Goal: Task Accomplishment & Management: Manage account settings

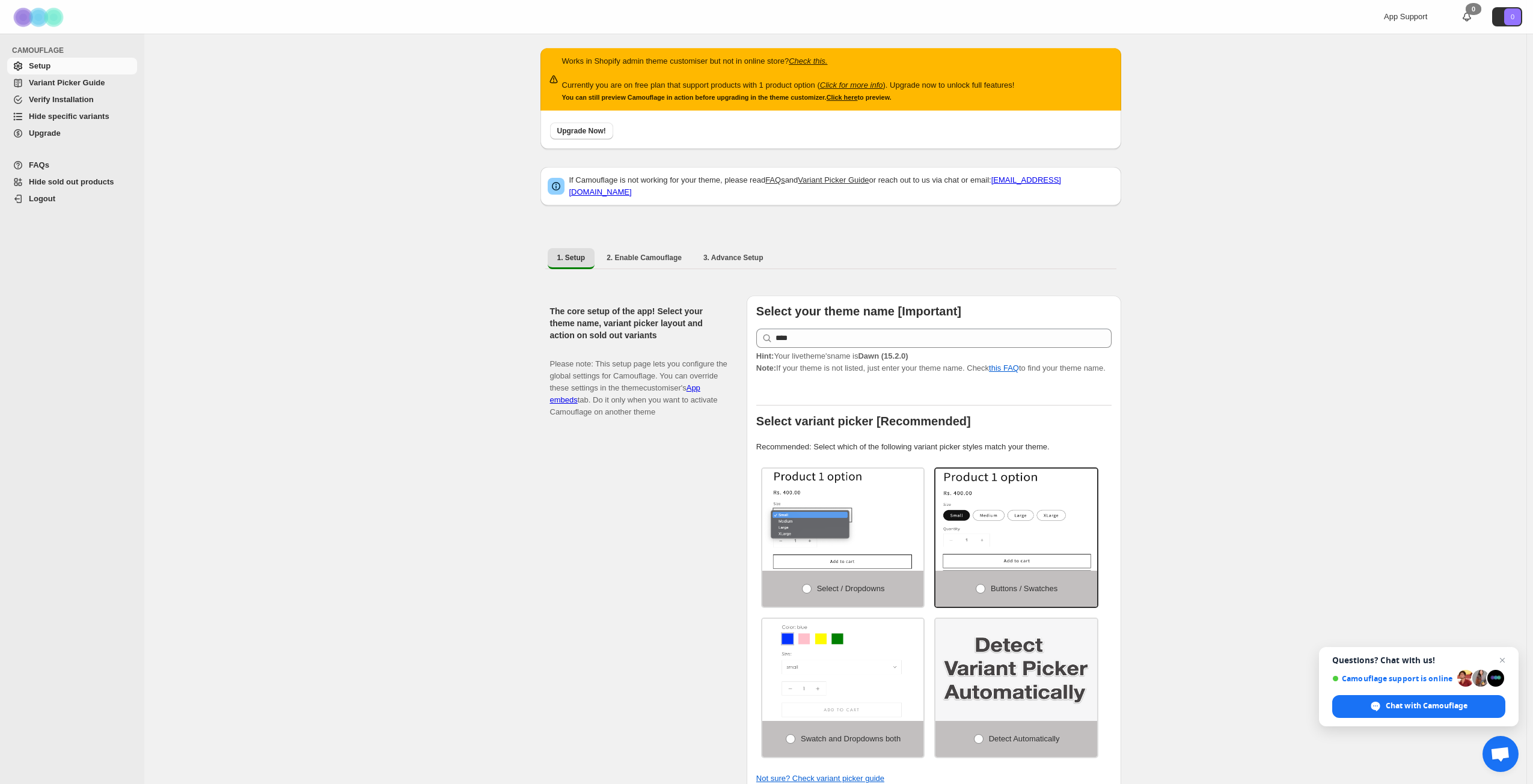
click at [432, 431] on div "Works in Shopify admin theme customiser but not in online store? Check this. Cu…" at bounding box center [835, 765] width 1382 height 1462
click at [78, 133] on span "Upgrade" at bounding box center [82, 133] width 106 height 12
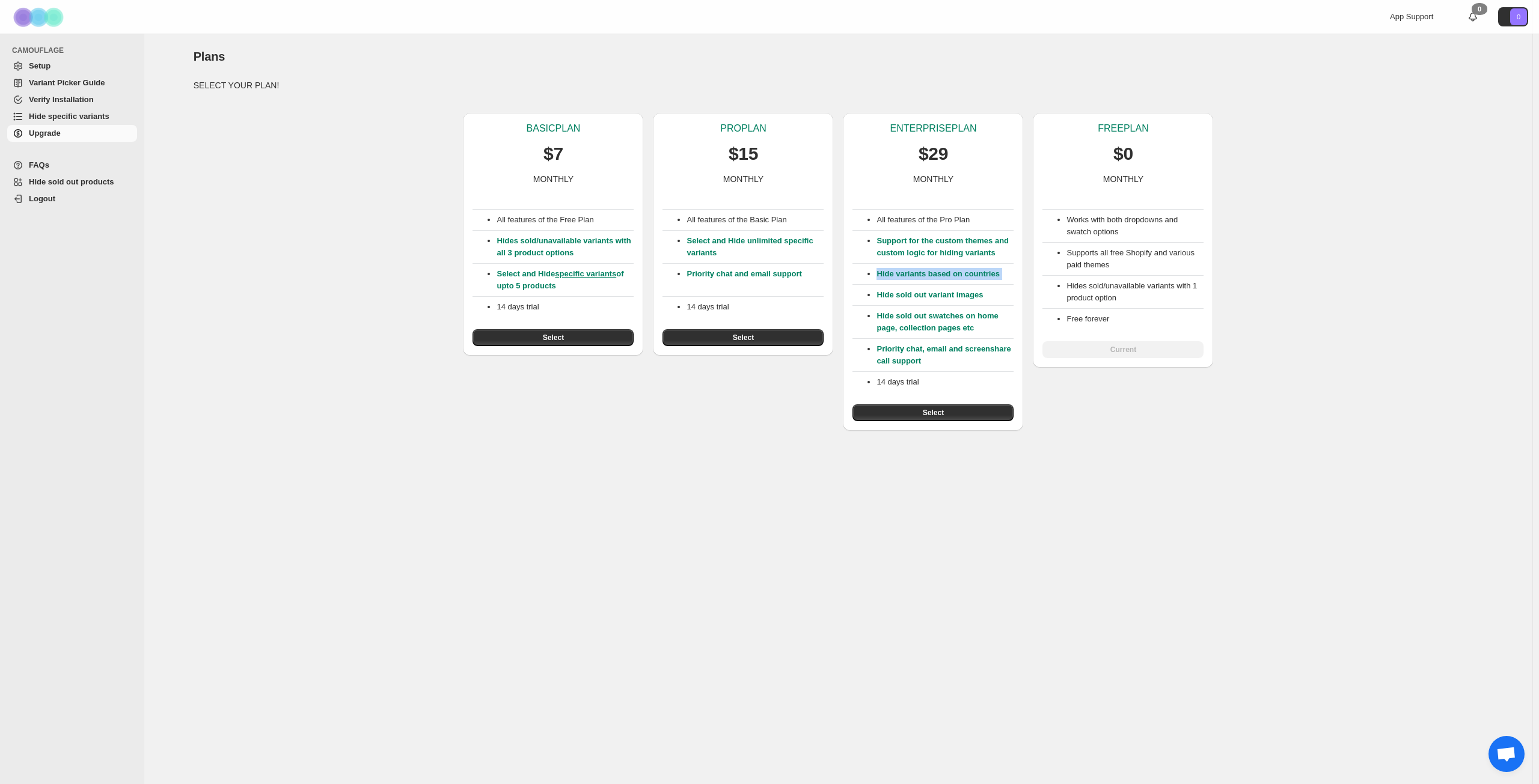
drag, startPoint x: 876, startPoint y: 273, endPoint x: 1016, endPoint y: 280, distance: 140.2
click at [1016, 280] on div "ENTERPRISE PLAN $29 MONTHLY All features of the Pro Plan Support for the custom…" at bounding box center [933, 271] width 180 height 318
drag, startPoint x: 498, startPoint y: 241, endPoint x: 585, endPoint y: 254, distance: 88.0
click at [585, 254] on p "Hides sold/unavailable variants with all 3 product options" at bounding box center [565, 247] width 137 height 24
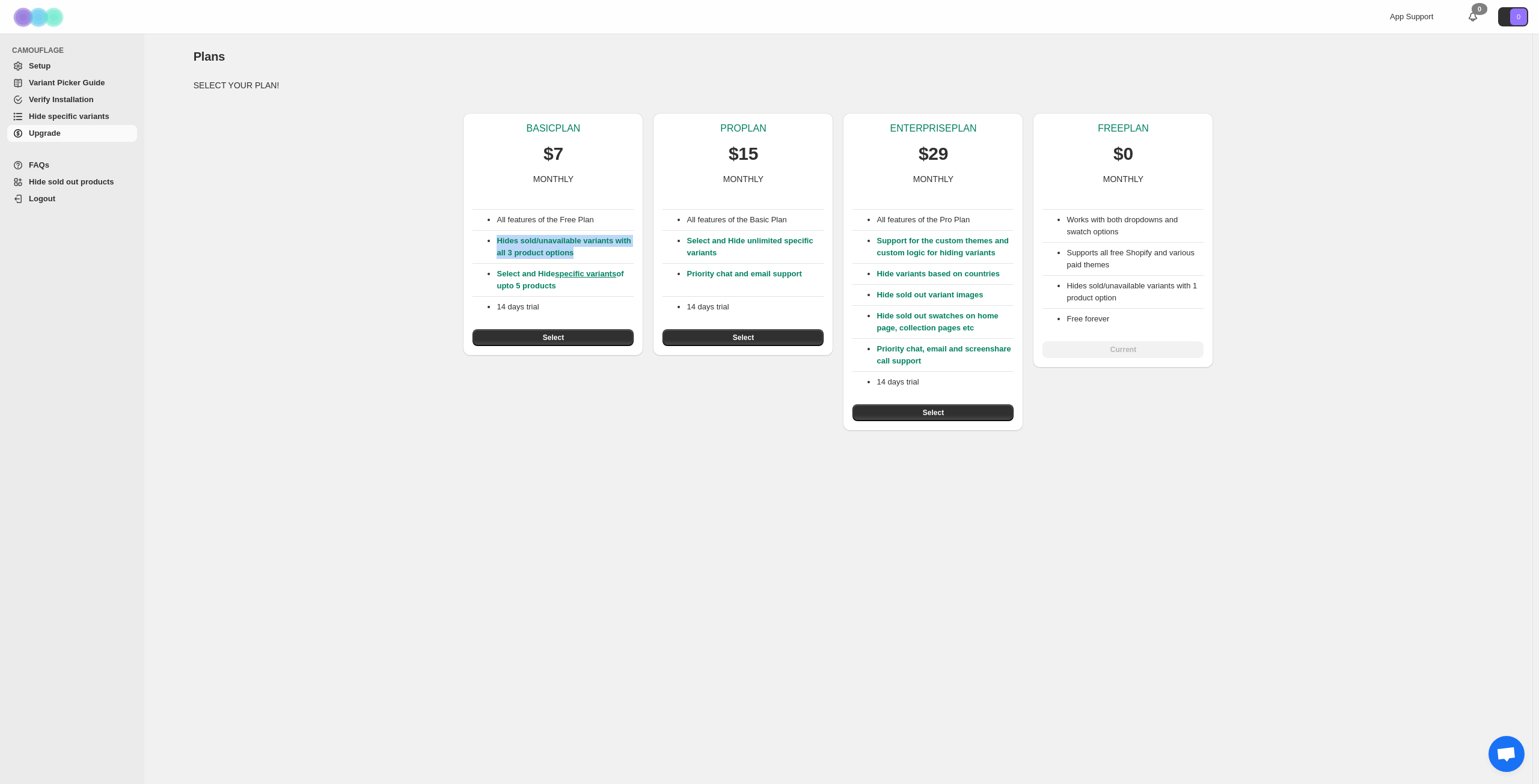
click at [585, 254] on p "Hides sold/unavailable variants with all 3 product options" at bounding box center [565, 247] width 137 height 24
drag, startPoint x: 497, startPoint y: 274, endPoint x: 575, endPoint y: 295, distance: 80.8
click at [575, 295] on div "All features of the Free Plan Hides sold/unavailable variants with all 3 produc…" at bounding box center [553, 265] width 161 height 161
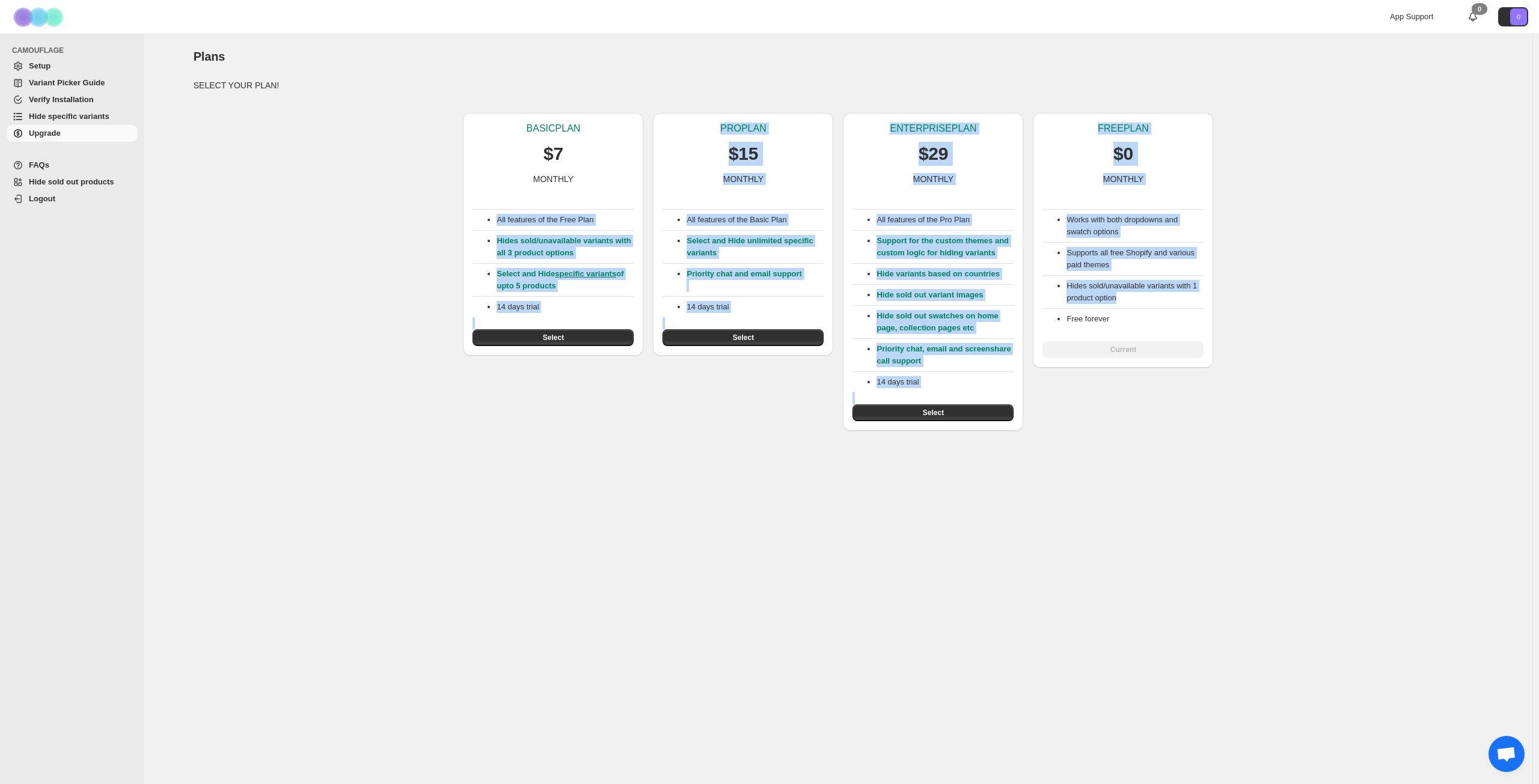
drag, startPoint x: 497, startPoint y: 219, endPoint x: 1265, endPoint y: 439, distance: 798.9
click at [1265, 439] on div "Plans. This page is ready Plans SELECT YOUR PLAN! BASIC PLAN $7 MONTHLY All fea…" at bounding box center [838, 409] width 1388 height 750
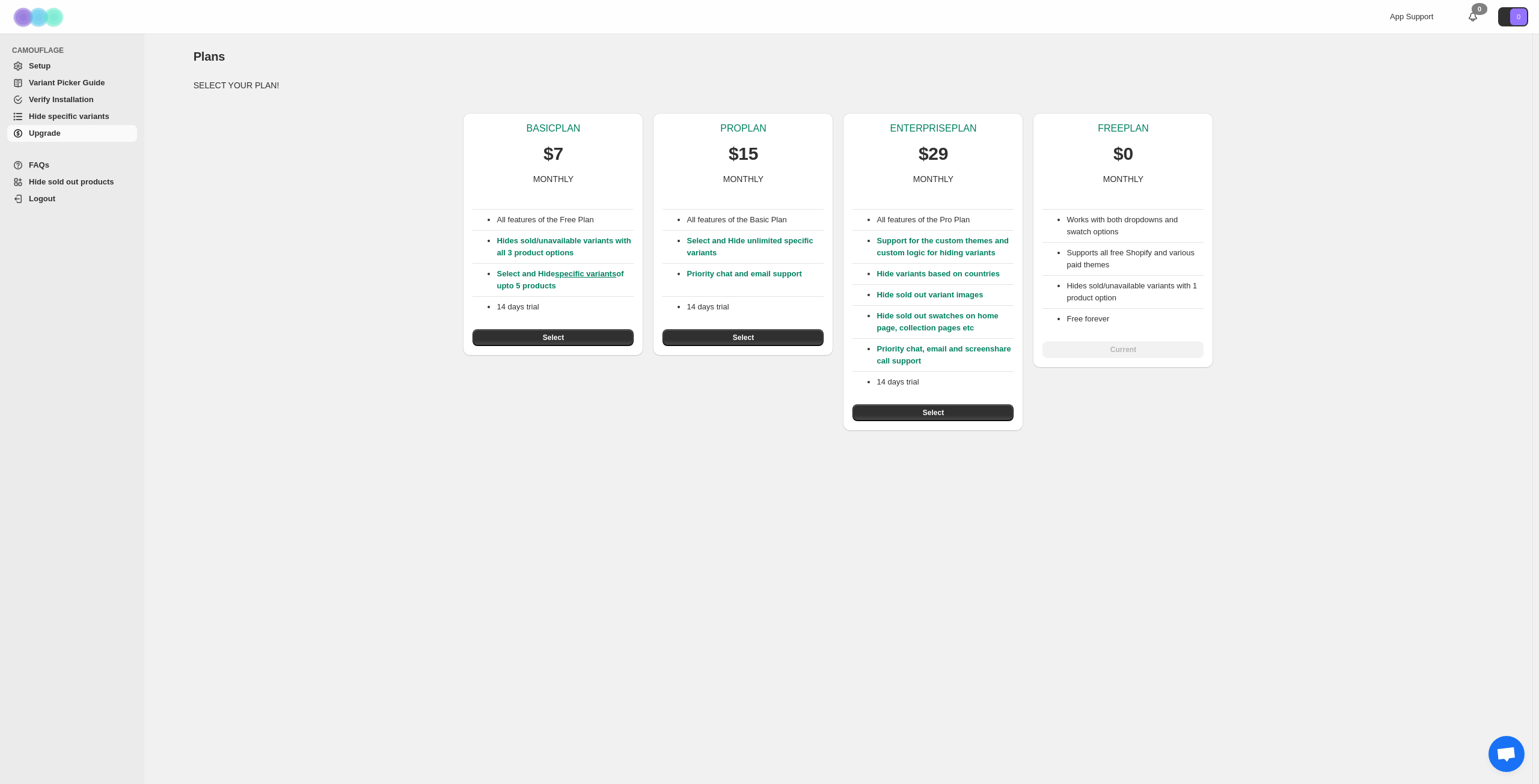
click at [1265, 439] on div "Plans. This page is ready Plans SELECT YOUR PLAN! BASIC PLAN $7 MONTHLY All fea…" at bounding box center [838, 409] width 1388 height 750
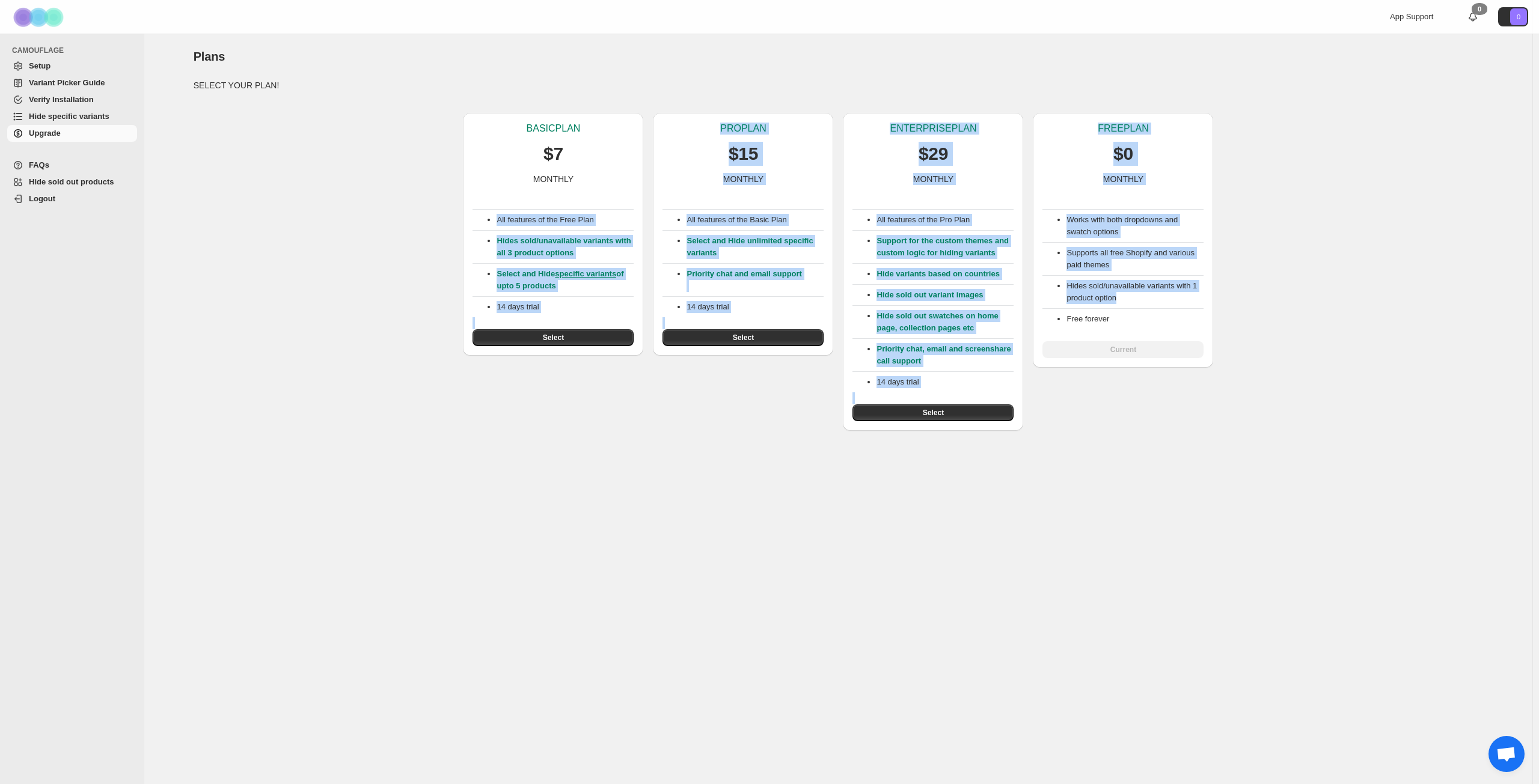
drag, startPoint x: 497, startPoint y: 221, endPoint x: 1295, endPoint y: 456, distance: 831.9
click at [1295, 456] on div "Plans. This page is ready Plans SELECT YOUR PLAN! BASIC PLAN $7 MONTHLY All fea…" at bounding box center [838, 409] width 1388 height 750
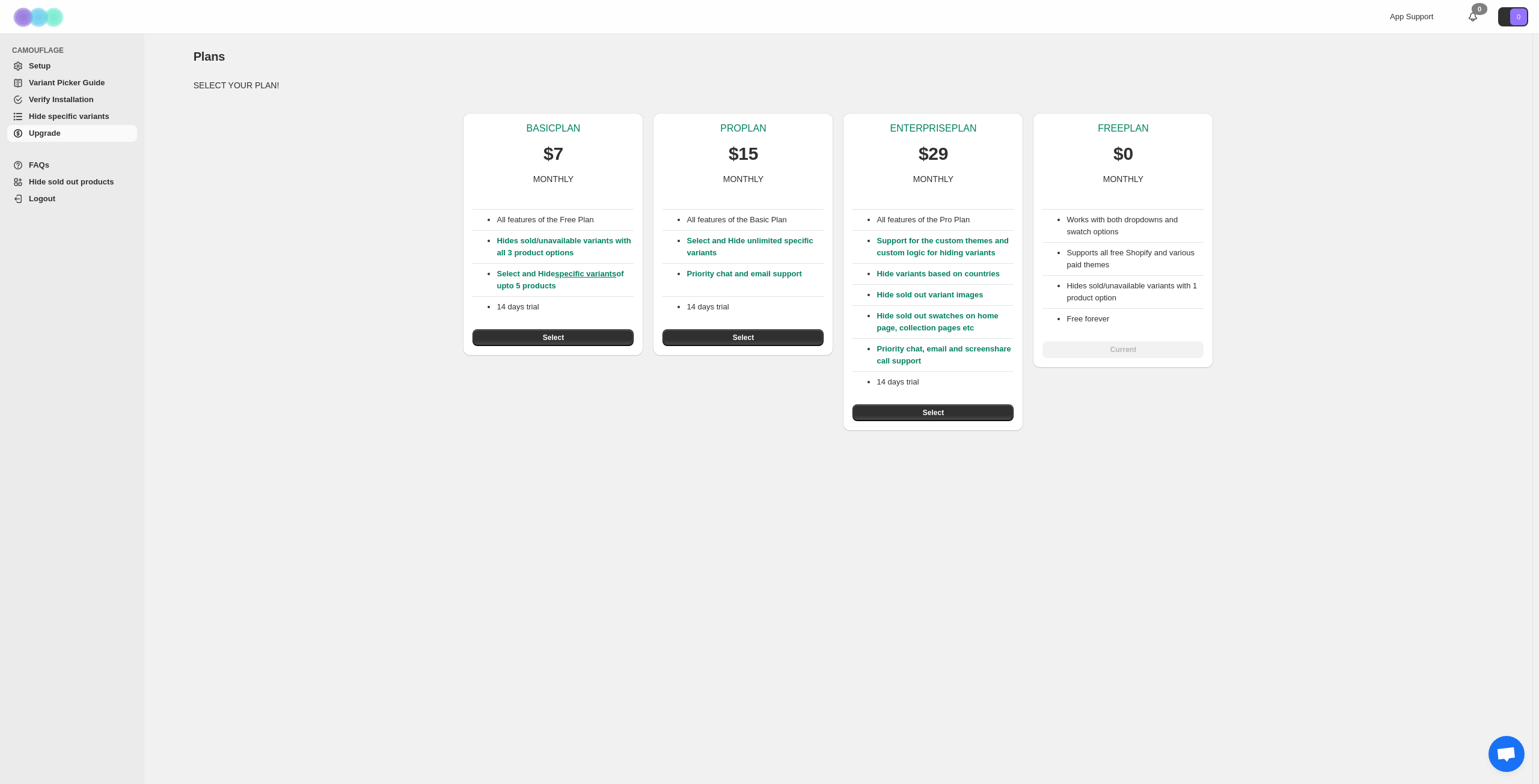
click at [1295, 456] on div "Plans. This page is ready Plans SELECT YOUR PLAN! BASIC PLAN $7 MONTHLY All fea…" at bounding box center [838, 409] width 1388 height 750
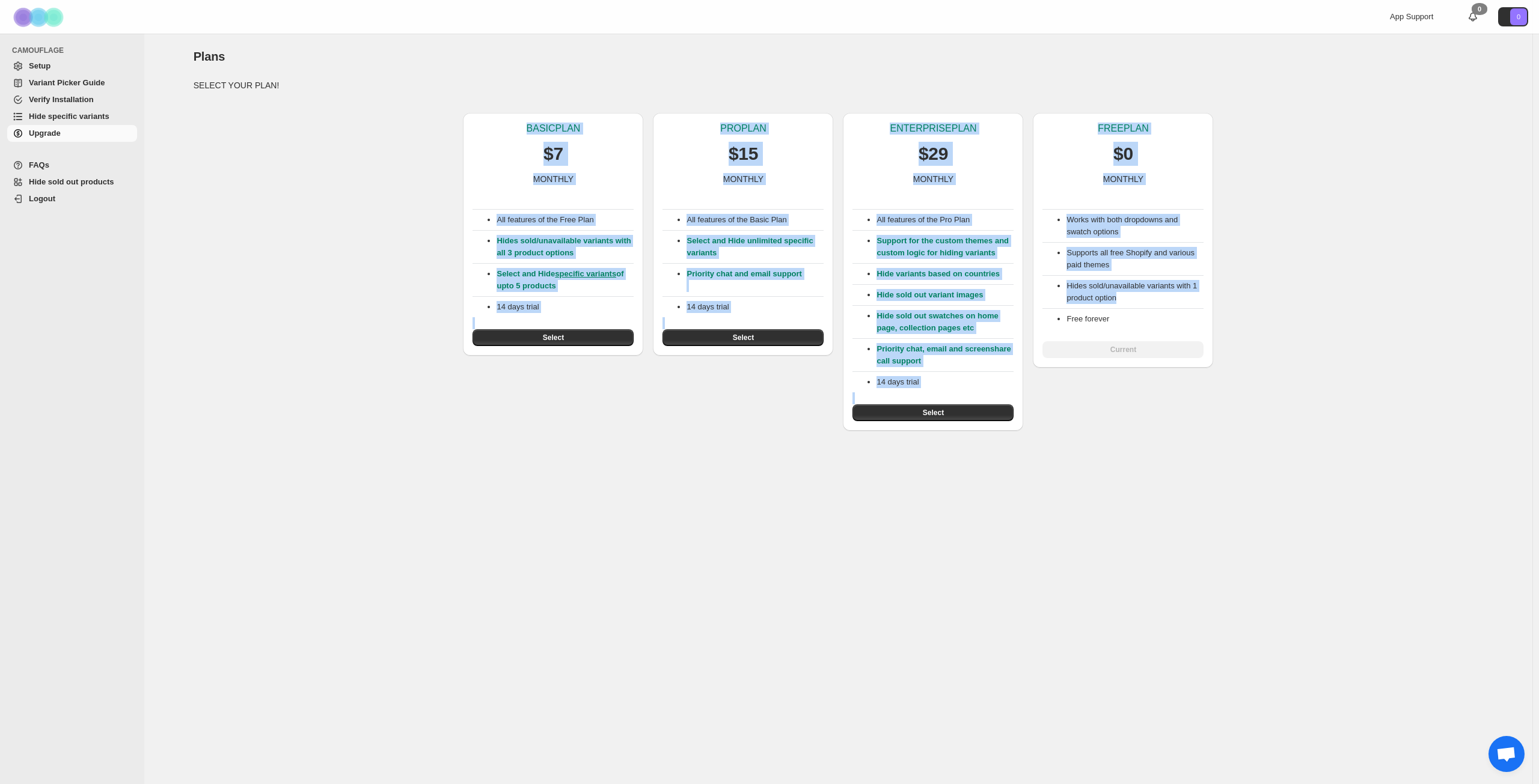
drag, startPoint x: 523, startPoint y: 125, endPoint x: 1304, endPoint y: 455, distance: 847.9
click at [1304, 455] on div "Plans. This page is ready Plans SELECT YOUR PLAN! BASIC PLAN $7 MONTHLY All fea…" at bounding box center [838, 409] width 1388 height 750
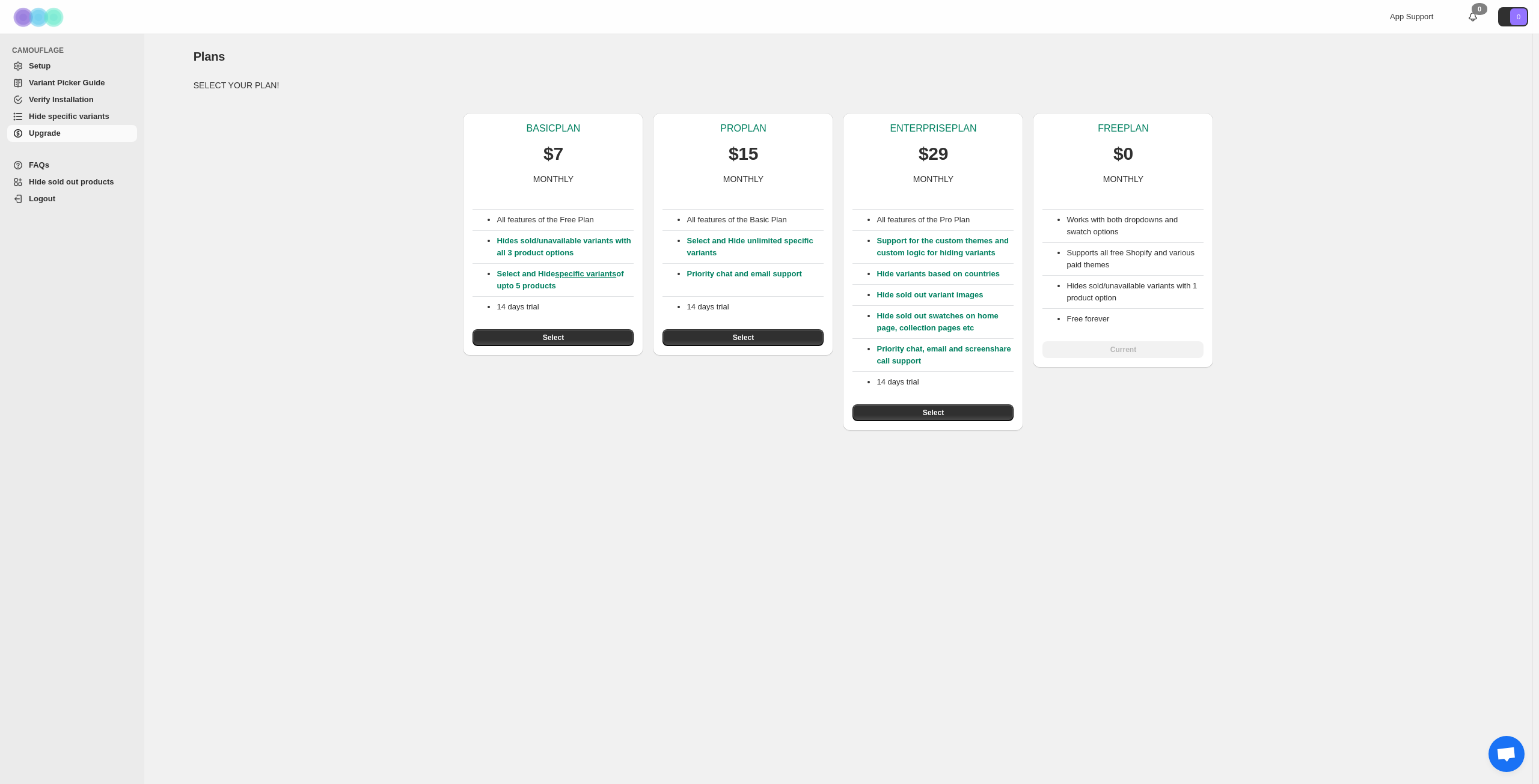
click at [1305, 454] on div "Plans. This page is ready Plans SELECT YOUR PLAN! BASIC PLAN $7 MONTHLY All fea…" at bounding box center [838, 409] width 1388 height 750
click at [690, 535] on div "Plans. This page is ready Plans SELECT YOUR PLAN! BASIC PLAN $7 MONTHLY All fea…" at bounding box center [838, 409] width 1388 height 750
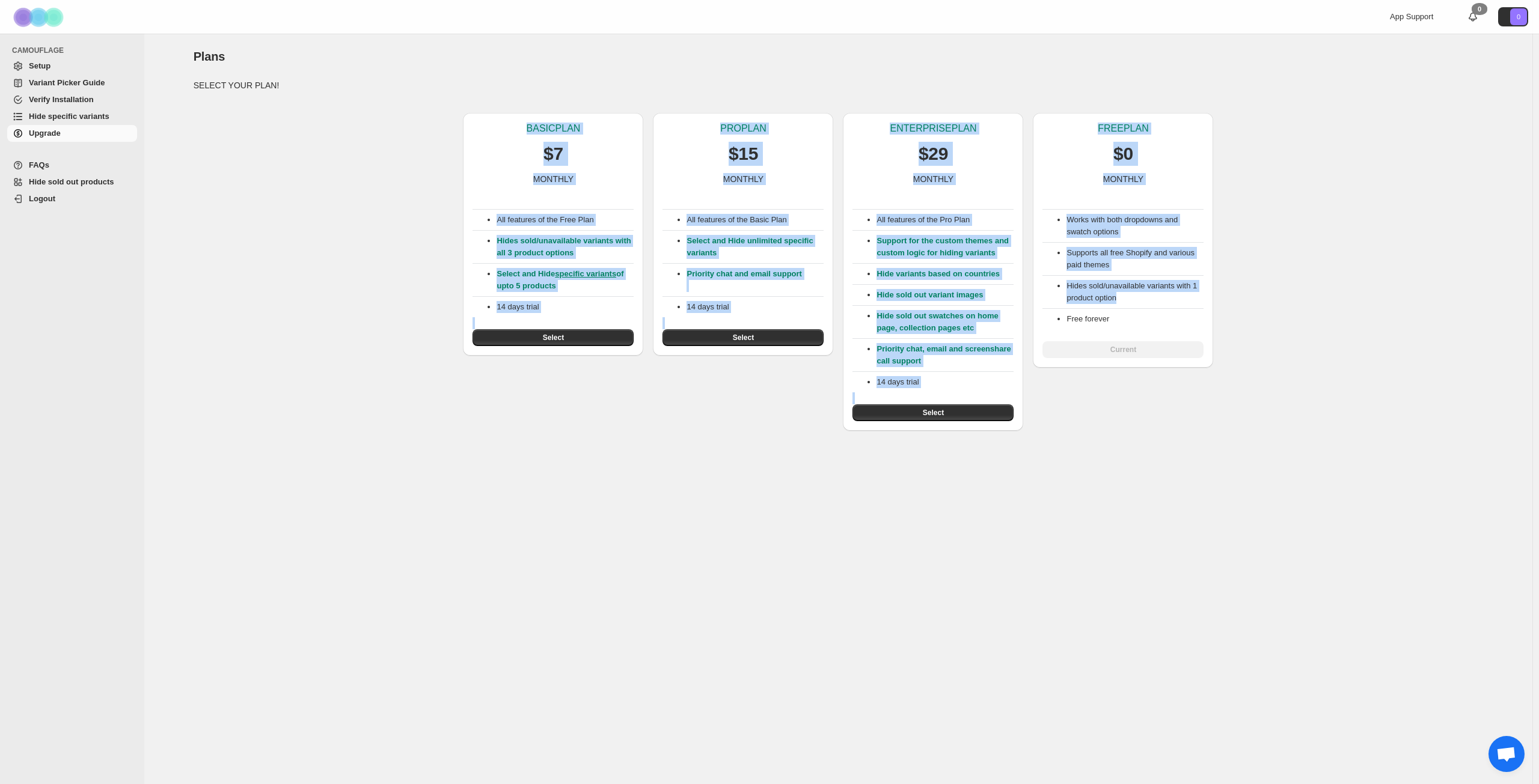
drag, startPoint x: 523, startPoint y: 126, endPoint x: 1342, endPoint y: 446, distance: 879.3
click at [1342, 446] on div "Plans. This page is ready Plans SELECT YOUR PLAN! BASIC PLAN $7 MONTHLY All fea…" at bounding box center [838, 409] width 1388 height 750
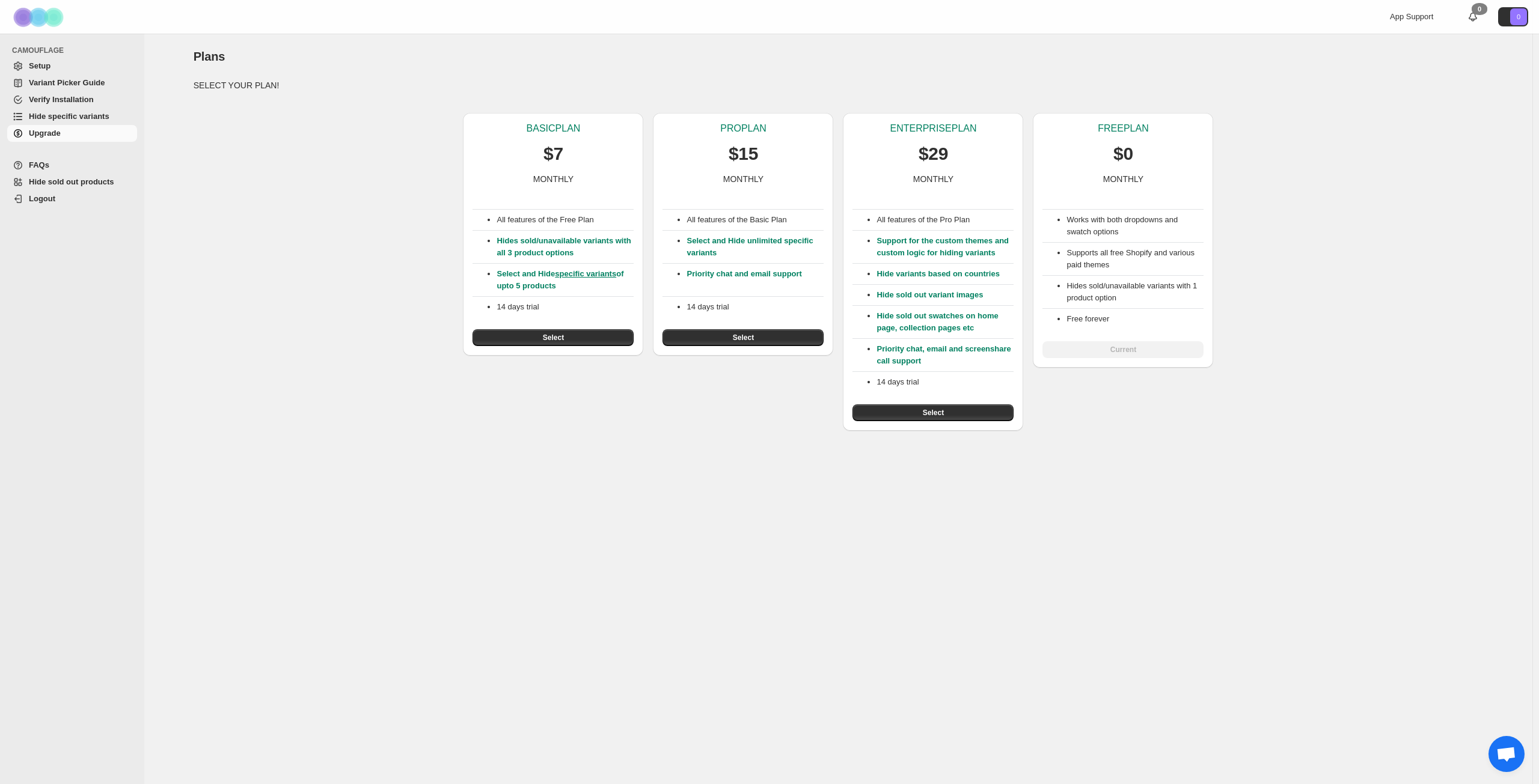
click at [1343, 446] on div "Plans. This page is ready Plans SELECT YOUR PLAN! BASIC PLAN $7 MONTHLY All fea…" at bounding box center [838, 409] width 1388 height 750
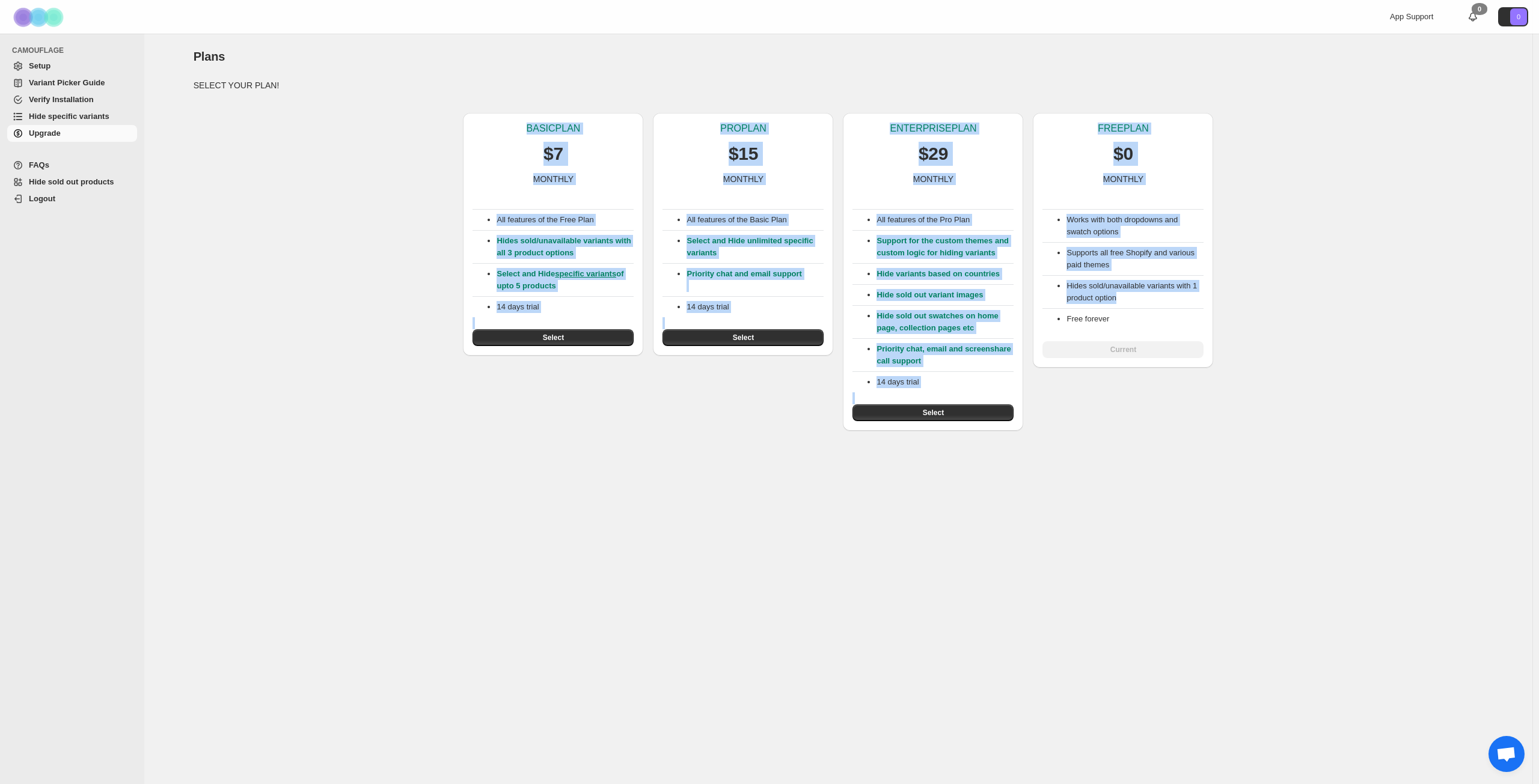
drag, startPoint x: 523, startPoint y: 130, endPoint x: 1325, endPoint y: 418, distance: 852.1
click at [1325, 418] on div "BASIC PLAN $7 MONTHLY All features of the Free Plan Hides sold/unavailable vari…" at bounding box center [834, 267] width 1300 height 328
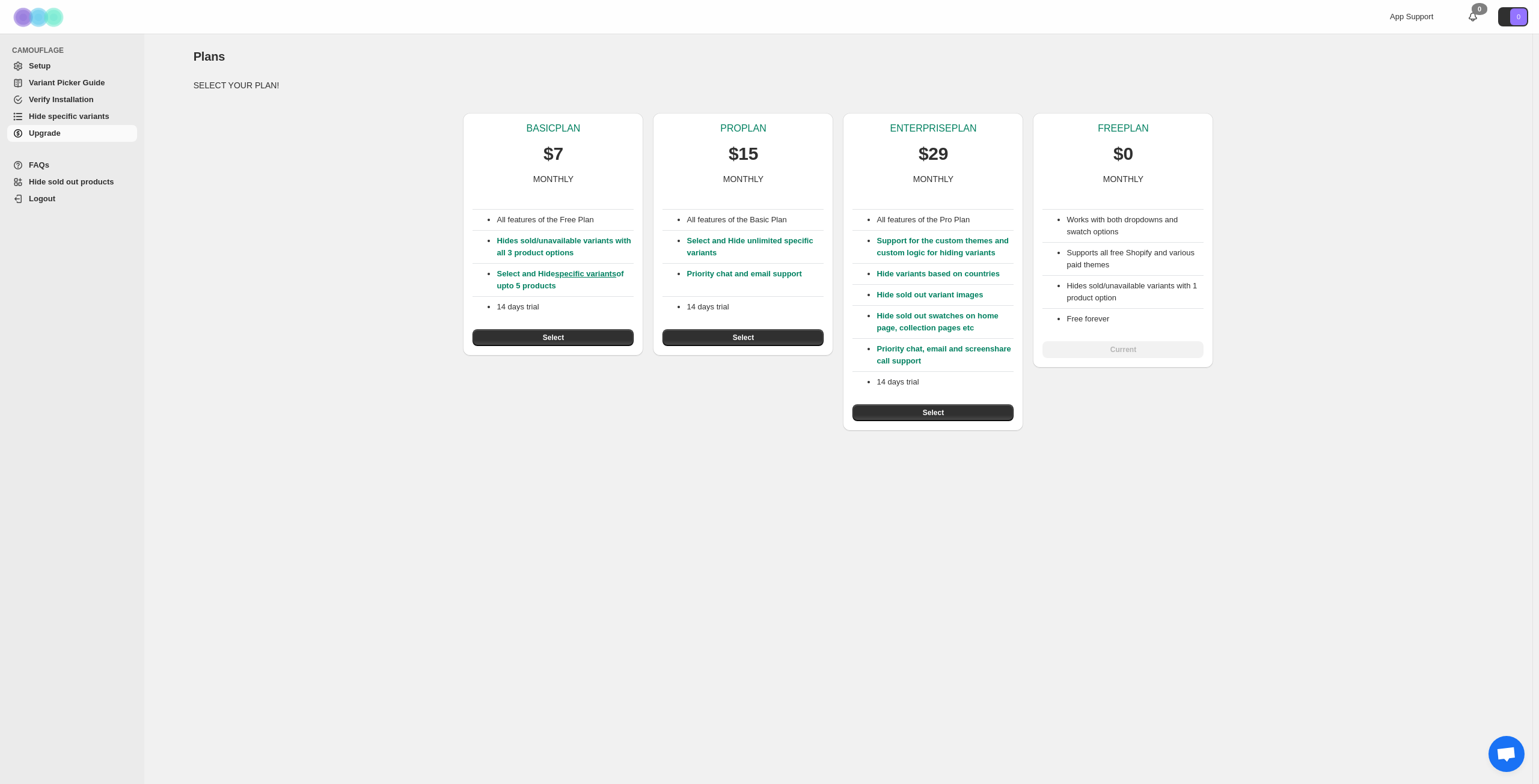
click at [1326, 418] on div "BASIC PLAN $7 MONTHLY All features of the Free Plan Hides sold/unavailable vari…" at bounding box center [834, 267] width 1300 height 328
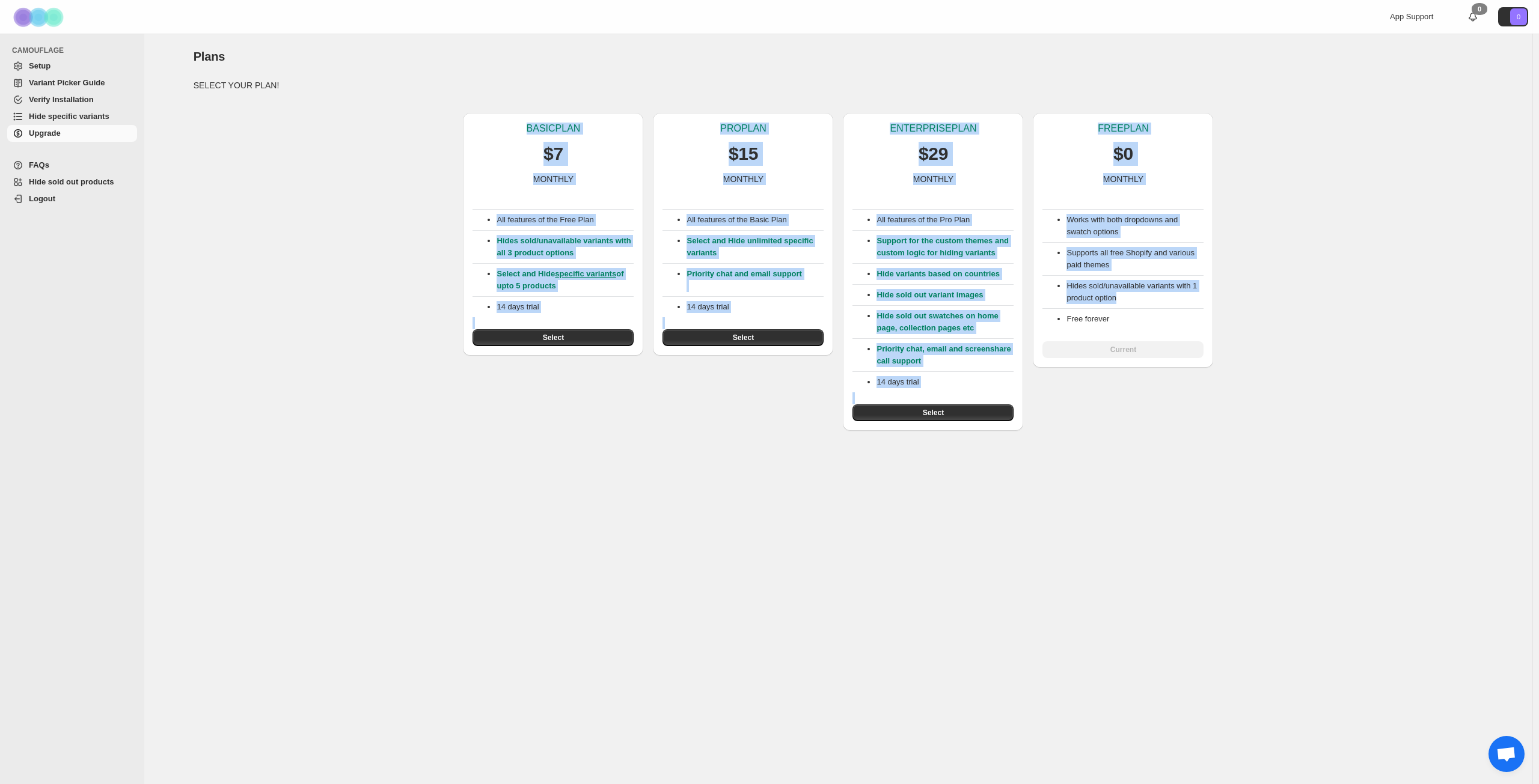
drag, startPoint x: 523, startPoint y: 127, endPoint x: 1290, endPoint y: 406, distance: 816.2
click at [1290, 406] on div "BASIC PLAN $7 MONTHLY All features of the Free Plan Hides sold/unavailable vari…" at bounding box center [834, 267] width 1300 height 328
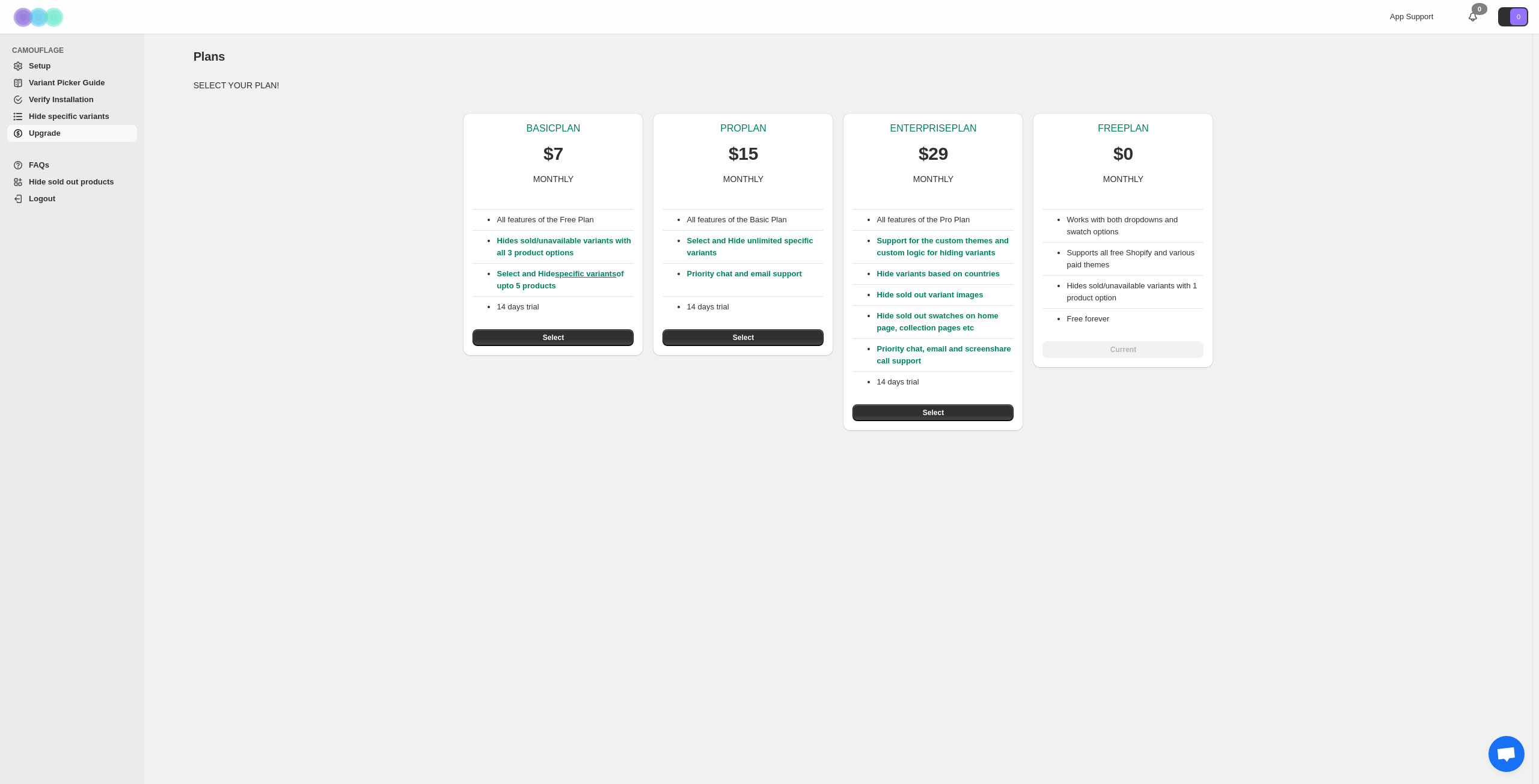
click at [1290, 406] on div "BASIC PLAN $7 MONTHLY All features of the Free Plan Hides sold/unavailable vari…" at bounding box center [834, 267] width 1300 height 328
click at [761, 337] on button "Select" at bounding box center [743, 338] width 161 height 17
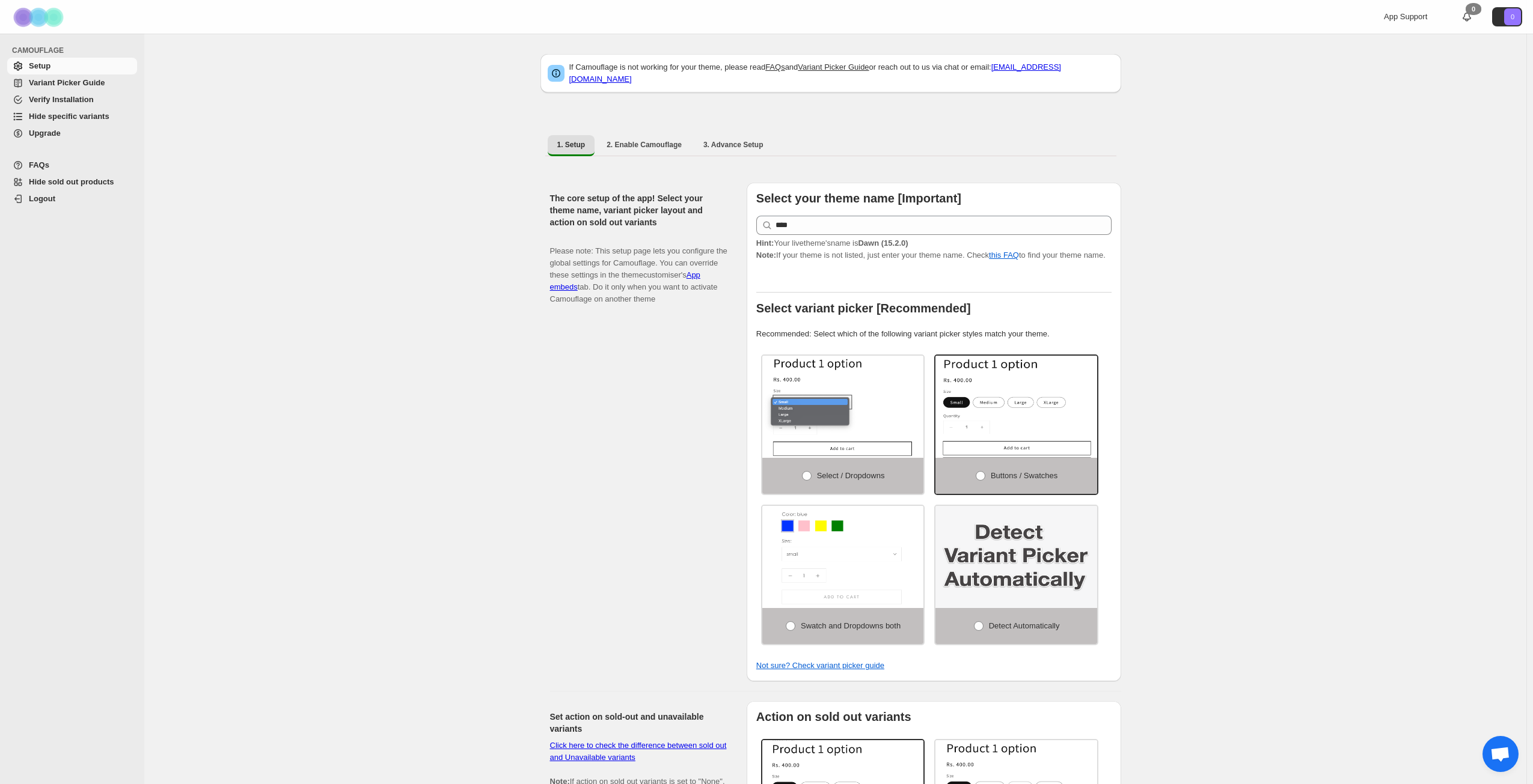
click at [74, 112] on span "Hide specific variants" at bounding box center [69, 117] width 80 height 9
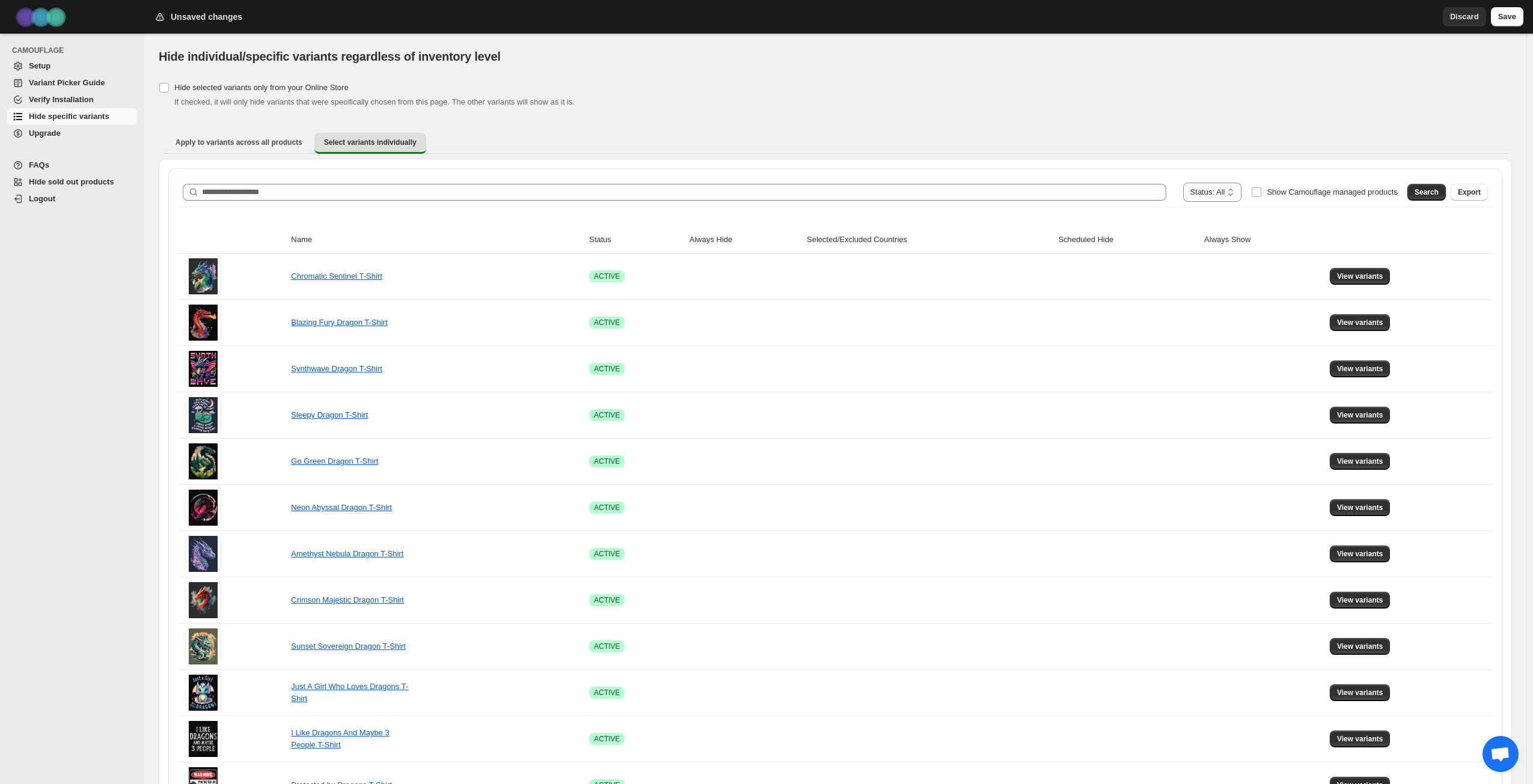
click at [760, 97] on div "If checked, it will only hide variants that were specifically chosen from this …" at bounding box center [843, 102] width 1337 height 12
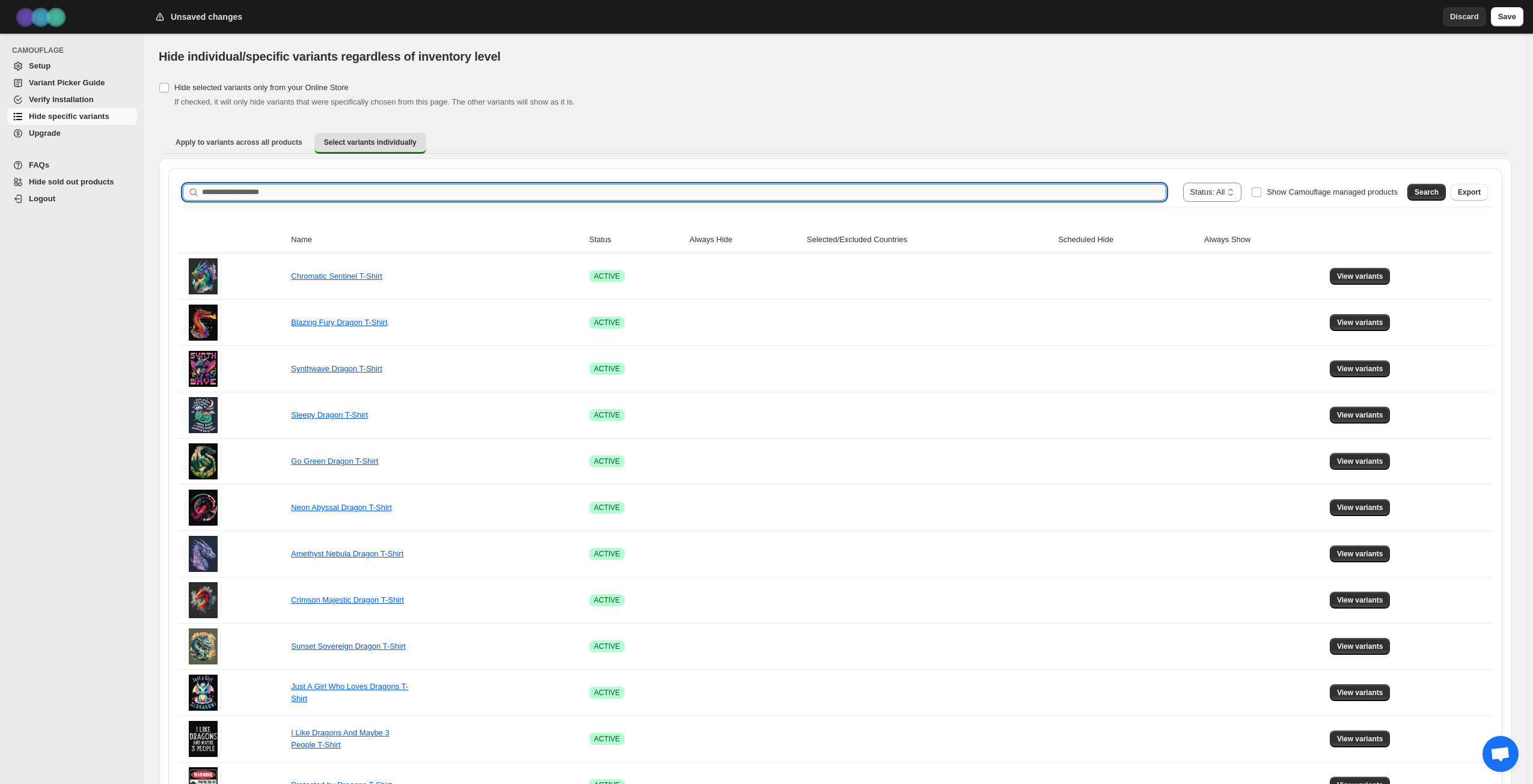
click at [609, 191] on input "Search product name" at bounding box center [684, 192] width 964 height 17
type input "******"
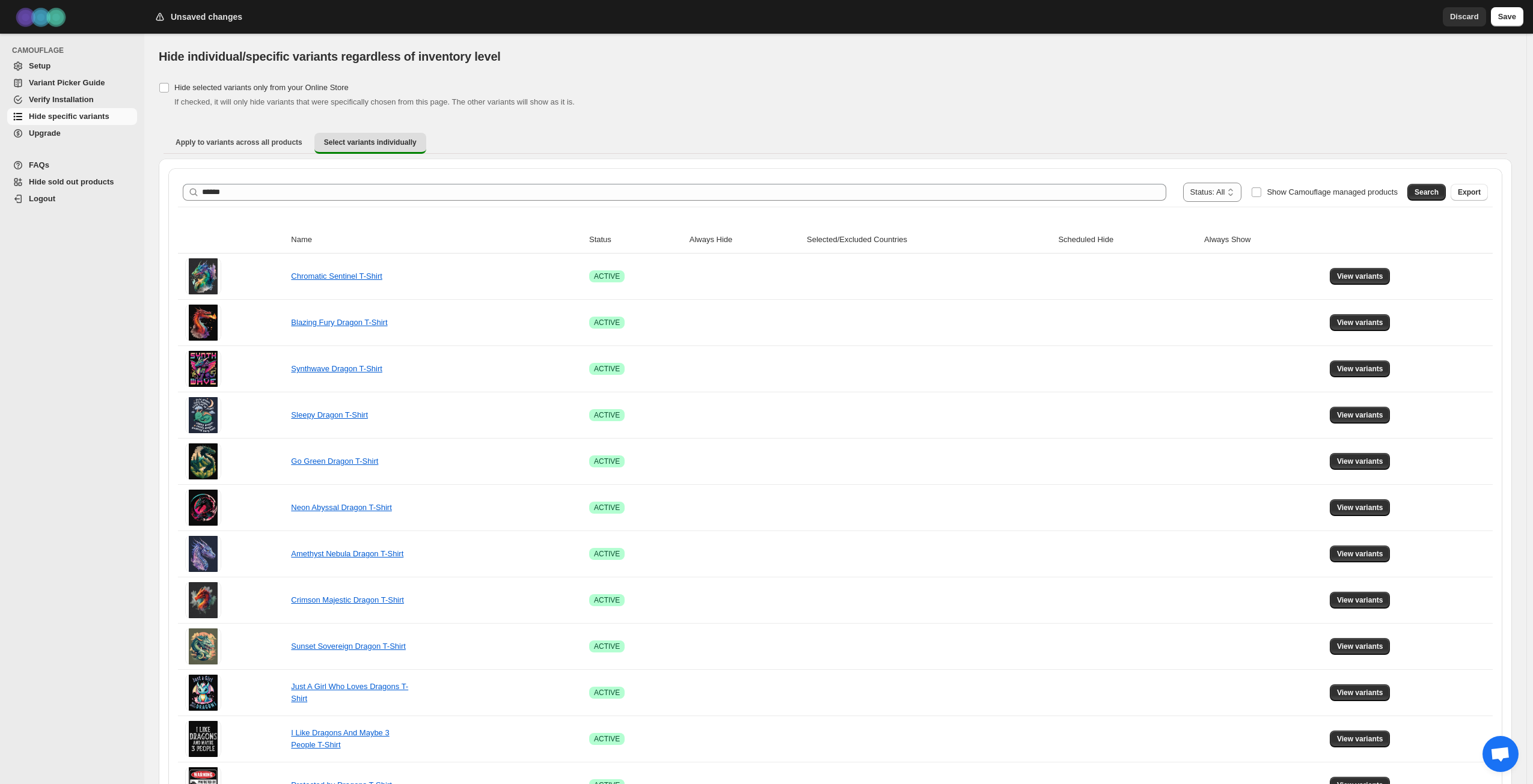
click at [1431, 194] on span "Search" at bounding box center [1426, 192] width 24 height 10
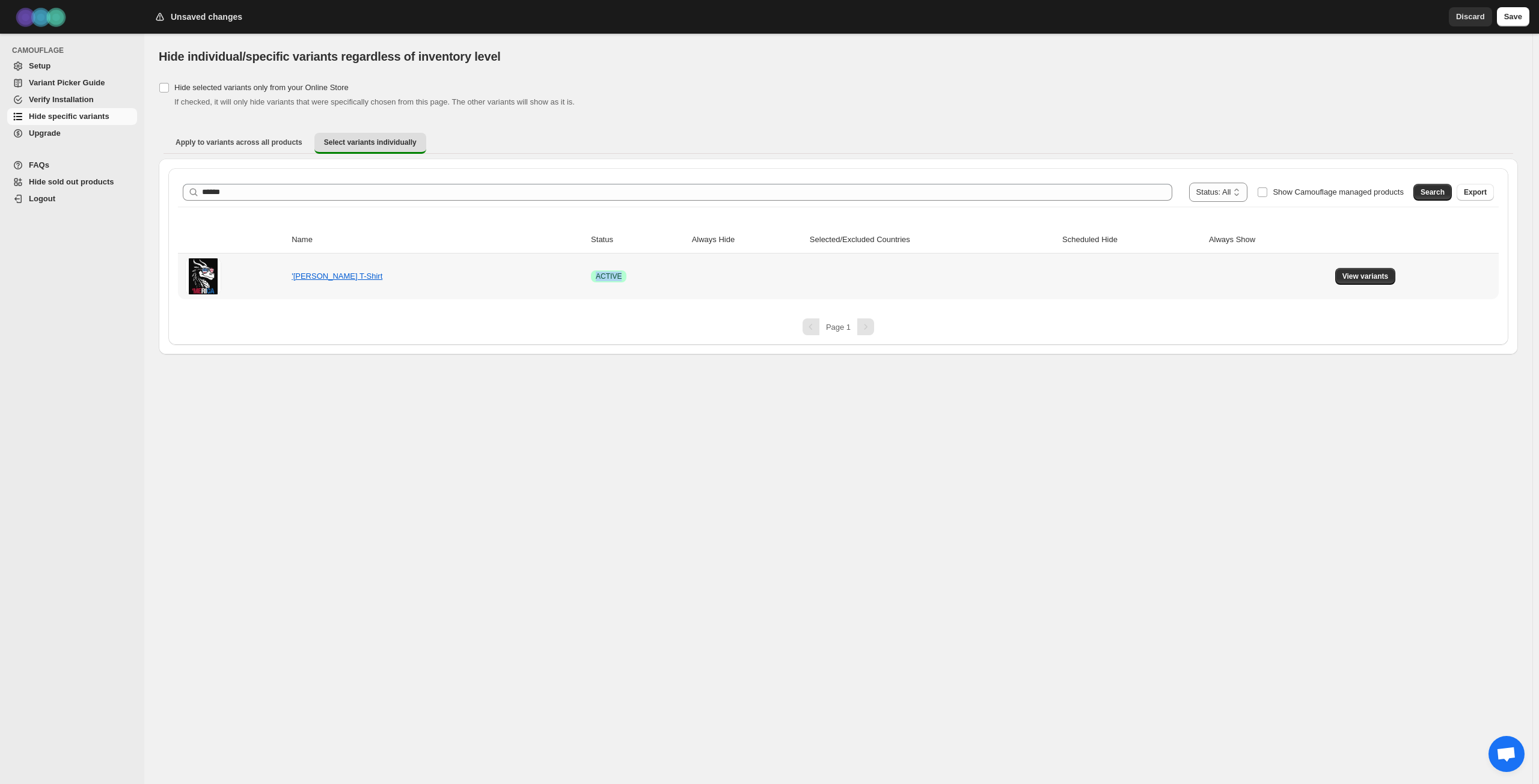
drag, startPoint x: 583, startPoint y: 277, endPoint x: 615, endPoint y: 277, distance: 32.0
click at [615, 277] on td "Success ACTIVE" at bounding box center [638, 276] width 101 height 46
click at [614, 301] on div "**********" at bounding box center [838, 256] width 1340 height 177
click at [1356, 278] on span "View variants" at bounding box center [1365, 276] width 46 height 10
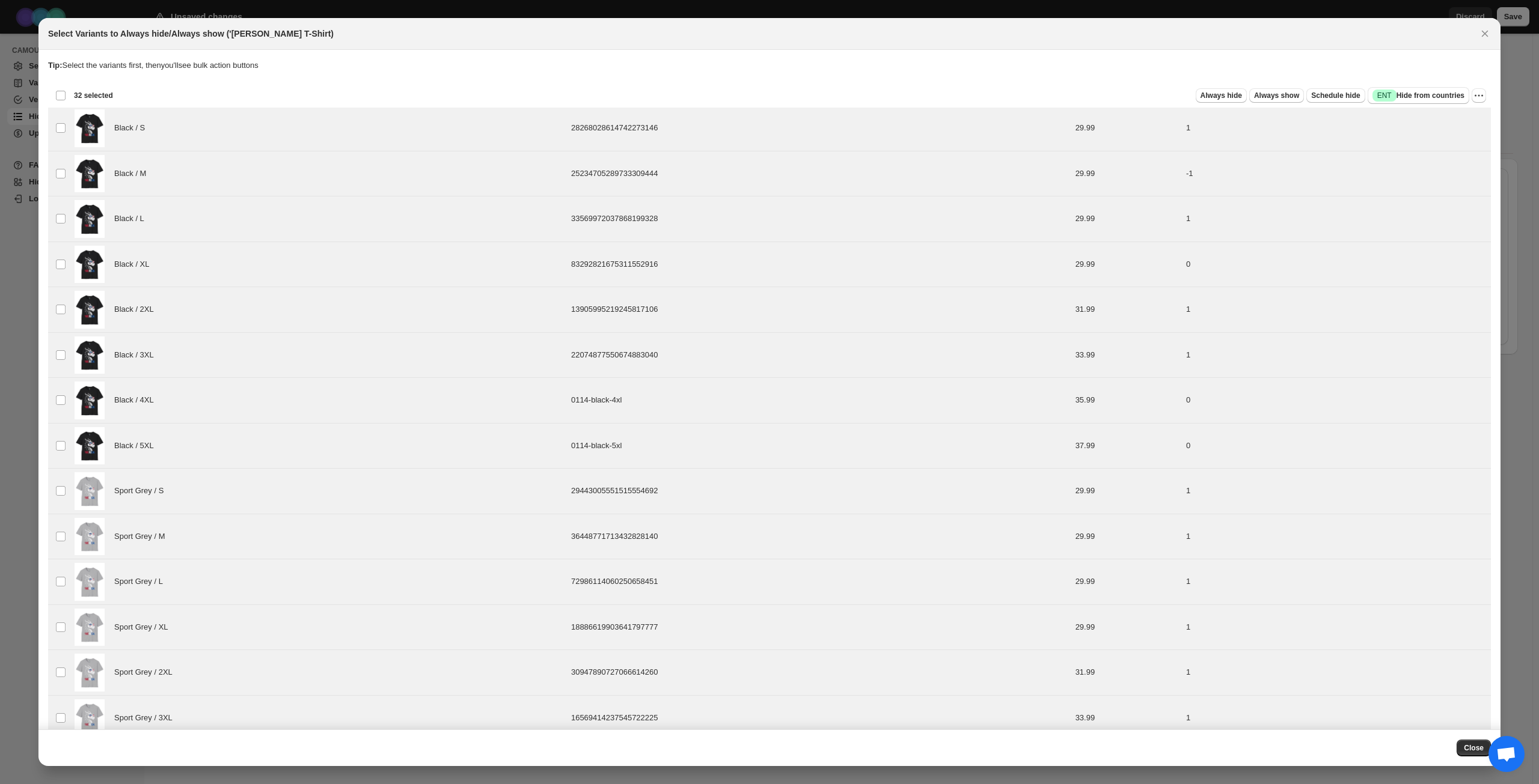
click at [59, 93] on div "Deselect all 32 product variants 32 selected" at bounding box center [84, 95] width 58 height 11
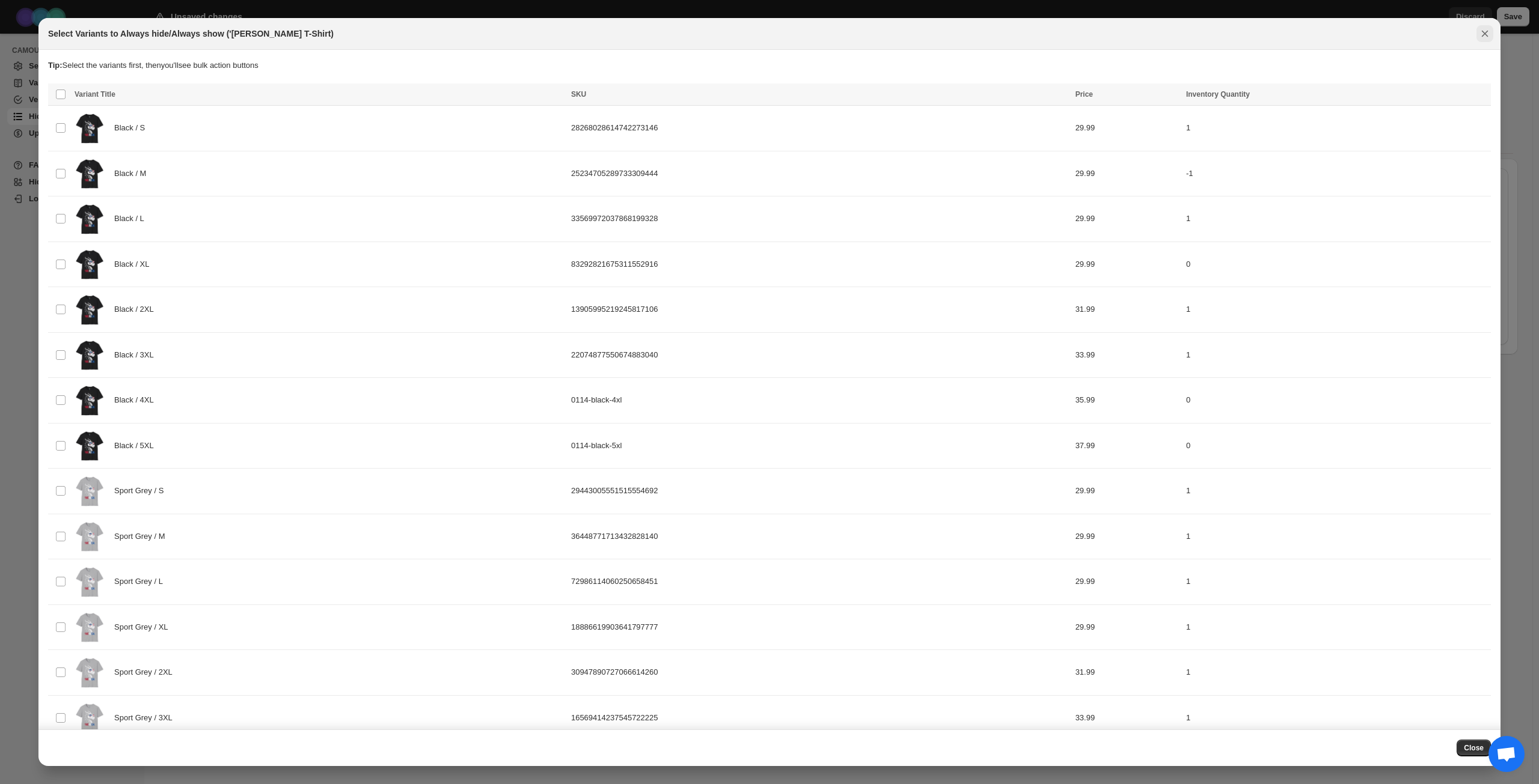
click at [1479, 36] on icon "Close" at bounding box center [1485, 34] width 12 height 12
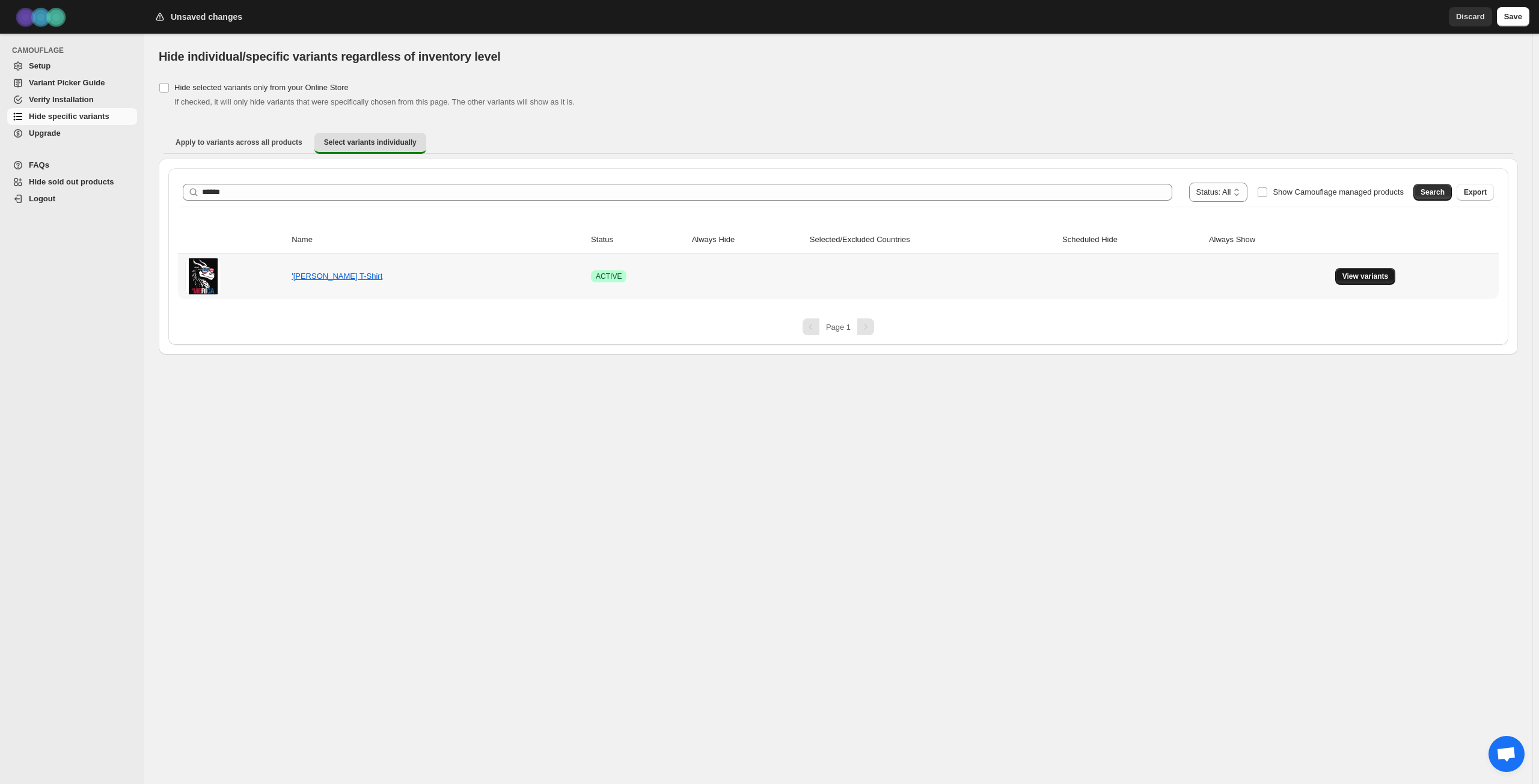
click at [1368, 278] on span "View variants" at bounding box center [1365, 276] width 46 height 10
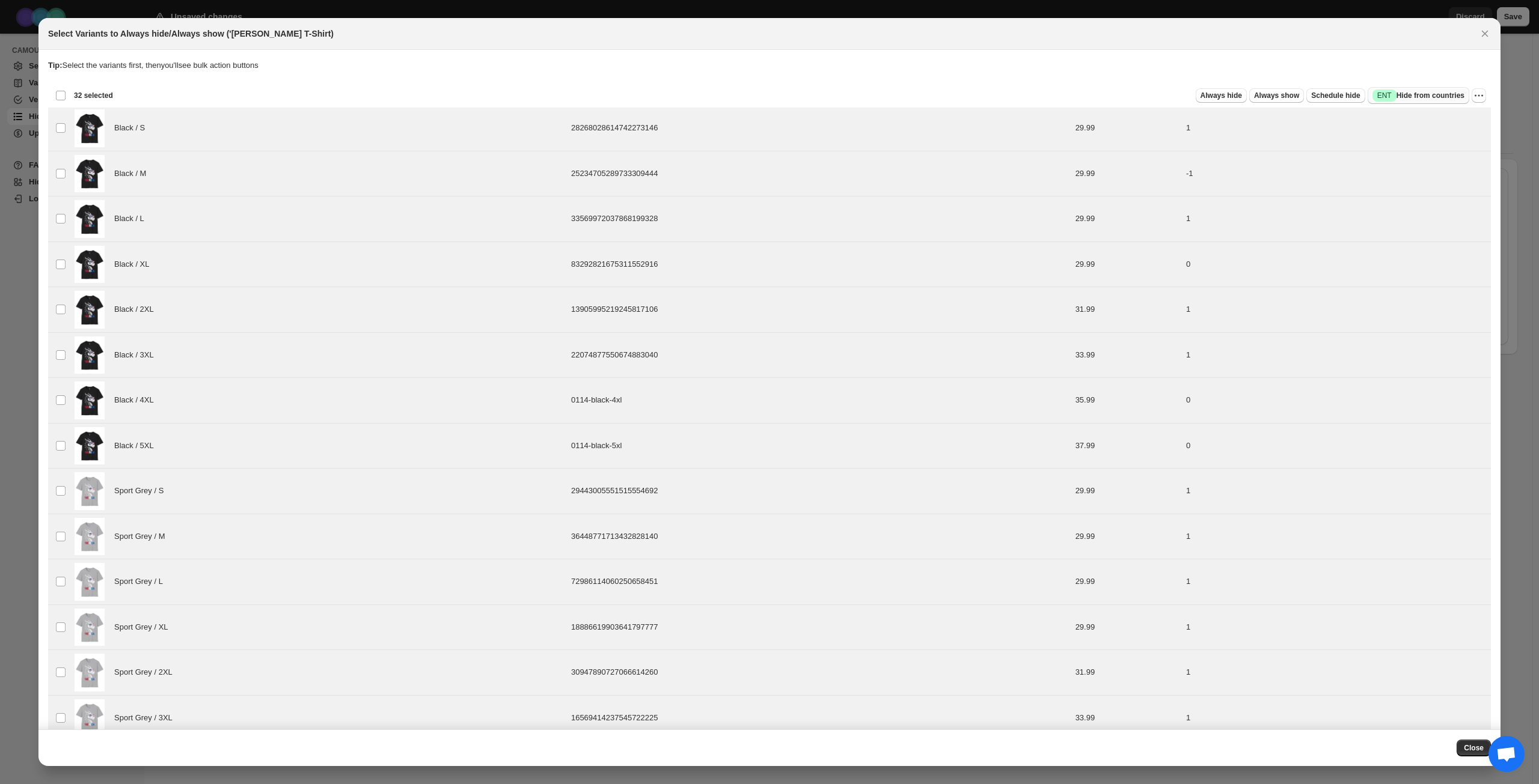
click at [1450, 95] on span "Success ENT Hide from countries" at bounding box center [1419, 95] width 92 height 12
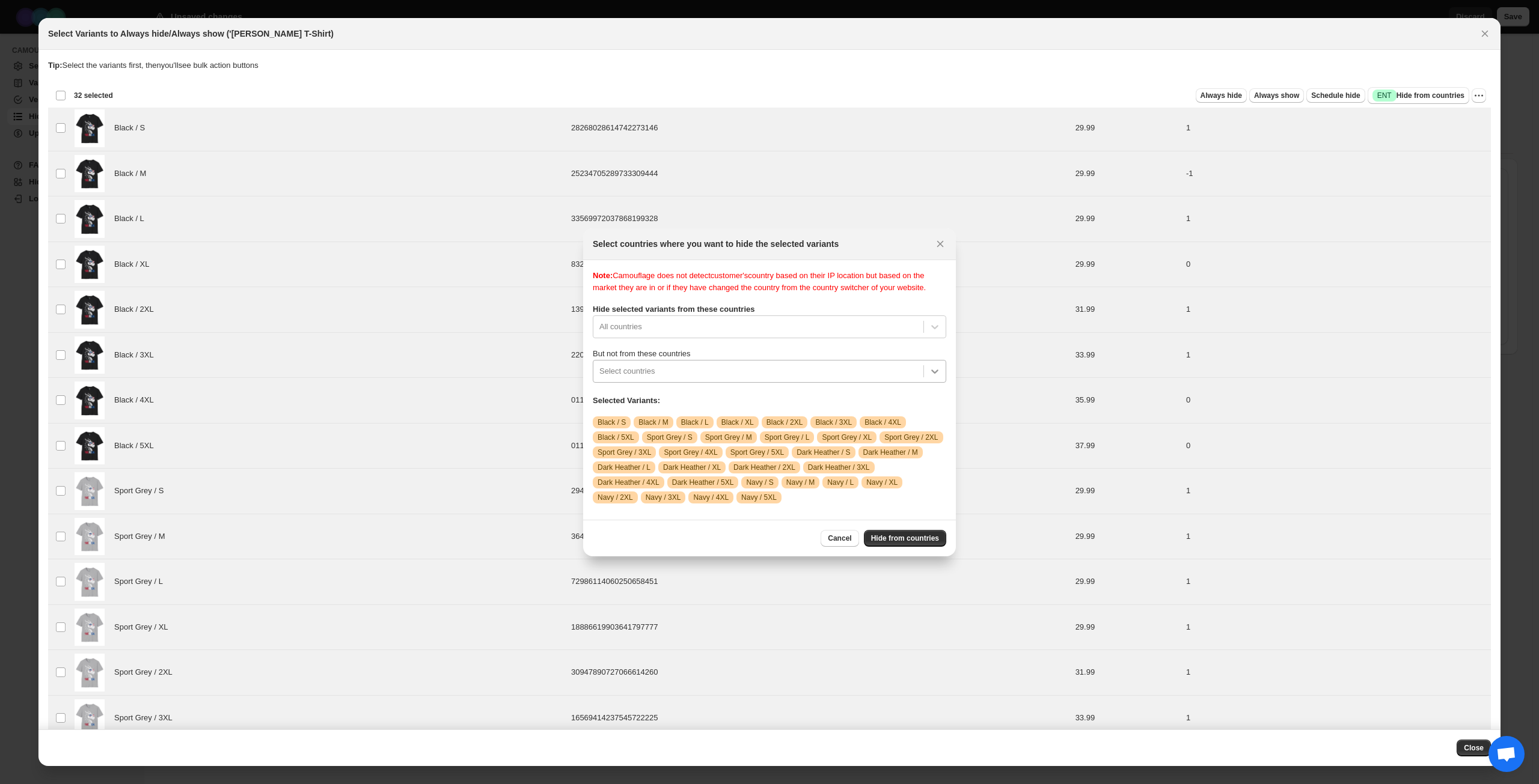
click at [938, 377] on icon ":r34:" at bounding box center [935, 371] width 12 height 12
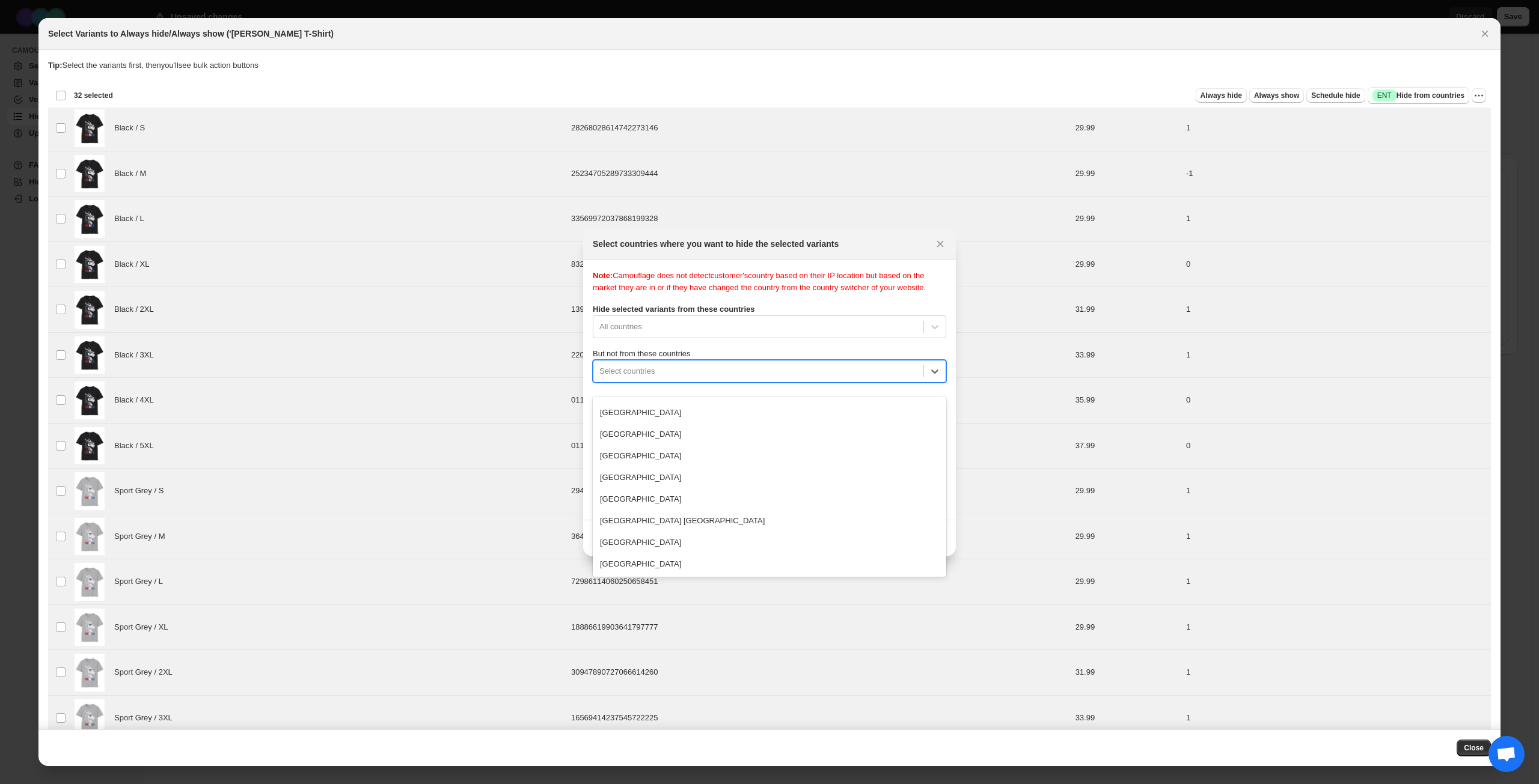
scroll to position [4975, 0]
click at [674, 543] on div "[GEOGRAPHIC_DATA]" at bounding box center [770, 539] width 354 height 21
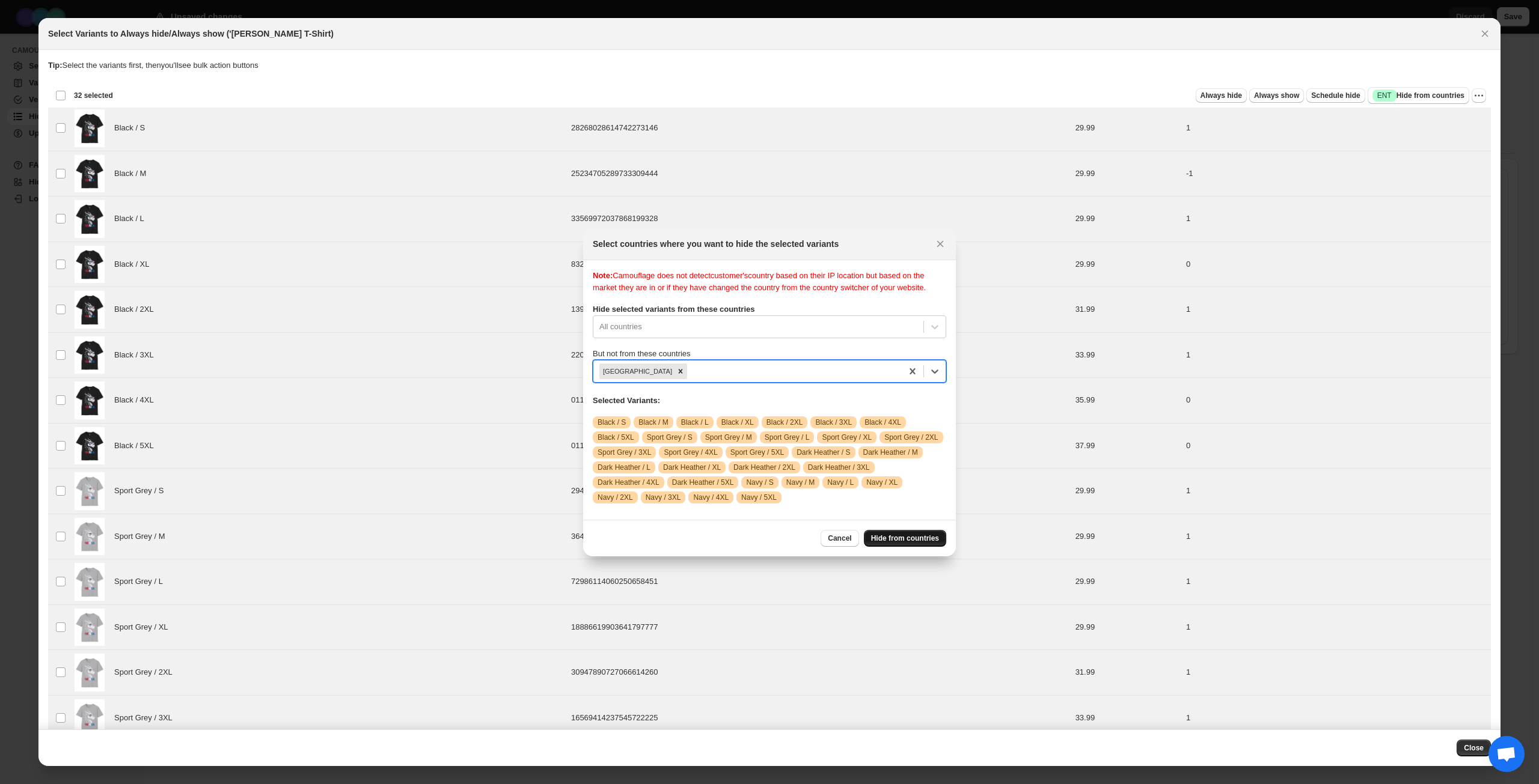
click at [880, 537] on span "Hide from countries" at bounding box center [905, 538] width 68 height 10
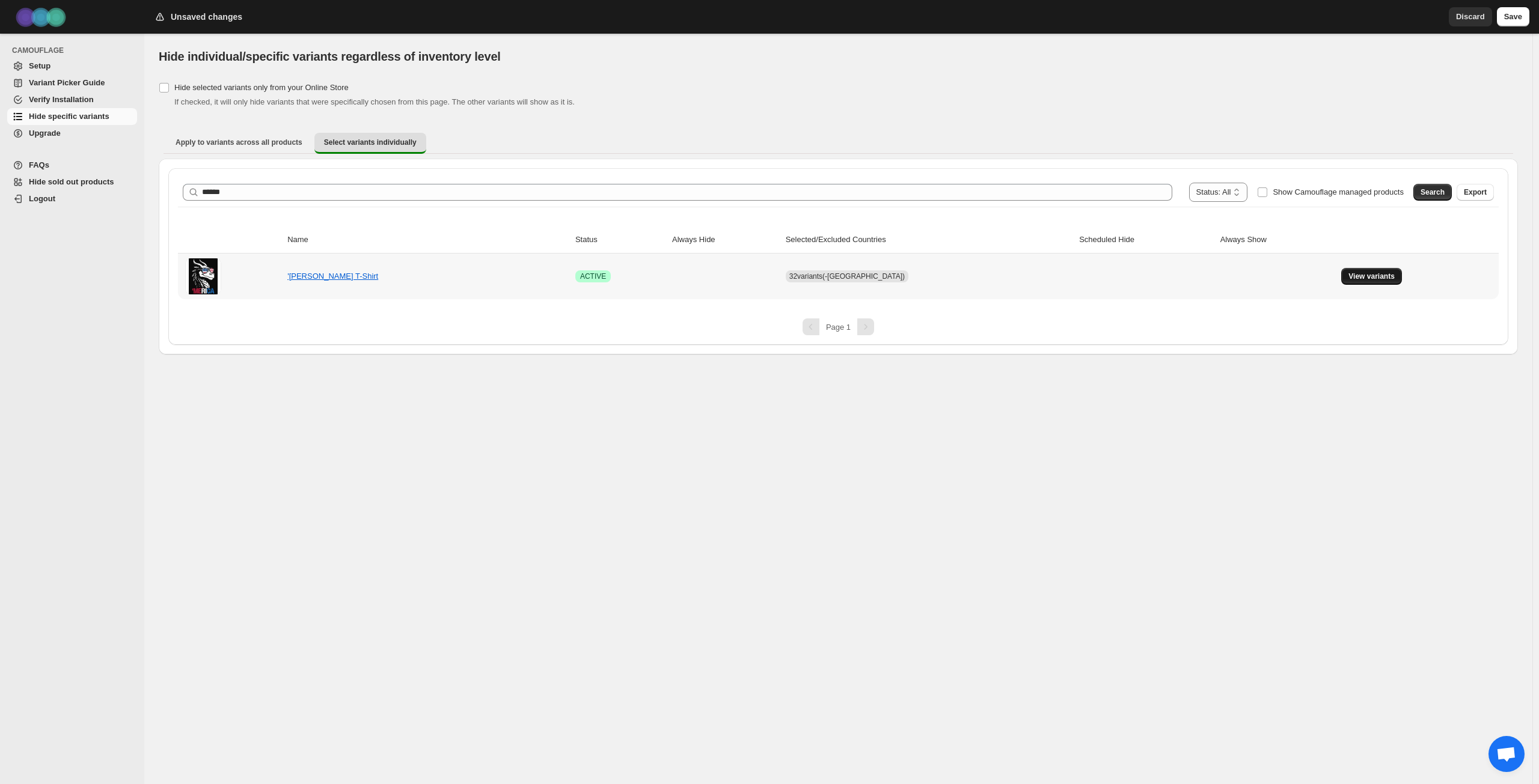
click at [1363, 279] on span "View variants" at bounding box center [1371, 276] width 46 height 10
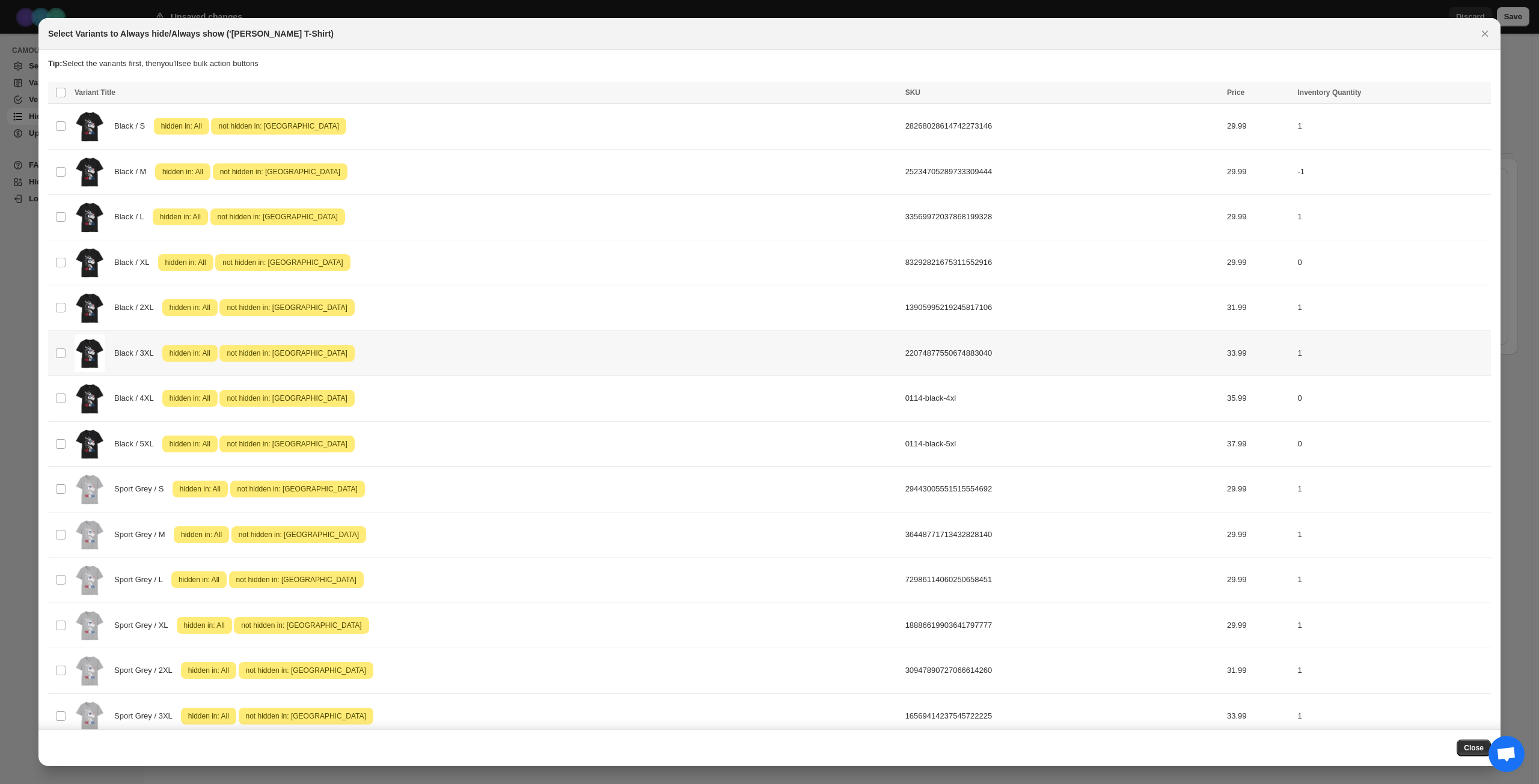
scroll to position [0, 0]
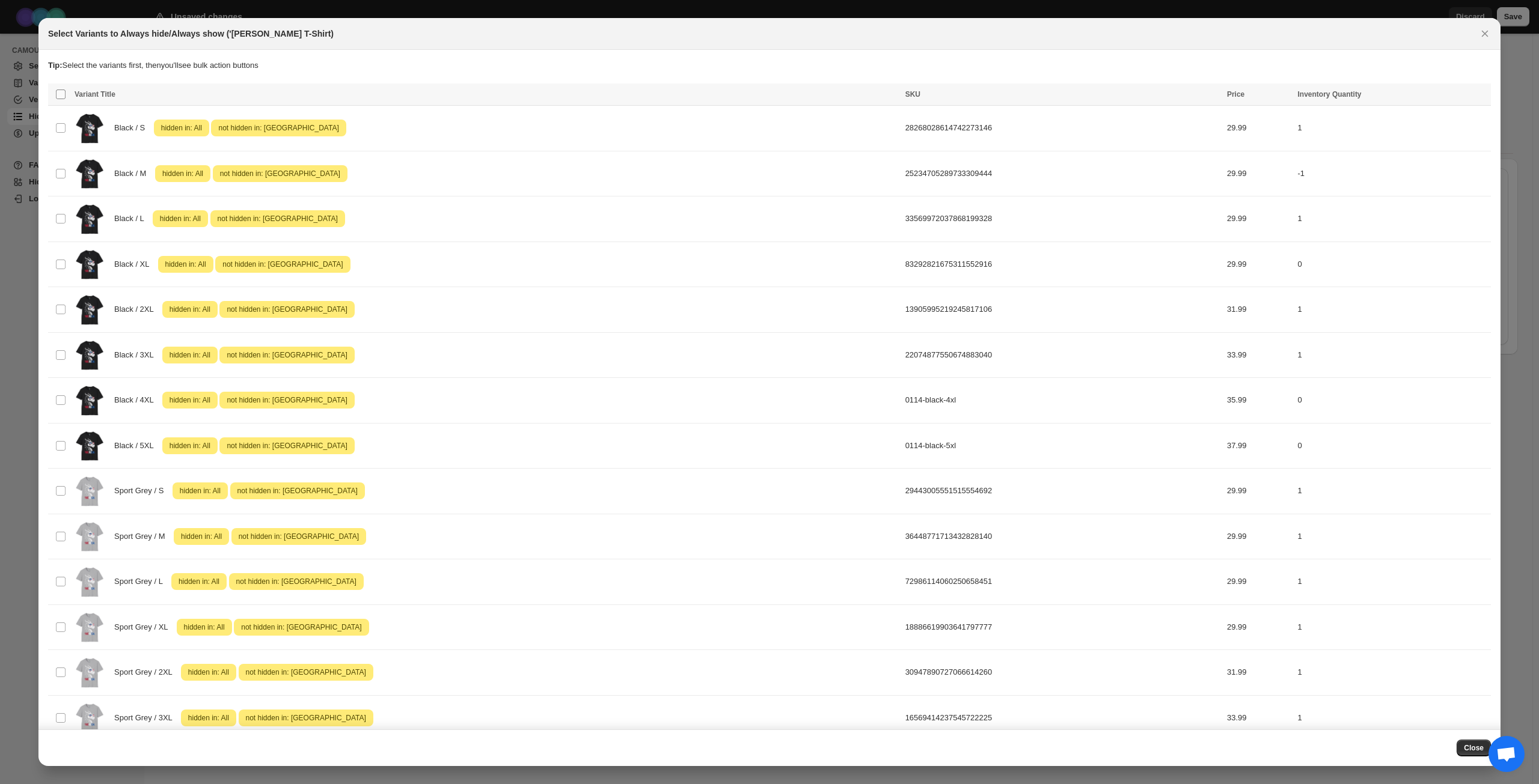
click at [60, 98] on span ":r3a:" at bounding box center [60, 94] width 11 height 11
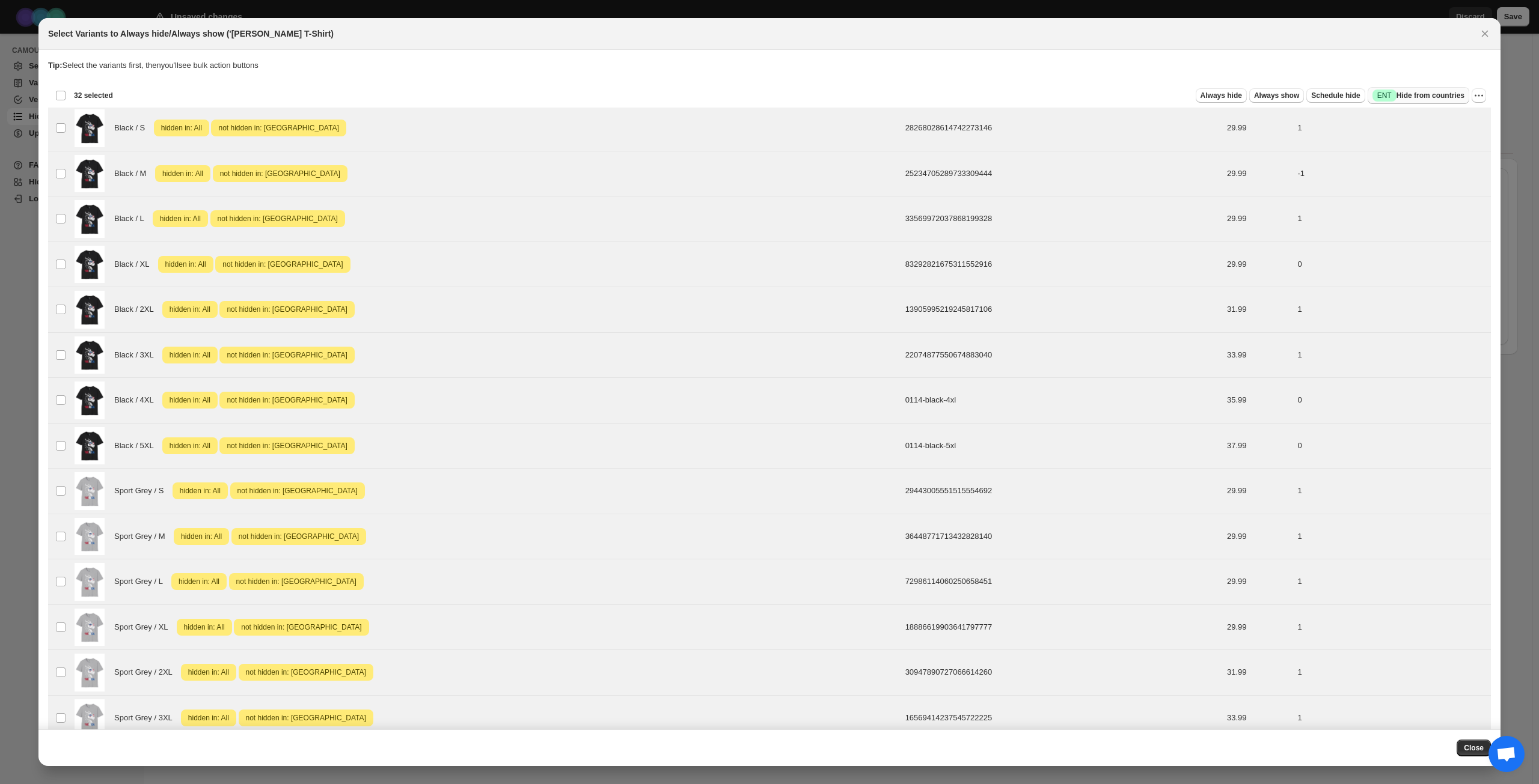
click at [1448, 98] on span "Success ENT Hide from countries" at bounding box center [1419, 95] width 92 height 12
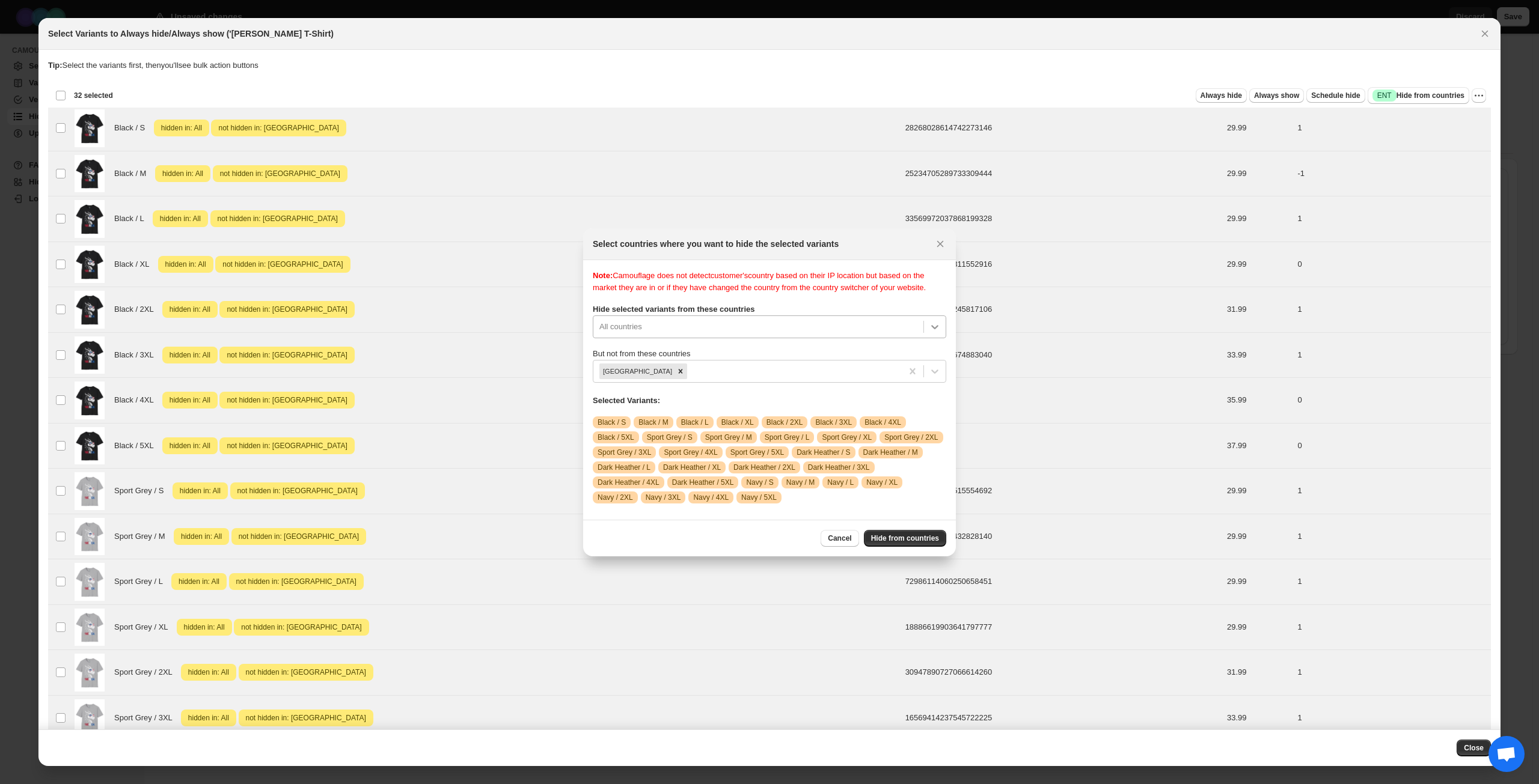
scroll to position [10, 0]
click at [941, 337] on section "Note: Camouflage does not detect customer's country based on their IP location …" at bounding box center [769, 390] width 372 height 260
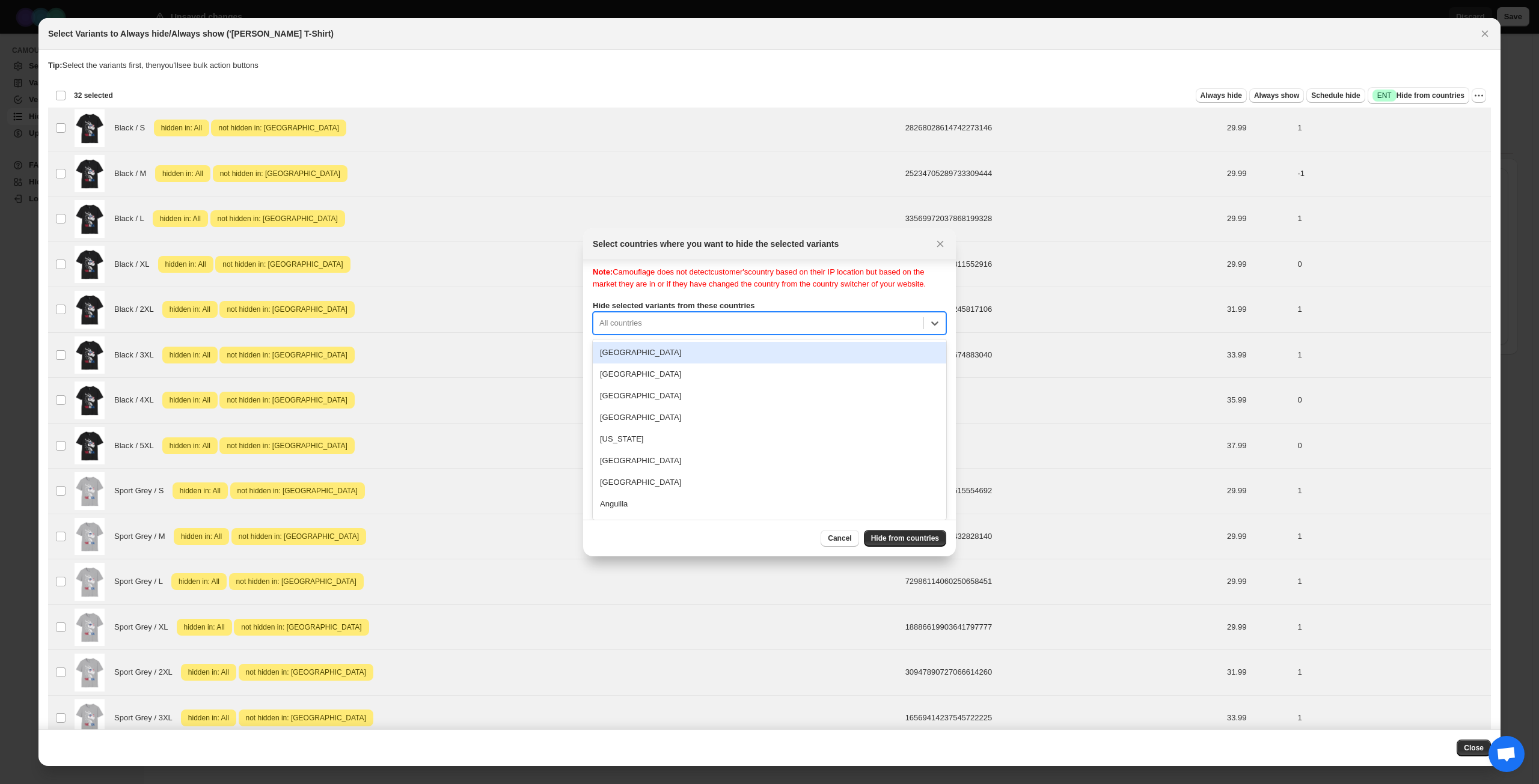
click at [765, 357] on div "[GEOGRAPHIC_DATA]" at bounding box center [770, 352] width 354 height 21
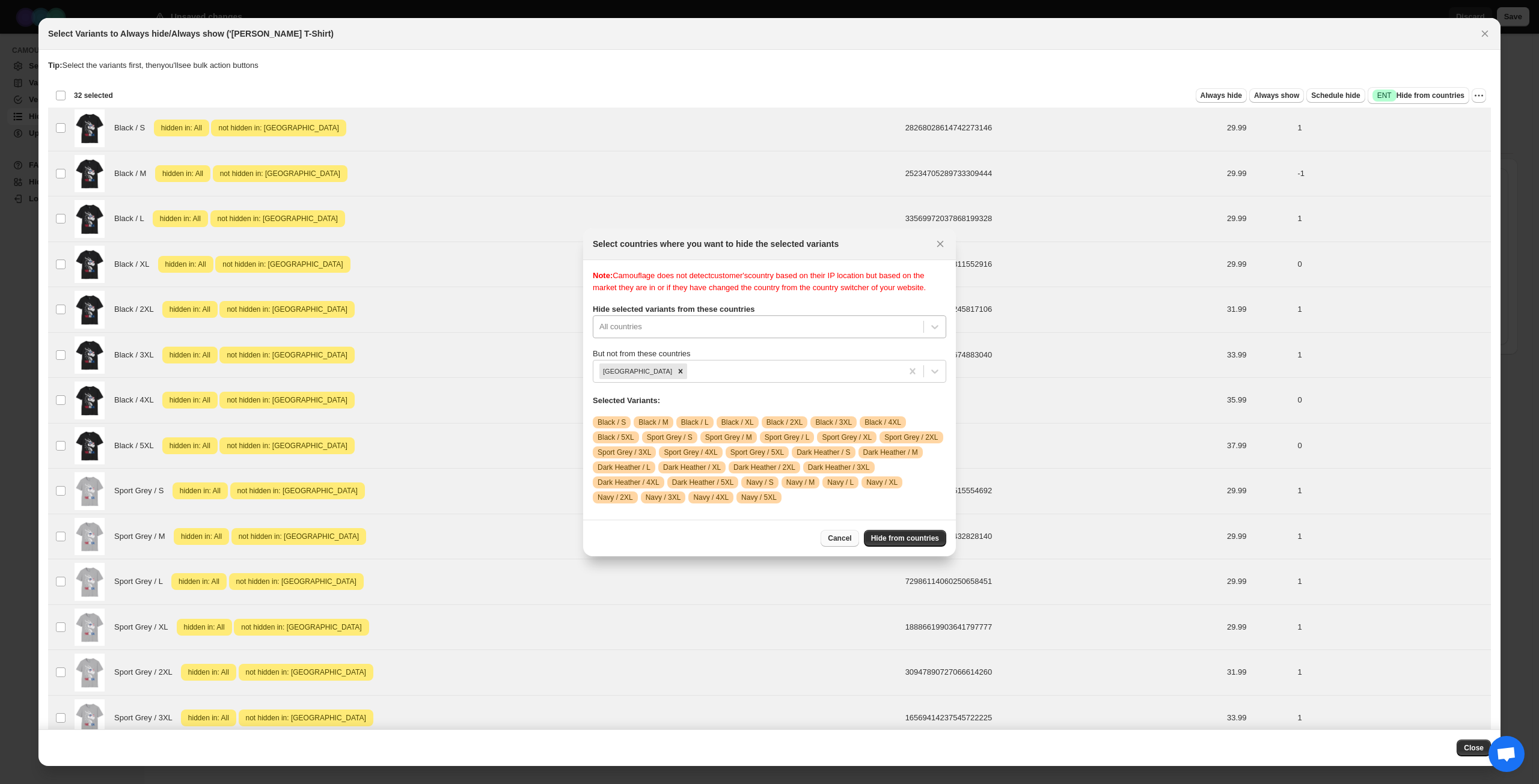
click at [836, 540] on span "Cancel" at bounding box center [839, 538] width 23 height 10
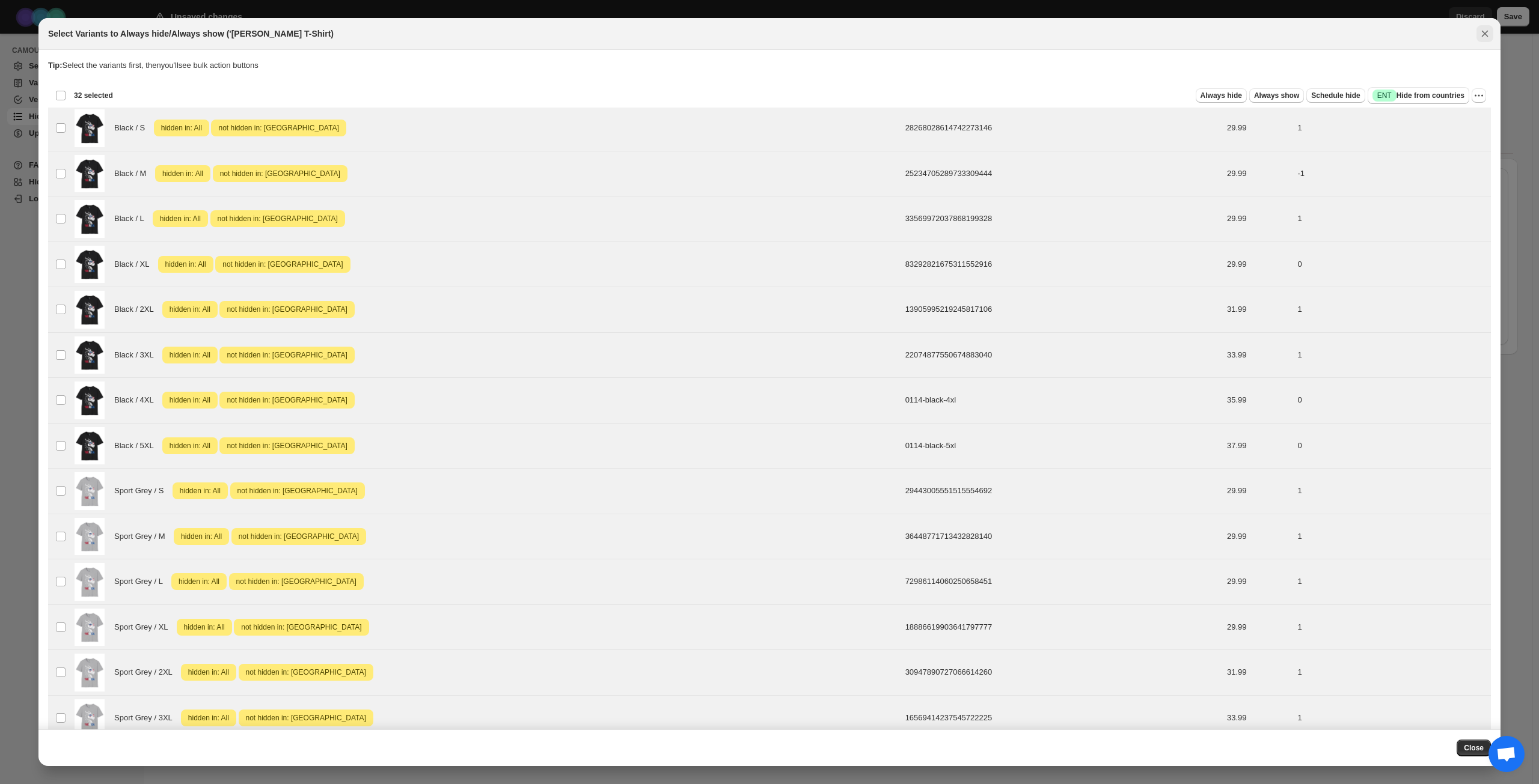
click at [1487, 34] on icon "Close" at bounding box center [1485, 34] width 12 height 12
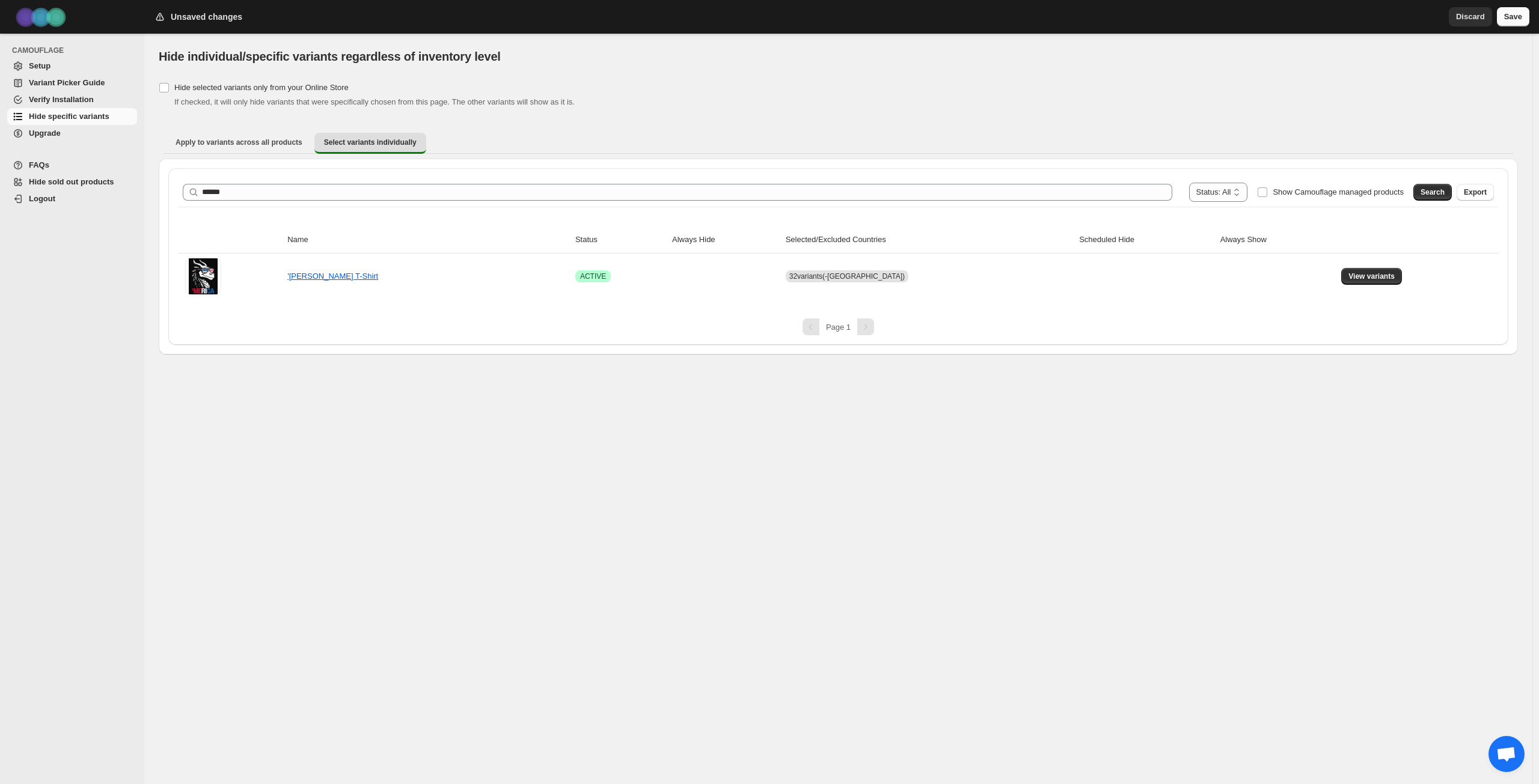
click at [1519, 22] on span "Save" at bounding box center [1513, 17] width 18 height 12
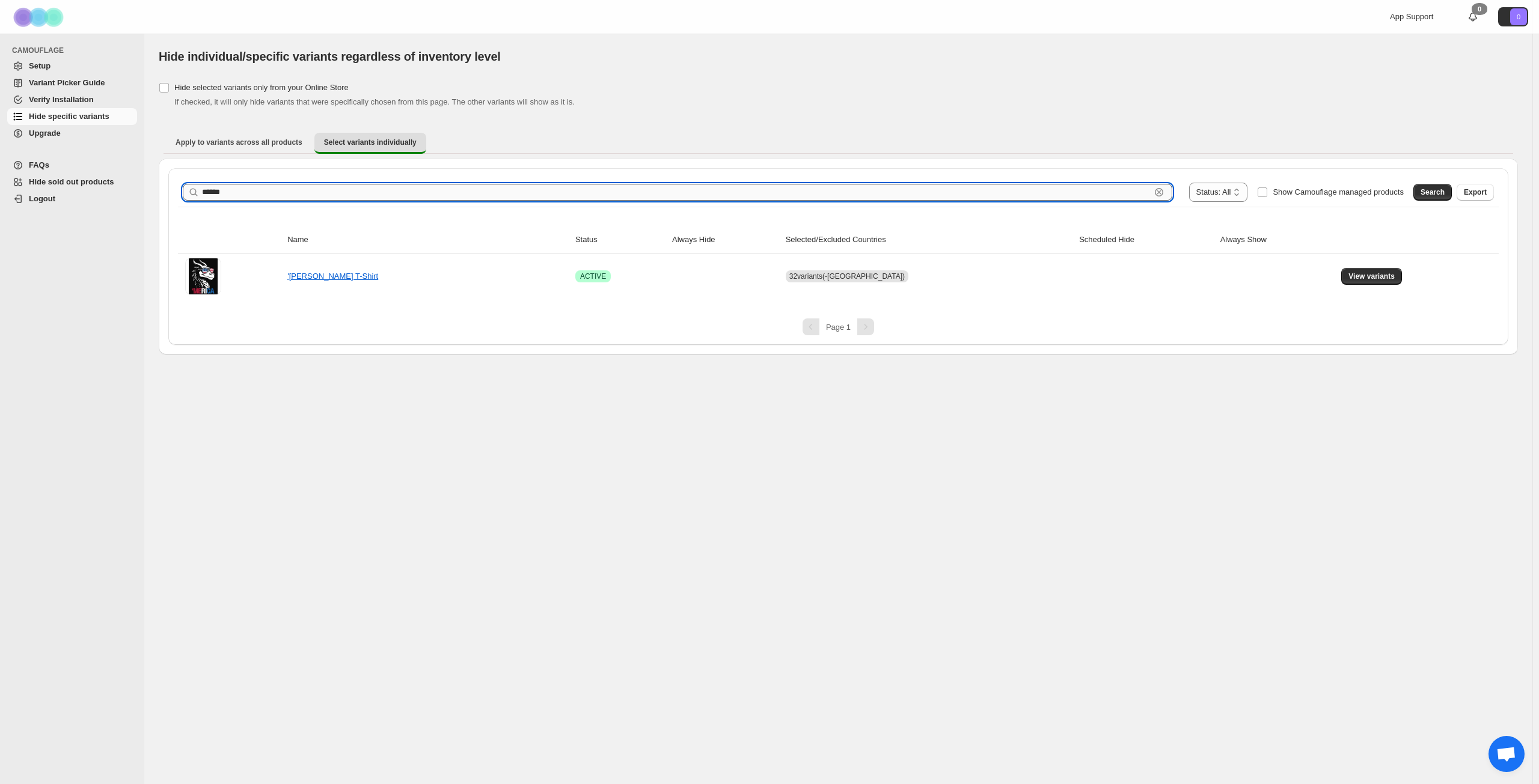
click at [1112, 198] on input "******" at bounding box center [676, 192] width 949 height 17
click at [804, 146] on ul "Apply to variants across all products Select variants individually More views" at bounding box center [838, 142] width 1350 height 21
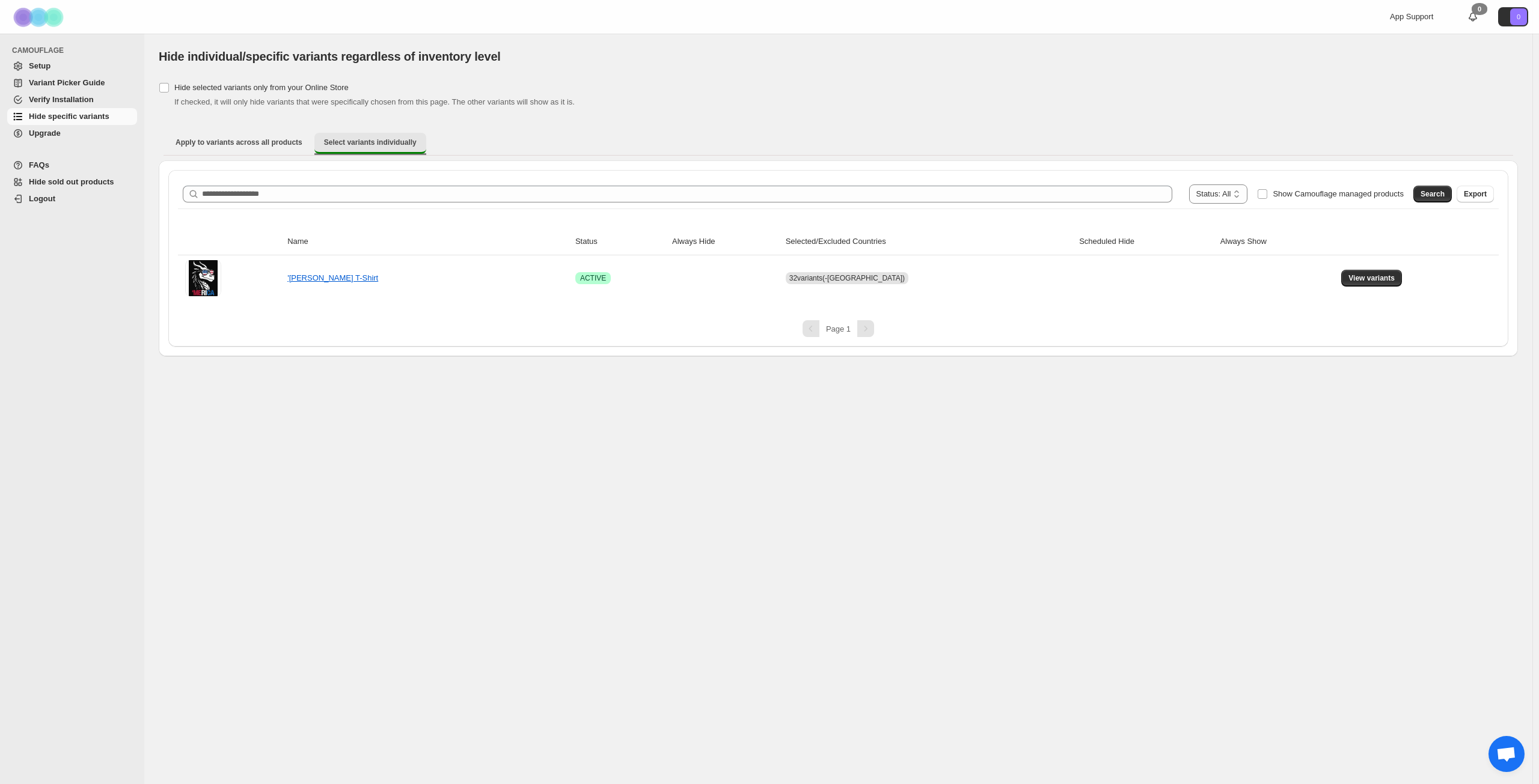
click at [389, 139] on span "Select variants individually" at bounding box center [370, 142] width 93 height 10
click at [264, 142] on span "Apply to variants across all products" at bounding box center [239, 142] width 127 height 10
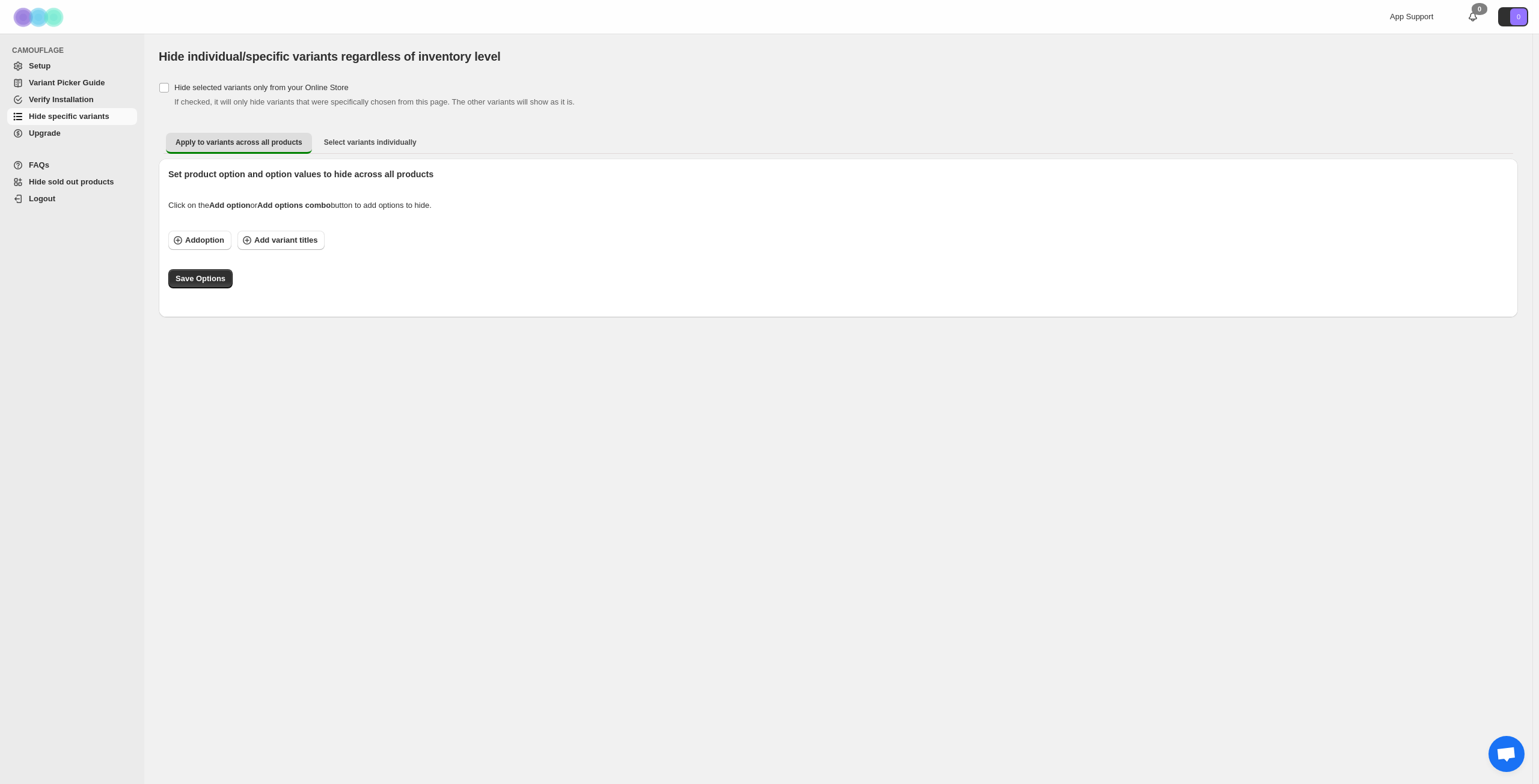
click at [387, 129] on div "Apply to variants across all products Select variants individually More views A…" at bounding box center [838, 143] width 1360 height 31
click at [371, 142] on span "Select variants individually" at bounding box center [370, 142] width 93 height 10
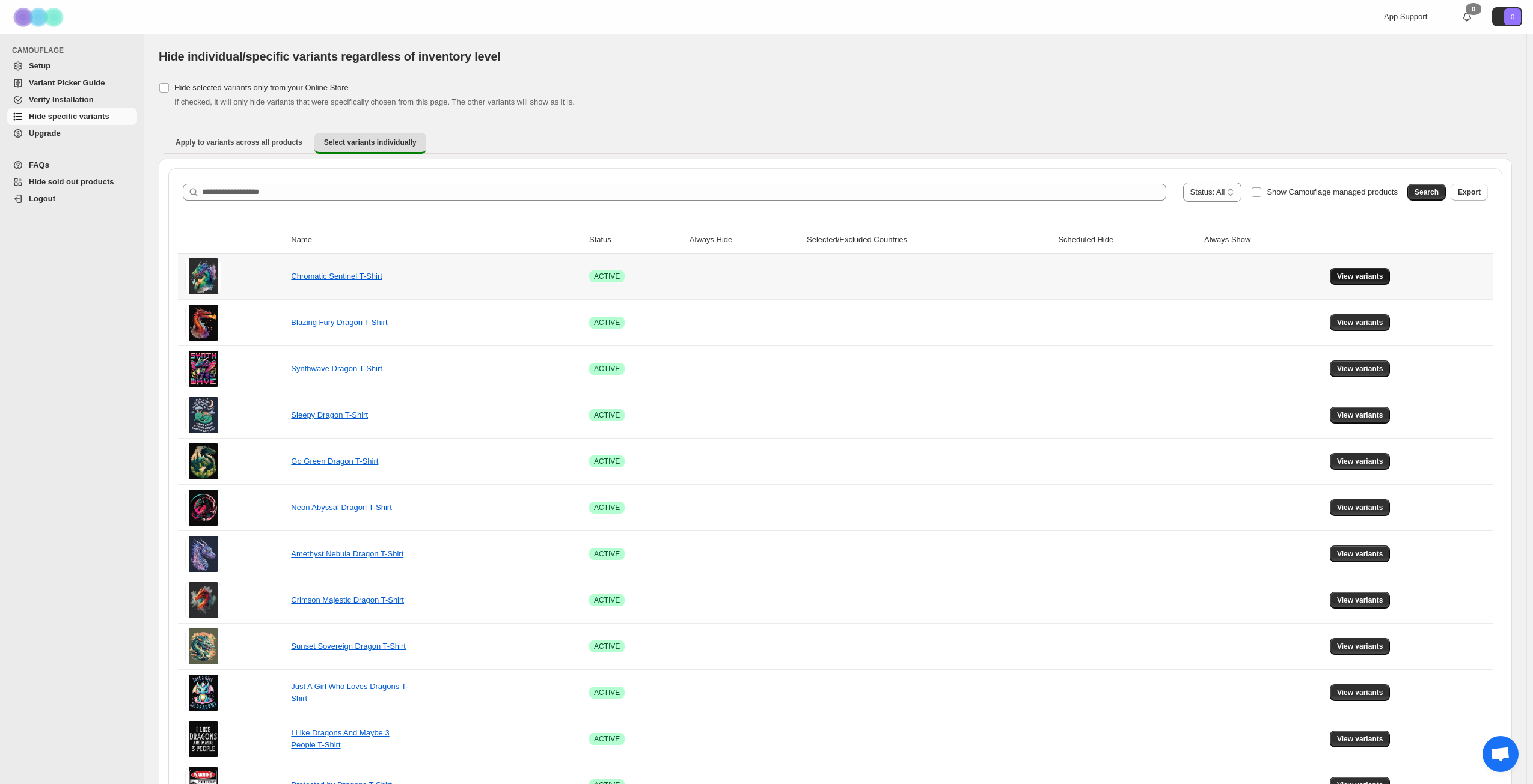
click at [1361, 272] on span "View variants" at bounding box center [1359, 276] width 46 height 10
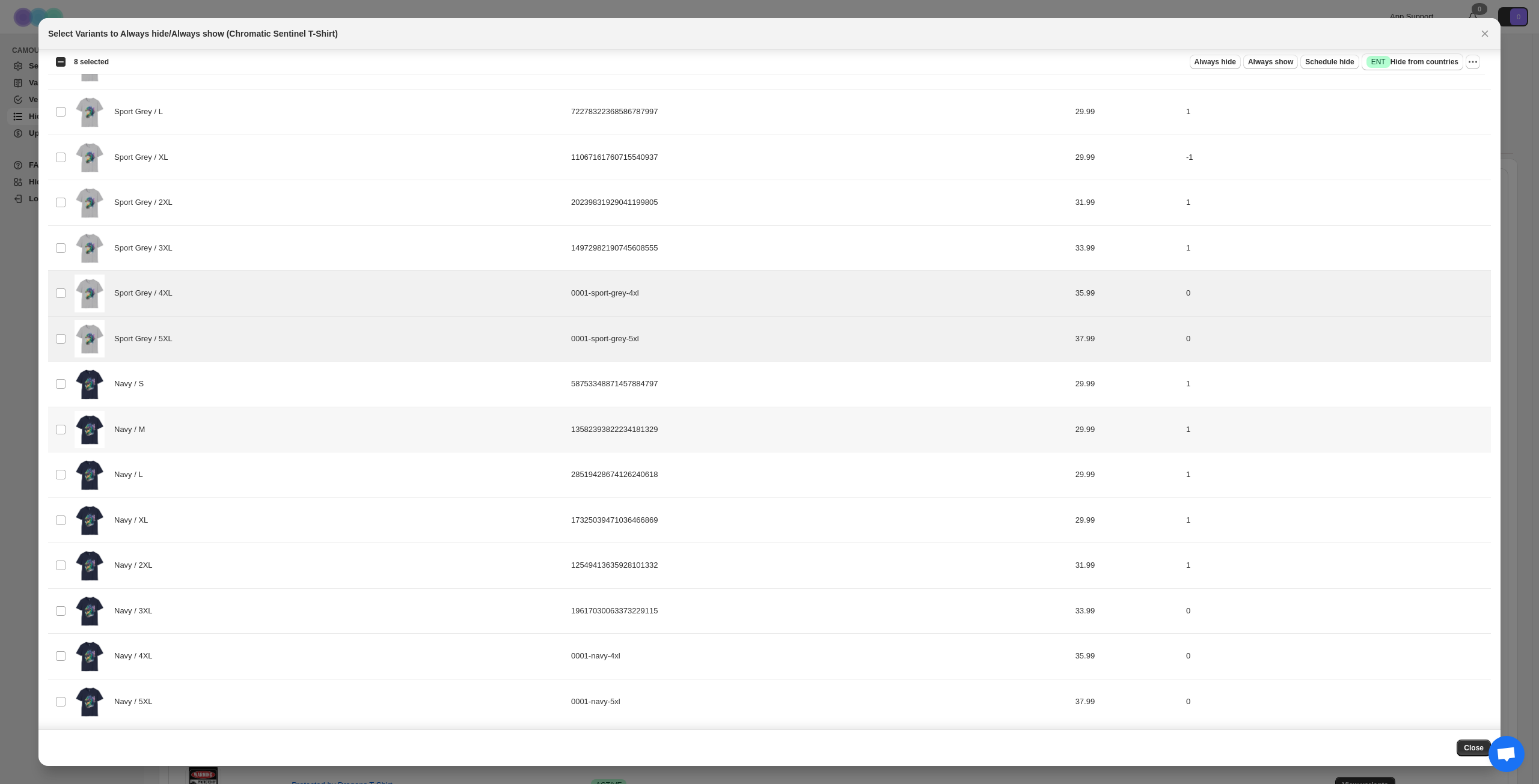
scroll to position [1200, 0]
click at [1486, 34] on icon "Close" at bounding box center [1485, 34] width 6 height 6
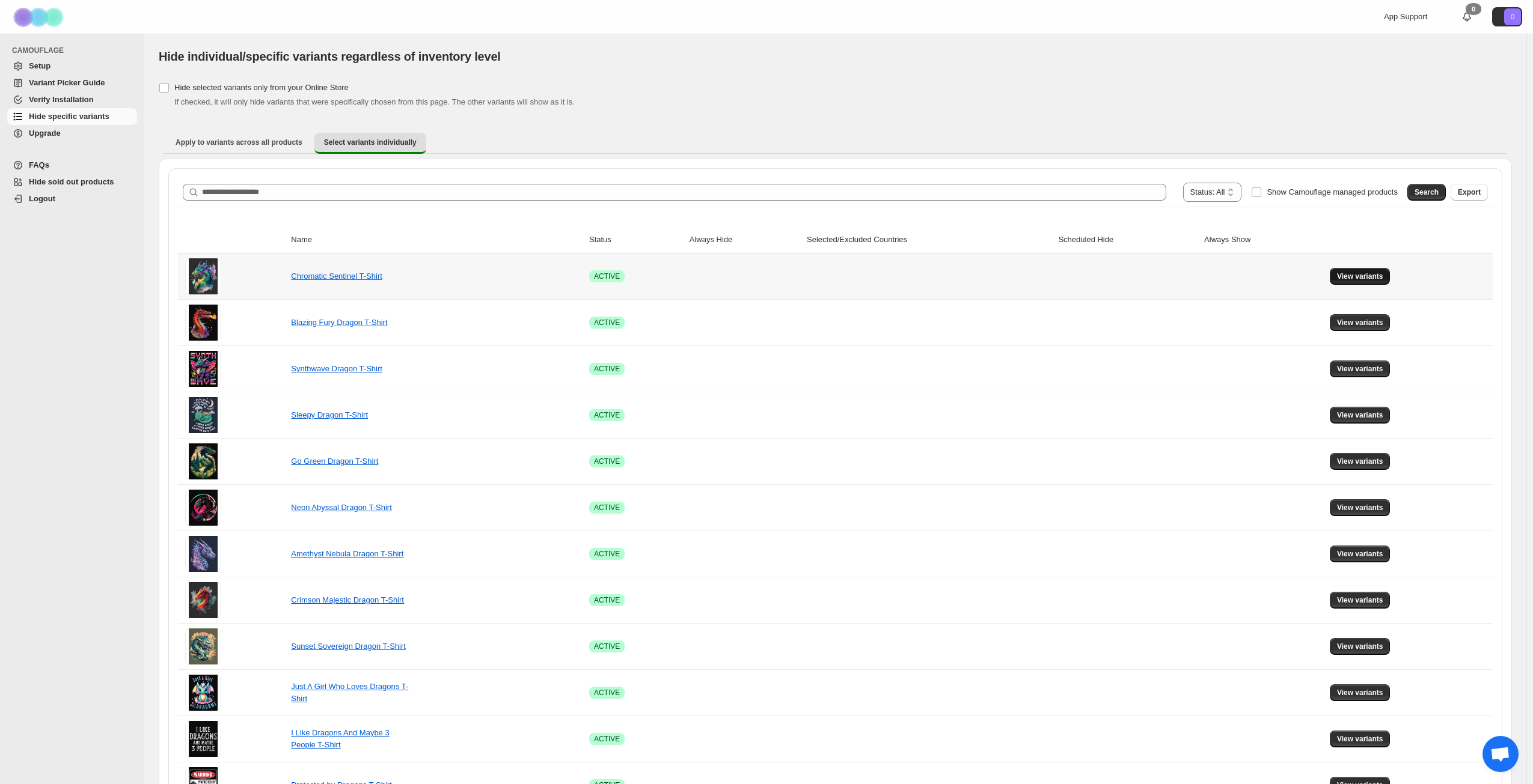
click at [1361, 273] on span "View variants" at bounding box center [1359, 276] width 46 height 10
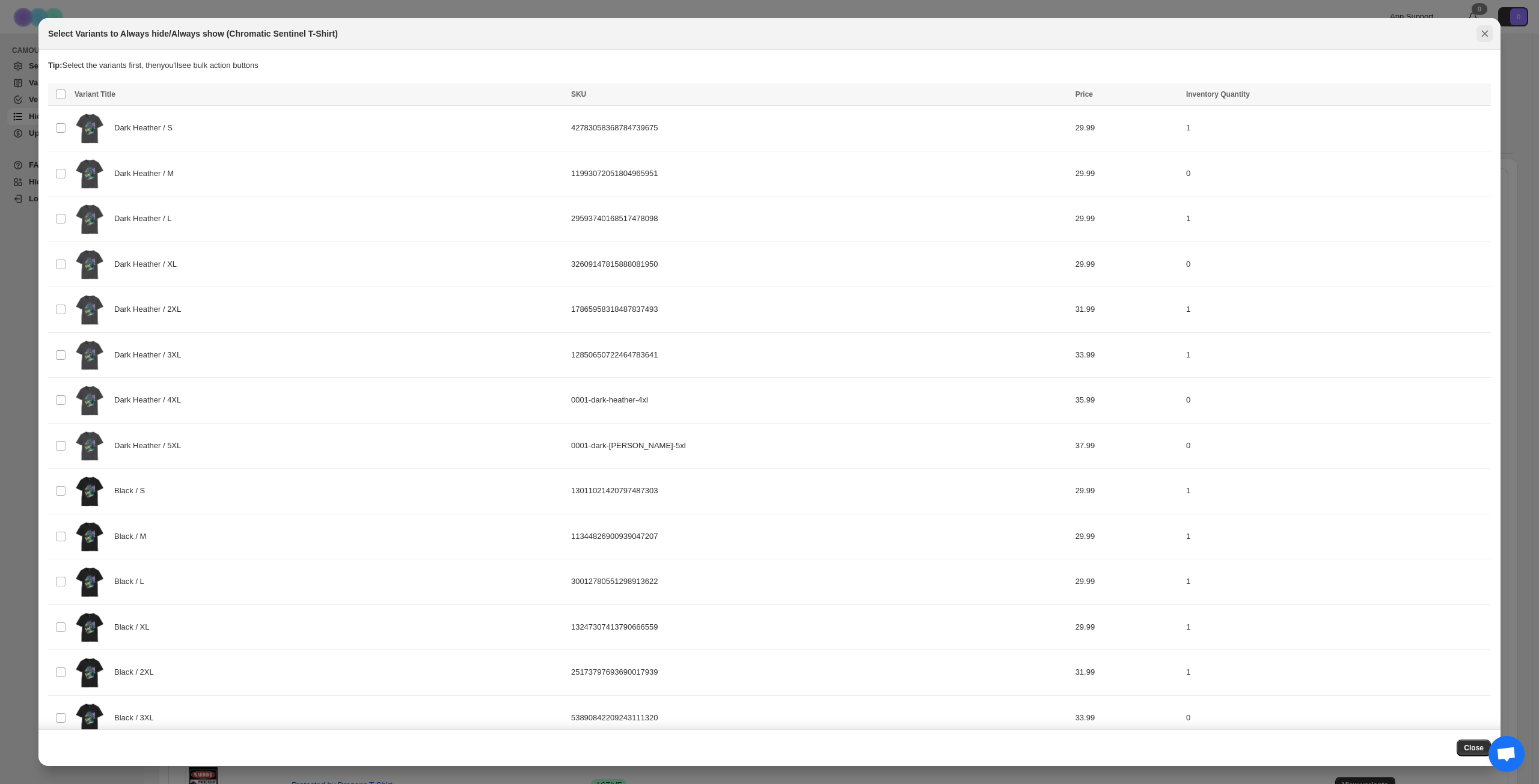
click at [1485, 37] on icon "Close" at bounding box center [1485, 34] width 12 height 12
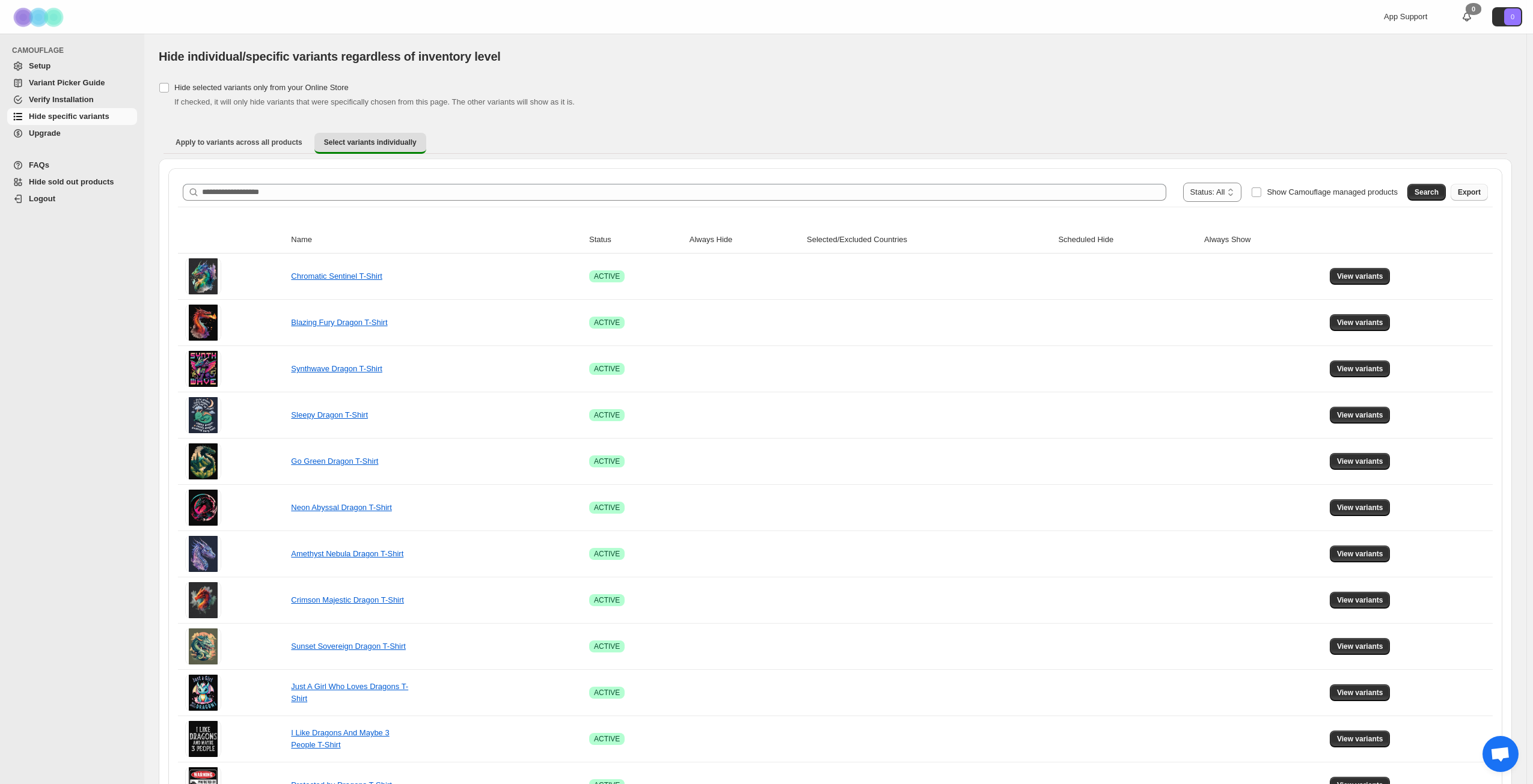
click at [1481, 195] on span "Export" at bounding box center [1469, 192] width 23 height 10
click at [961, 126] on div "**********" at bounding box center [835, 656] width 1353 height 1154
click at [1363, 274] on span "View variants" at bounding box center [1359, 276] width 46 height 10
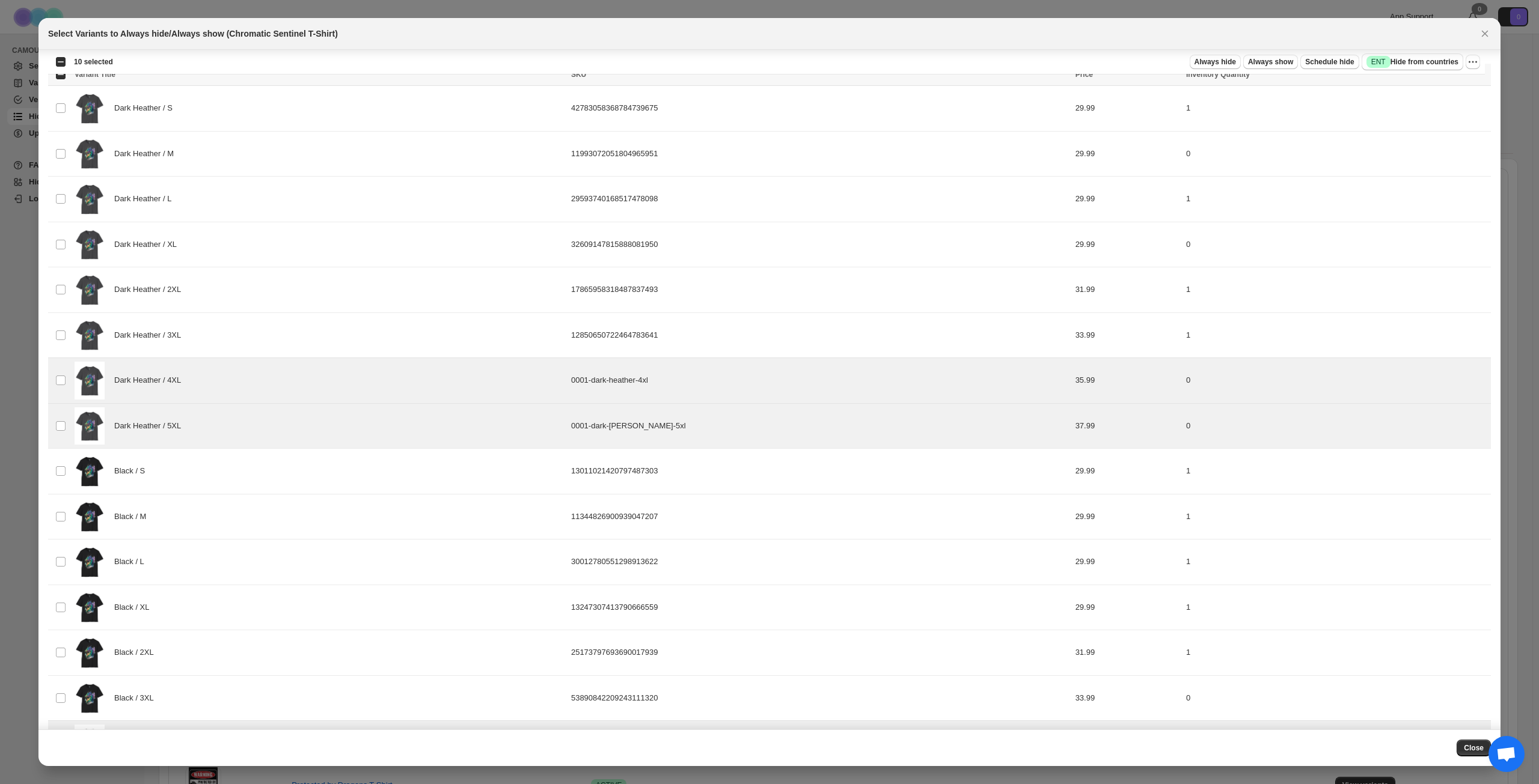
scroll to position [0, 0]
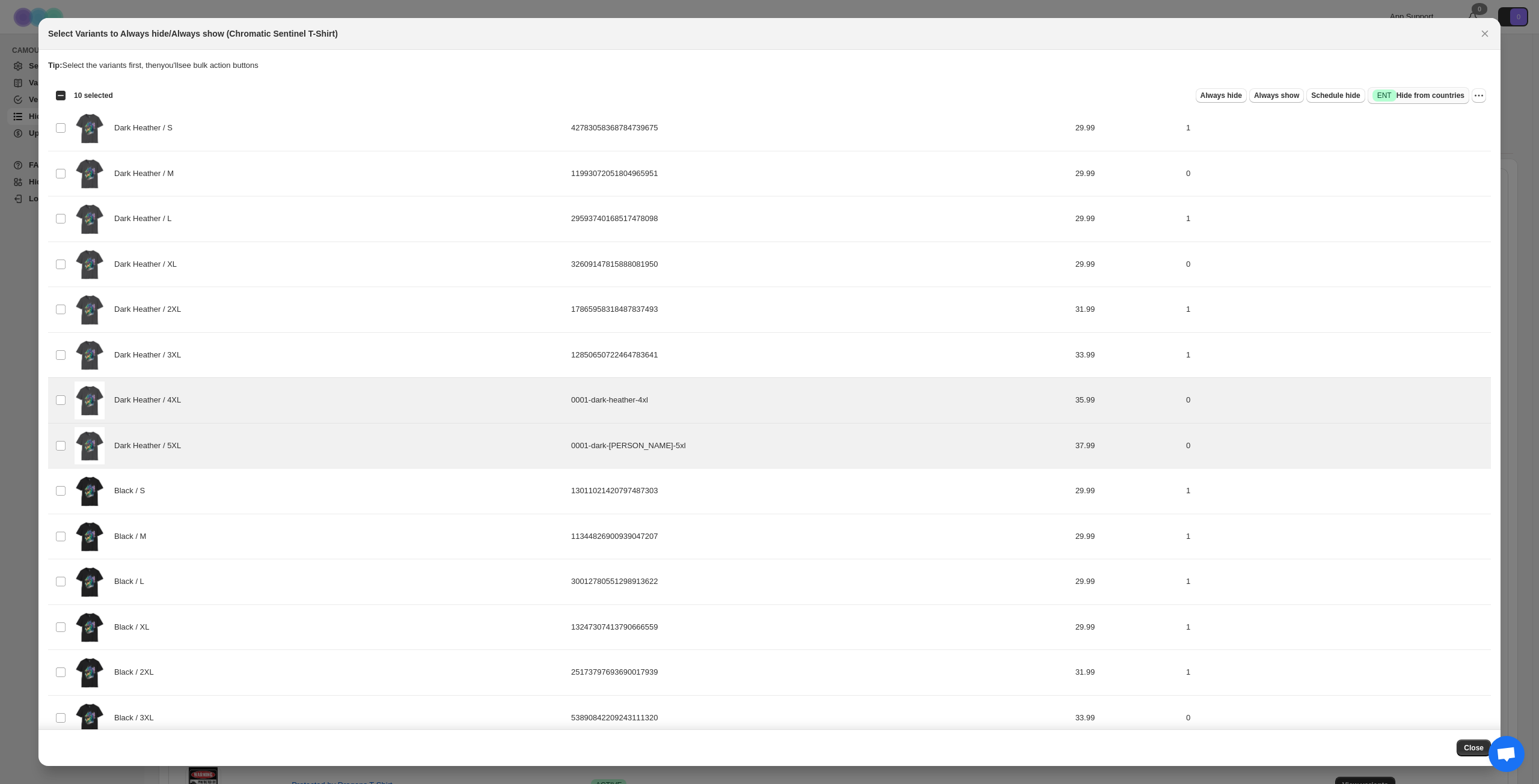
click at [1428, 95] on span "Success ENT Hide from countries" at bounding box center [1419, 95] width 92 height 12
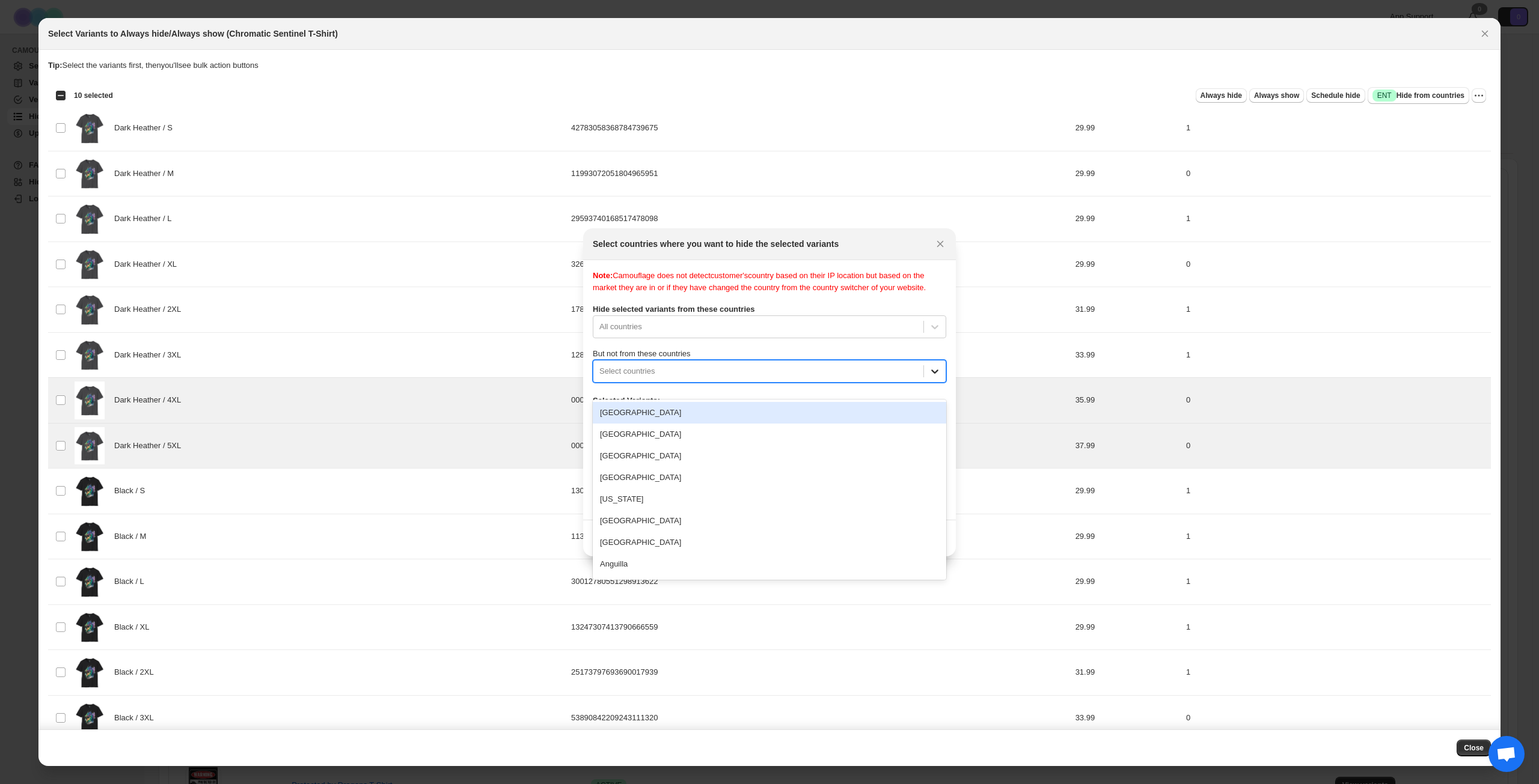
click at [934, 374] on icon ":ra4:" at bounding box center [935, 372] width 7 height 4
type input "***"
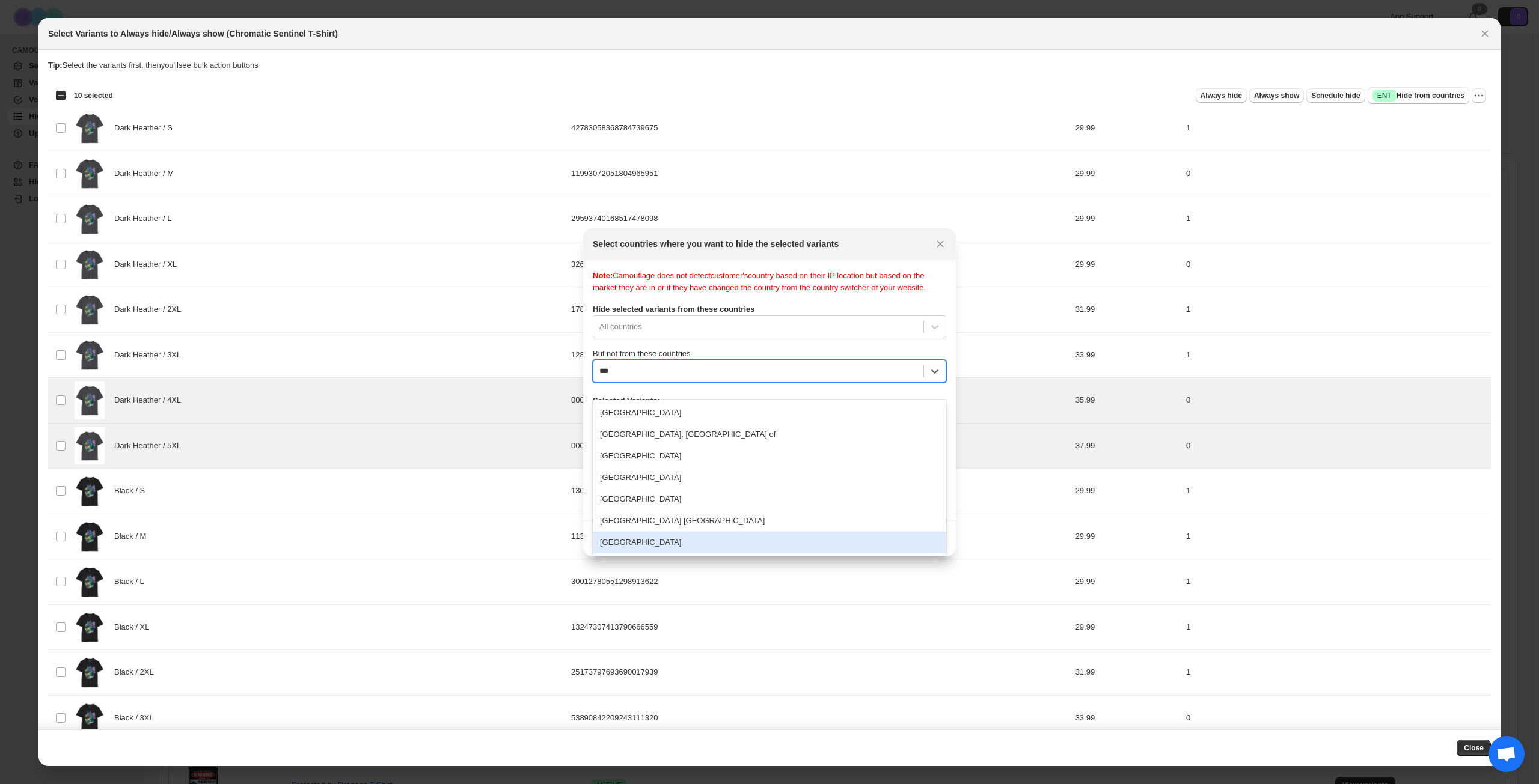
click at [717, 539] on div "[GEOGRAPHIC_DATA]" at bounding box center [770, 542] width 354 height 21
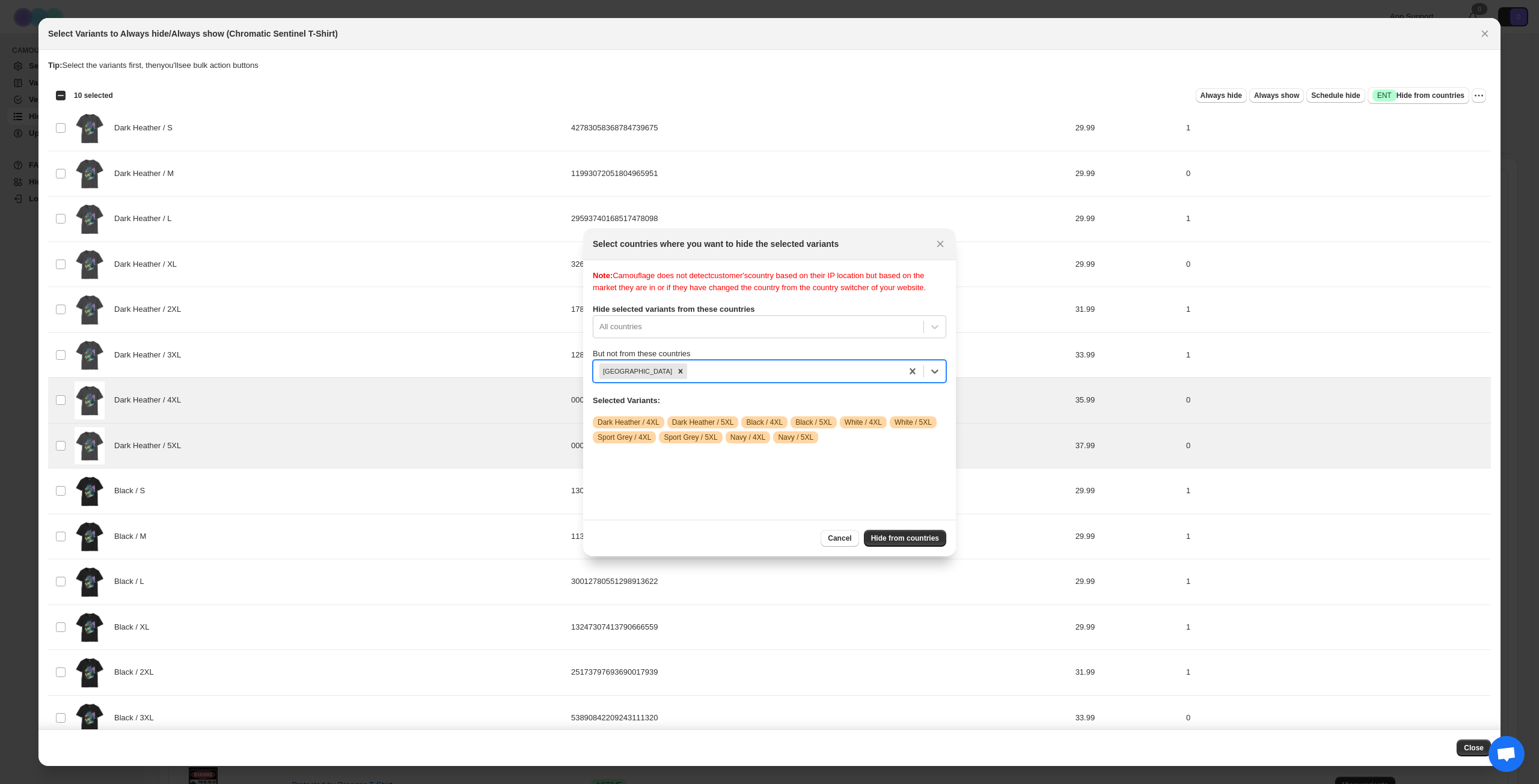
click at [939, 407] on p "Selected Variants:" at bounding box center [770, 401] width 354 height 12
click at [911, 544] on button "Hide from countries" at bounding box center [905, 539] width 82 height 17
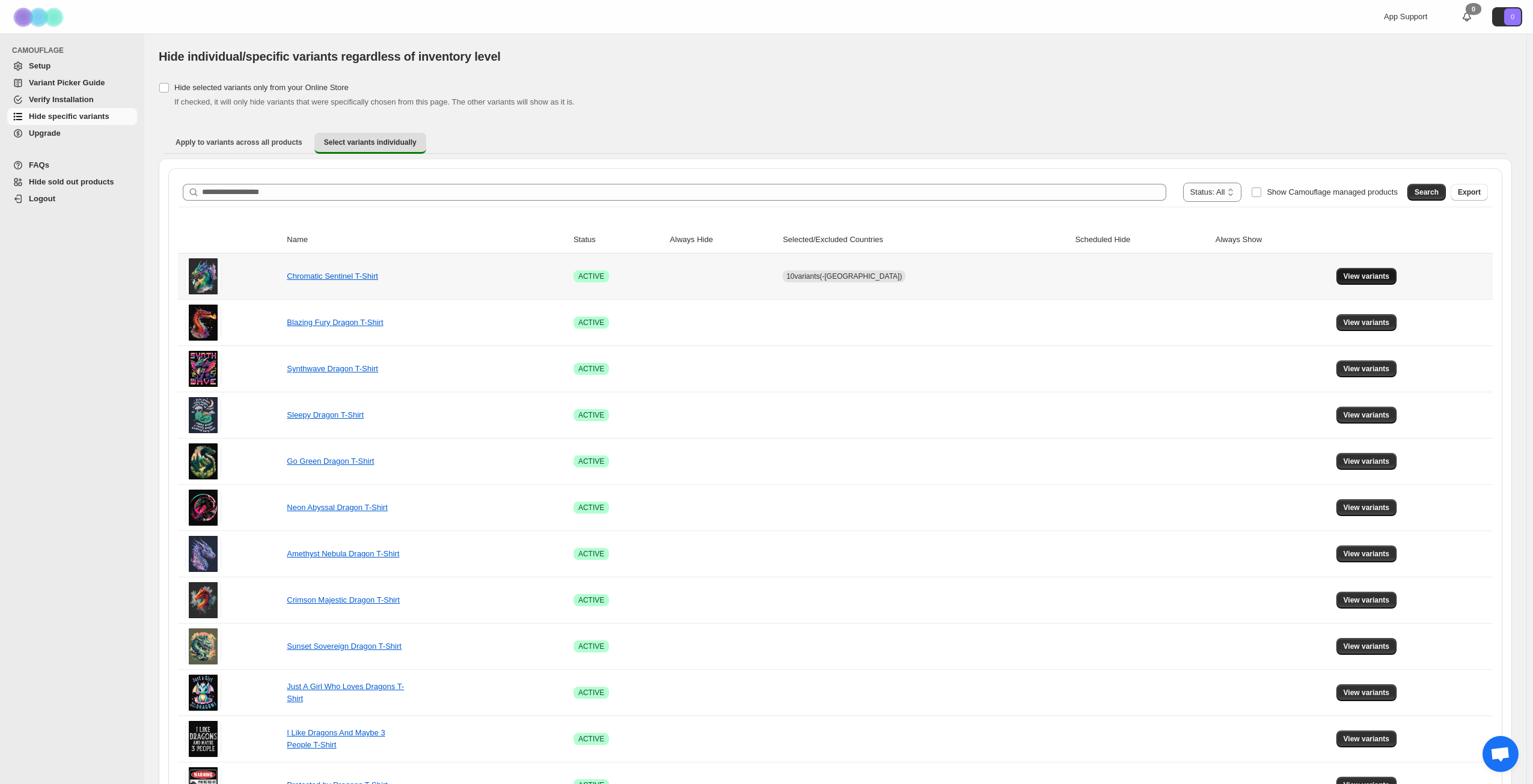
click at [1352, 280] on span "View variants" at bounding box center [1366, 276] width 46 height 10
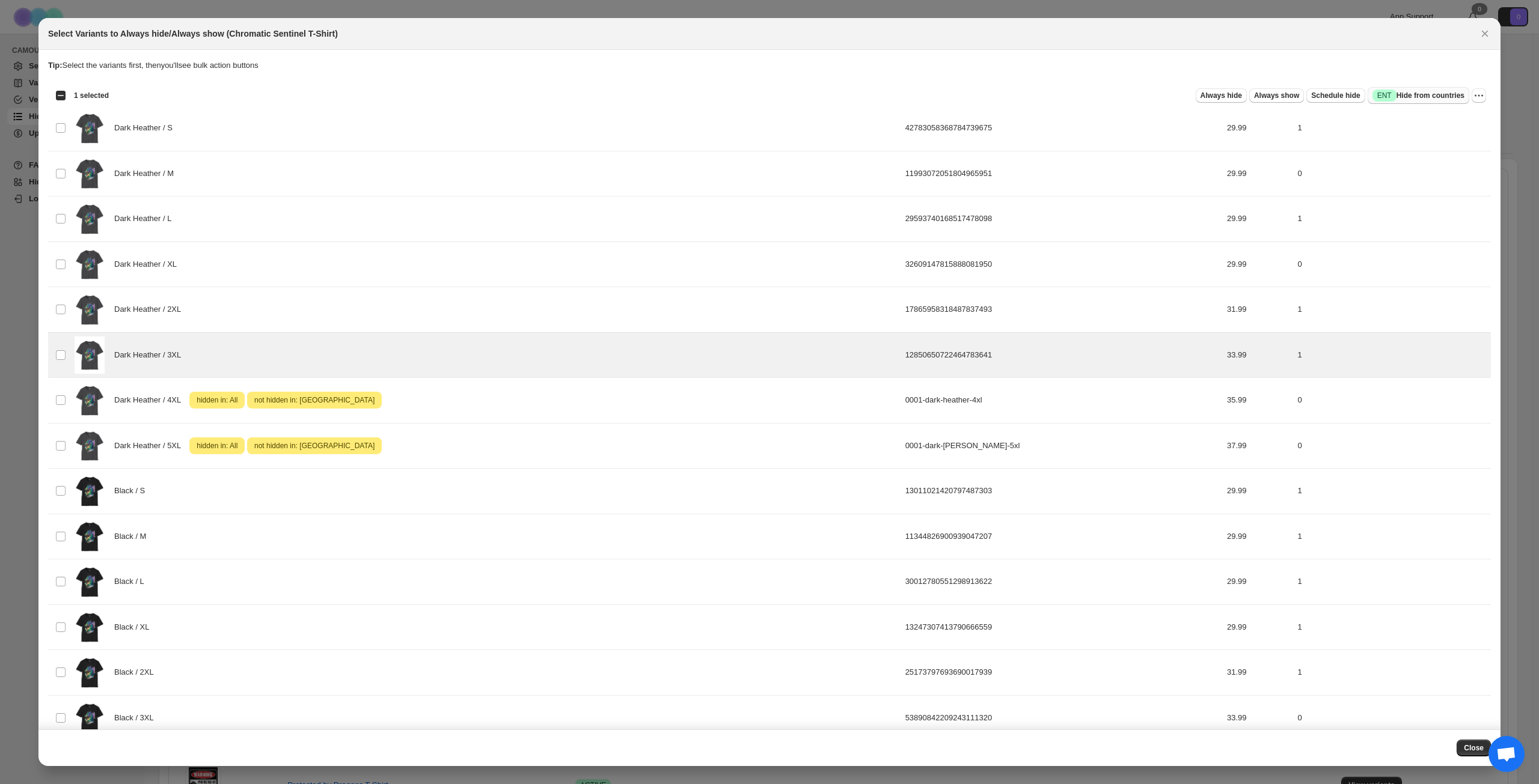
click at [1420, 96] on span "Success ENT Hide from countries" at bounding box center [1419, 95] width 92 height 12
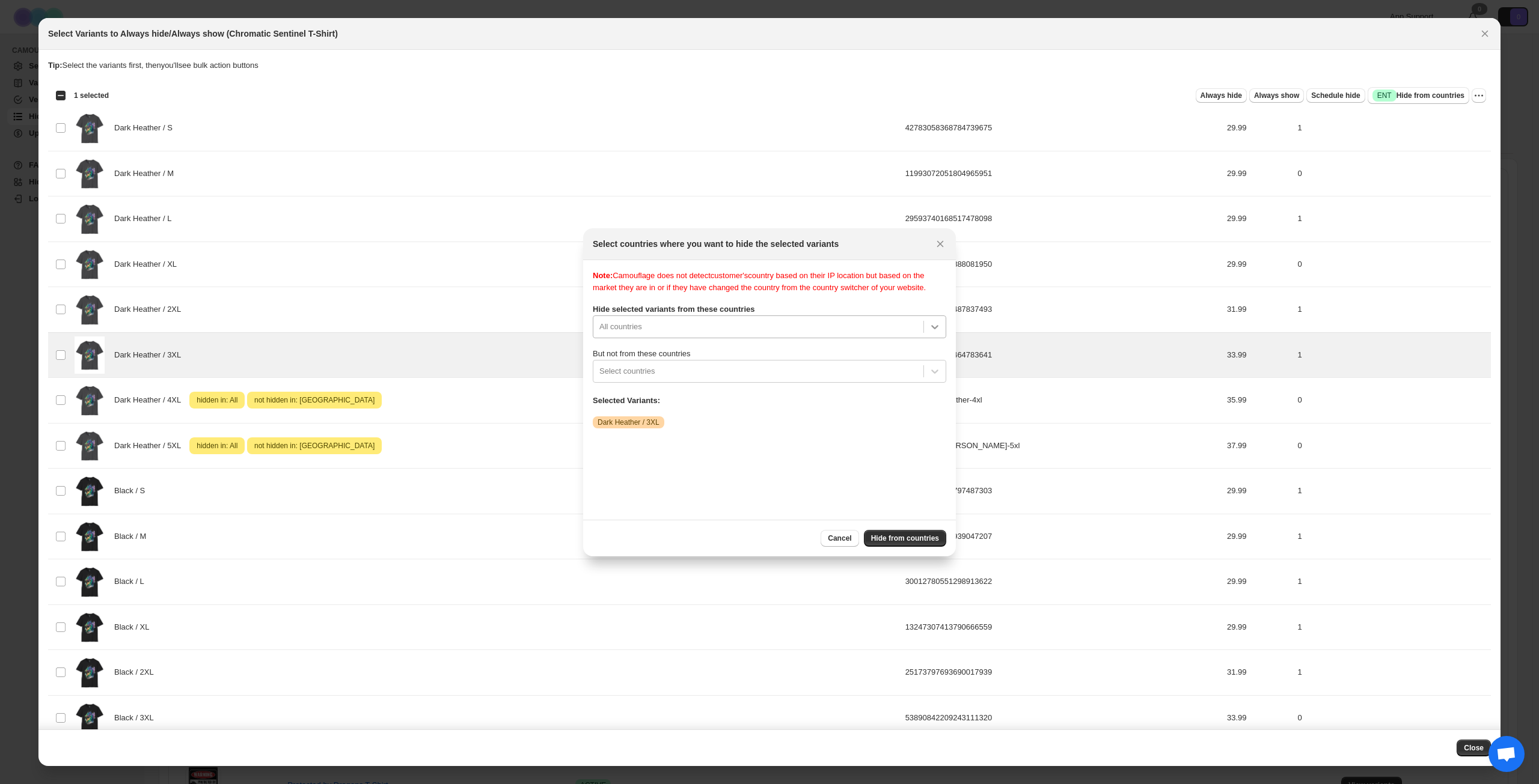
scroll to position [16, 0]
click at [937, 334] on div "All countries" at bounding box center [770, 326] width 354 height 23
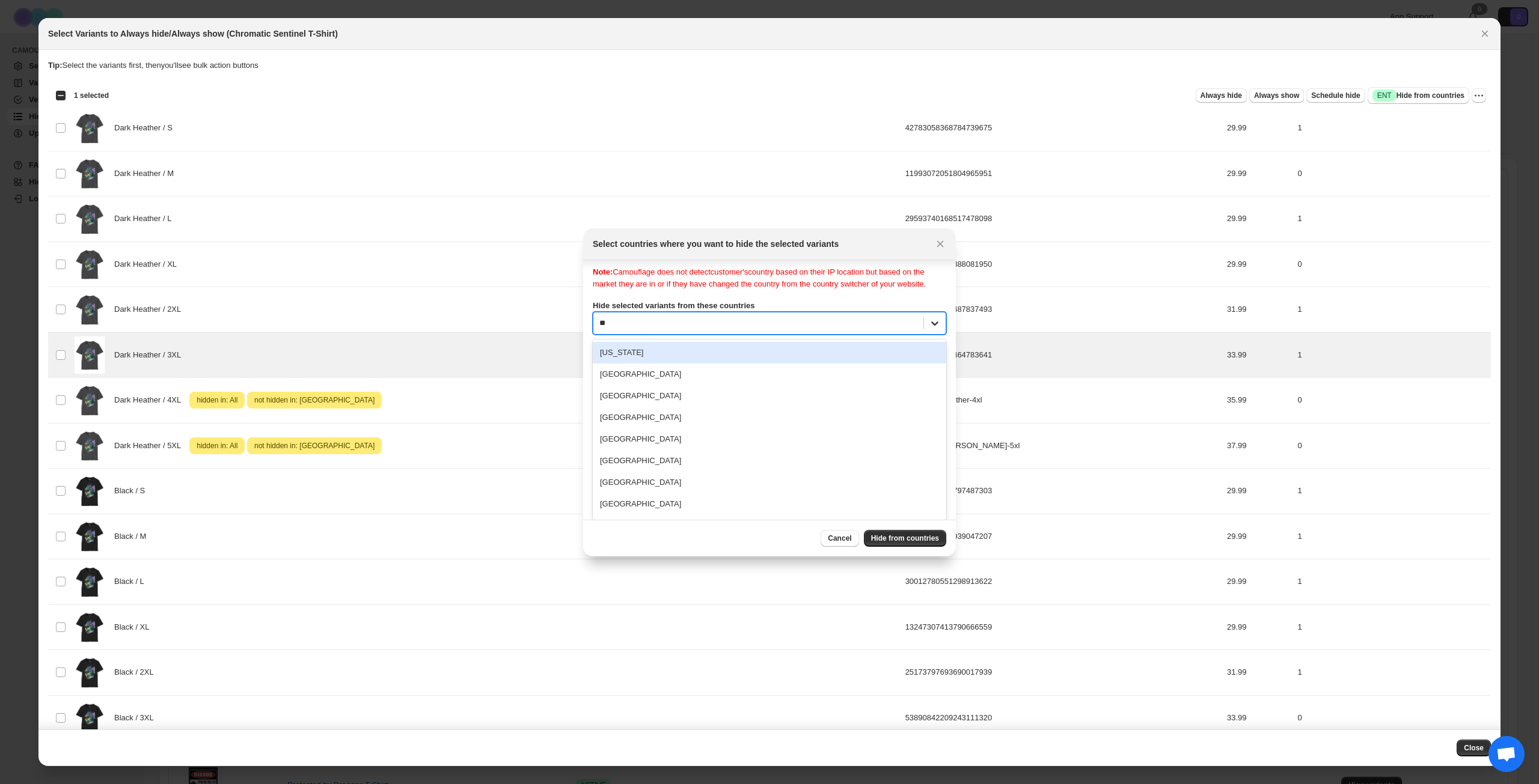
type input "***"
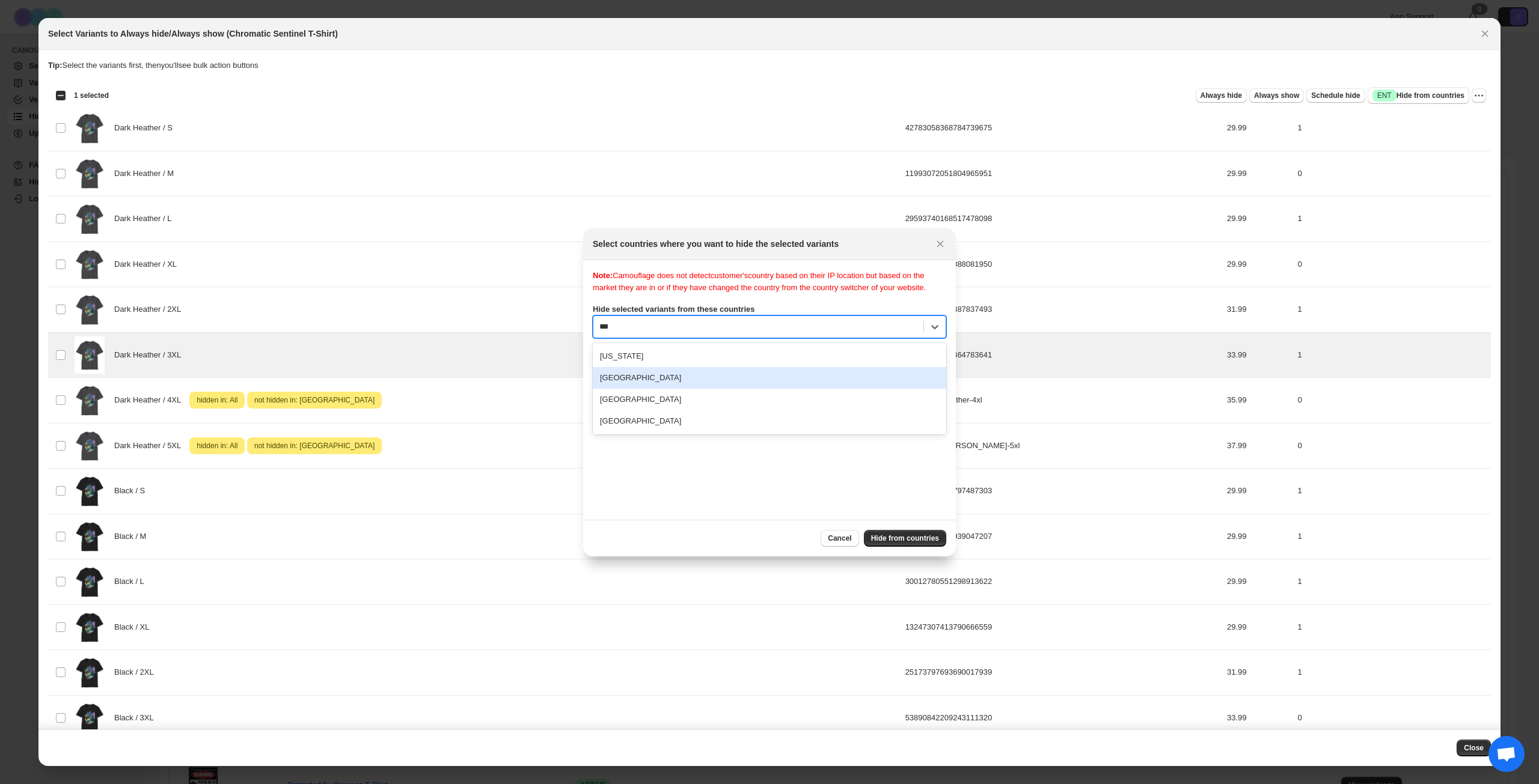
click at [689, 385] on div "[GEOGRAPHIC_DATA]" at bounding box center [770, 377] width 354 height 21
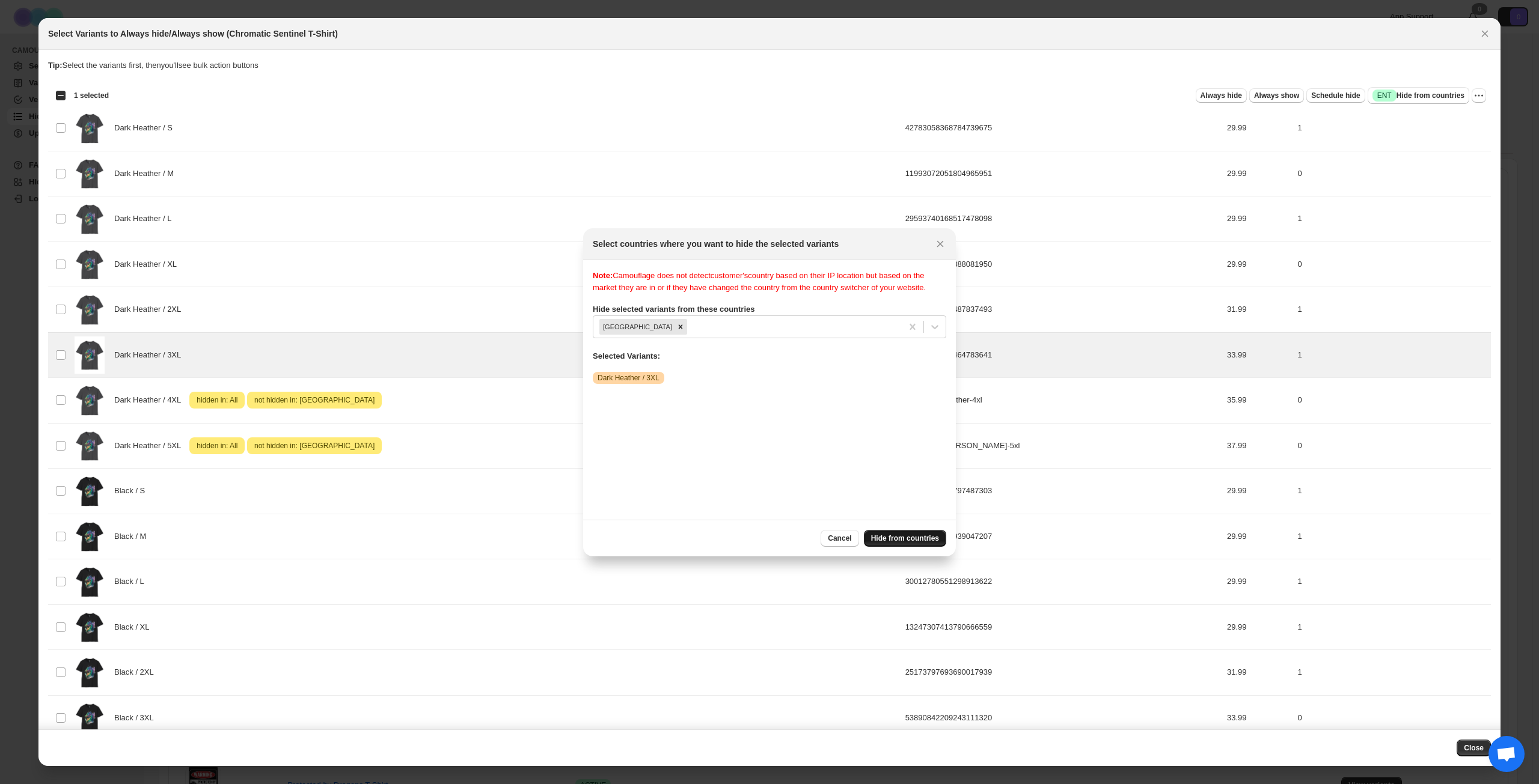
click at [911, 540] on span "Hide from countries" at bounding box center [905, 538] width 68 height 10
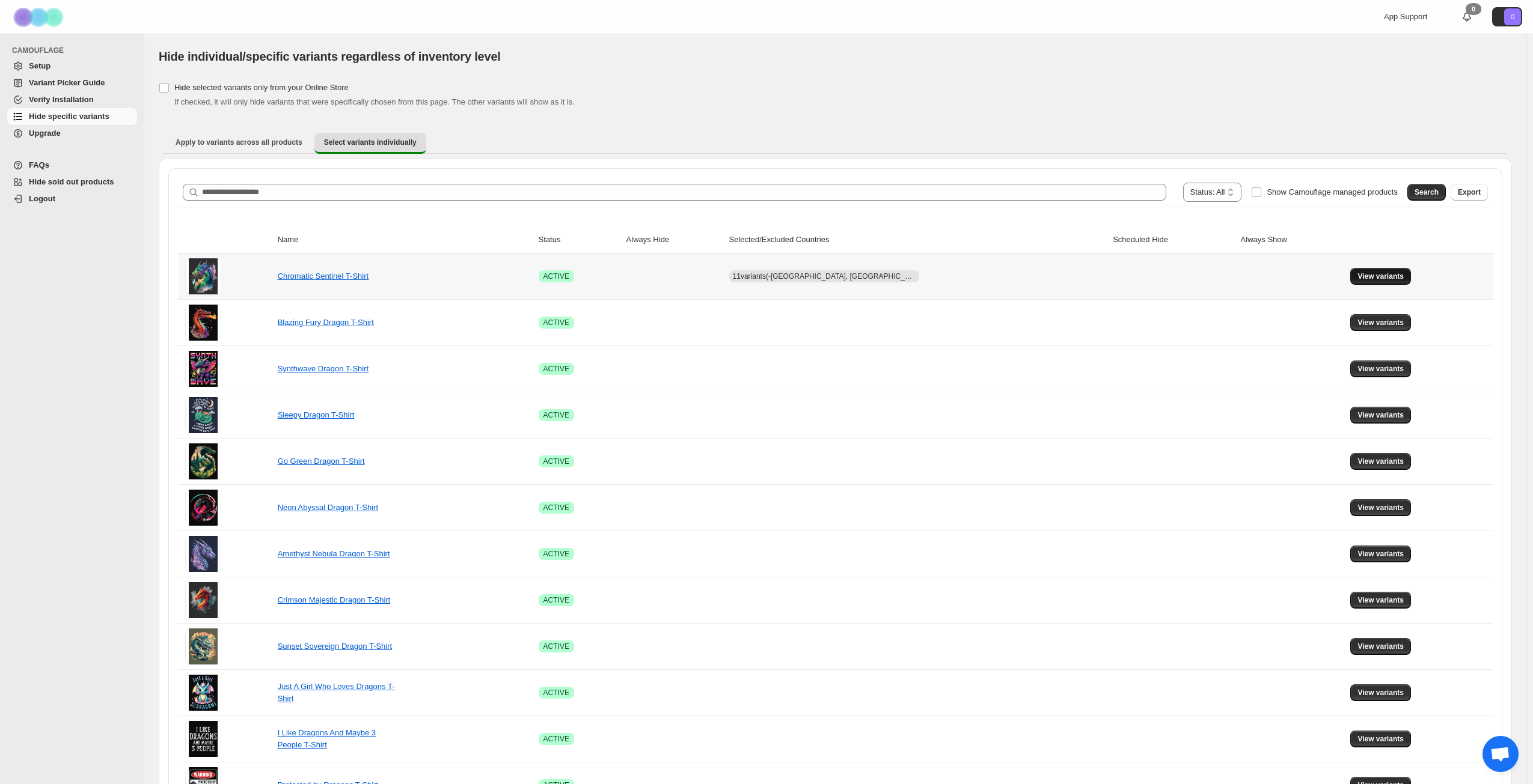
click at [1371, 273] on span "View variants" at bounding box center [1380, 276] width 46 height 10
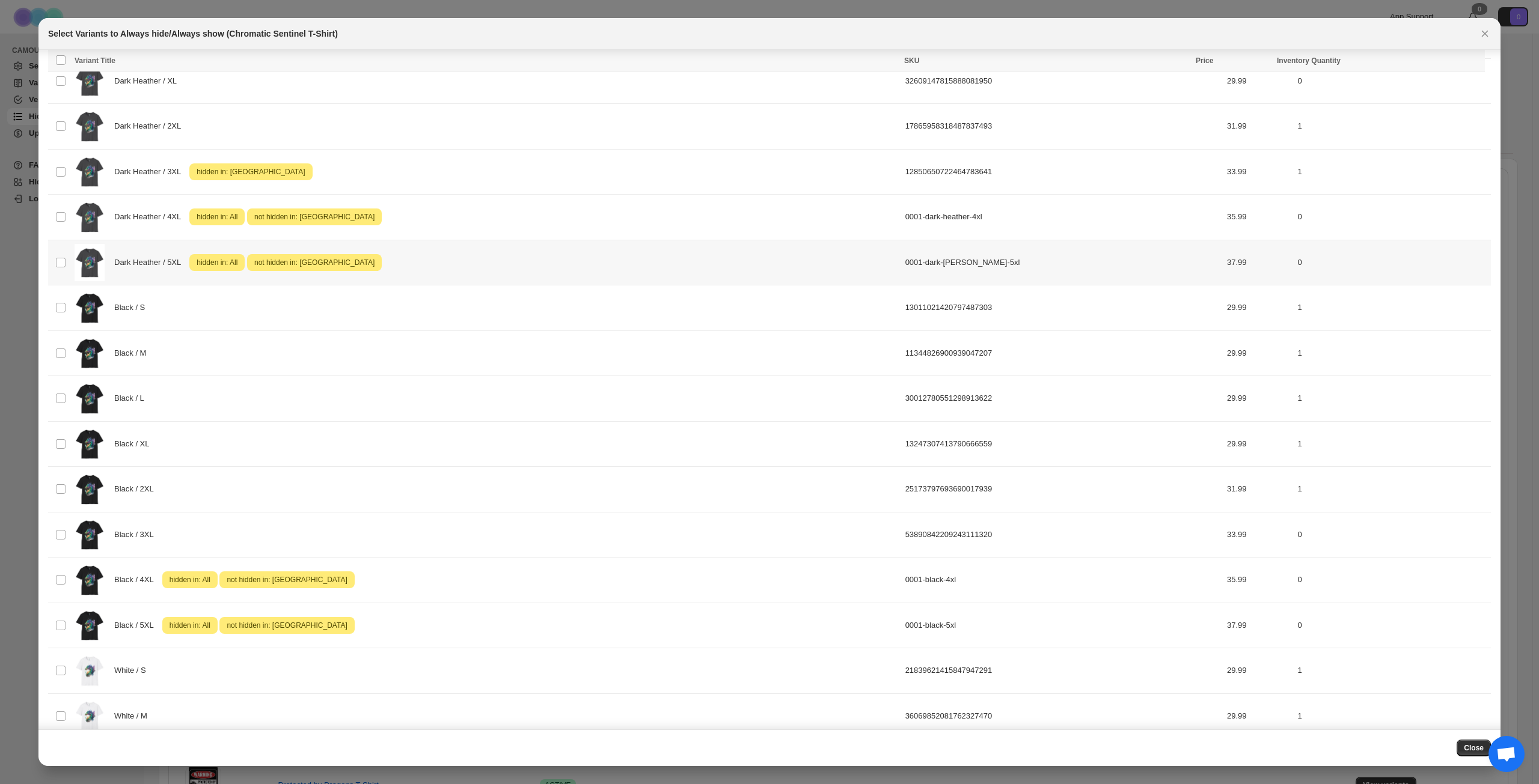
scroll to position [202, 0]
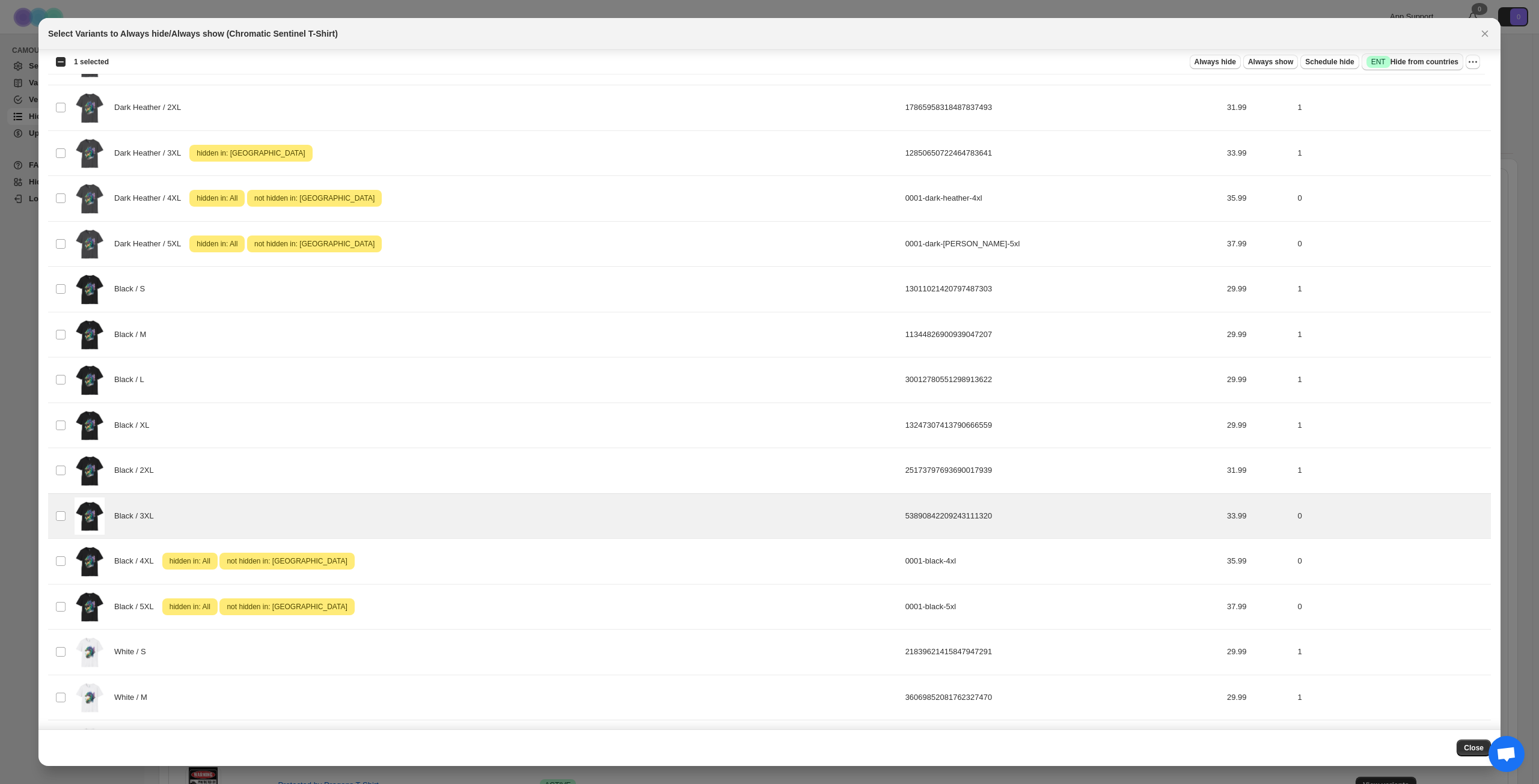
click at [1411, 69] on button "Success ENT Hide from countries" at bounding box center [1412, 62] width 102 height 17
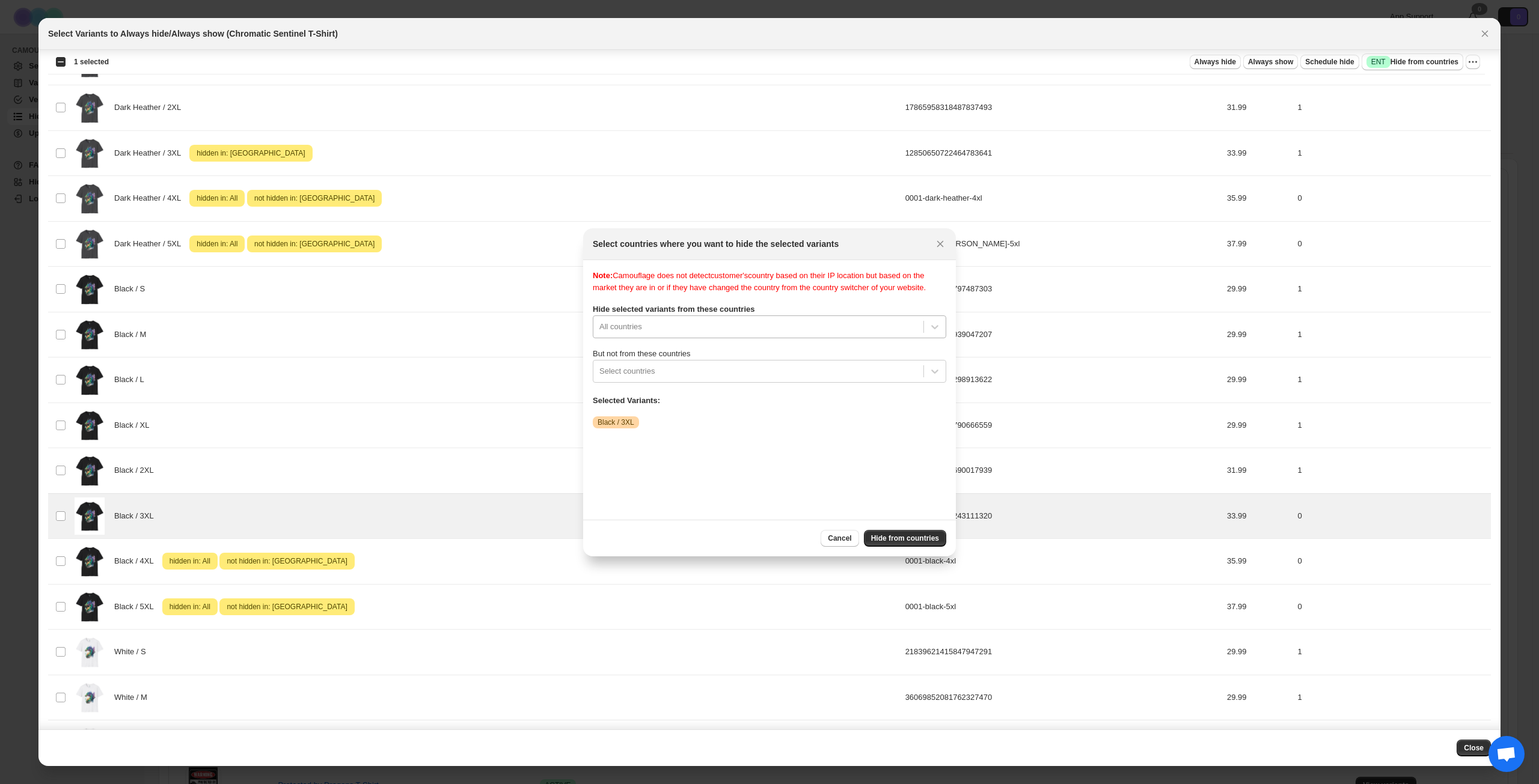
scroll to position [16, 0]
click at [882, 339] on div "All countries" at bounding box center [770, 326] width 354 height 23
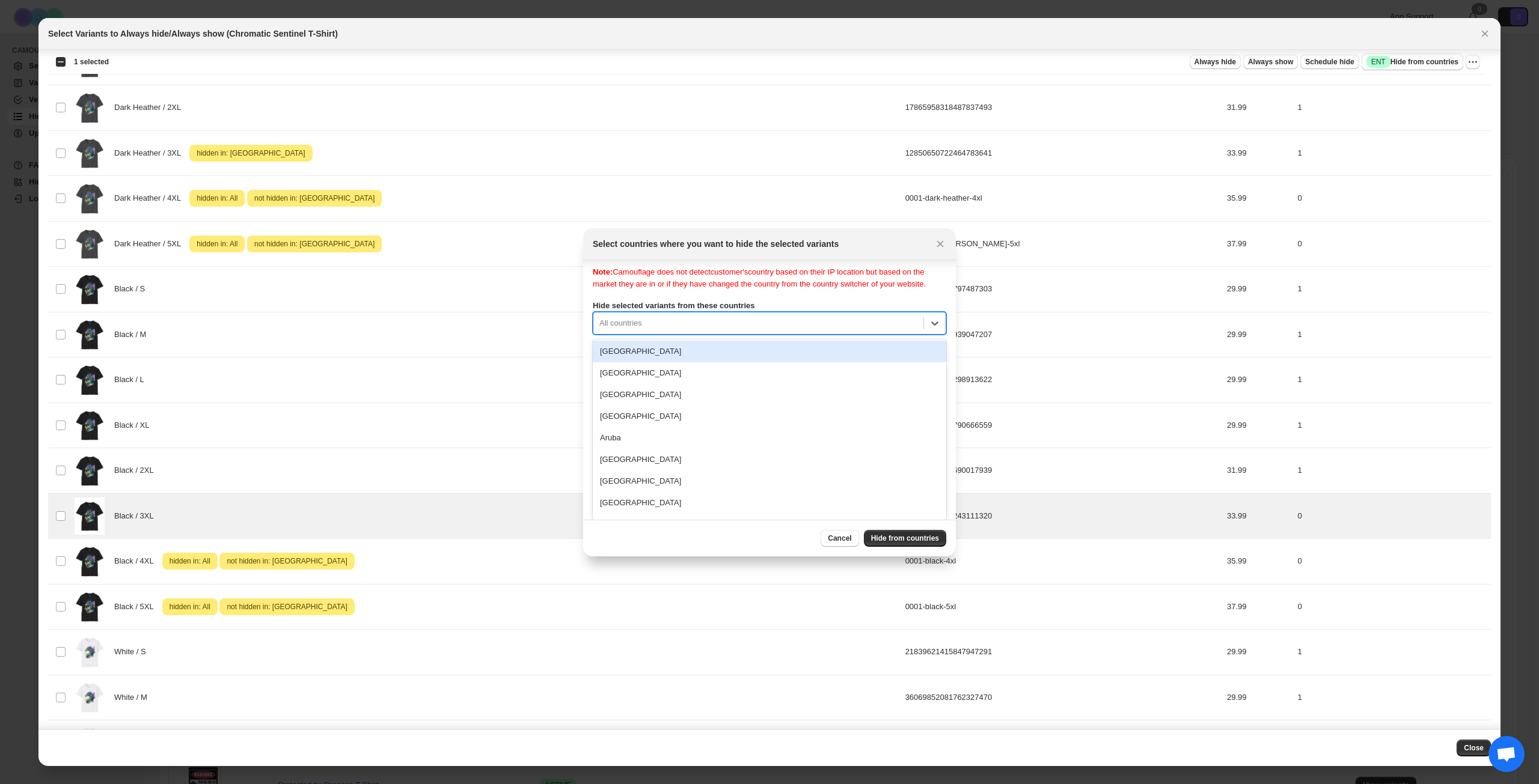
scroll to position [180, 0]
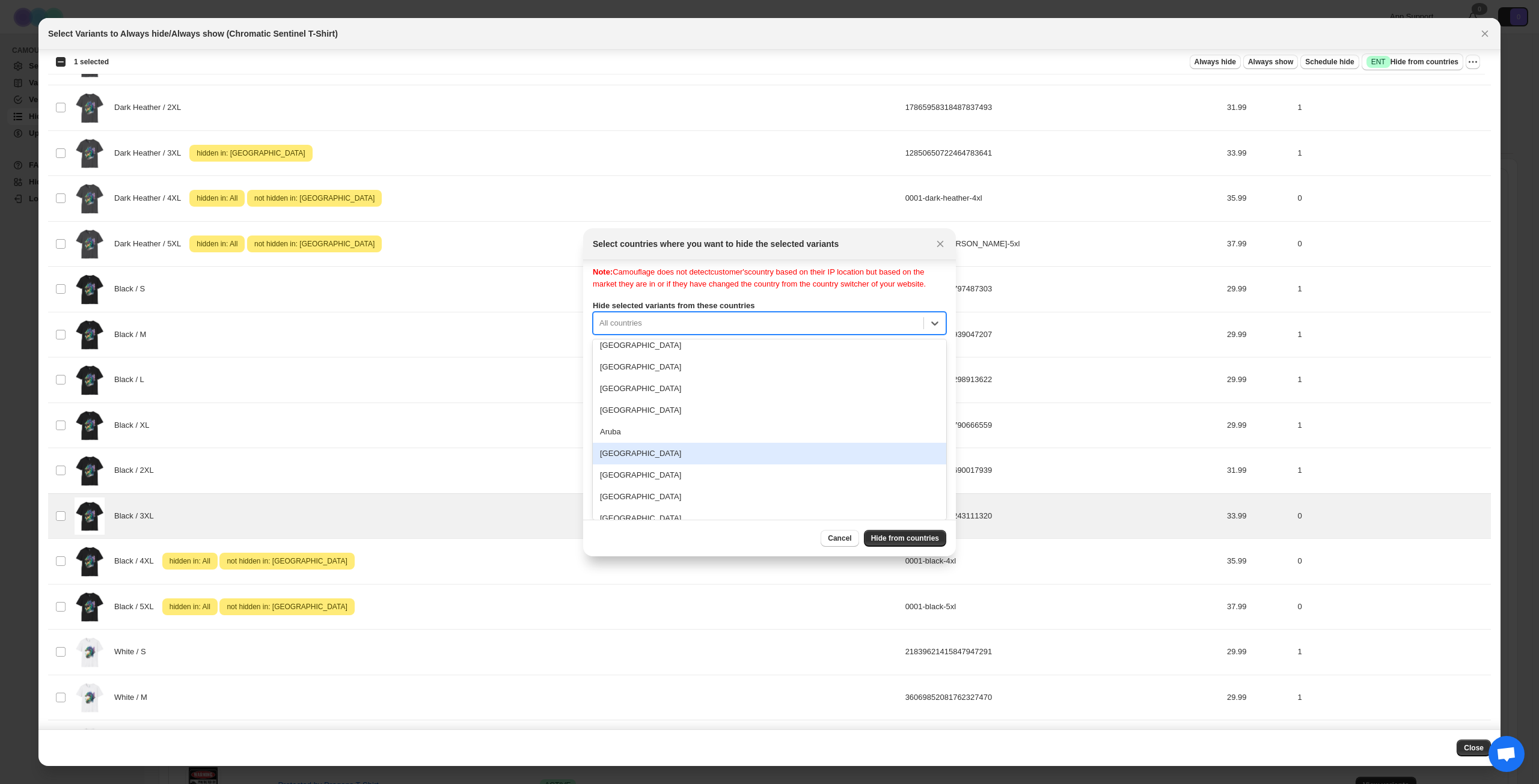
click at [644, 451] on div "[GEOGRAPHIC_DATA]" at bounding box center [770, 453] width 354 height 21
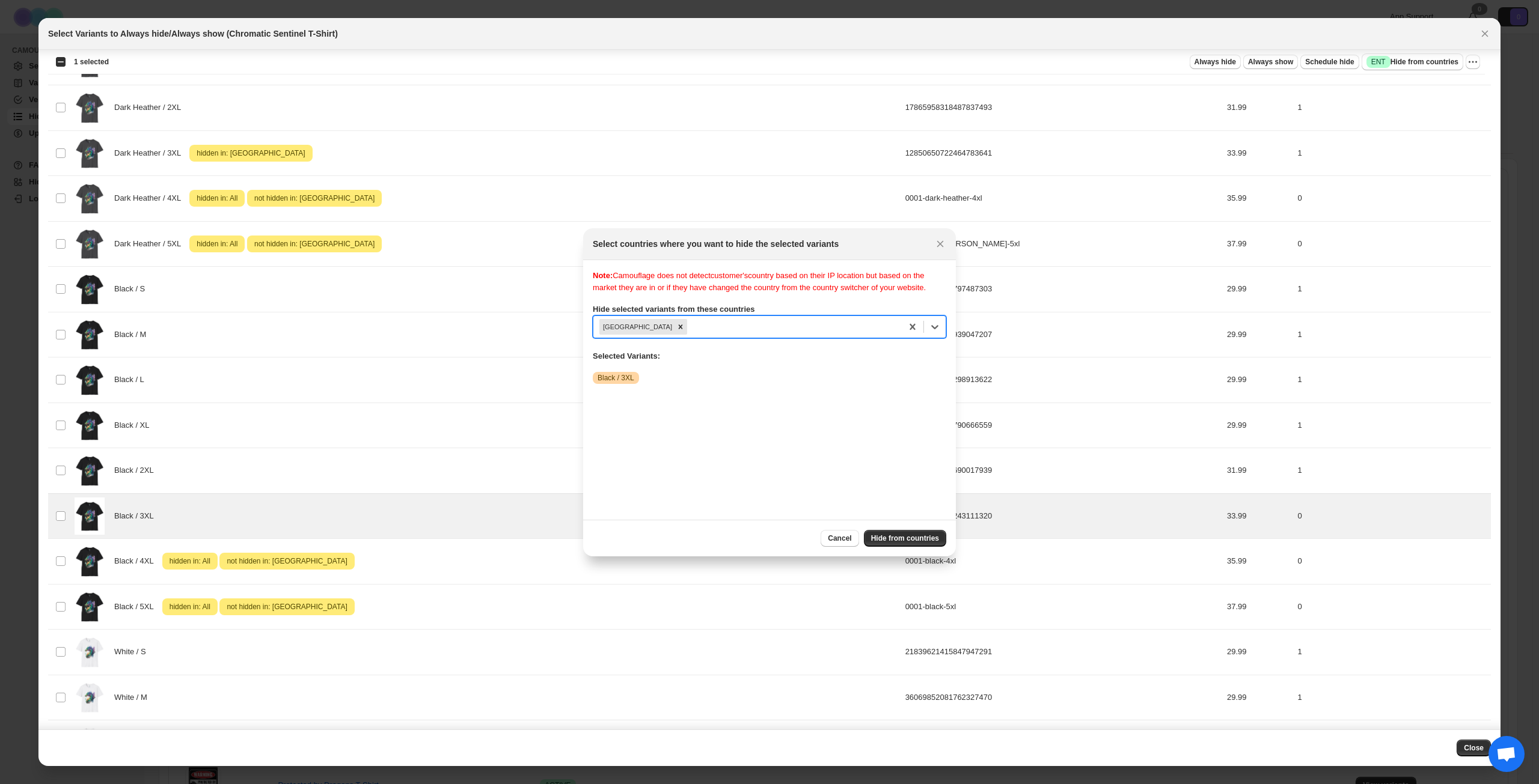
scroll to position [0, 0]
click at [746, 450] on div "Note: Camouflage does not detect customer's country based on their IP location …" at bounding box center [770, 390] width 354 height 240
click at [899, 534] on span "Hide from countries" at bounding box center [905, 538] width 68 height 10
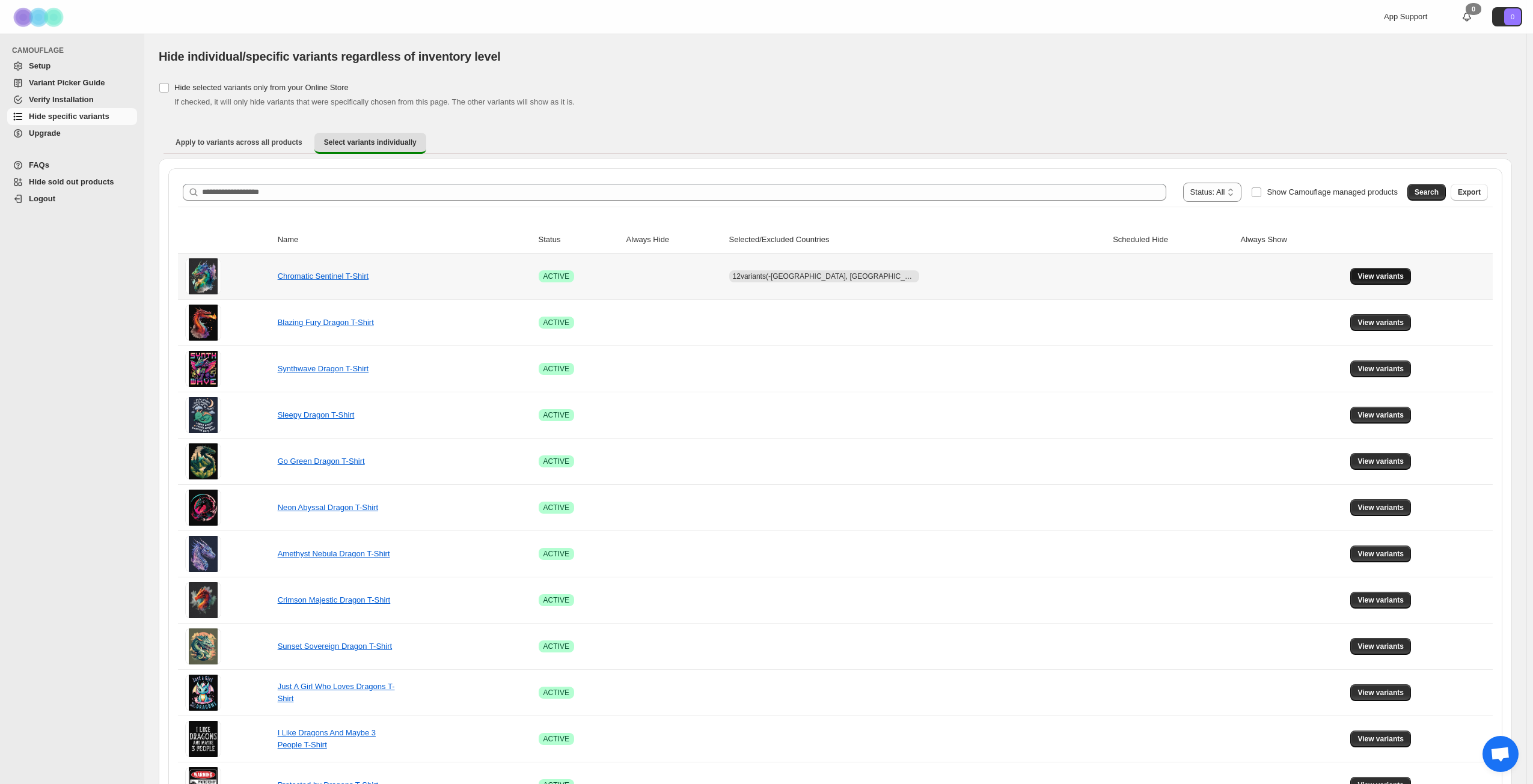
click at [1361, 274] on span "View variants" at bounding box center [1380, 276] width 46 height 10
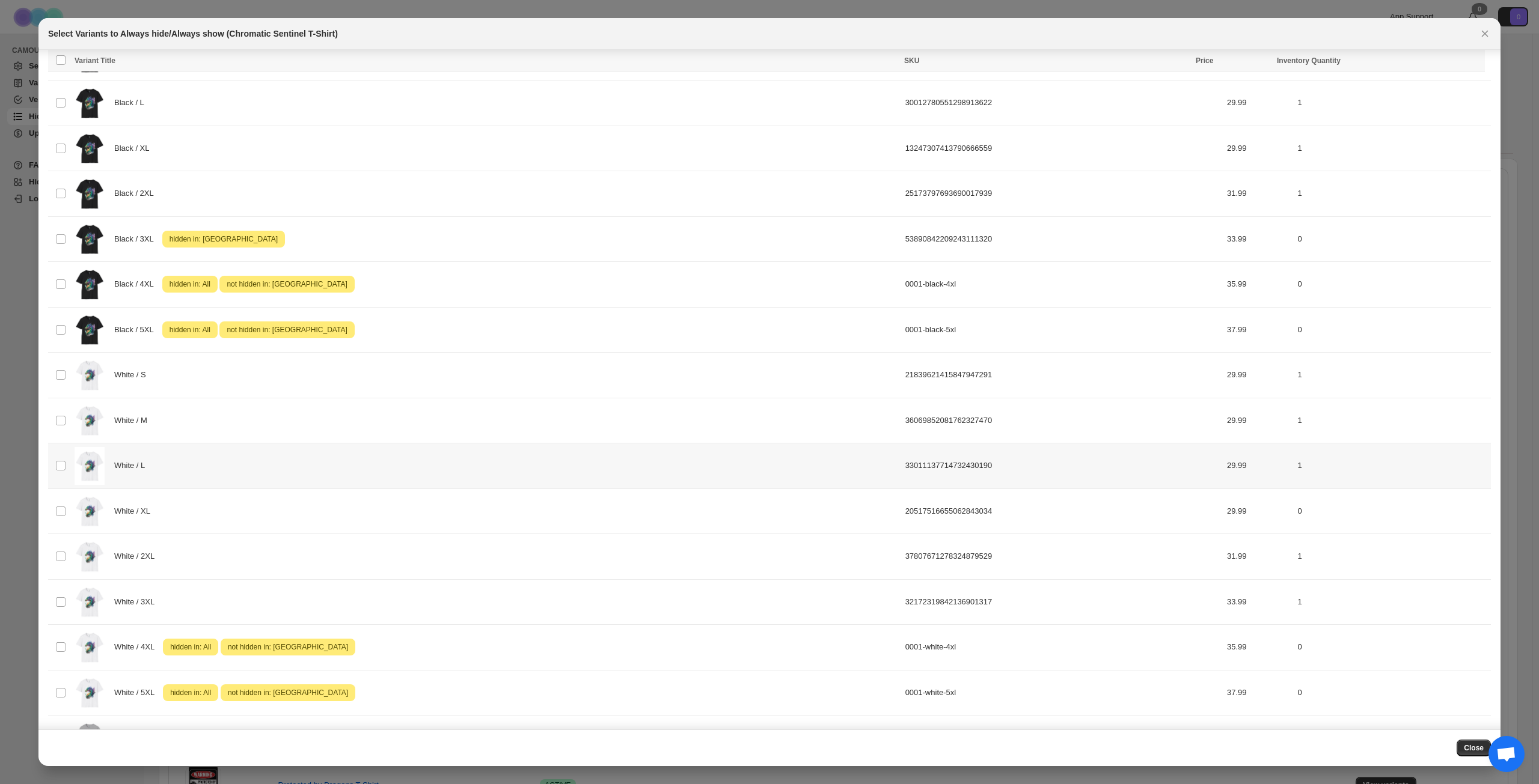
scroll to position [481, 0]
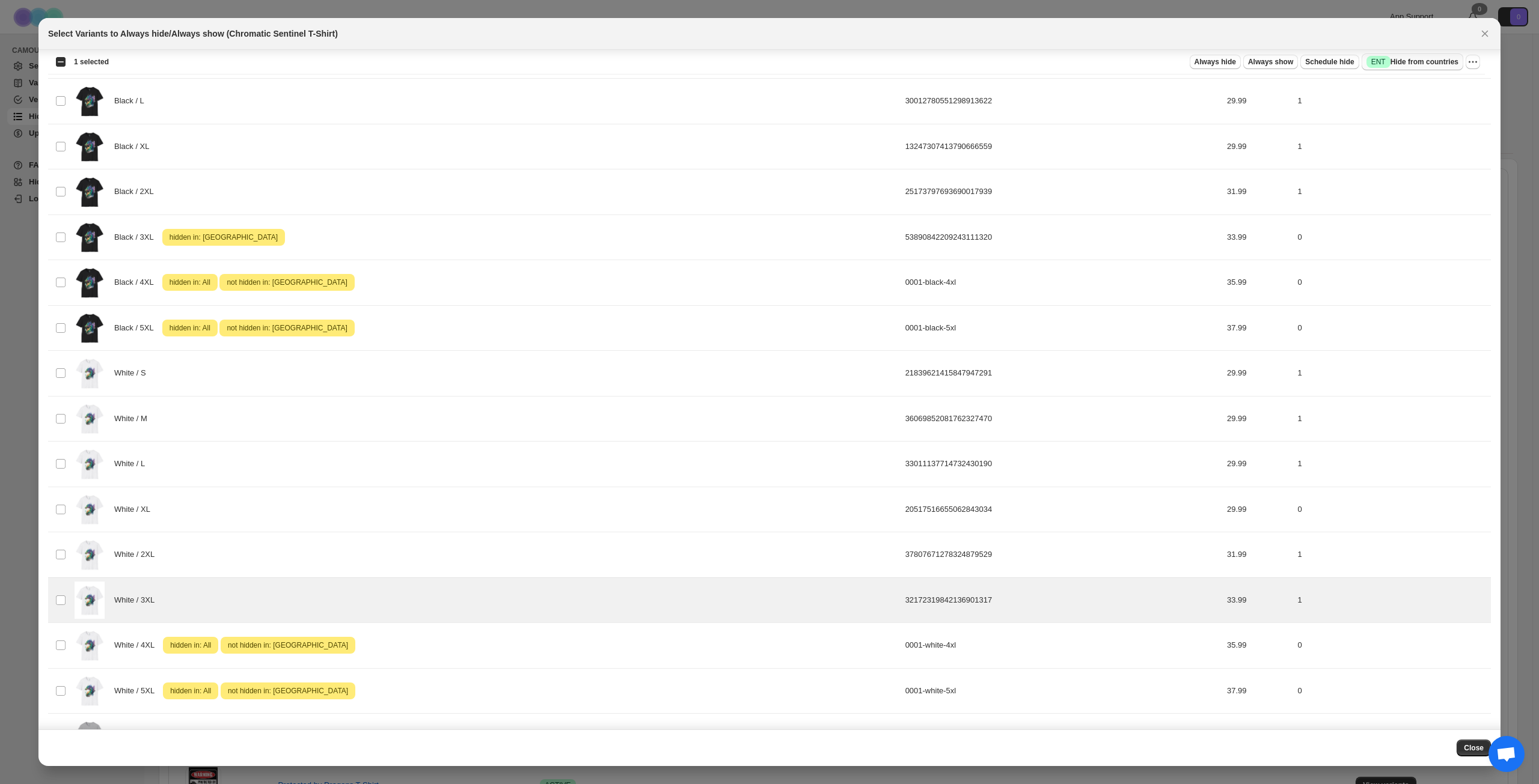
click at [1433, 63] on span "Success ENT Hide from countries" at bounding box center [1413, 62] width 92 height 12
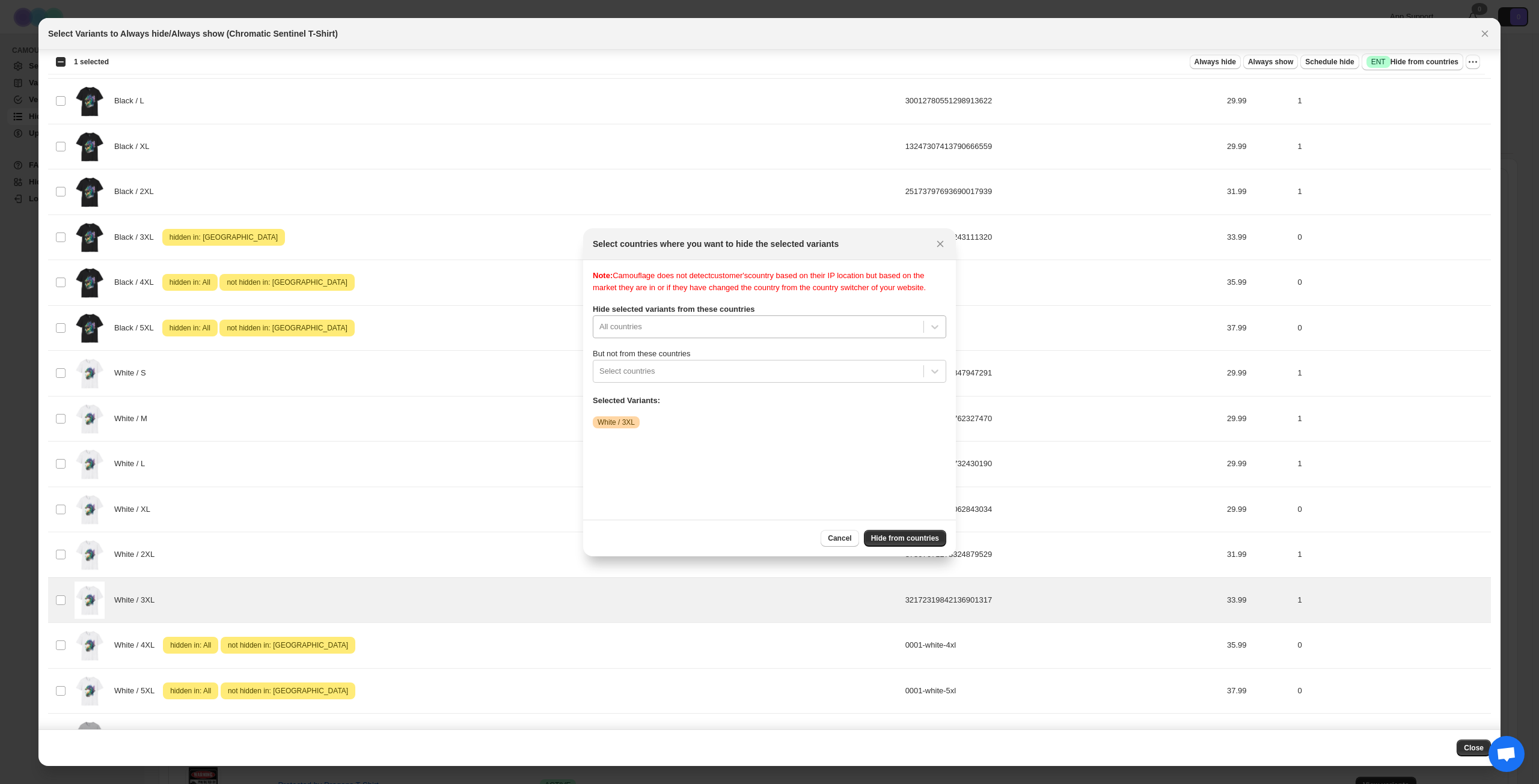
scroll to position [16, 0]
click at [884, 339] on div "All countries" at bounding box center [770, 326] width 354 height 23
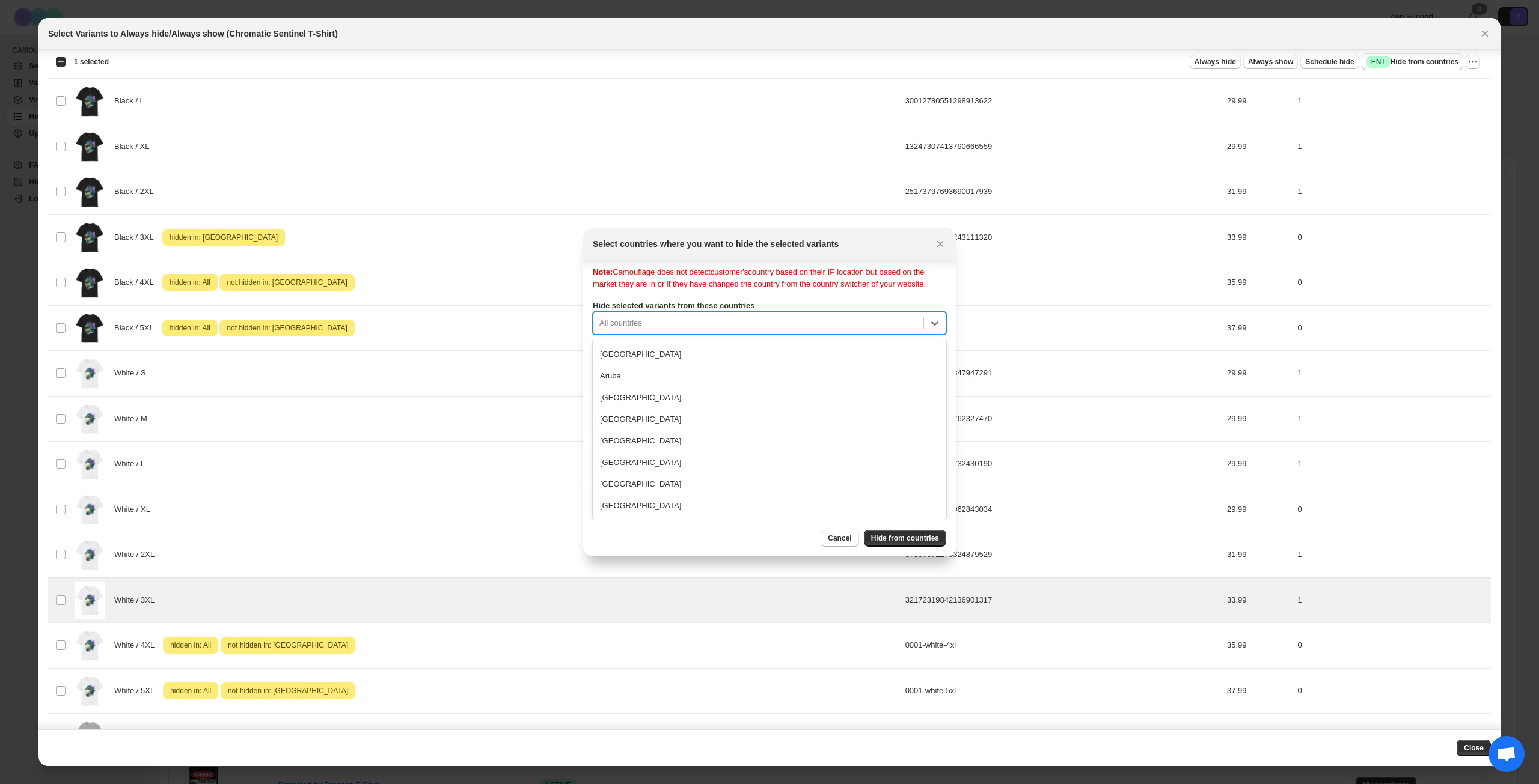
scroll to position [240, 0]
click at [729, 394] on div "[GEOGRAPHIC_DATA]" at bounding box center [770, 393] width 354 height 21
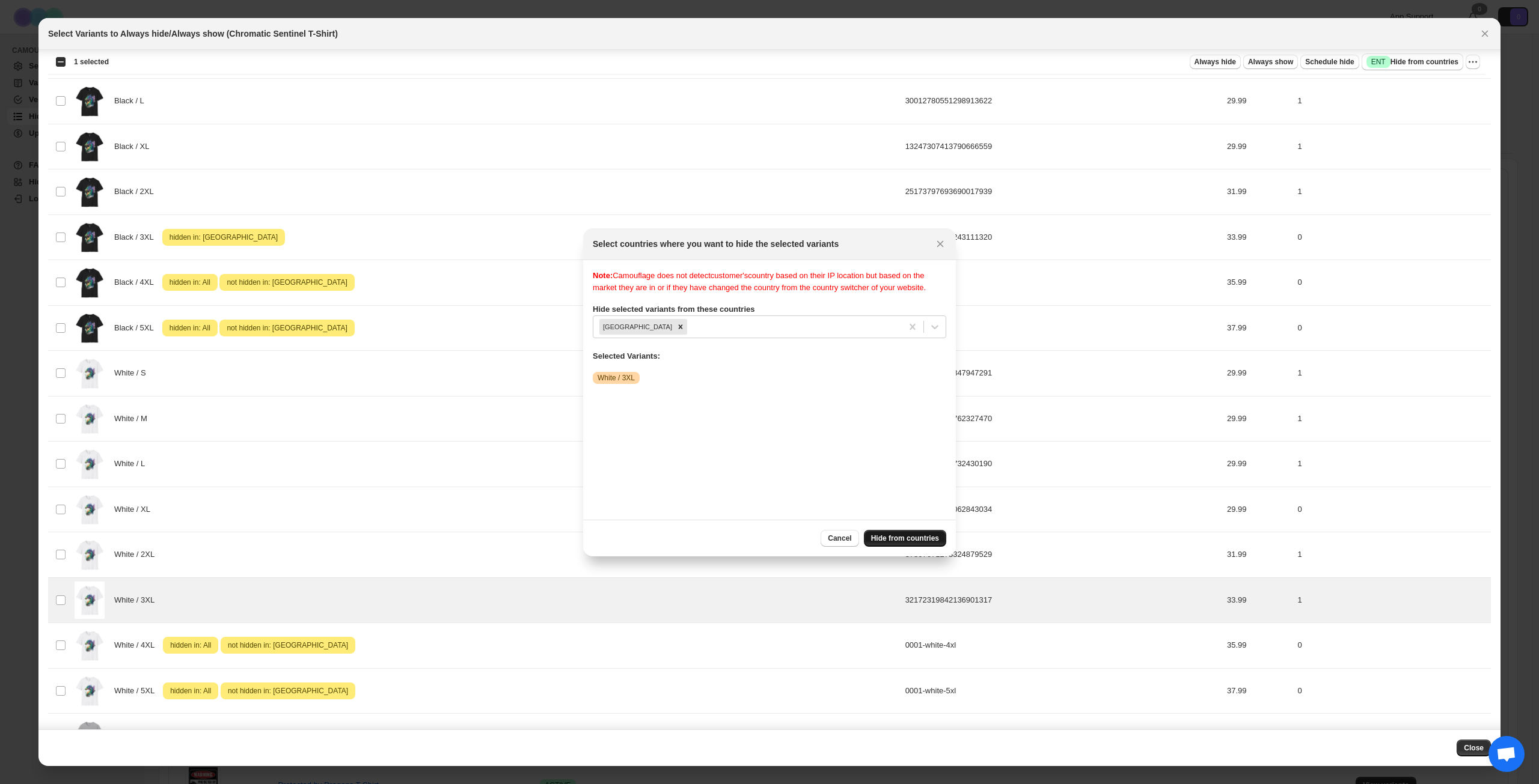
click at [907, 536] on span "Hide from countries" at bounding box center [905, 538] width 68 height 10
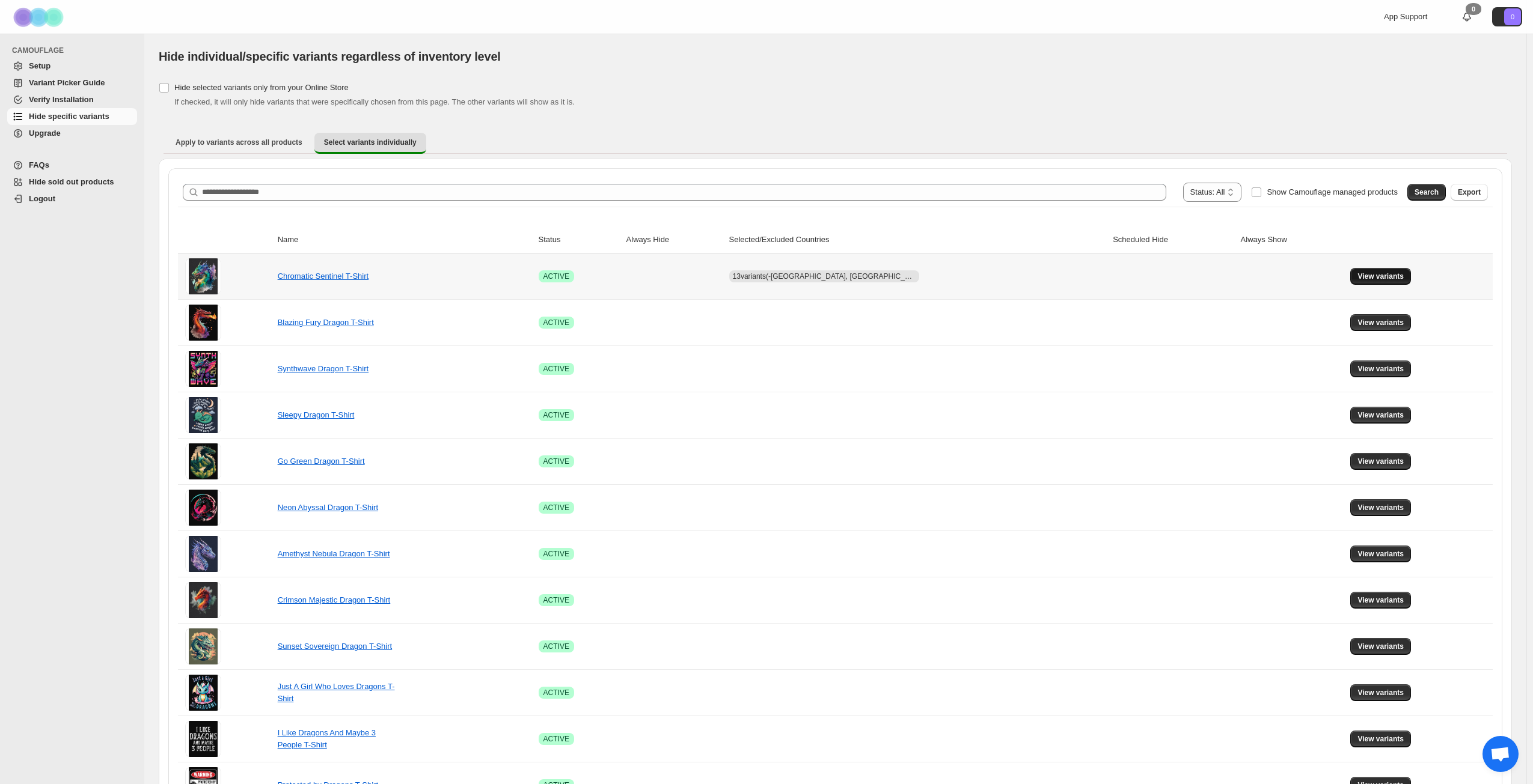
click at [1359, 271] on button "View variants" at bounding box center [1381, 276] width 61 height 17
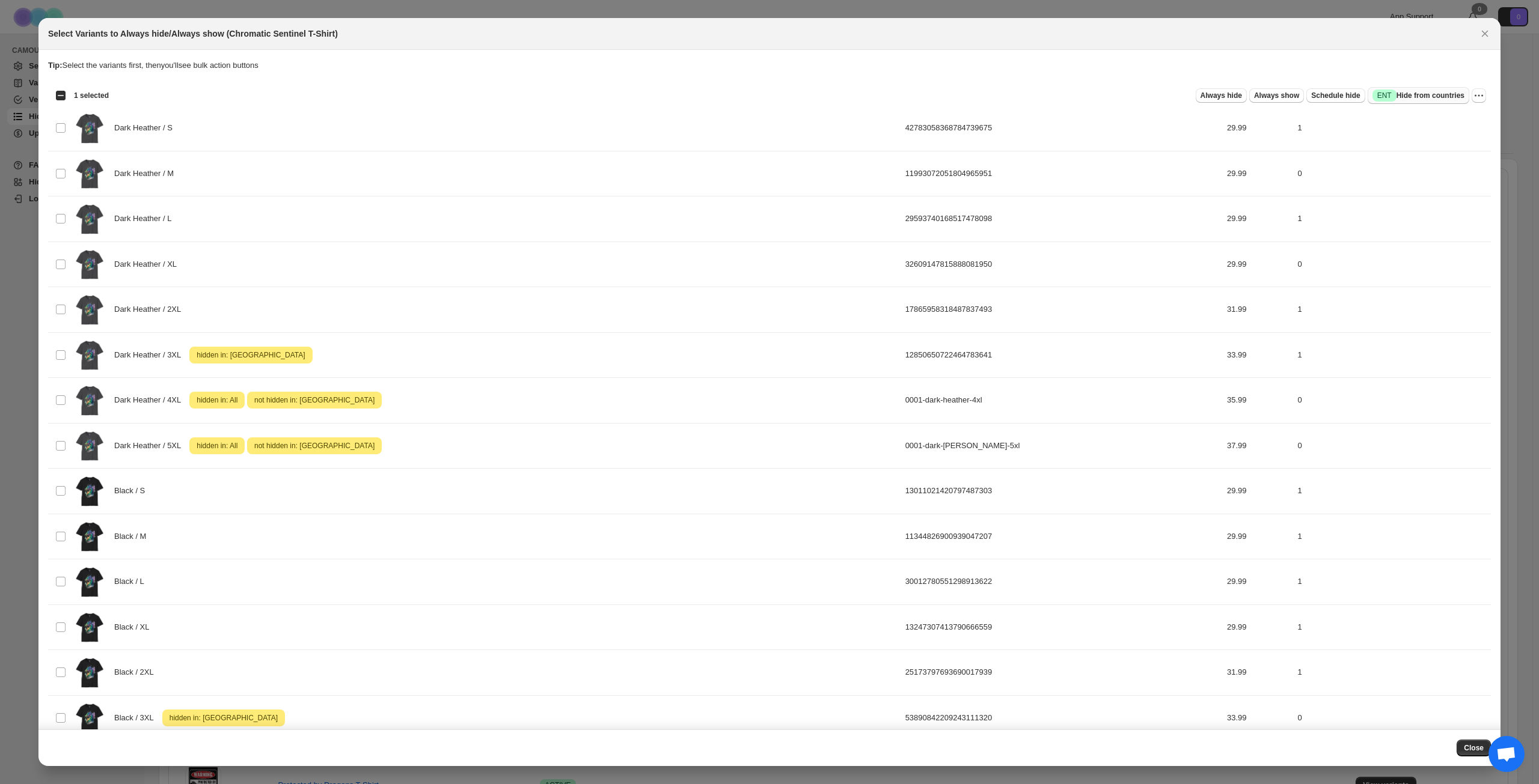
click at [1431, 100] on span "Success ENT Hide from countries" at bounding box center [1419, 95] width 92 height 12
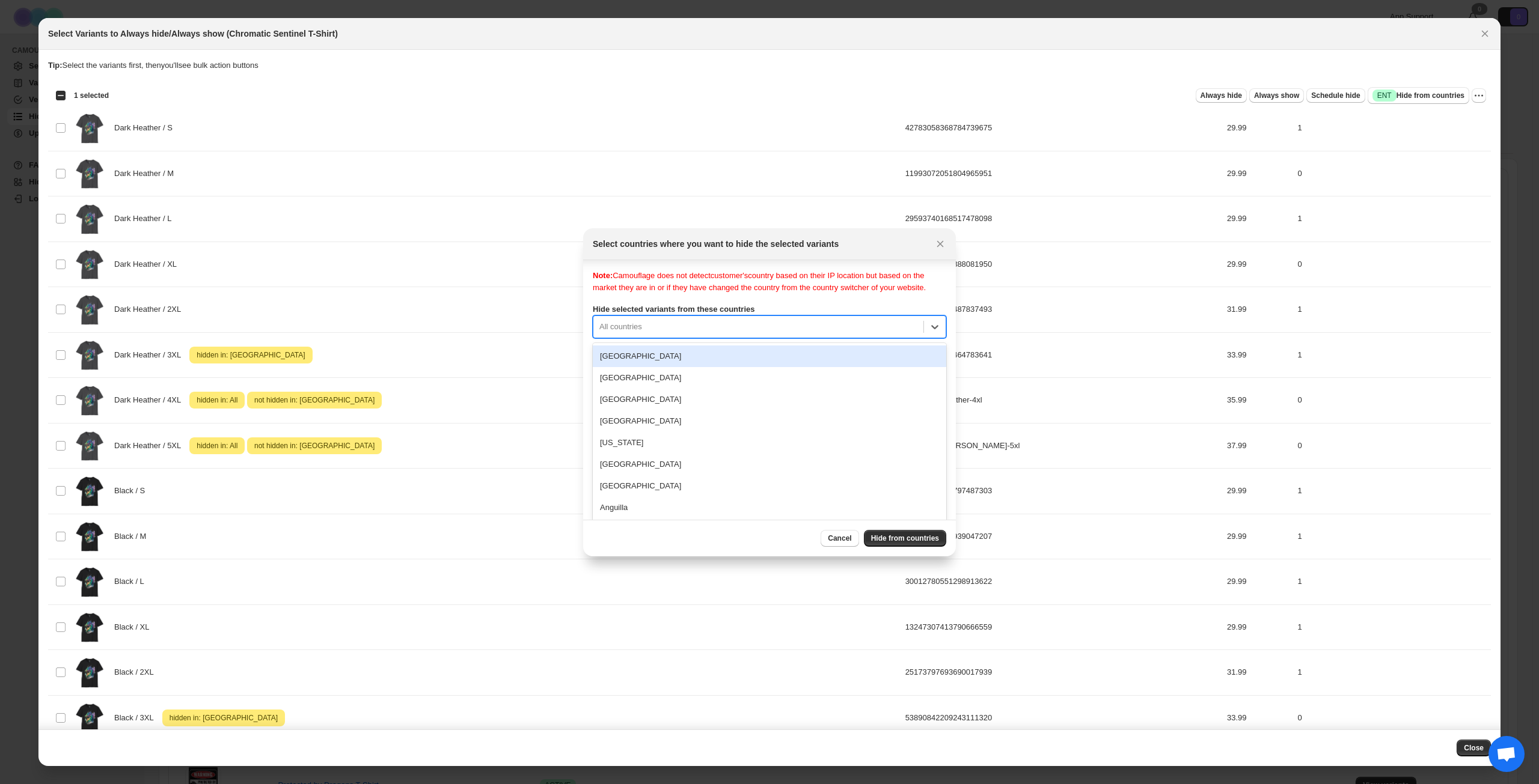
scroll to position [16, 0]
click at [791, 331] on div "All countries" at bounding box center [758, 323] width 330 height 19
type input "***"
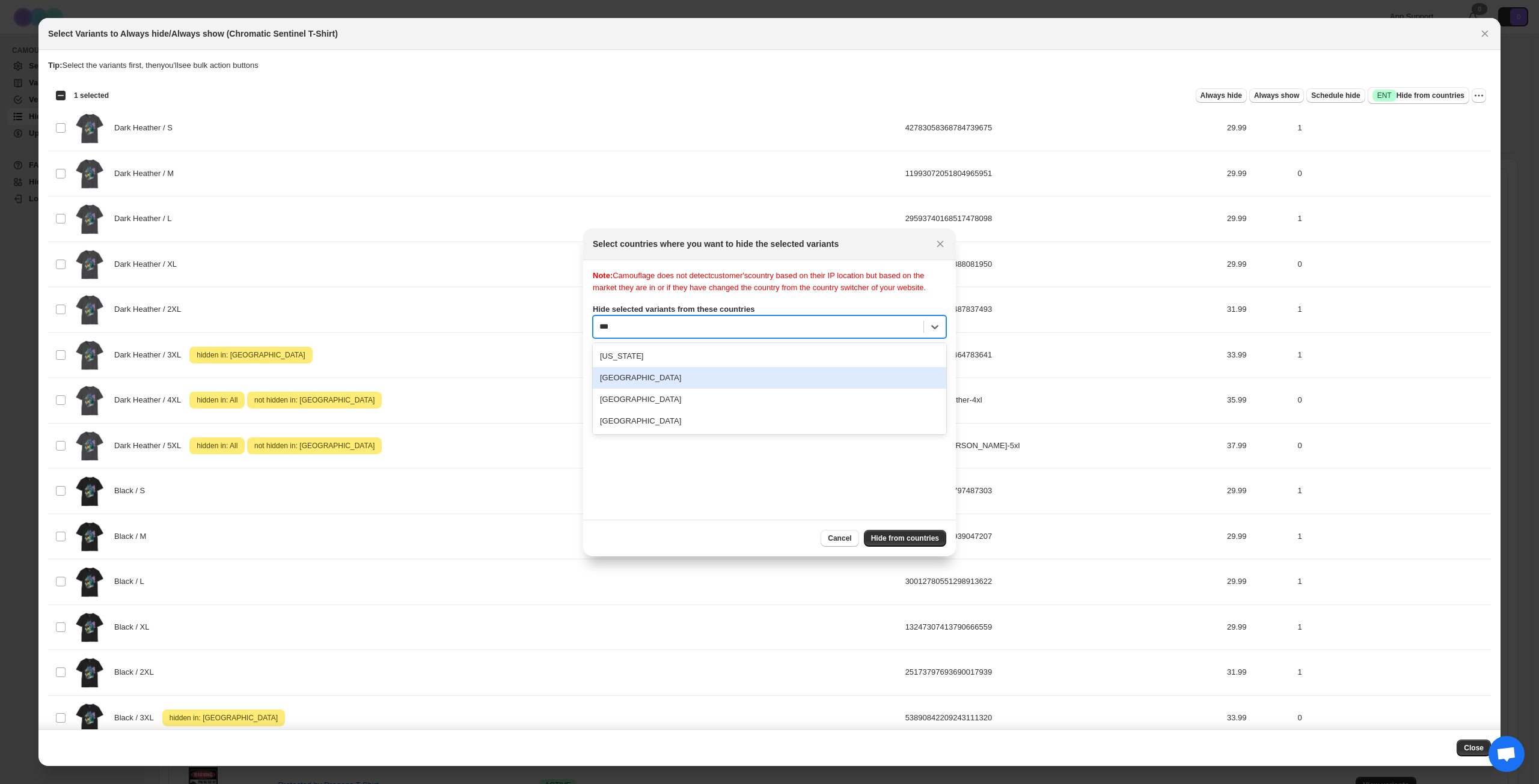
click at [690, 389] on div "[GEOGRAPHIC_DATA]" at bounding box center [770, 377] width 354 height 21
click at [911, 538] on span "Hide from countries" at bounding box center [905, 538] width 68 height 10
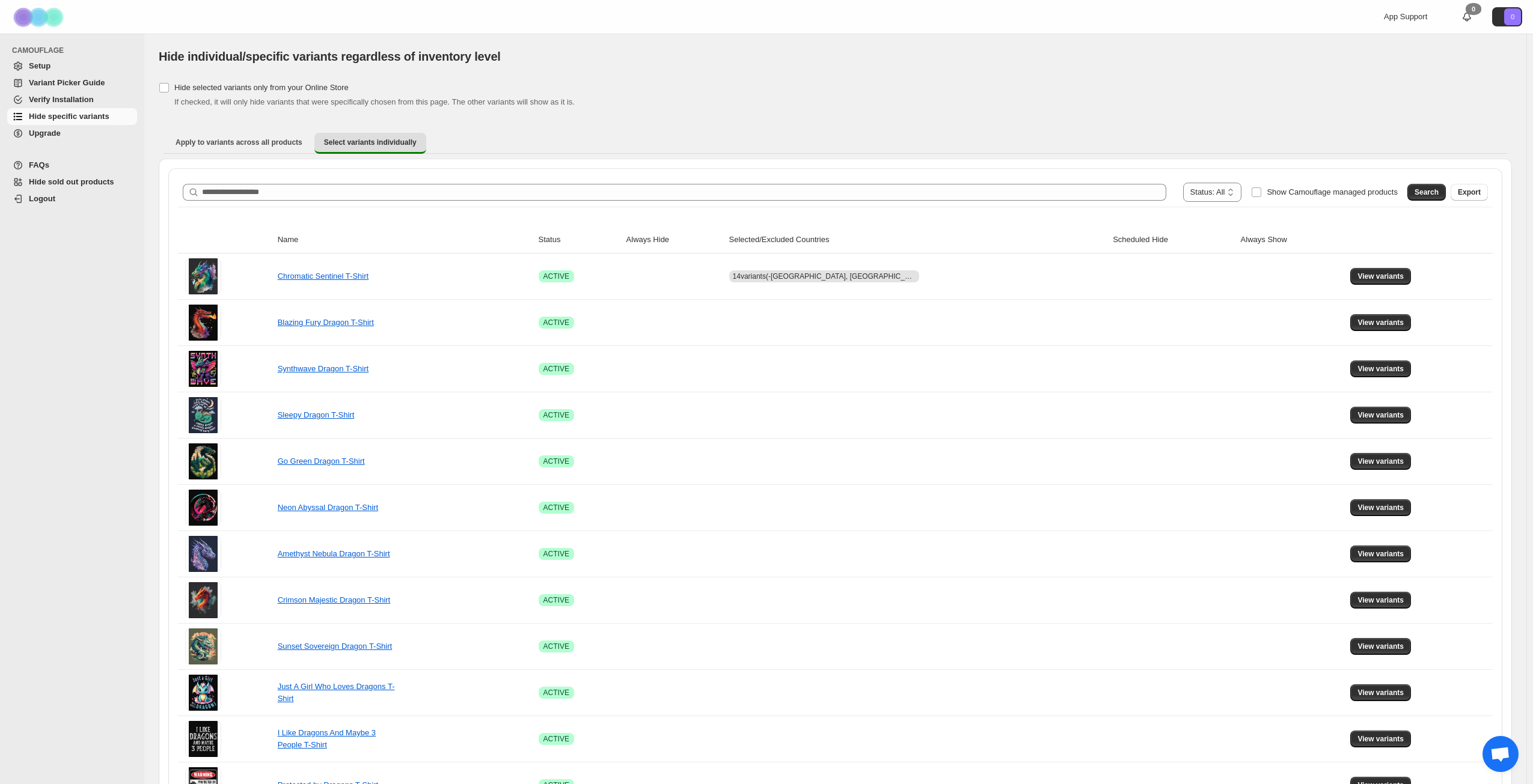
click at [1255, 172] on div "**********" at bounding box center [835, 696] width 1334 height 1056
click at [220, 70] on div "[object Object]. This page is ready Hide individual/specific variants regardles…" at bounding box center [835, 56] width 1353 height 46
click at [840, 93] on div "Hide selected variants only from your Online Store If checked, it will only hid…" at bounding box center [835, 94] width 1353 height 29
click at [1365, 324] on span "View variants" at bounding box center [1380, 322] width 46 height 10
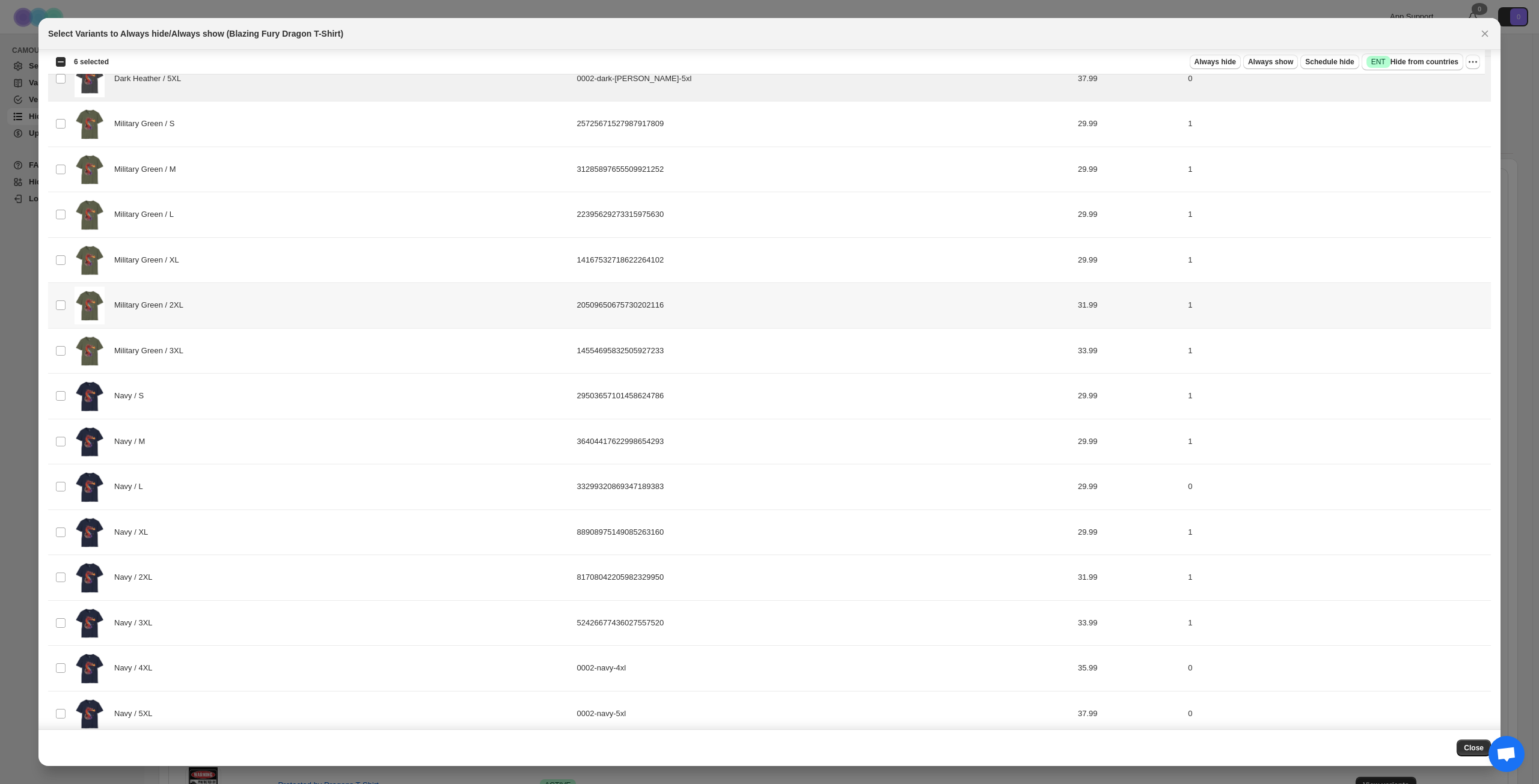
scroll to position [1109, 0]
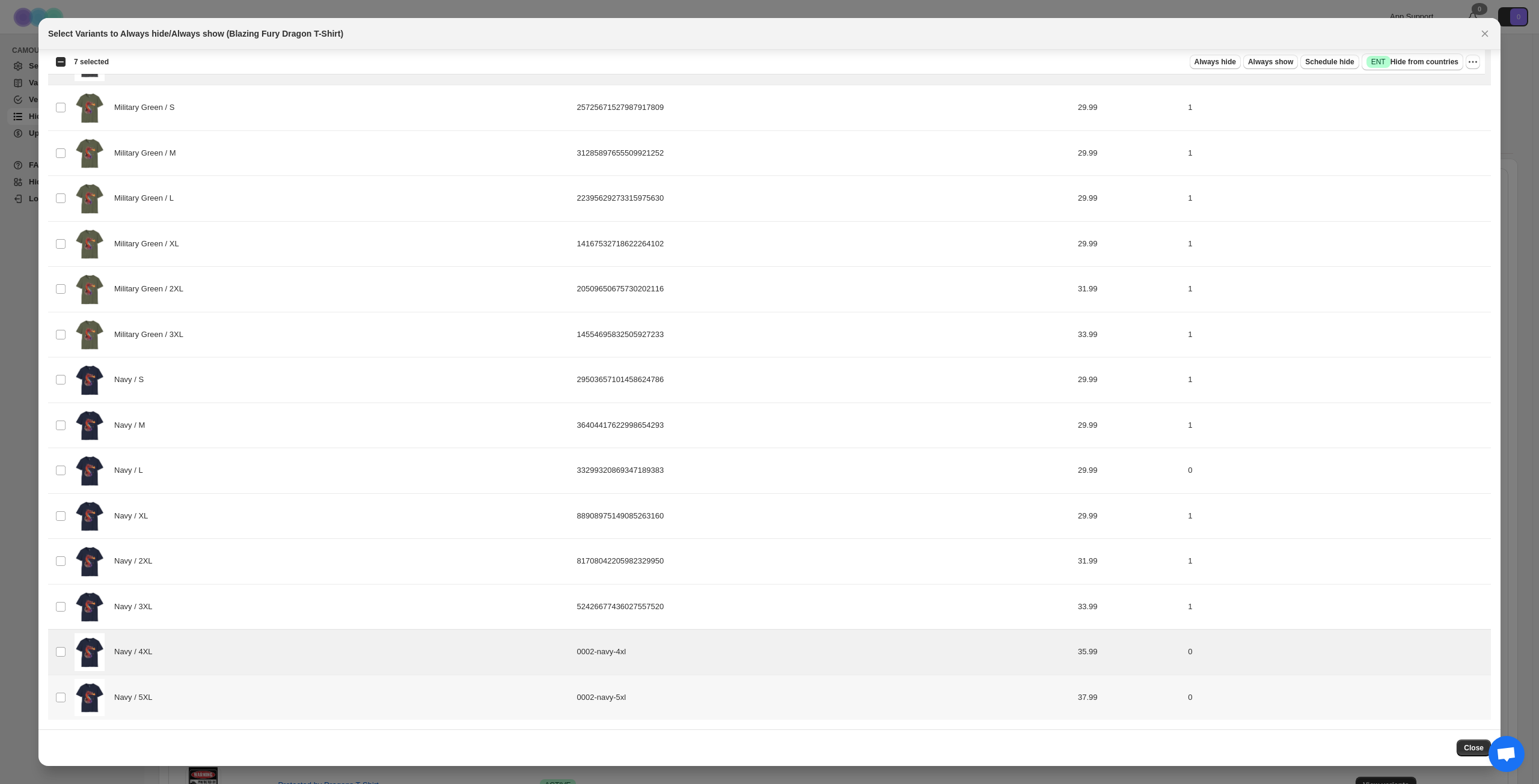
click at [53, 697] on td "Select product variant" at bounding box center [59, 697] width 23 height 45
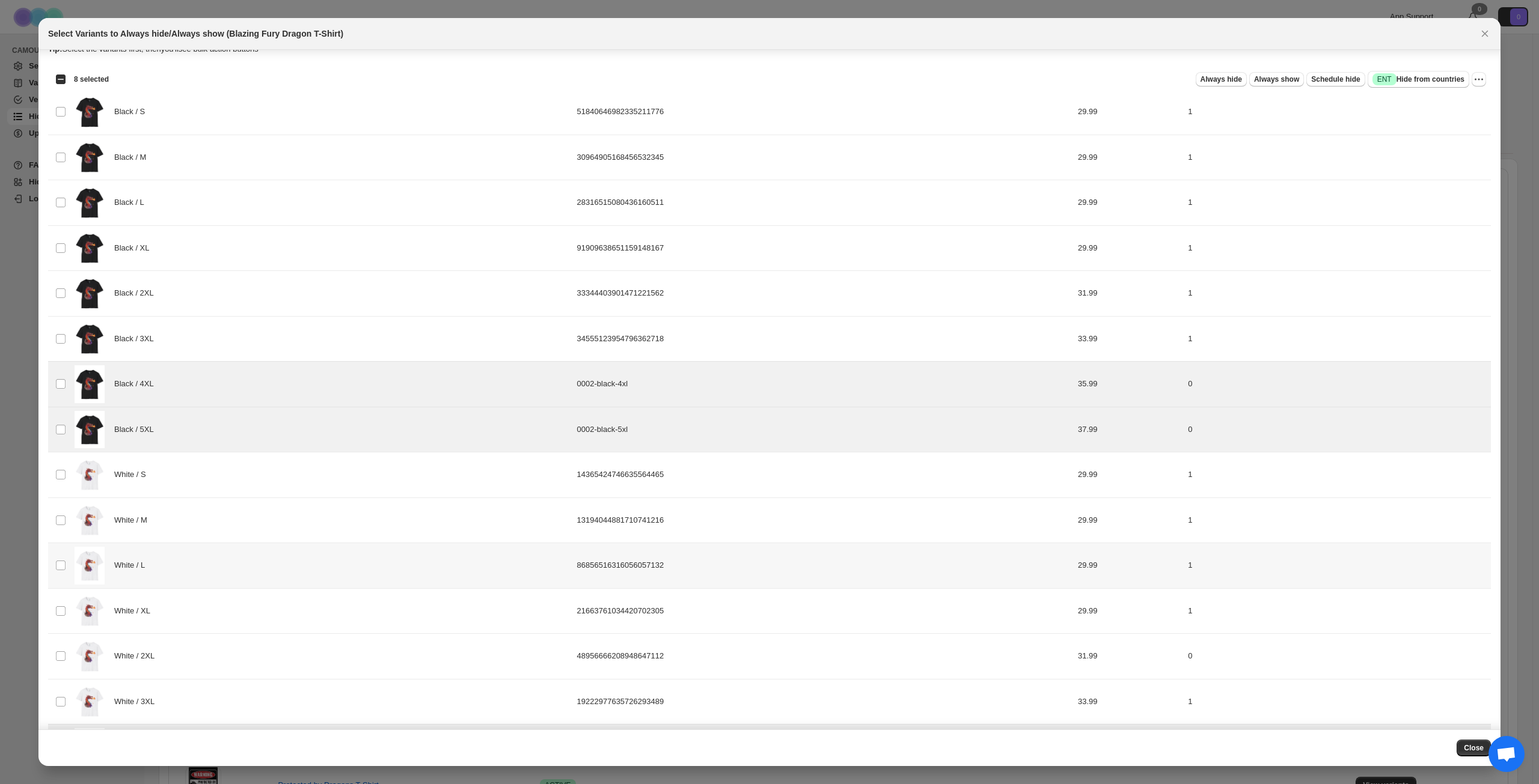
scroll to position [0, 0]
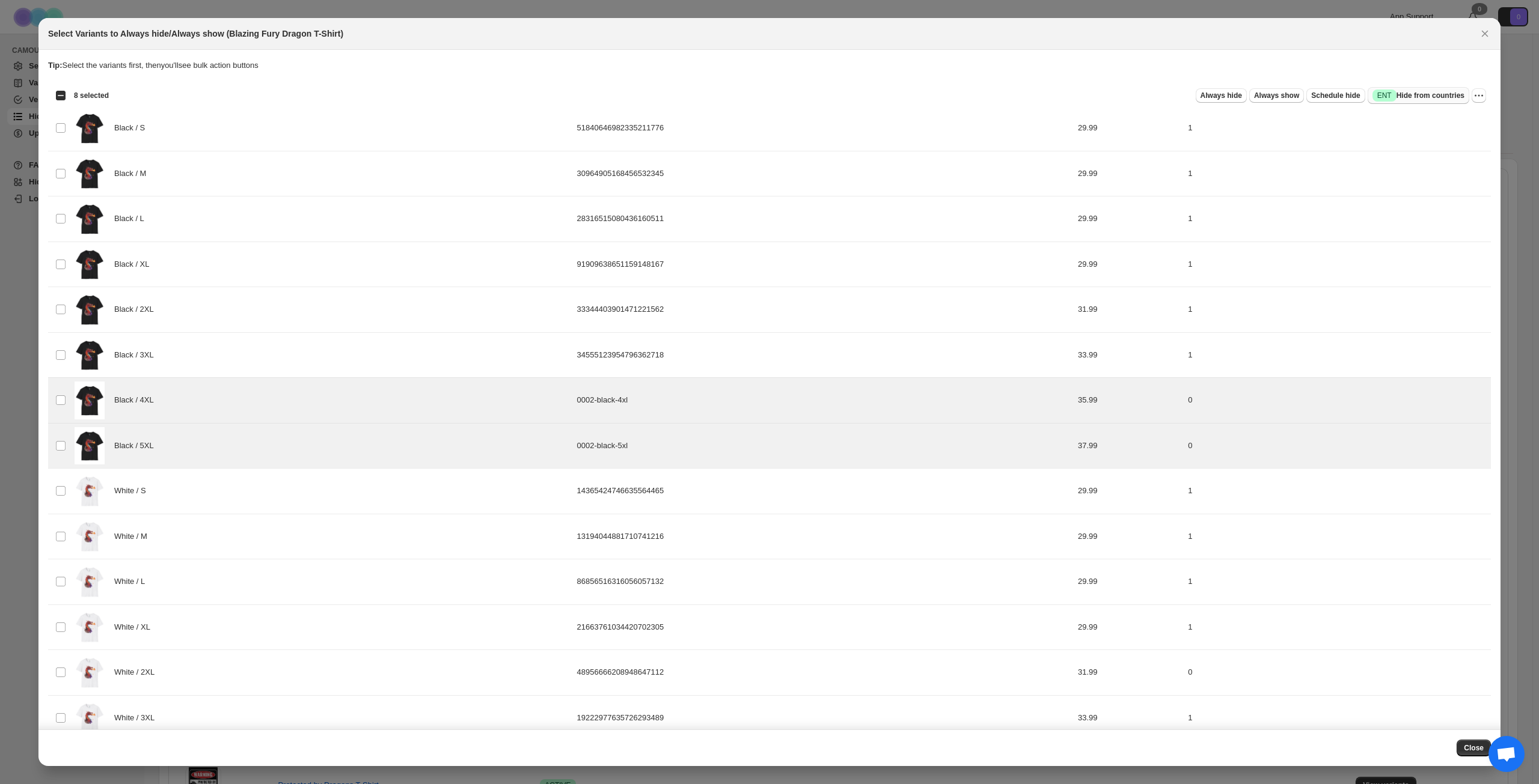
click at [1422, 93] on span "Success ENT Hide from countries" at bounding box center [1419, 95] width 92 height 12
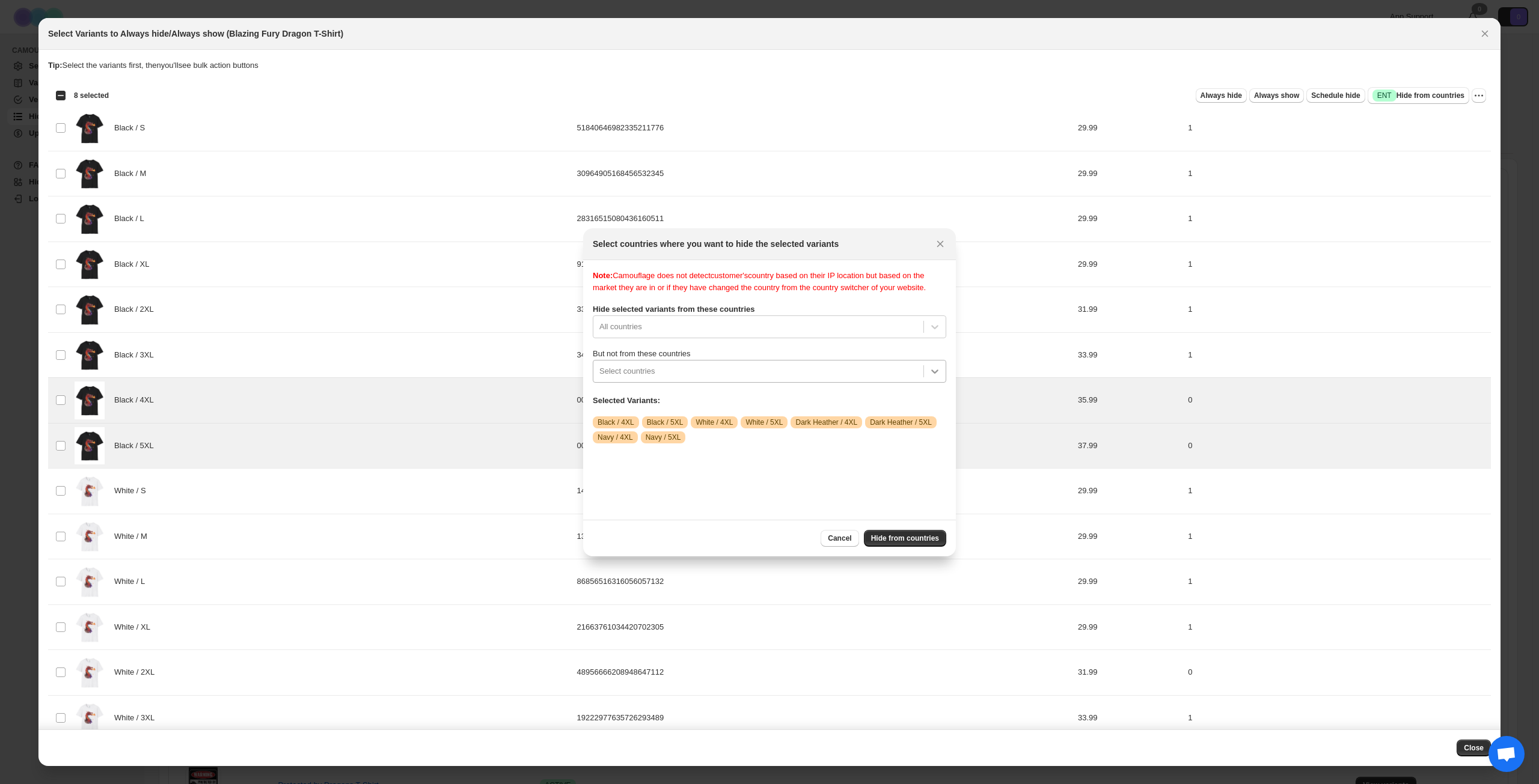
click at [937, 377] on icon ":rje:" at bounding box center [935, 371] width 12 height 12
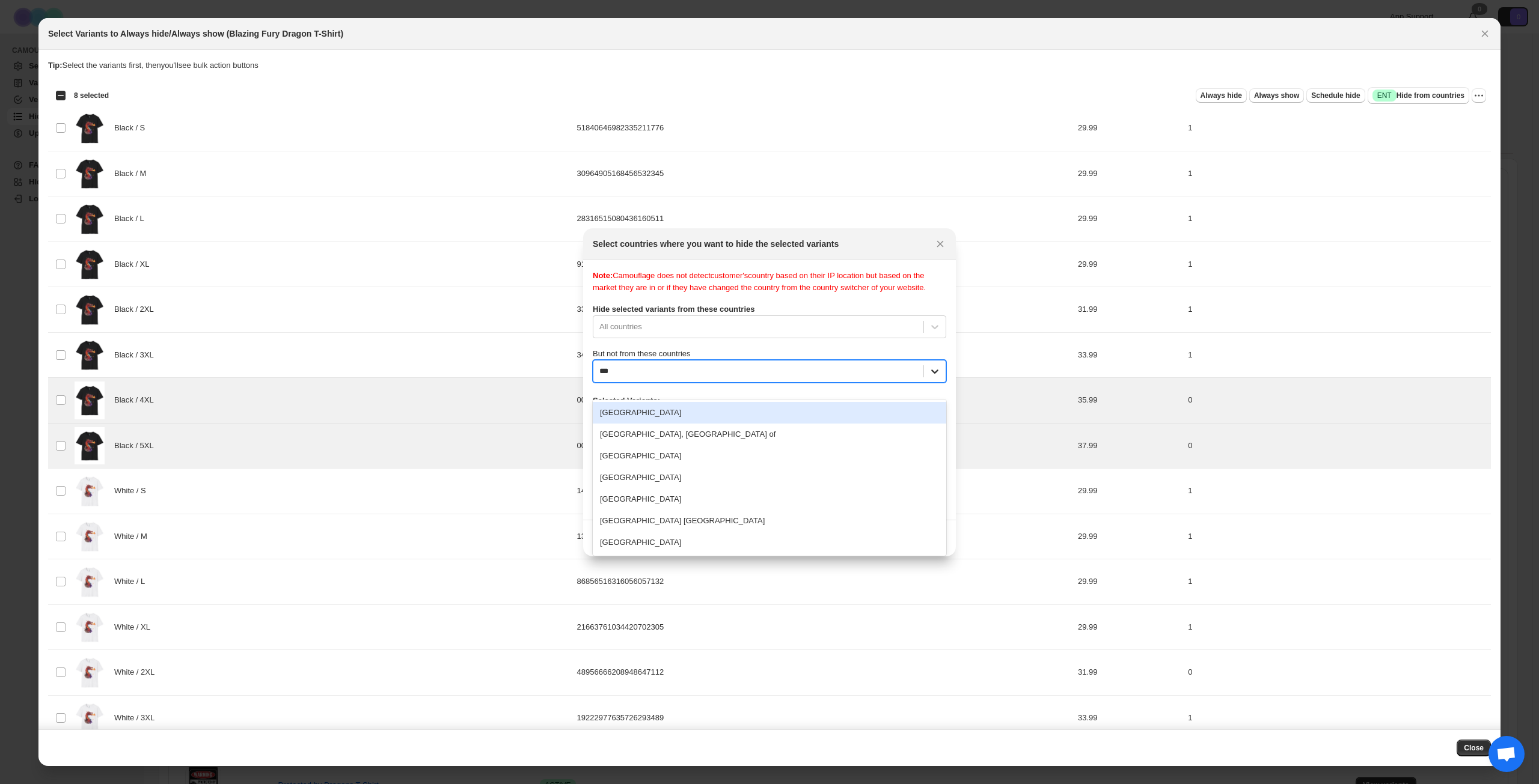
type input "****"
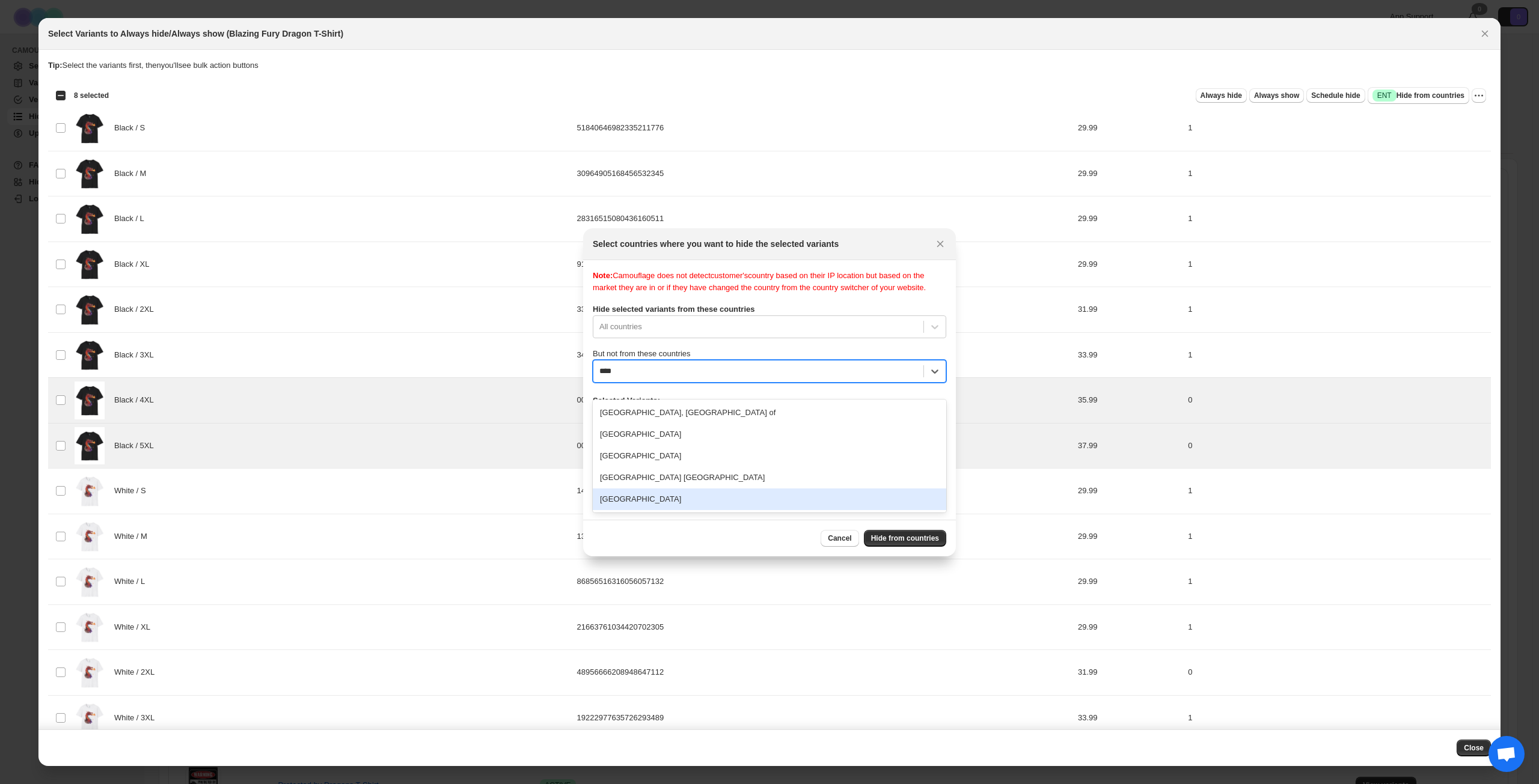
click at [679, 498] on div "[GEOGRAPHIC_DATA]" at bounding box center [770, 499] width 354 height 21
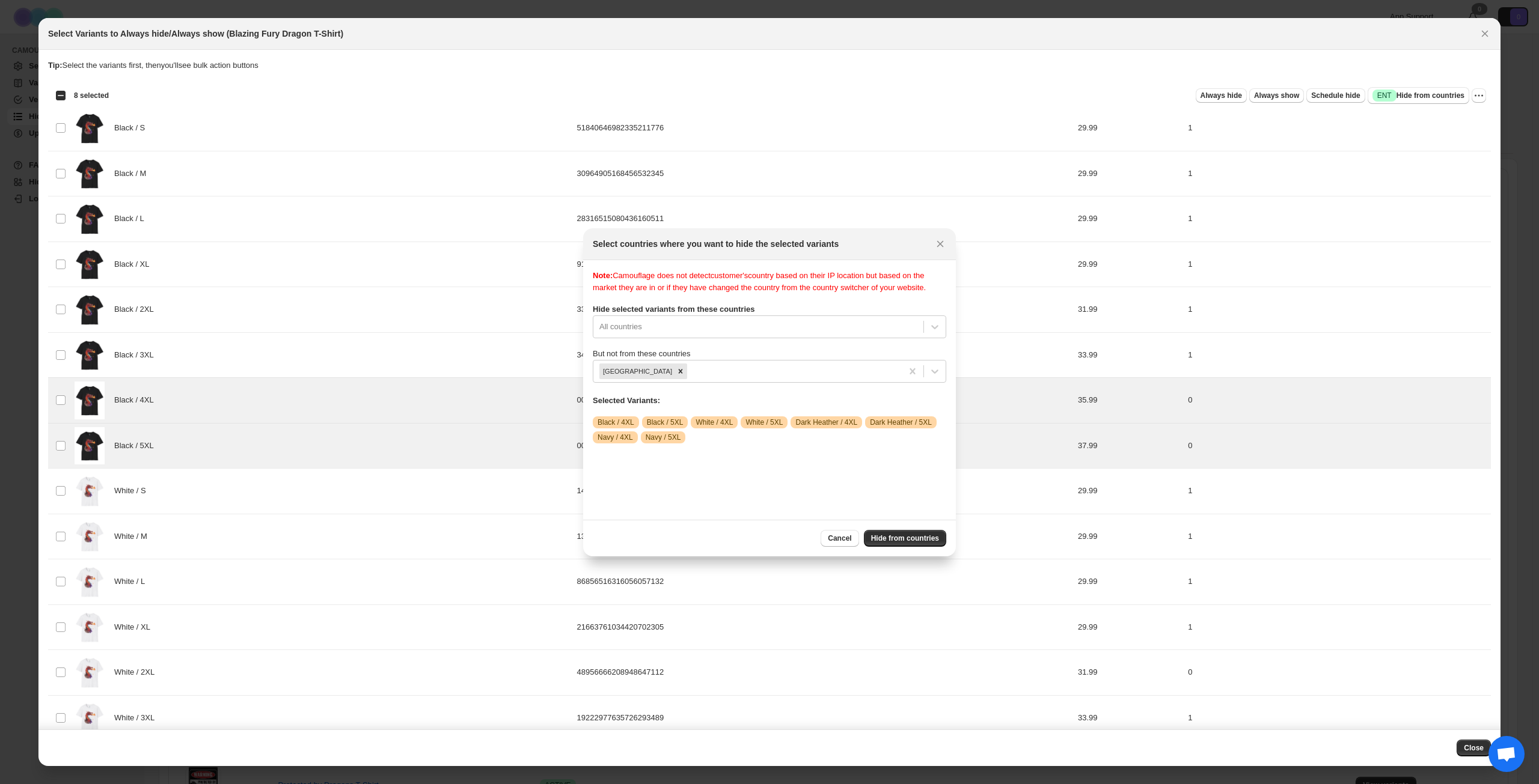
click at [773, 501] on div "Note: Camouflage does not detect customer's country based on their IP location …" at bounding box center [770, 390] width 354 height 240
click at [896, 532] on button "Hide from countries" at bounding box center [905, 539] width 82 height 17
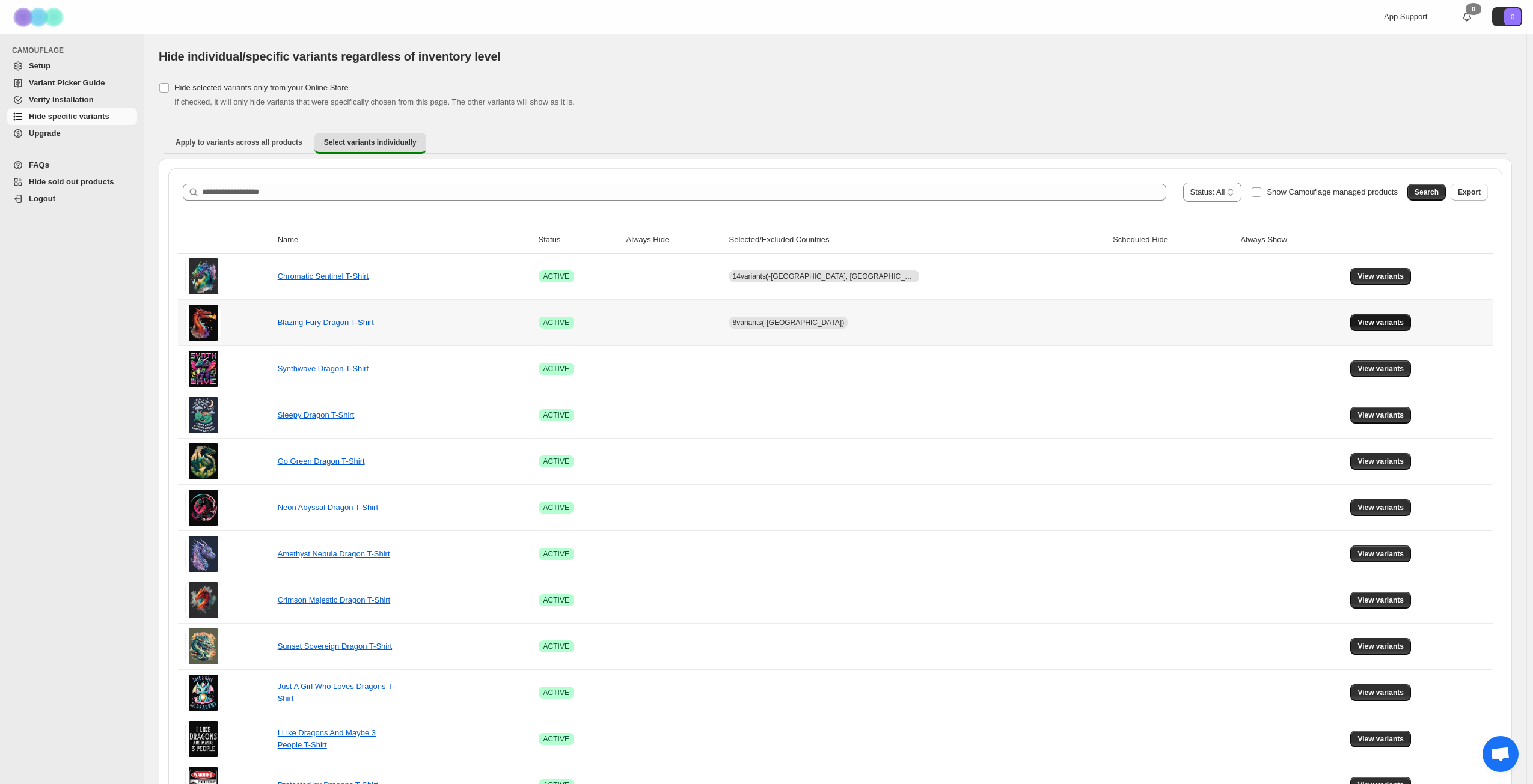
click at [1357, 320] on span "View variants" at bounding box center [1380, 322] width 46 height 10
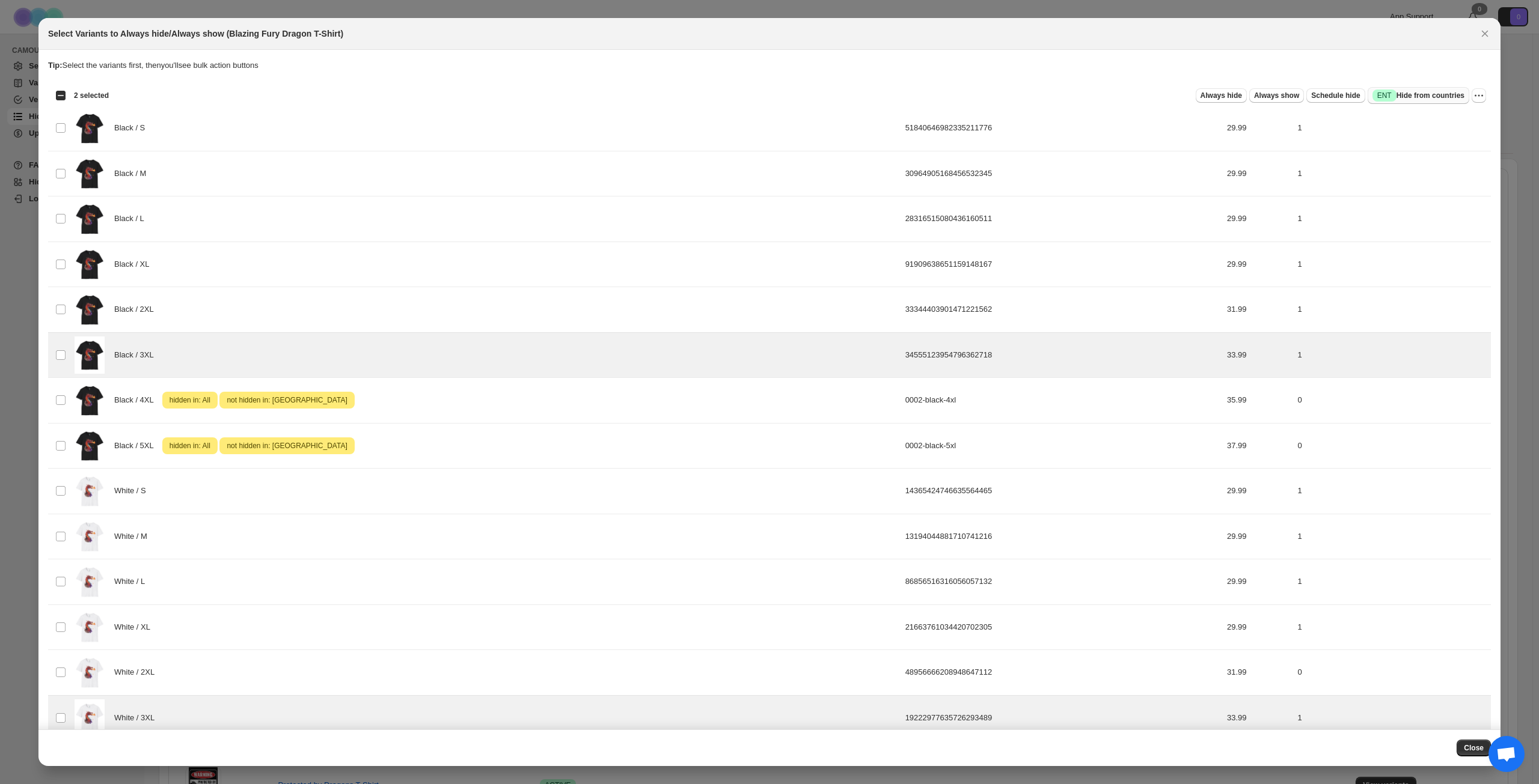
click at [1419, 98] on span "Success ENT Hide from countries" at bounding box center [1419, 95] width 92 height 12
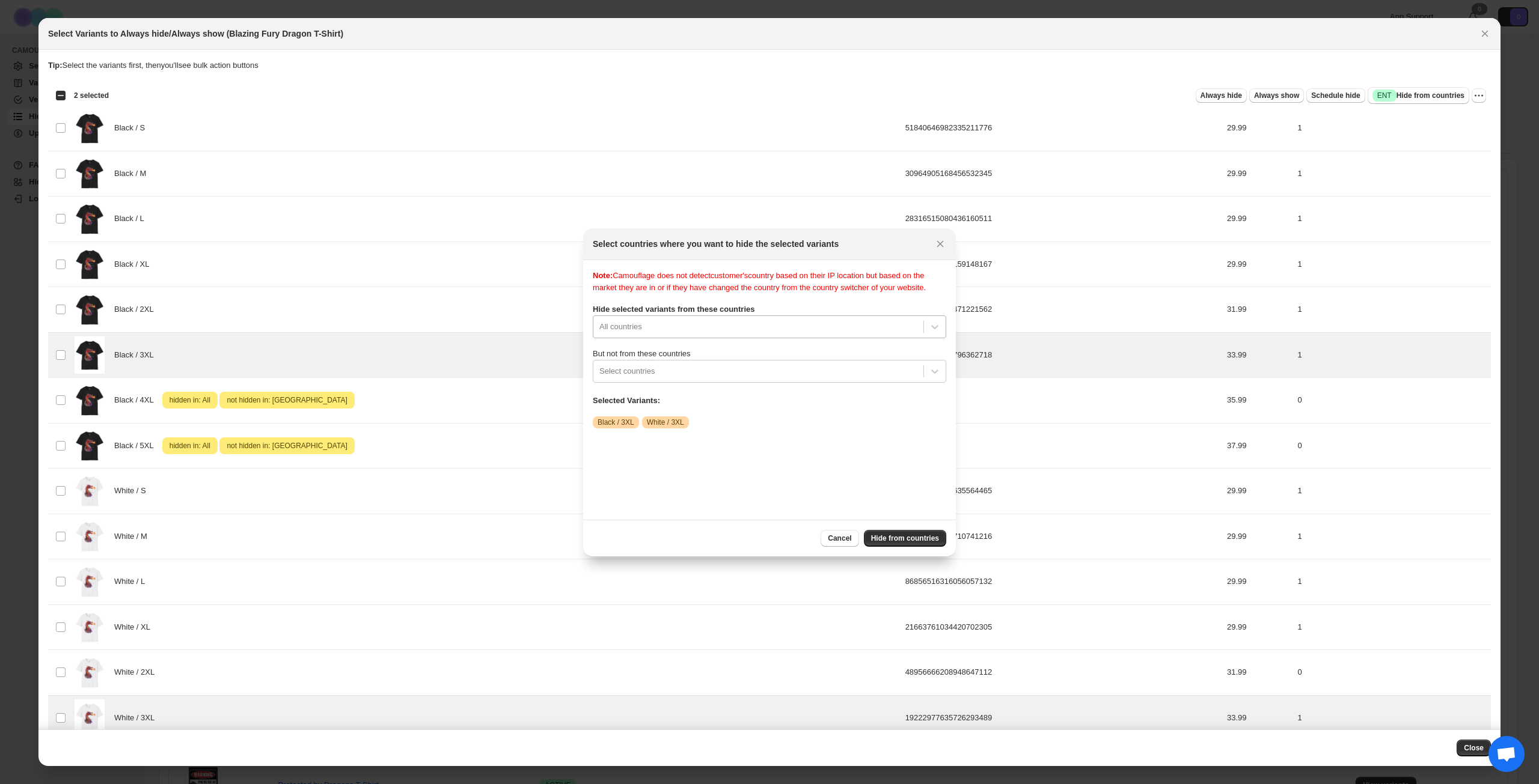
scroll to position [16, 0]
click at [751, 337] on div "Note: Camouflage does not detect customer's country based on their IP location …" at bounding box center [770, 390] width 354 height 240
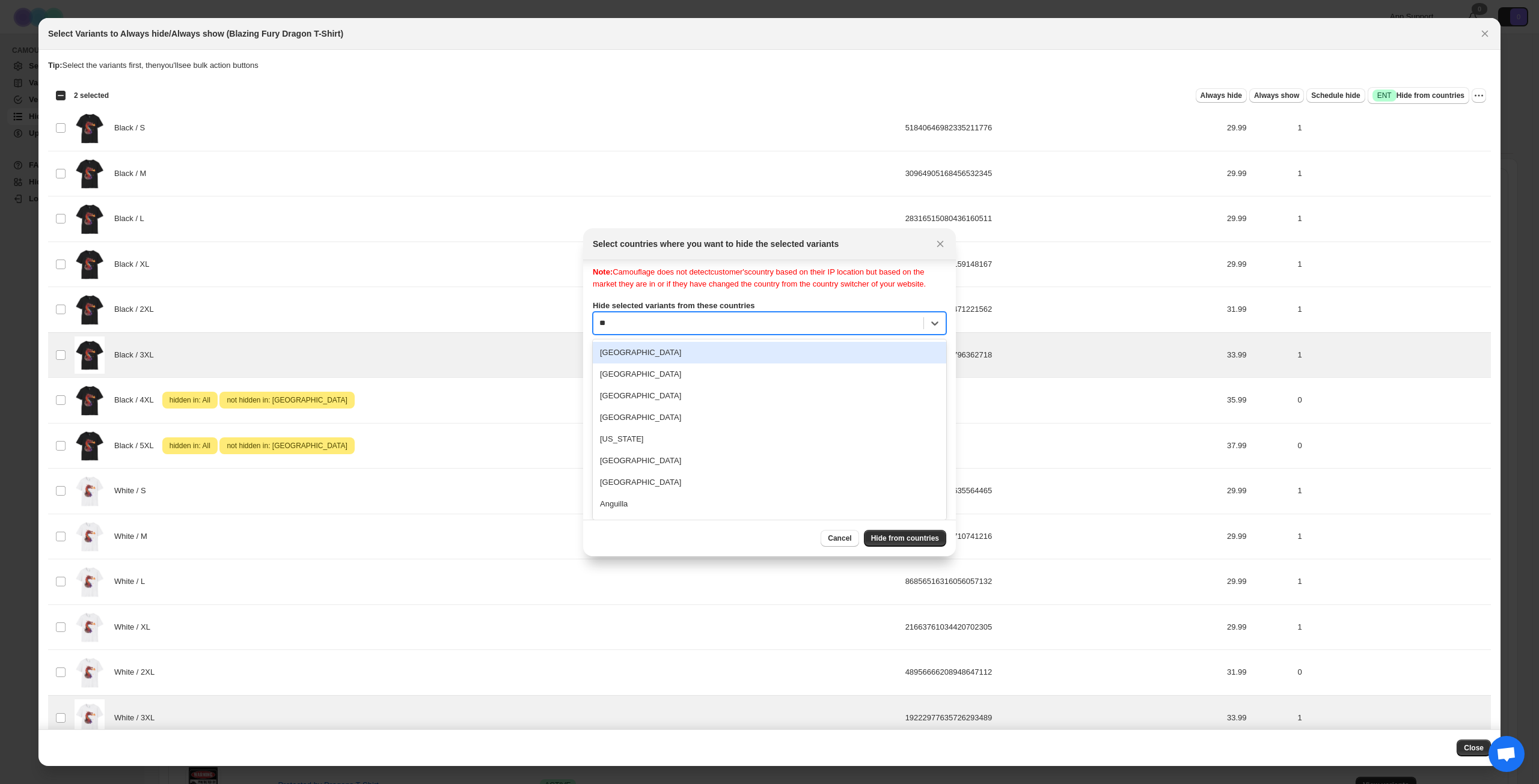
type input "***"
click at [762, 366] on div "[GEOGRAPHIC_DATA]" at bounding box center [770, 356] width 354 height 21
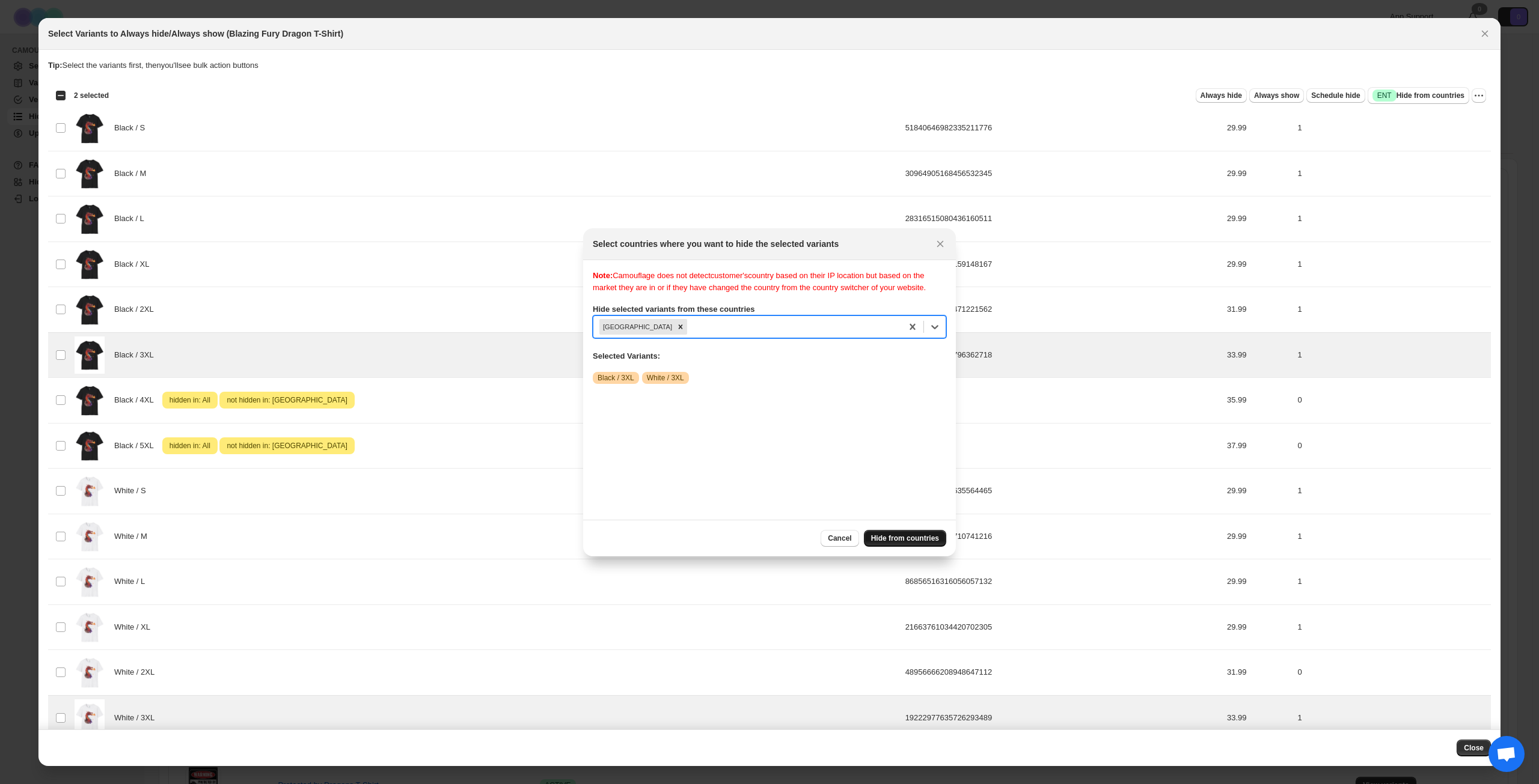
click at [917, 536] on span "Hide from countries" at bounding box center [905, 538] width 68 height 10
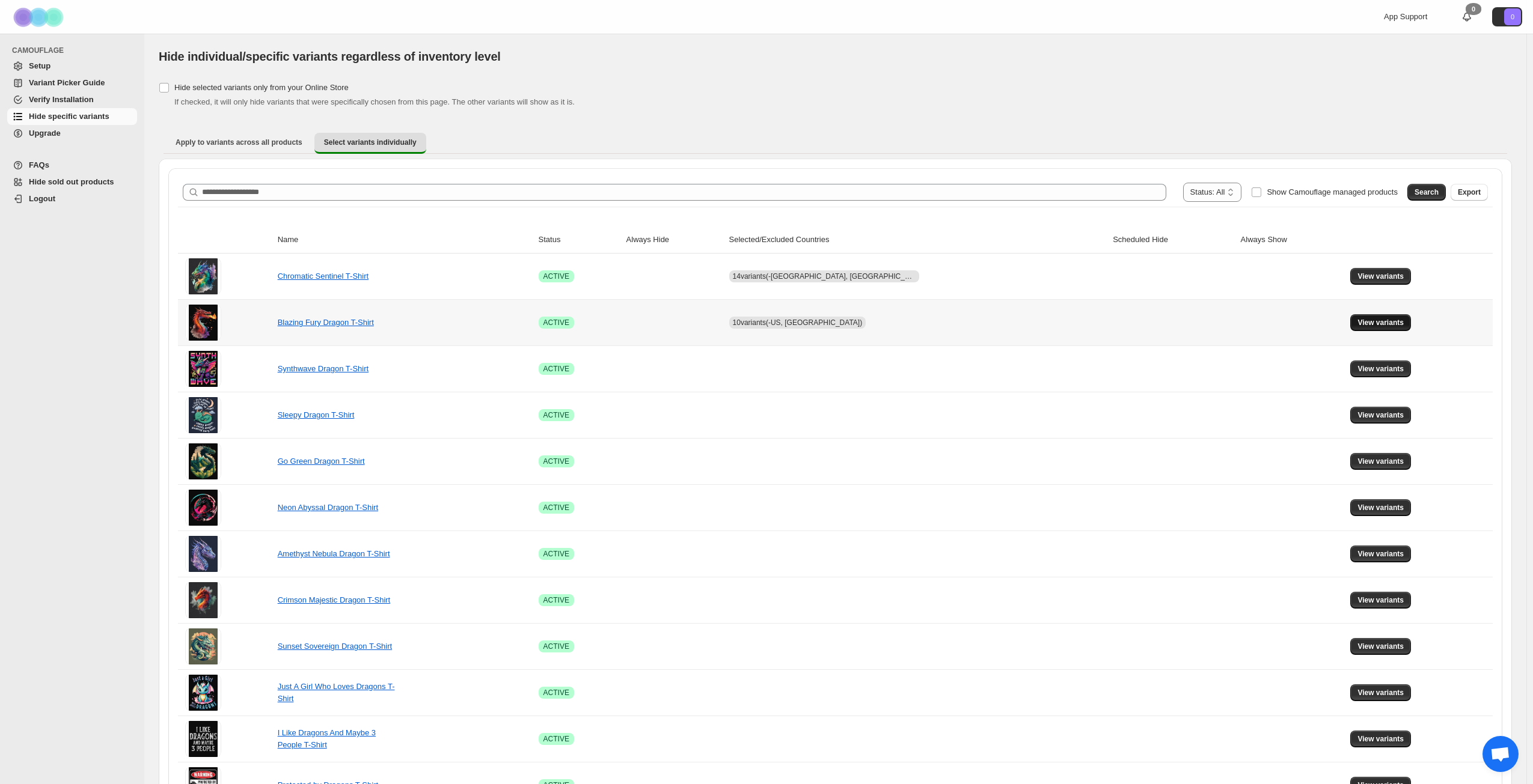
click at [1376, 317] on button "View variants" at bounding box center [1381, 322] width 61 height 17
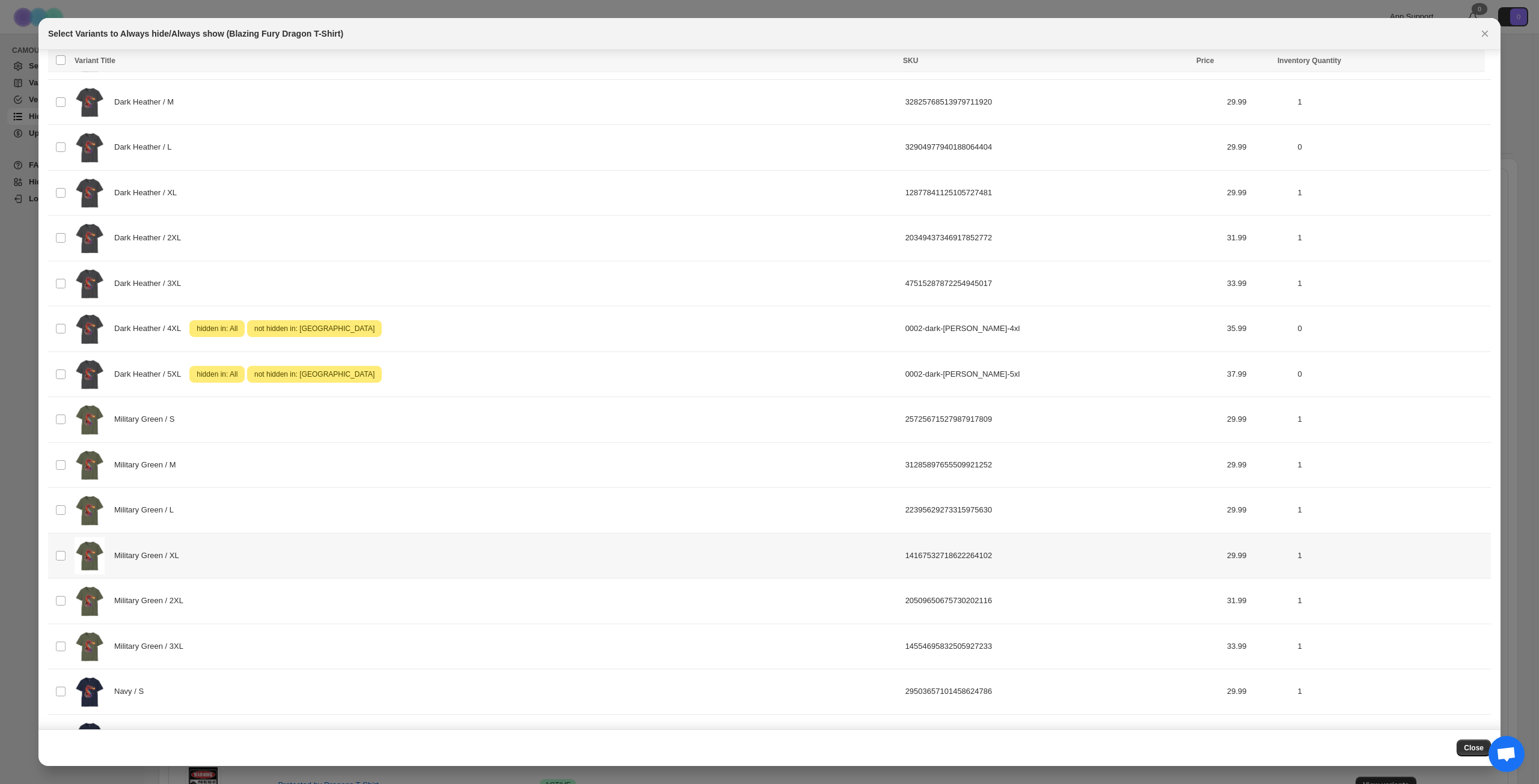
scroll to position [748, 0]
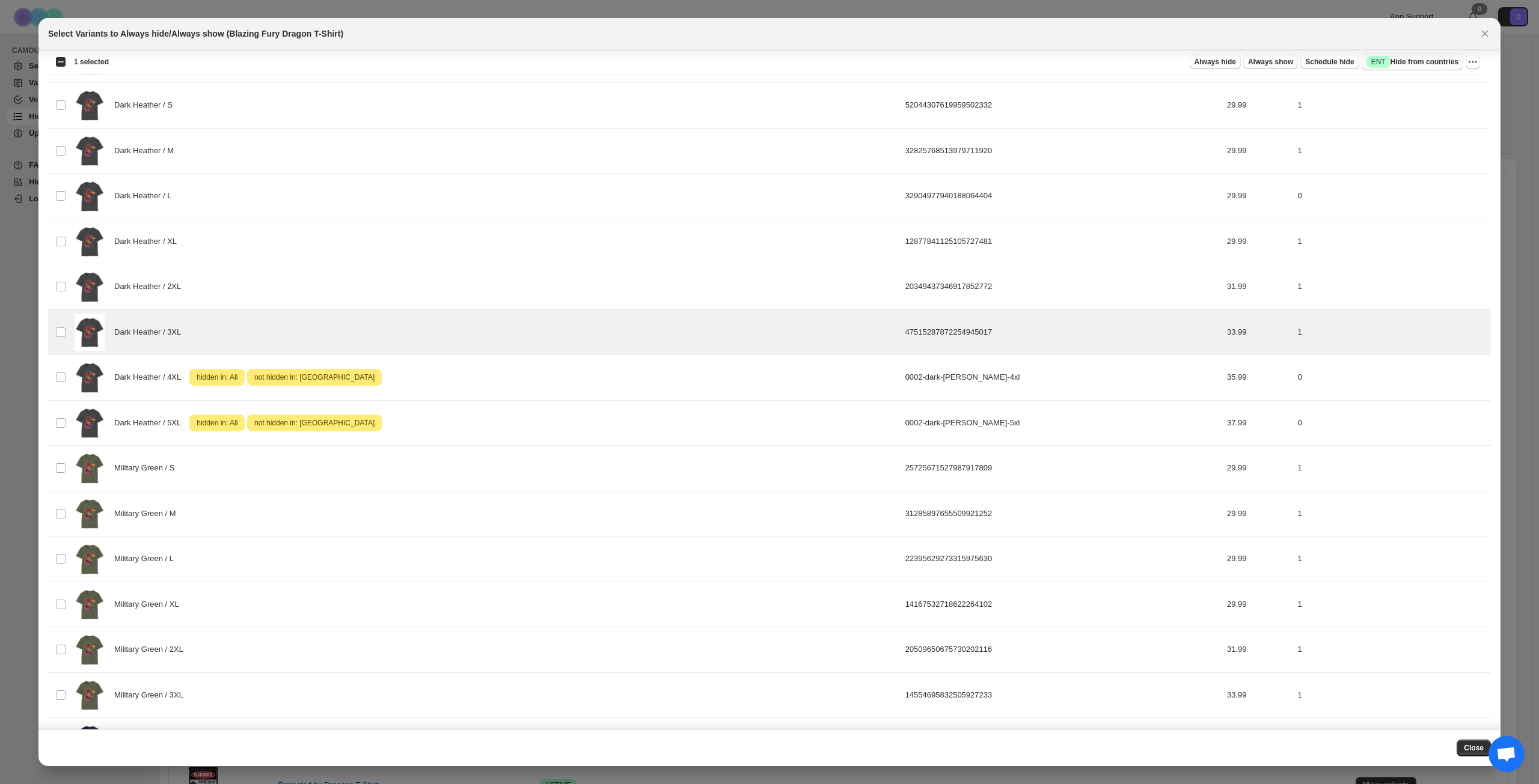
click at [1438, 64] on span "Success ENT Hide from countries" at bounding box center [1413, 62] width 92 height 12
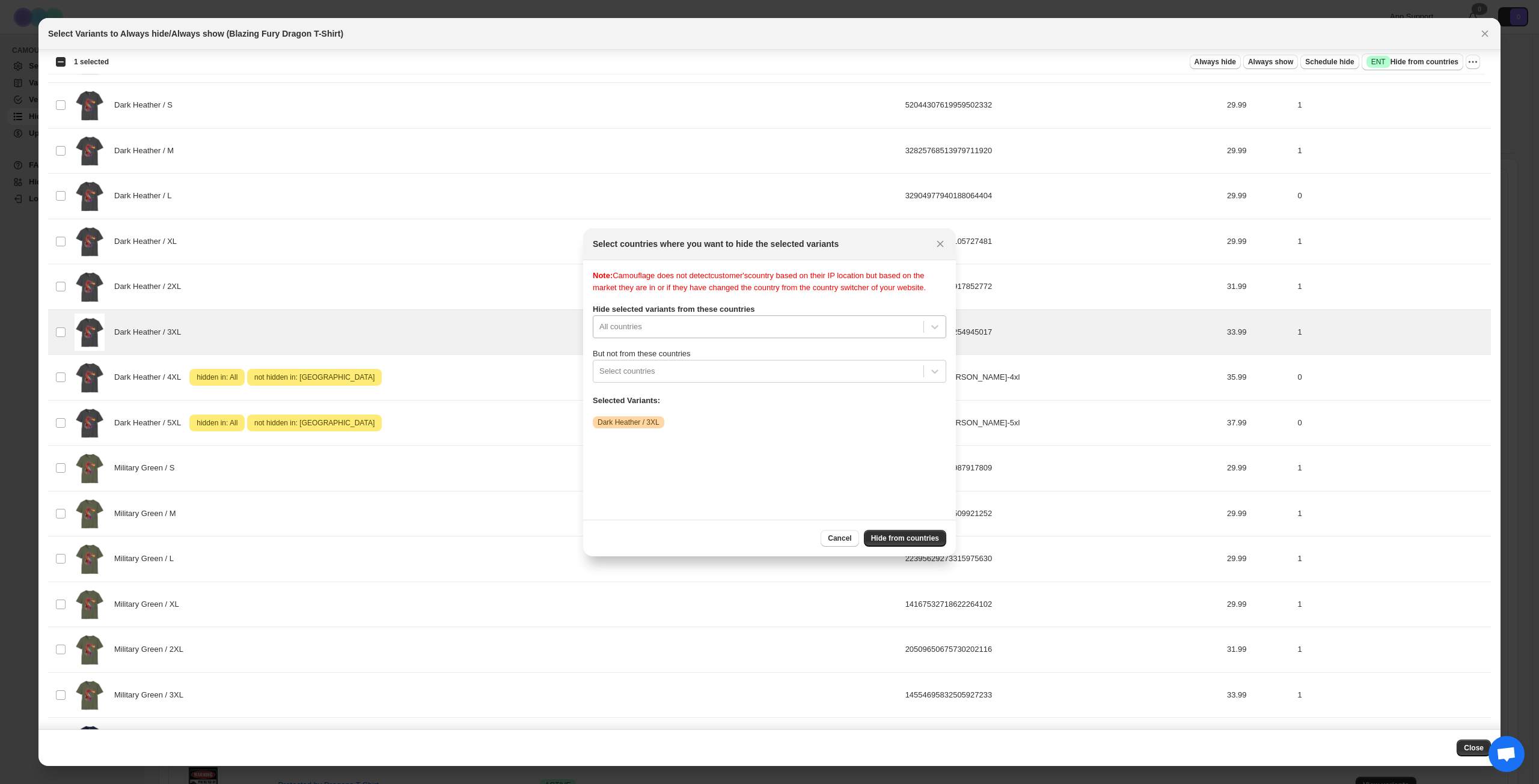
scroll to position [16, 0]
click at [814, 334] on div "All countries" at bounding box center [770, 326] width 354 height 23
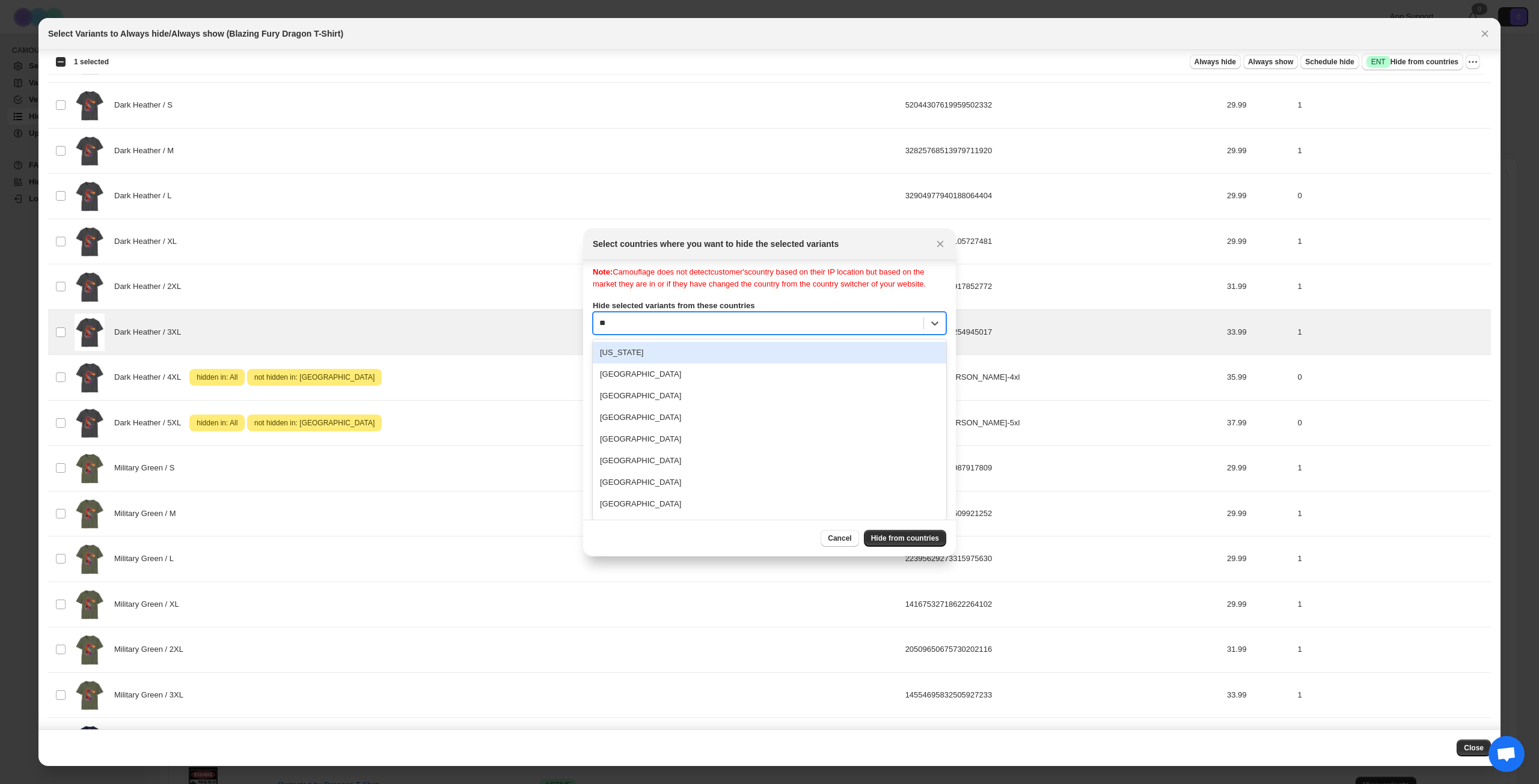
type input "***"
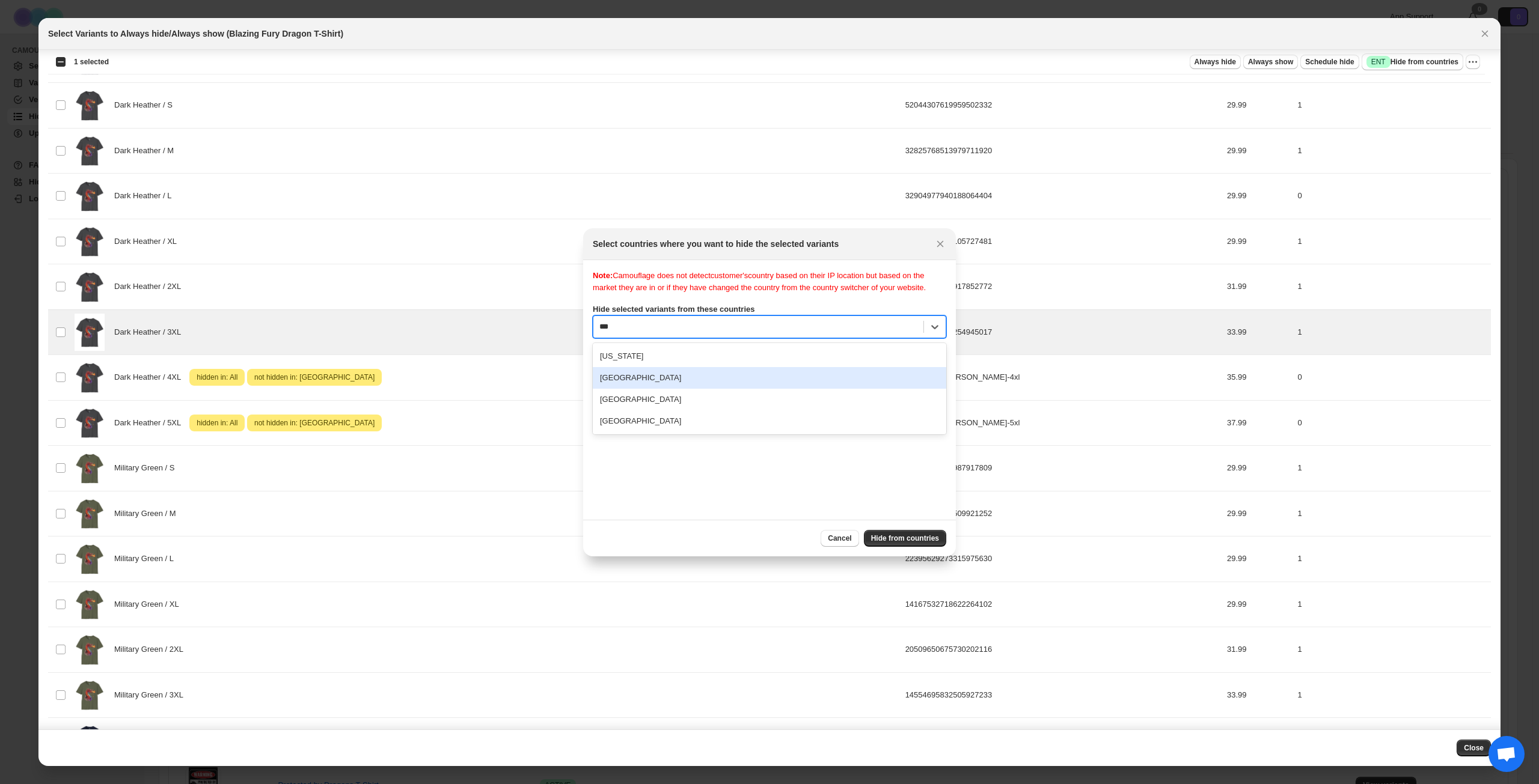
click at [690, 389] on div "[GEOGRAPHIC_DATA]" at bounding box center [770, 377] width 354 height 21
click at [892, 537] on span "Hide from countries" at bounding box center [905, 538] width 68 height 10
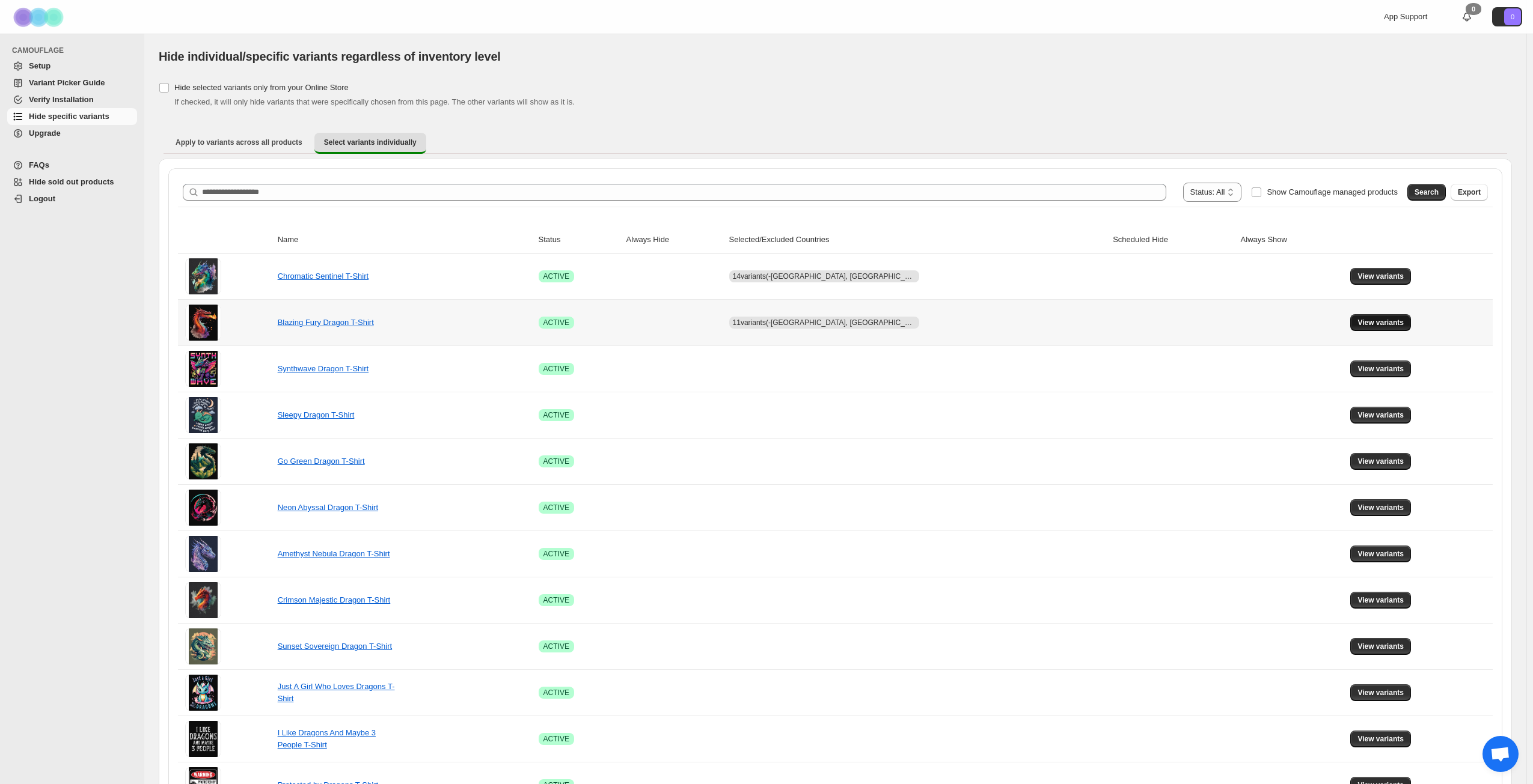
click at [1376, 324] on span "View variants" at bounding box center [1380, 322] width 46 height 10
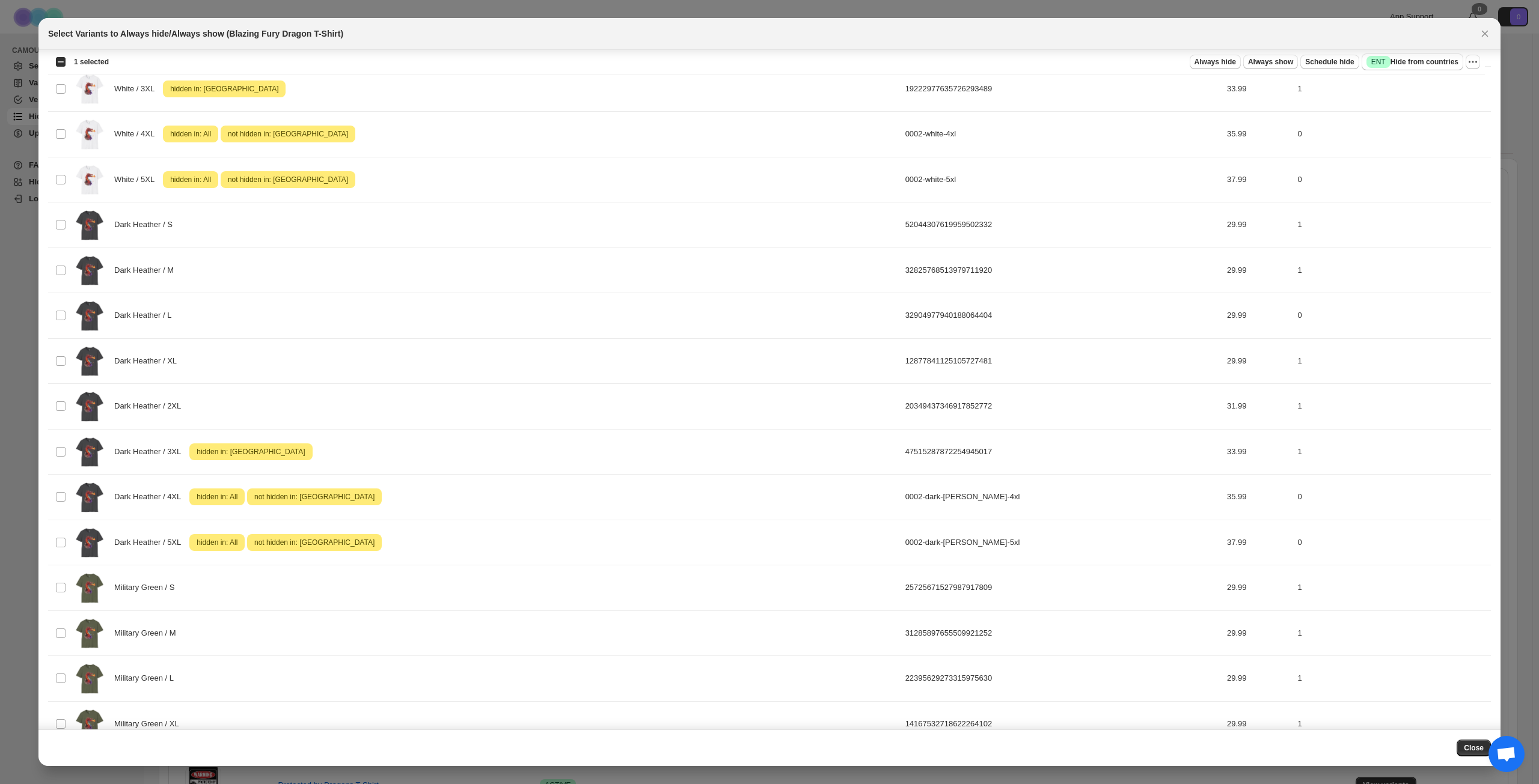
scroll to position [629, 0]
click at [1397, 71] on div "Select all 38 product variants 1 selected Always hide Always show Schedule hide…" at bounding box center [766, 62] width 1437 height 24
click at [1406, 61] on span "Success ENT Hide from countries" at bounding box center [1413, 62] width 92 height 12
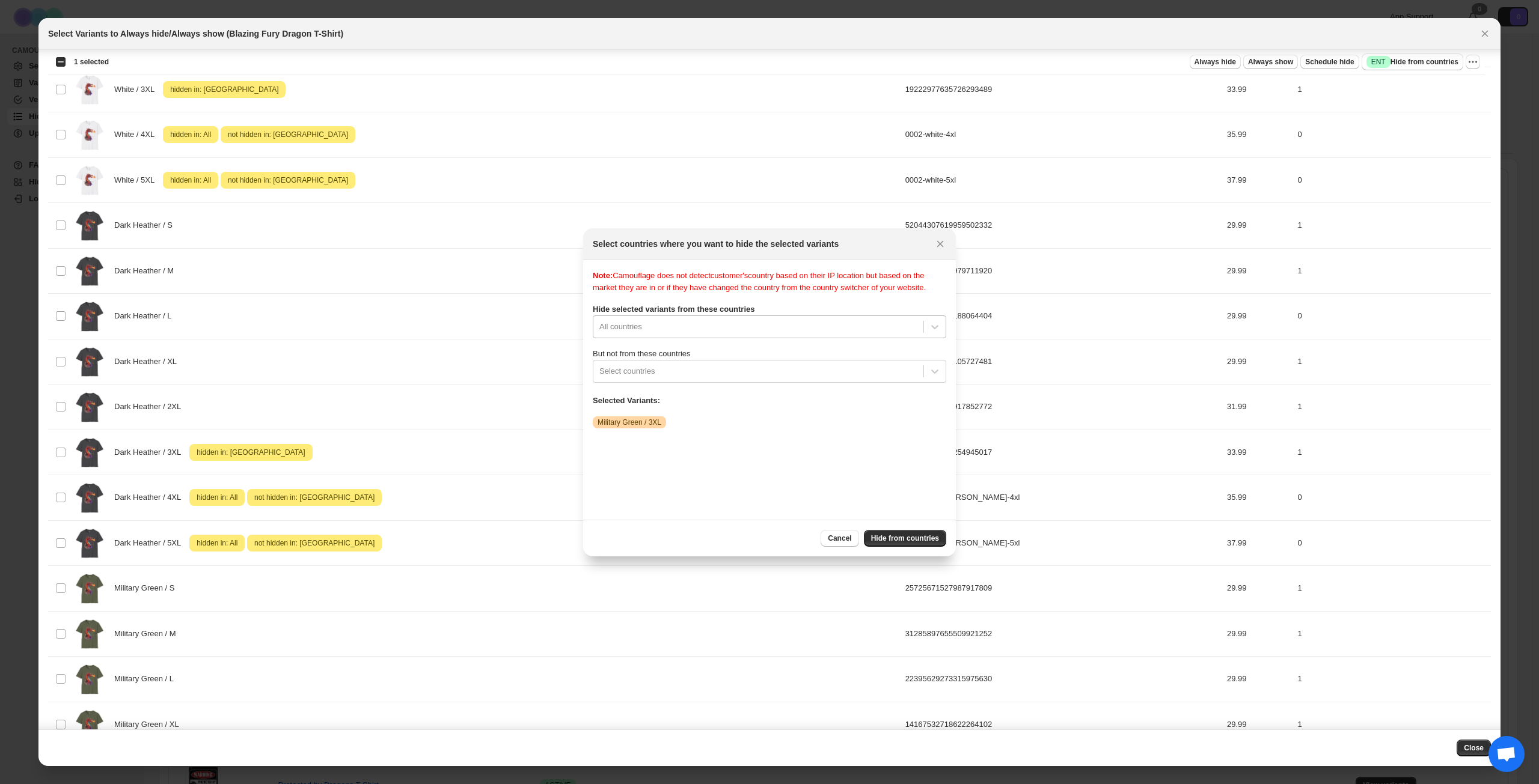
scroll to position [16, 0]
click at [796, 339] on div "All countries" at bounding box center [770, 326] width 354 height 23
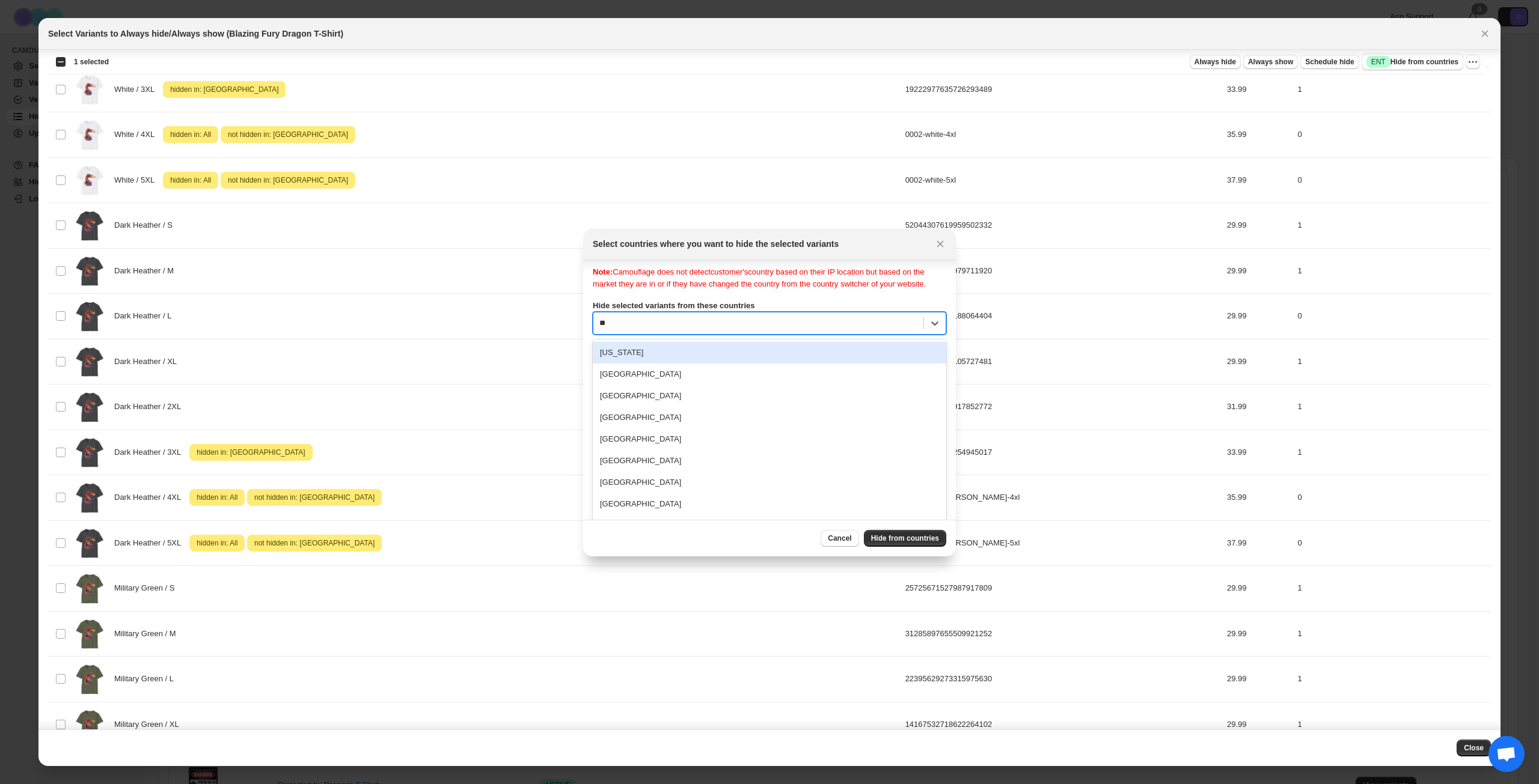
type input "***"
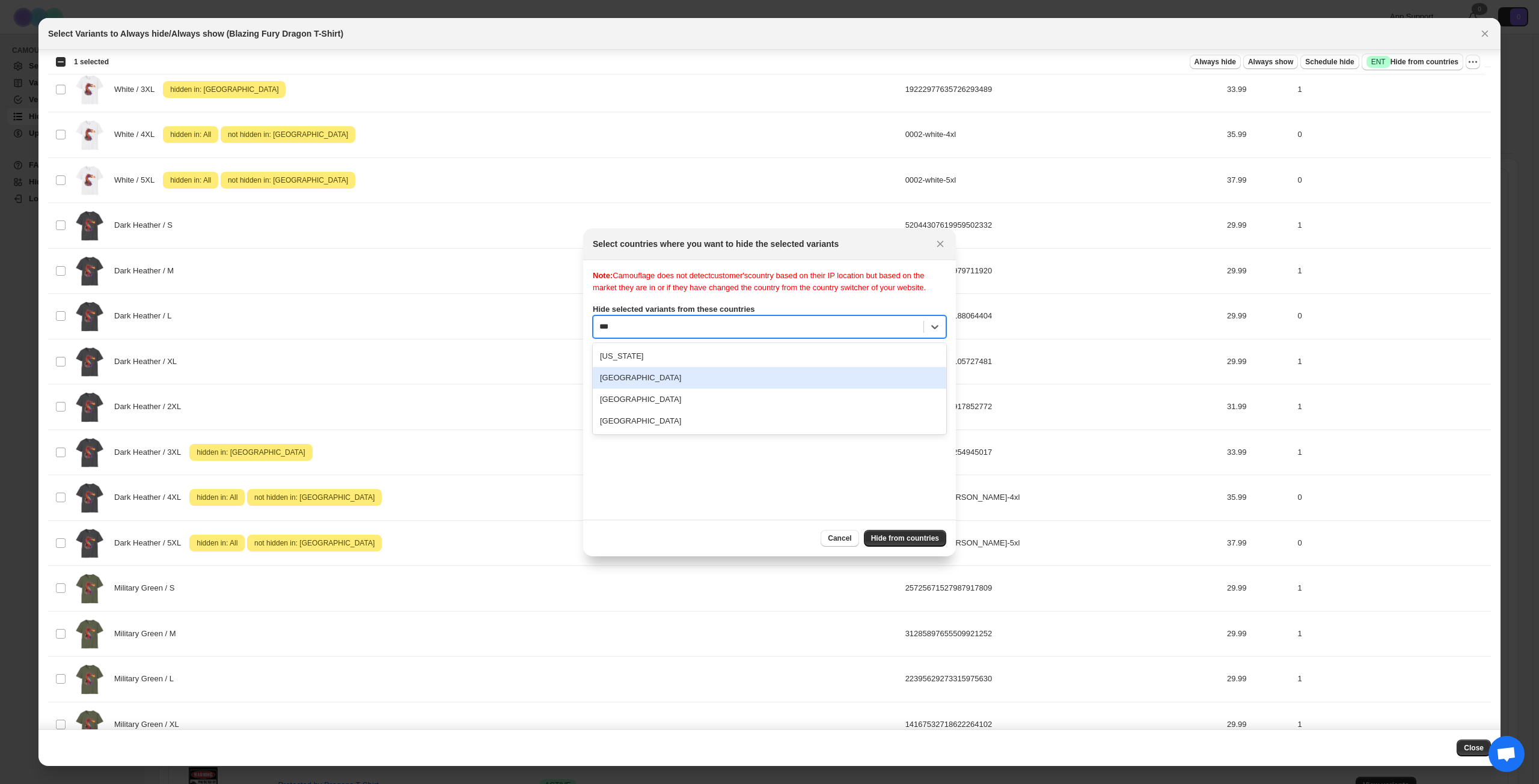
click at [725, 384] on div "[GEOGRAPHIC_DATA]" at bounding box center [770, 377] width 354 height 21
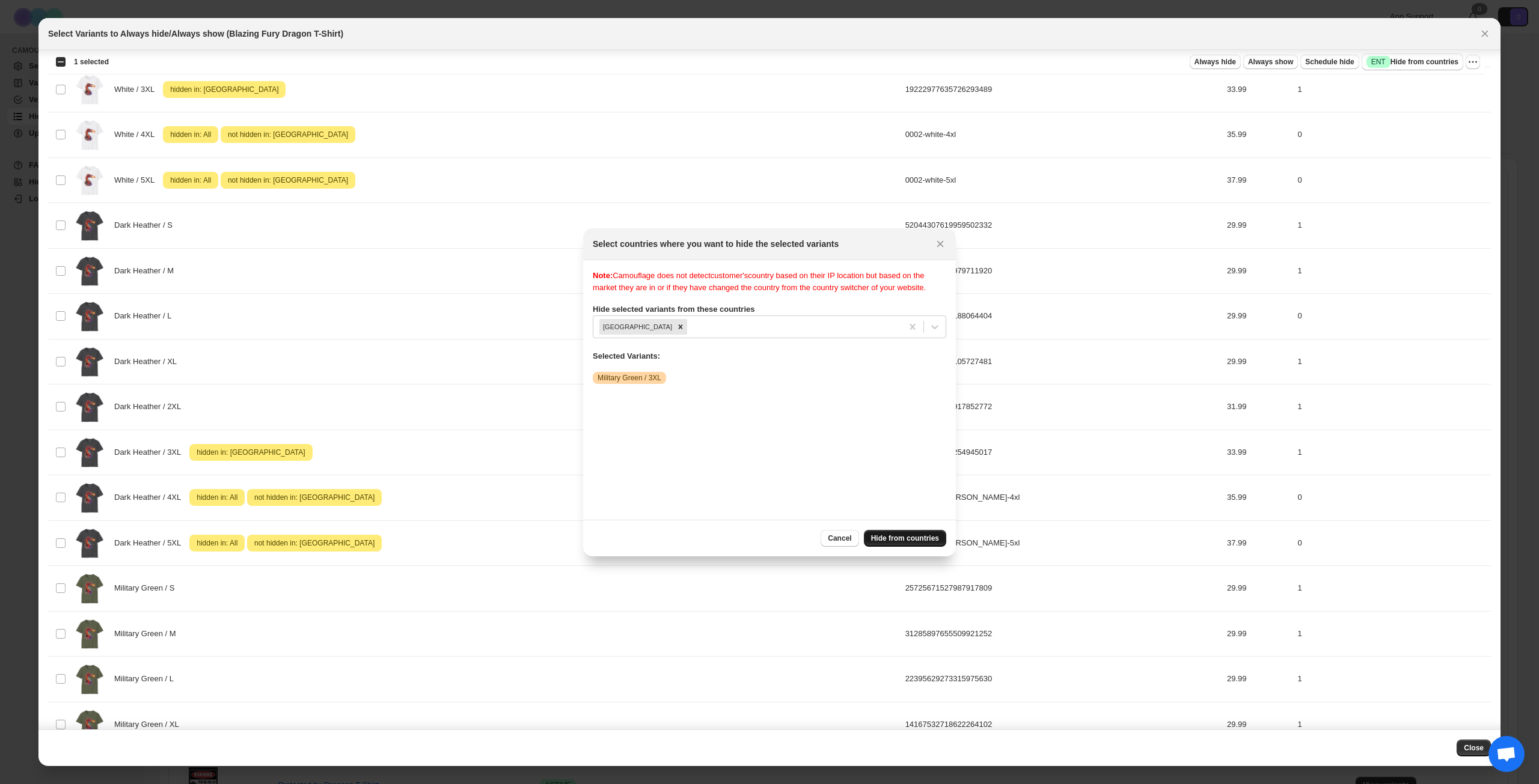
click at [904, 540] on span "Hide from countries" at bounding box center [905, 538] width 68 height 10
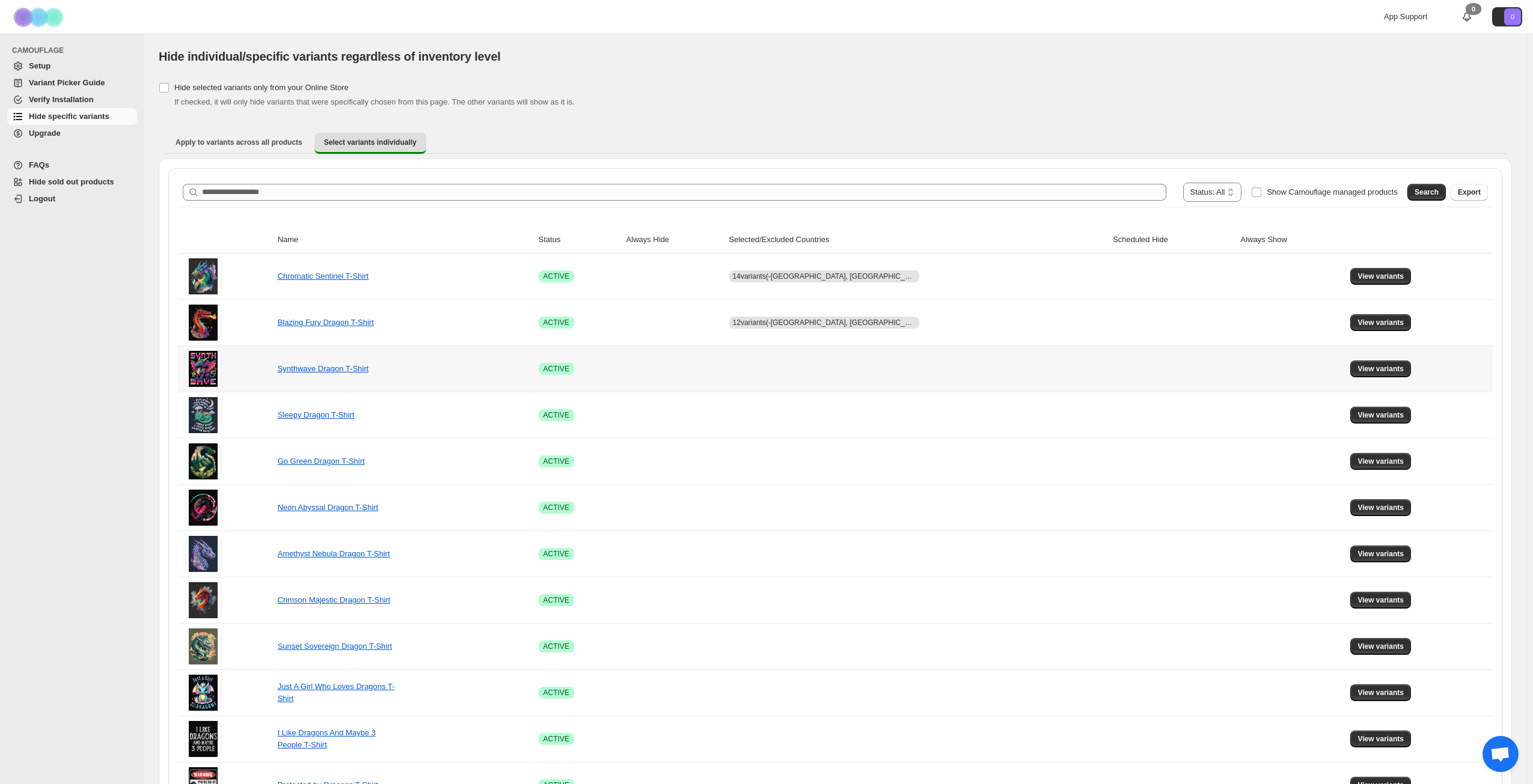
click at [1284, 374] on td at bounding box center [1292, 368] width 110 height 46
click at [1367, 363] on button "View variants" at bounding box center [1381, 369] width 61 height 17
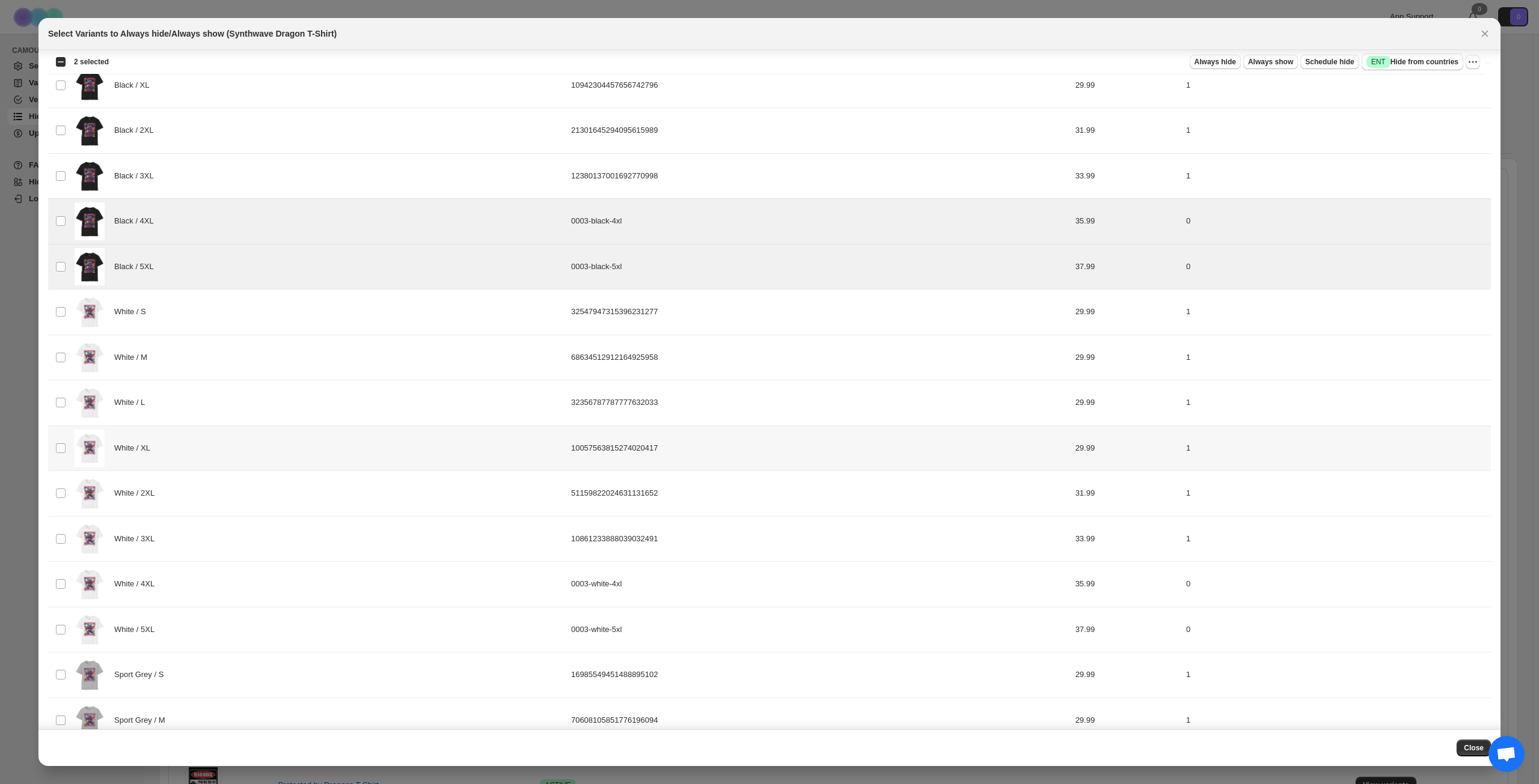
scroll to position [180, 0]
click at [65, 579] on span ":rp2:" at bounding box center [60, 583] width 11 height 11
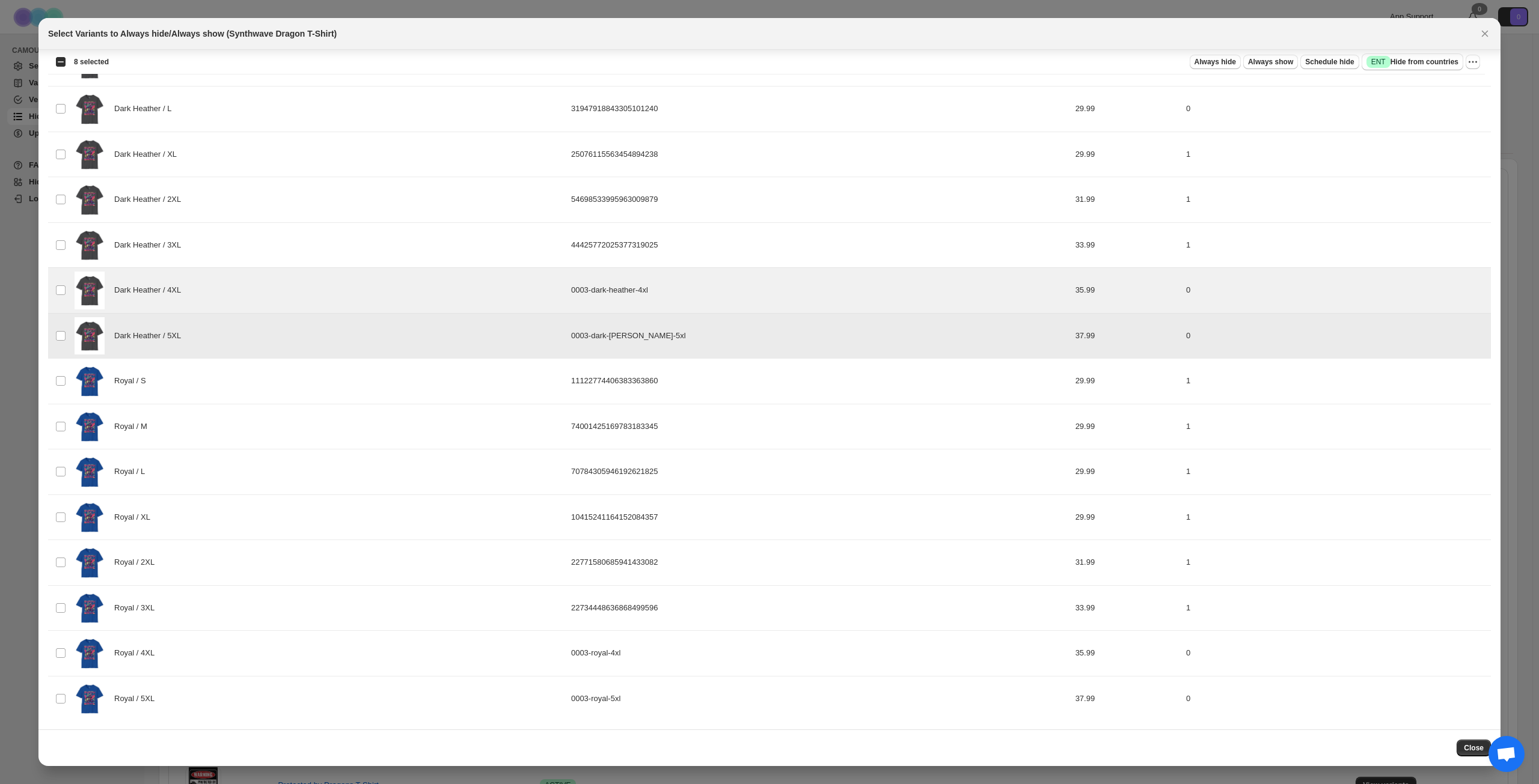
scroll to position [1200, 0]
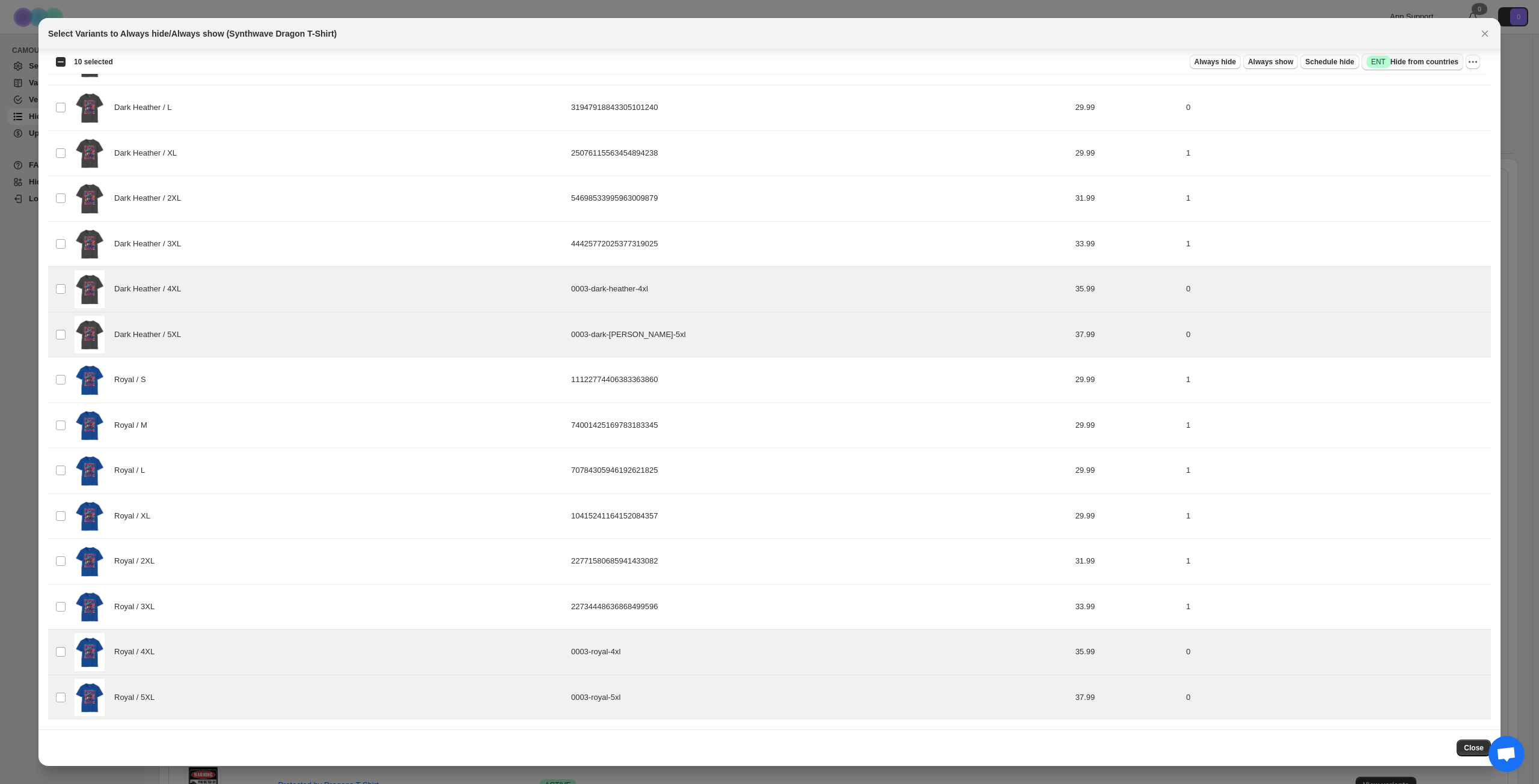
click at [1421, 63] on span "Success ENT Hide from countries" at bounding box center [1413, 62] width 92 height 12
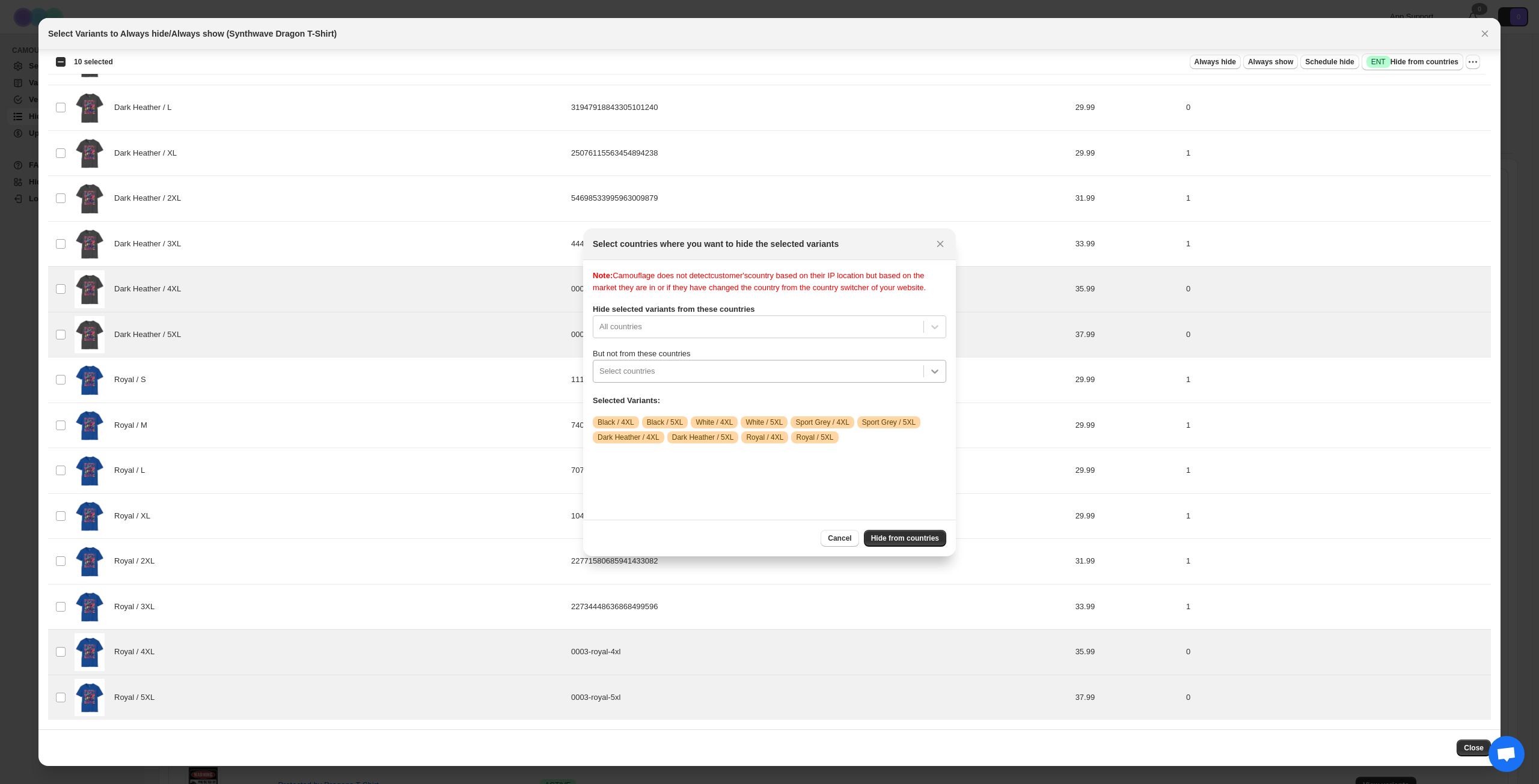
click at [938, 374] on icon ":rqo:" at bounding box center [935, 372] width 7 height 4
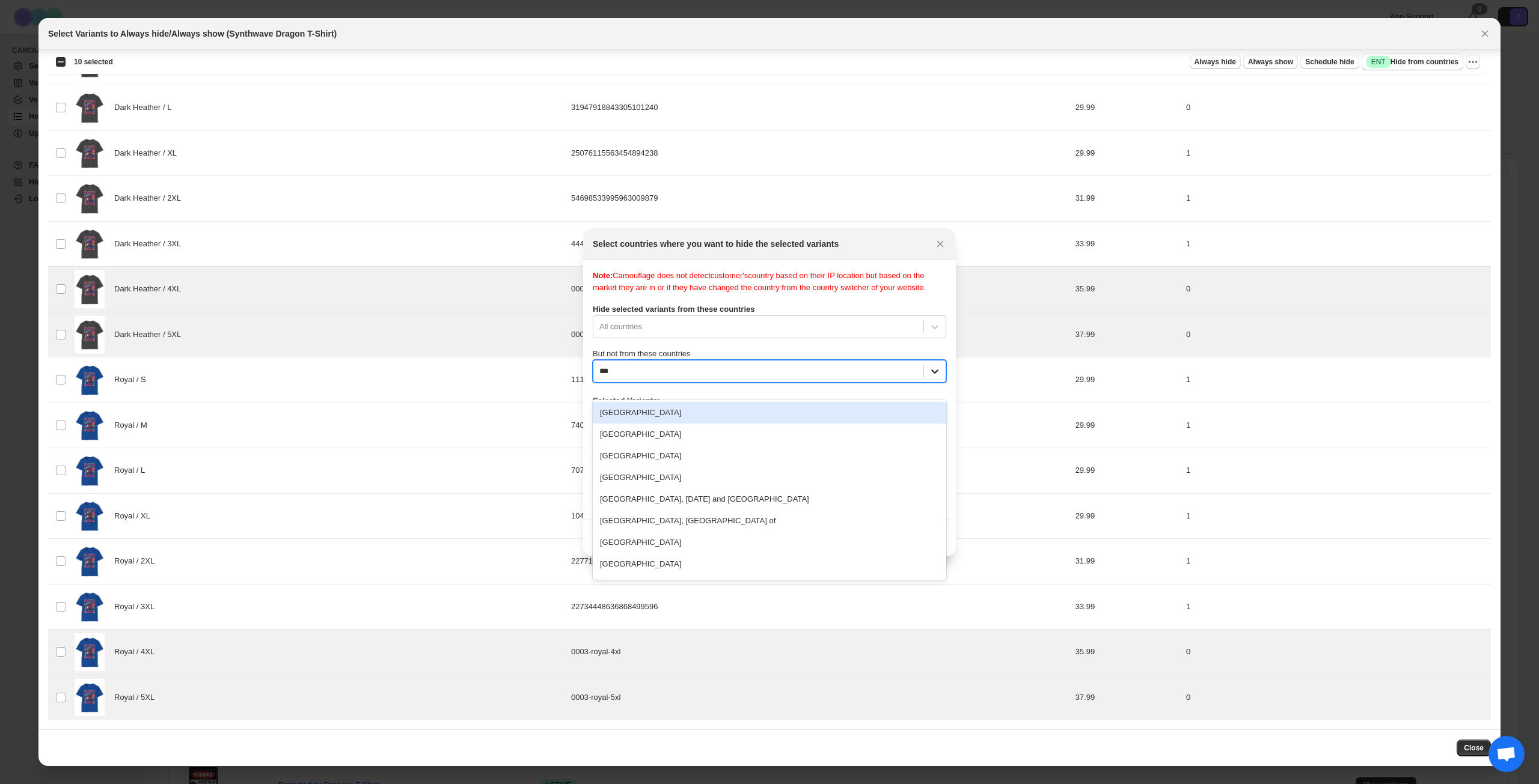
type input "****"
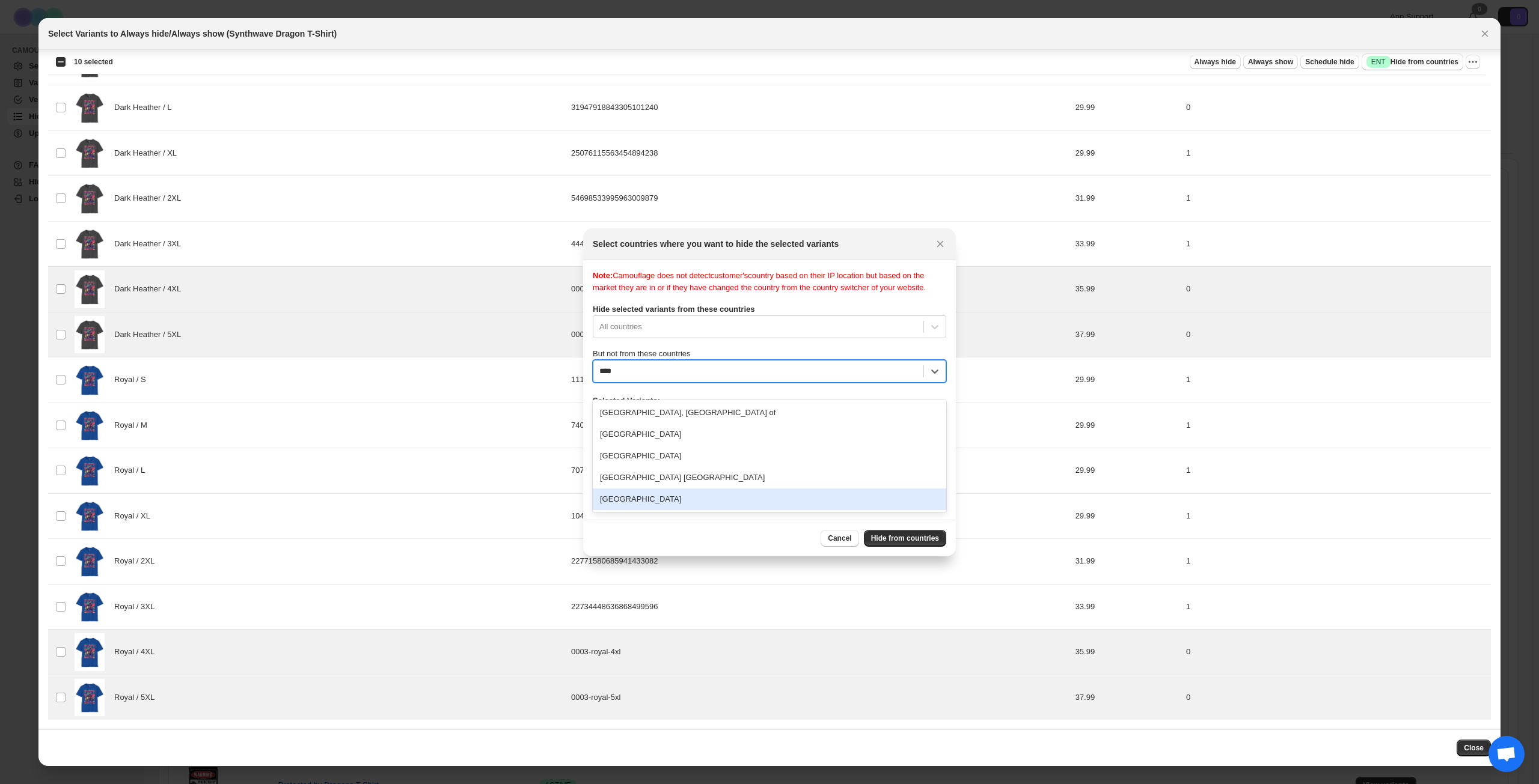
click at [709, 506] on div "[GEOGRAPHIC_DATA]" at bounding box center [770, 499] width 354 height 21
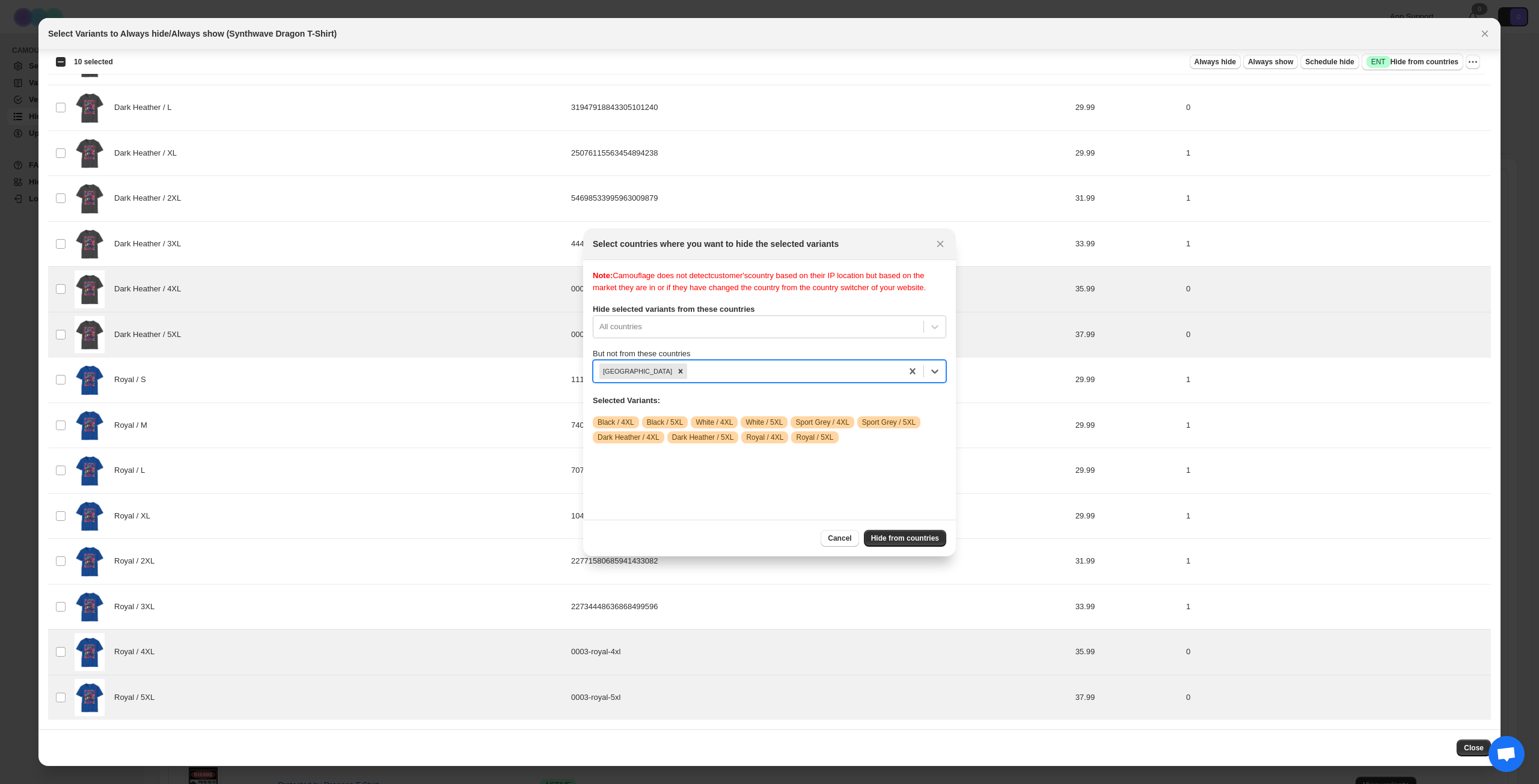
click at [844, 480] on div "Note: Camouflage does not detect customer's country based on their IP location …" at bounding box center [770, 390] width 354 height 240
click at [906, 539] on span "Hide from countries" at bounding box center [905, 538] width 68 height 10
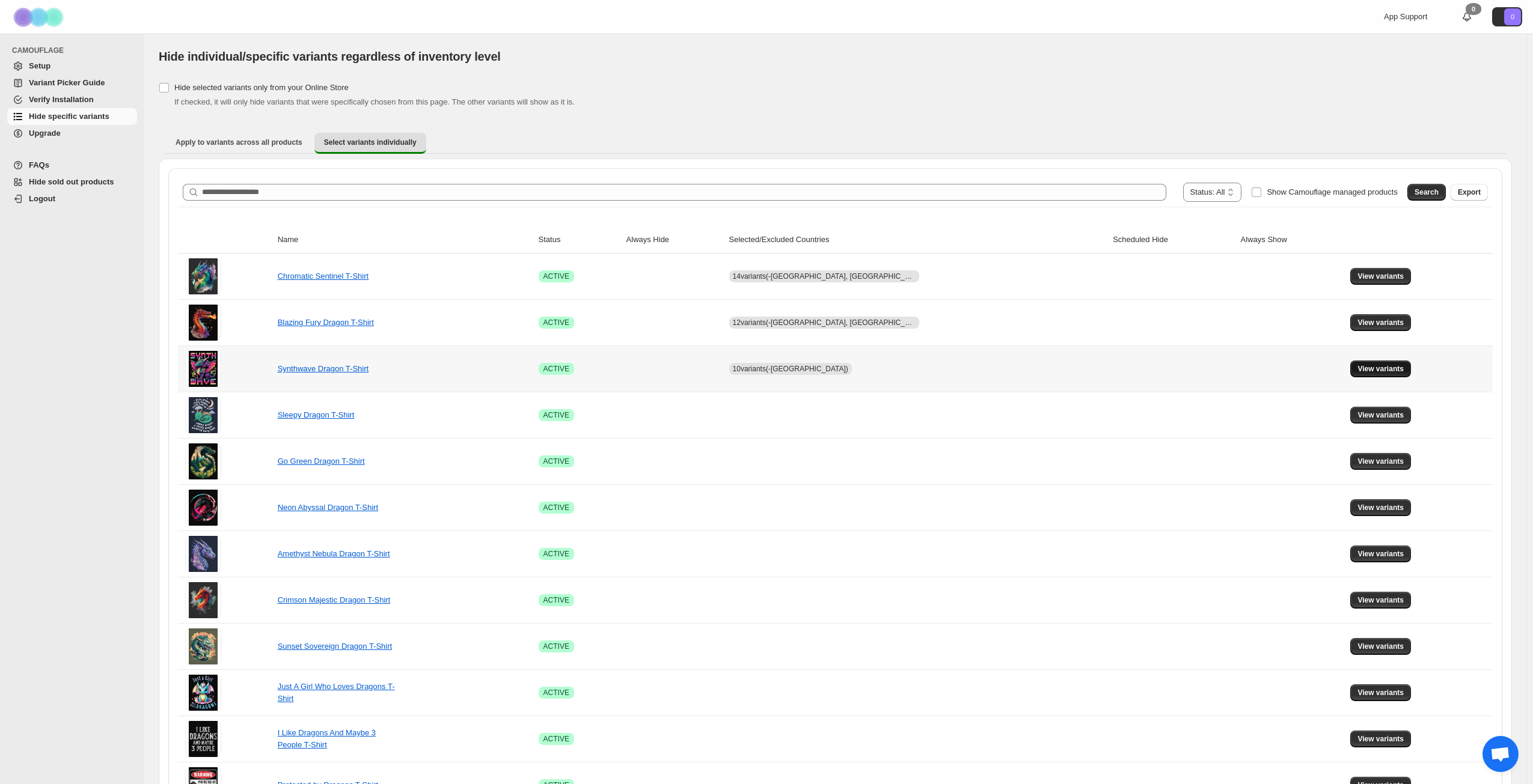
click at [1374, 370] on span "View variants" at bounding box center [1380, 368] width 46 height 10
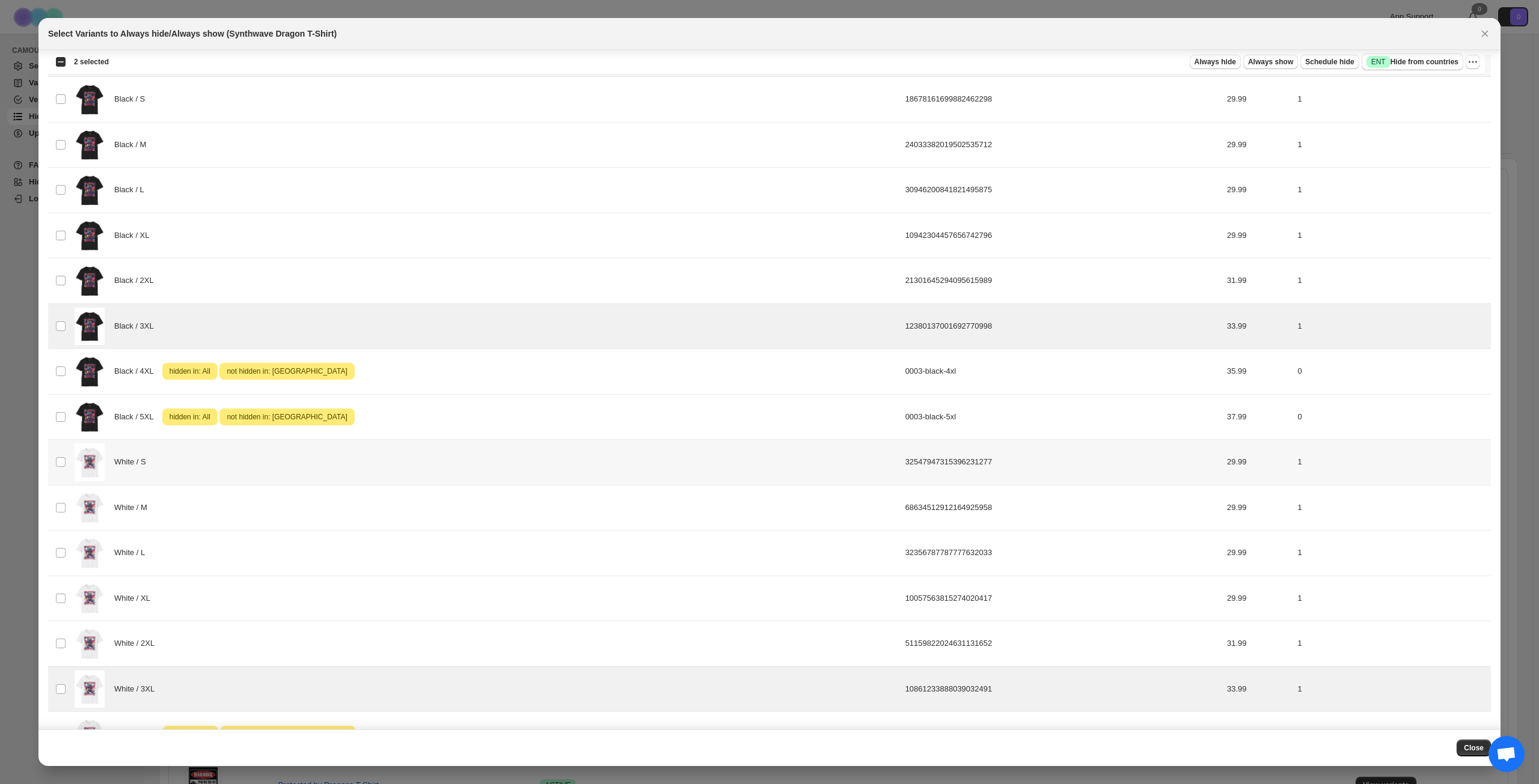
scroll to position [24, 0]
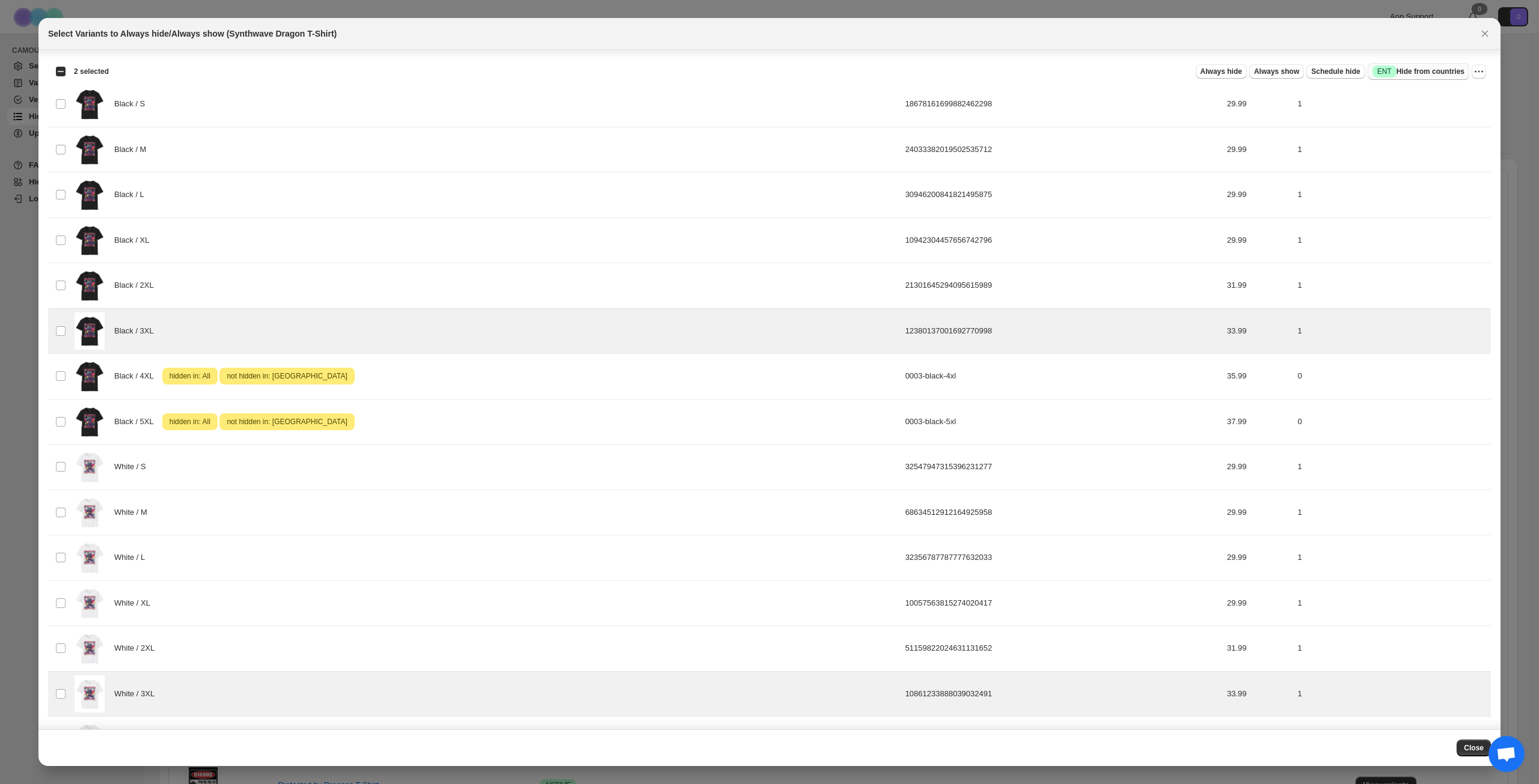
click at [1410, 73] on span "Success ENT Hide from countries" at bounding box center [1419, 71] width 92 height 12
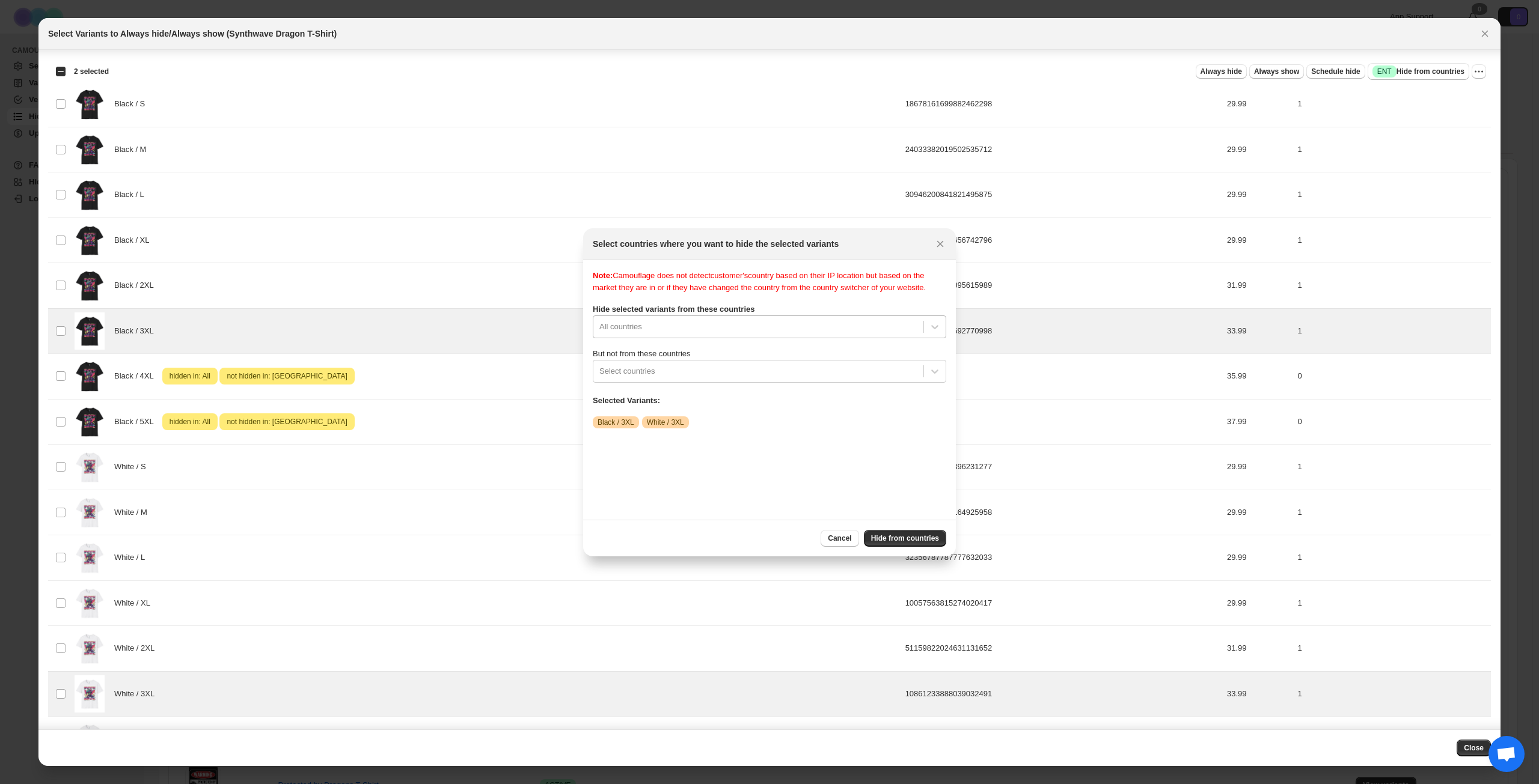
scroll to position [16, 0]
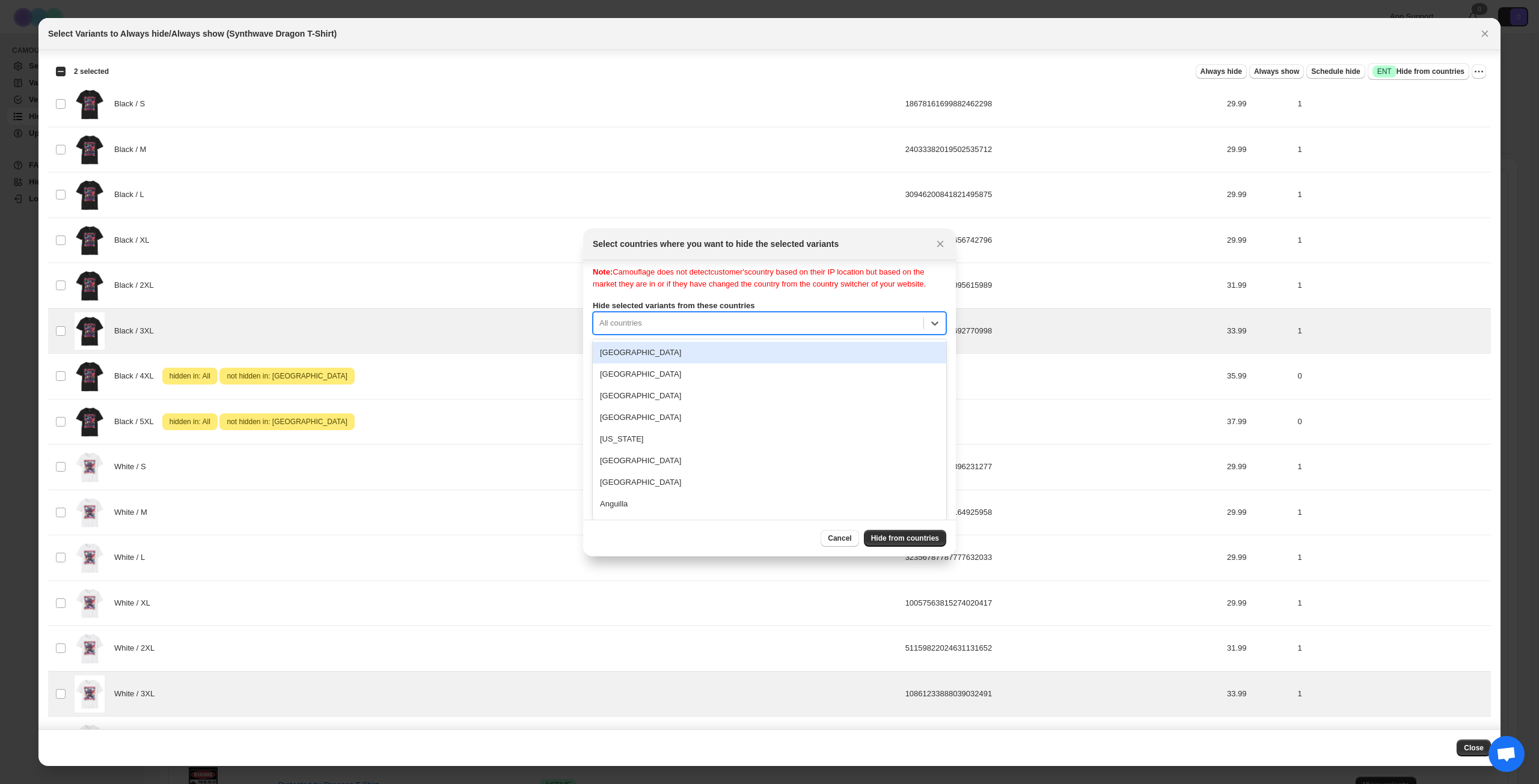
click at [891, 335] on div "Note: Camouflage does not detect customer's country based on their IP location …" at bounding box center [770, 386] width 354 height 240
type input "***"
click at [724, 364] on div "[GEOGRAPHIC_DATA]" at bounding box center [770, 356] width 354 height 21
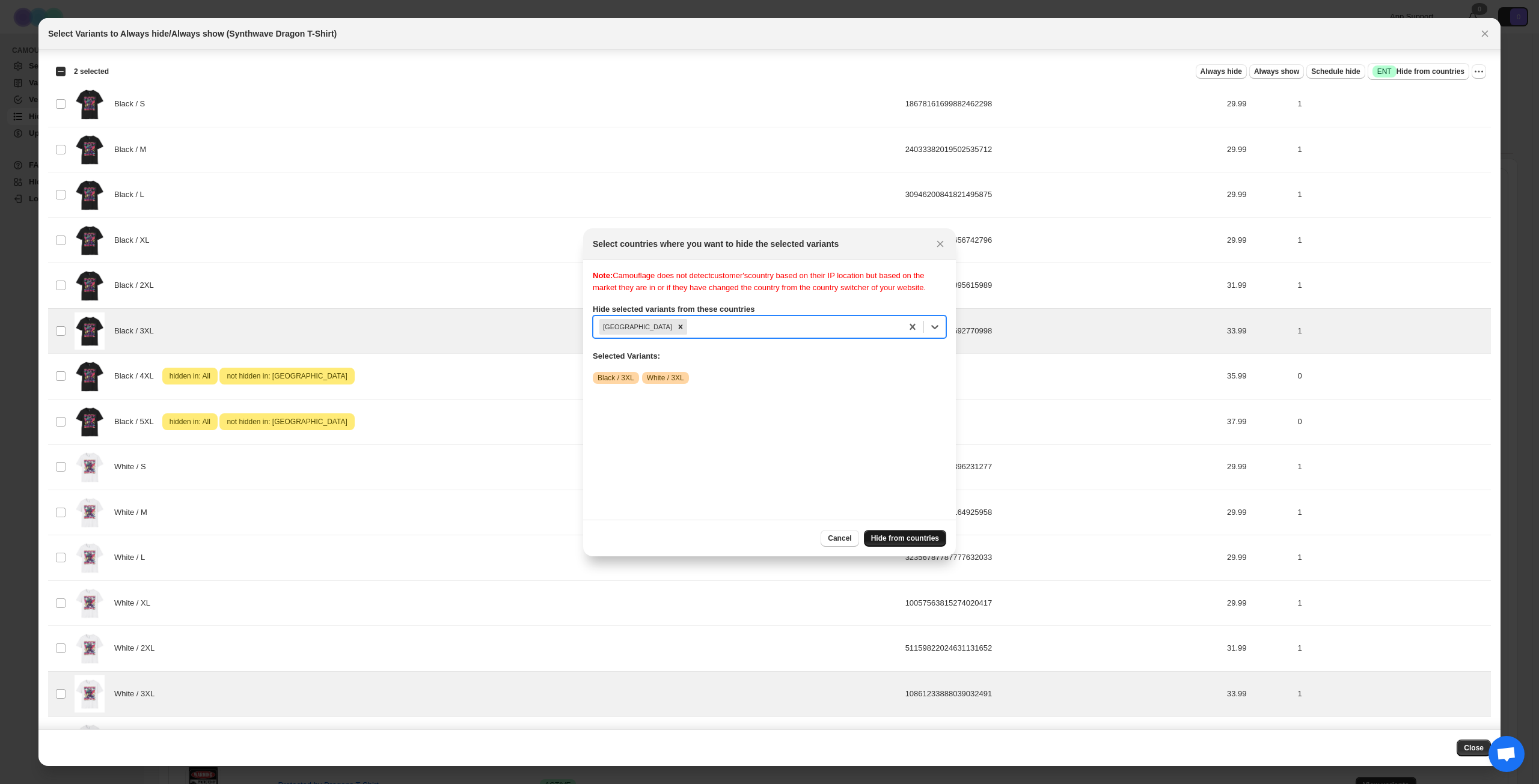
click at [908, 534] on span "Hide from countries" at bounding box center [905, 538] width 68 height 10
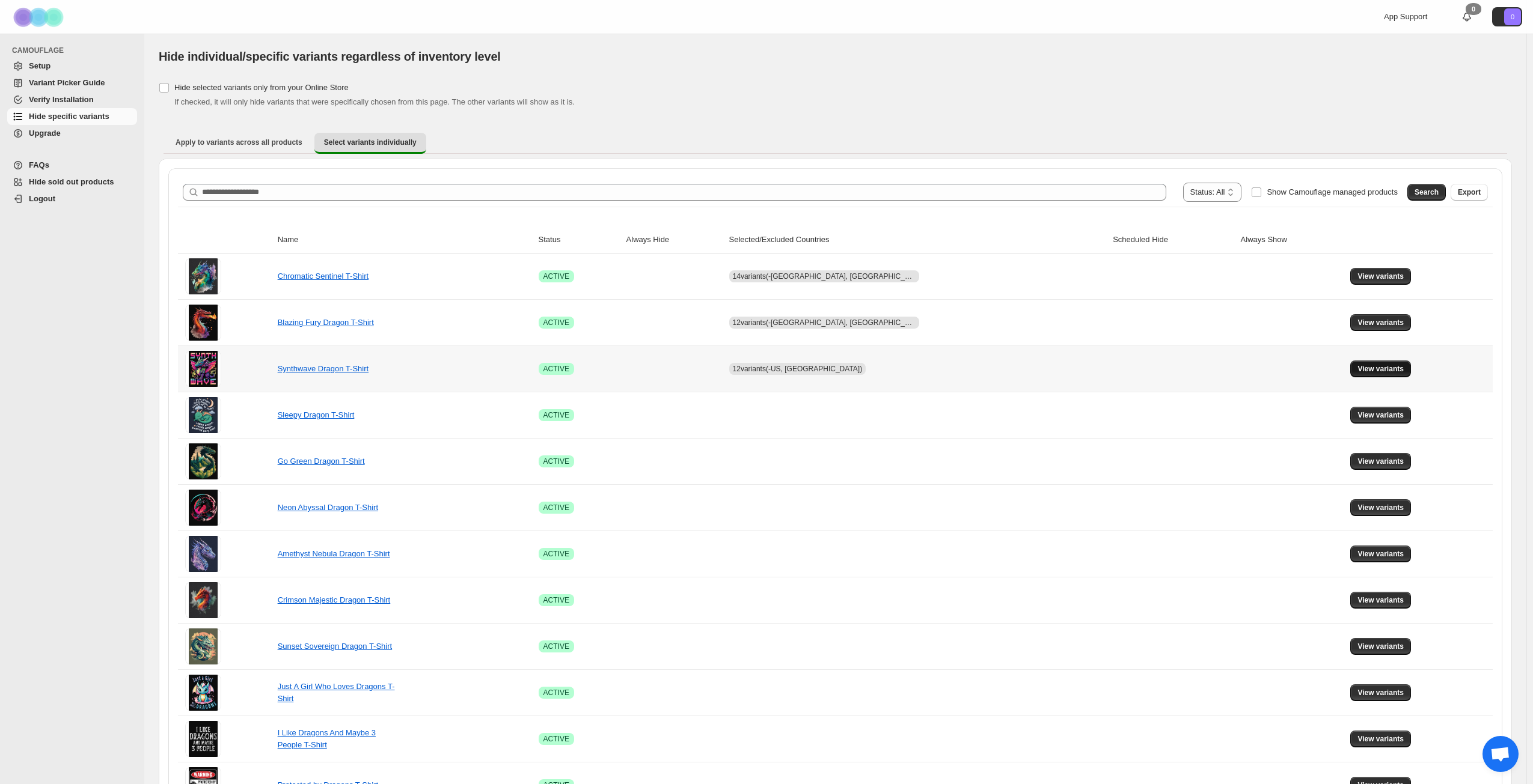
click at [1369, 369] on span "View variants" at bounding box center [1380, 368] width 46 height 10
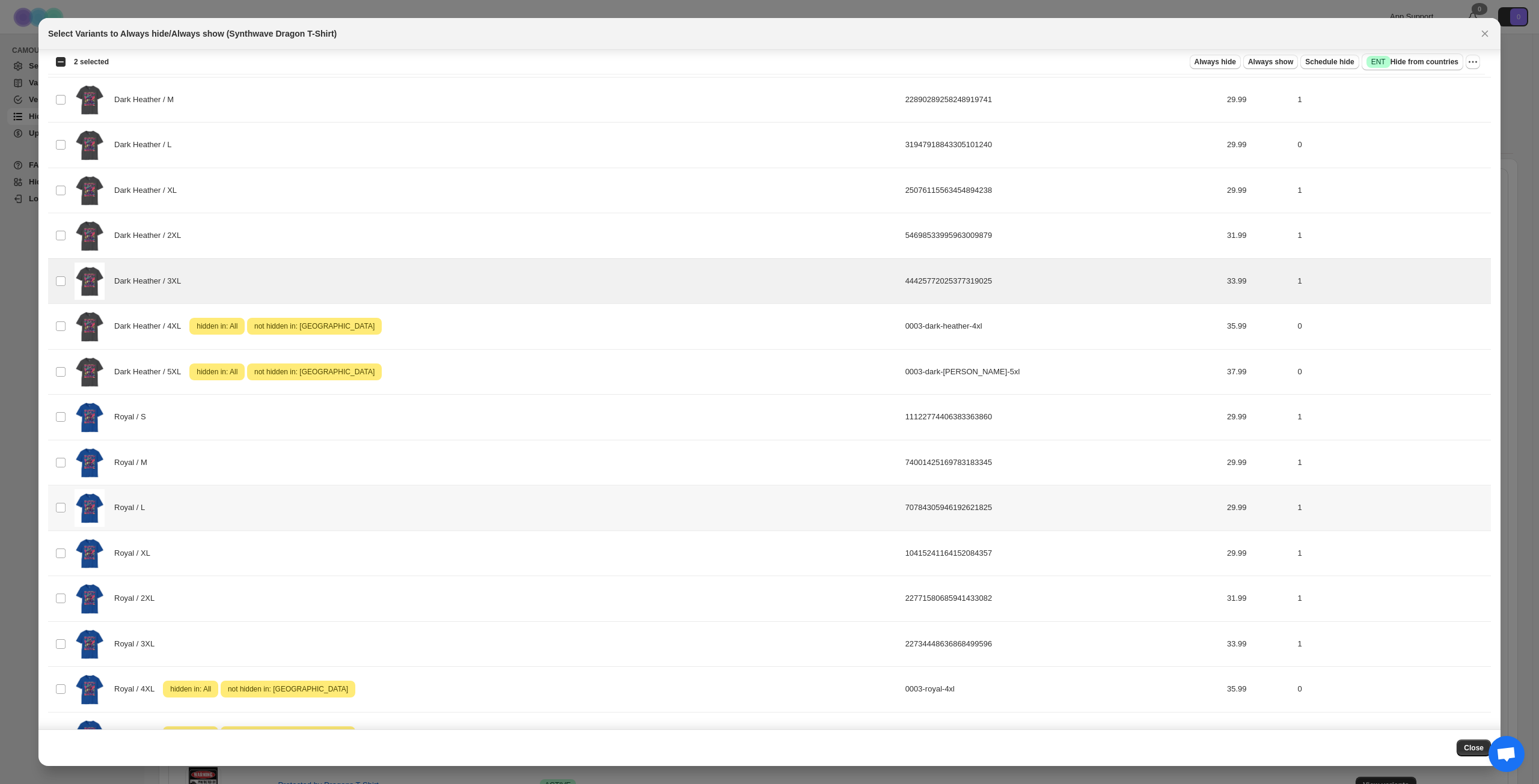
scroll to position [1200, 0]
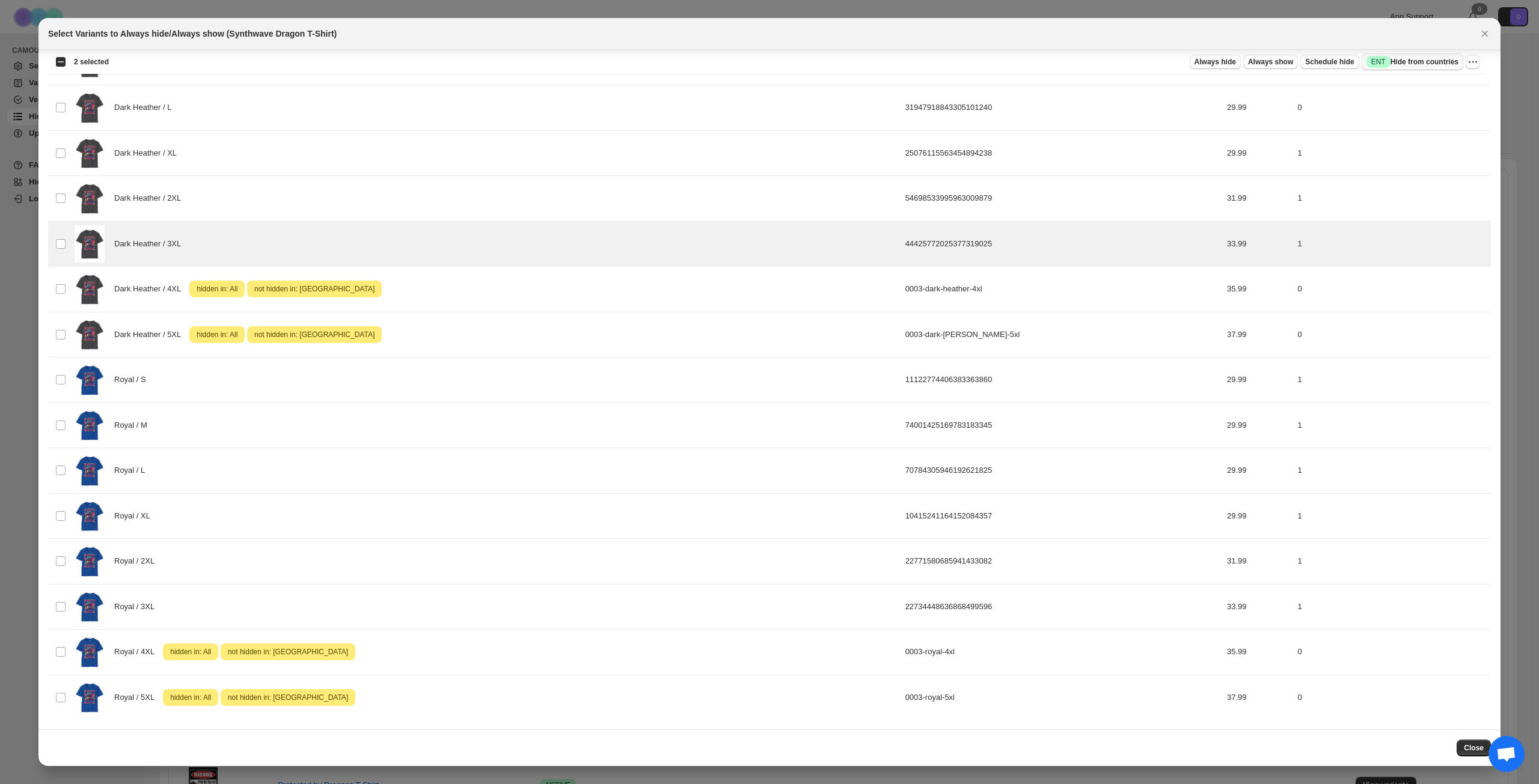
click at [1417, 60] on span "Success ENT Hide from countries" at bounding box center [1413, 62] width 92 height 12
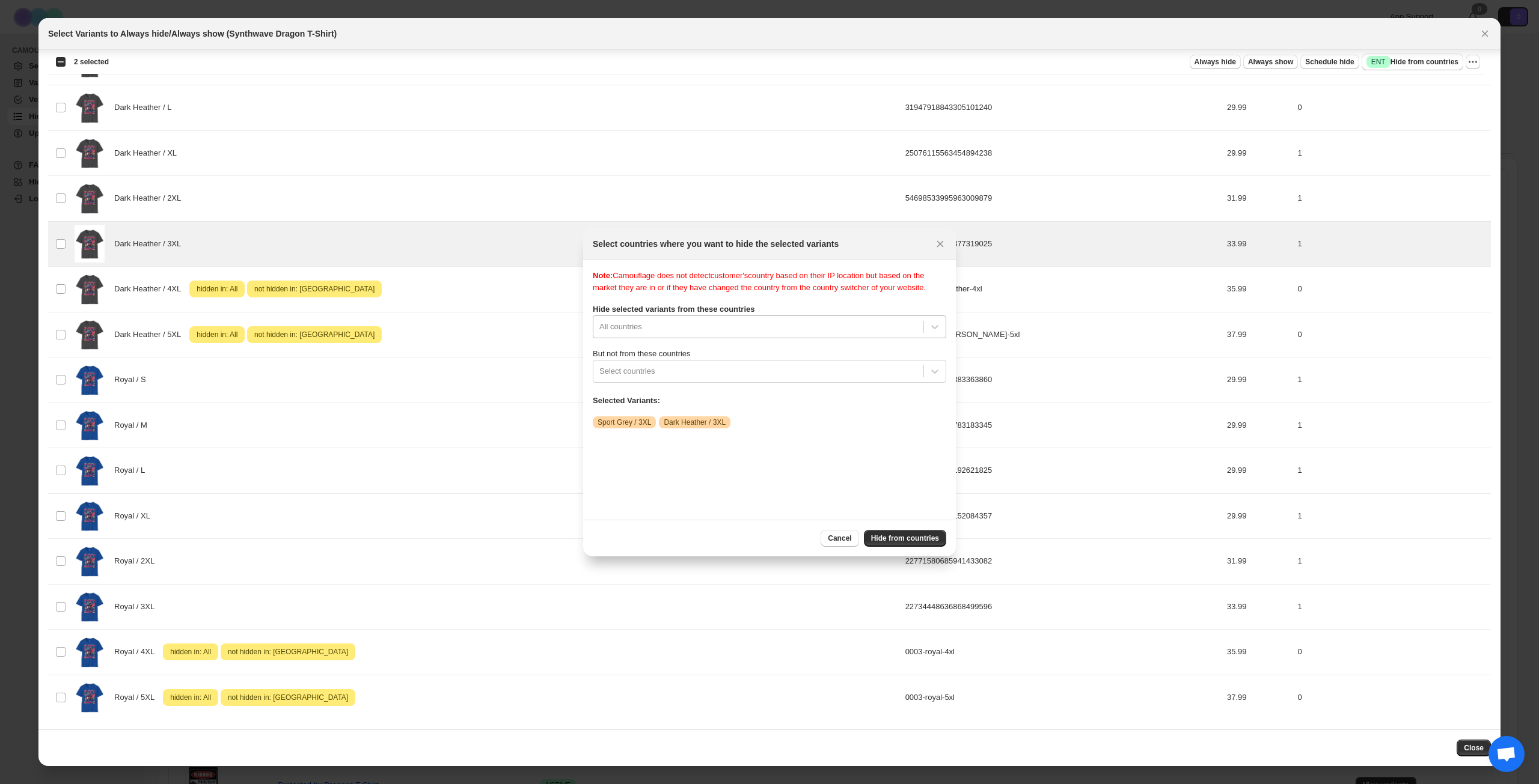
scroll to position [16, 0]
click at [813, 339] on div "All countries" at bounding box center [770, 326] width 354 height 23
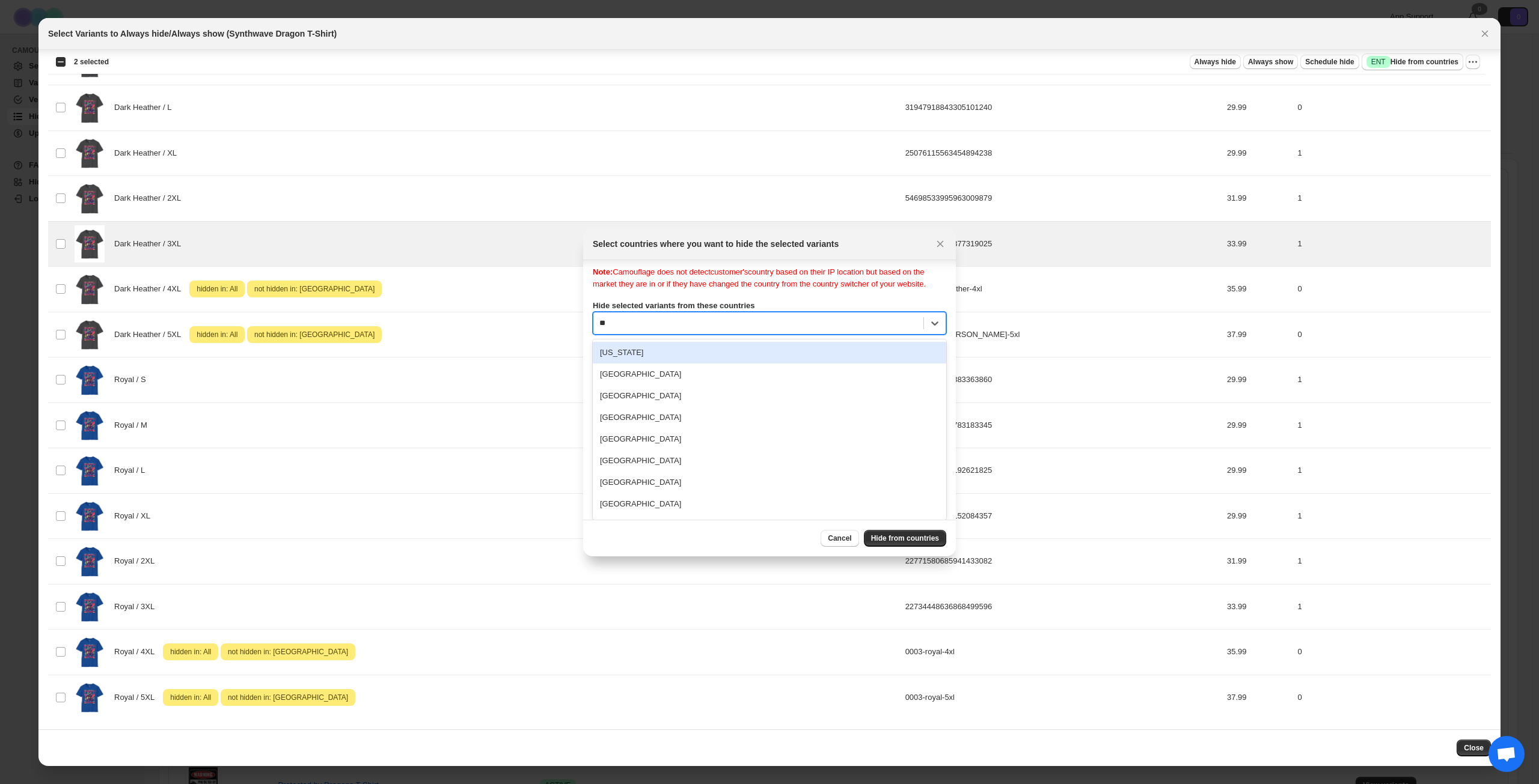
type input "***"
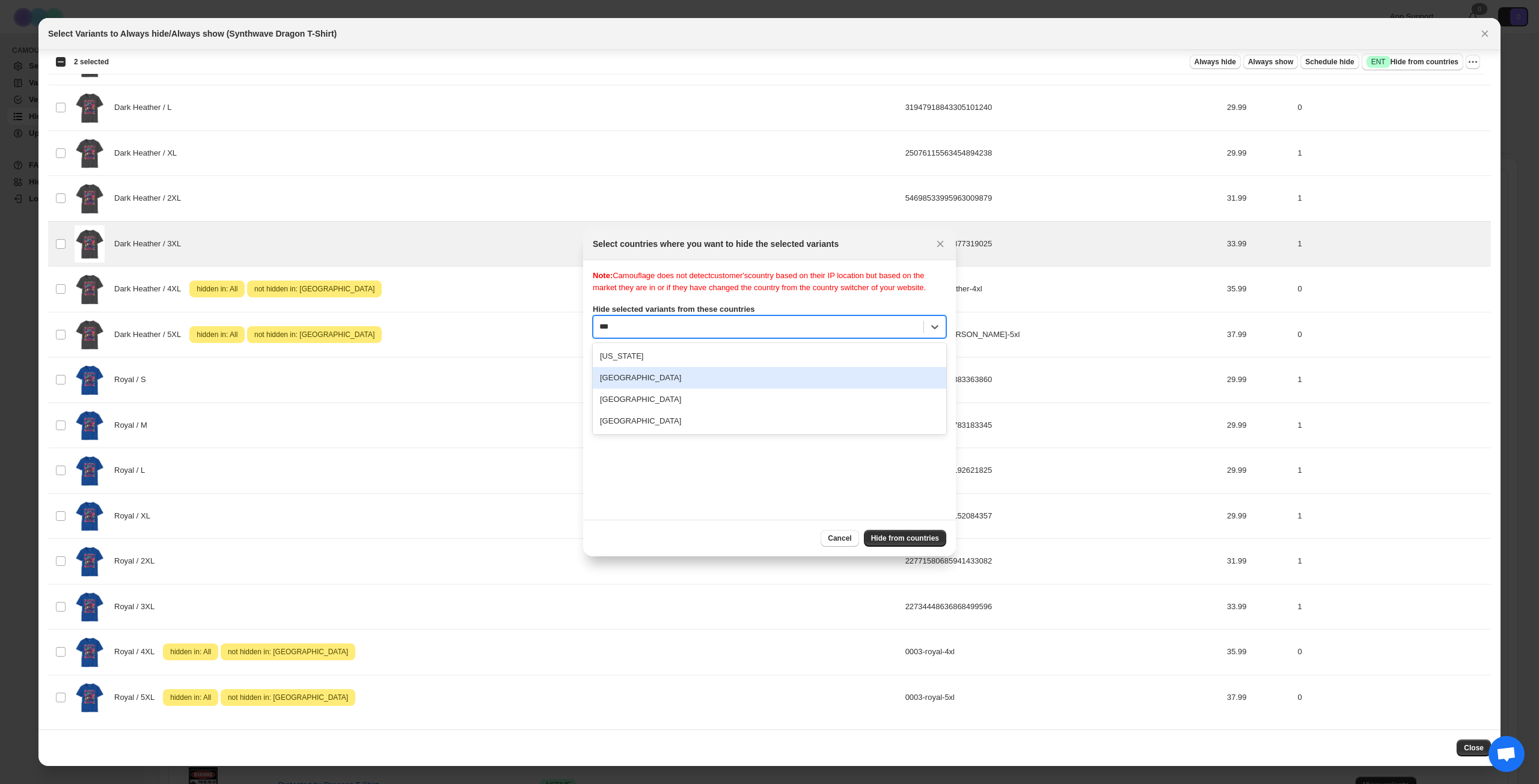
click at [725, 389] on div "[GEOGRAPHIC_DATA]" at bounding box center [770, 377] width 354 height 21
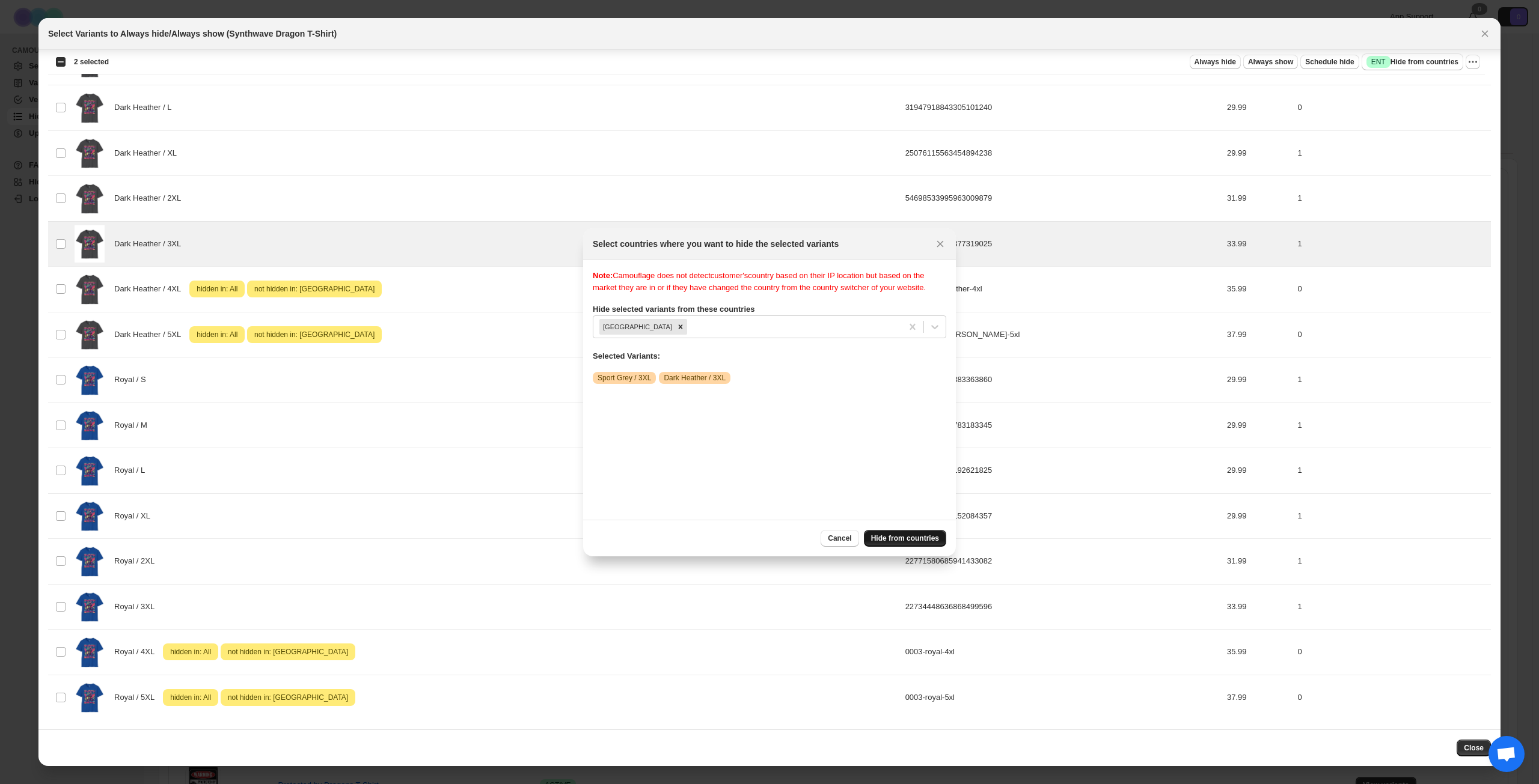
click at [889, 535] on span "Hide from countries" at bounding box center [905, 538] width 68 height 10
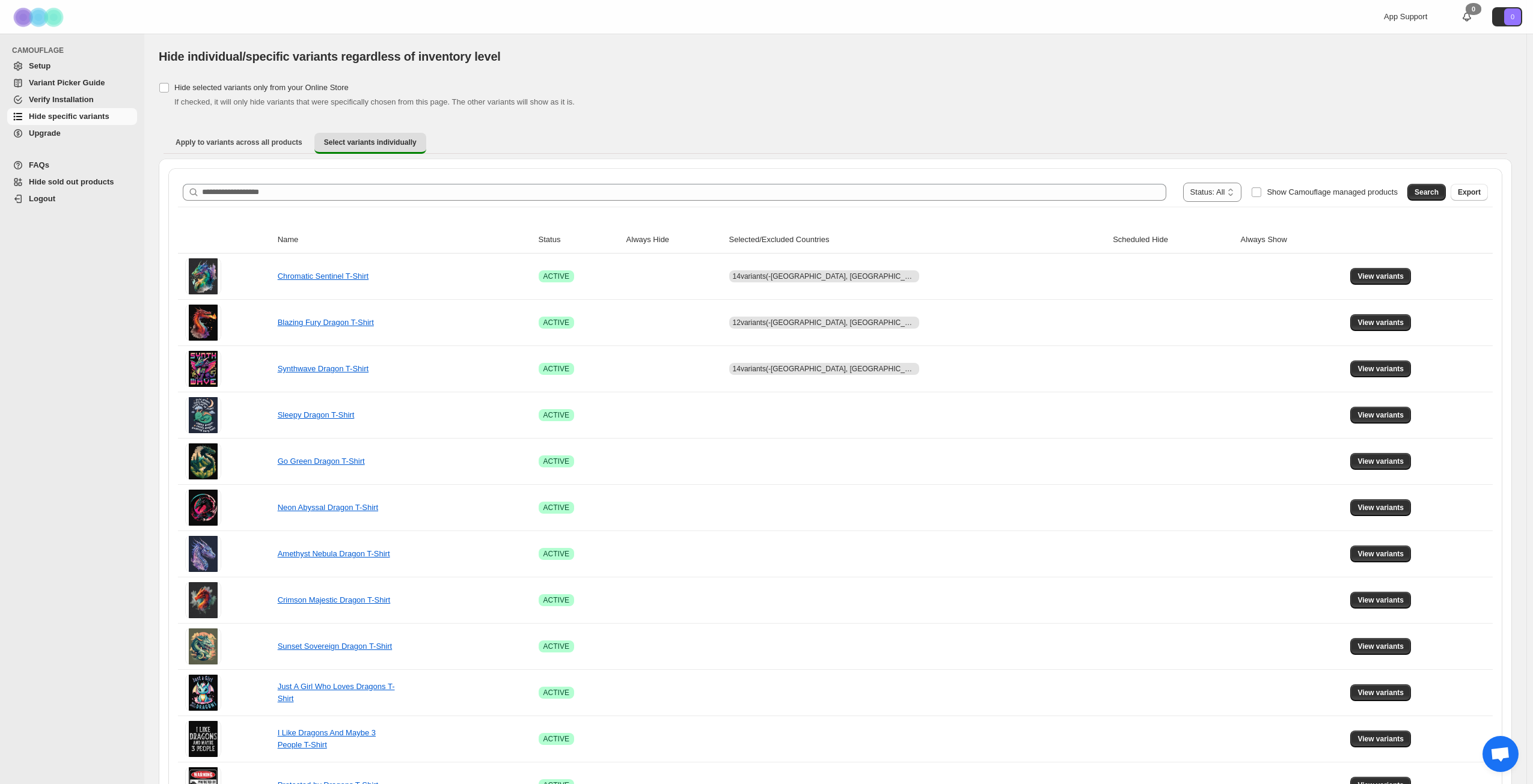
click at [1163, 91] on div "Hide selected variants only from your Online Store If checked, it will only hid…" at bounding box center [835, 94] width 1353 height 29
click at [1019, 87] on div "Hide selected variants only from your Online Store If checked, it will only hid…" at bounding box center [835, 94] width 1353 height 29
click at [1363, 414] on span "View variants" at bounding box center [1380, 415] width 46 height 10
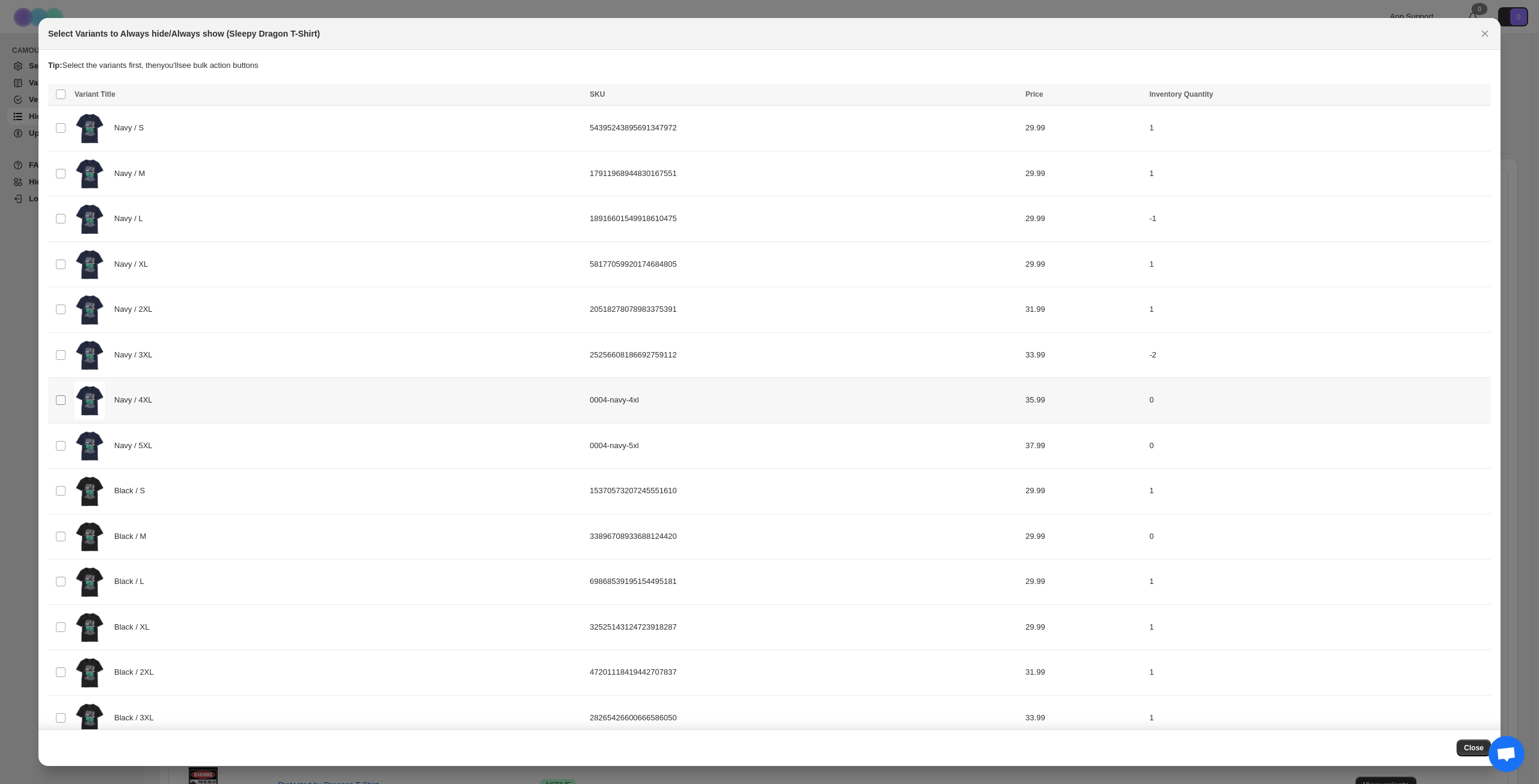
click at [62, 395] on span ":rum:" at bounding box center [60, 400] width 11 height 11
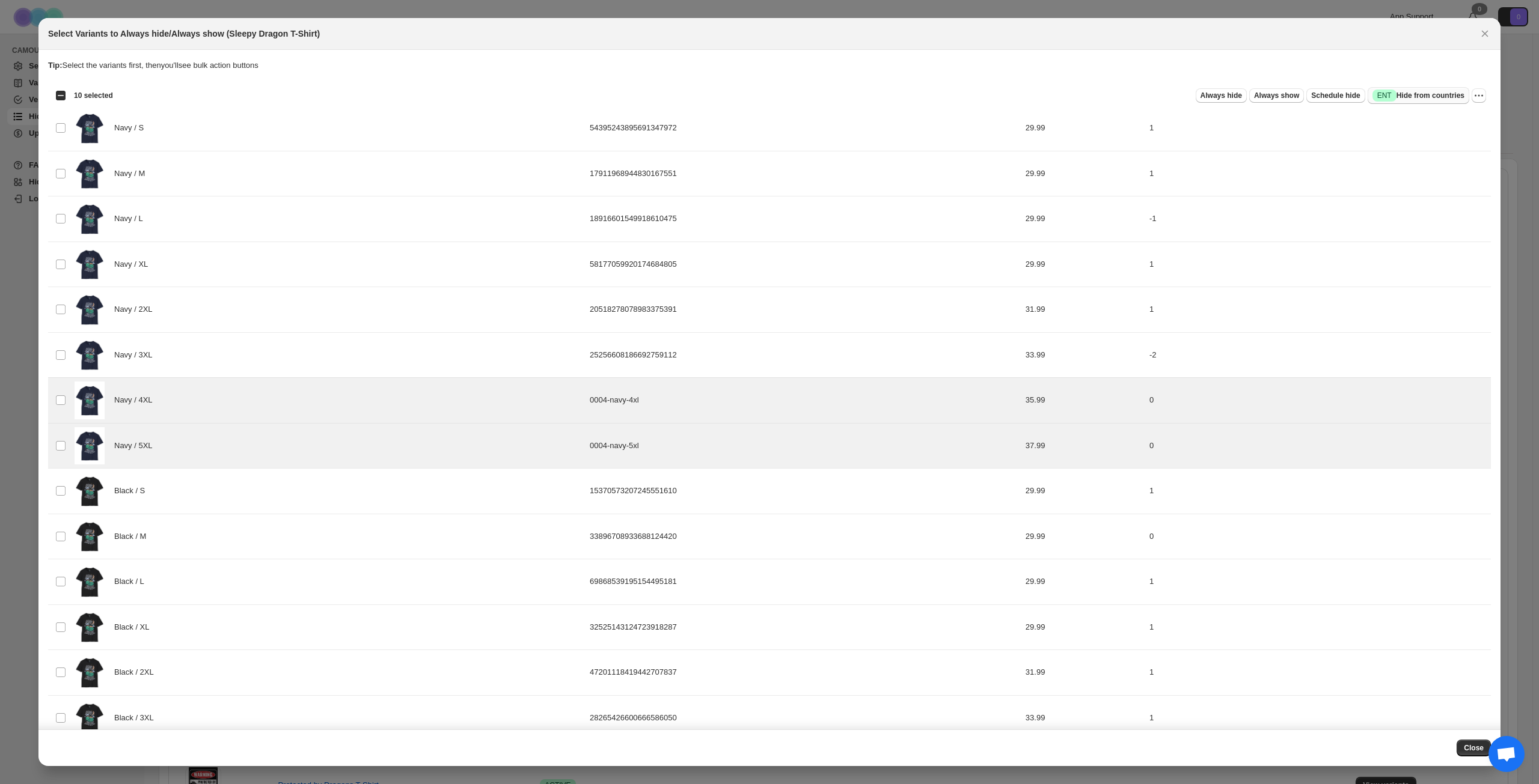
click at [1419, 95] on span "Success ENT Hide from countries" at bounding box center [1419, 95] width 92 height 12
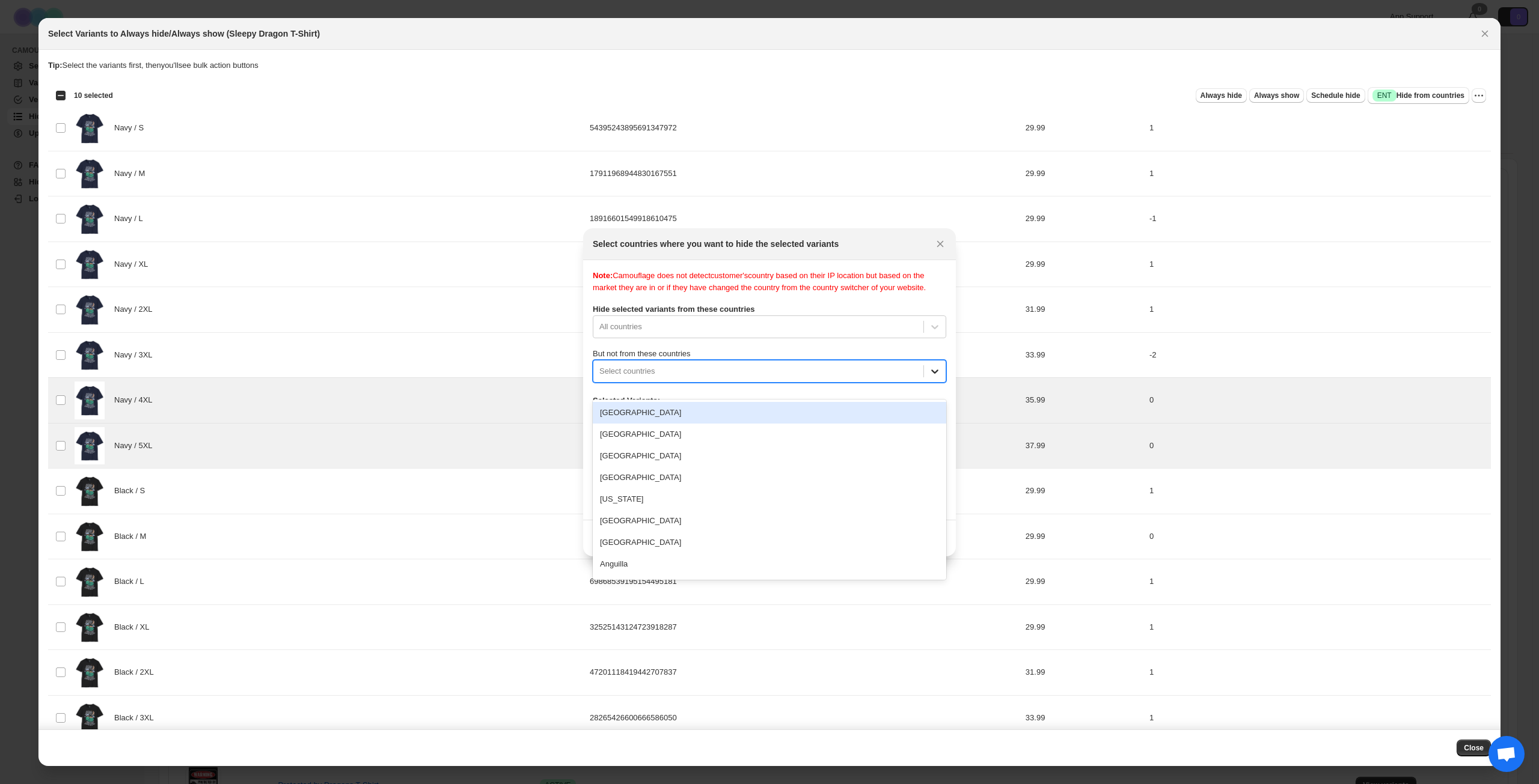
click at [937, 377] on icon ":r10n:" at bounding box center [935, 371] width 12 height 12
type input "****"
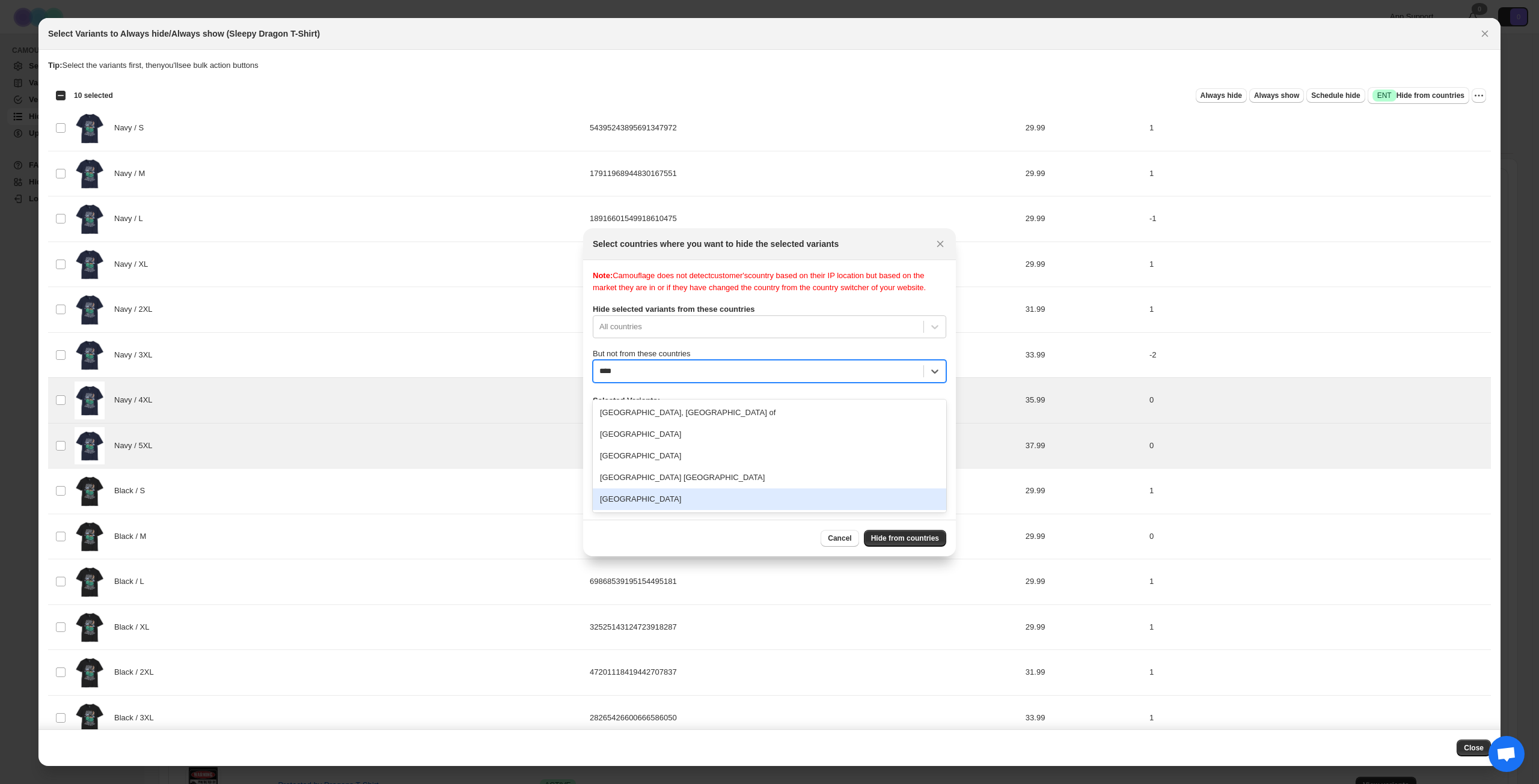
click at [772, 506] on div "[GEOGRAPHIC_DATA]" at bounding box center [770, 499] width 354 height 21
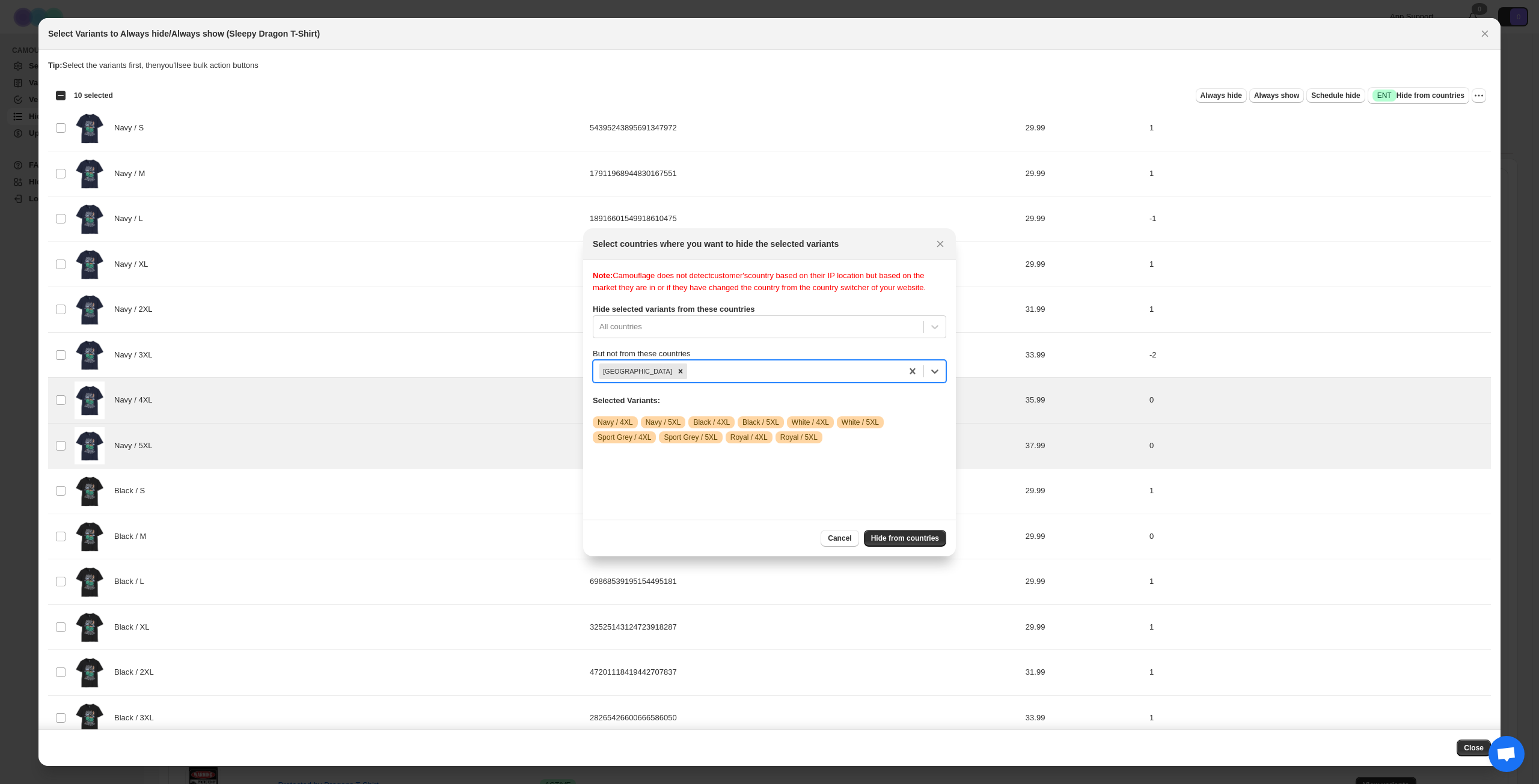
click at [837, 490] on div "Note: Camouflage does not detect customer's country based on their IP location …" at bounding box center [770, 390] width 354 height 240
click at [917, 541] on span "Hide from countries" at bounding box center [905, 538] width 68 height 10
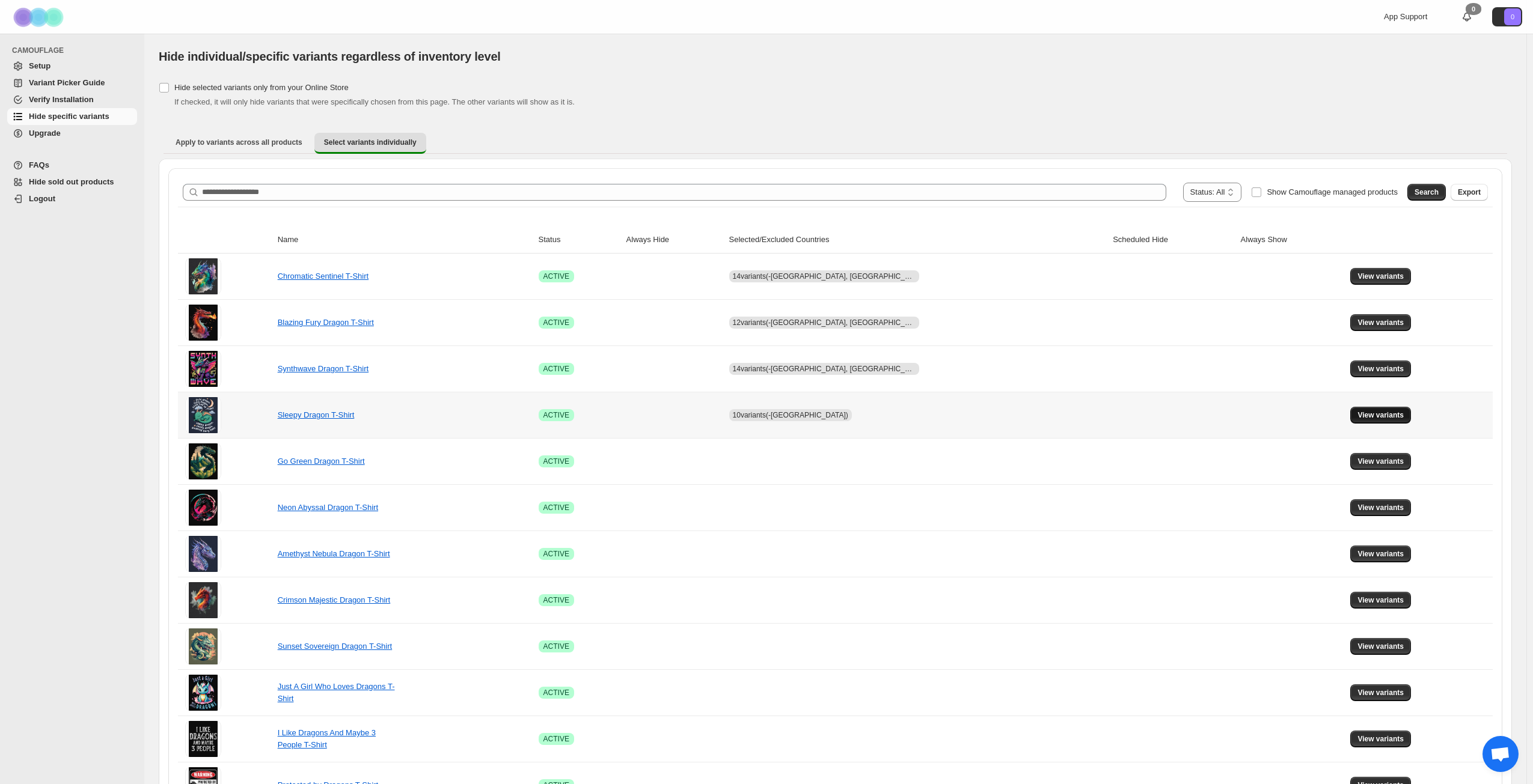
click at [1372, 408] on button "View variants" at bounding box center [1381, 415] width 61 height 17
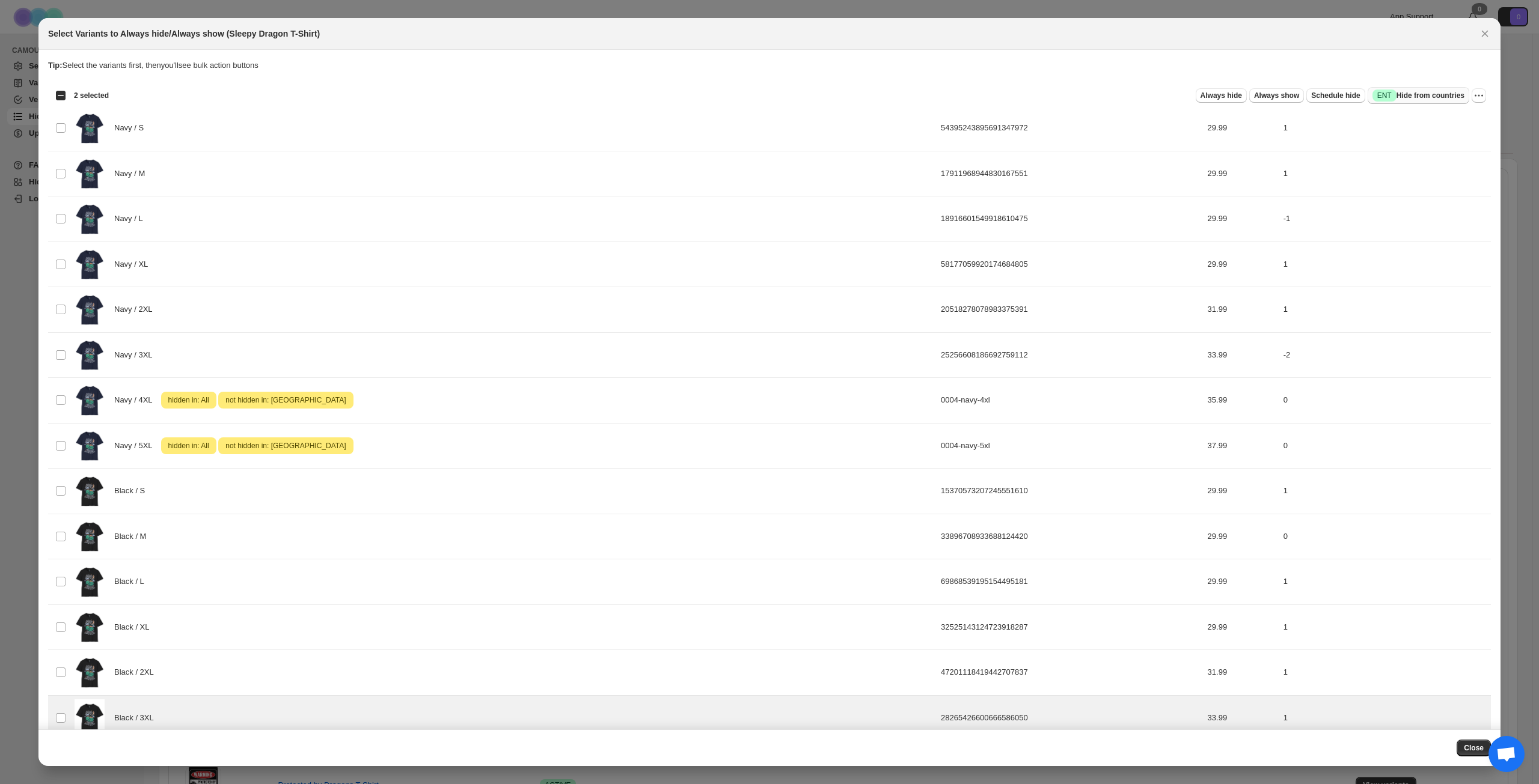
click at [1410, 93] on span "Success ENT Hide from countries" at bounding box center [1419, 95] width 92 height 12
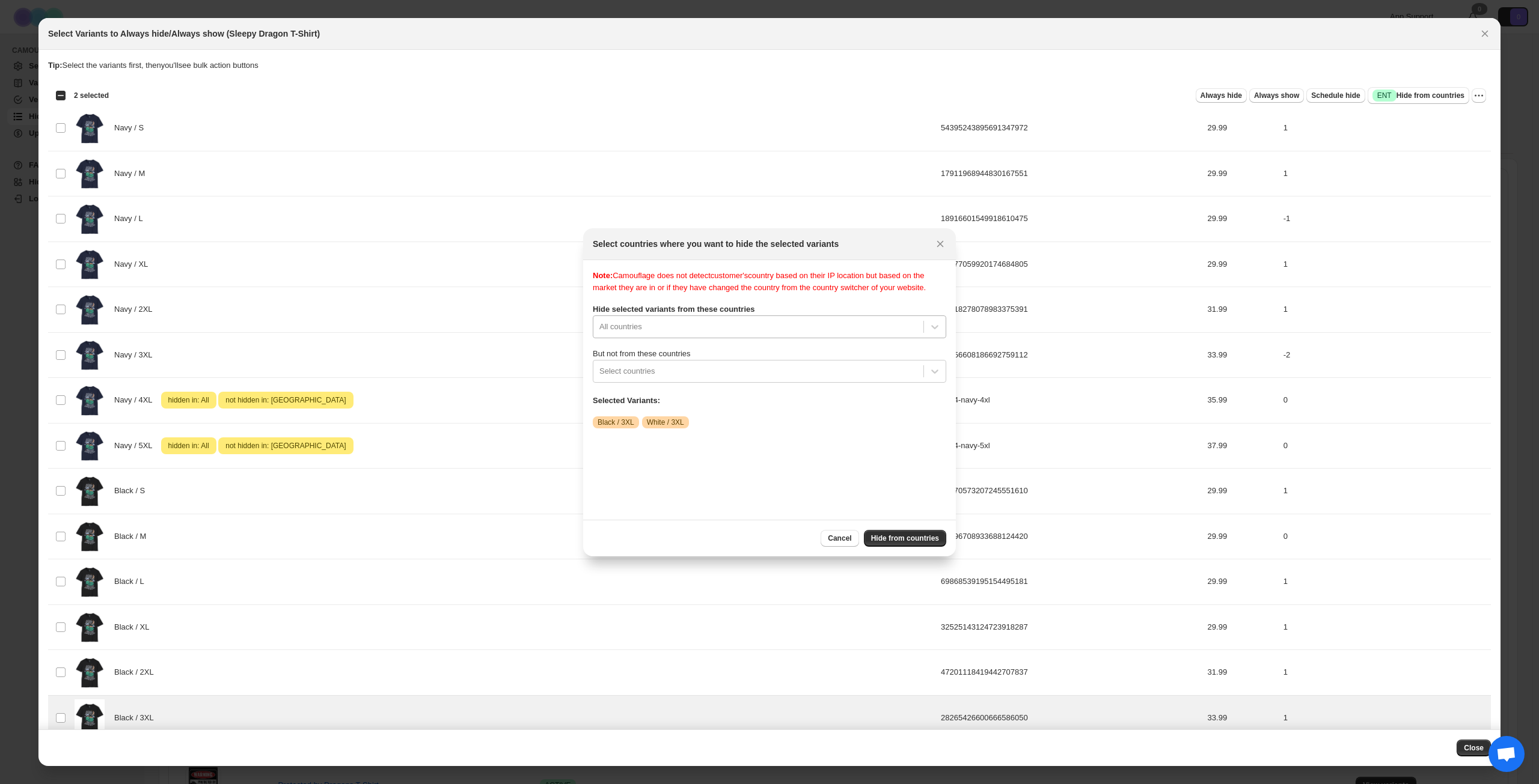
scroll to position [16, 0]
click at [771, 339] on div "All countries" at bounding box center [770, 326] width 354 height 23
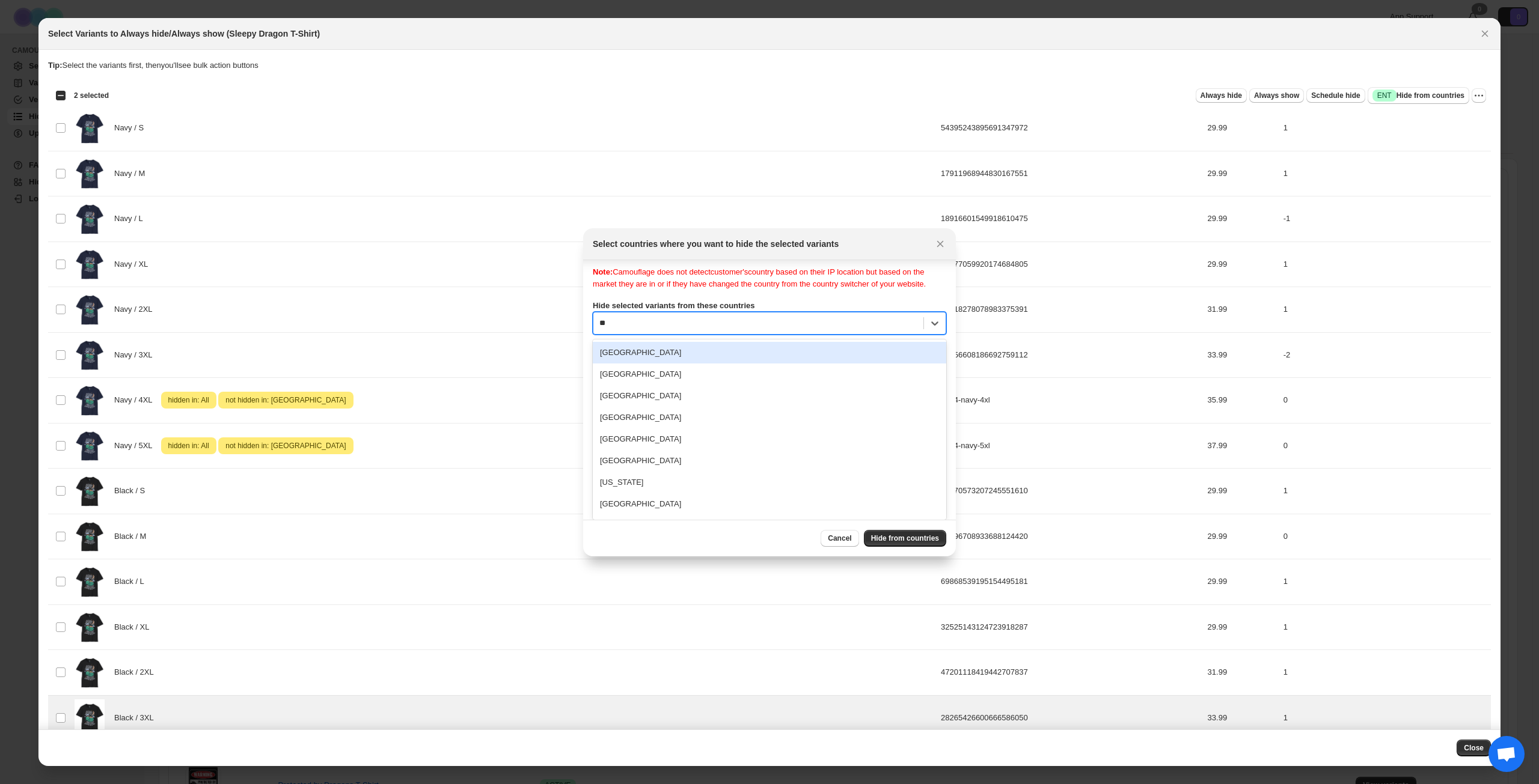
type input "***"
click at [733, 367] on div "[GEOGRAPHIC_DATA]" at bounding box center [770, 356] width 354 height 21
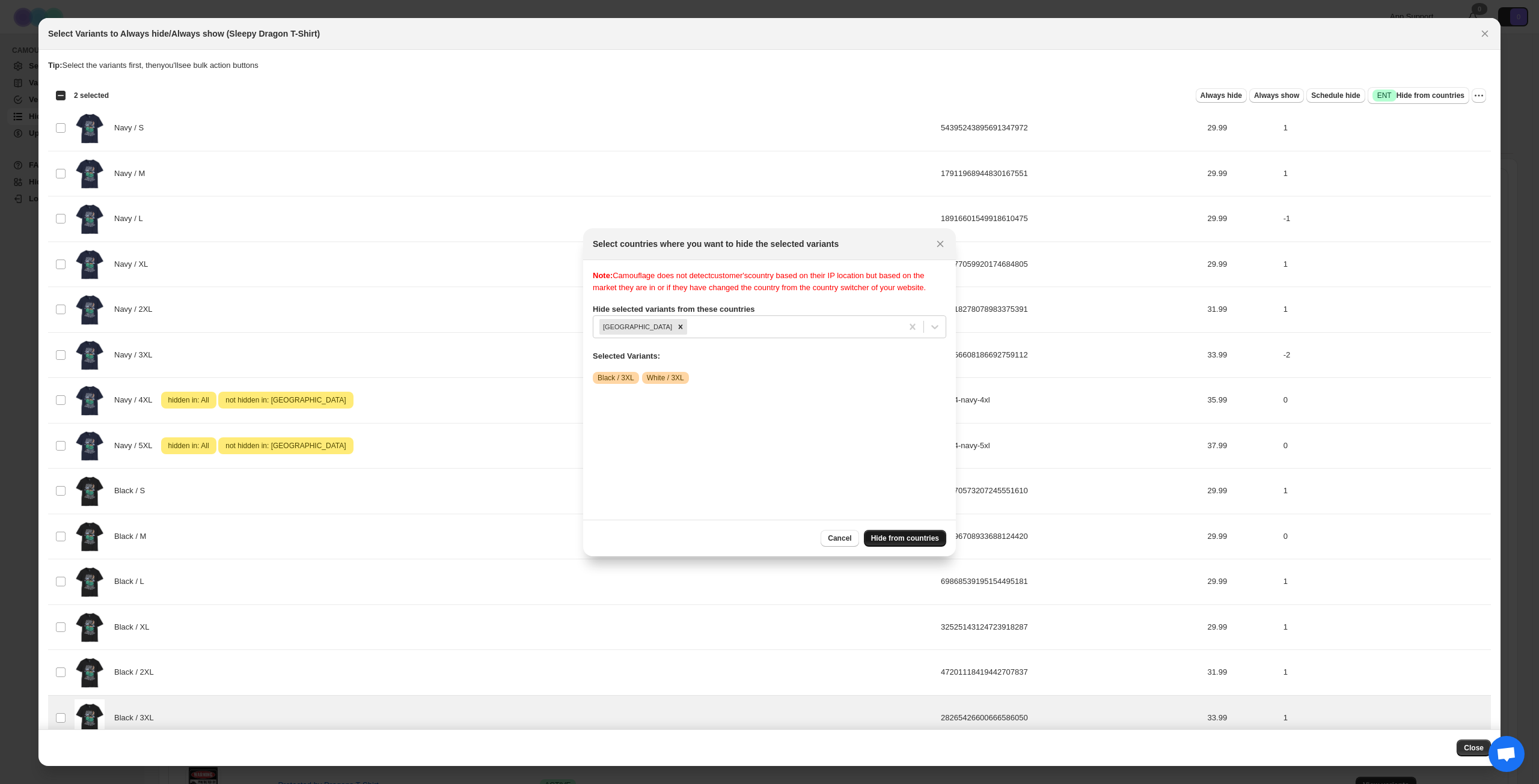
click at [913, 536] on span "Hide from countries" at bounding box center [905, 538] width 68 height 10
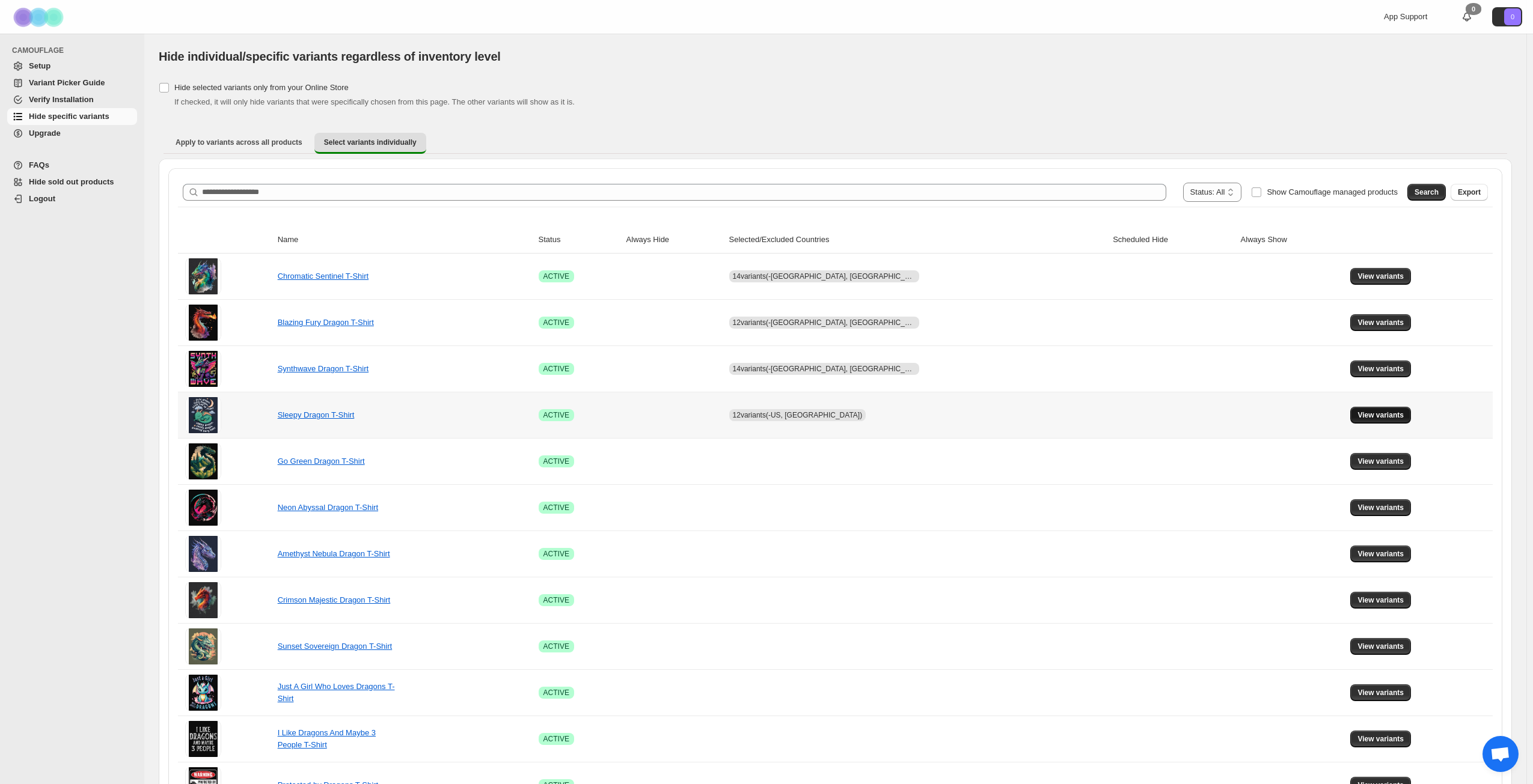
click at [1359, 419] on span "View variants" at bounding box center [1380, 415] width 46 height 10
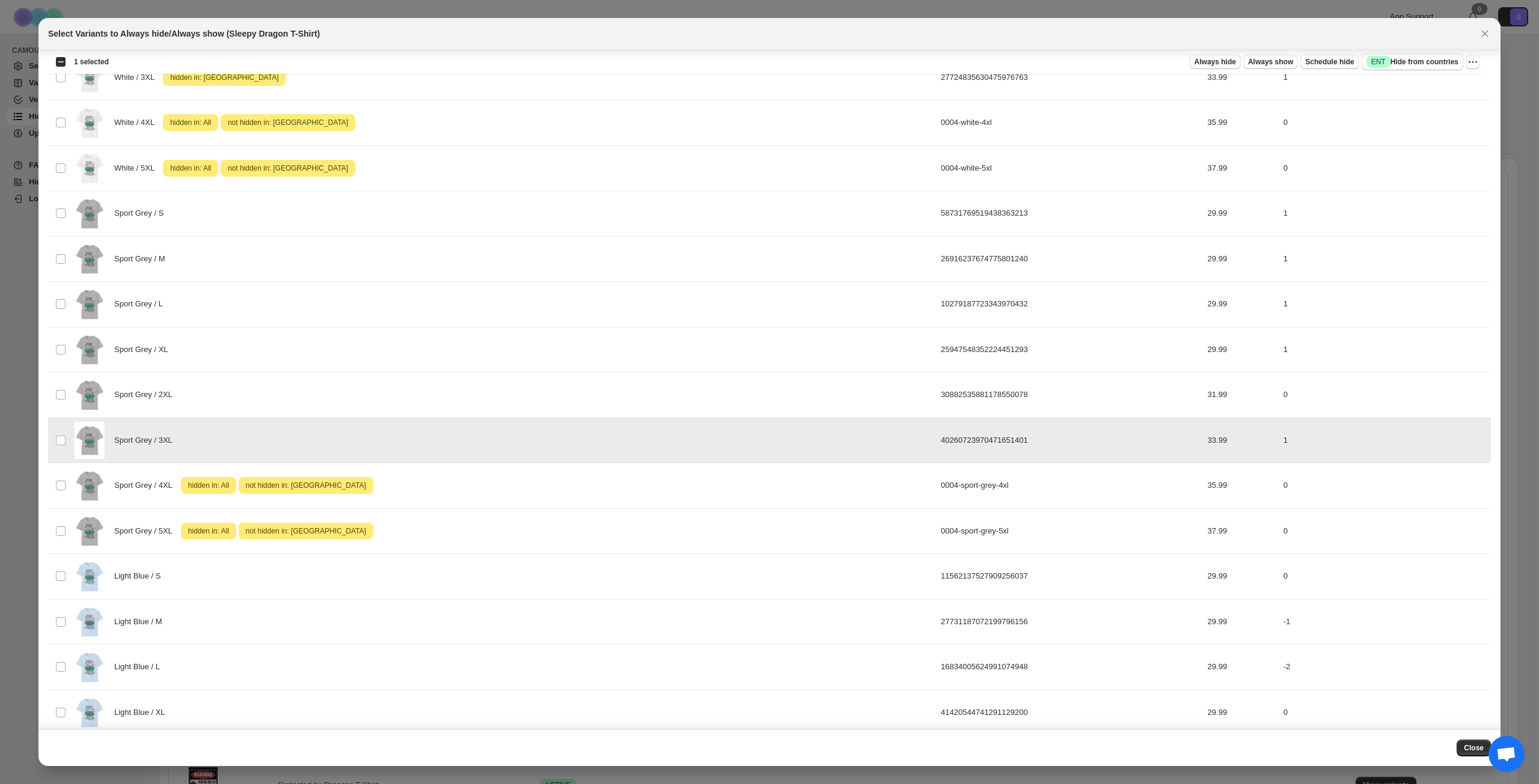
scroll to position [991, 0]
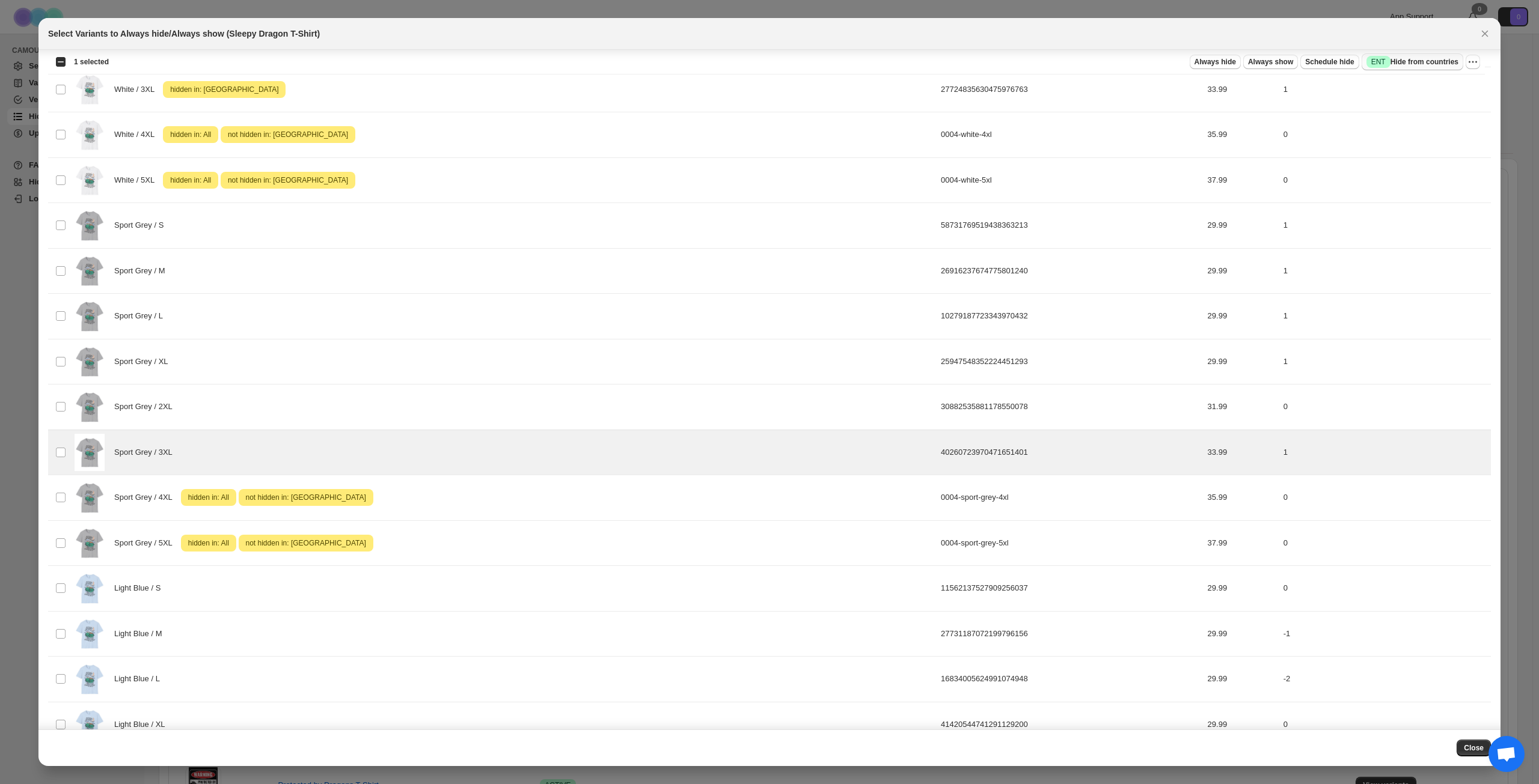
click at [1424, 60] on span "Success ENT Hide from countries" at bounding box center [1413, 62] width 92 height 12
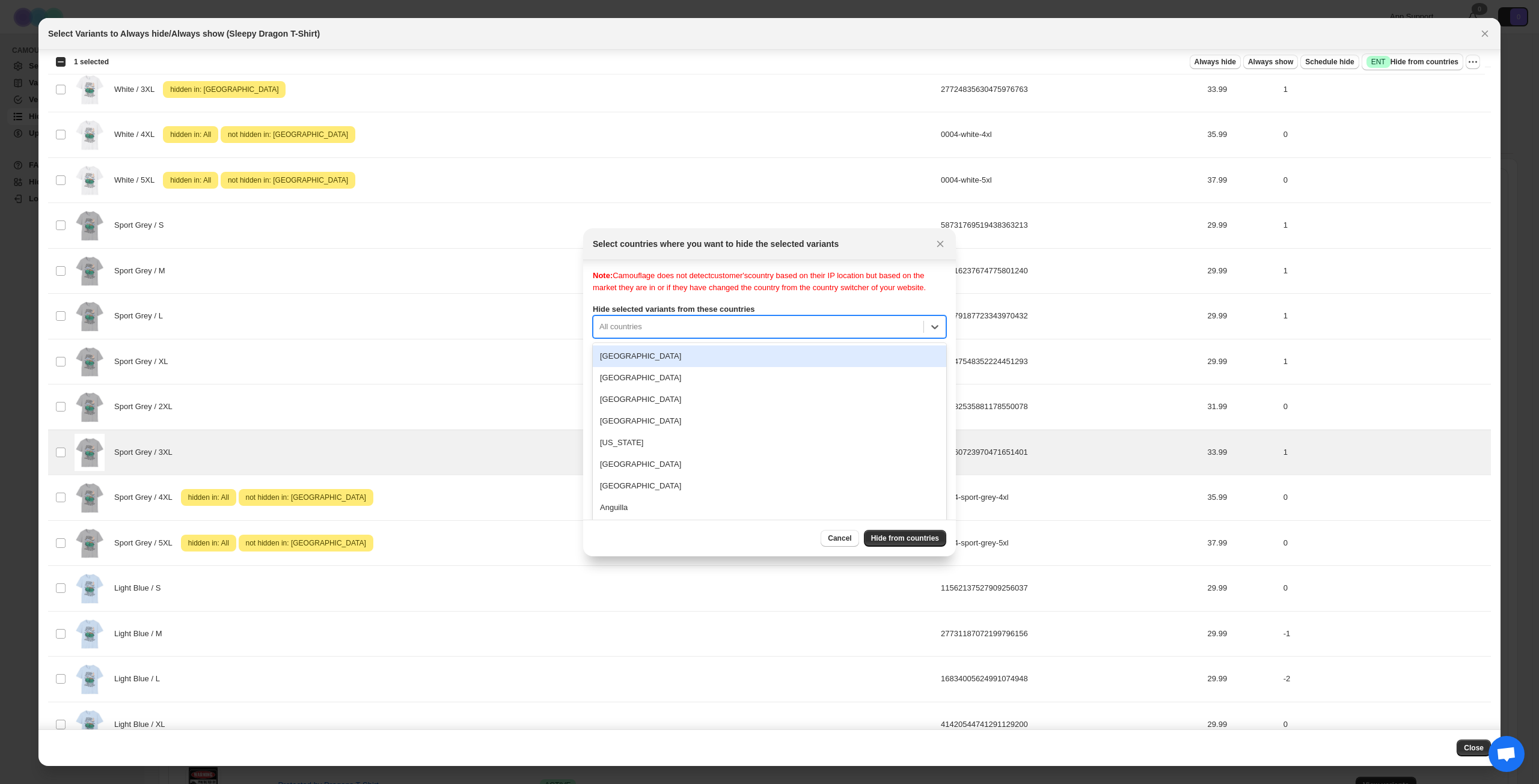
scroll to position [16, 0]
click at [806, 333] on div "All countries" at bounding box center [770, 323] width 354 height 23
type input "***"
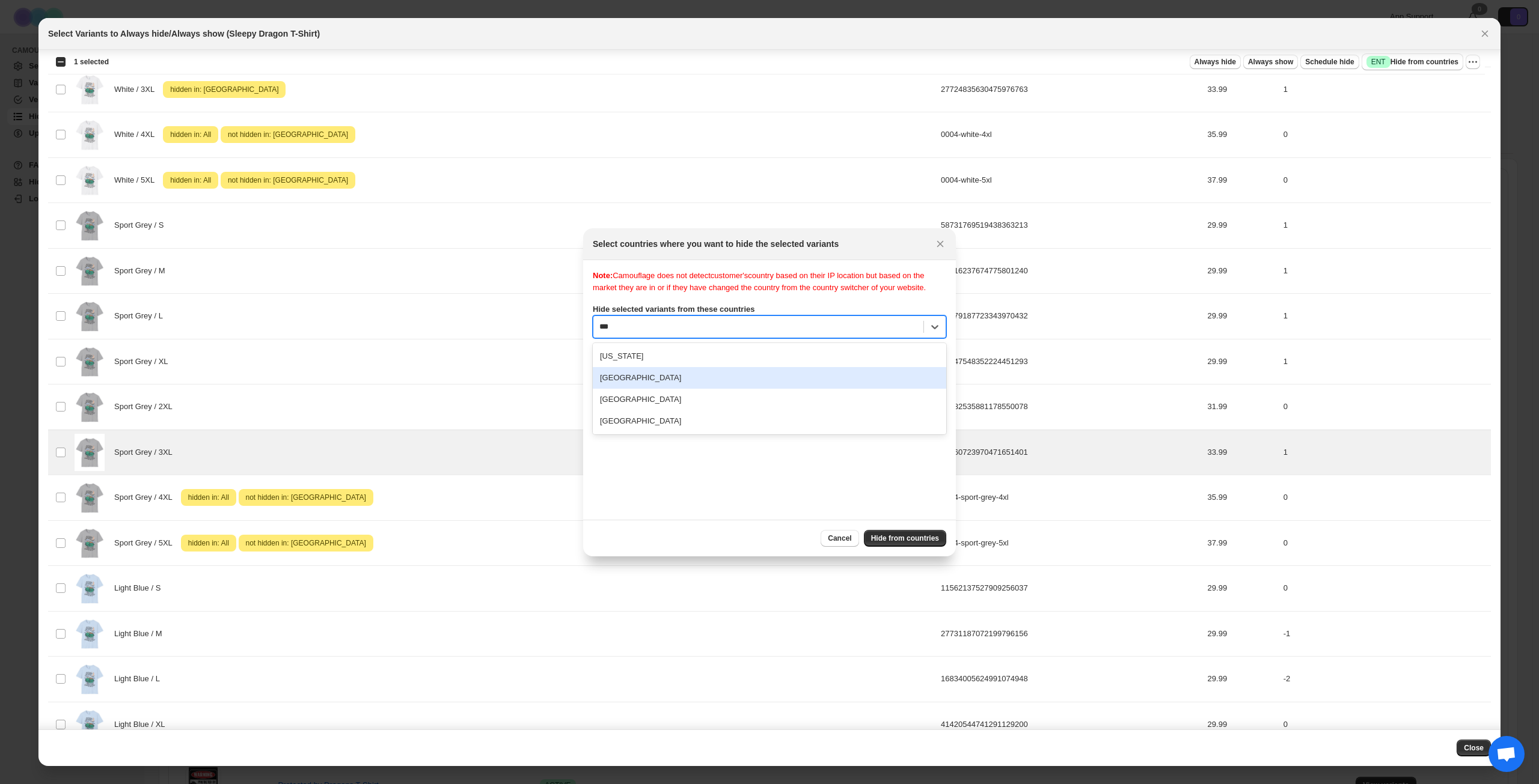
click at [751, 386] on div "[GEOGRAPHIC_DATA]" at bounding box center [770, 377] width 354 height 21
click at [885, 532] on button "Hide from countries" at bounding box center [905, 539] width 82 height 17
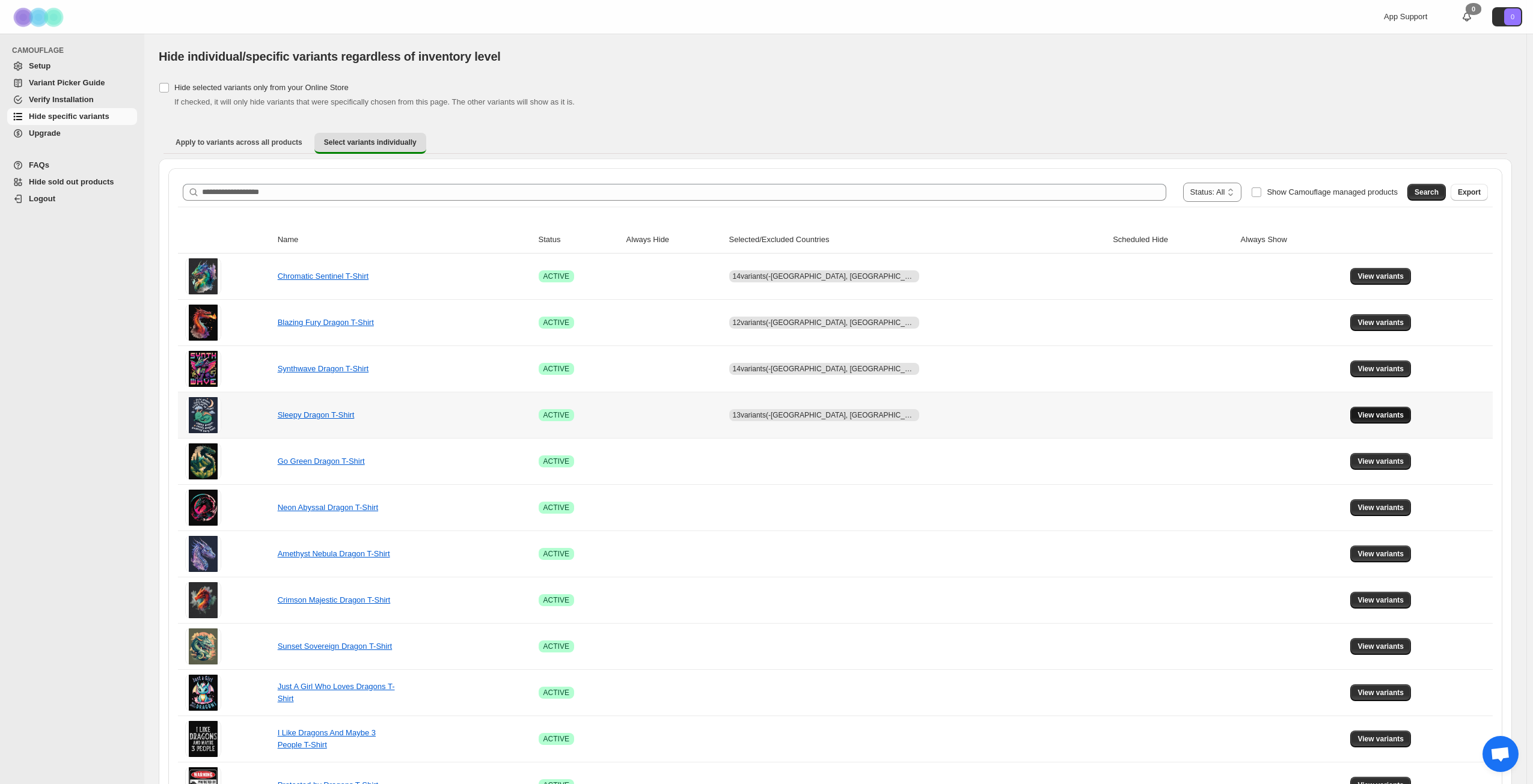
click at [1372, 410] on button "View variants" at bounding box center [1381, 415] width 61 height 17
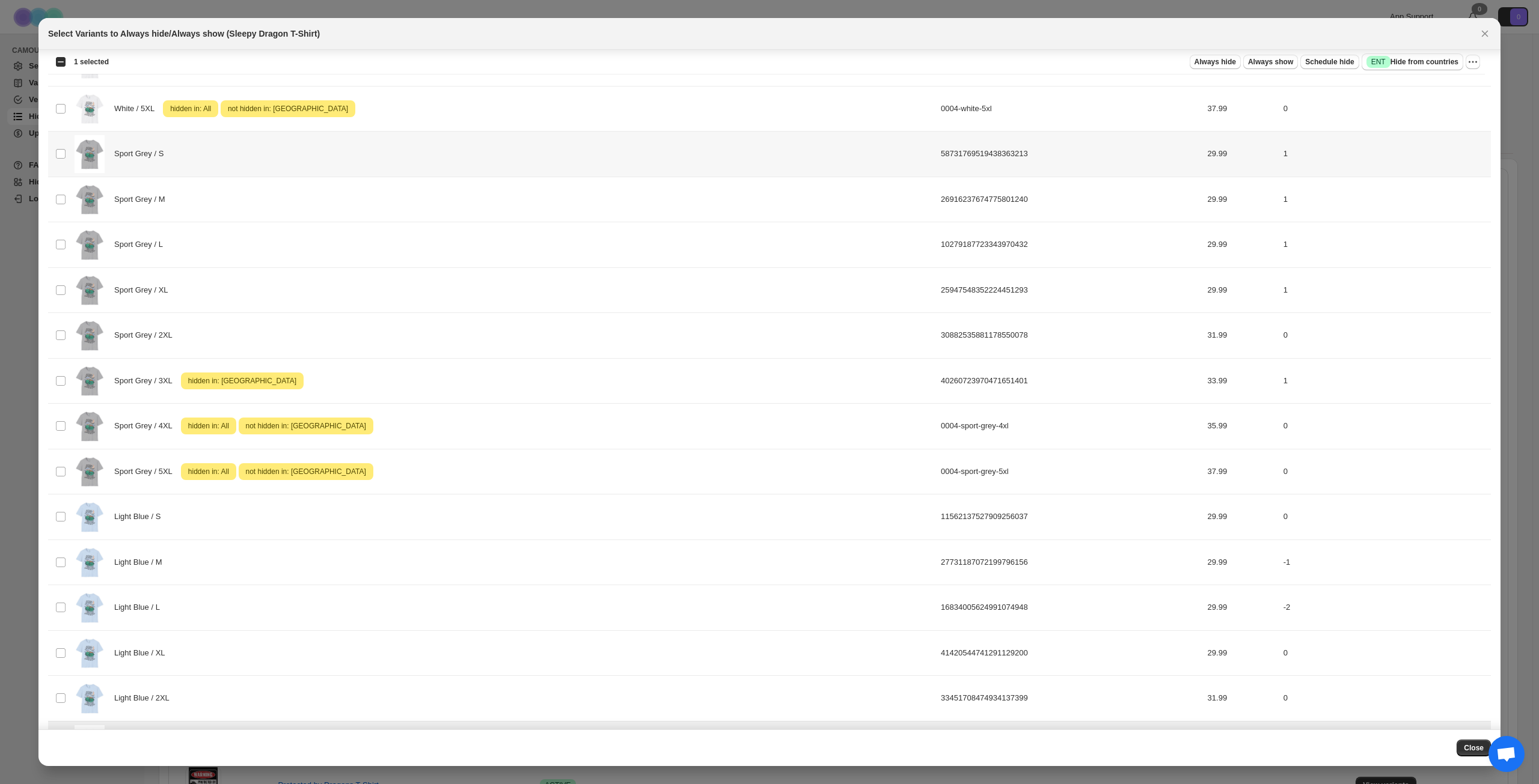
scroll to position [1141, 0]
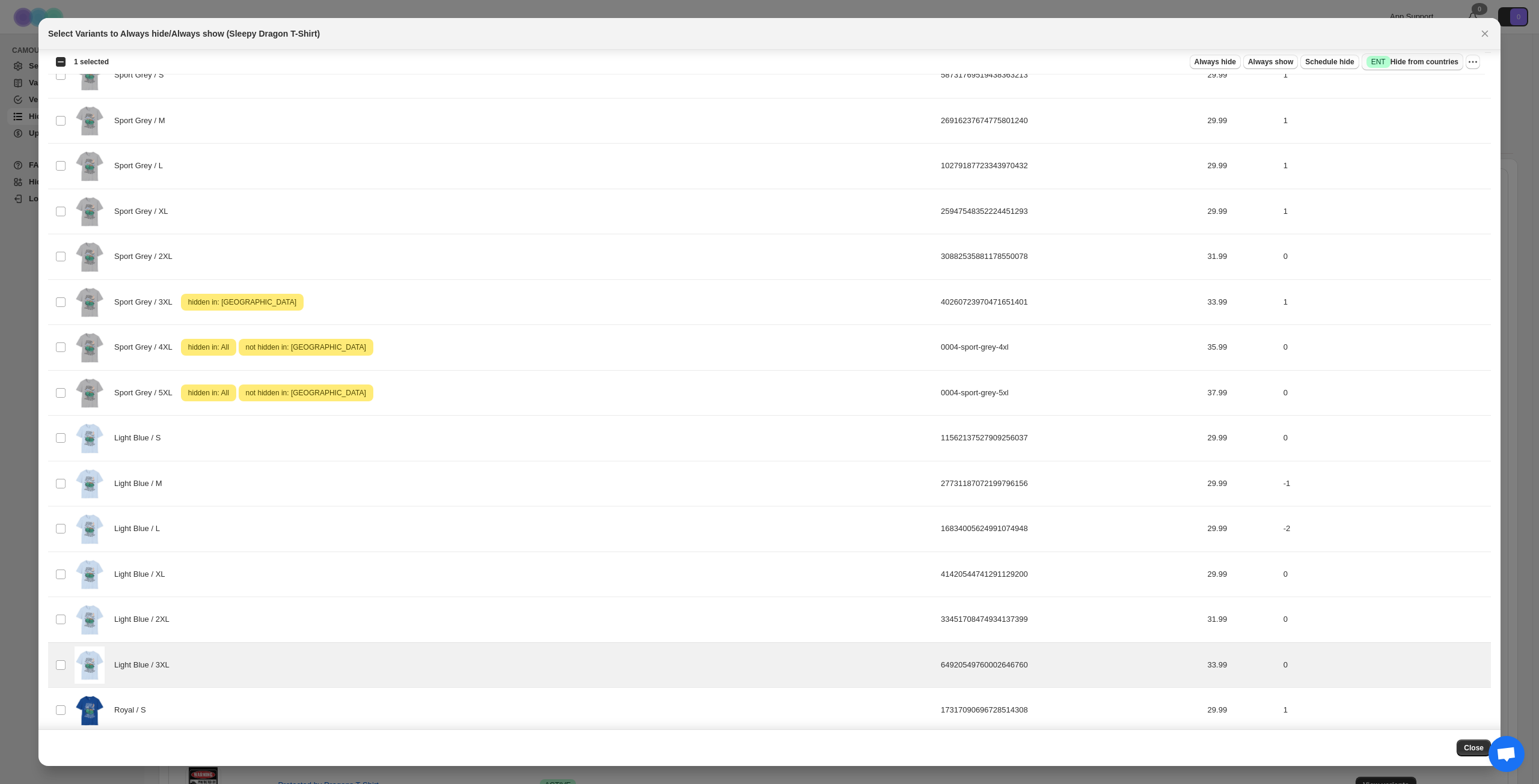
click at [1435, 56] on button "Success ENT Hide from countries" at bounding box center [1412, 62] width 102 height 17
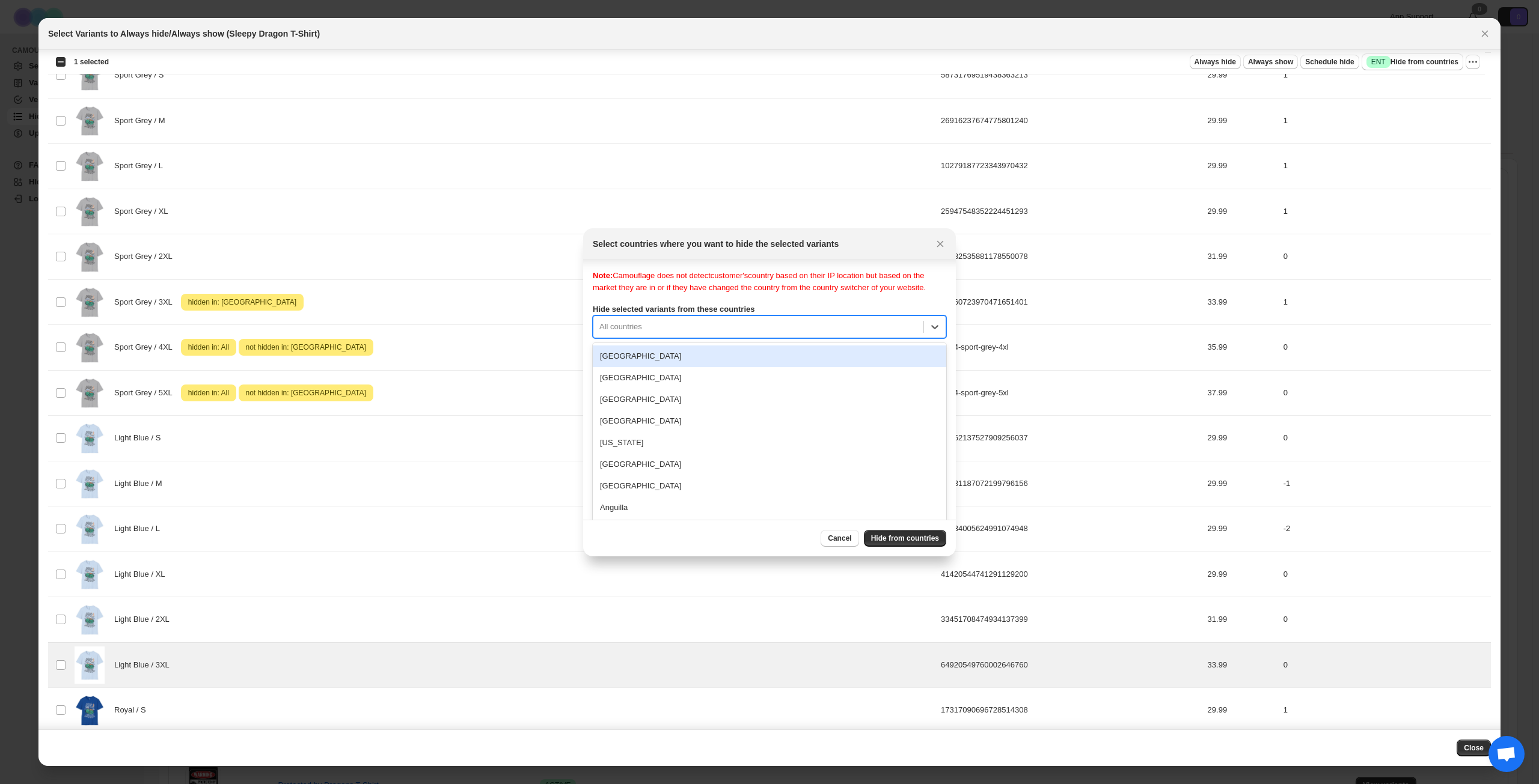
click at [726, 337] on div "Note: Camouflage does not detect customer's country based on their IP location …" at bounding box center [770, 390] width 354 height 240
type input "****"
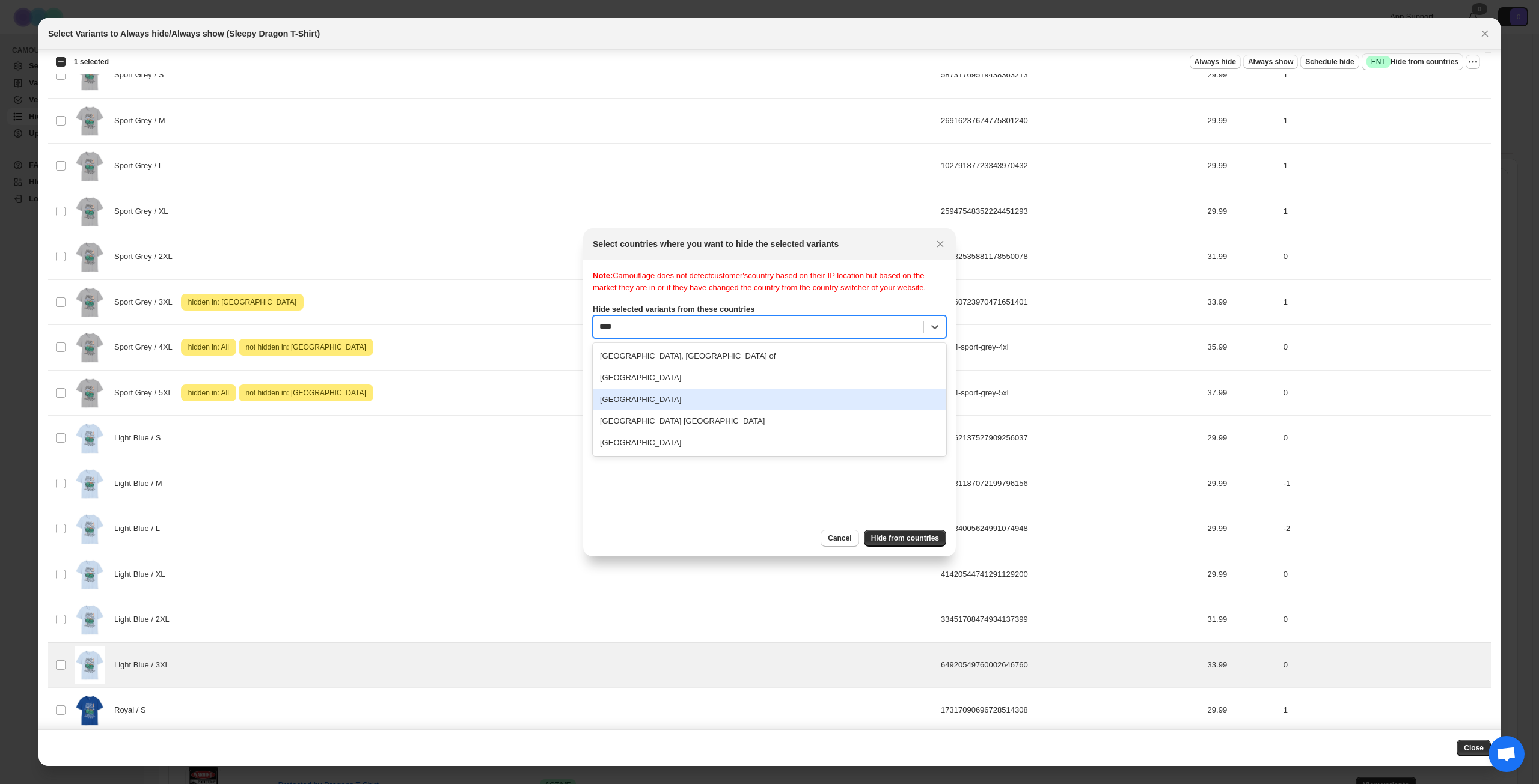
click at [665, 410] on div "[GEOGRAPHIC_DATA]" at bounding box center [770, 399] width 354 height 21
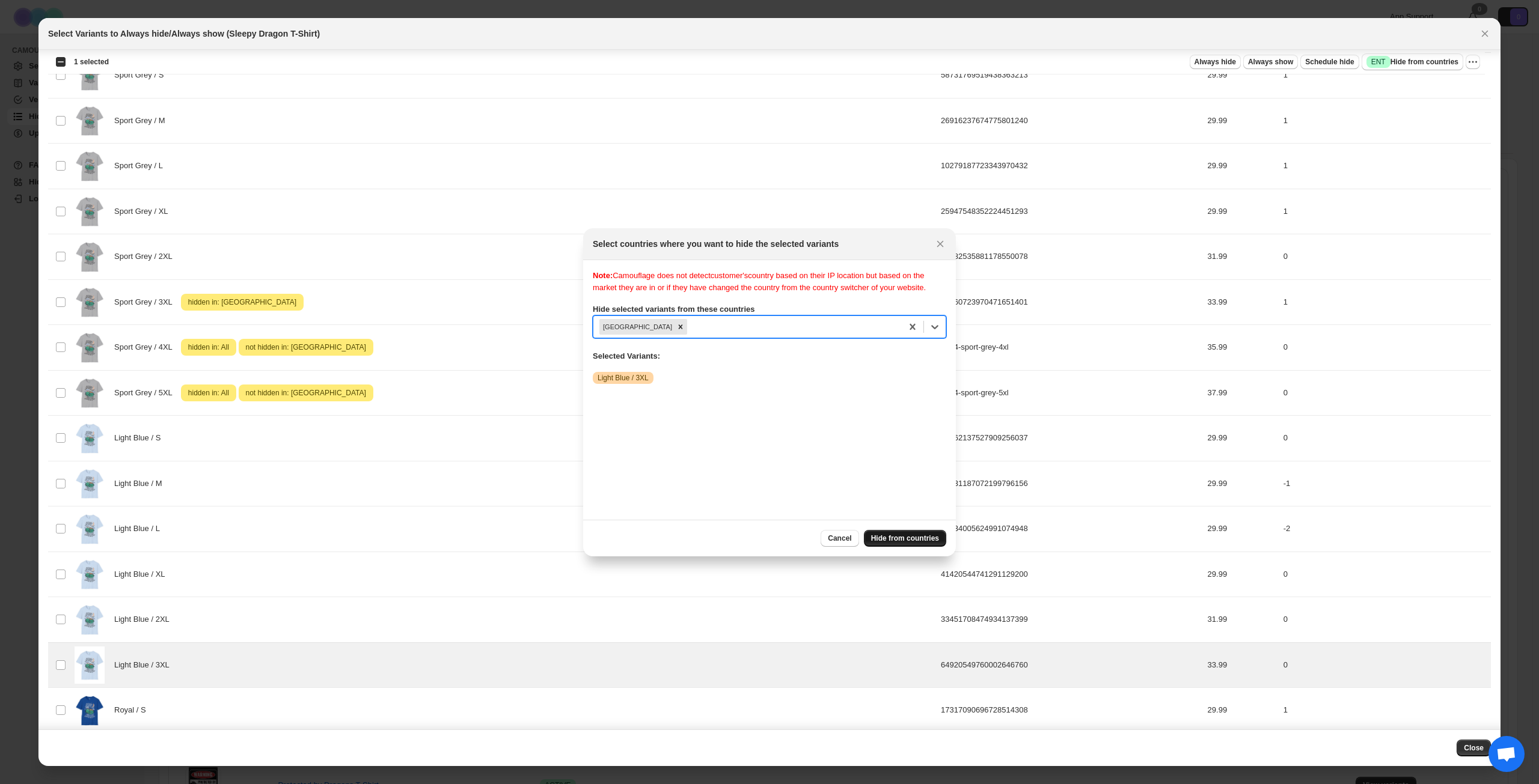
click at [904, 532] on button "Hide from countries" at bounding box center [905, 539] width 82 height 17
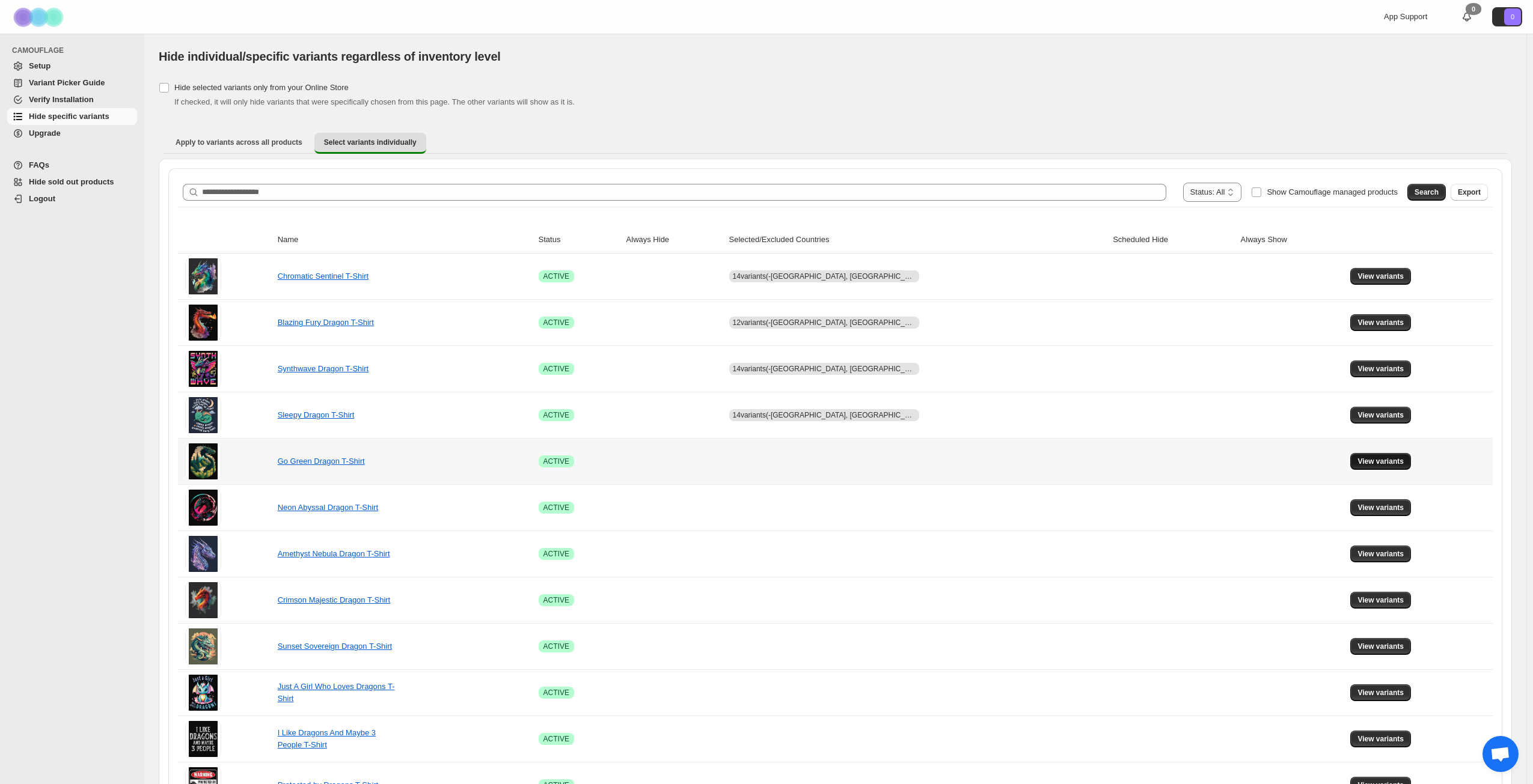
click at [1367, 462] on span "View variants" at bounding box center [1380, 461] width 46 height 10
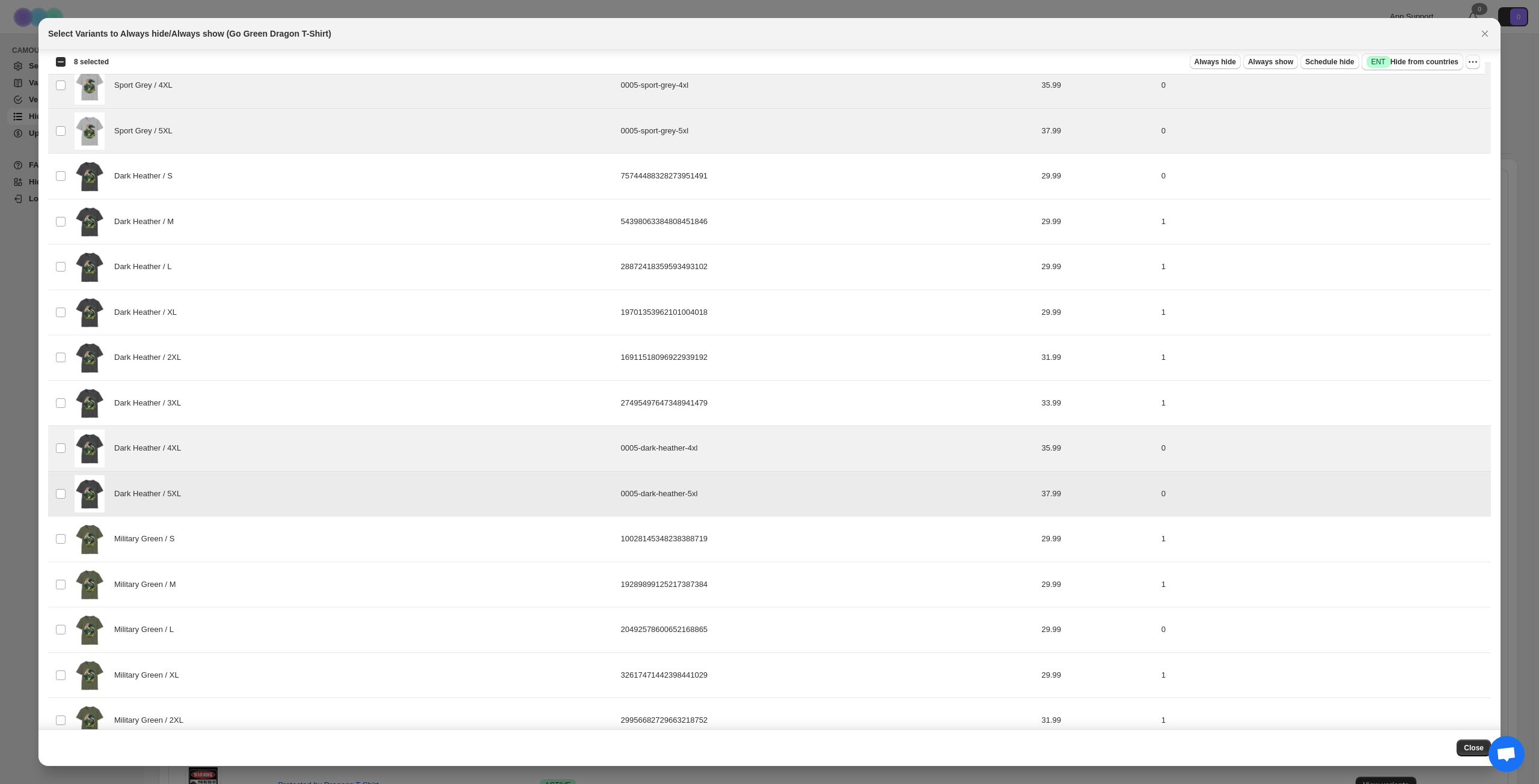
scroll to position [1109, 0]
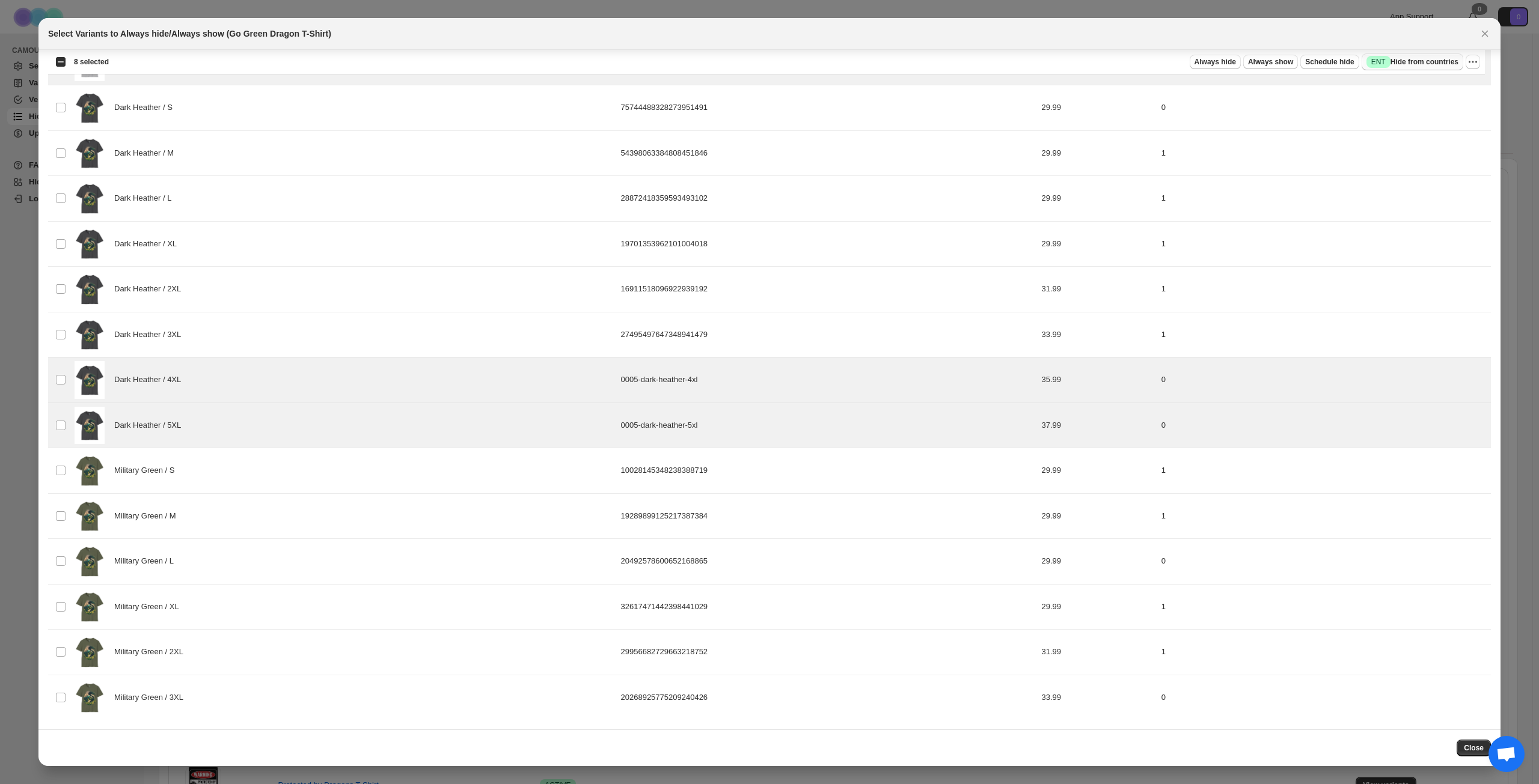
click at [1435, 64] on span "Success ENT Hide from countries" at bounding box center [1413, 62] width 92 height 12
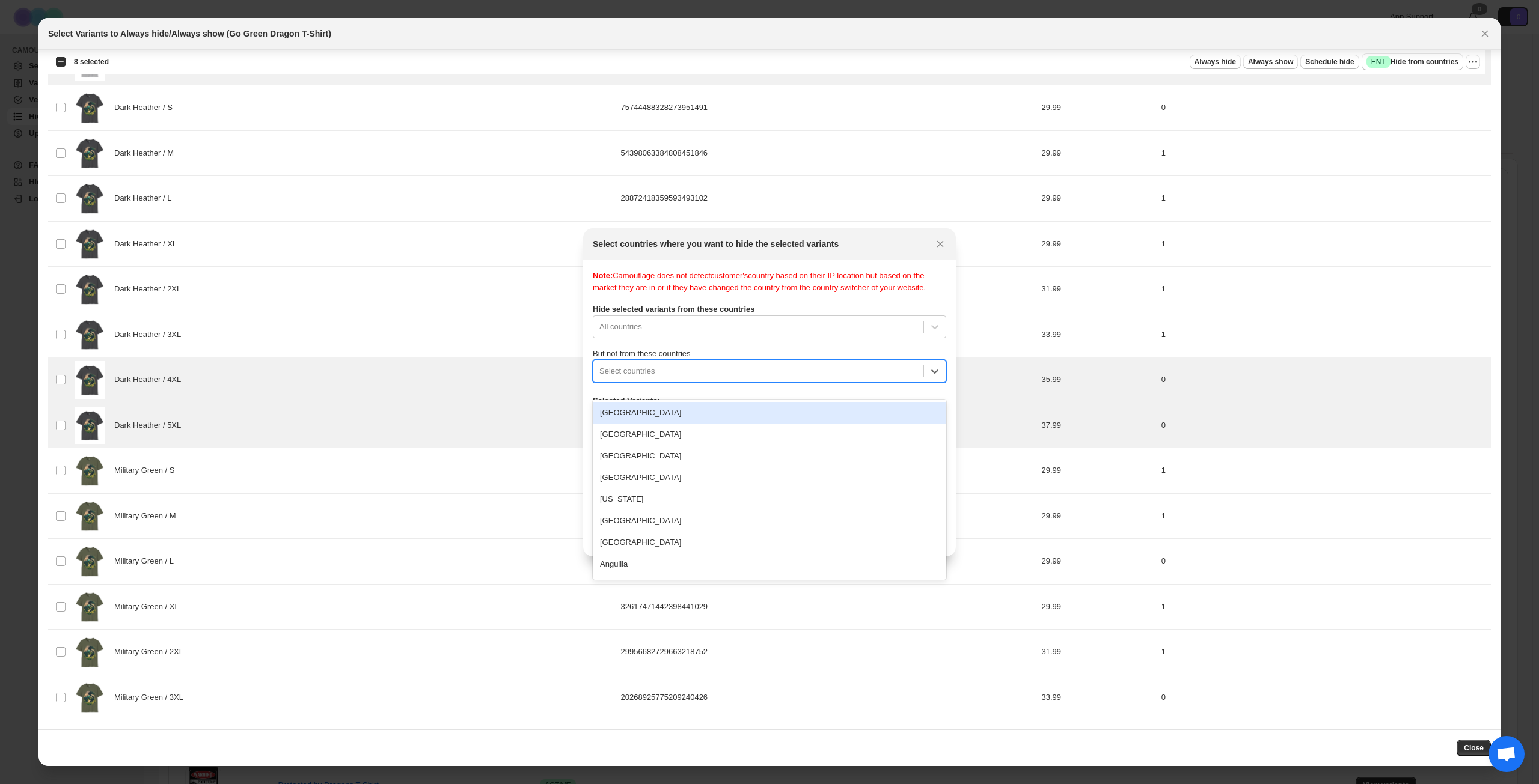
click at [780, 379] on div ":r18n:" at bounding box center [758, 371] width 318 height 14
type input "****"
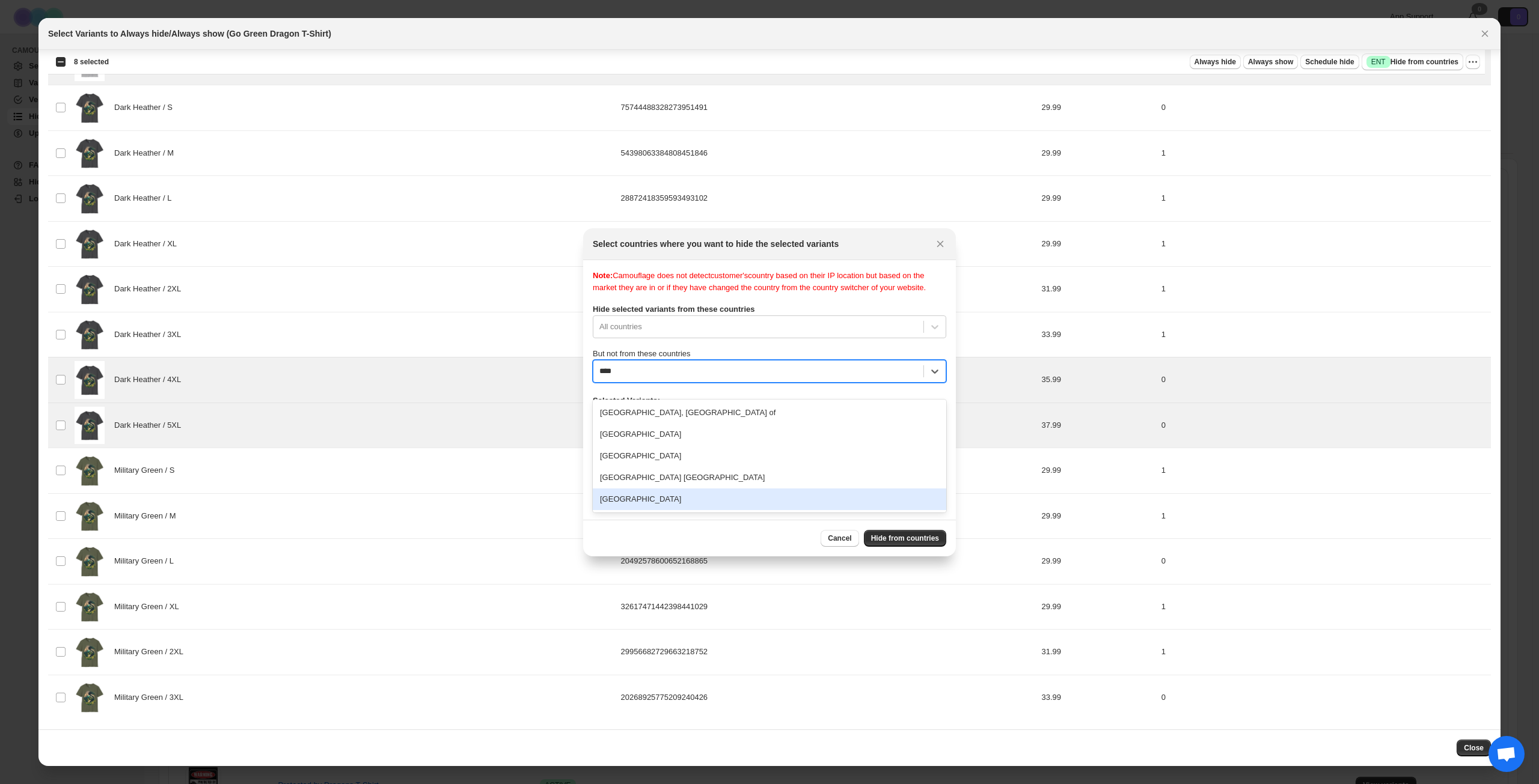
click at [728, 497] on div "[GEOGRAPHIC_DATA]" at bounding box center [770, 499] width 354 height 21
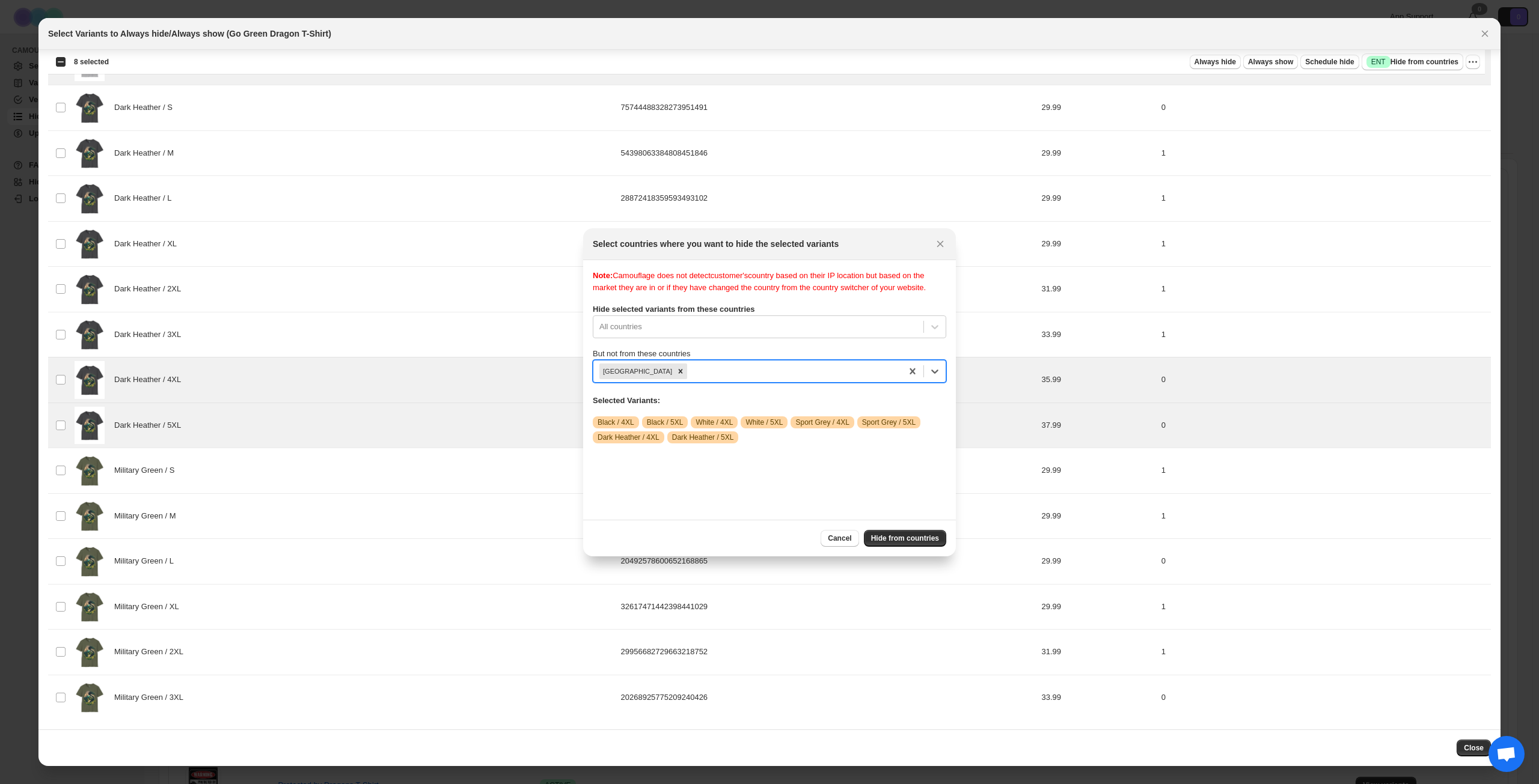
click at [785, 495] on div "Note: Camouflage does not detect customer's country based on their IP location …" at bounding box center [770, 390] width 354 height 240
click at [918, 541] on span "Hide from countries" at bounding box center [905, 538] width 68 height 10
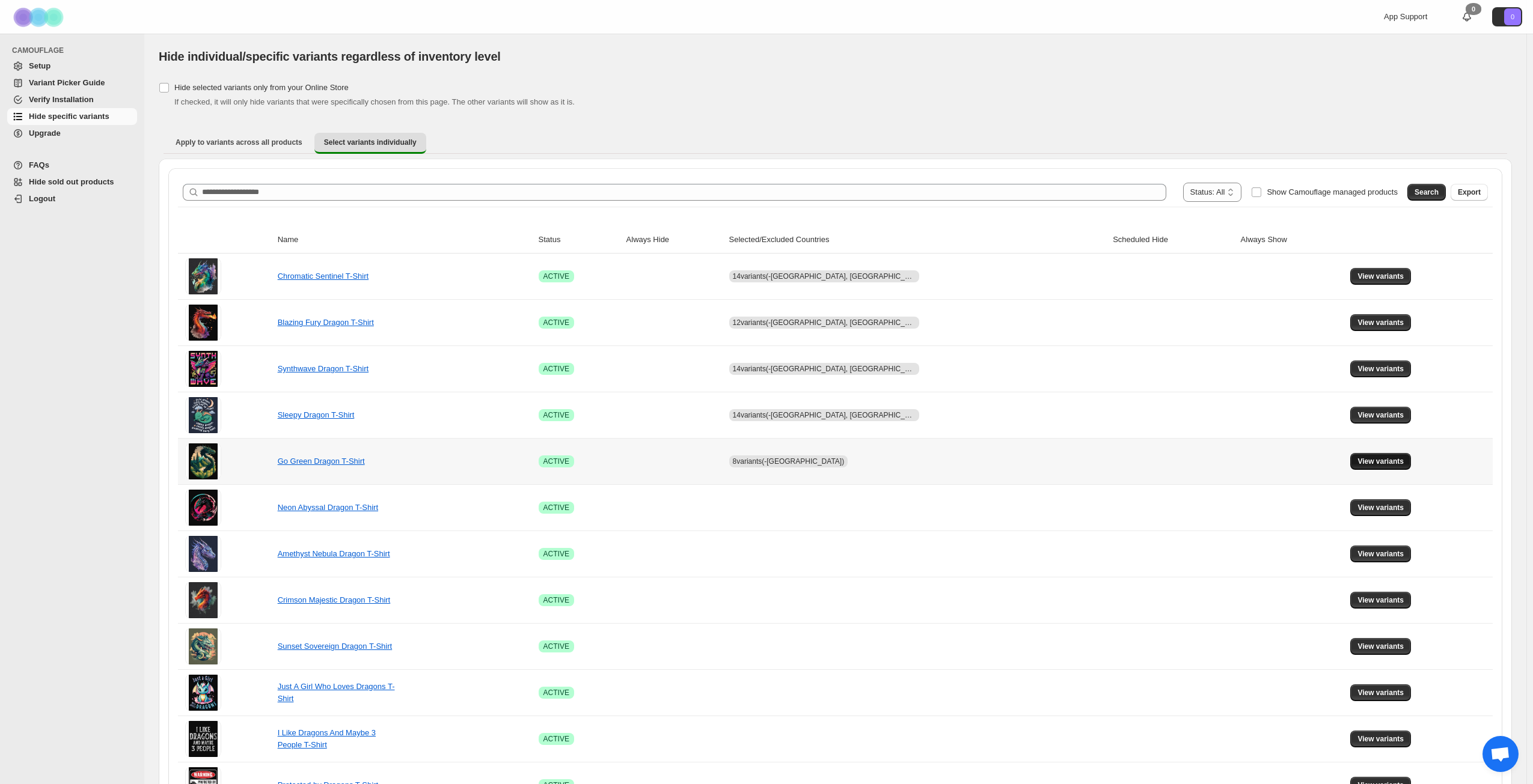
click at [1375, 456] on button "View variants" at bounding box center [1381, 462] width 61 height 17
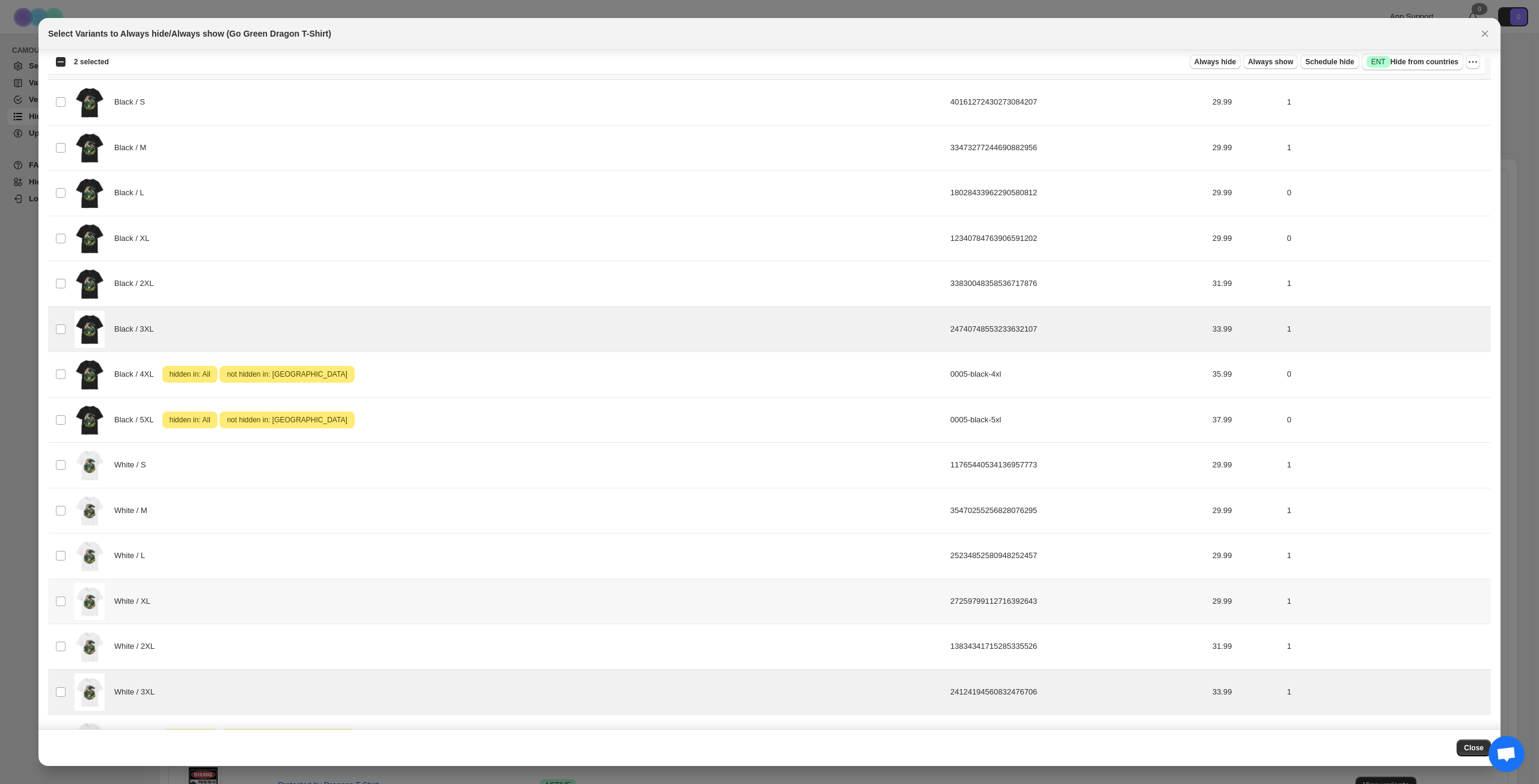
scroll to position [24, 0]
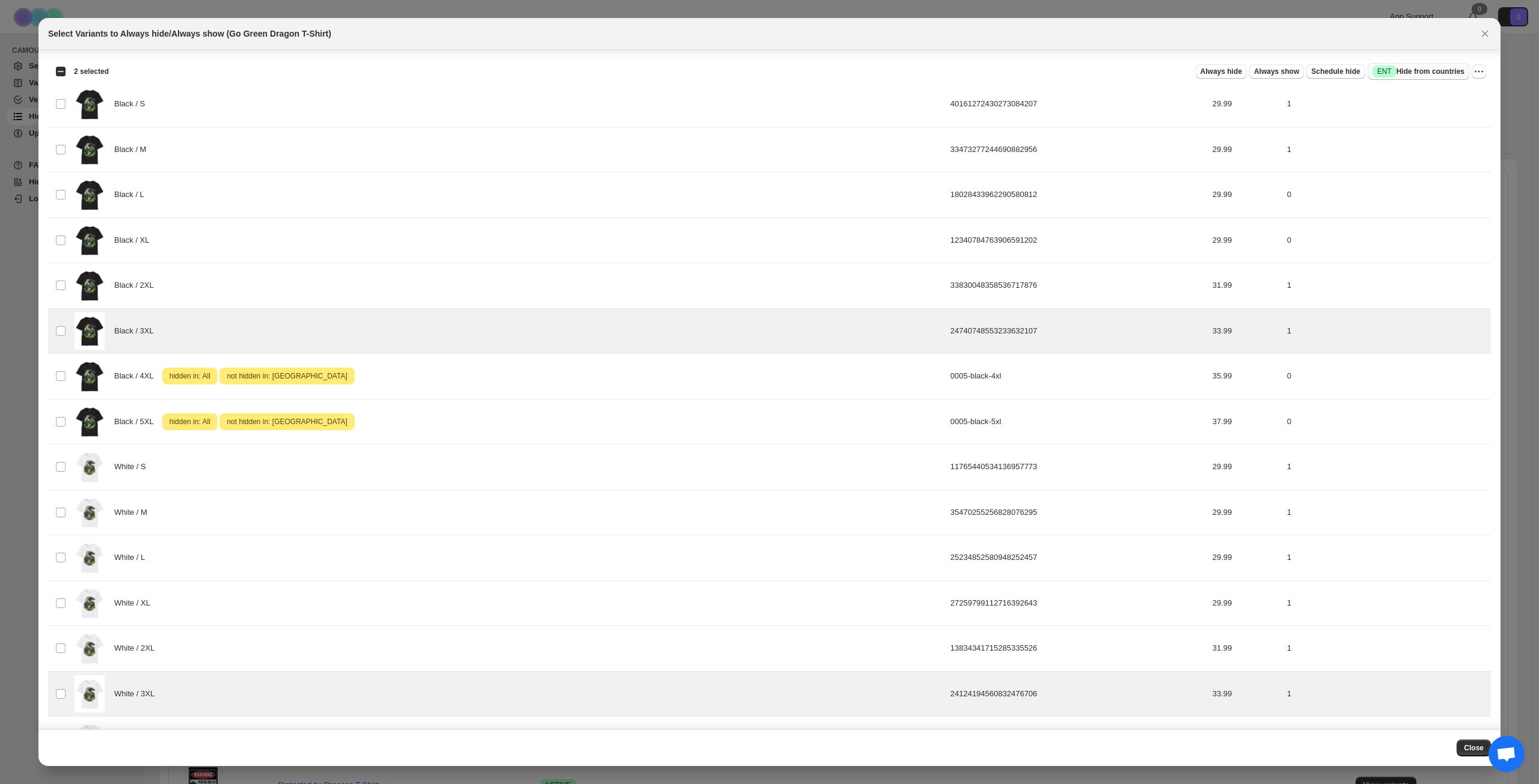
click at [1423, 71] on span "Success ENT Hide from countries" at bounding box center [1419, 71] width 92 height 12
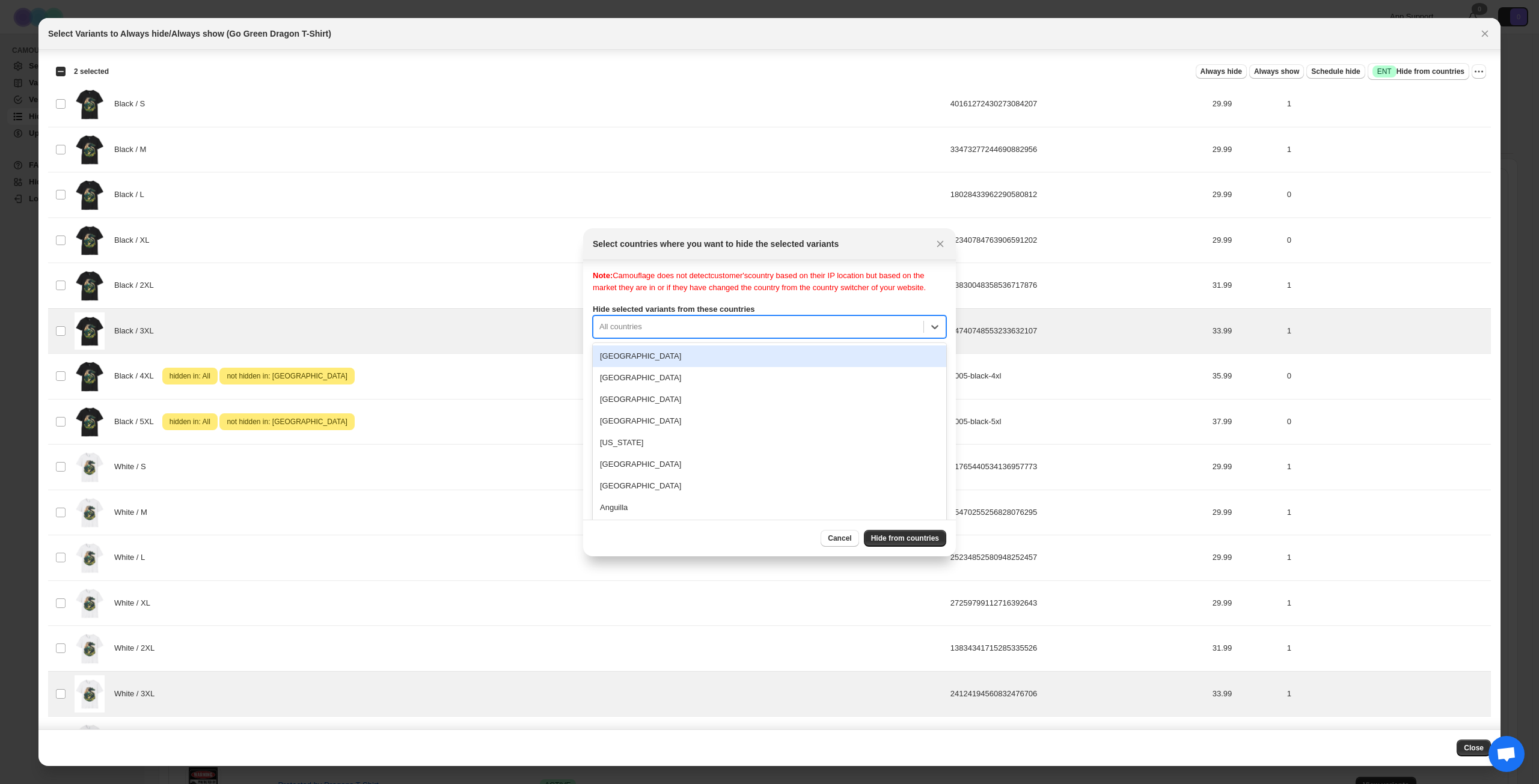
scroll to position [16, 0]
click at [757, 335] on div "250 results available. Use Up and Down to choose options, press Enter to select…" at bounding box center [770, 323] width 354 height 23
type input "***"
click at [731, 365] on div "[GEOGRAPHIC_DATA]" at bounding box center [770, 356] width 354 height 21
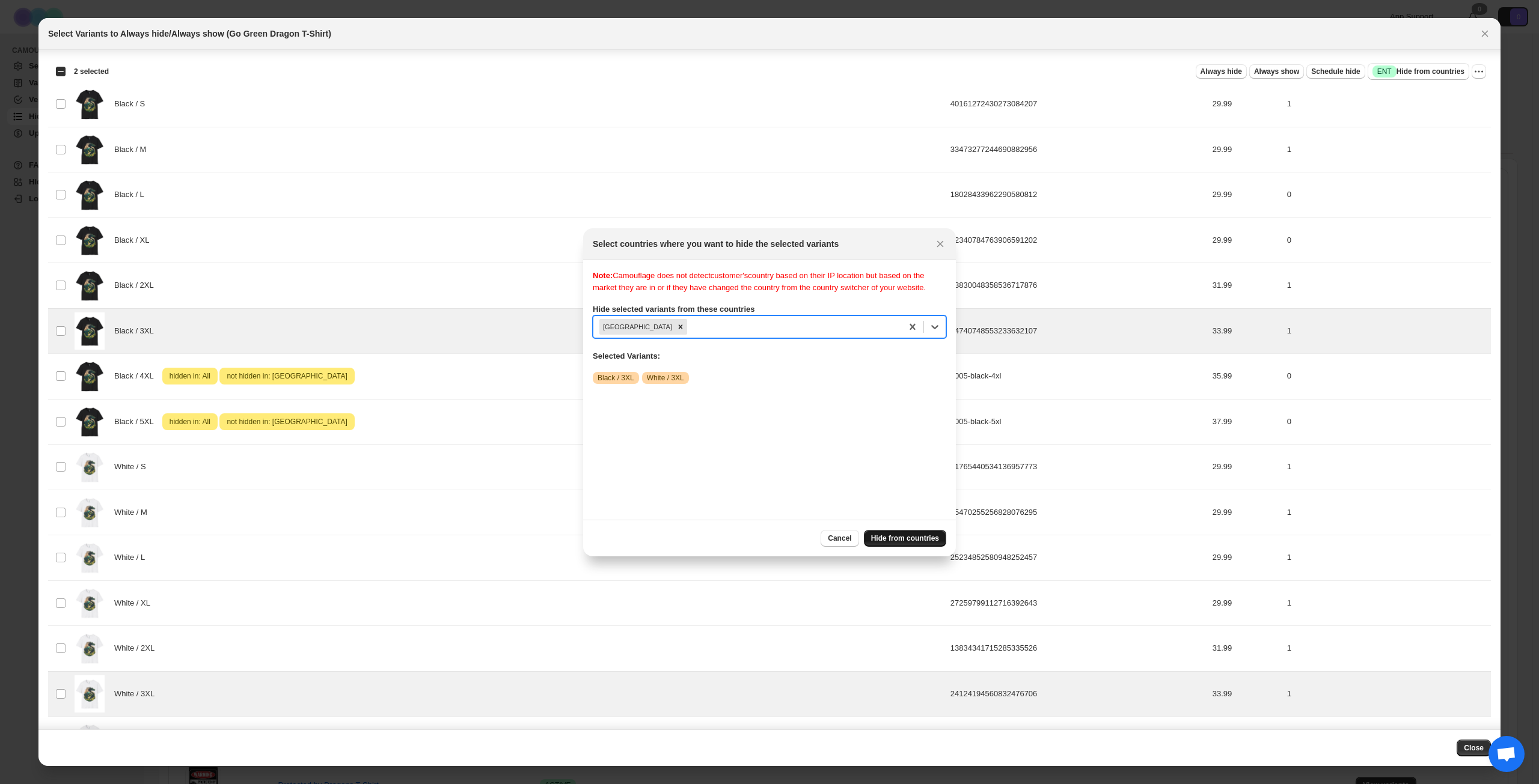
click at [907, 537] on span "Hide from countries" at bounding box center [905, 538] width 68 height 10
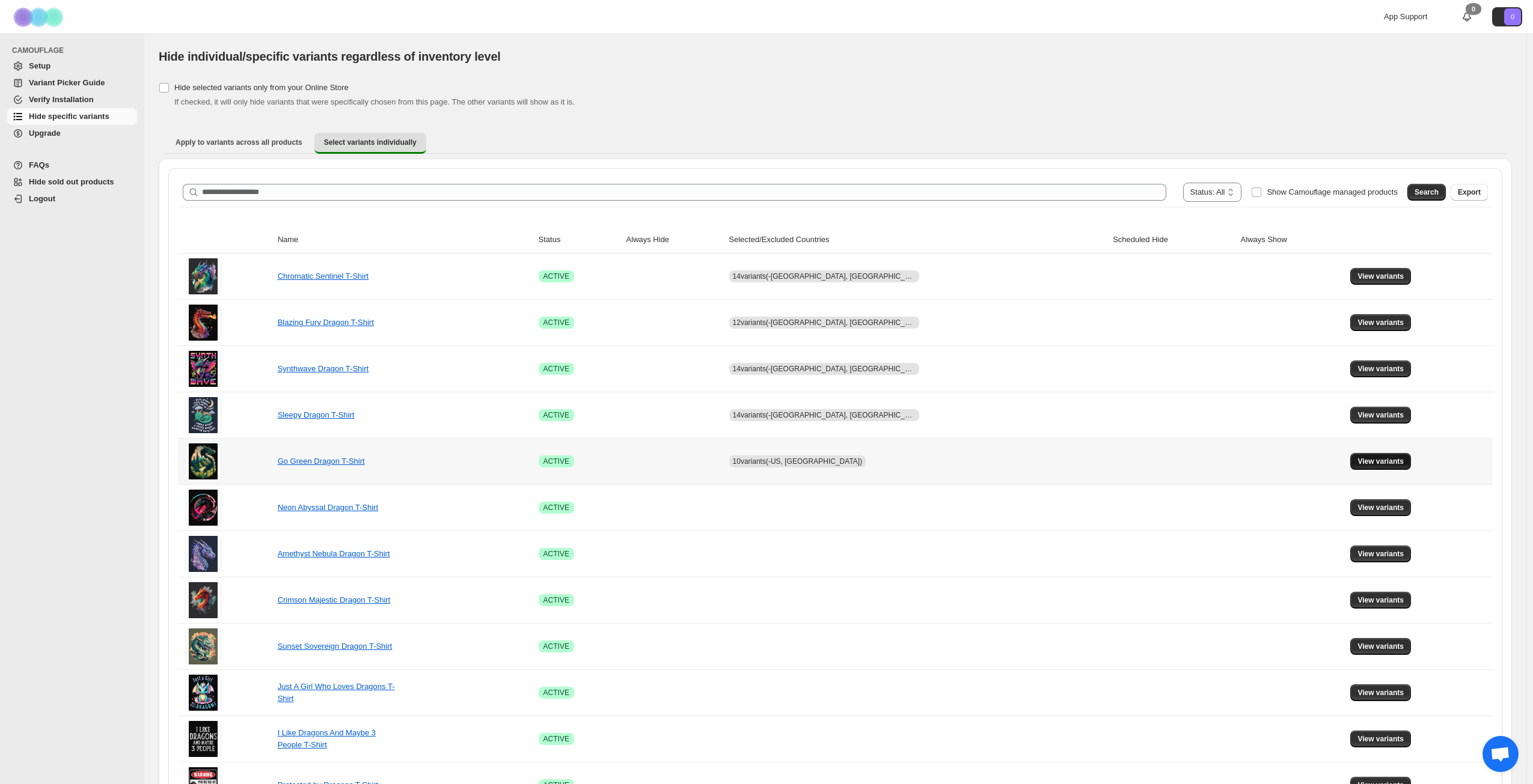
click at [1372, 464] on span "View variants" at bounding box center [1380, 461] width 46 height 10
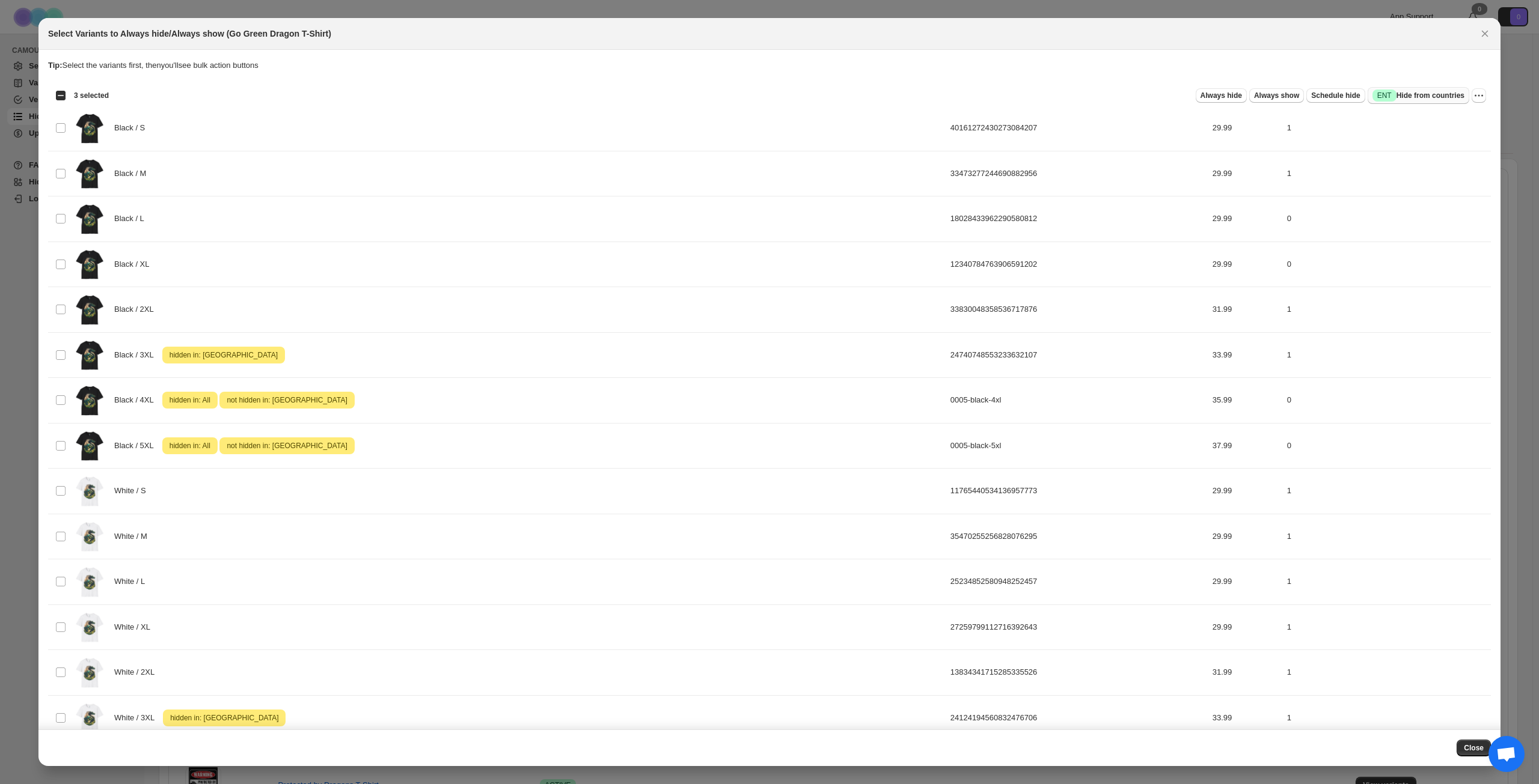
click at [1435, 92] on span "Success ENT Hide from countries" at bounding box center [1419, 95] width 92 height 12
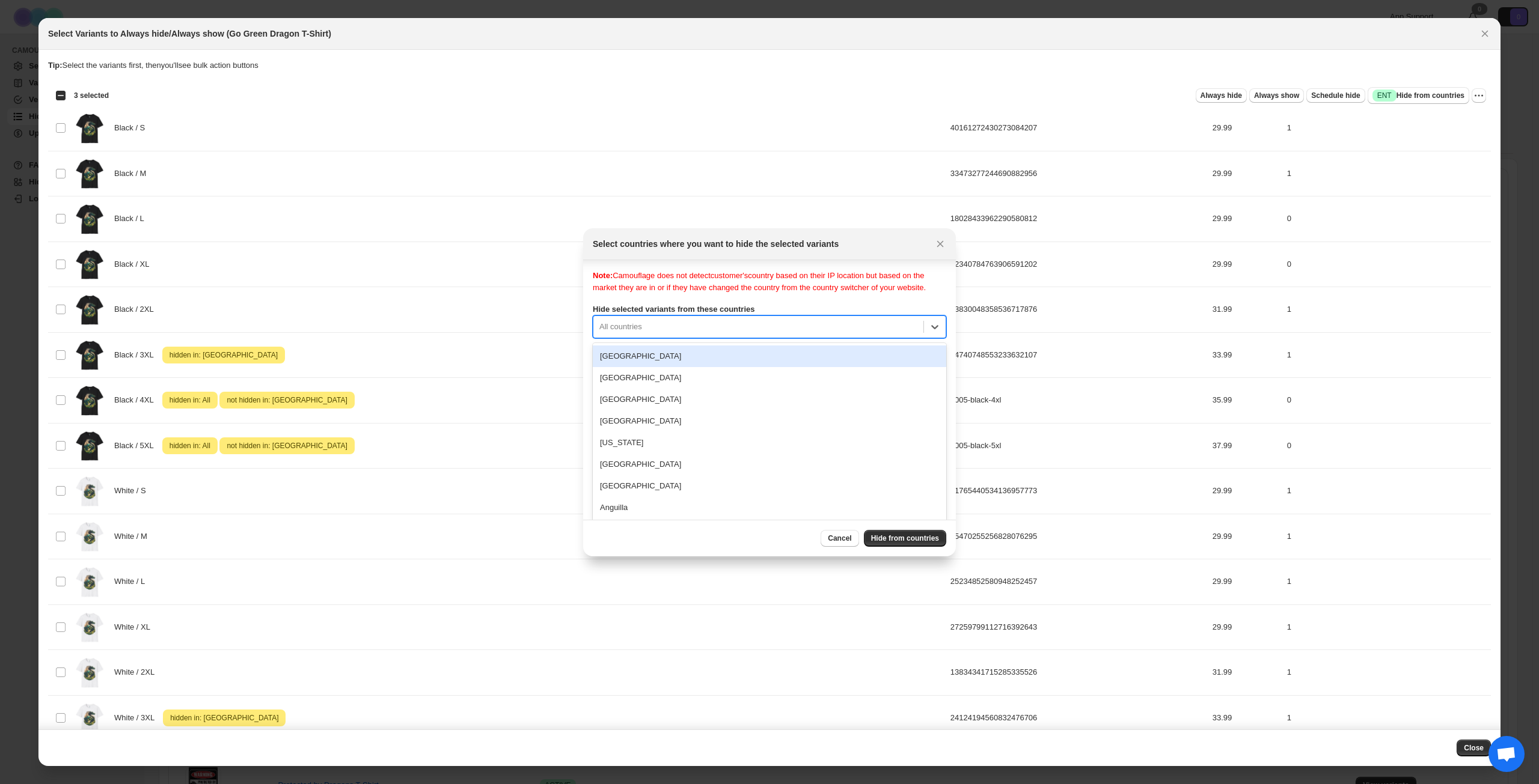
scroll to position [16, 0]
click at [878, 334] on div "All countries" at bounding box center [770, 323] width 354 height 23
type input "***"
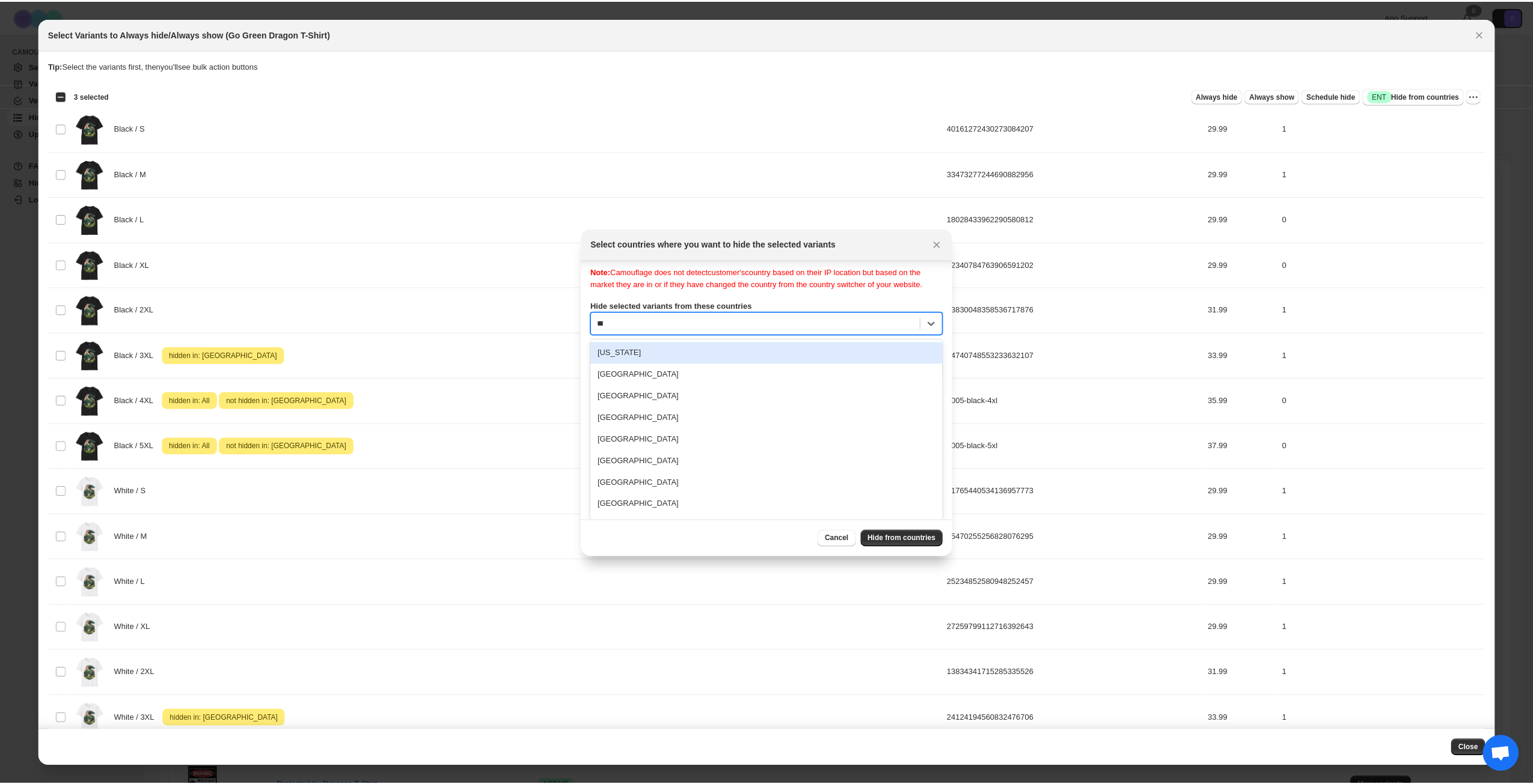
scroll to position [0, 0]
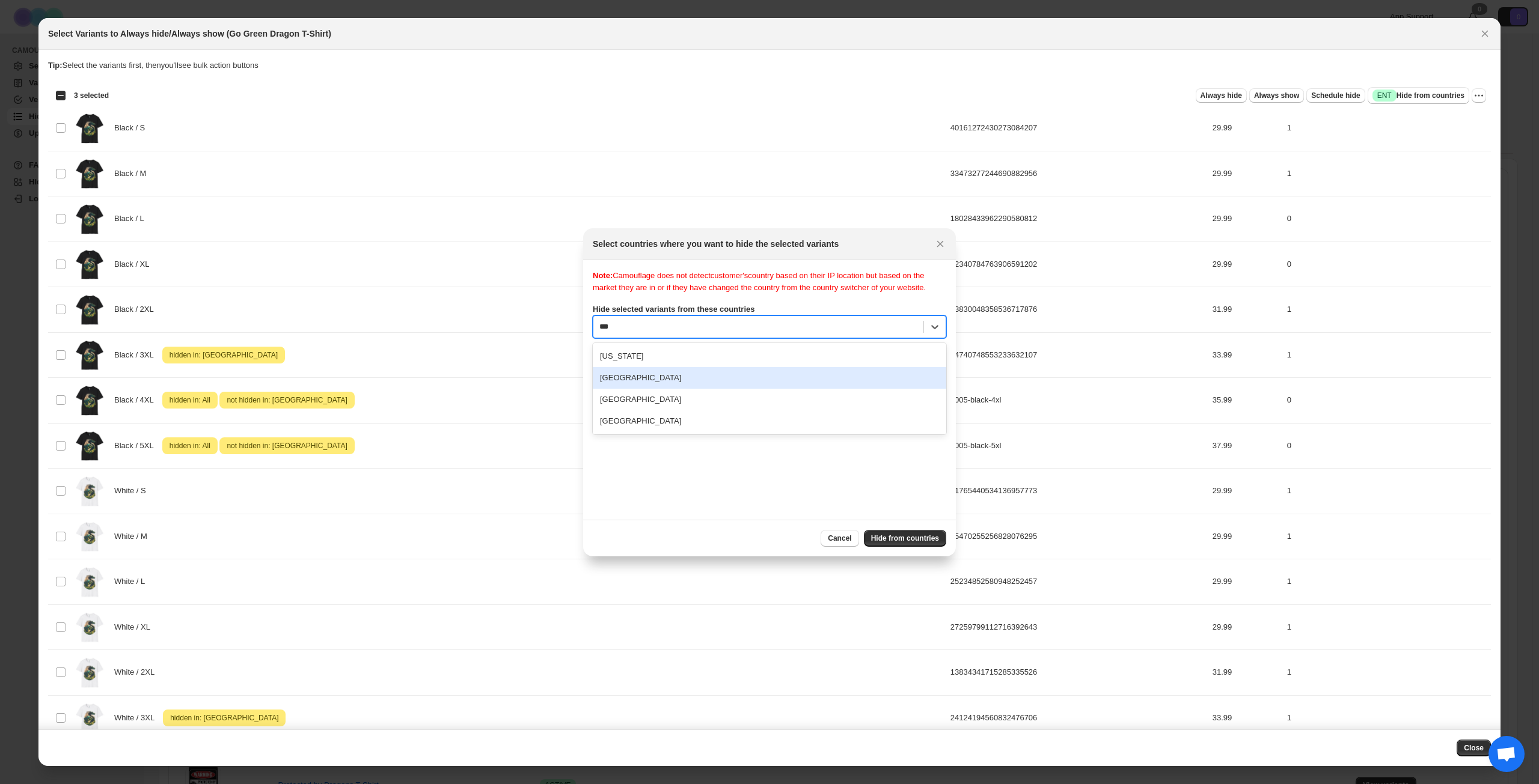
click at [713, 386] on div "[GEOGRAPHIC_DATA]" at bounding box center [770, 377] width 354 height 21
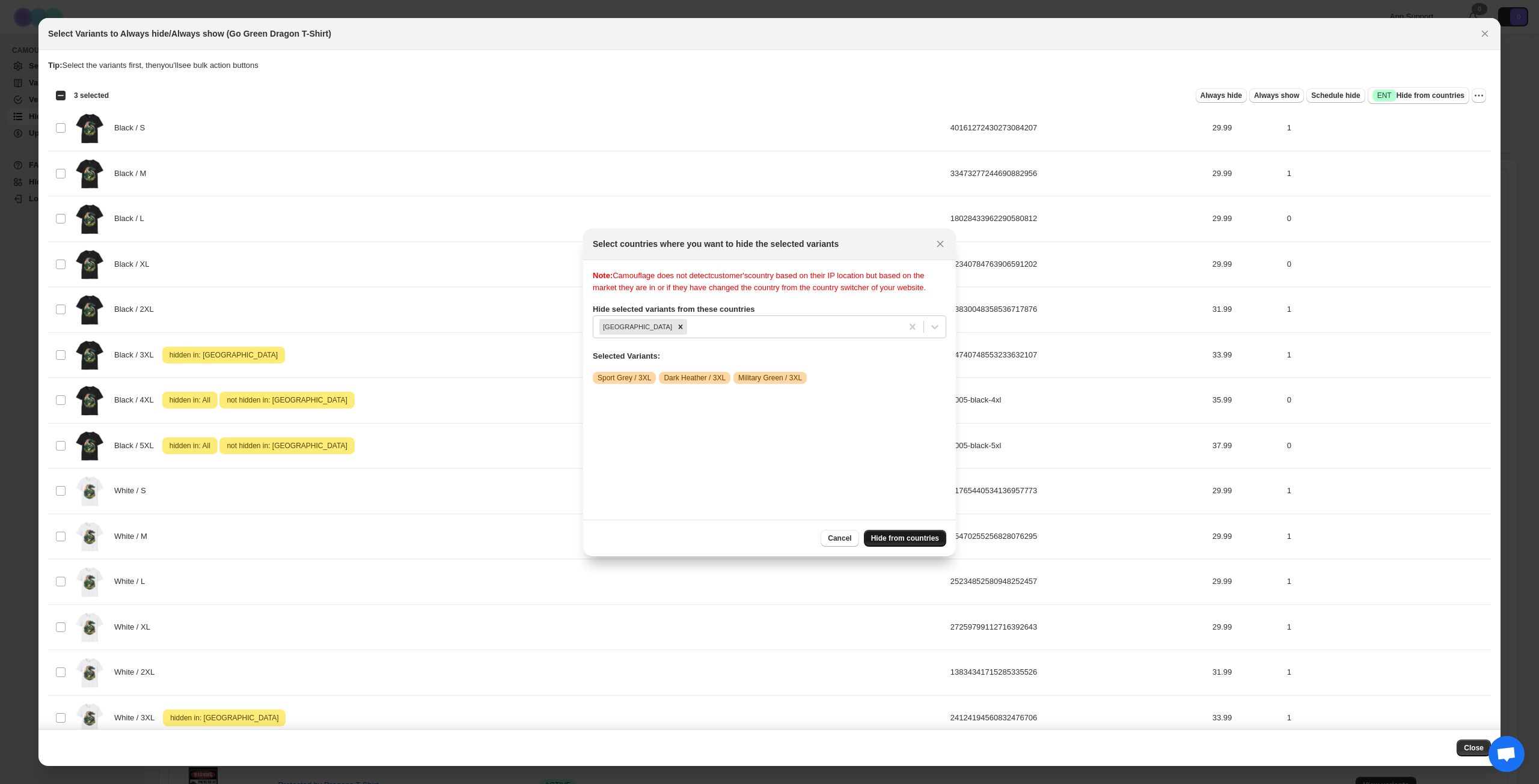
click at [913, 538] on span "Hide from countries" at bounding box center [905, 538] width 68 height 10
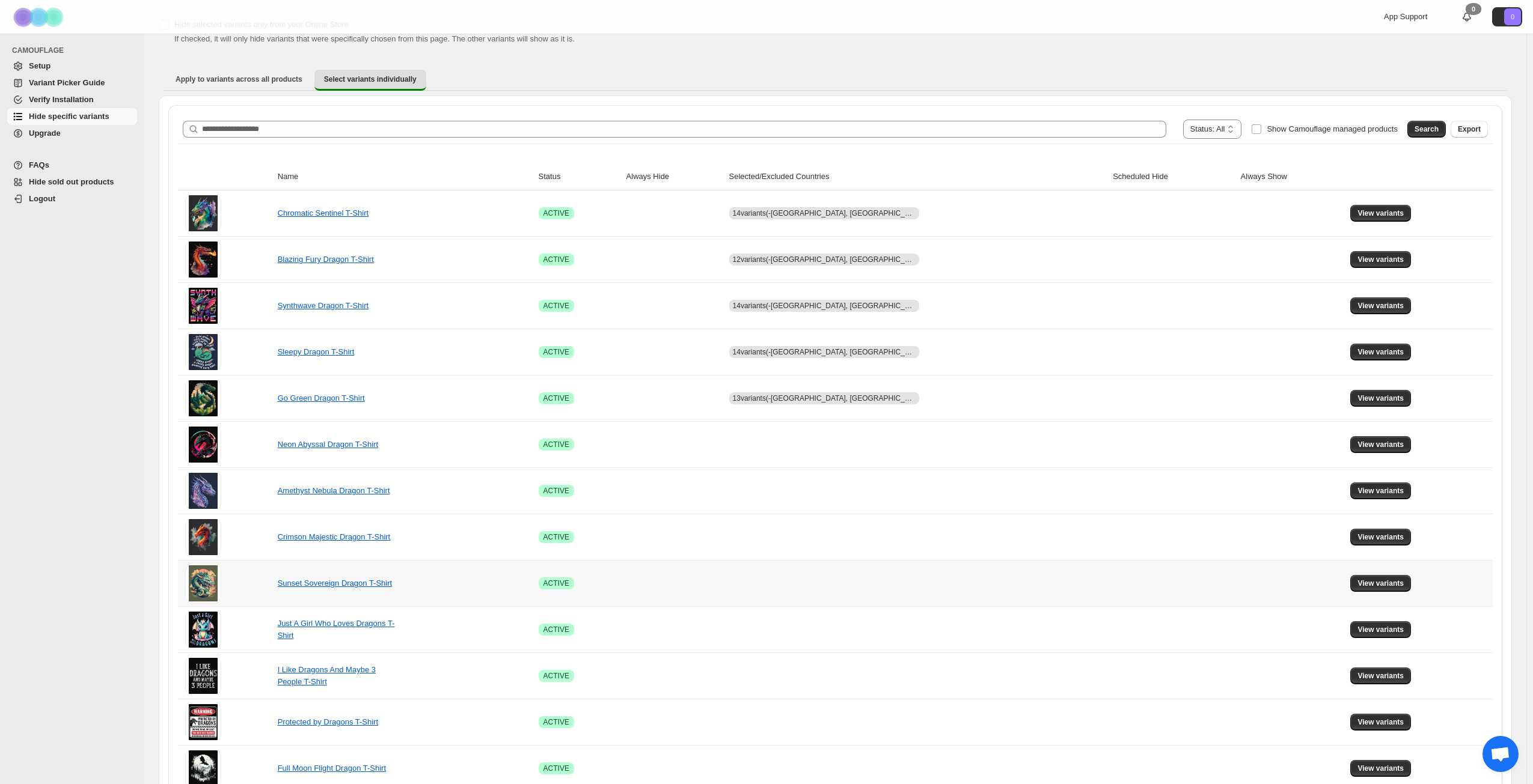
scroll to position [60, 0]
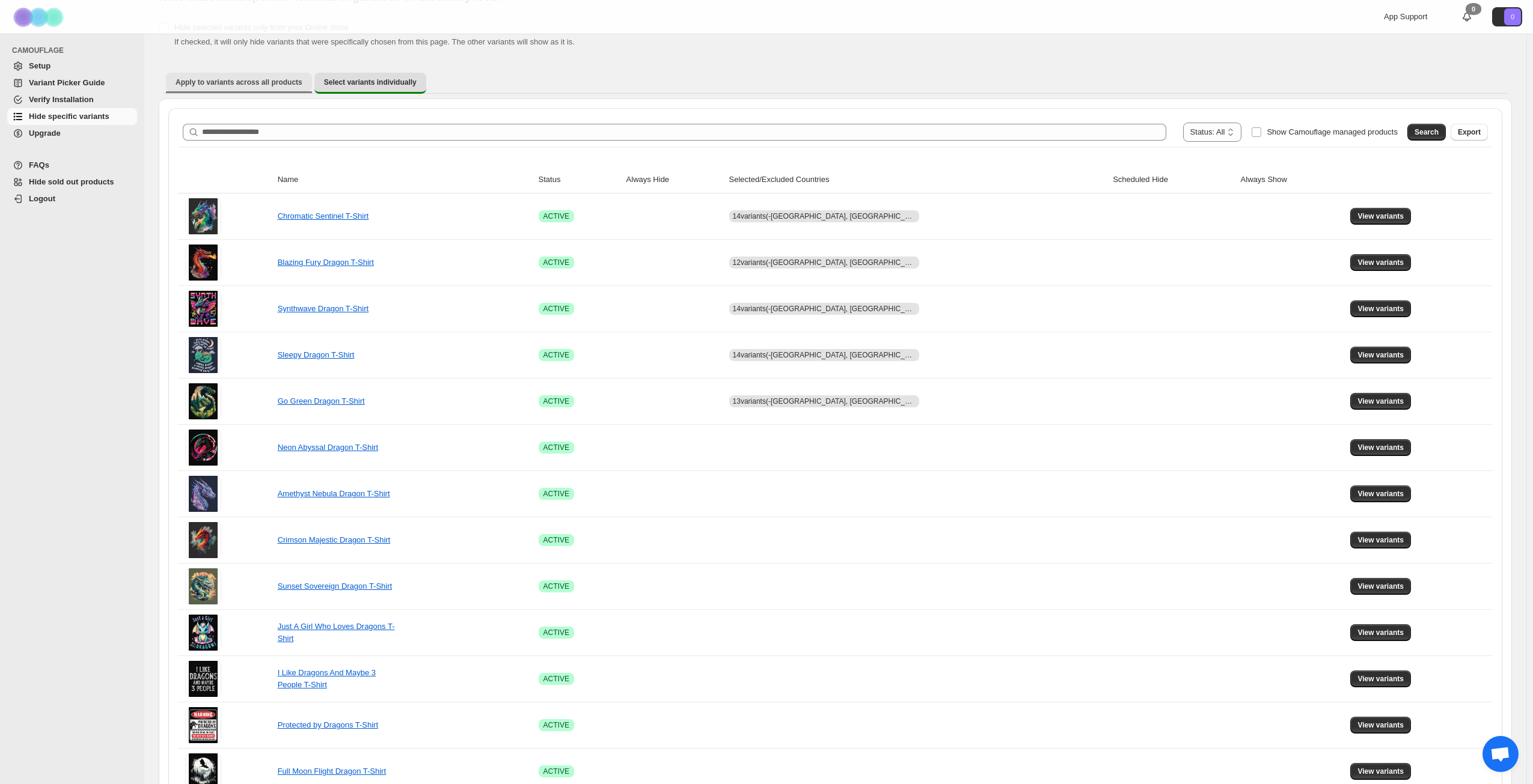
click at [258, 83] on span "Apply to variants across all products" at bounding box center [239, 82] width 127 height 10
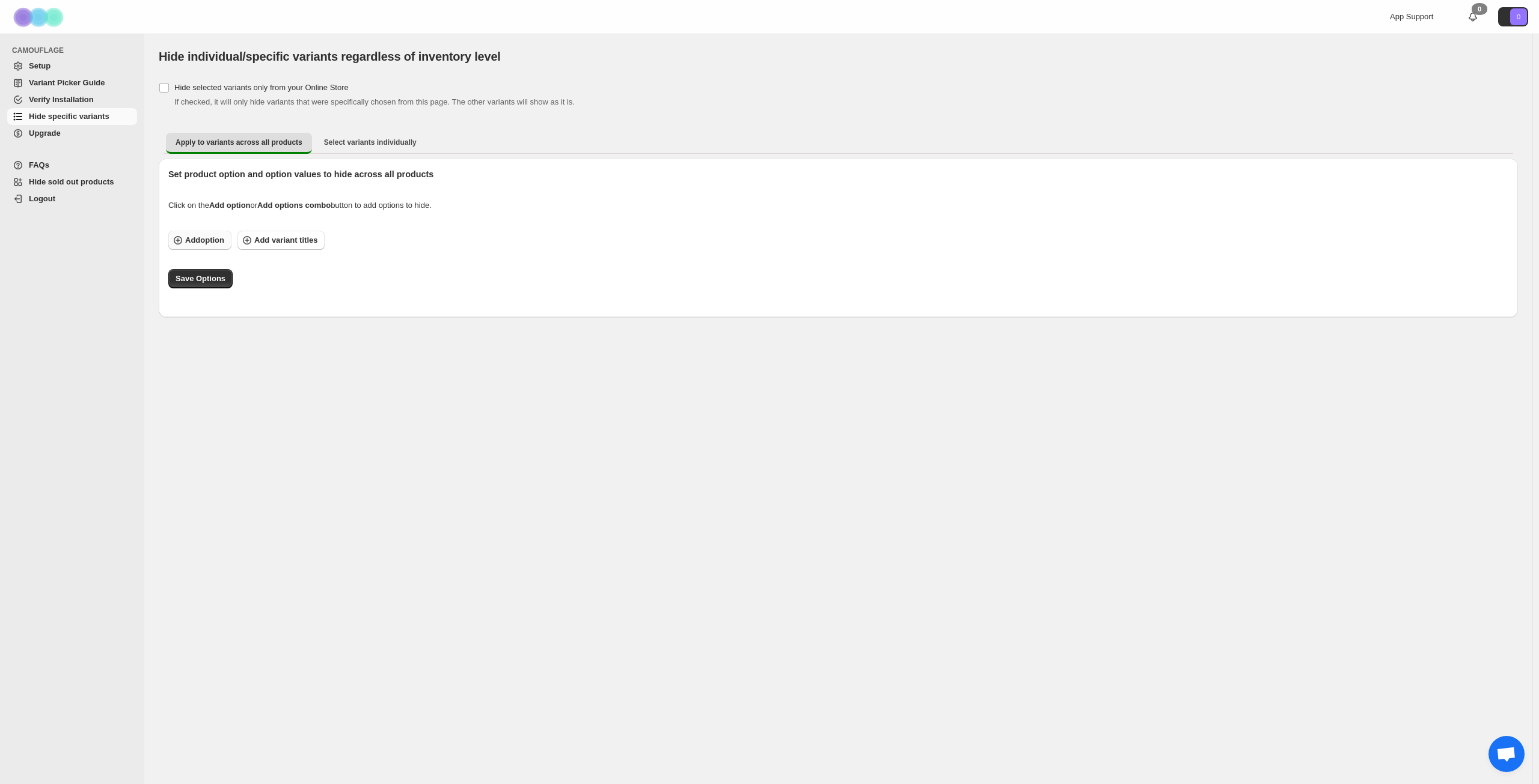
click at [203, 240] on span "Add option" at bounding box center [205, 240] width 39 height 12
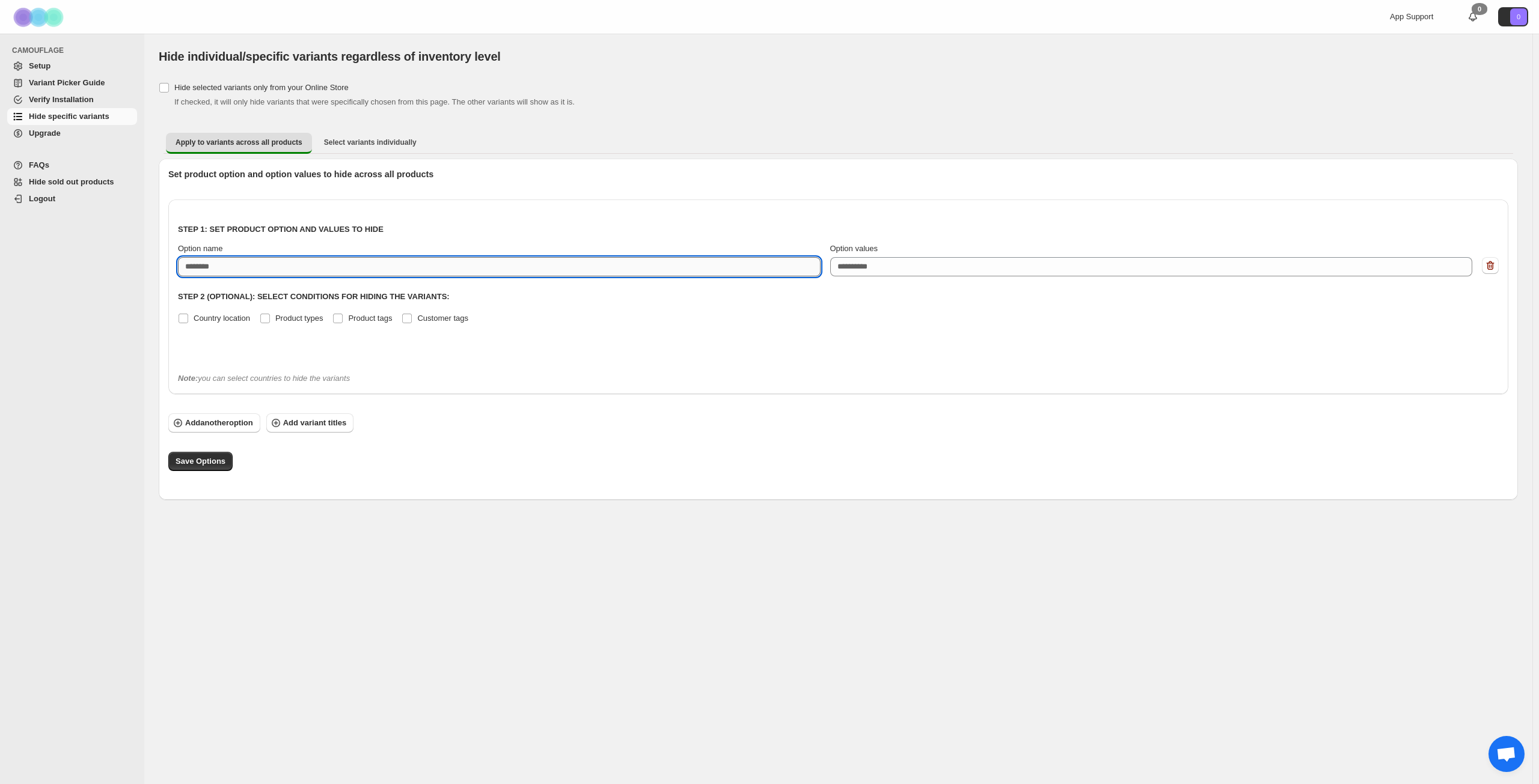
click at [308, 264] on input "Option name" at bounding box center [499, 267] width 643 height 19
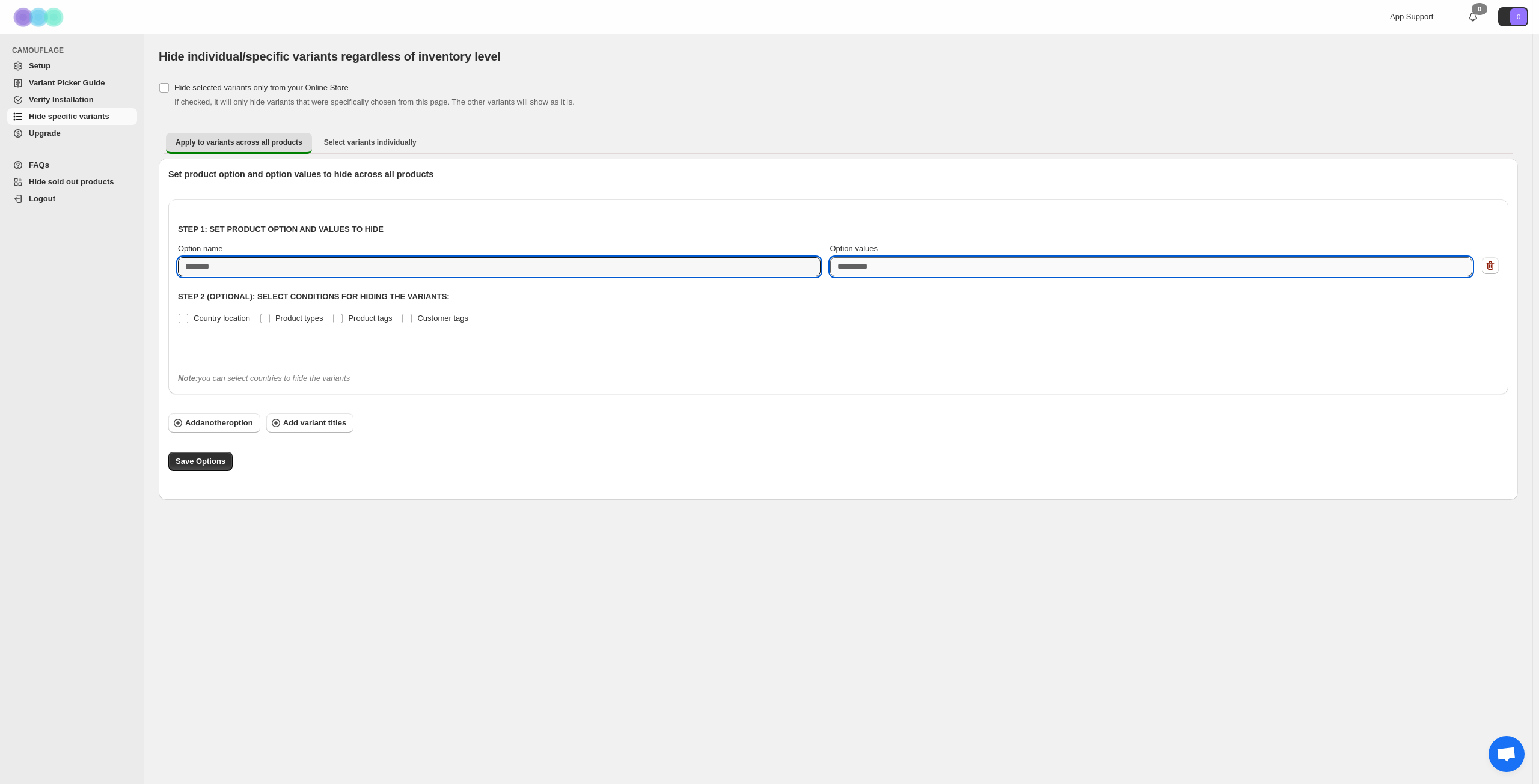
click at [909, 265] on textarea "Option values" at bounding box center [1152, 267] width 643 height 19
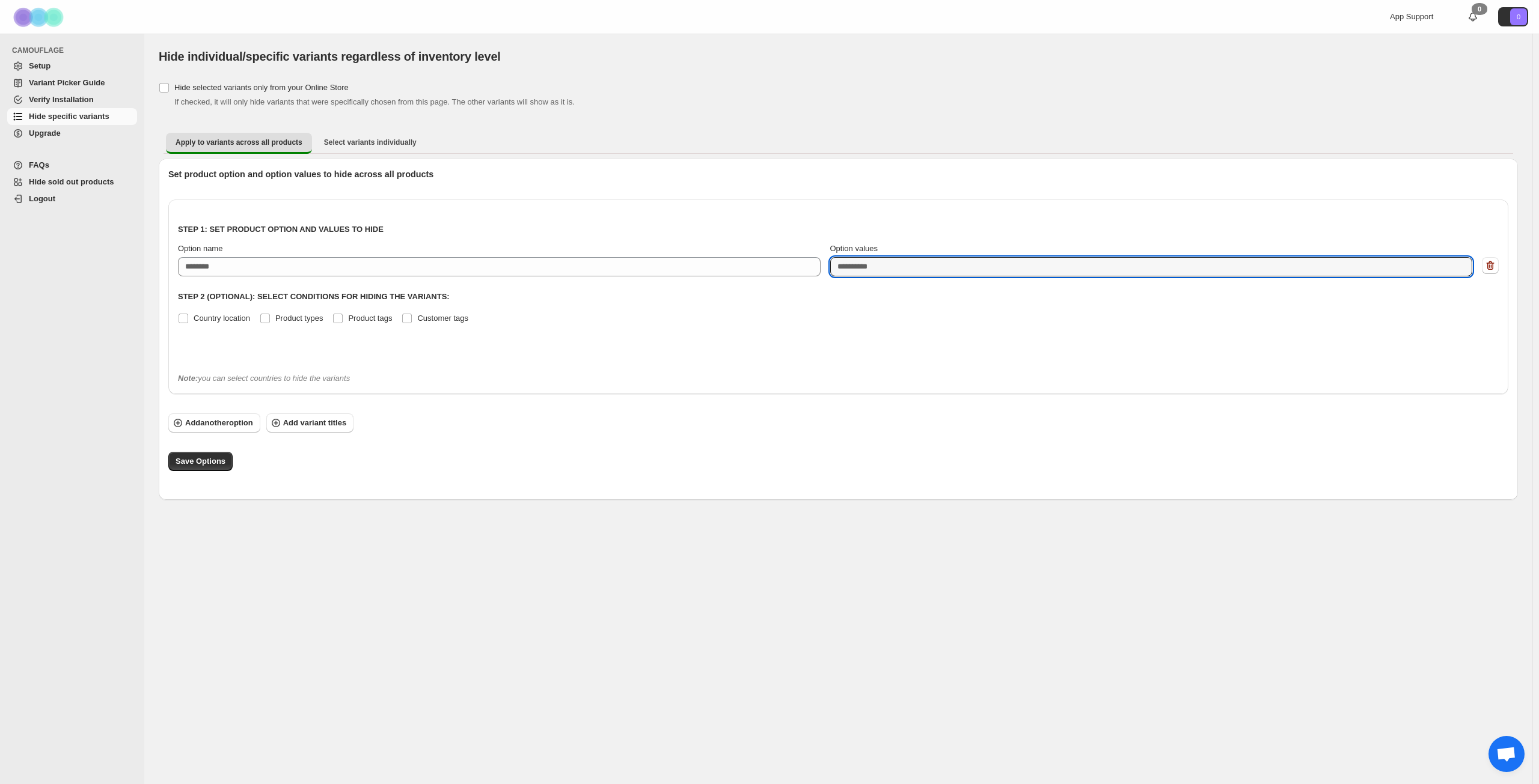
click at [1010, 319] on div "Country location Product types Product tags Customer tags" at bounding box center [838, 319] width 1321 height 17
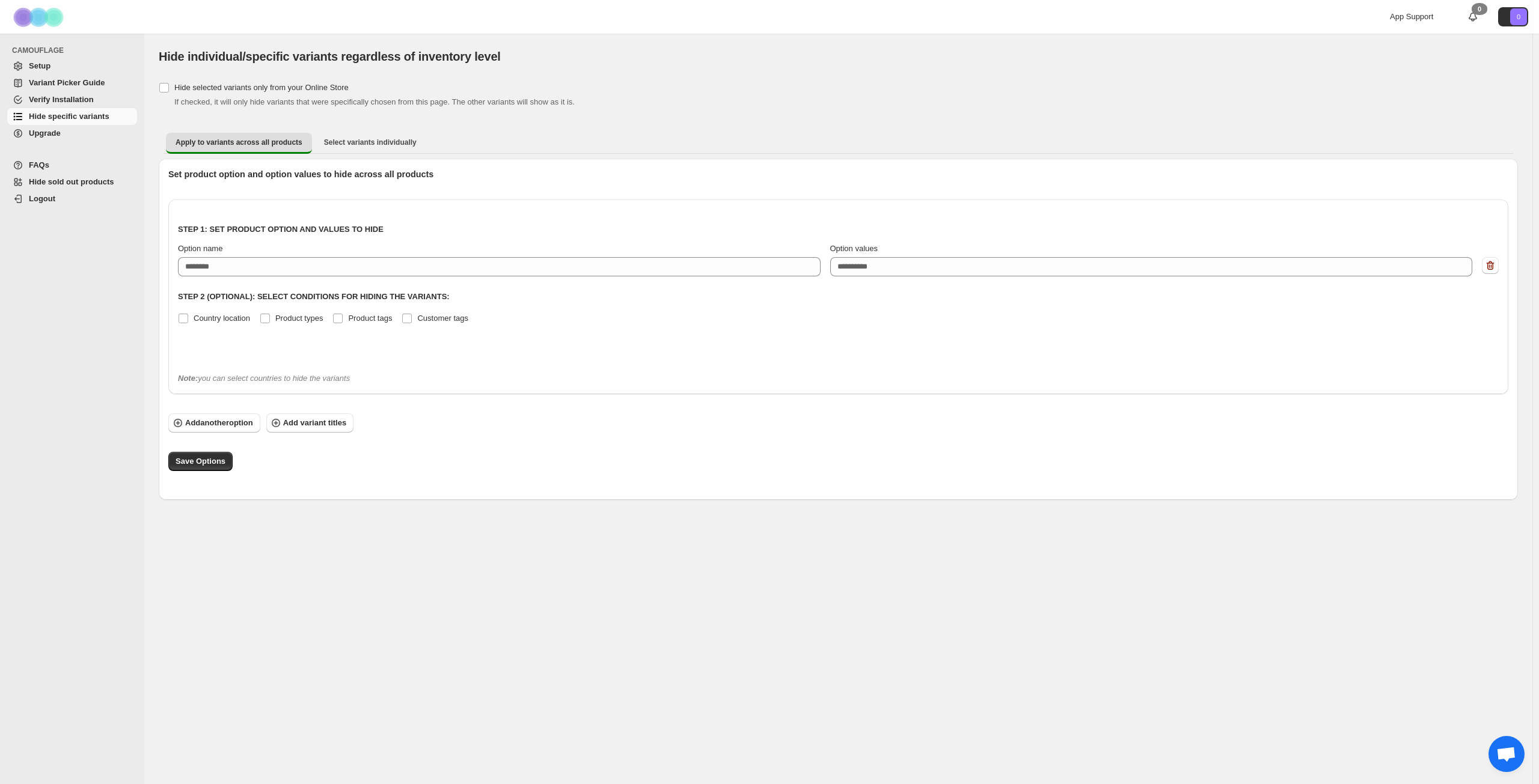
click at [272, 239] on div "Step 1: Set product option and values to hide Option name Option values eg: XLu…" at bounding box center [838, 286] width 1321 height 154
click at [344, 140] on span "Select variants individually" at bounding box center [370, 142] width 93 height 10
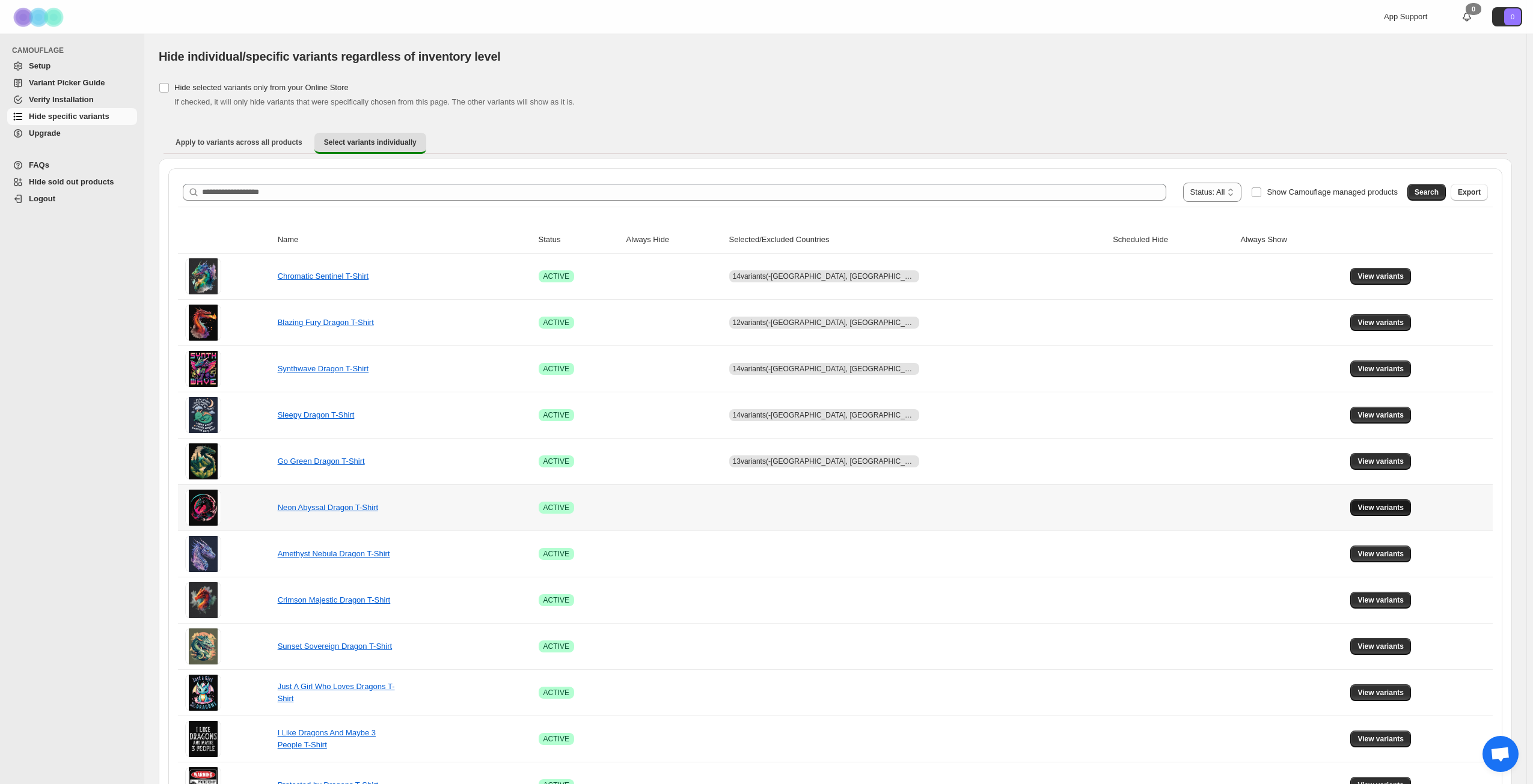
click at [1384, 506] on span "View variants" at bounding box center [1380, 508] width 46 height 10
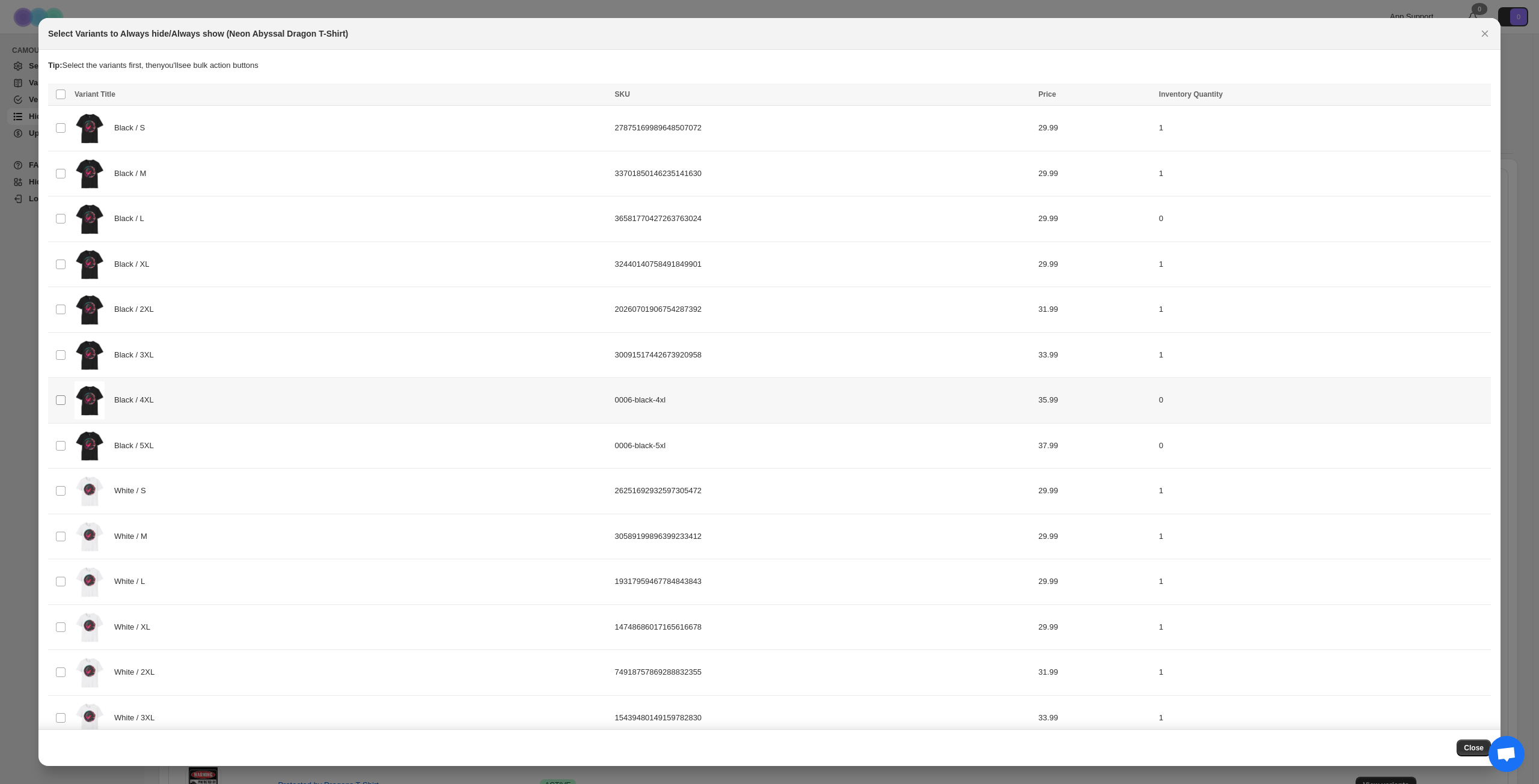
click at [62, 406] on span ":r1ct:" at bounding box center [60, 400] width 11 height 11
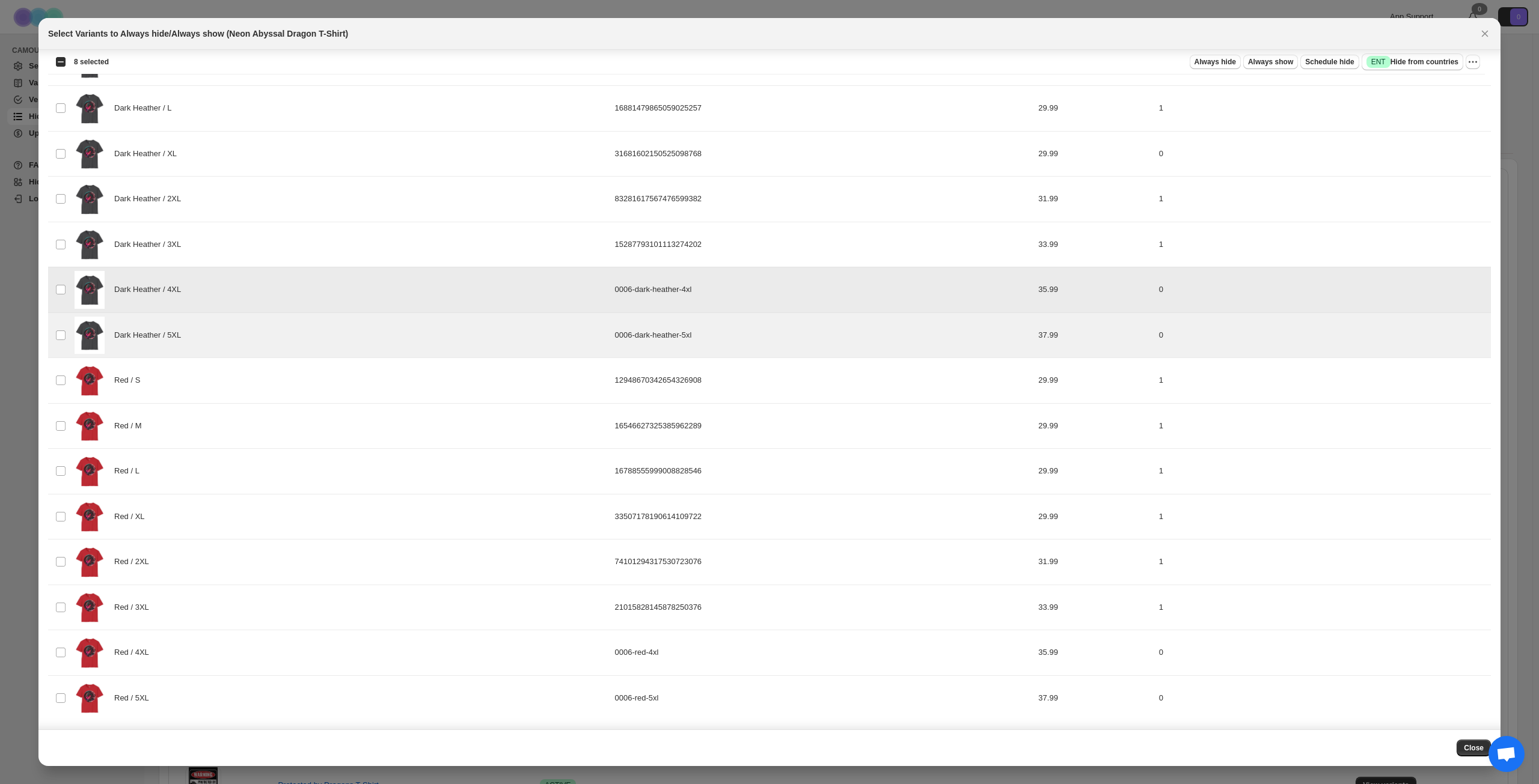
scroll to position [1200, 0]
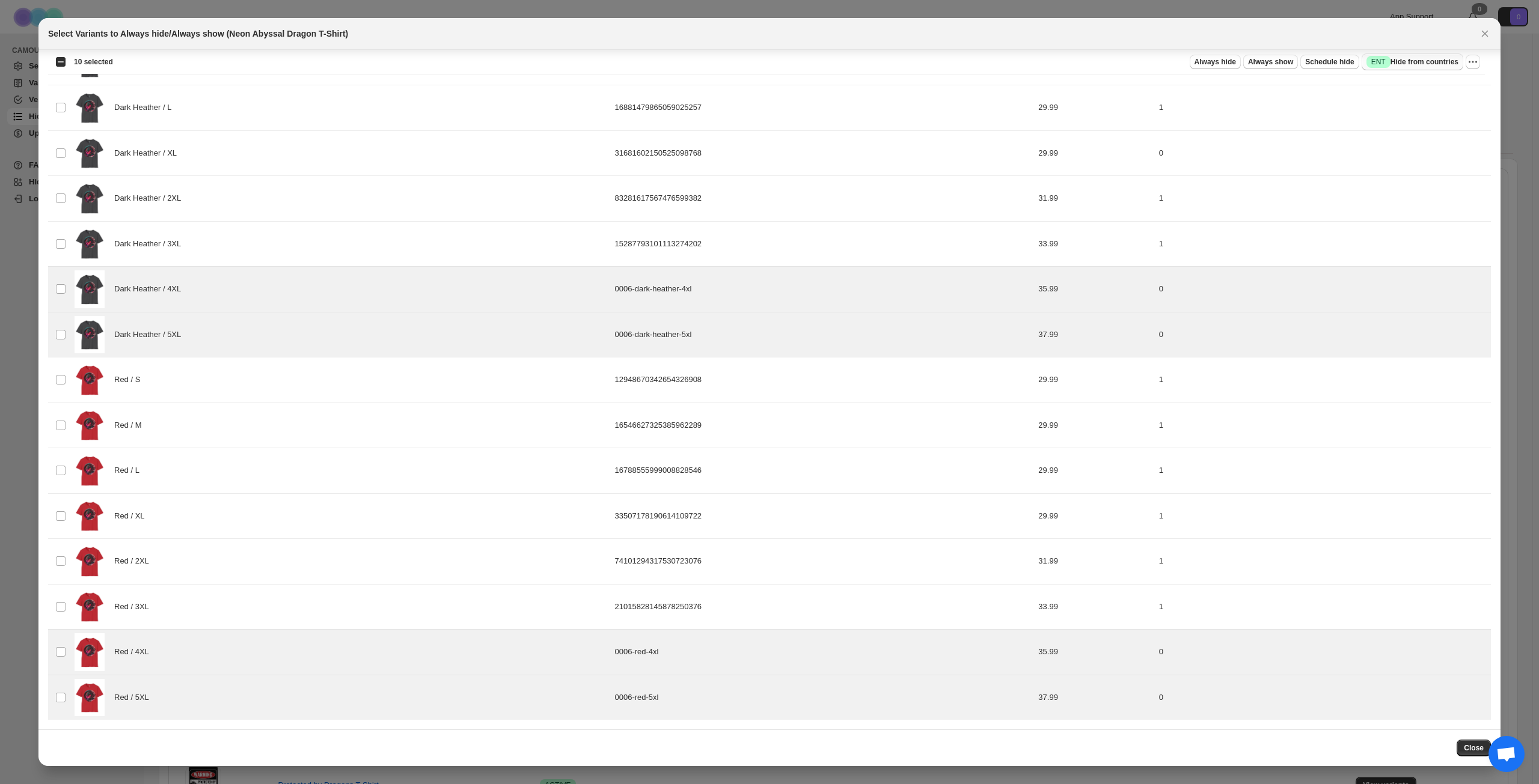
click at [1422, 62] on span "Success ENT Hide from countries" at bounding box center [1413, 62] width 92 height 12
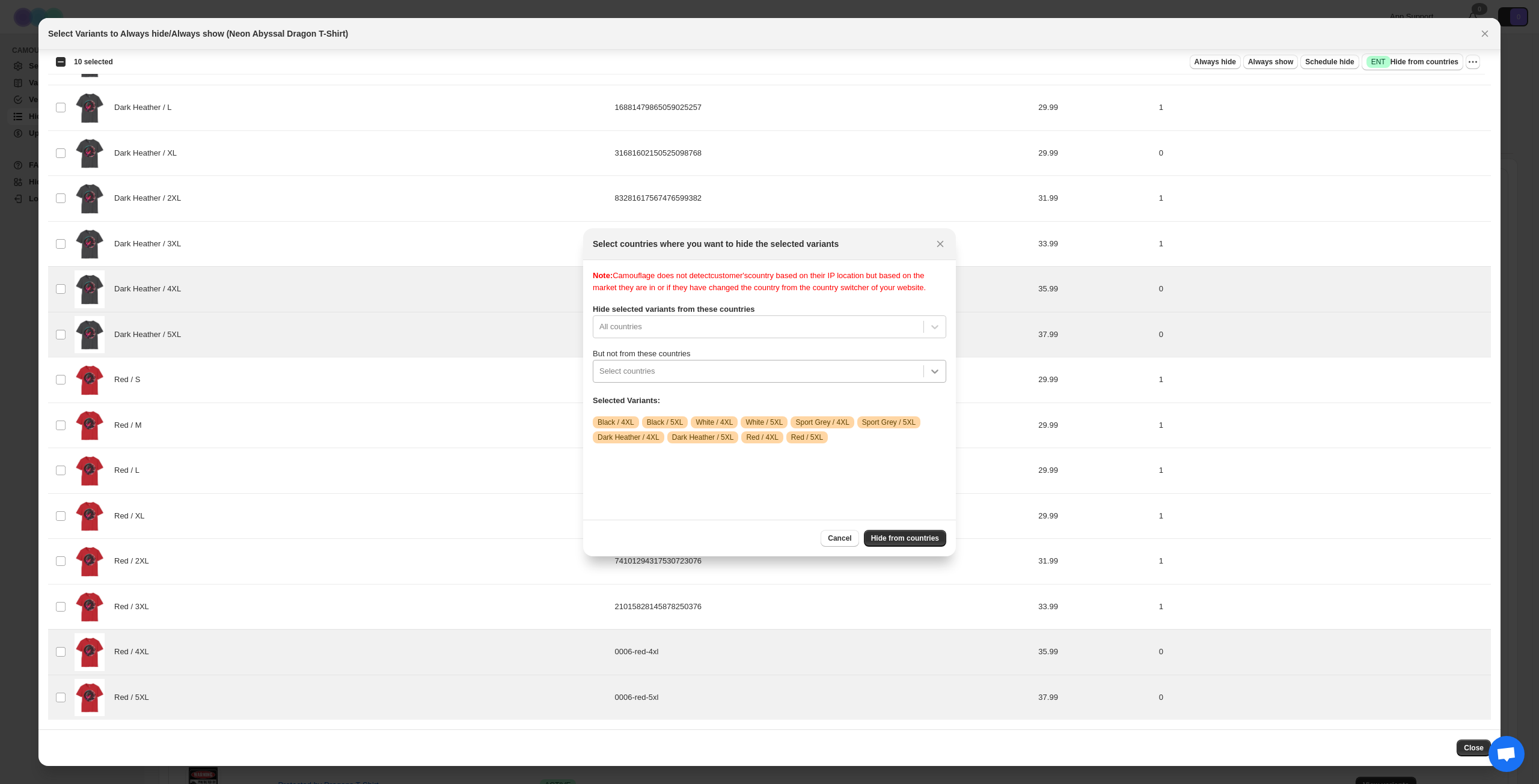
click at [935, 377] on icon ":r1eo:" at bounding box center [935, 371] width 12 height 12
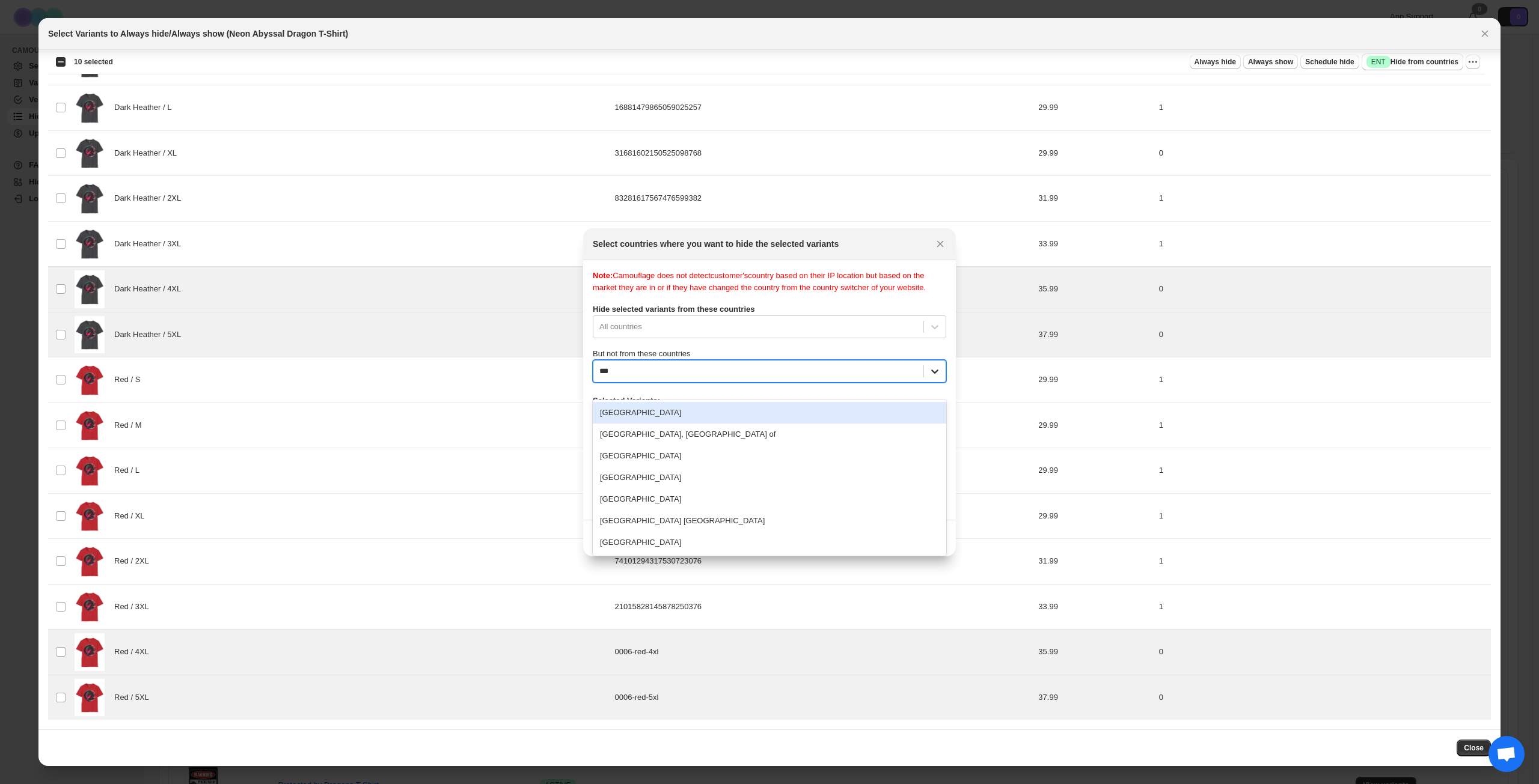
type input "****"
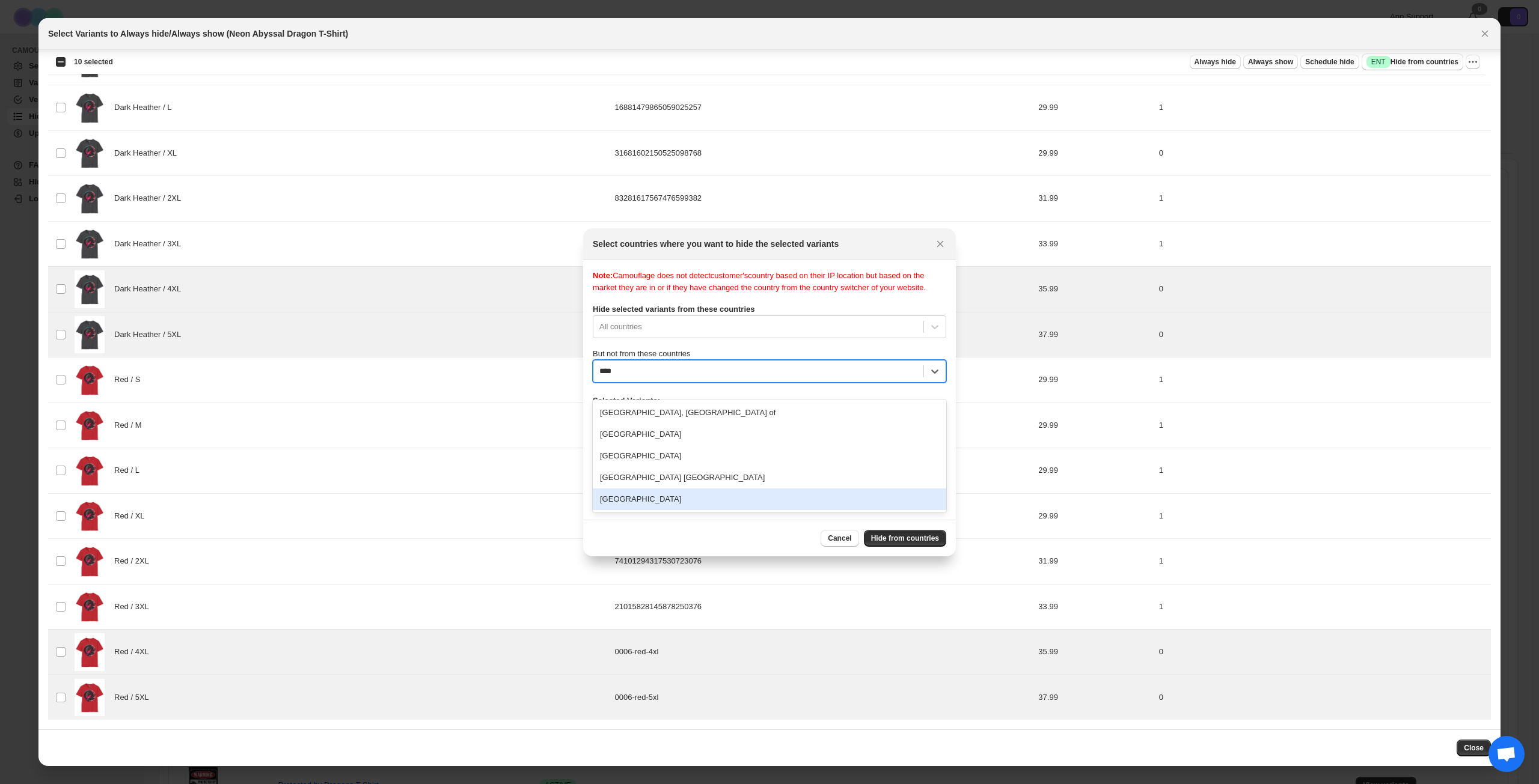
click at [764, 502] on div "[GEOGRAPHIC_DATA]" at bounding box center [770, 499] width 354 height 21
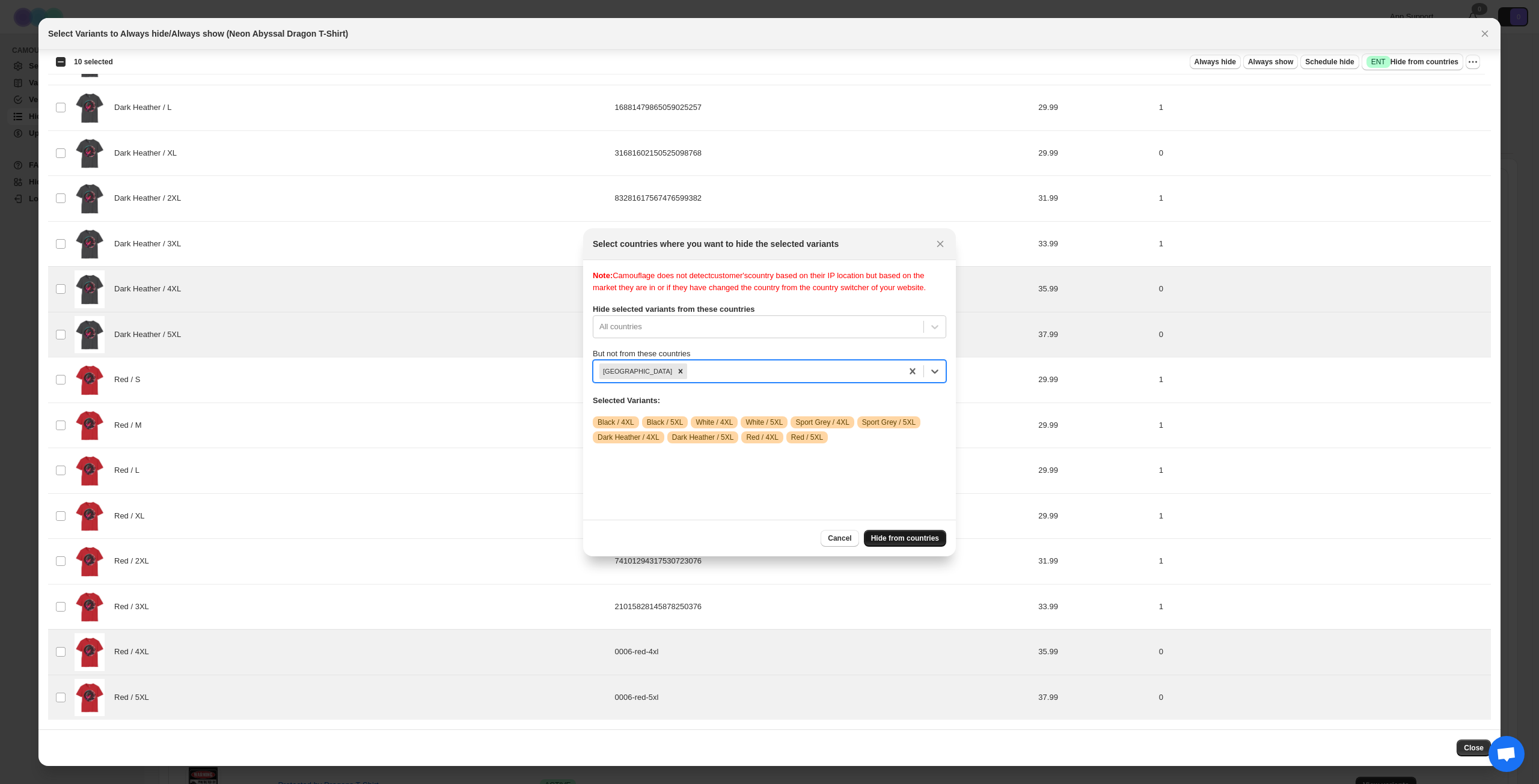
click at [916, 541] on span "Hide from countries" at bounding box center [905, 538] width 68 height 10
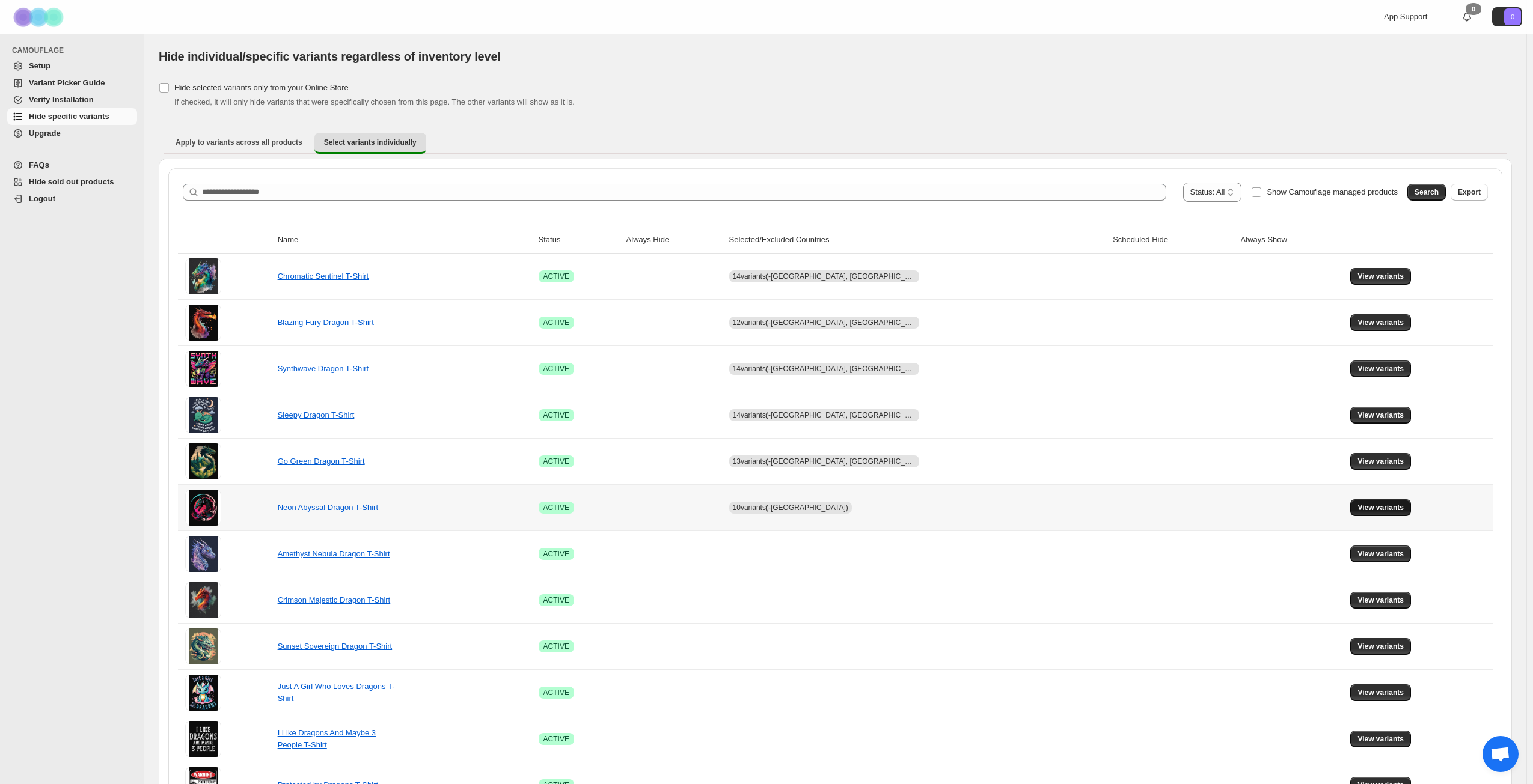
click at [1359, 503] on button "View variants" at bounding box center [1381, 508] width 61 height 17
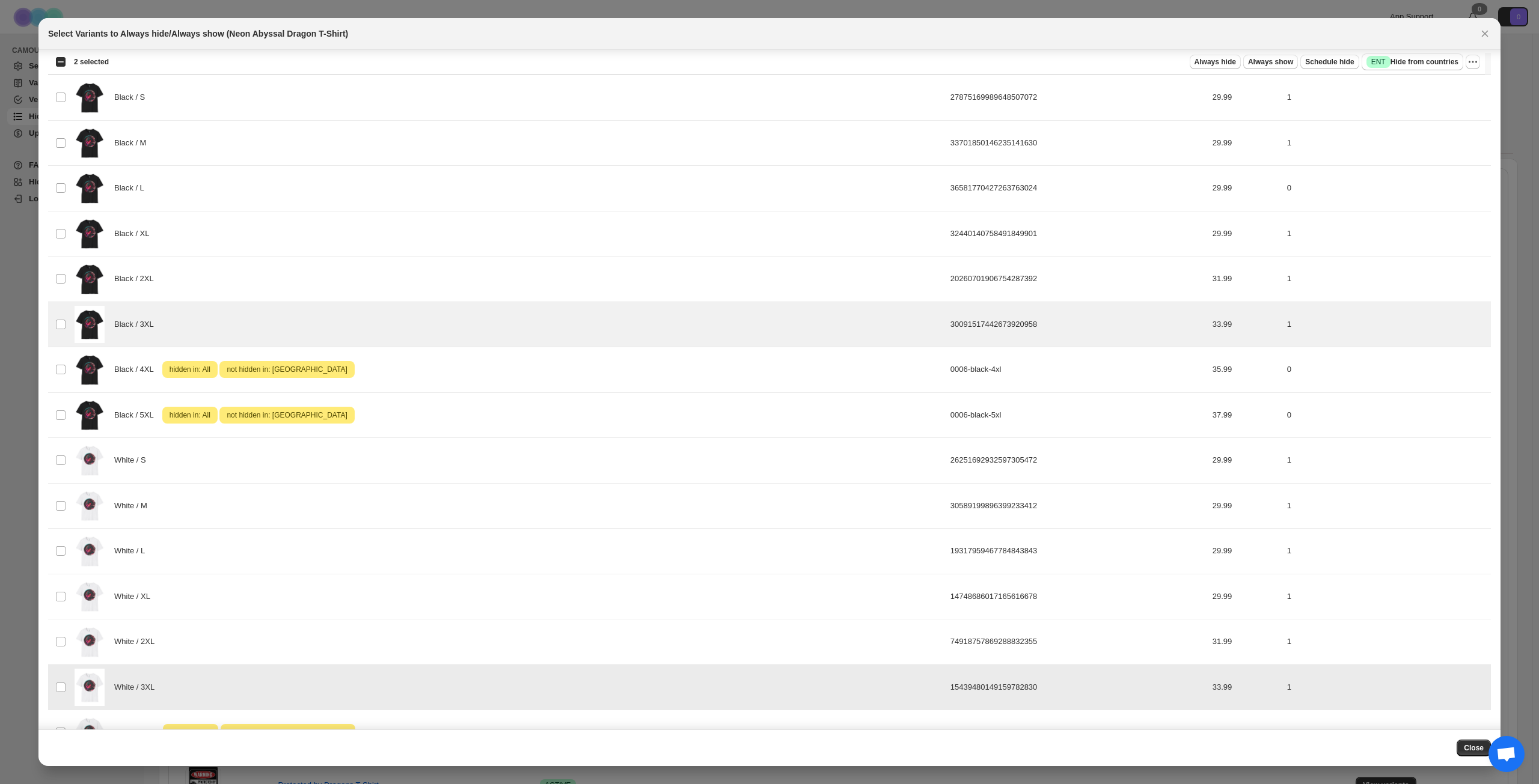
scroll to position [24, 0]
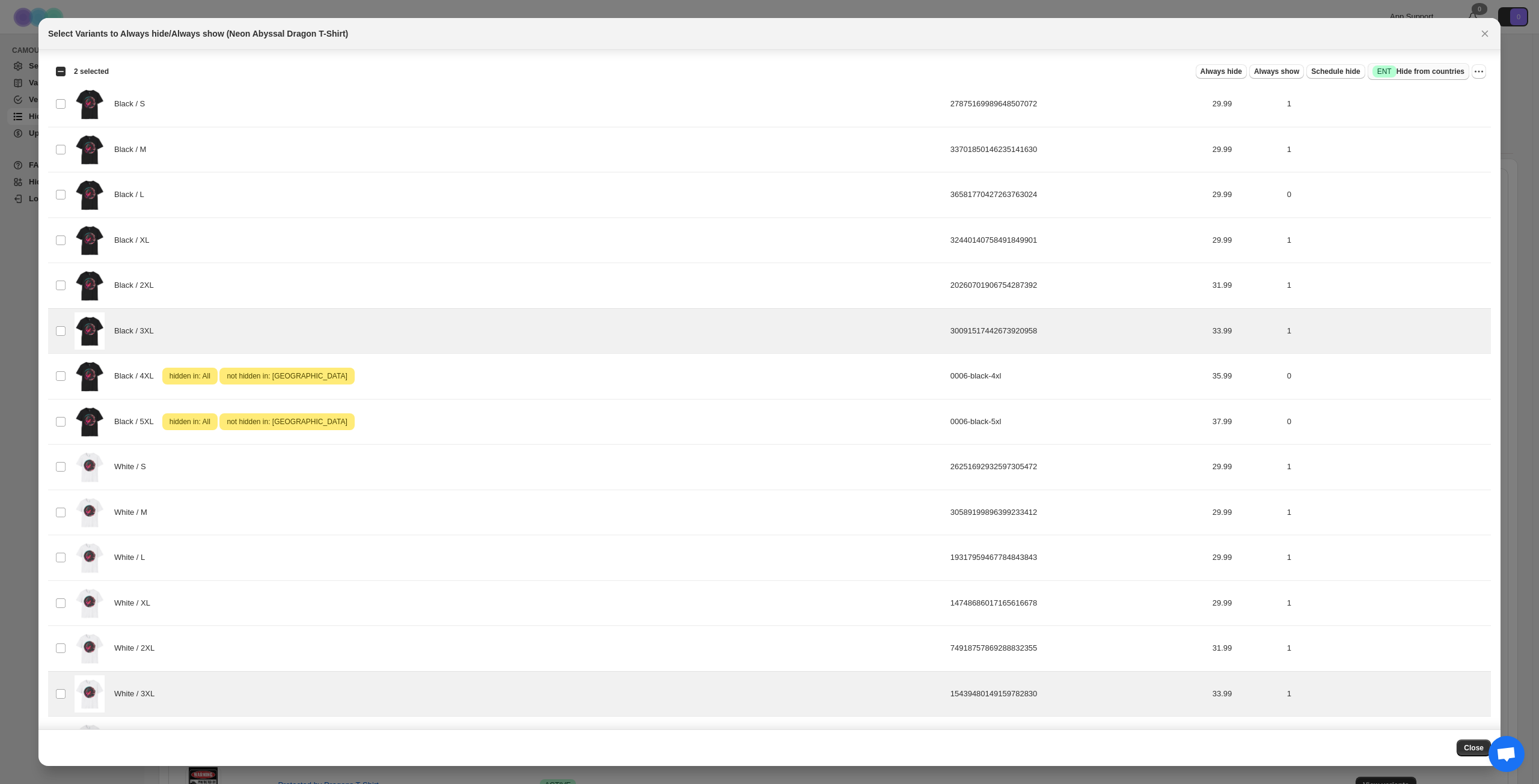
click at [1405, 67] on span "Success ENT Hide from countries" at bounding box center [1419, 71] width 92 height 12
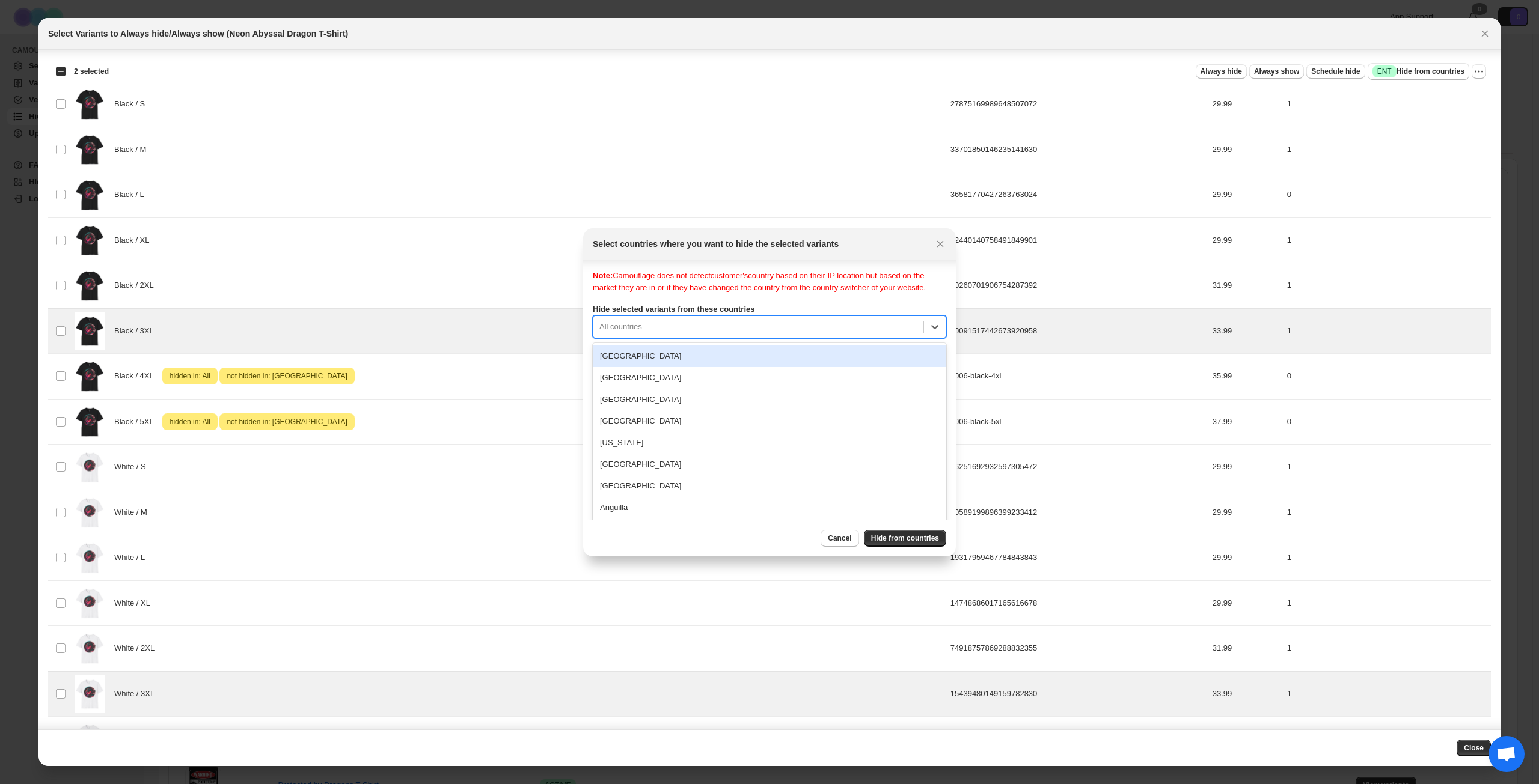
scroll to position [16, 0]
click at [773, 338] on div "Note: Camouflage does not detect customer's country based on their IP location …" at bounding box center [770, 386] width 354 height 240
type input "***"
click at [662, 367] on div "[GEOGRAPHIC_DATA]" at bounding box center [770, 356] width 354 height 21
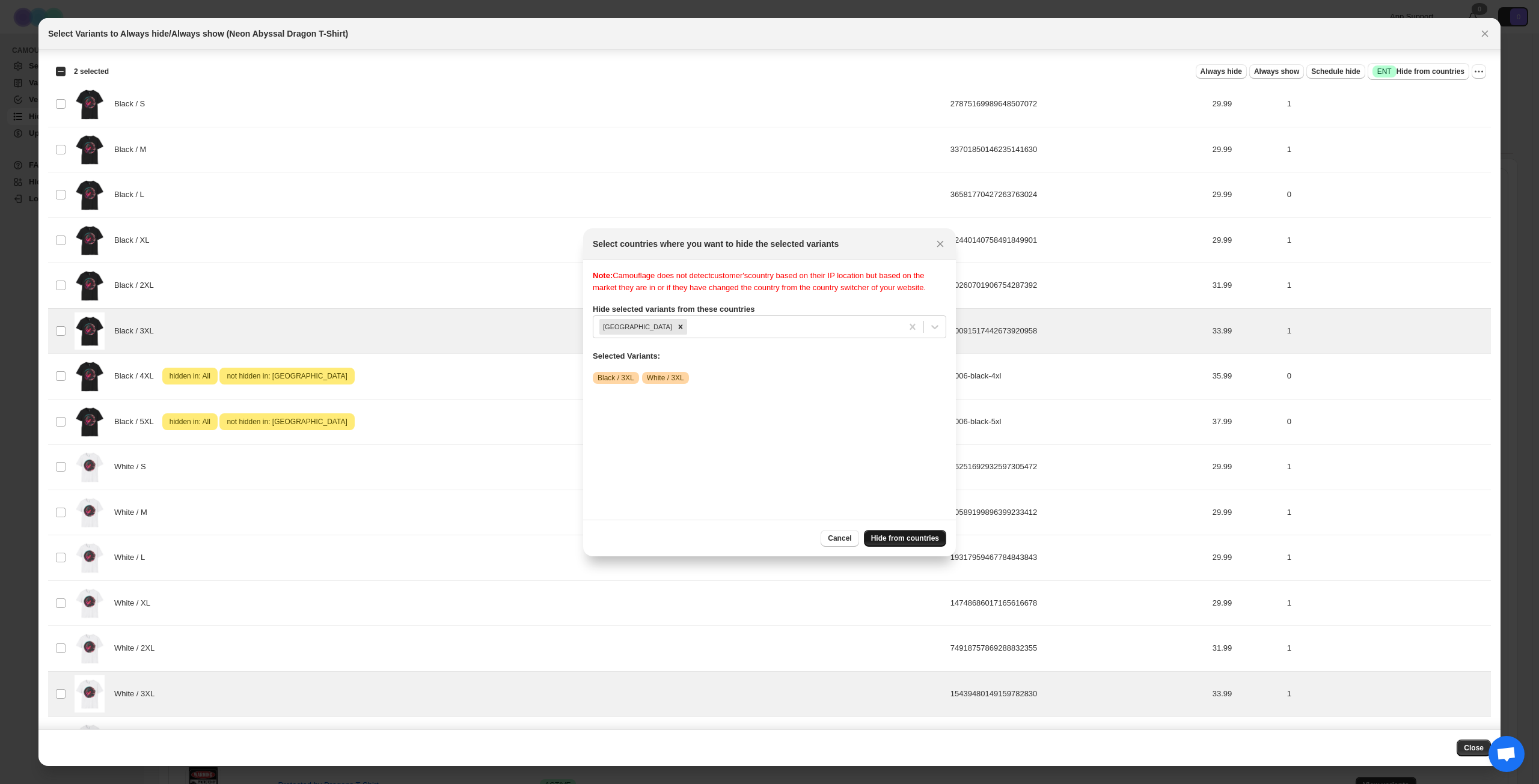
click at [903, 535] on span "Hide from countries" at bounding box center [905, 538] width 68 height 10
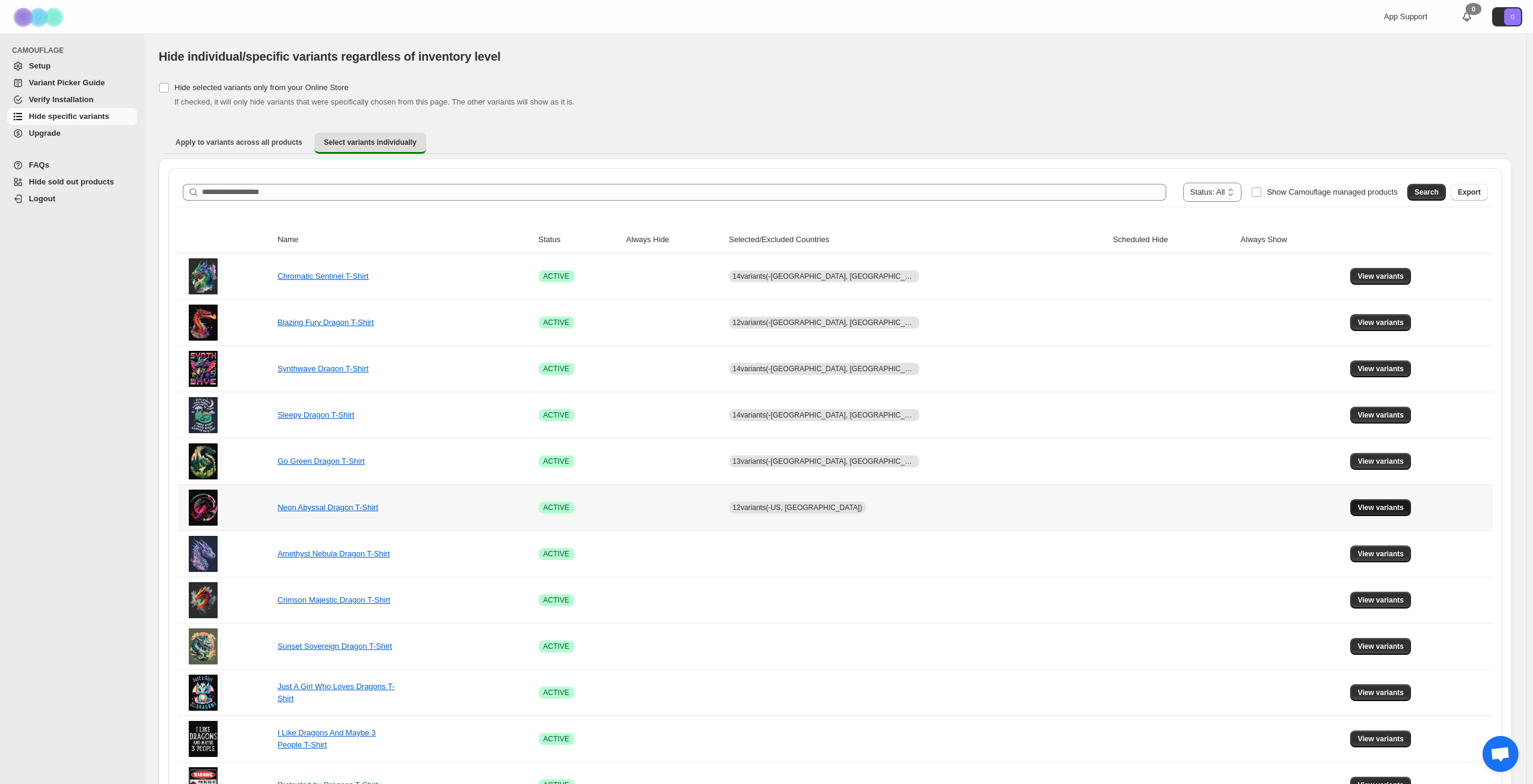
click at [1363, 506] on span "View variants" at bounding box center [1380, 508] width 46 height 10
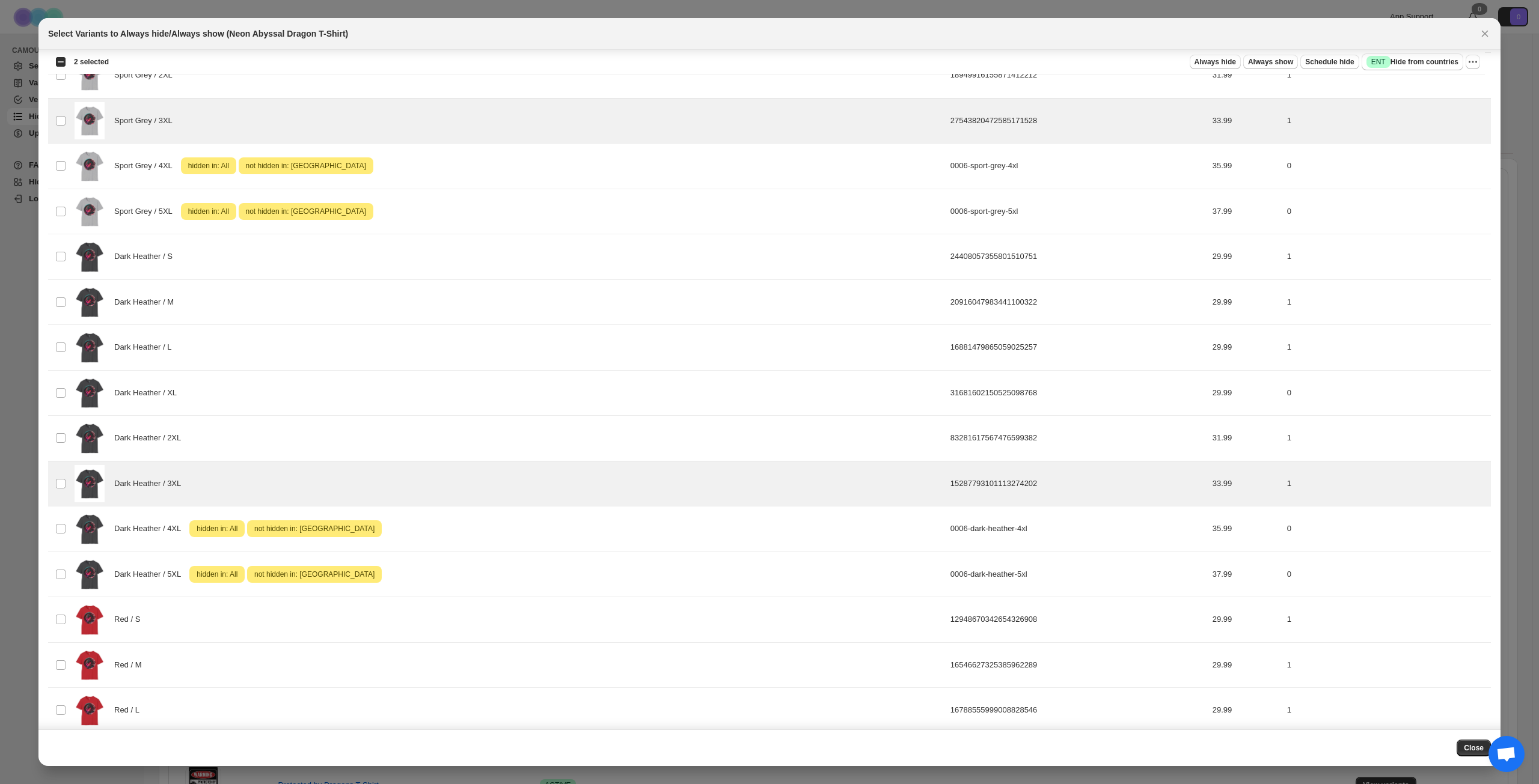
scroll to position [959, 0]
click at [1401, 55] on button "Success ENT Hide from countries" at bounding box center [1412, 62] width 102 height 17
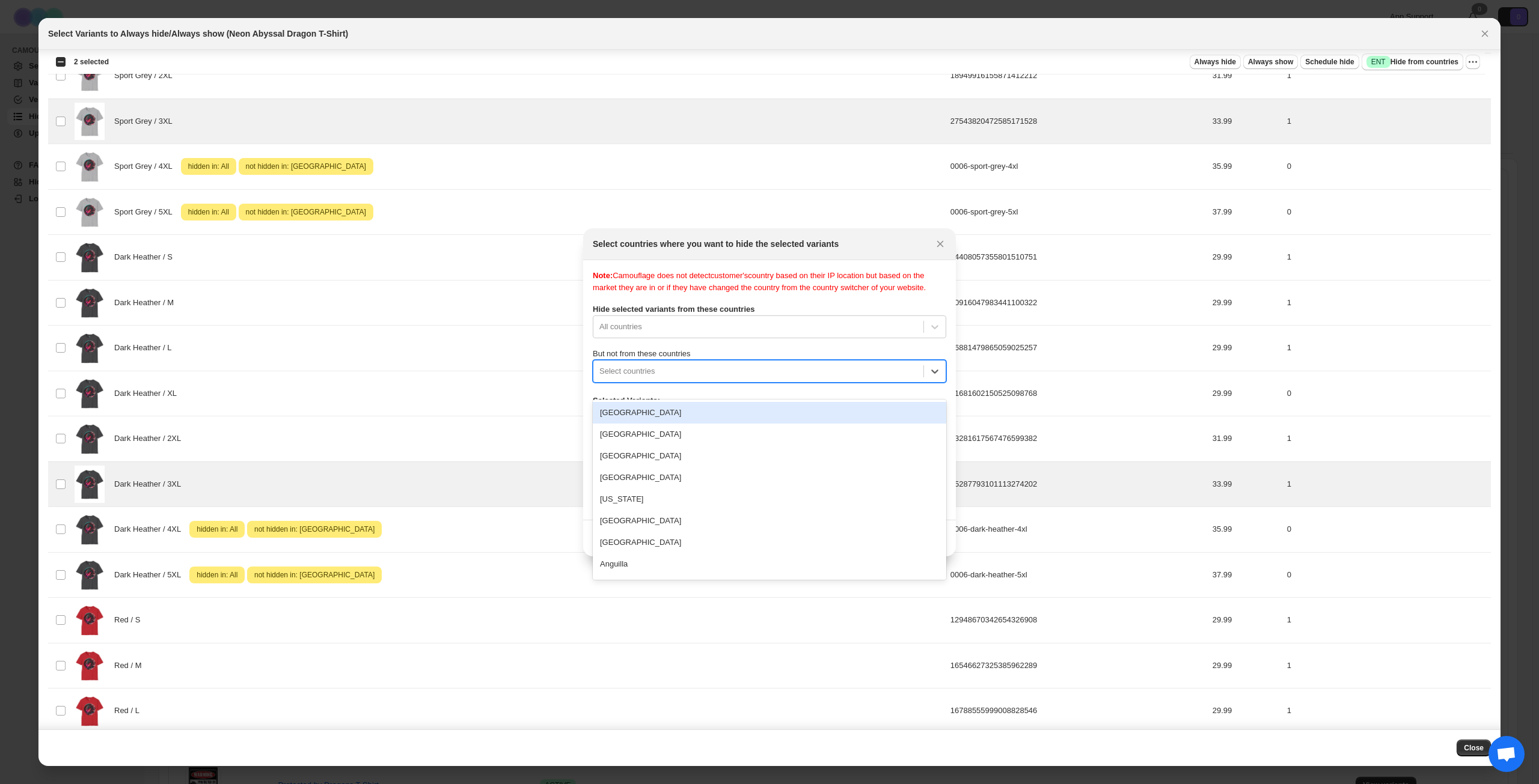
click at [788, 379] on div ":r1ig:" at bounding box center [758, 371] width 318 height 14
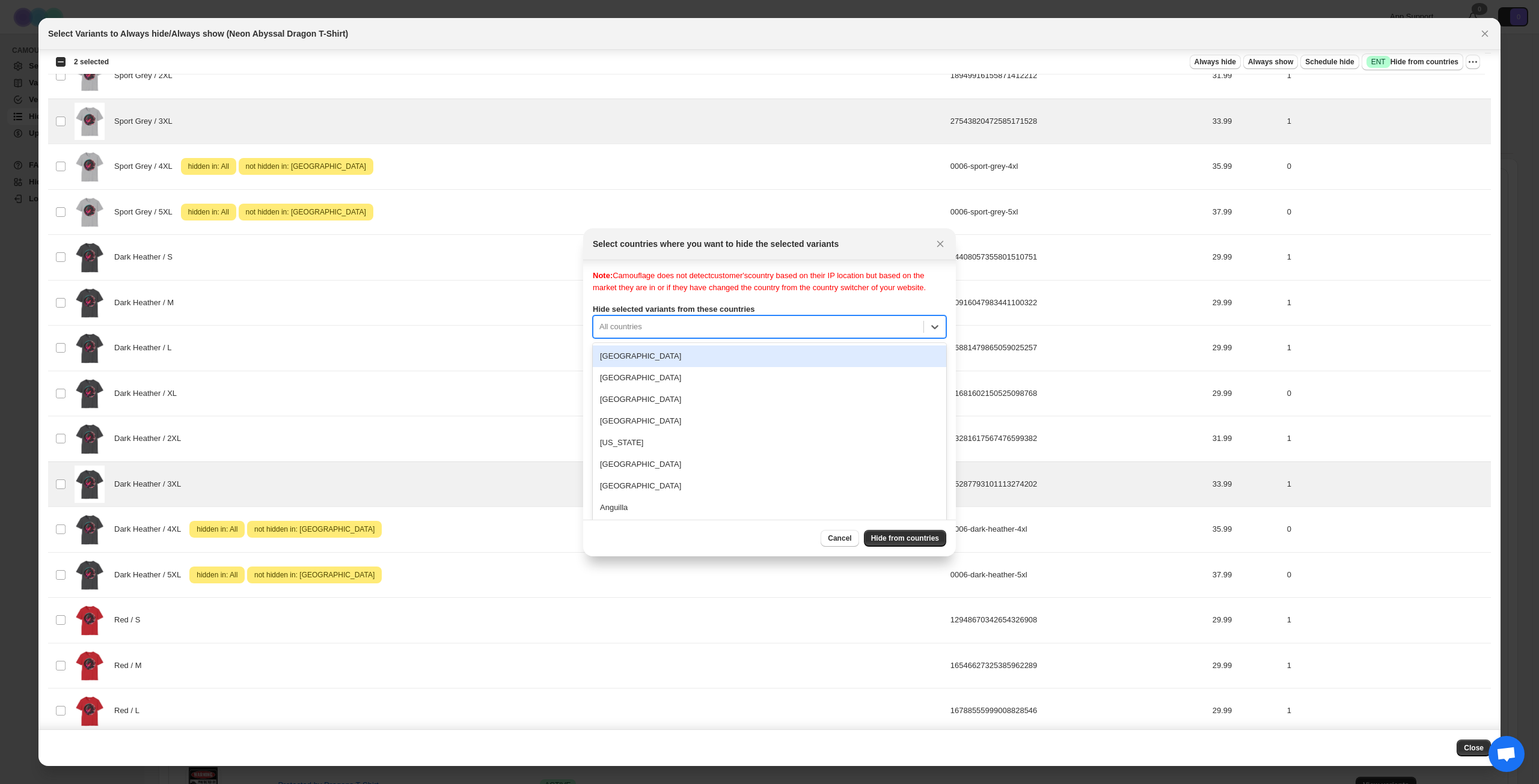
scroll to position [16, 0]
click at [785, 335] on div "250 results available. Use Up and Down to choose options, press Enter to select…" at bounding box center [770, 323] width 354 height 23
type input "***"
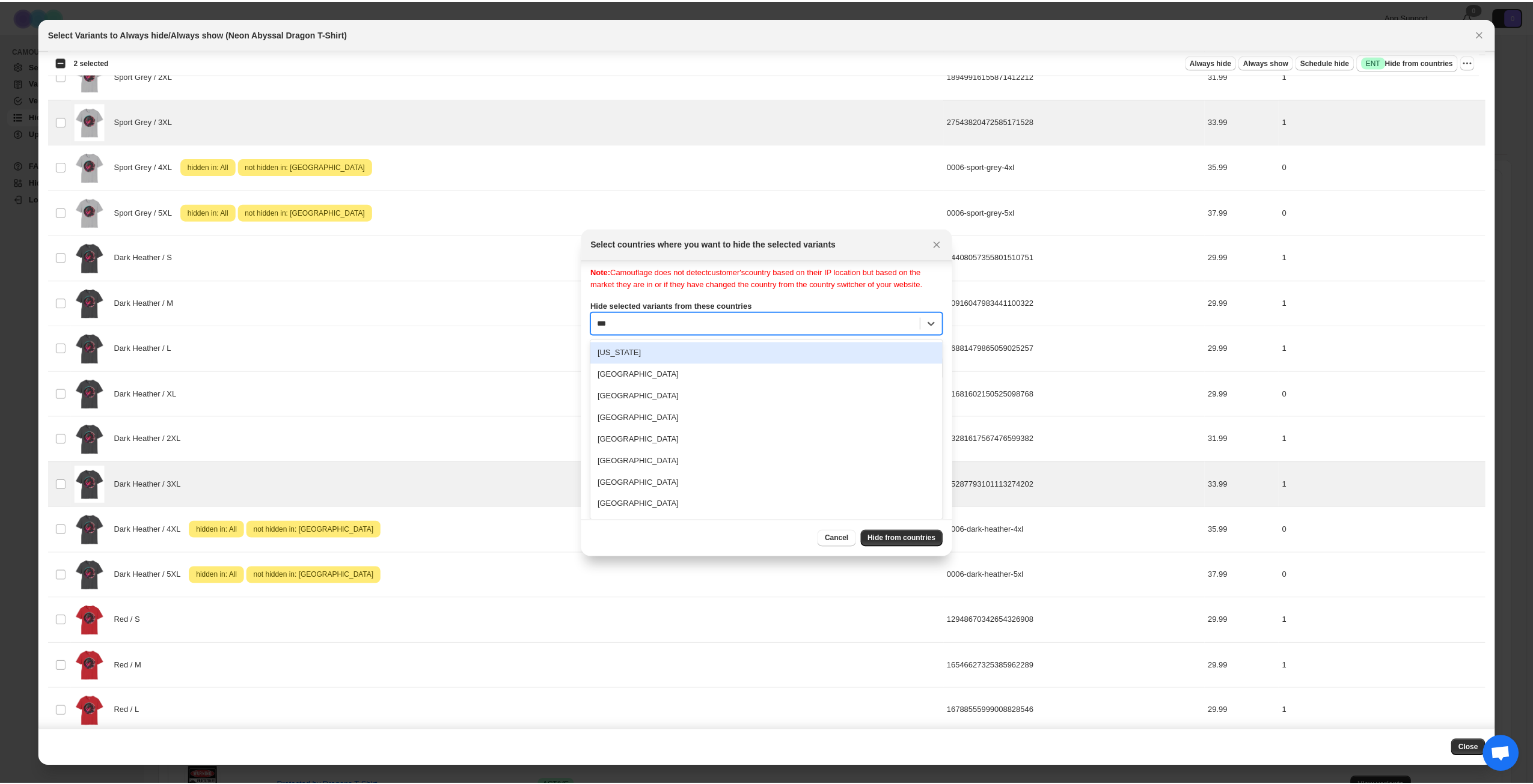
scroll to position [0, 0]
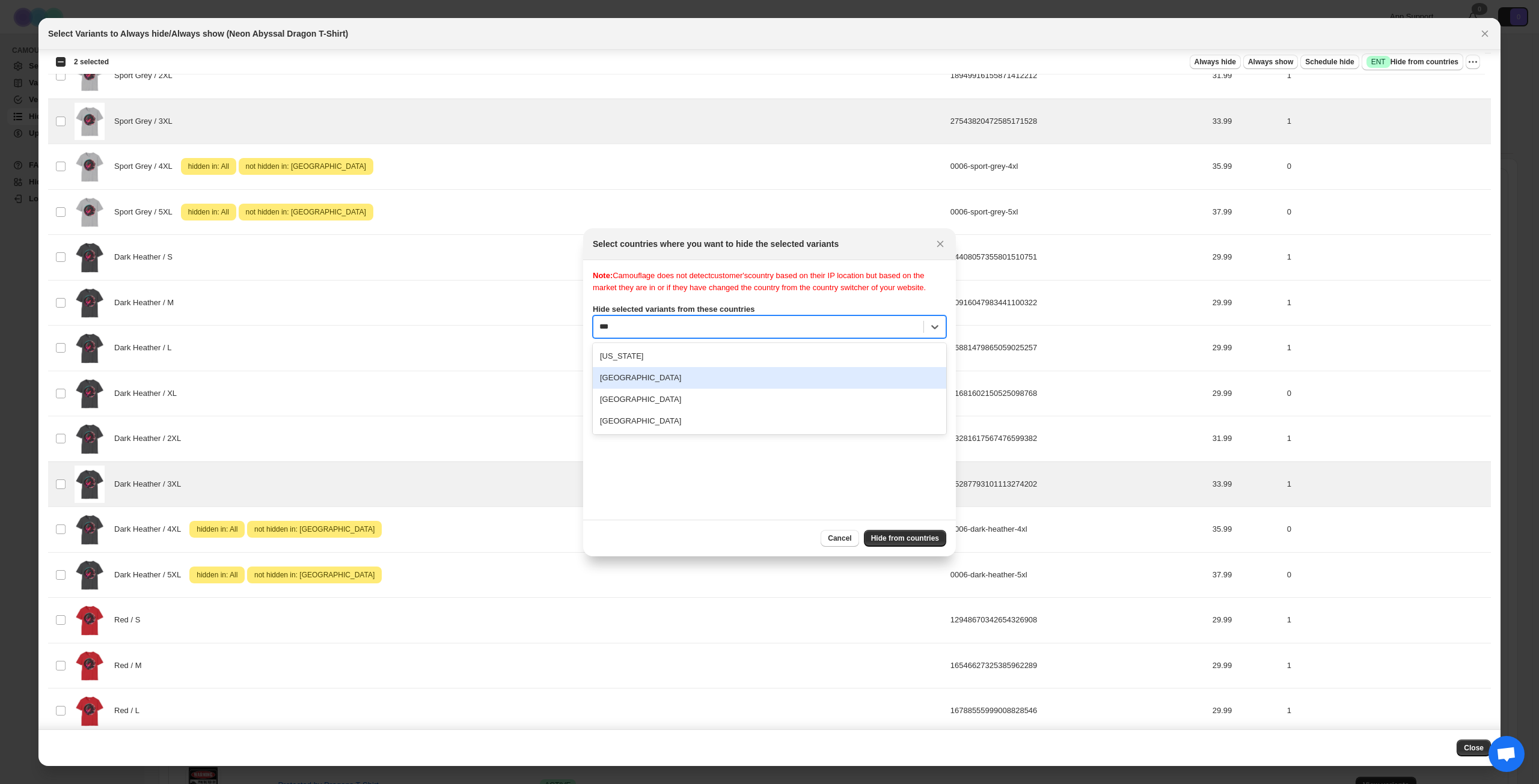
click at [715, 389] on div "[GEOGRAPHIC_DATA]" at bounding box center [770, 377] width 354 height 21
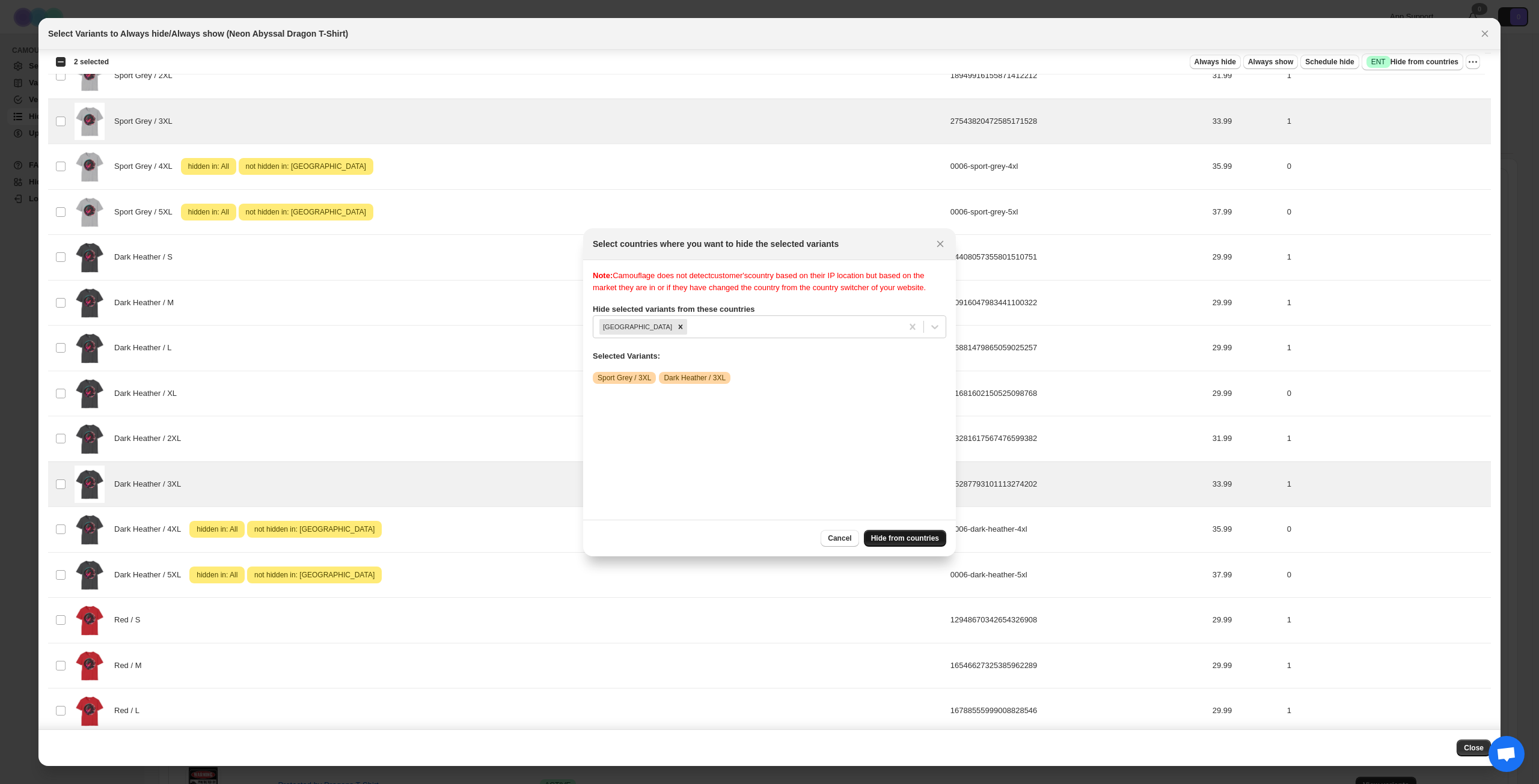
click at [902, 542] on span "Hide from countries" at bounding box center [905, 538] width 68 height 10
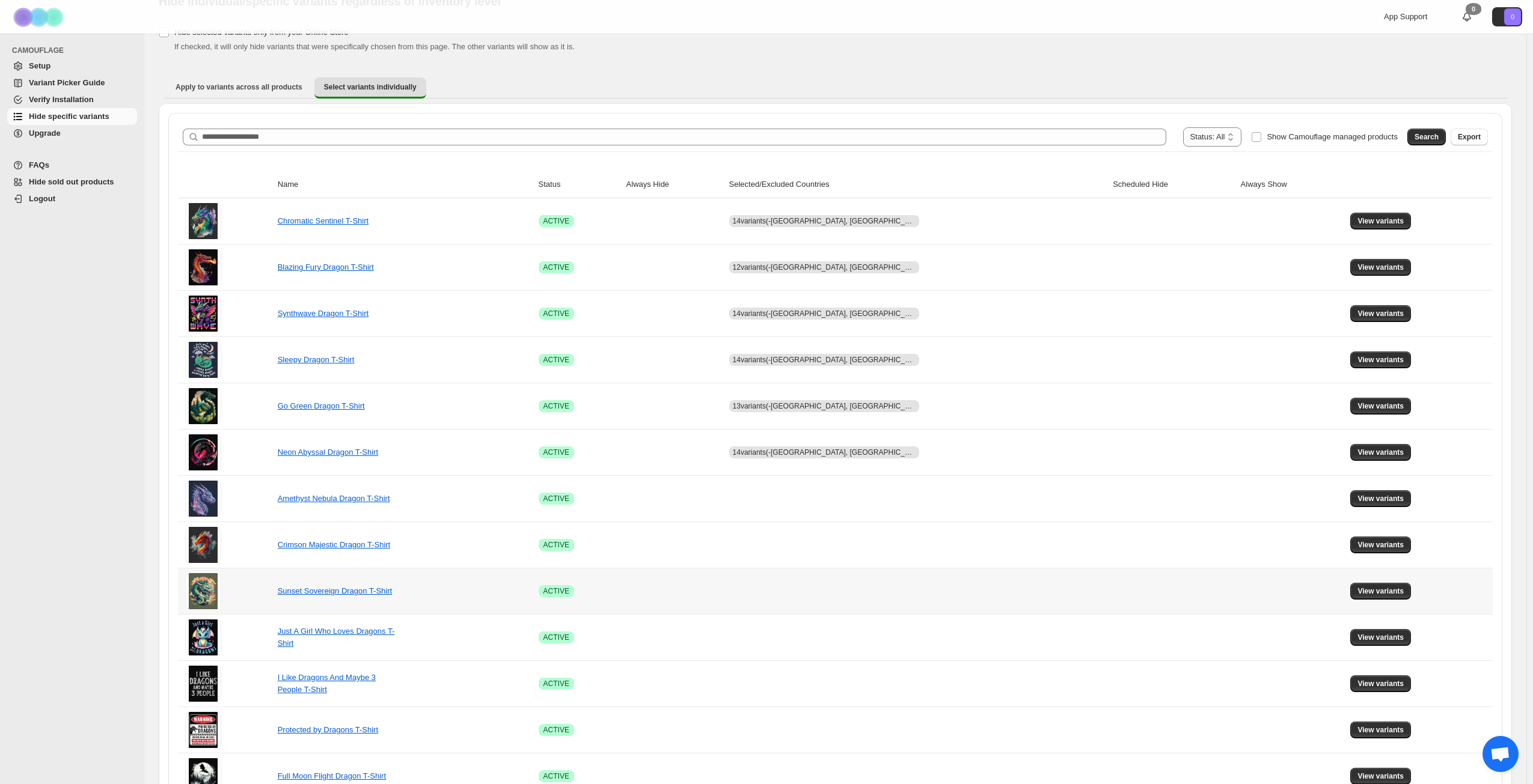
scroll to position [60, 0]
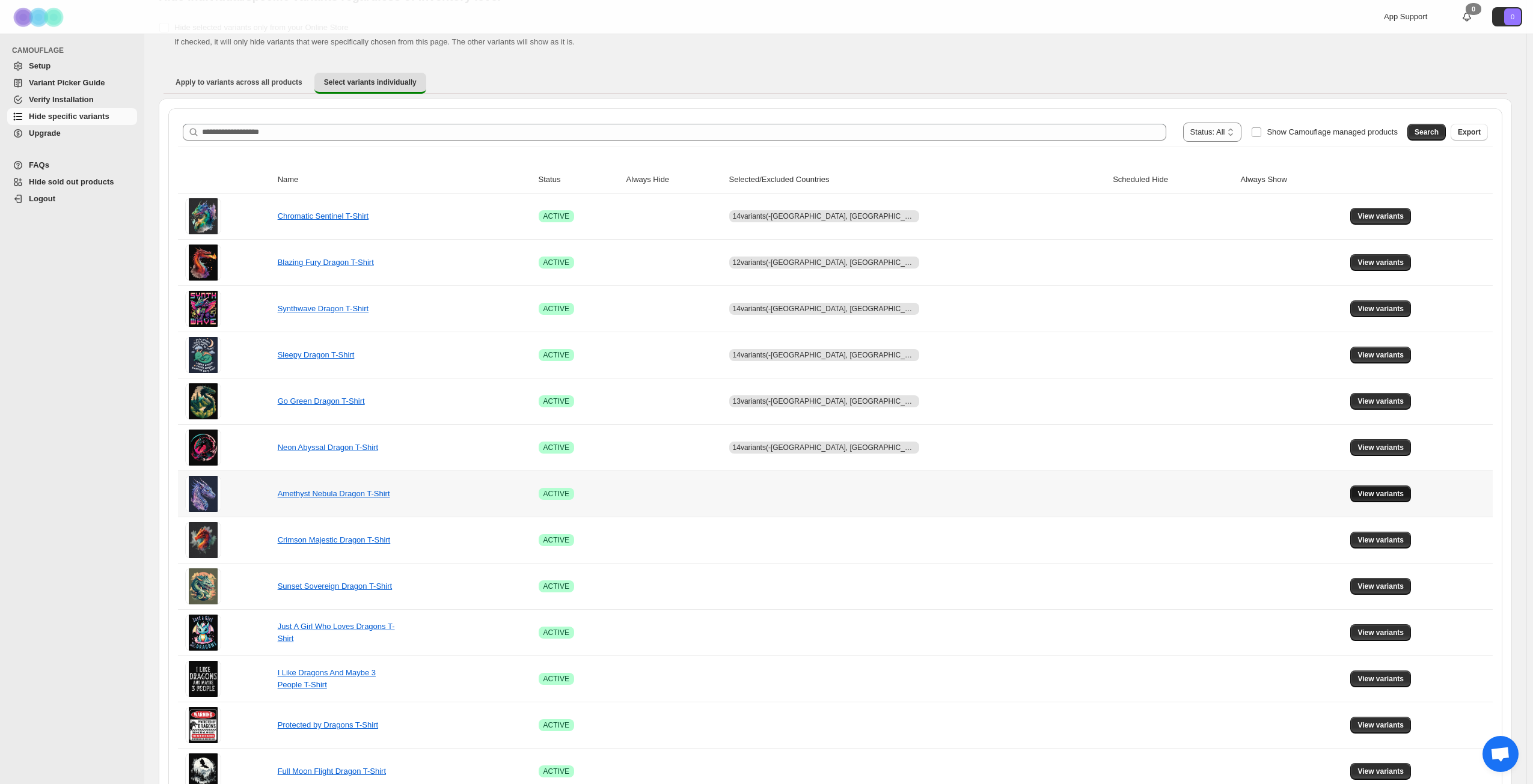
click at [1384, 494] on span "View variants" at bounding box center [1380, 494] width 46 height 10
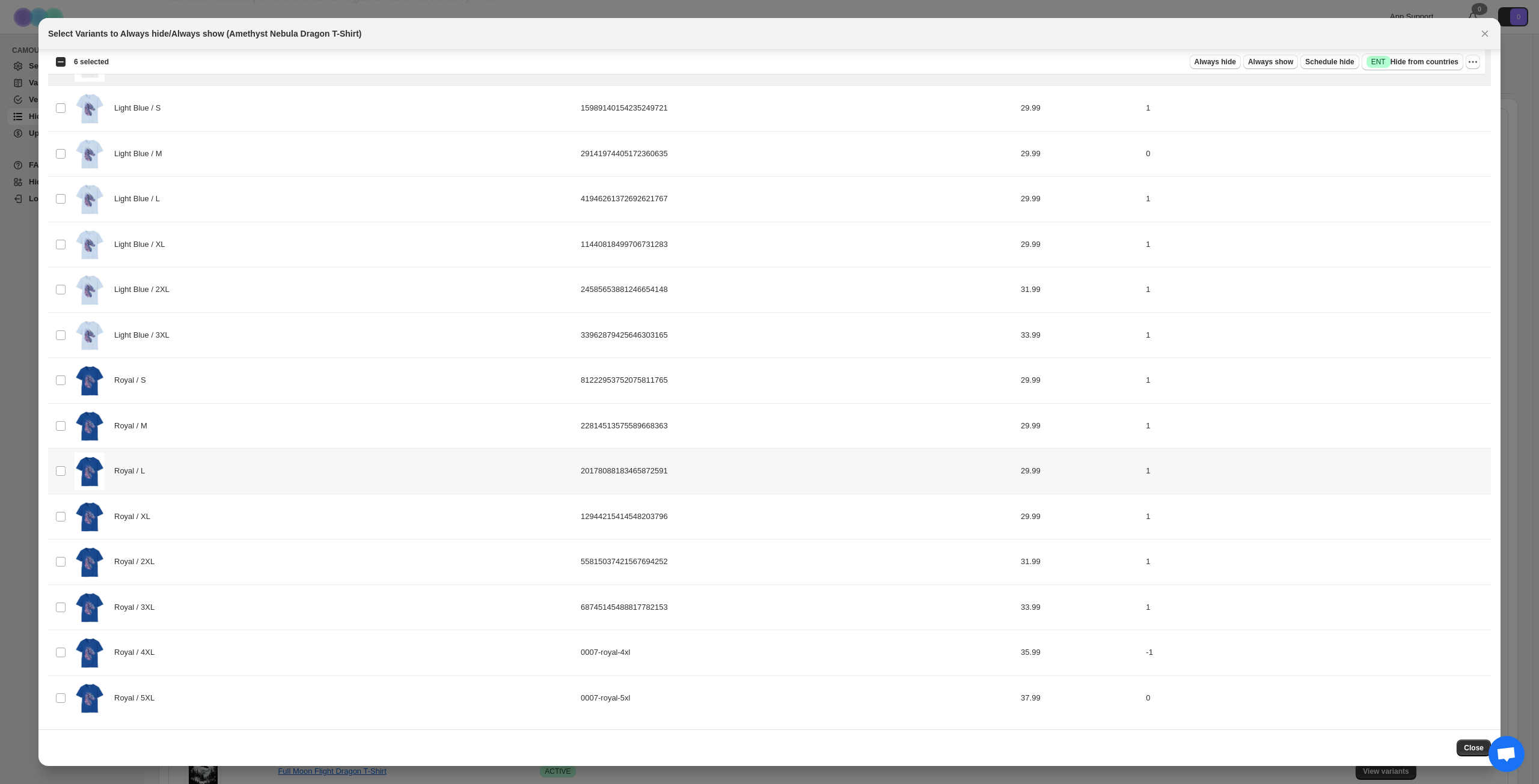
scroll to position [1109, 0]
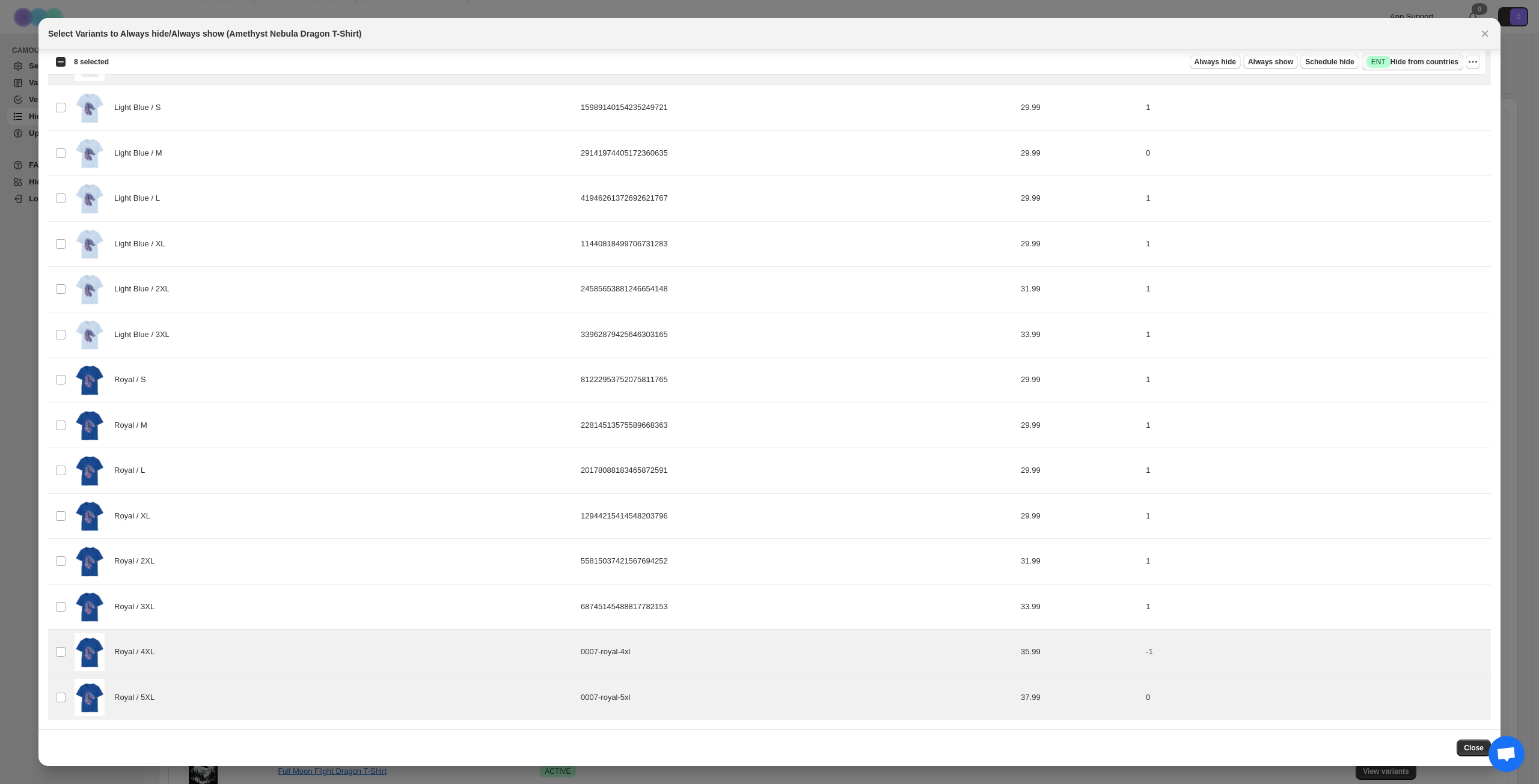
click at [1413, 62] on span "Success ENT Hide from countries" at bounding box center [1413, 62] width 92 height 12
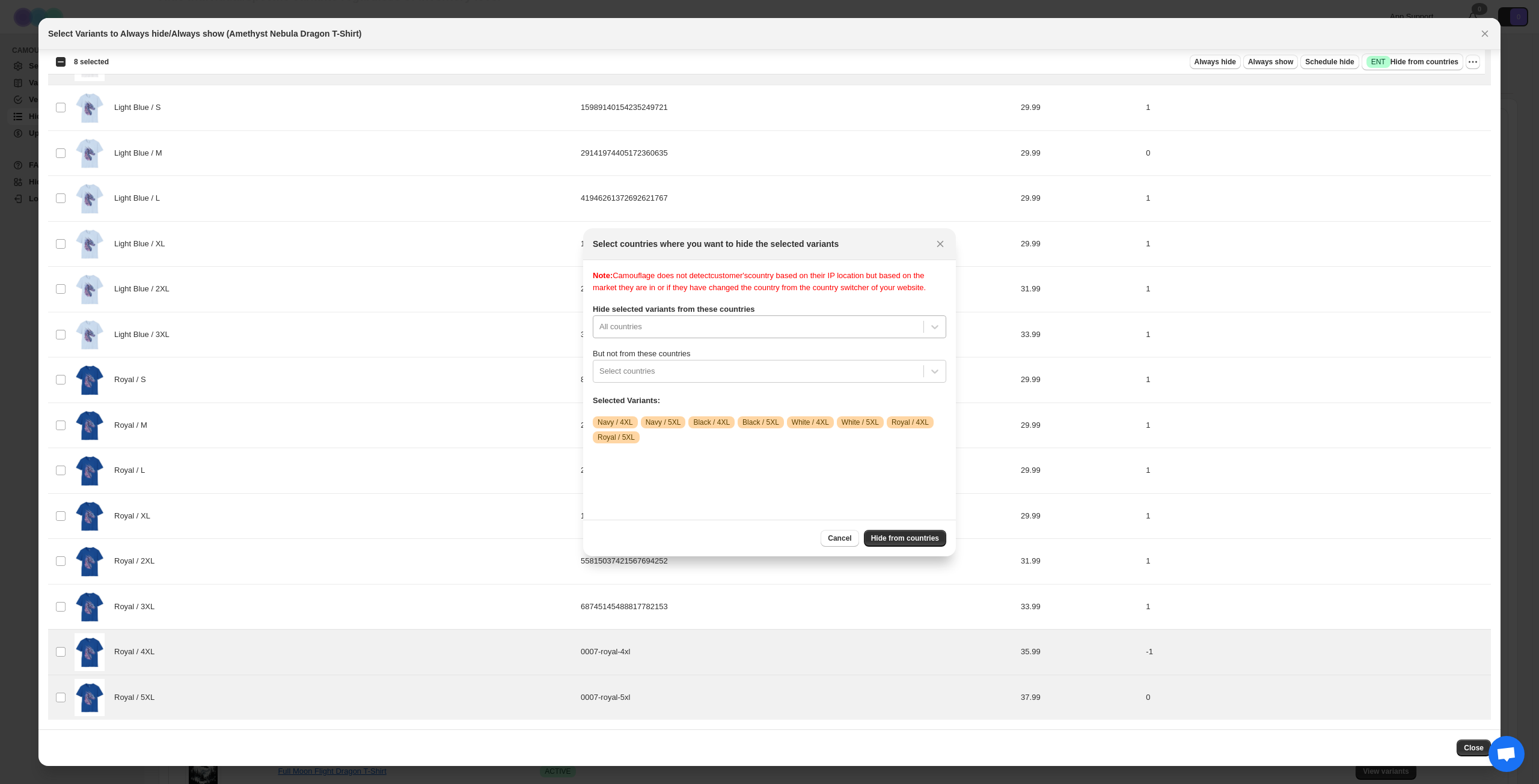
scroll to position [16, 0]
click at [731, 339] on div "All countries" at bounding box center [770, 326] width 354 height 23
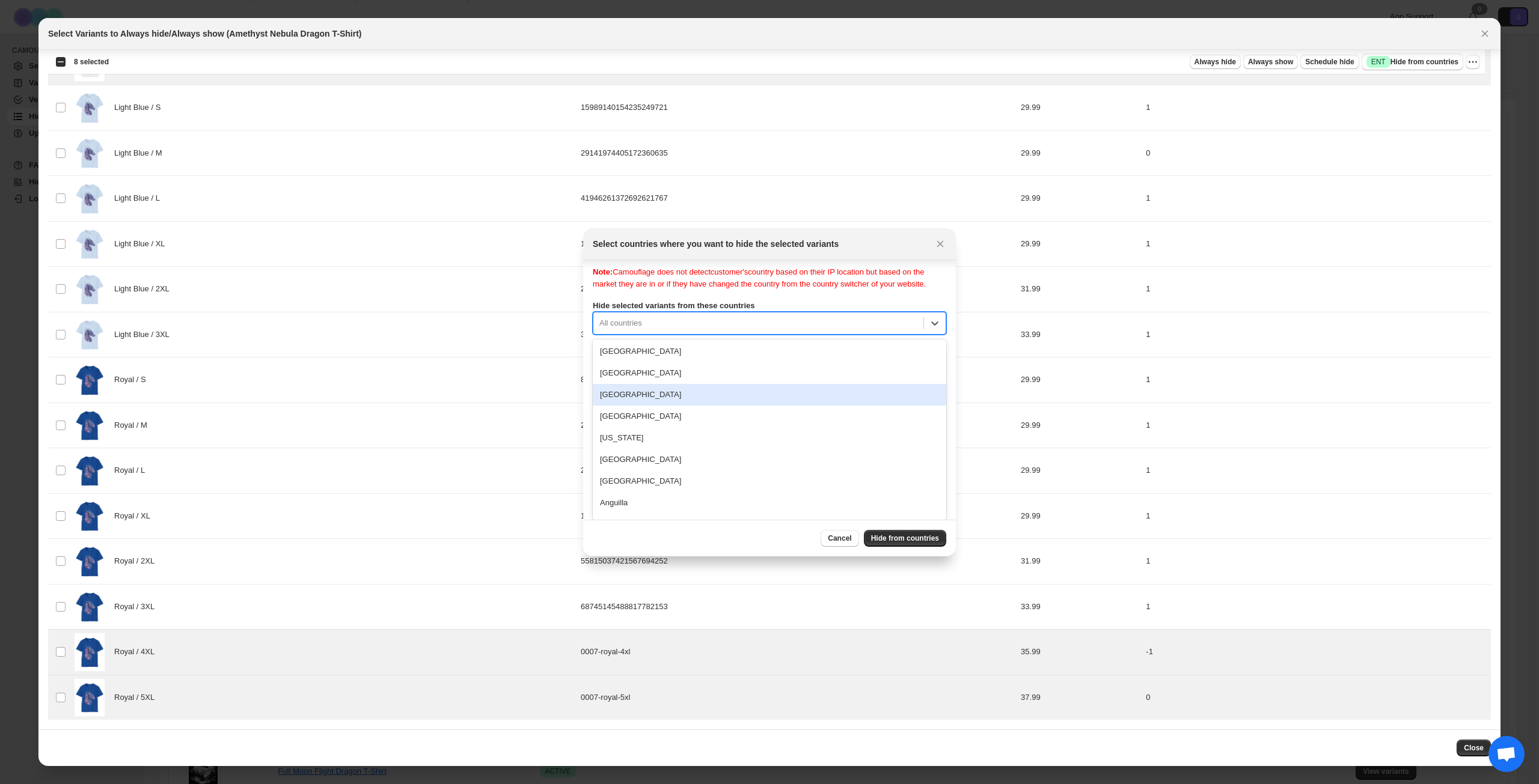
scroll to position [0, 0]
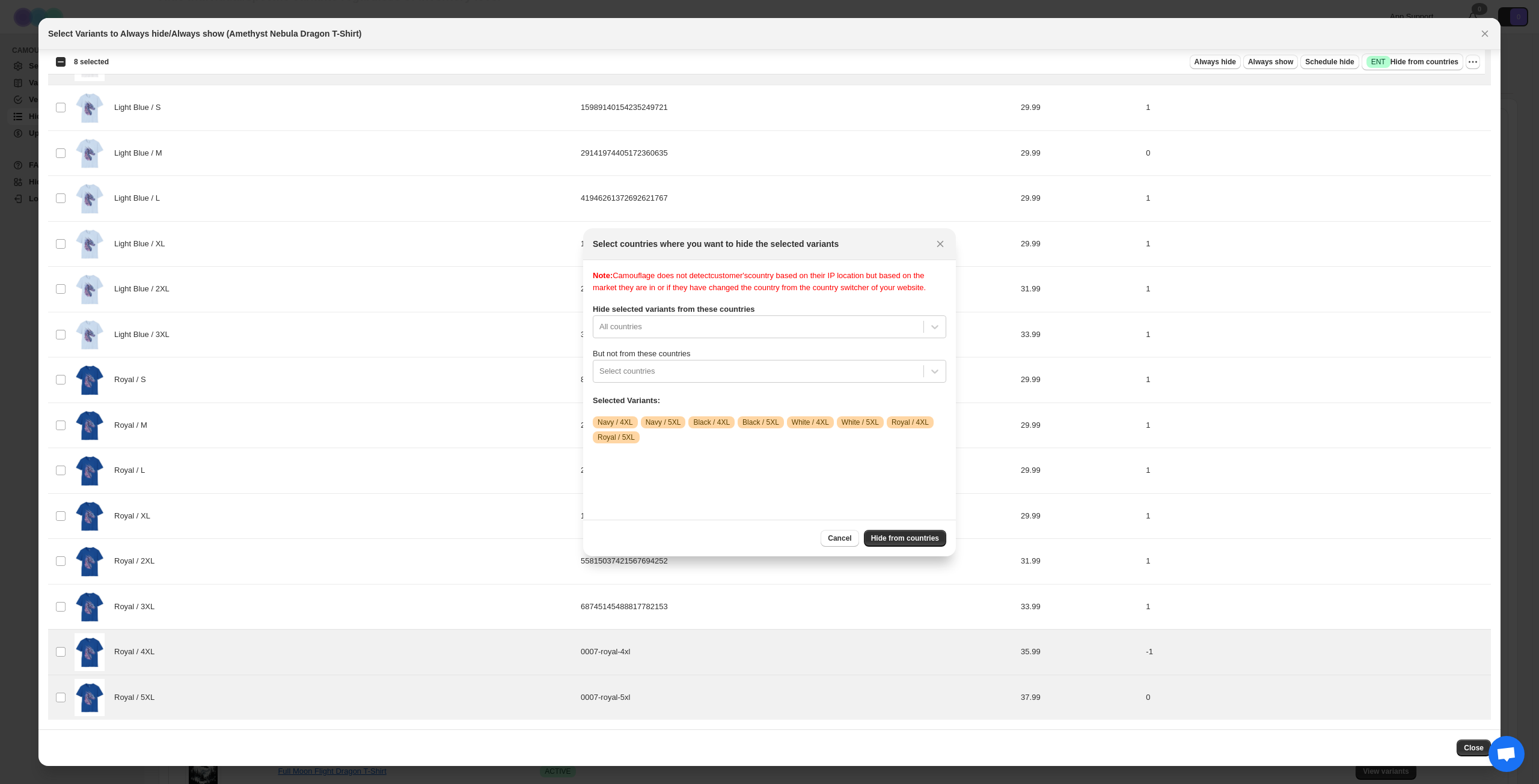
click at [814, 278] on div "Note: Camouflage does not detect customer's country based on their IP location …" at bounding box center [770, 282] width 354 height 24
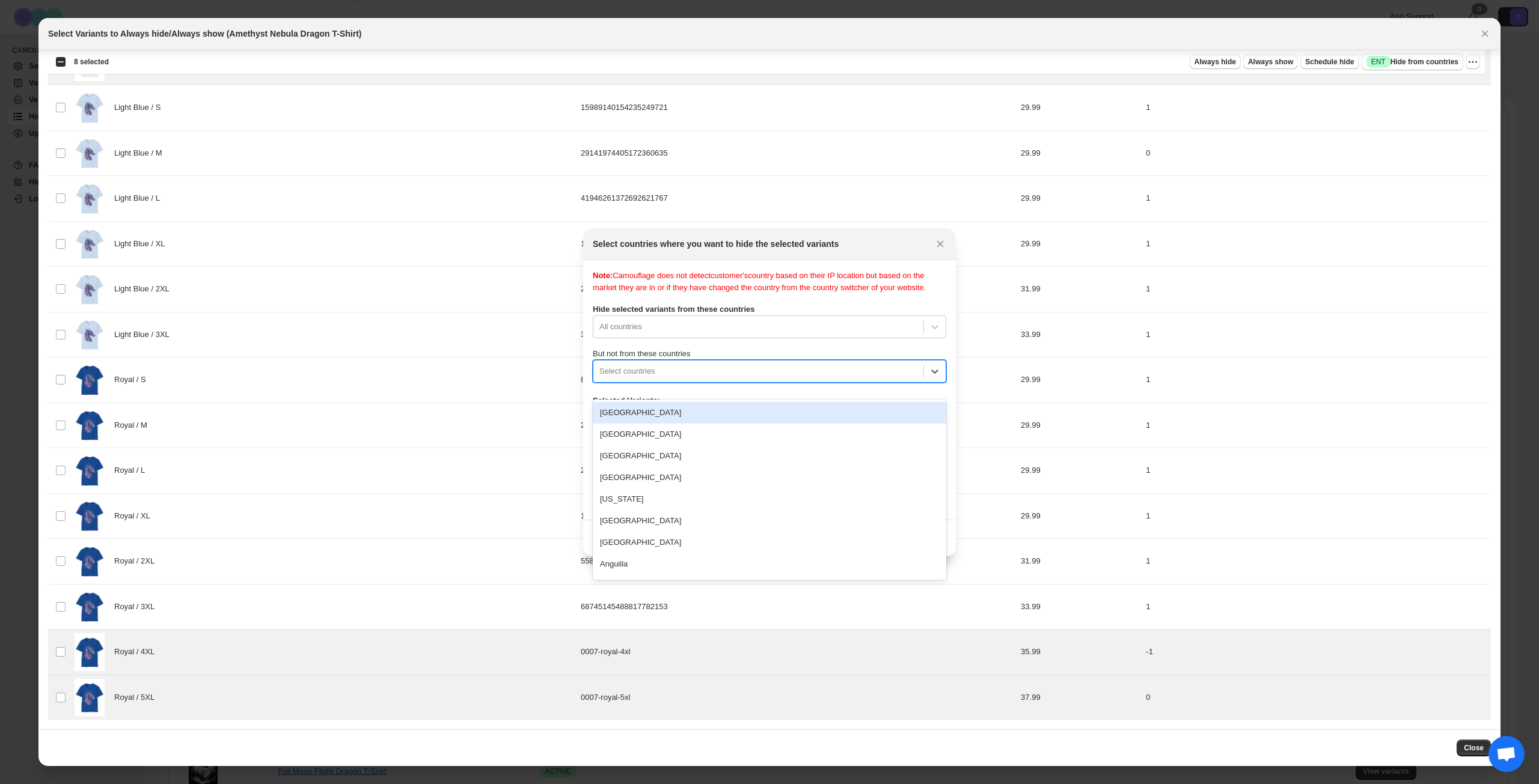
click at [821, 379] on div ":r1ka:" at bounding box center [758, 371] width 318 height 14
type input "****"
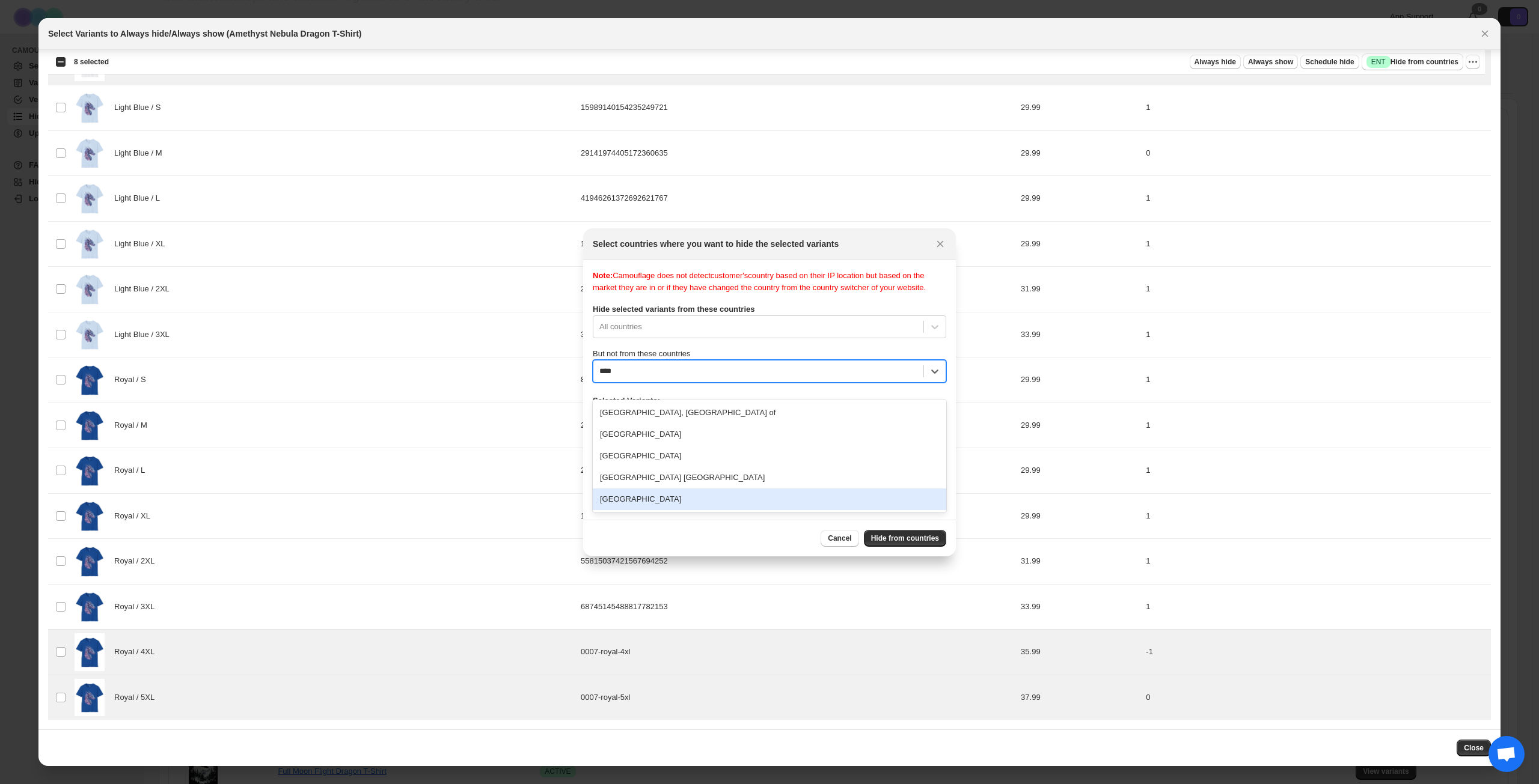
click at [681, 500] on div "[GEOGRAPHIC_DATA]" at bounding box center [770, 499] width 354 height 21
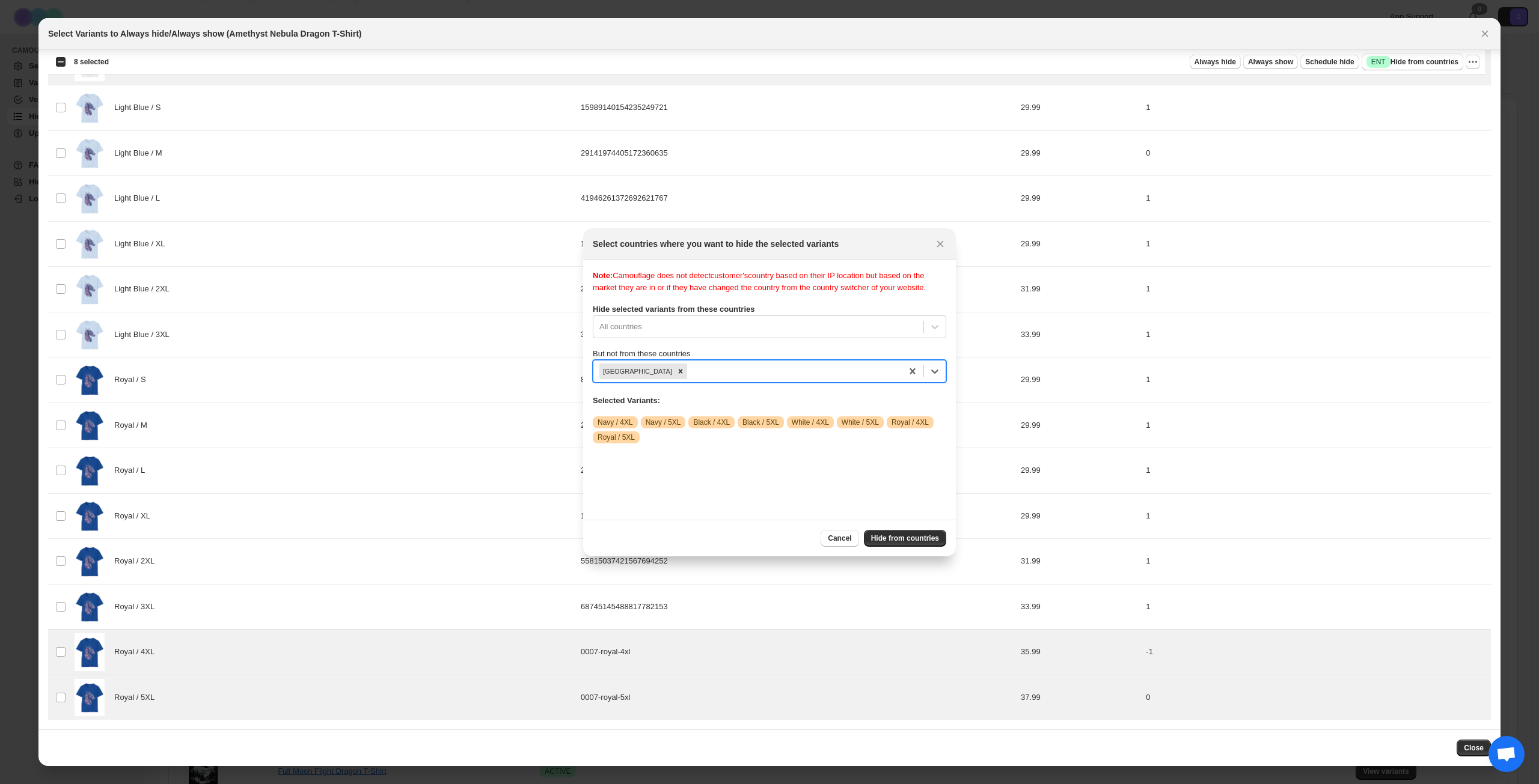
click at [778, 487] on div "Note: Camouflage does not detect customer's country based on their IP location …" at bounding box center [770, 390] width 354 height 240
click at [908, 535] on span "Hide from countries" at bounding box center [905, 538] width 68 height 10
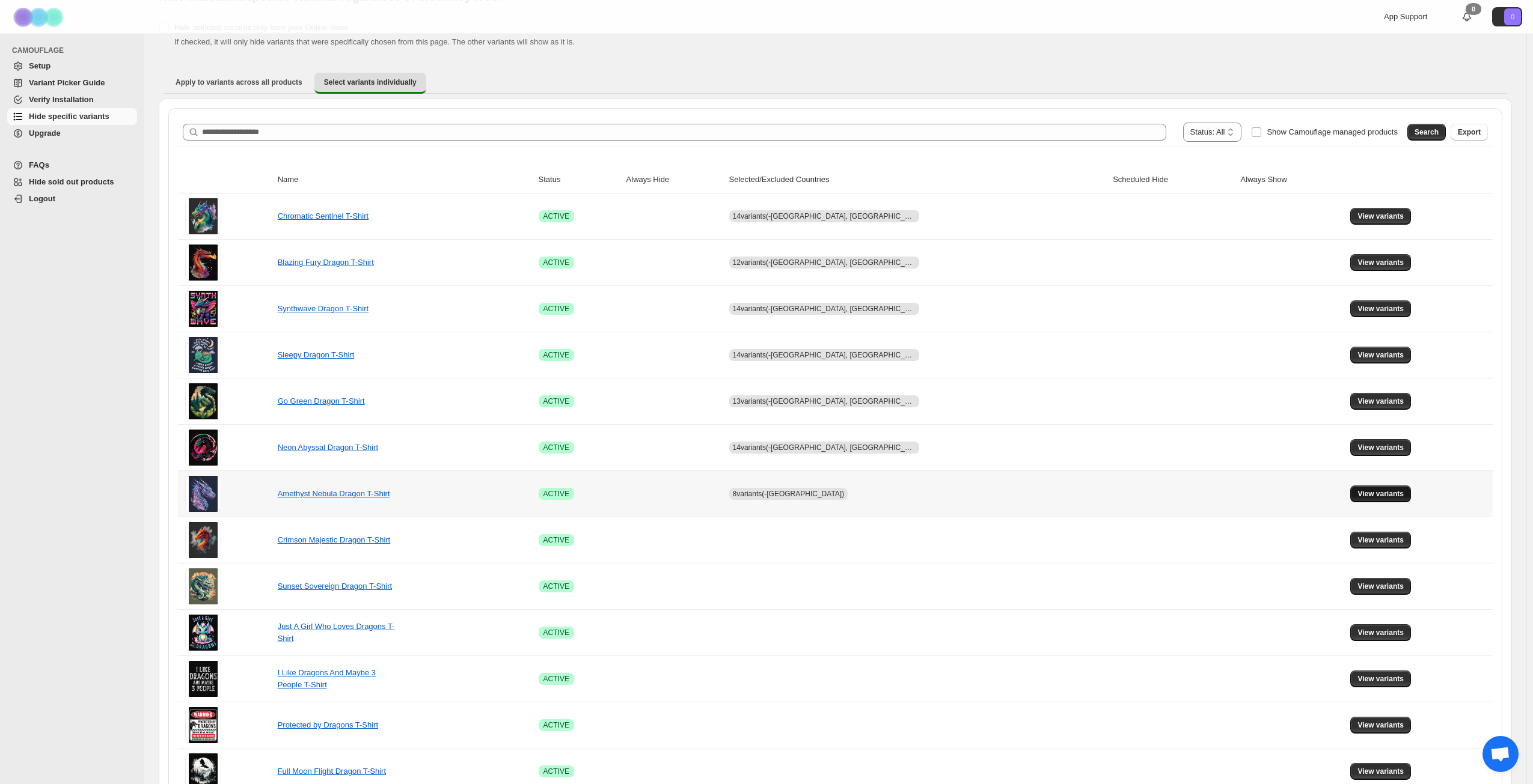
click at [1372, 496] on span "View variants" at bounding box center [1380, 494] width 46 height 10
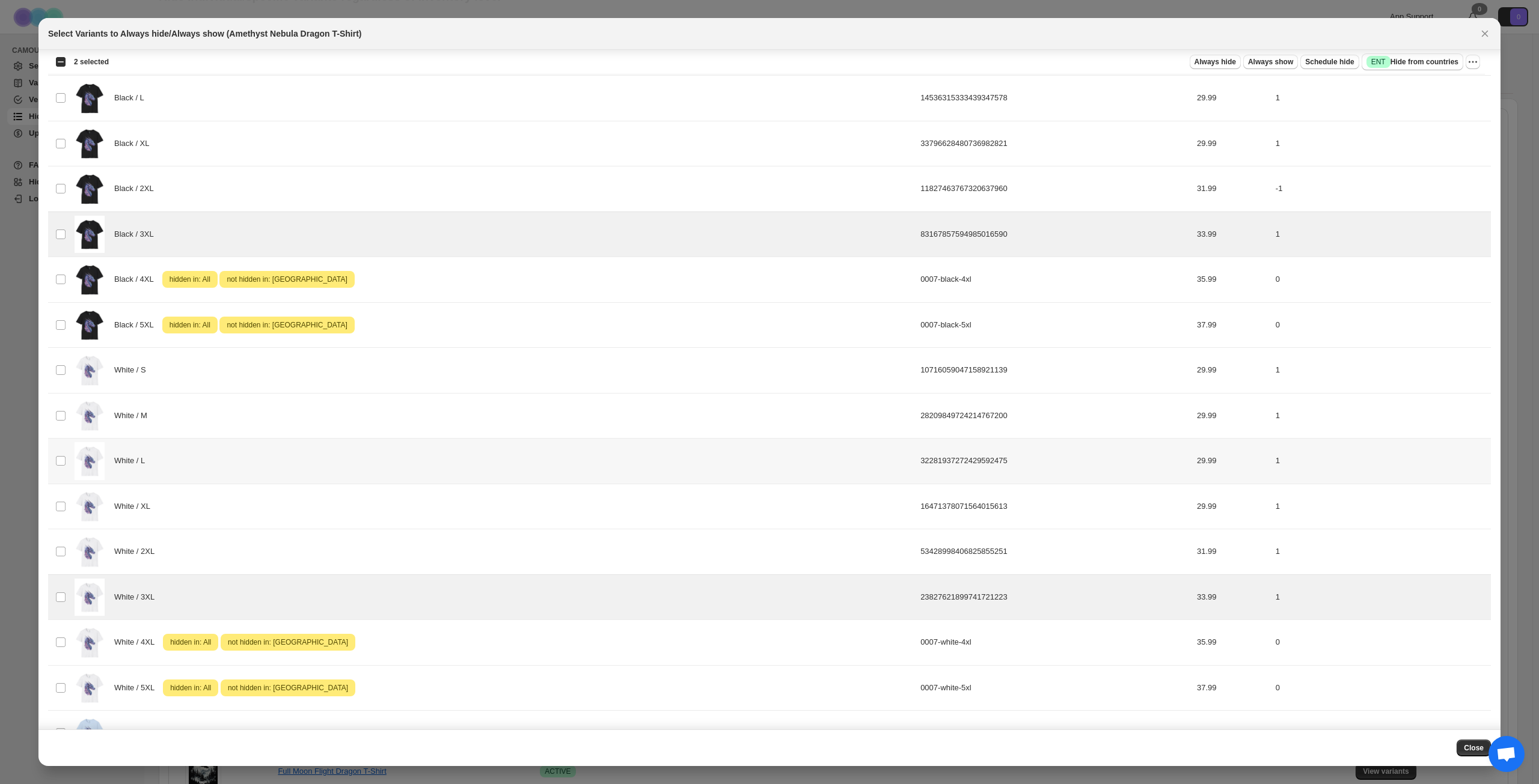
scroll to position [481, 0]
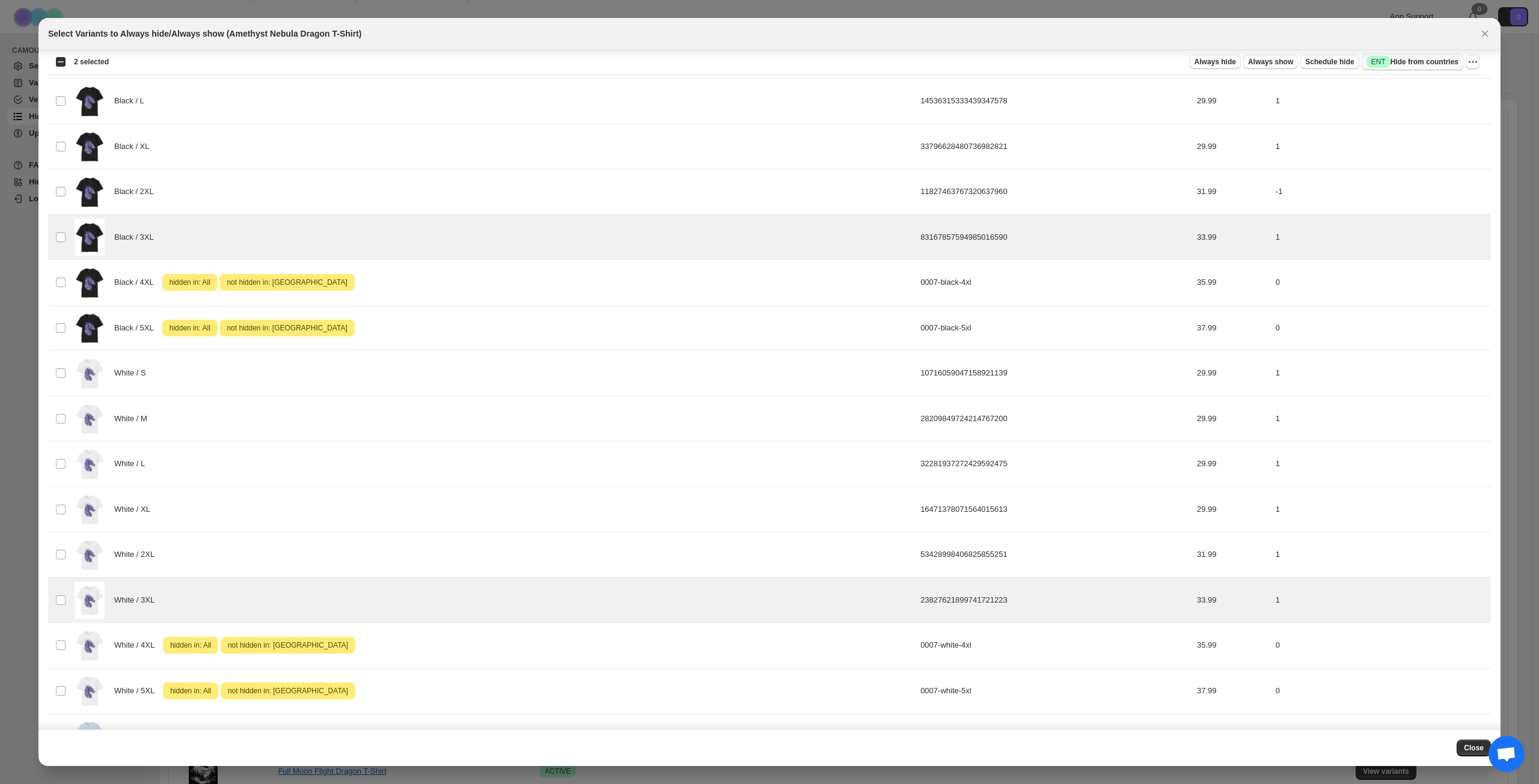
click at [1418, 58] on span "Success ENT Hide from countries" at bounding box center [1413, 62] width 92 height 12
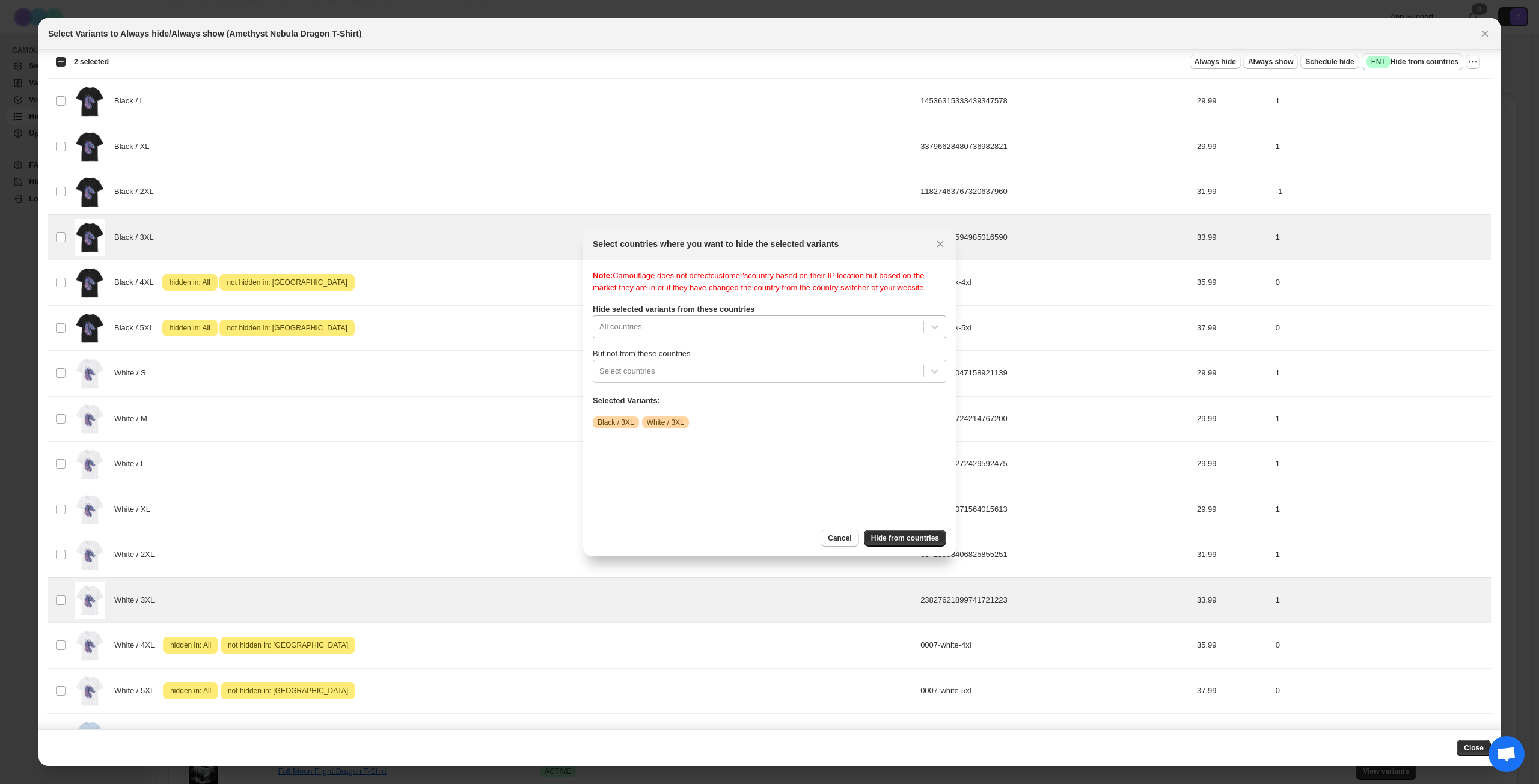
click at [839, 335] on div "Note: Camouflage does not detect customer's country based on their IP location …" at bounding box center [770, 390] width 354 height 240
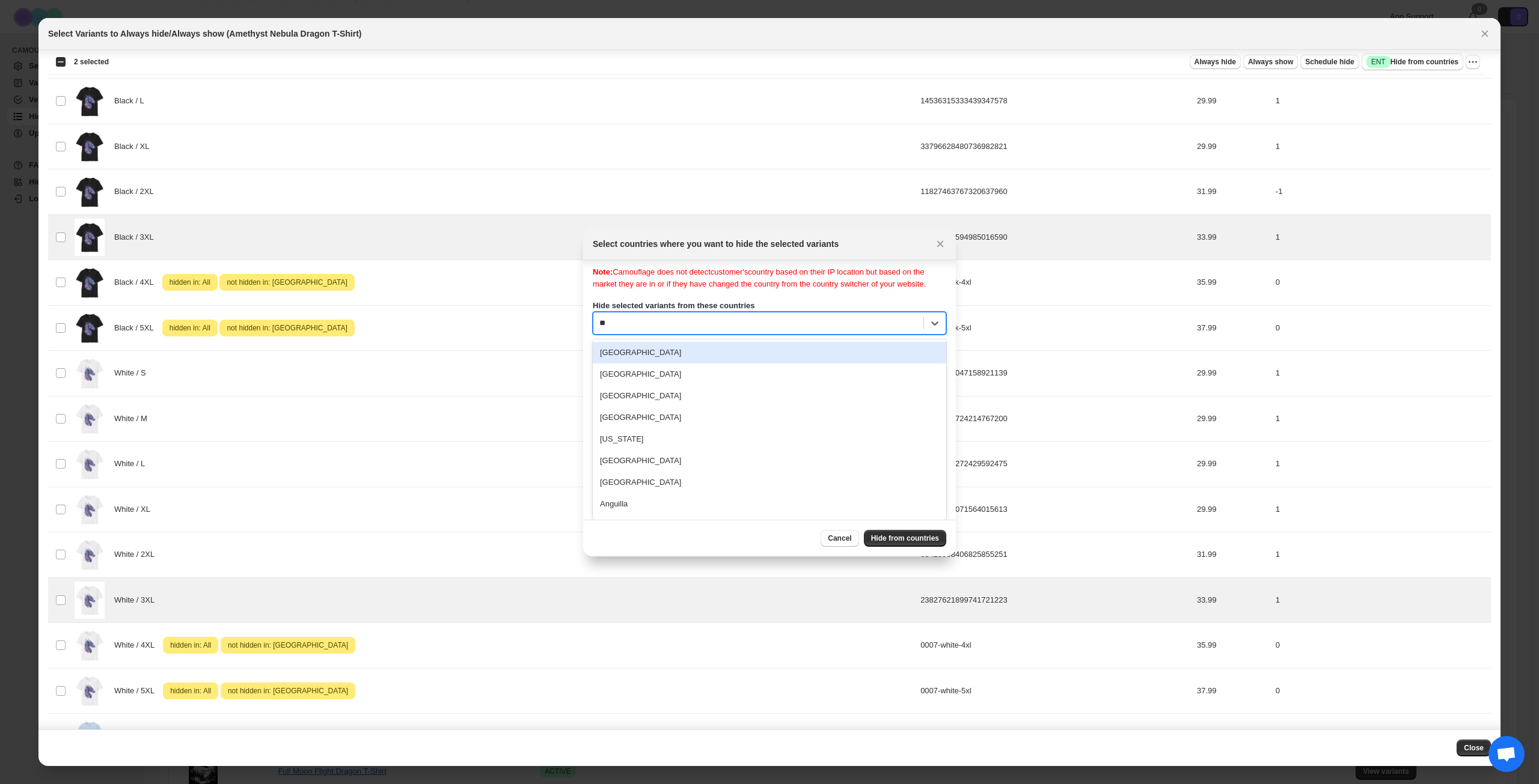
type input "***"
click at [740, 367] on div "[GEOGRAPHIC_DATA]" at bounding box center [770, 356] width 354 height 21
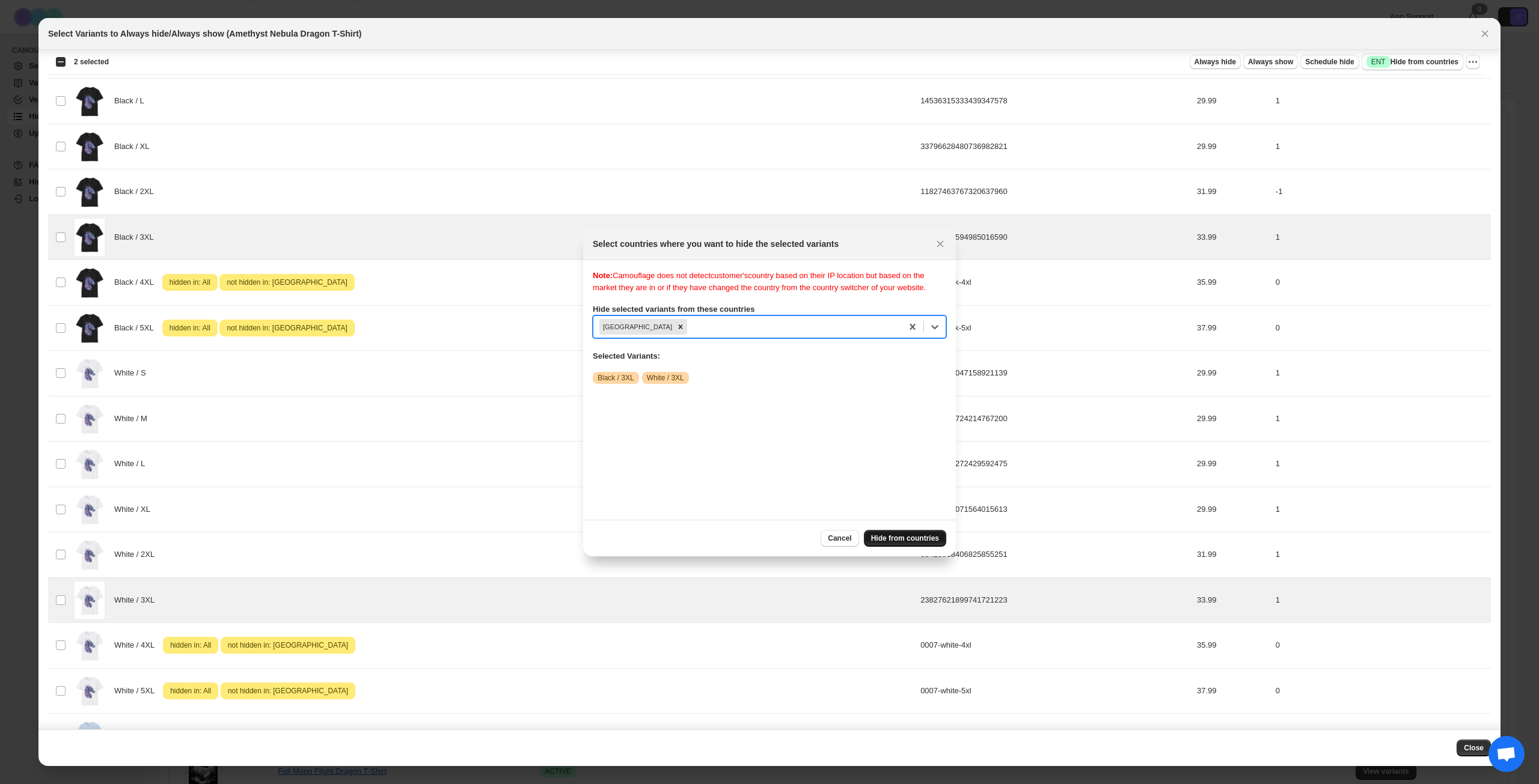
click at [917, 533] on button "Hide from countries" at bounding box center [905, 539] width 82 height 17
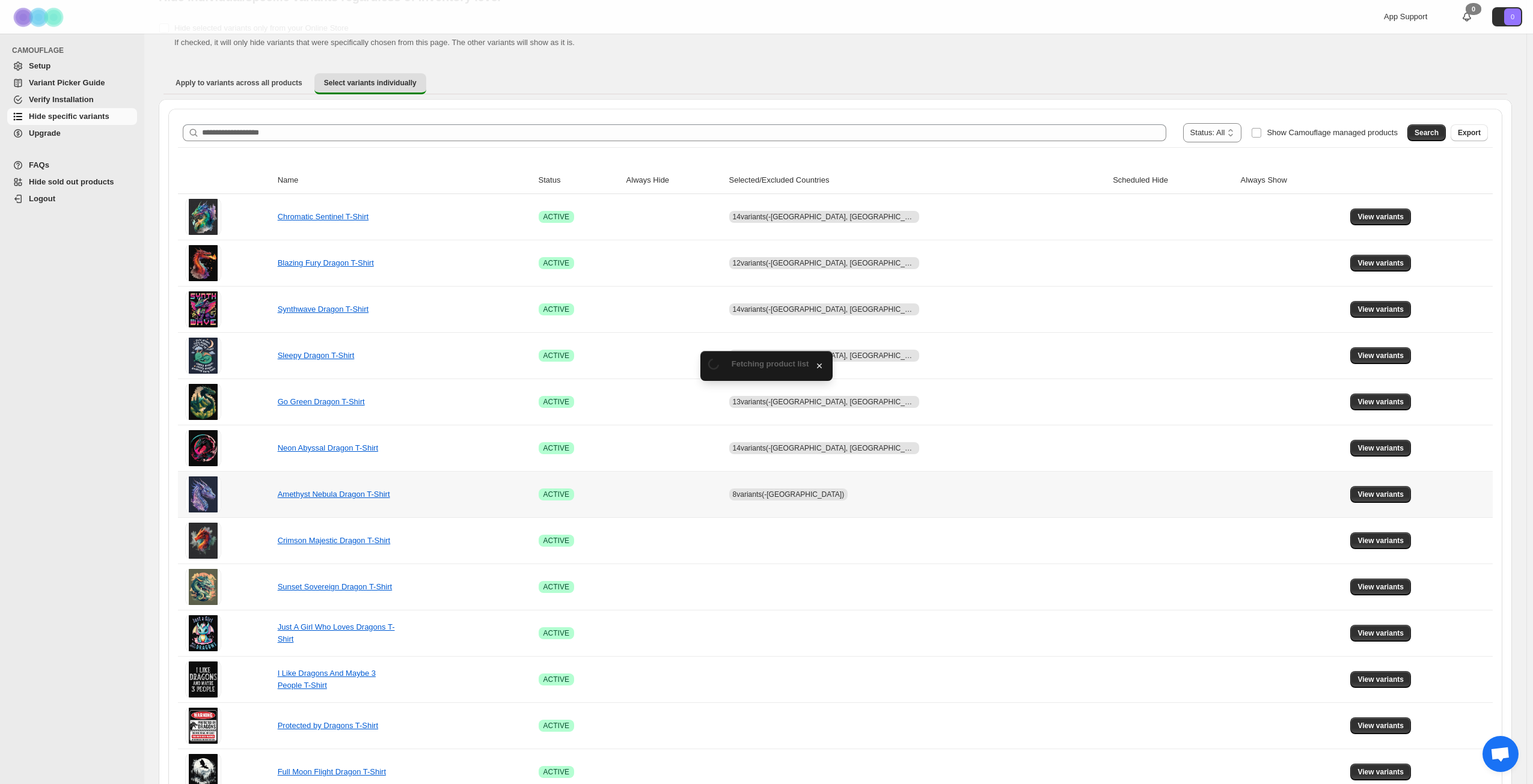
scroll to position [60, 0]
click at [1365, 490] on span "View variants" at bounding box center [1380, 494] width 46 height 10
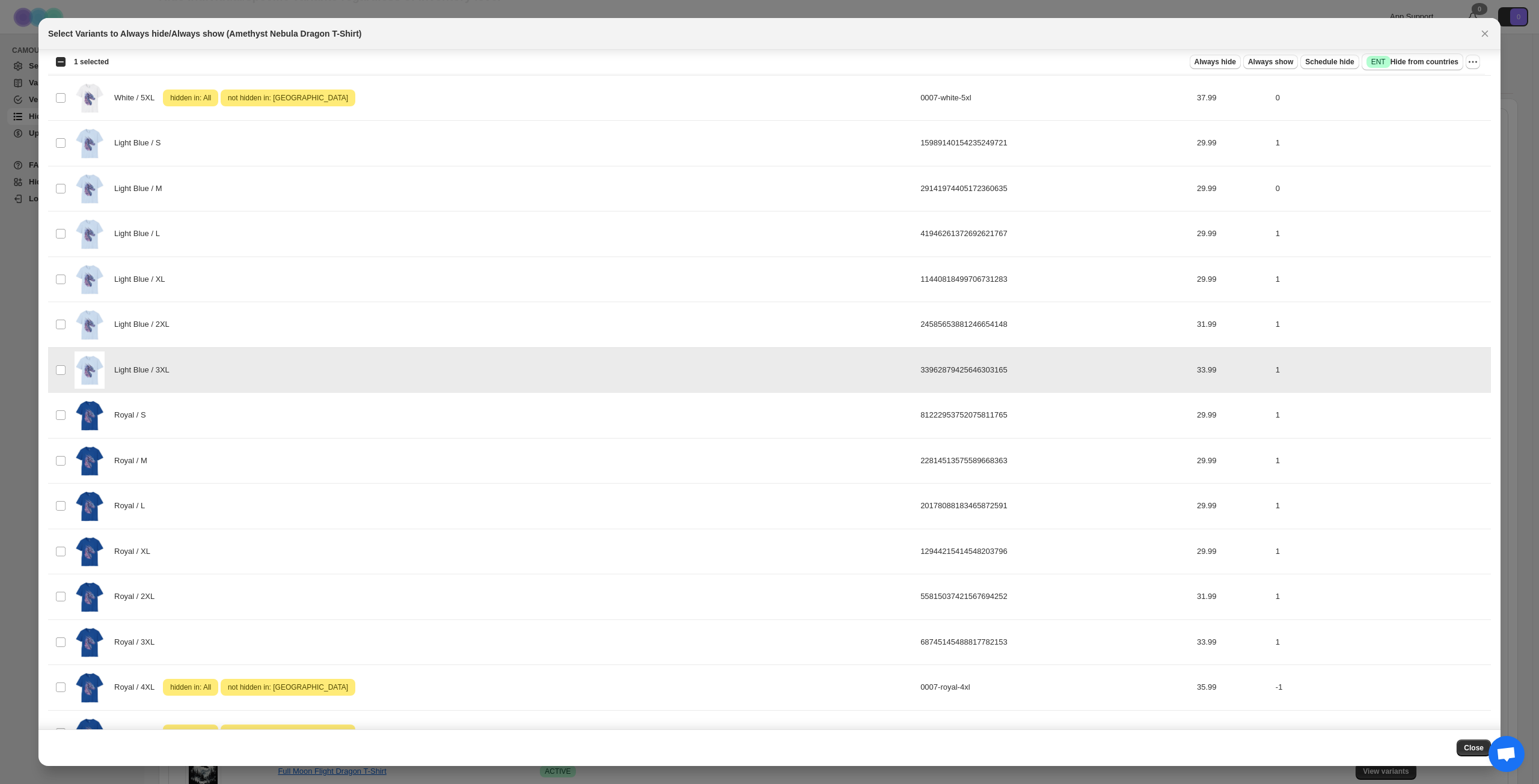
scroll to position [1109, 0]
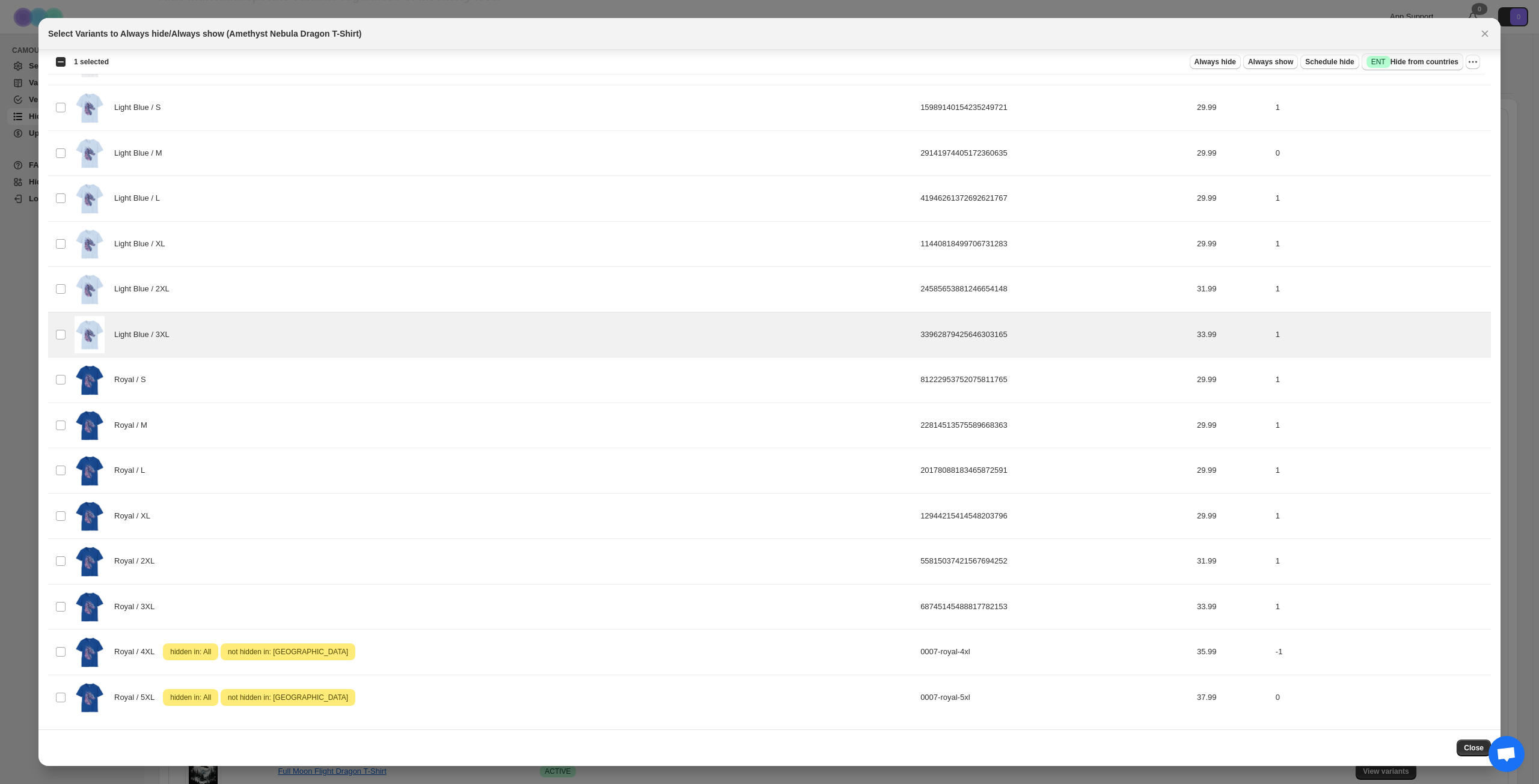
click at [1407, 65] on span "Success ENT Hide from countries" at bounding box center [1413, 62] width 92 height 12
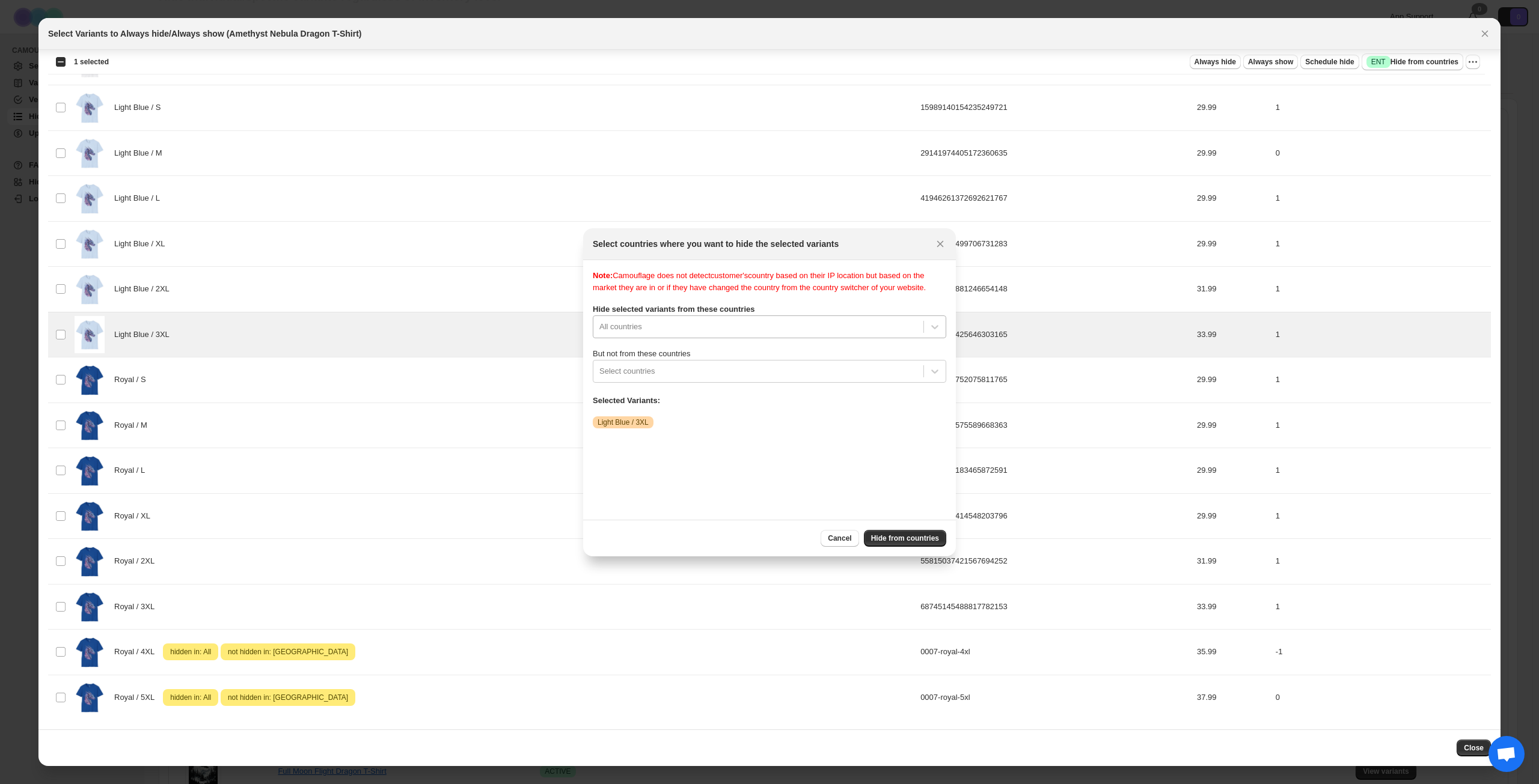
scroll to position [16, 0]
click at [735, 339] on div "Note: Camouflage does not detect customer's country based on their IP location …" at bounding box center [770, 390] width 354 height 240
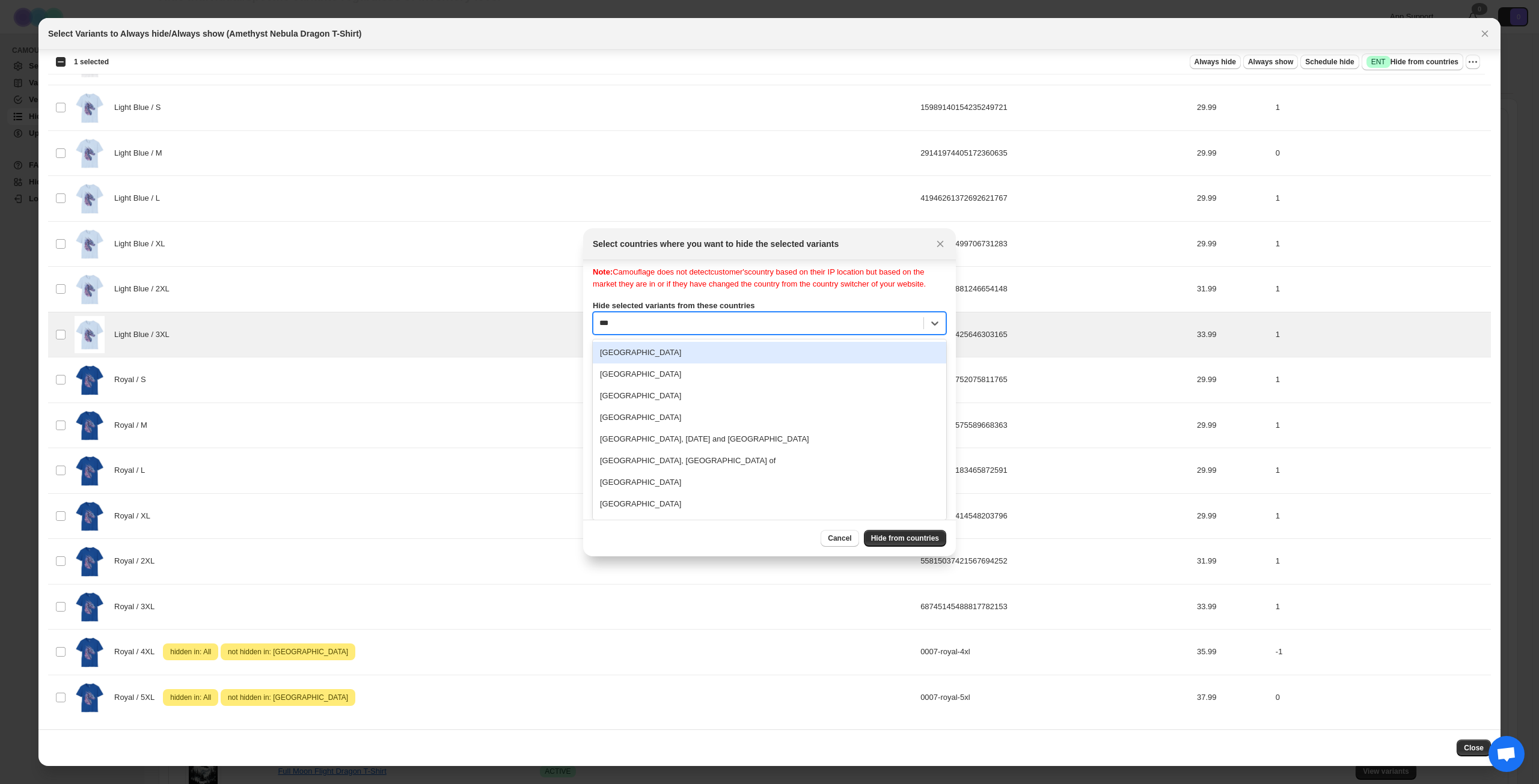
scroll to position [0, 0]
type input "****"
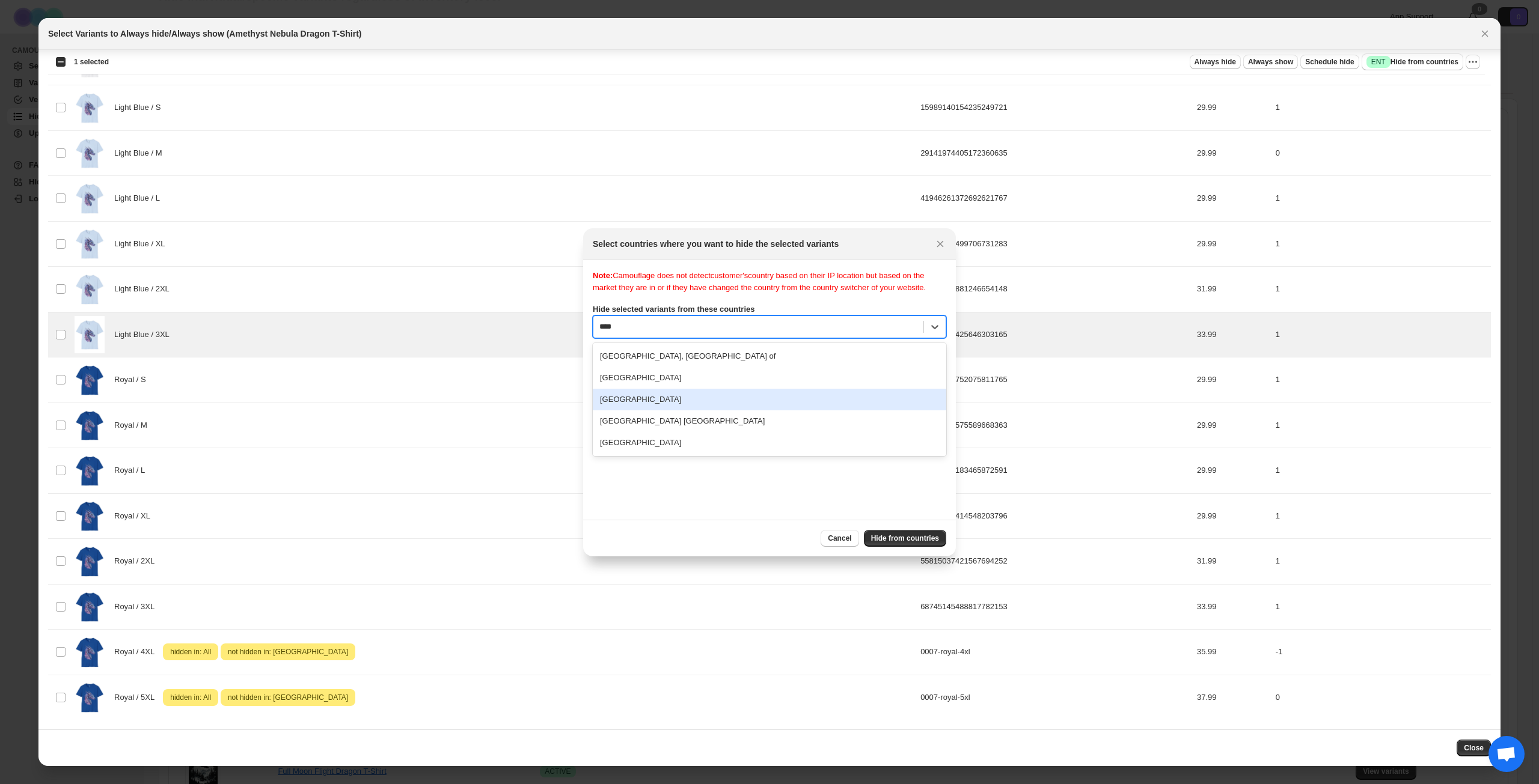
click at [691, 408] on div "[GEOGRAPHIC_DATA]" at bounding box center [770, 399] width 354 height 21
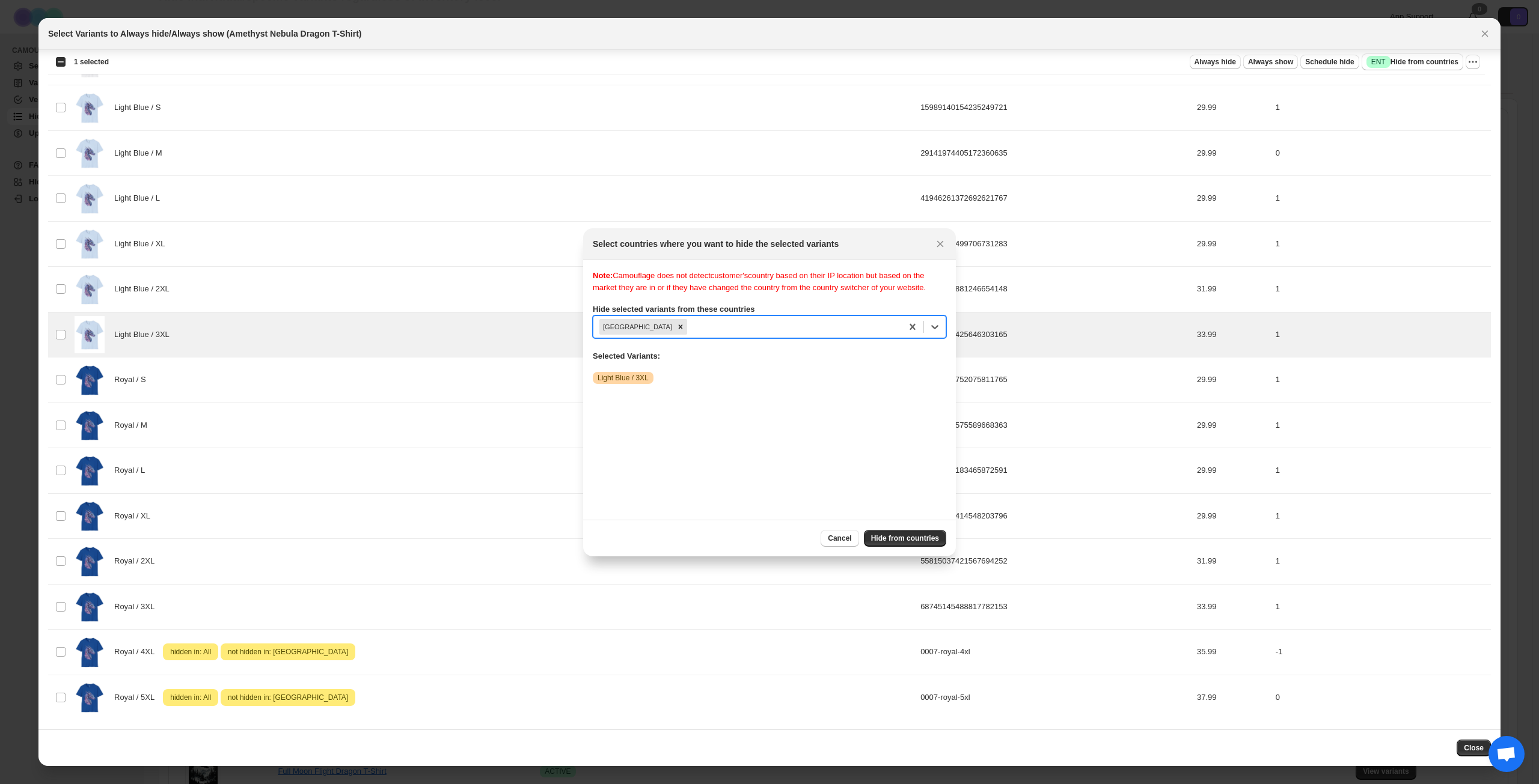
click at [812, 444] on div "Note: Camouflage does not detect customer's country based on their IP location …" at bounding box center [770, 390] width 354 height 240
click at [897, 537] on span "Hide from countries" at bounding box center [905, 538] width 68 height 10
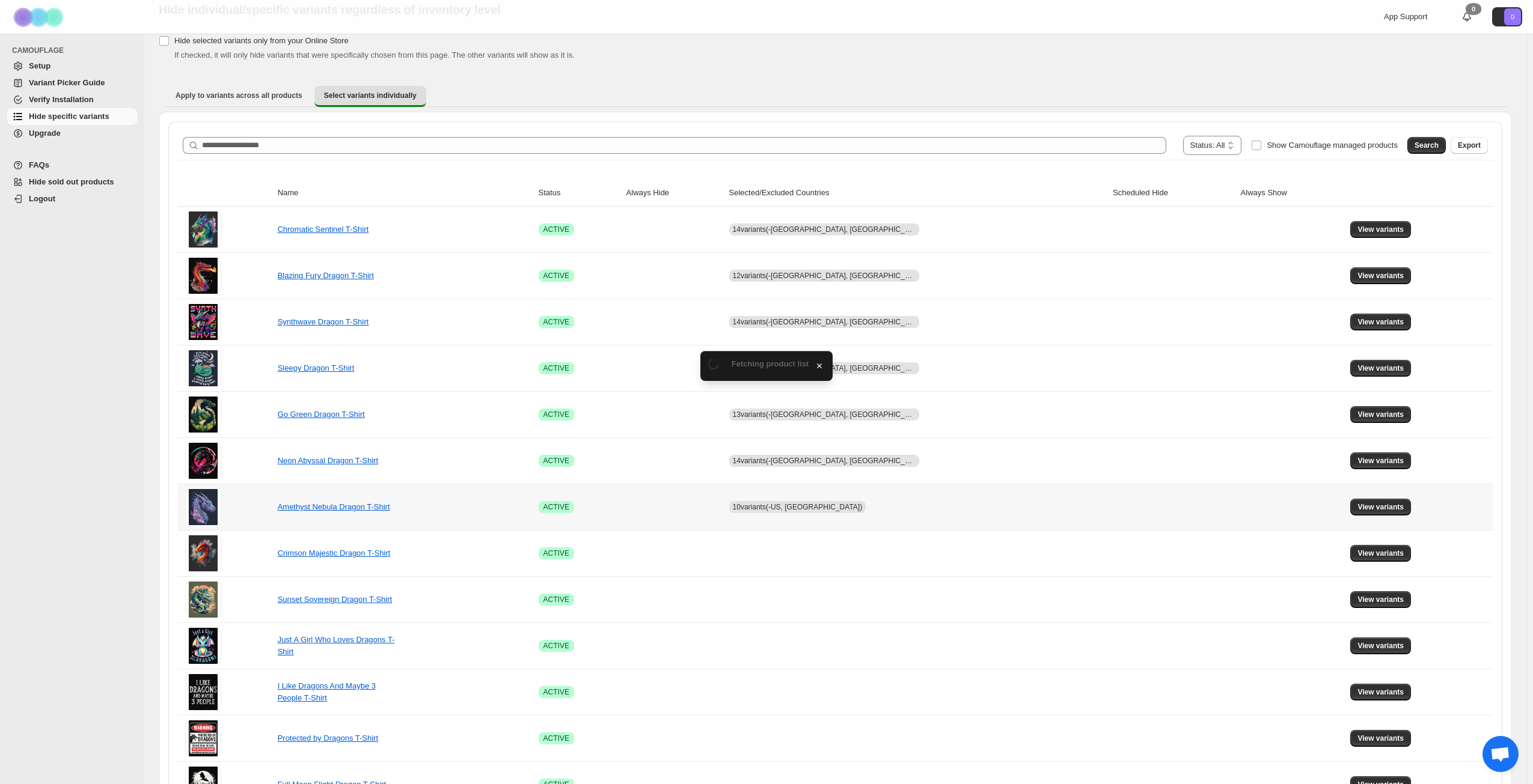
scroll to position [60, 0]
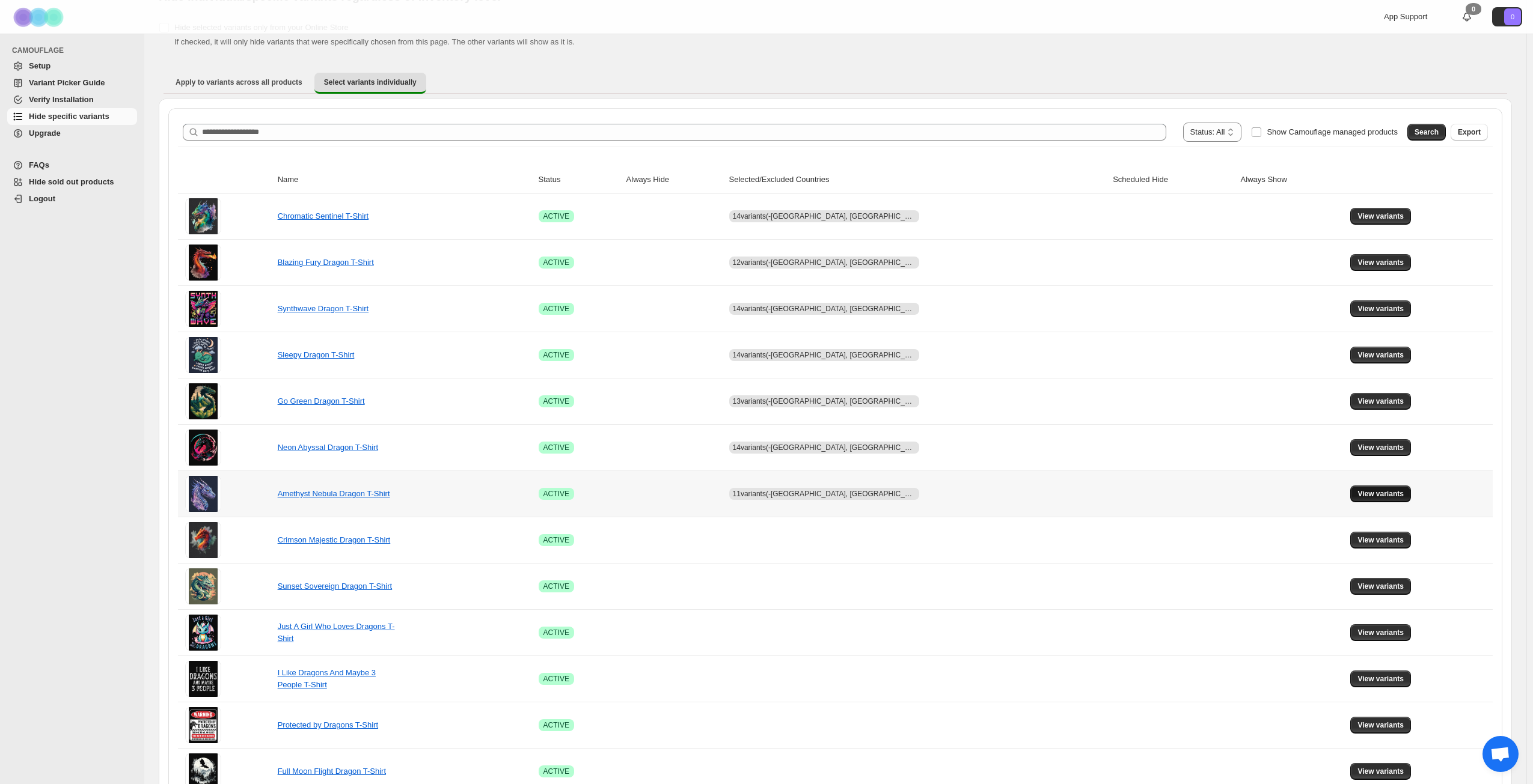
click at [1357, 490] on span "View variants" at bounding box center [1380, 494] width 46 height 10
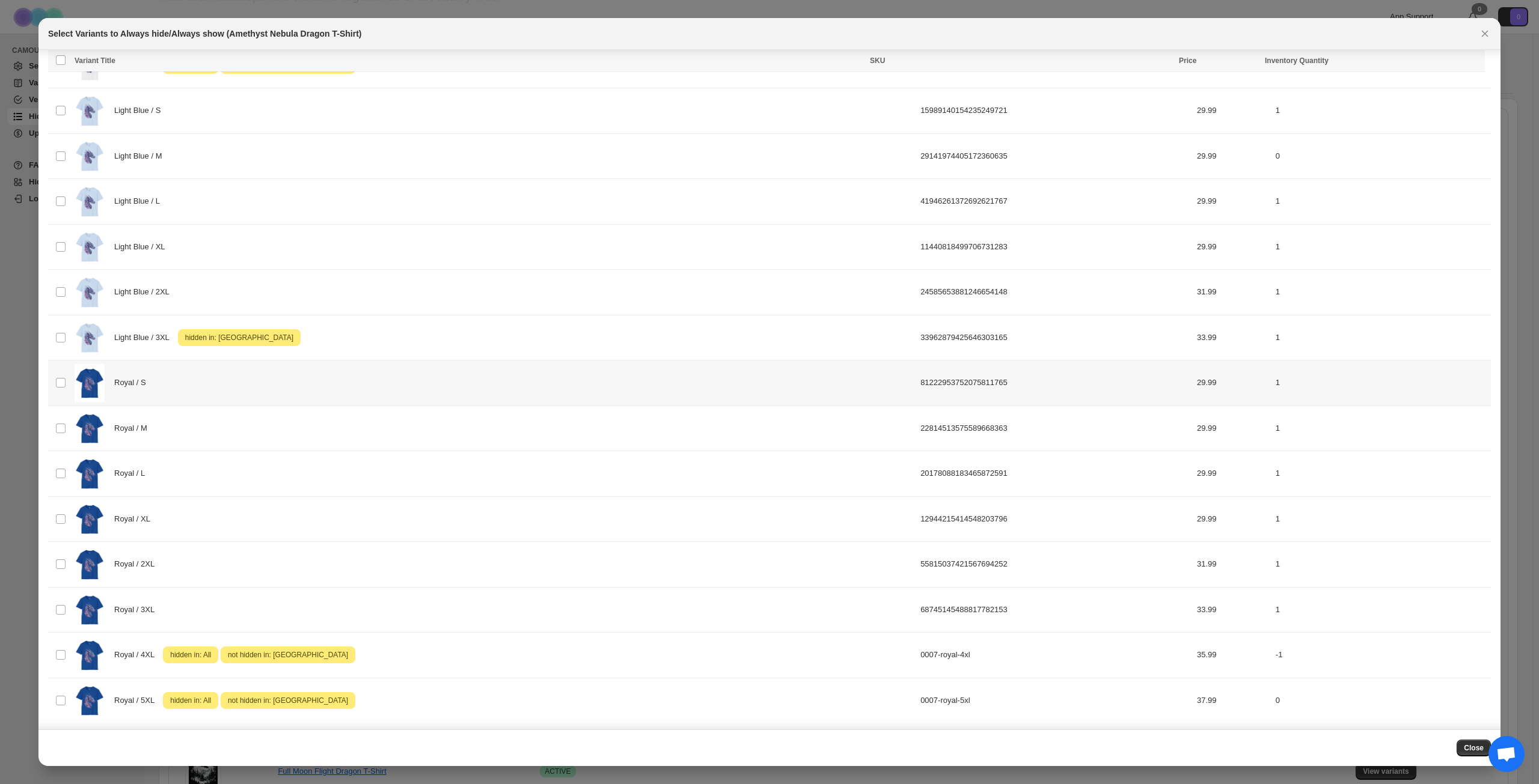
scroll to position [1109, 0]
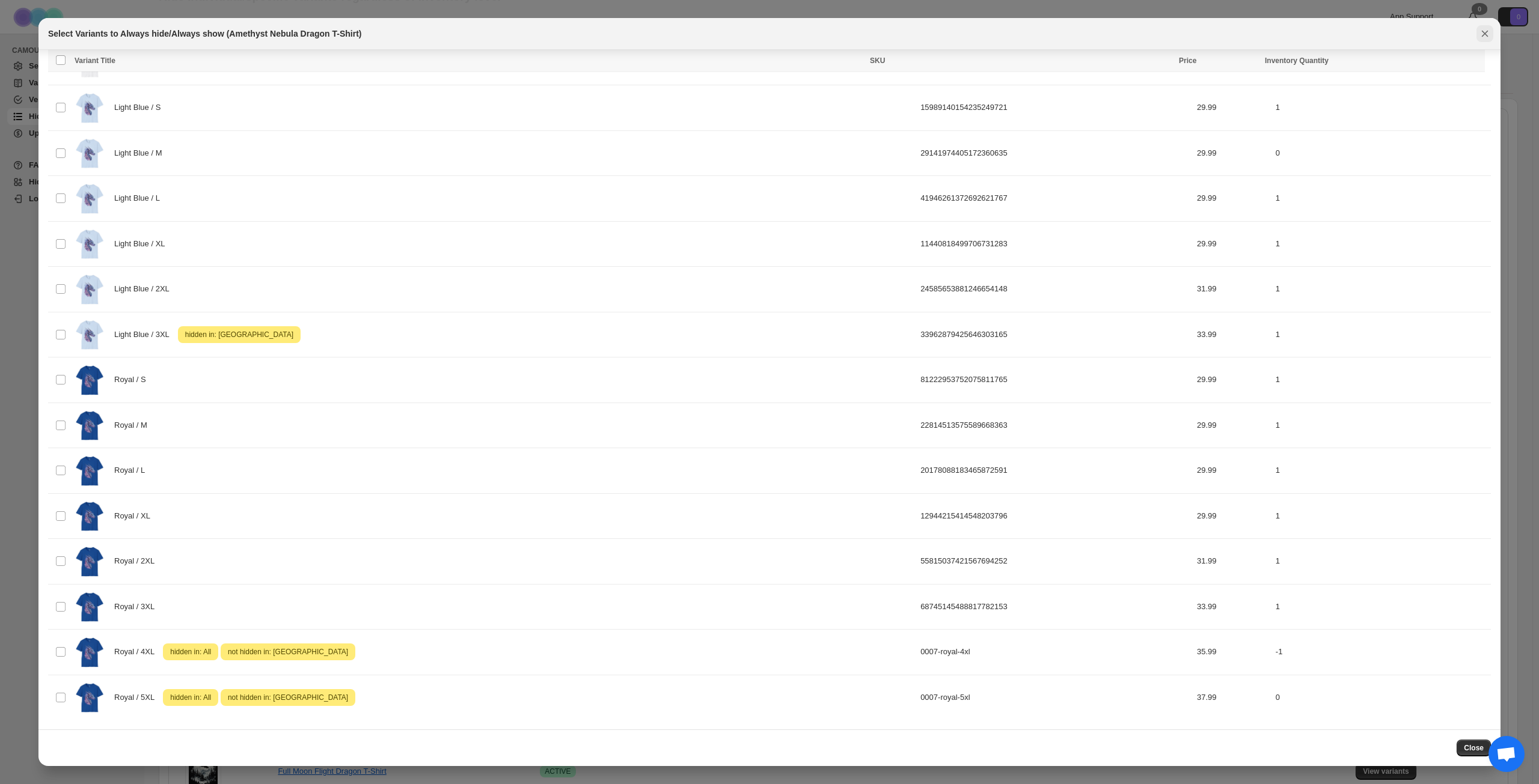
click at [1485, 32] on icon "Close" at bounding box center [1485, 34] width 12 height 12
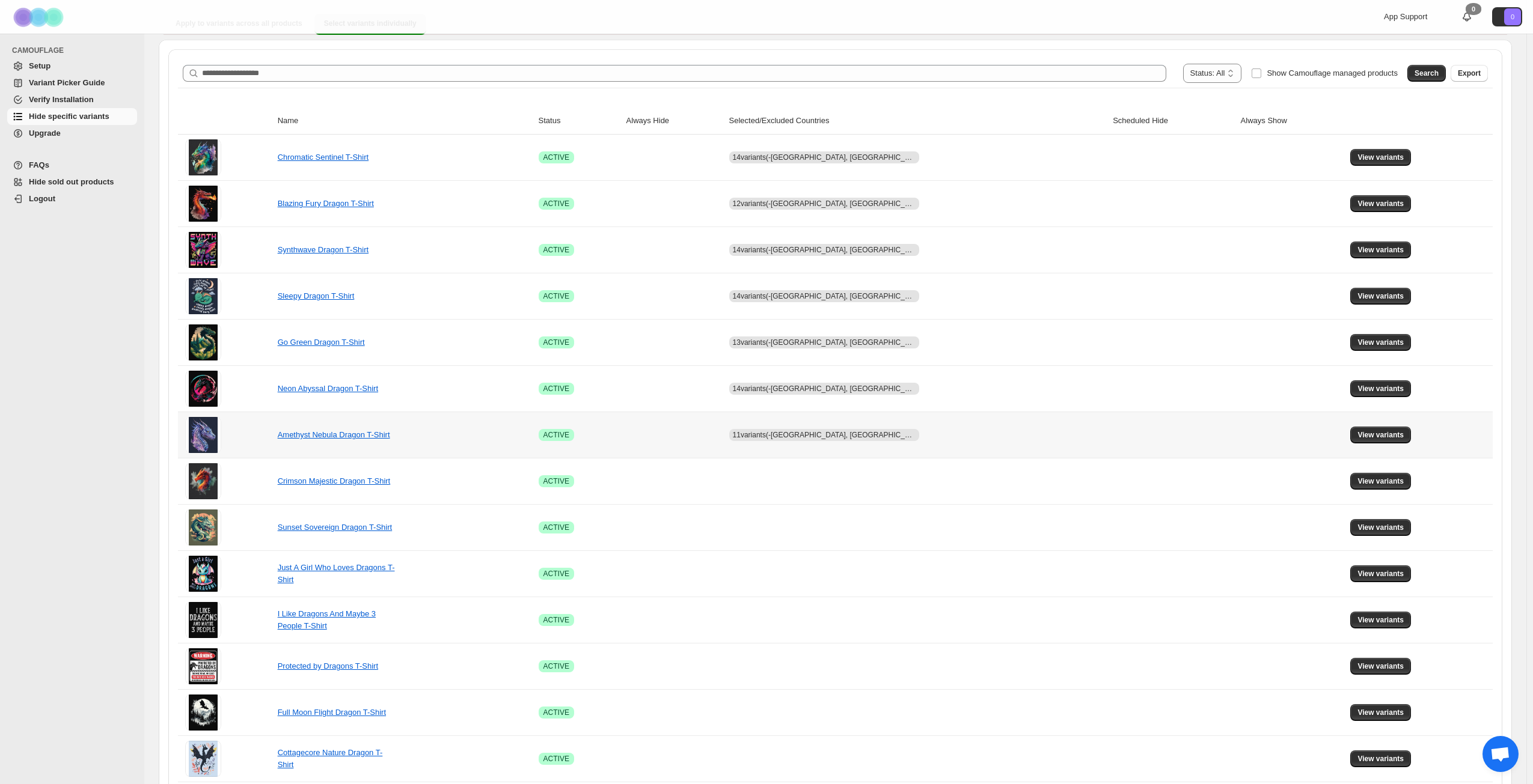
scroll to position [120, 0]
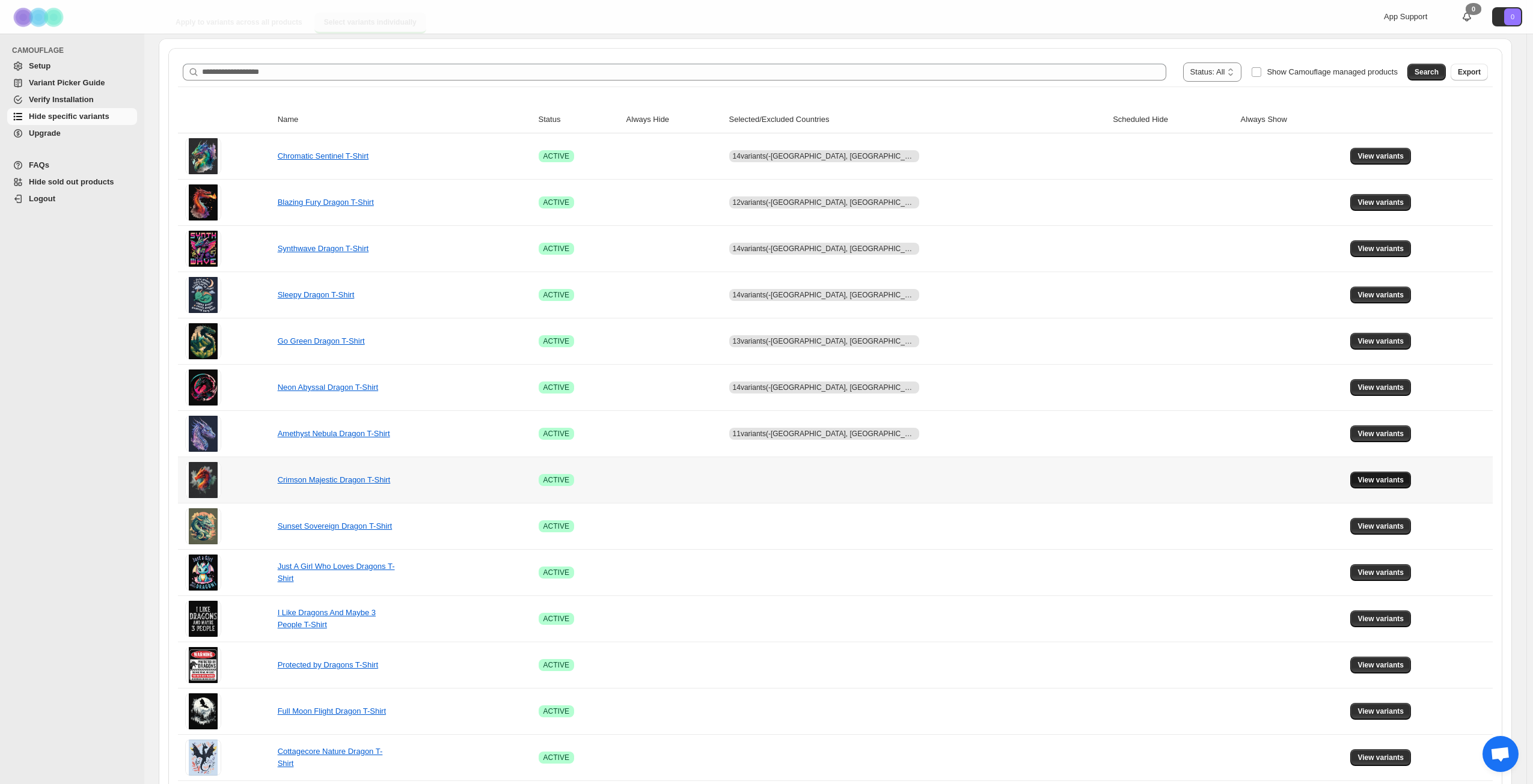
click at [1360, 479] on span "View variants" at bounding box center [1380, 480] width 46 height 10
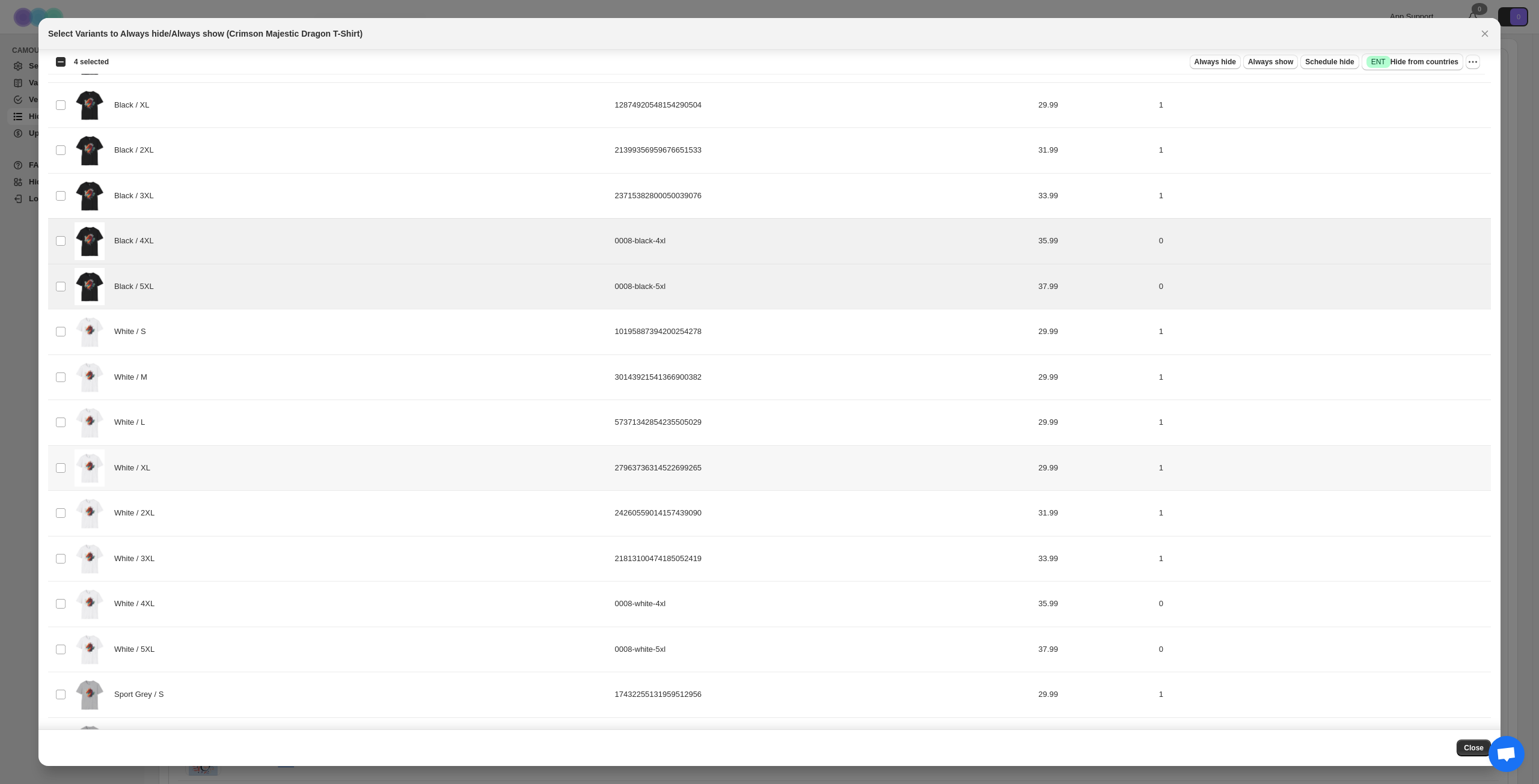
scroll to position [601, 0]
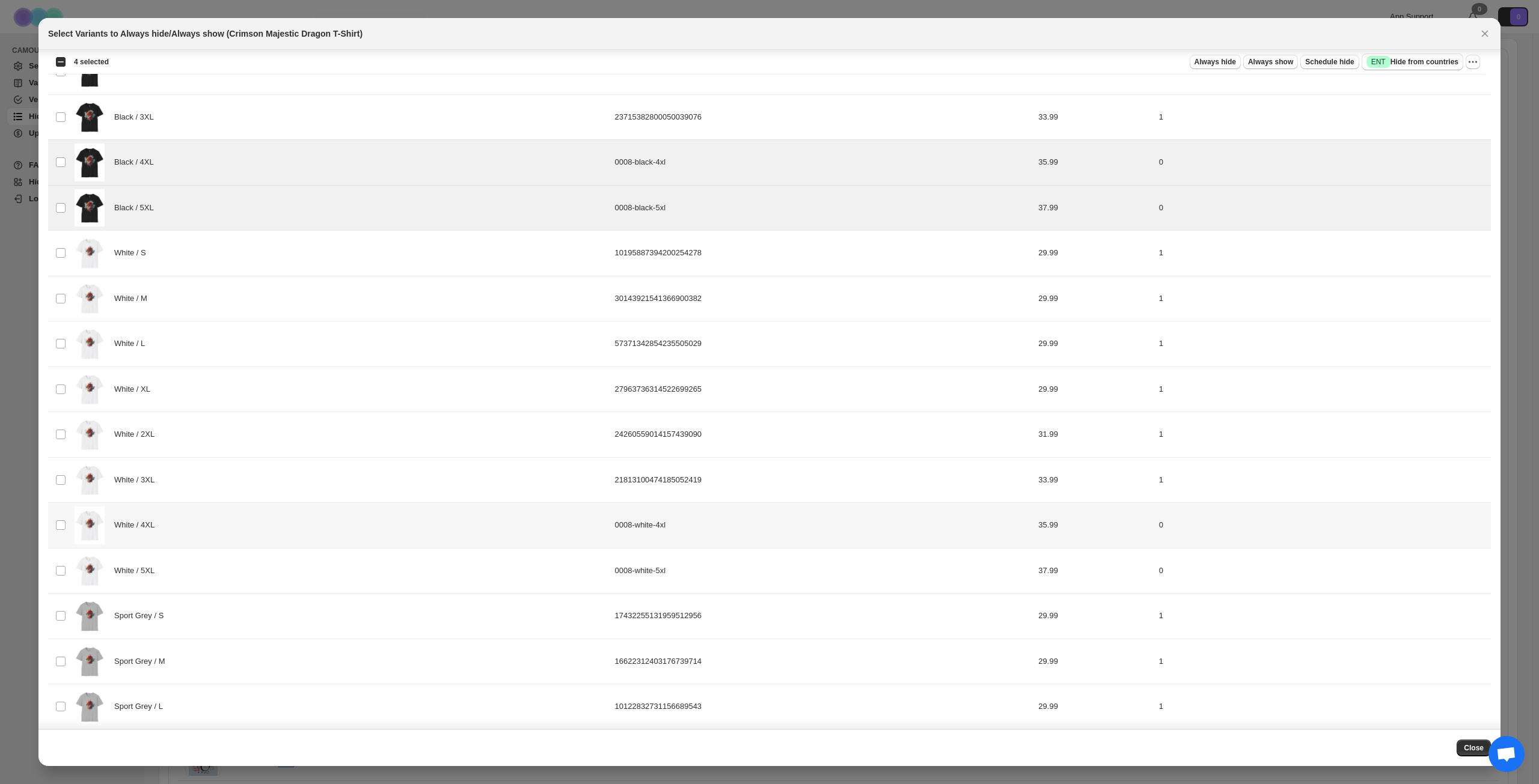
click at [65, 539] on td "Select product variant" at bounding box center [59, 526] width 23 height 46
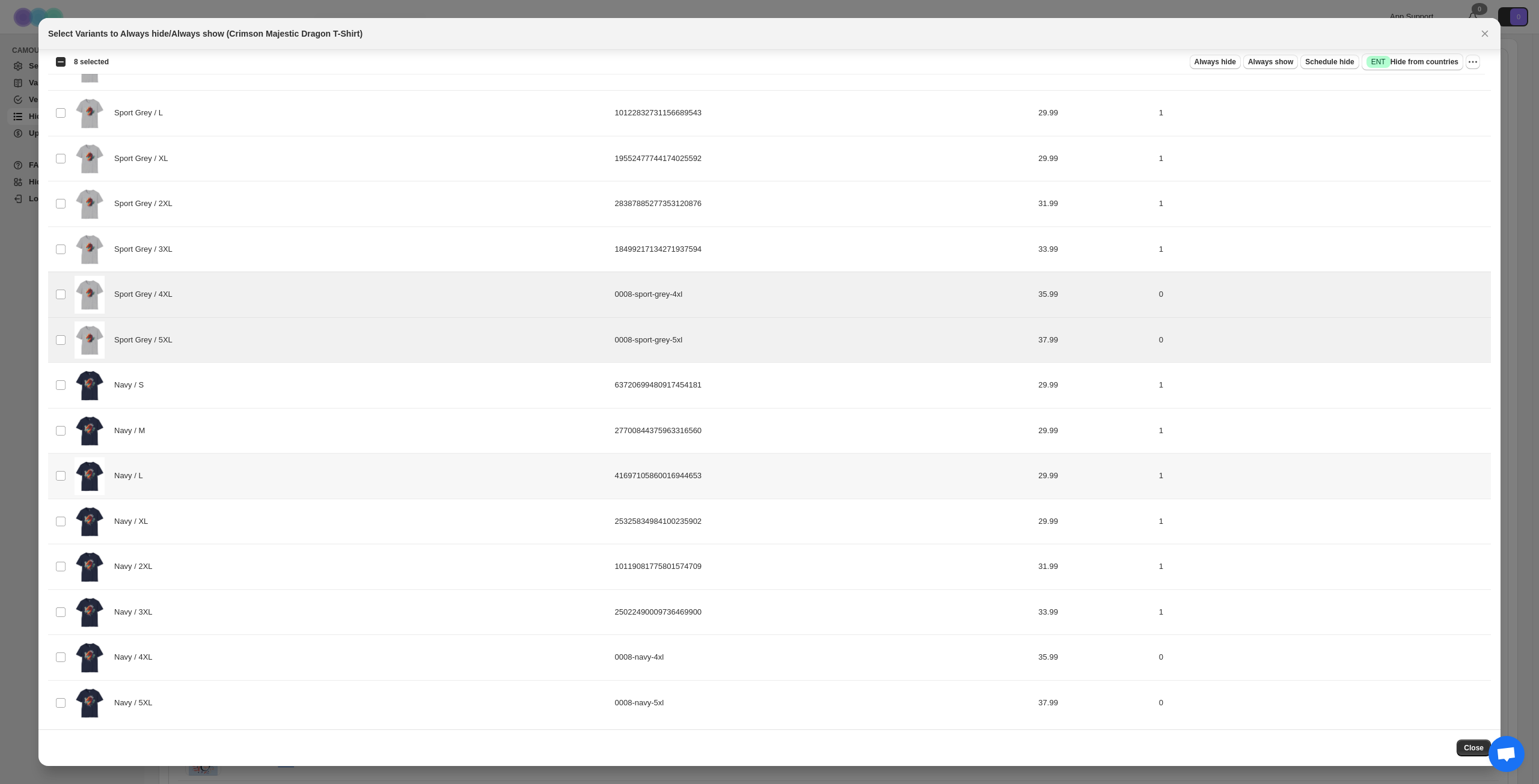
scroll to position [1200, 0]
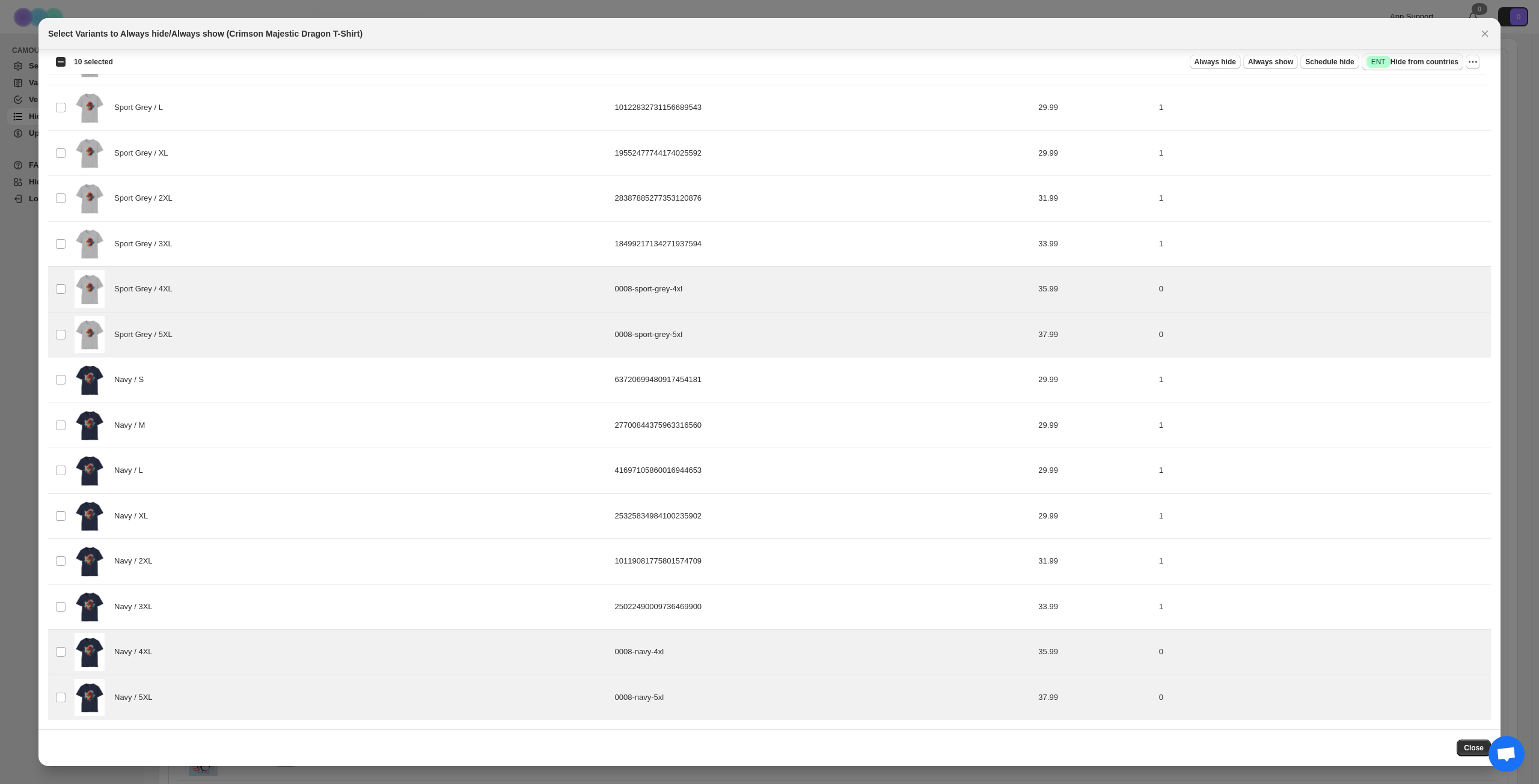
click at [1421, 67] on span "Success ENT Hide from countries" at bounding box center [1413, 62] width 92 height 12
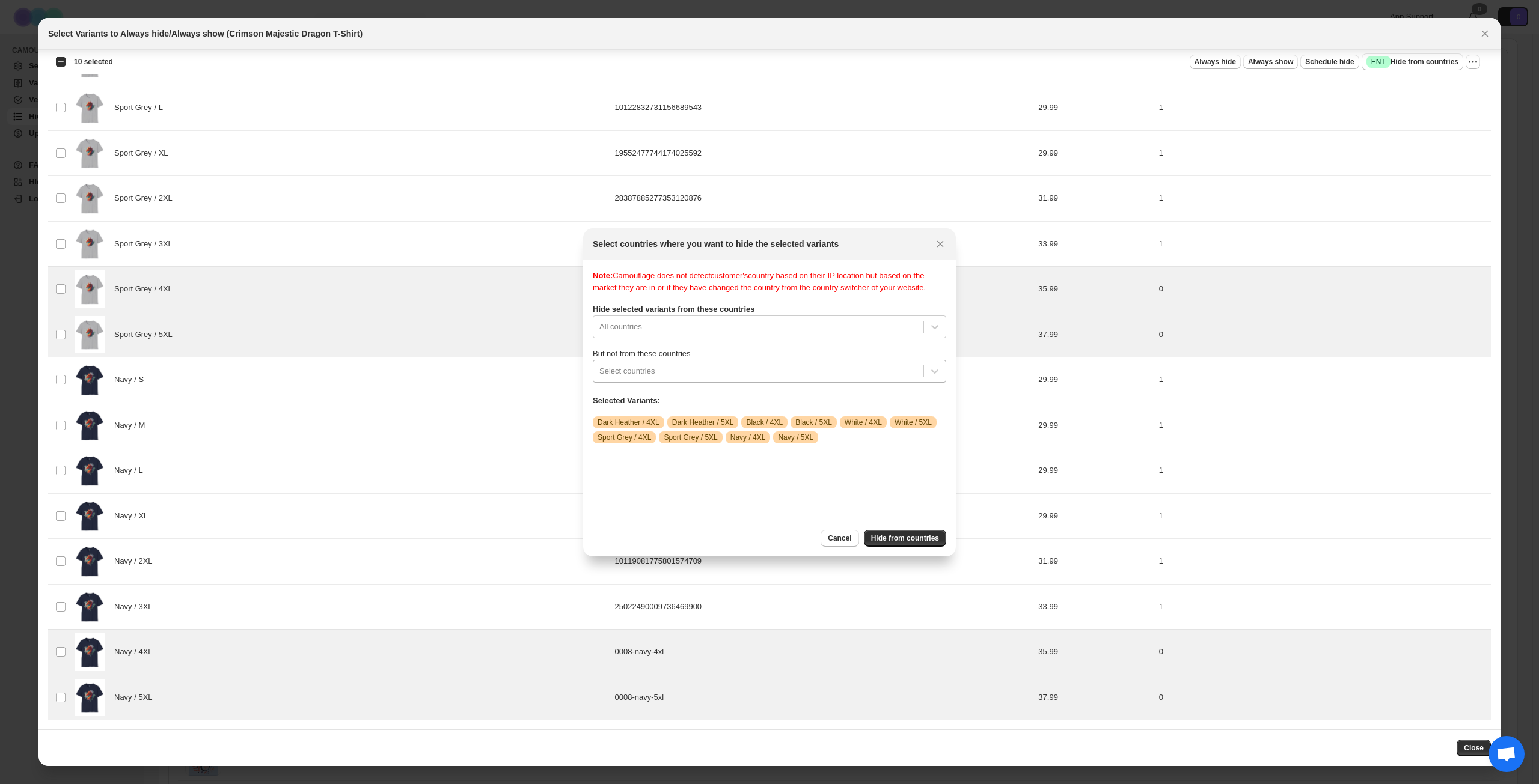
click at [760, 379] on div ":r1ra:" at bounding box center [758, 371] width 318 height 14
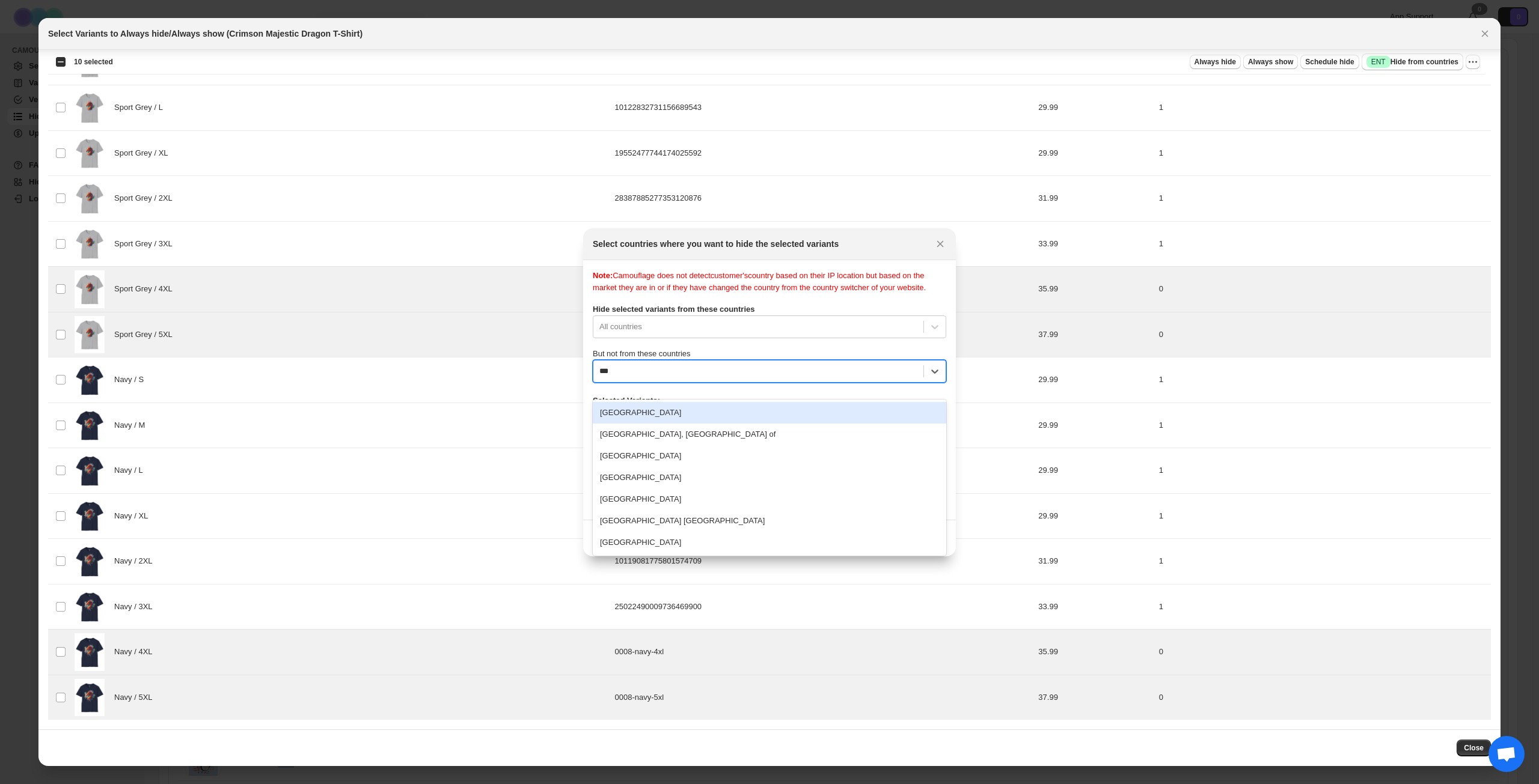
type input "****"
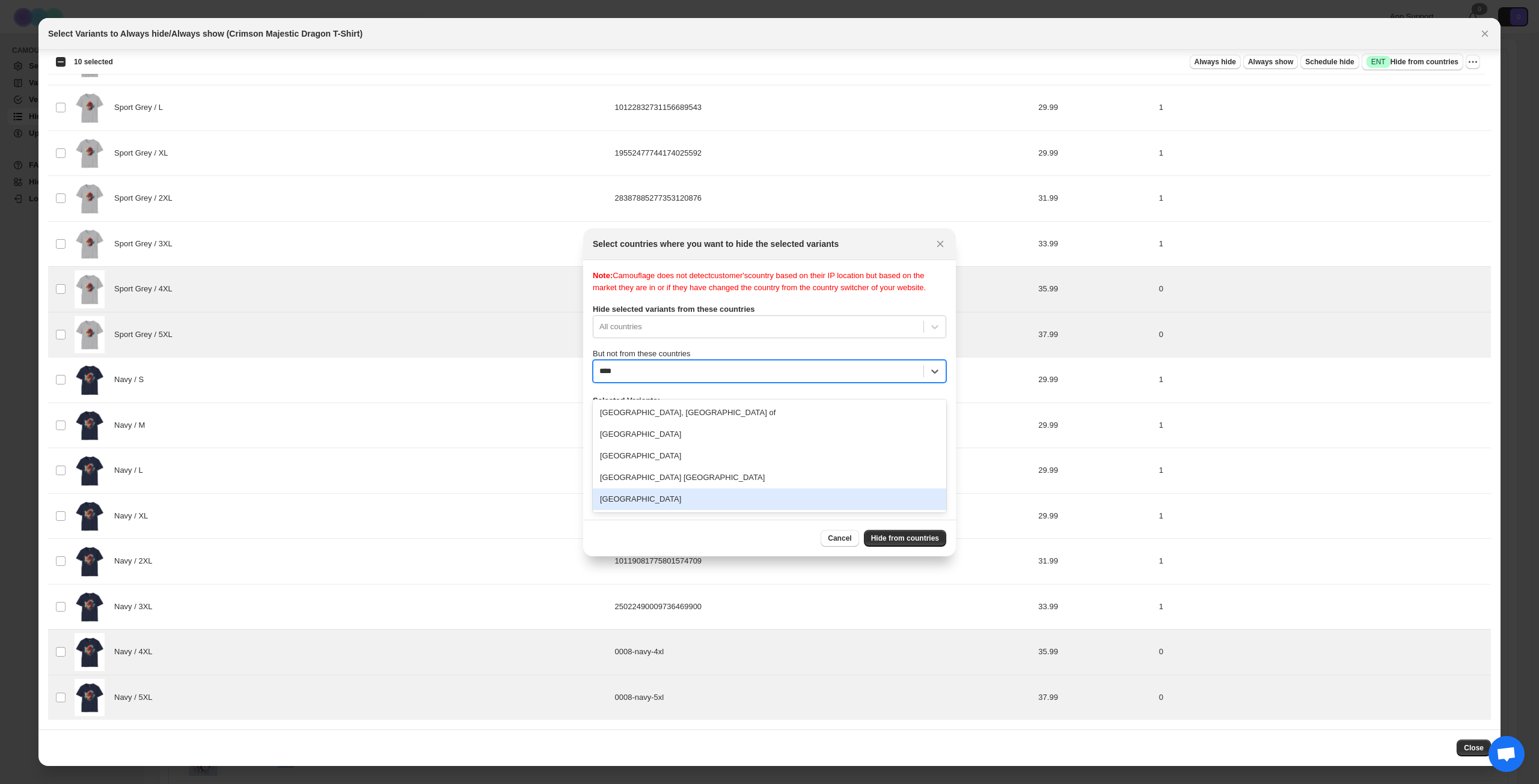
click at [674, 499] on div "[GEOGRAPHIC_DATA]" at bounding box center [770, 499] width 354 height 21
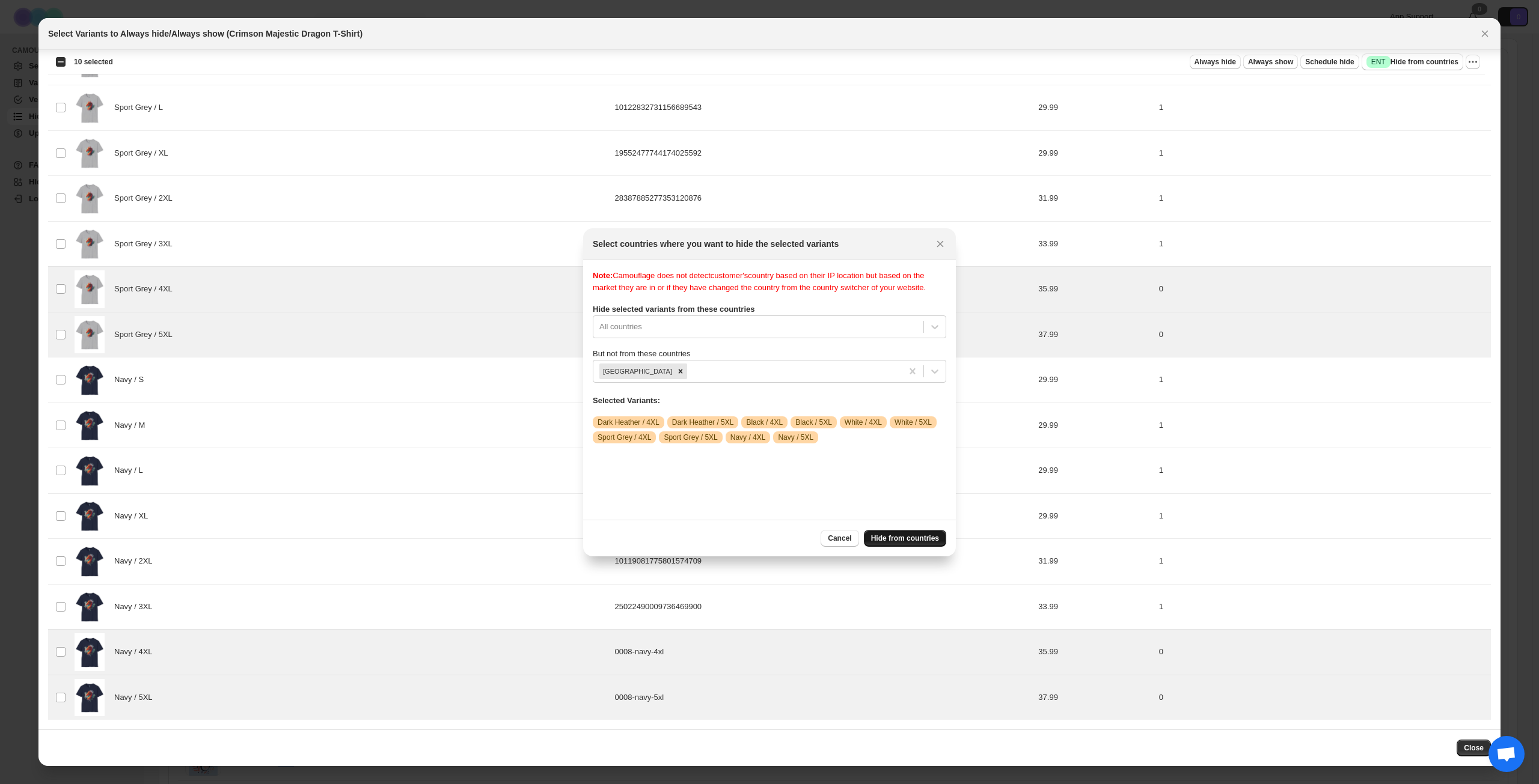
click at [915, 534] on span "Hide from countries" at bounding box center [905, 538] width 68 height 10
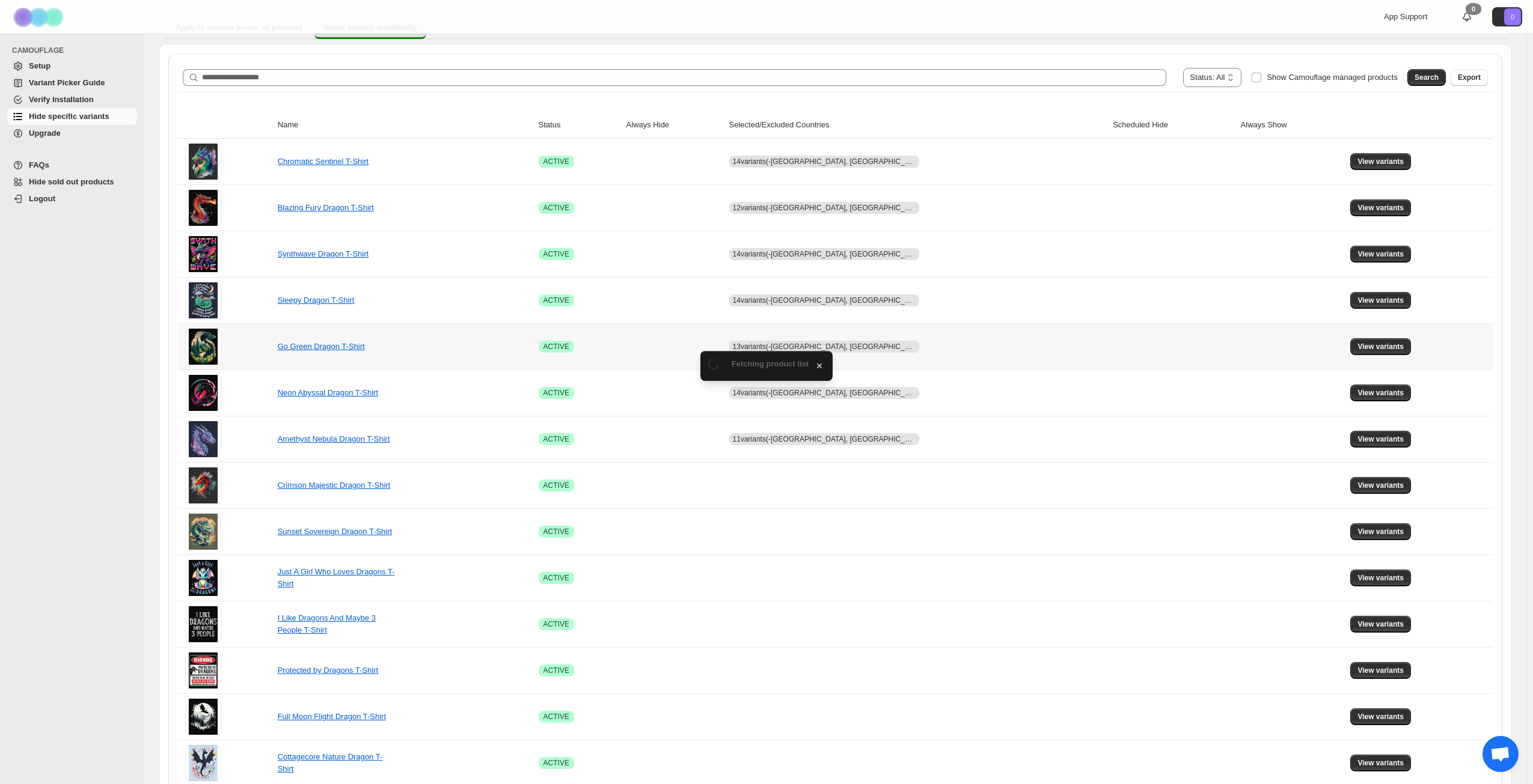
scroll to position [120, 0]
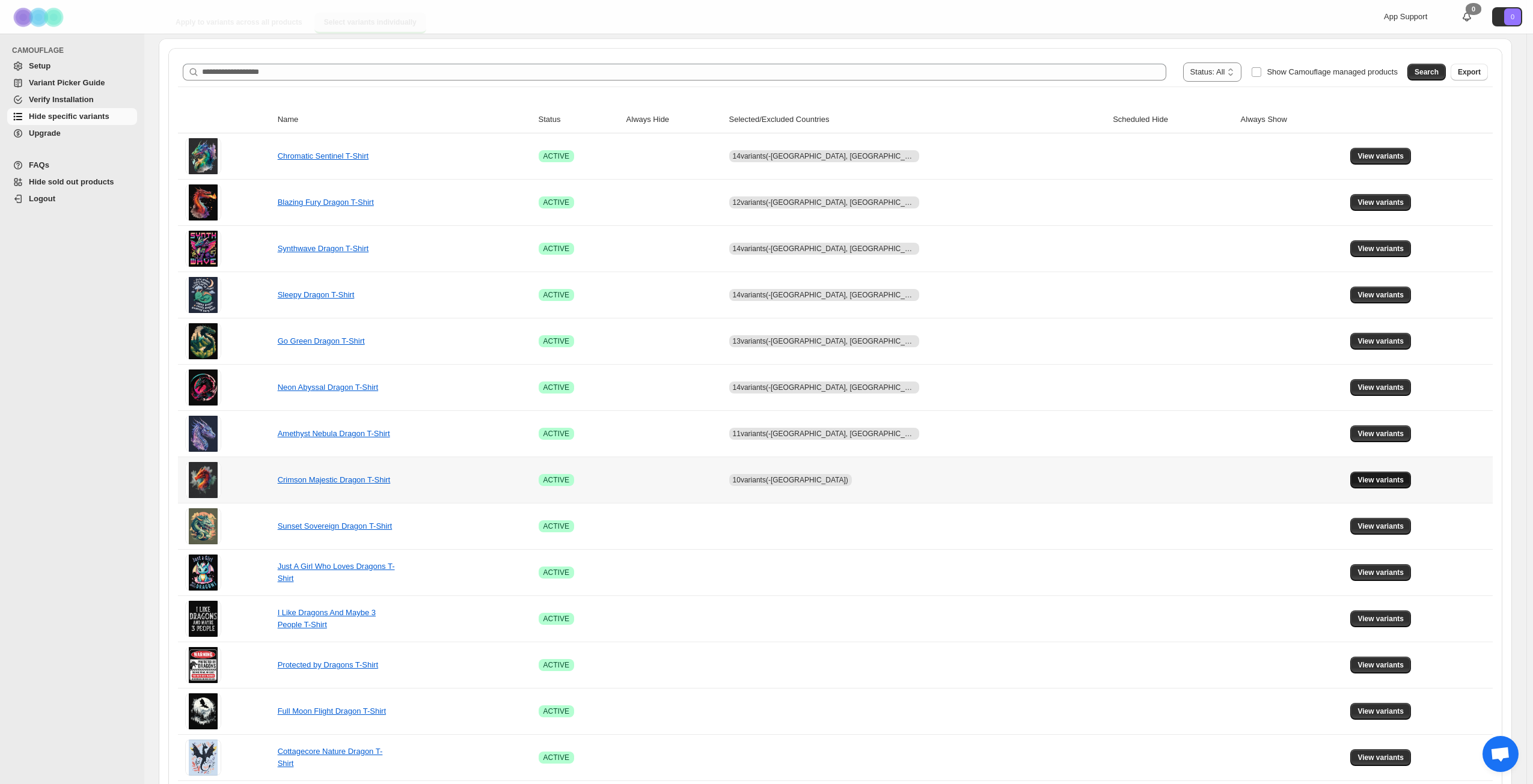
click at [1365, 479] on span "View variants" at bounding box center [1380, 480] width 46 height 10
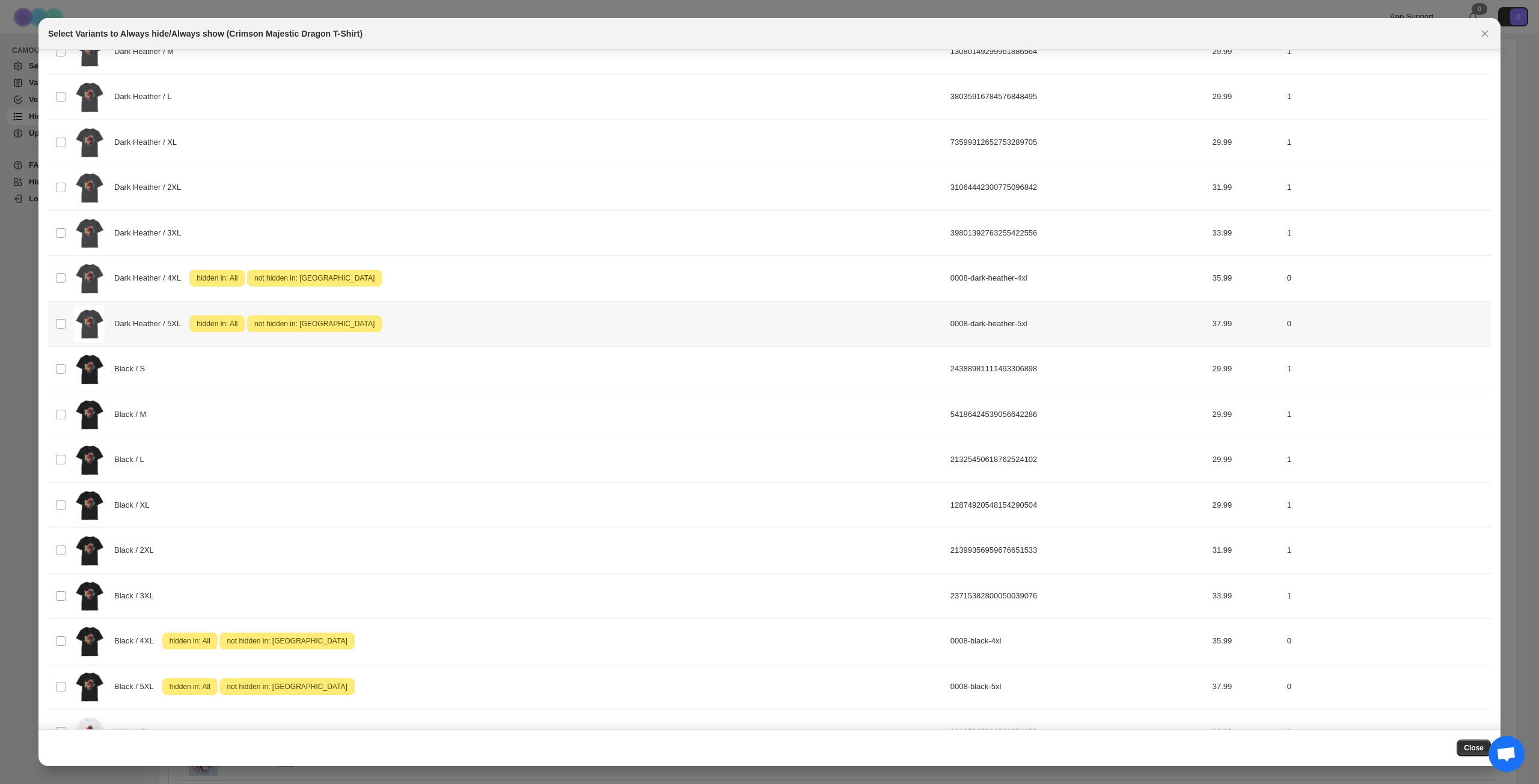
scroll to position [421, 0]
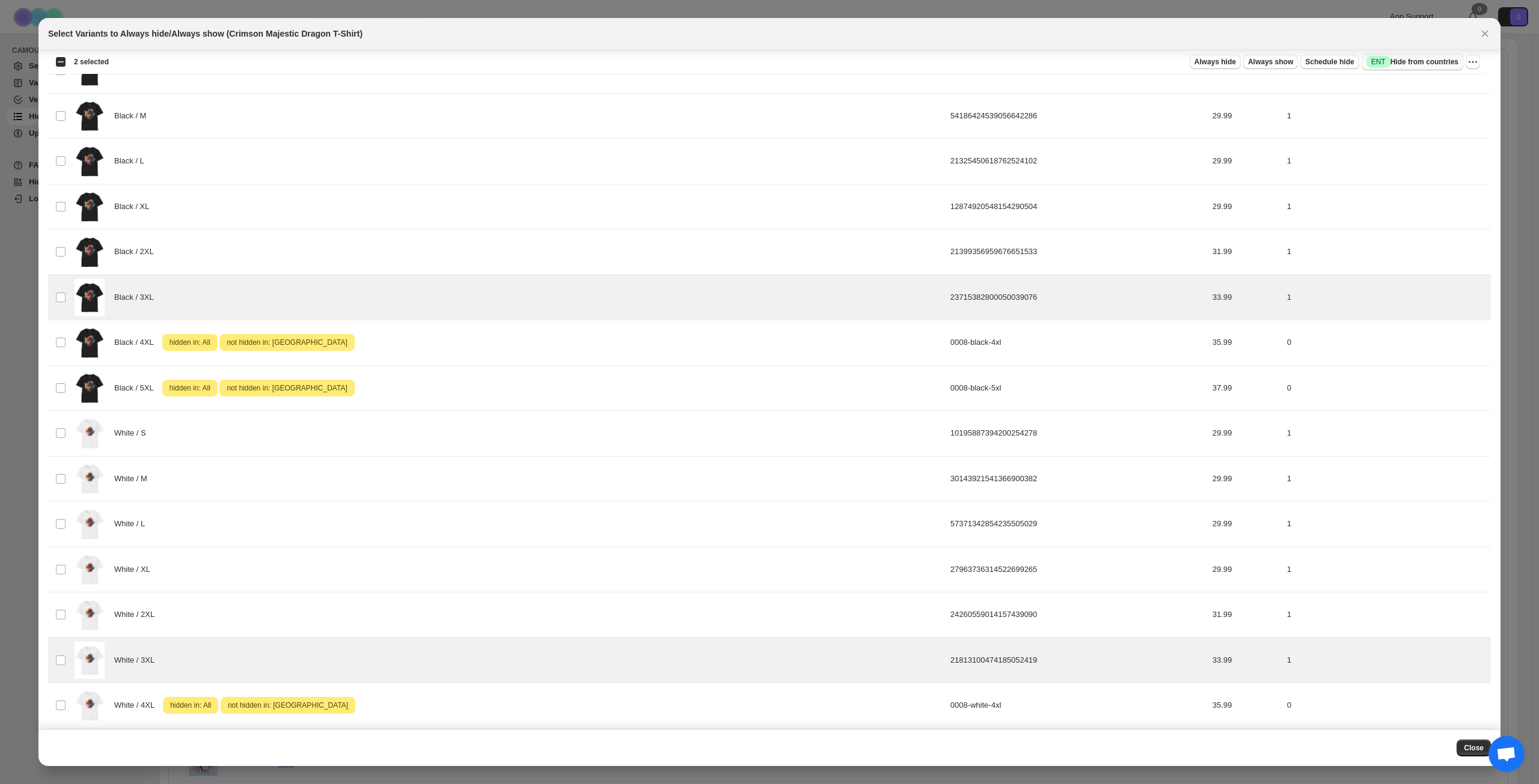
click at [1420, 57] on span "Success ENT Hide from countries" at bounding box center [1413, 62] width 92 height 12
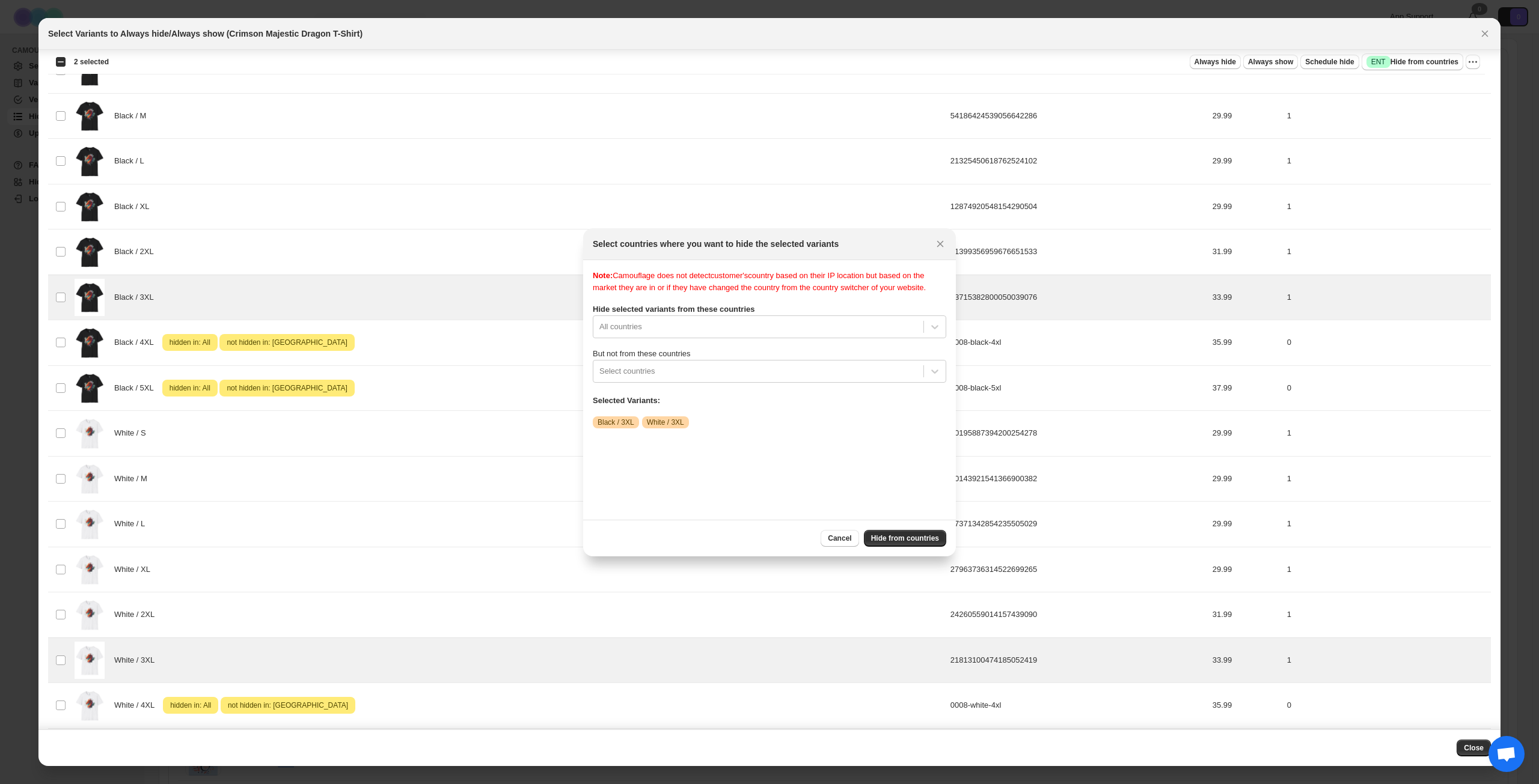
scroll to position [16, 0]
click at [782, 336] on div "Note: Camouflage does not detect customer's country based on their IP location …" at bounding box center [770, 390] width 354 height 240
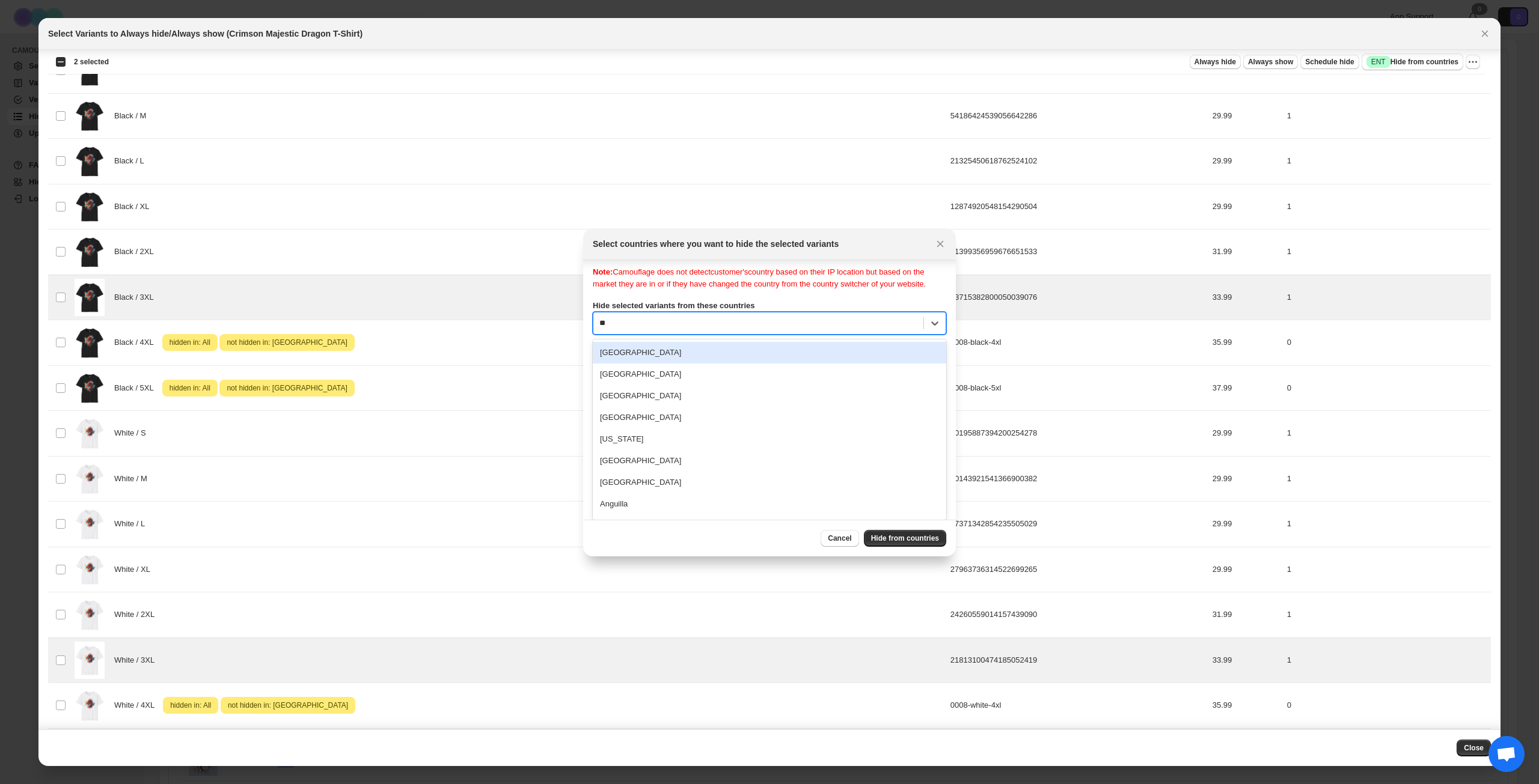
type input "***"
click at [766, 367] on div "[GEOGRAPHIC_DATA]" at bounding box center [770, 356] width 354 height 21
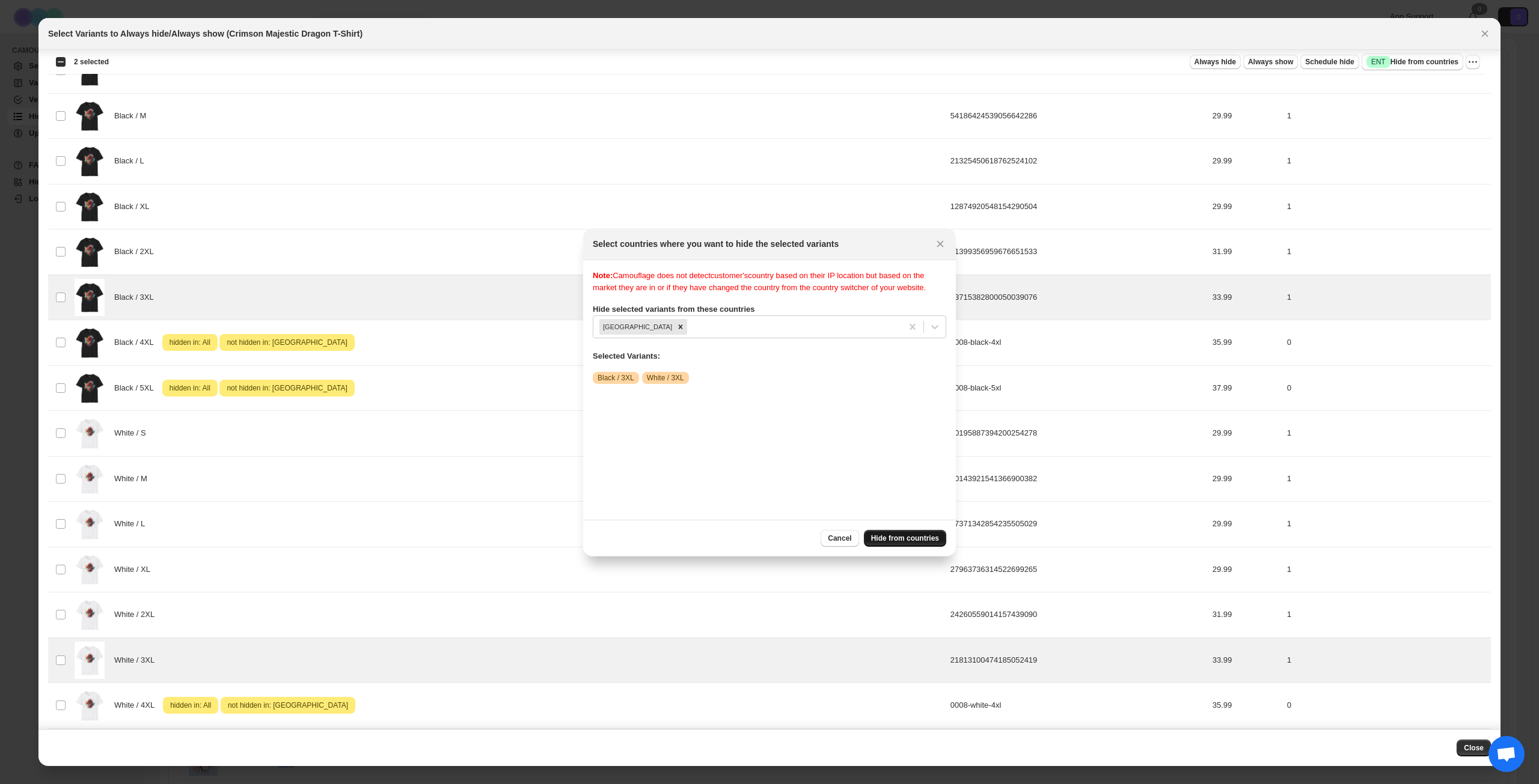
click at [882, 542] on span "Hide from countries" at bounding box center [905, 538] width 68 height 10
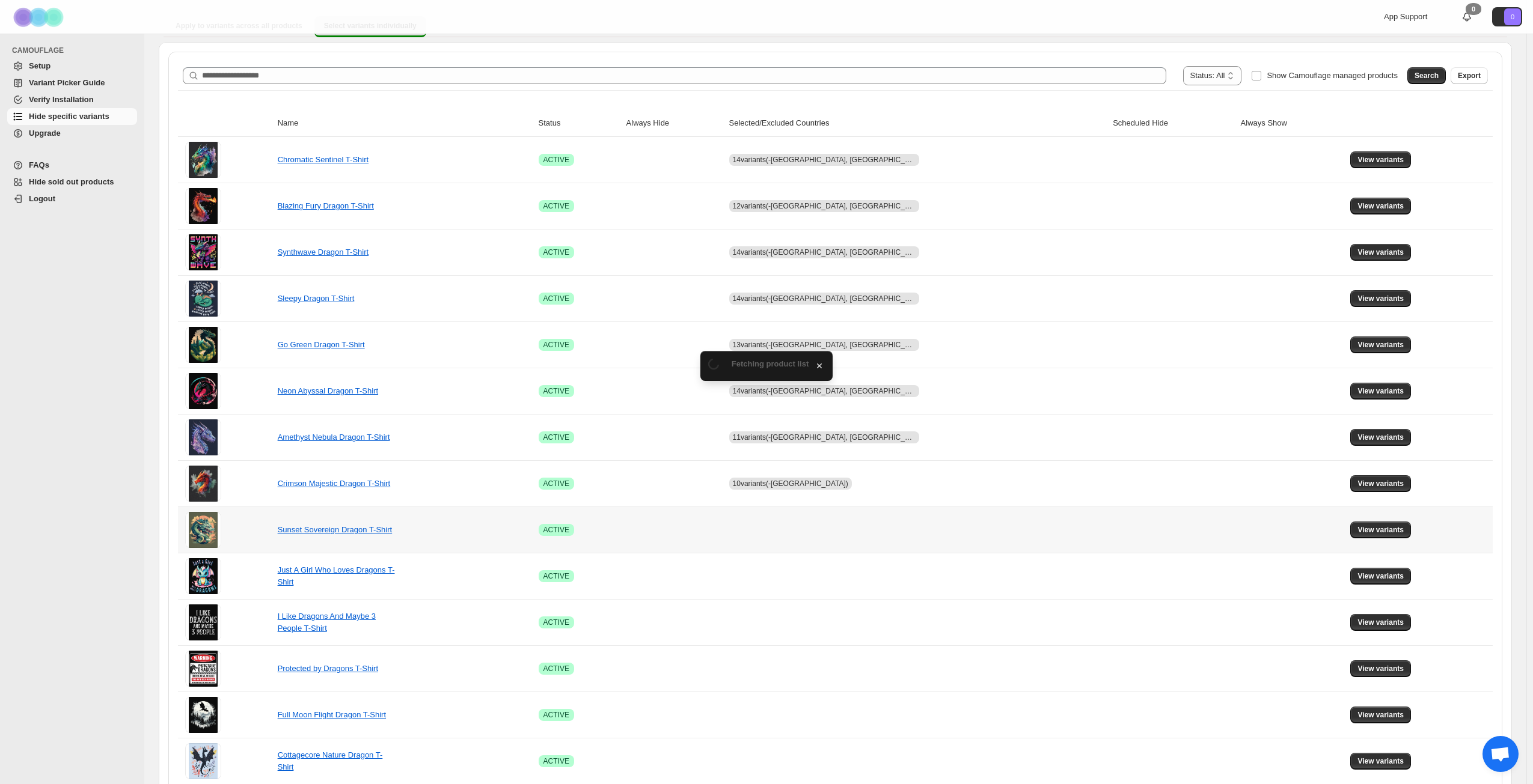
scroll to position [120, 0]
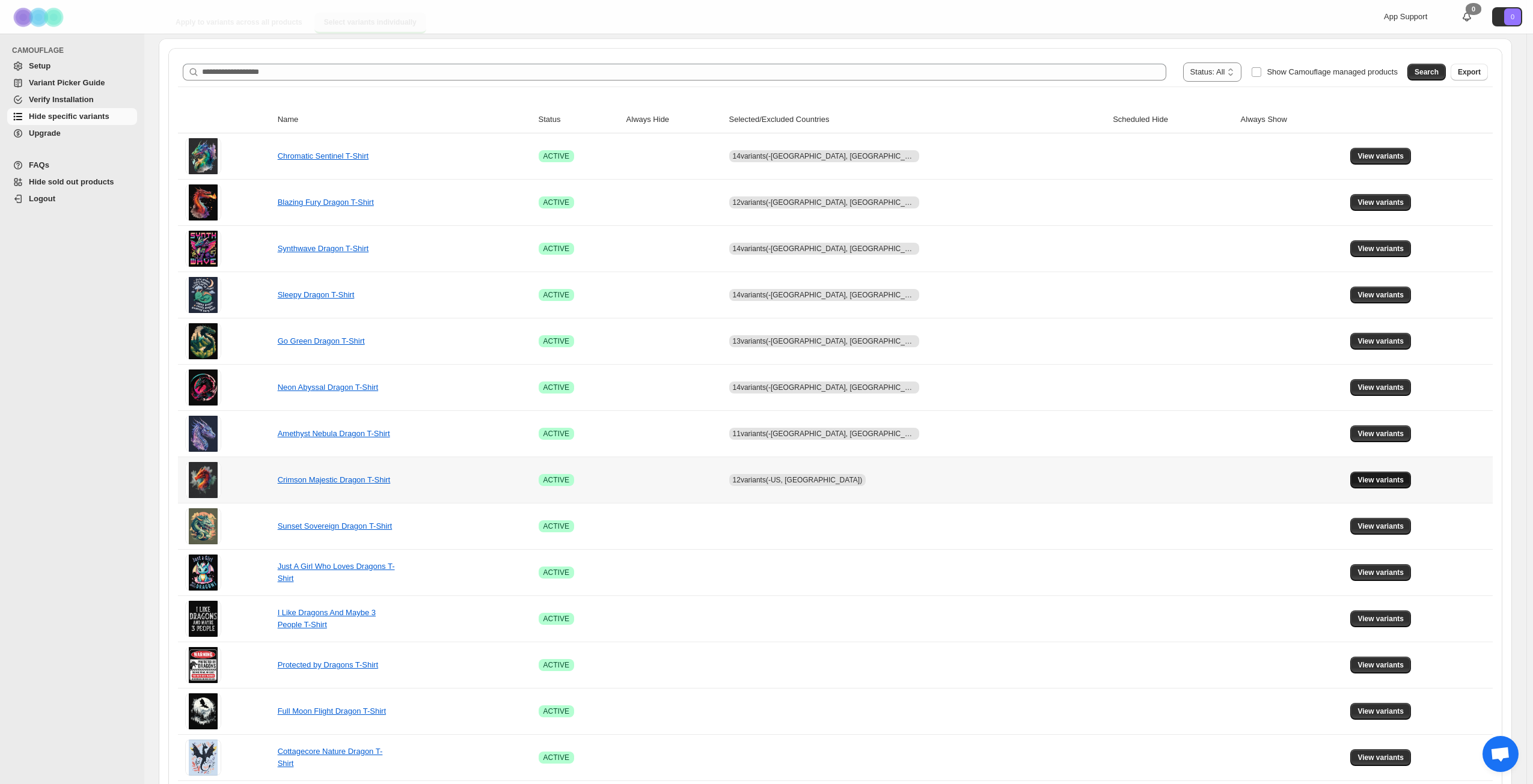
click at [1366, 476] on span "View variants" at bounding box center [1380, 480] width 46 height 10
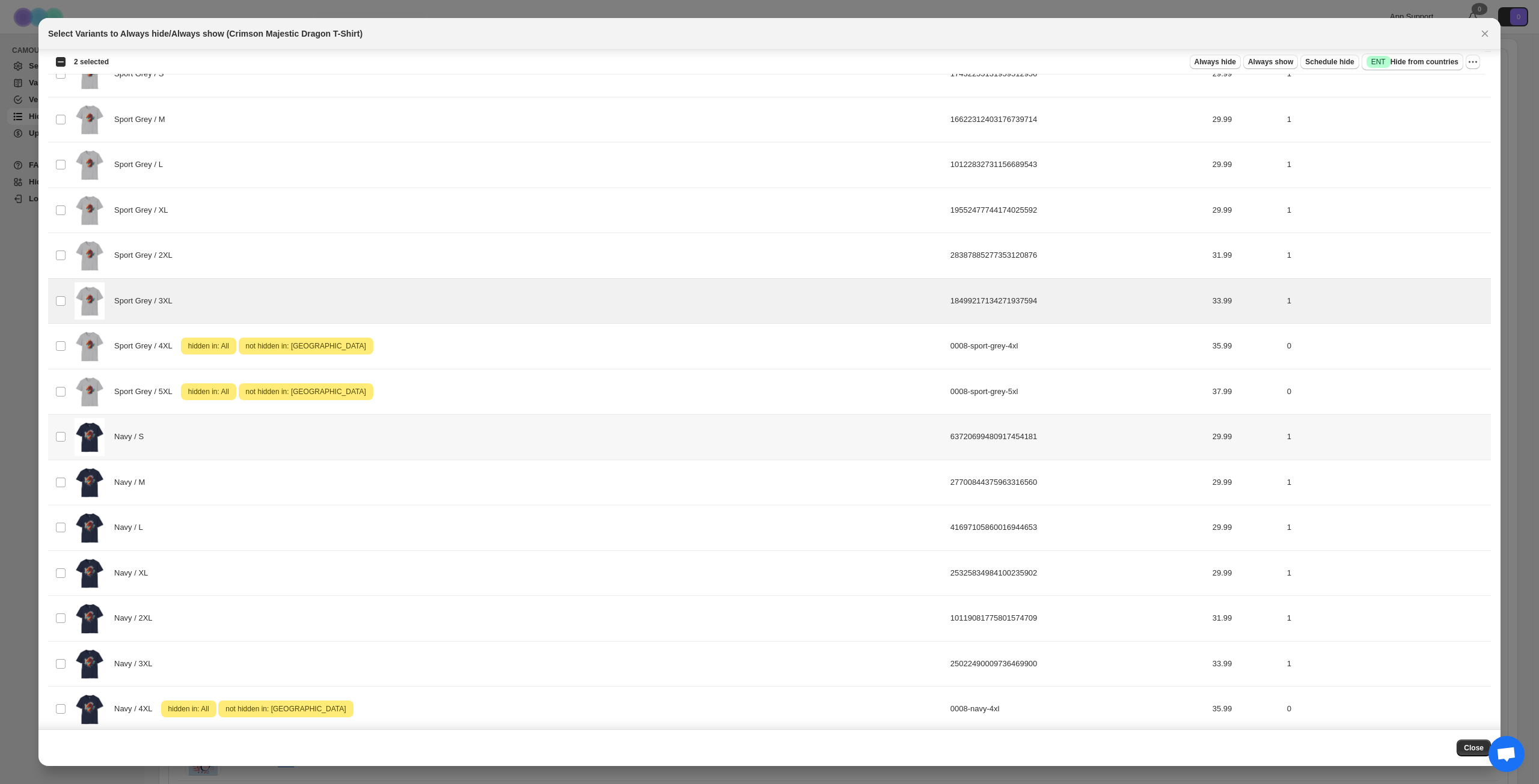
scroll to position [1140, 0]
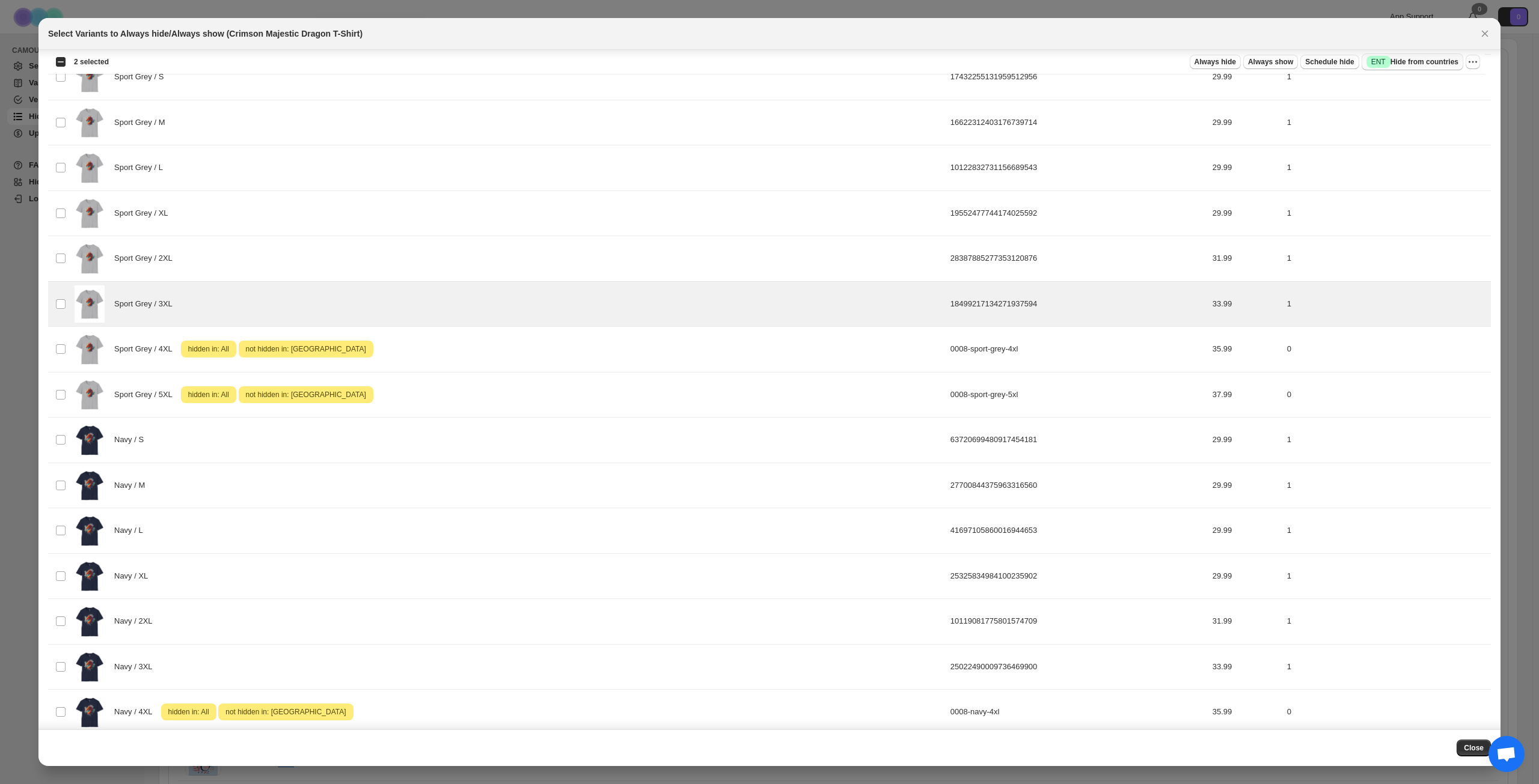
click at [1438, 56] on button "Success ENT Hide from countries" at bounding box center [1412, 62] width 102 height 17
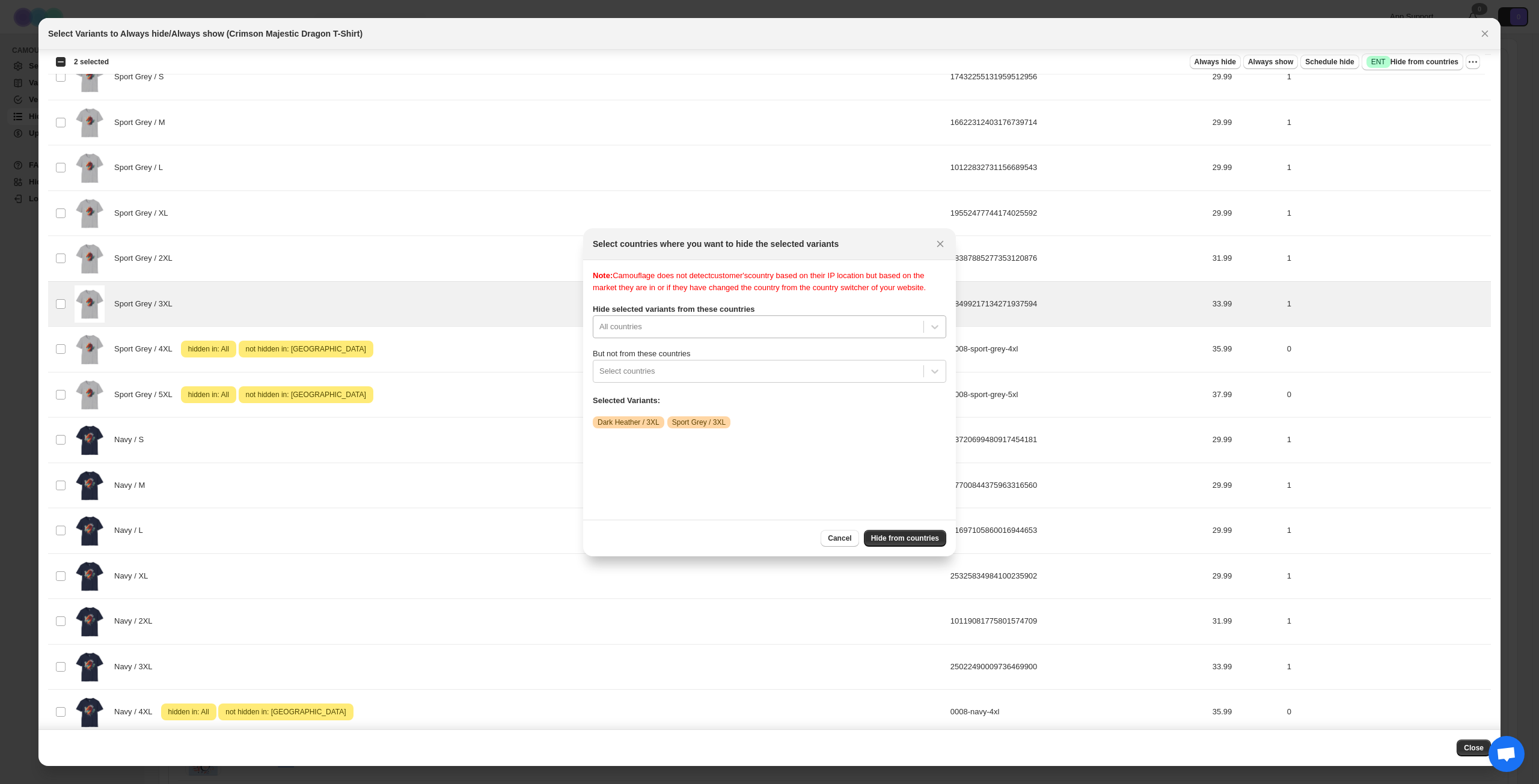
click at [885, 337] on div "Note: Camouflage does not detect customer's country based on their IP location …" at bounding box center [770, 390] width 354 height 240
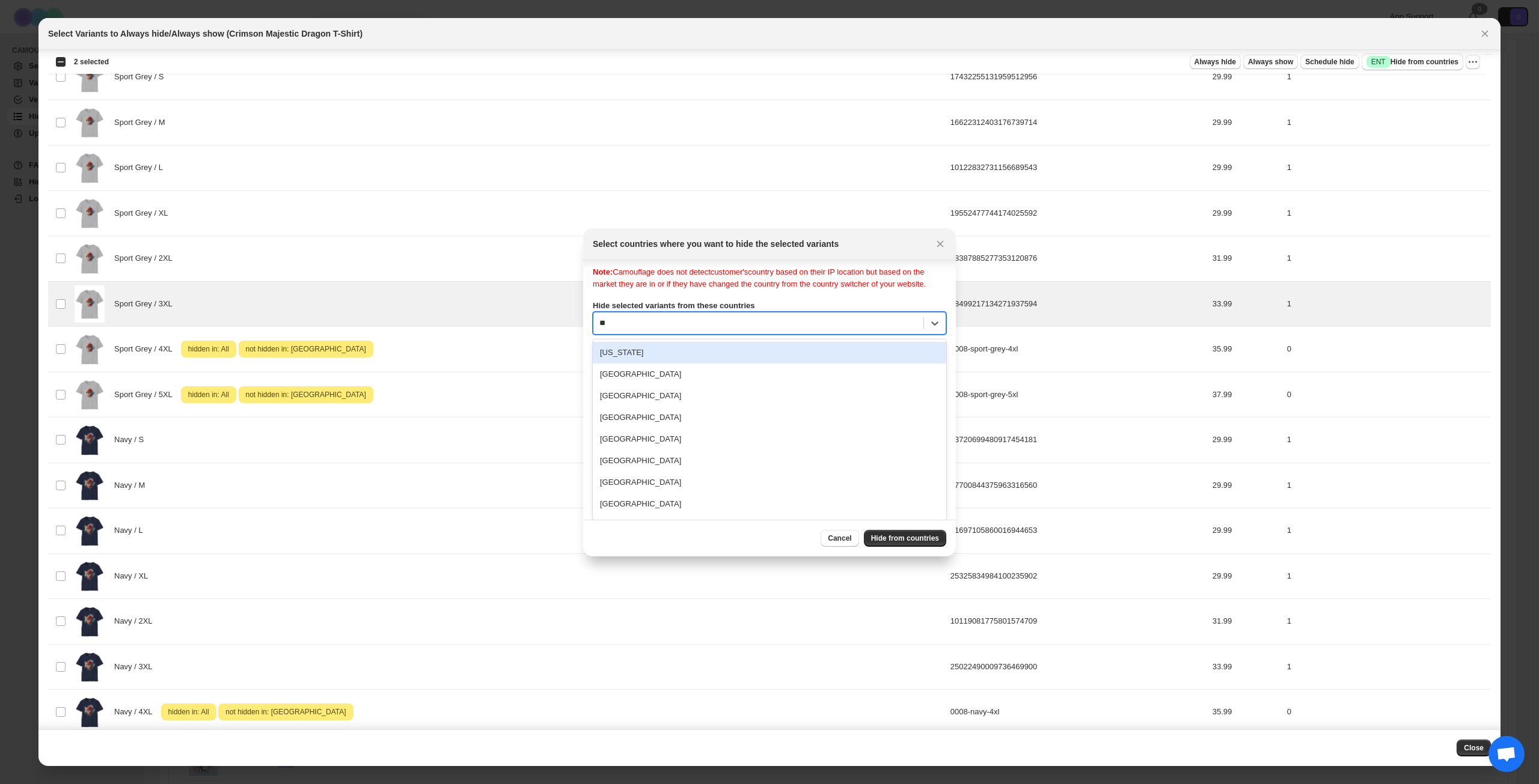
type input "***"
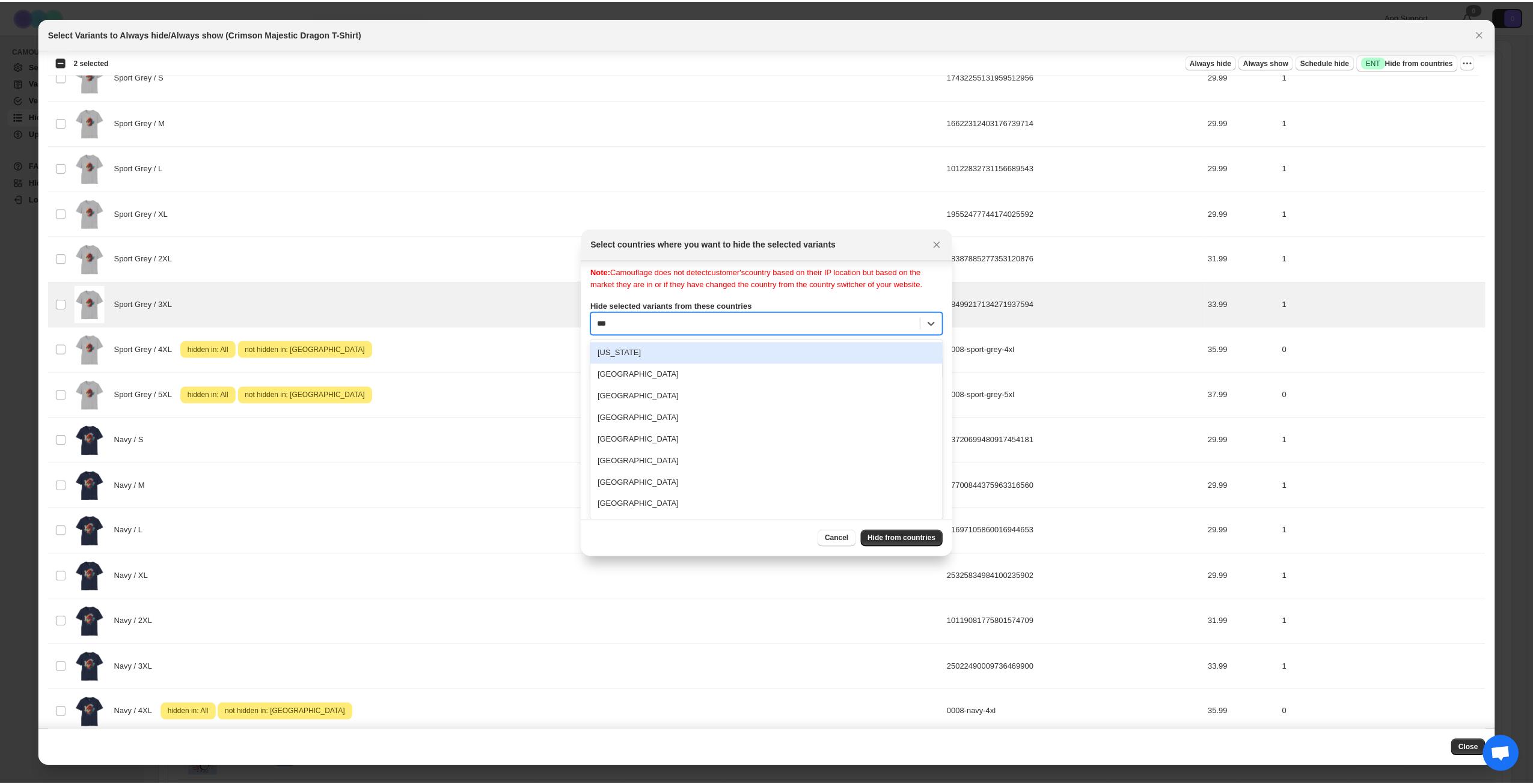
scroll to position [0, 0]
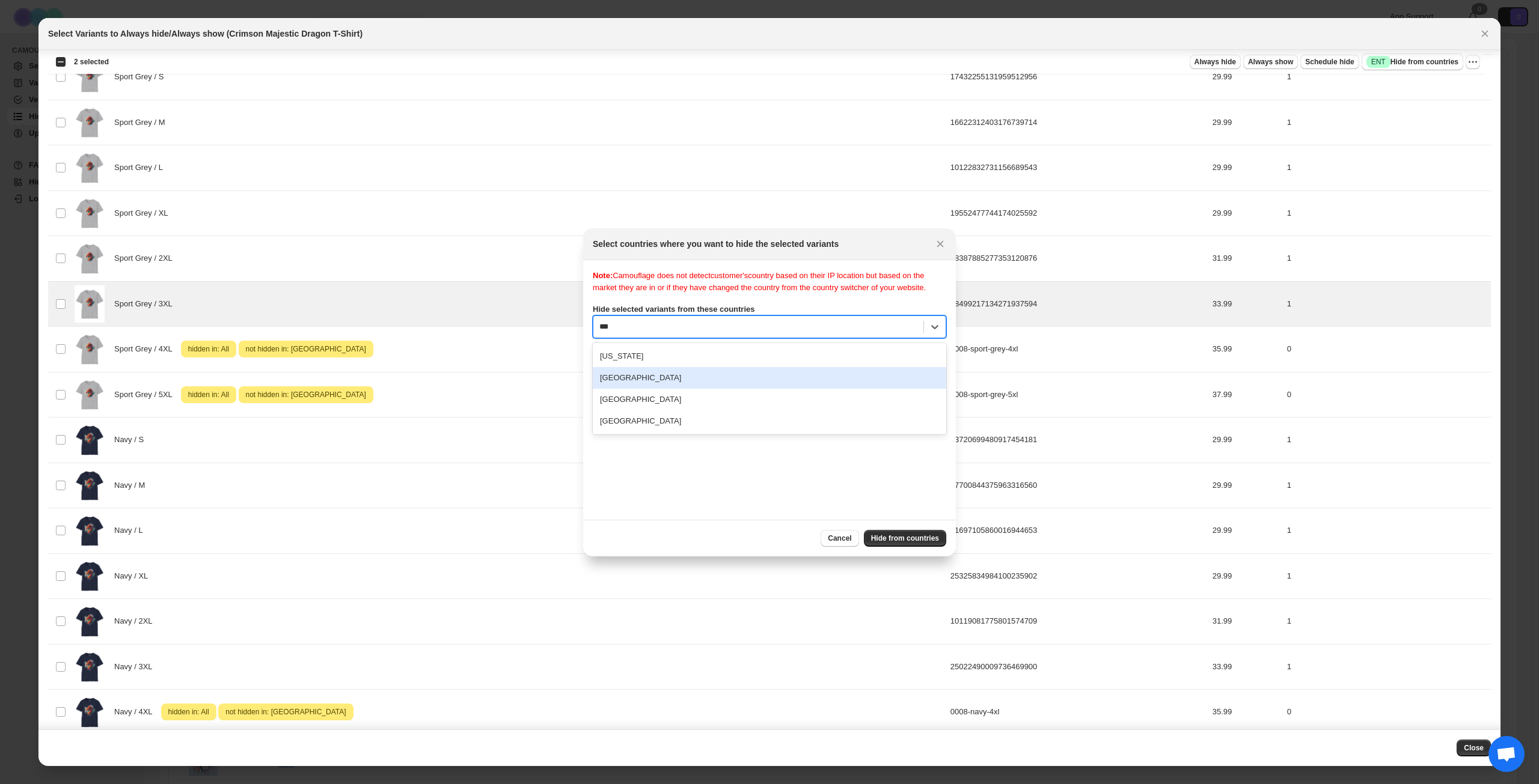
click at [769, 389] on div "[GEOGRAPHIC_DATA]" at bounding box center [770, 377] width 354 height 21
click at [918, 539] on span "Hide from countries" at bounding box center [905, 538] width 68 height 10
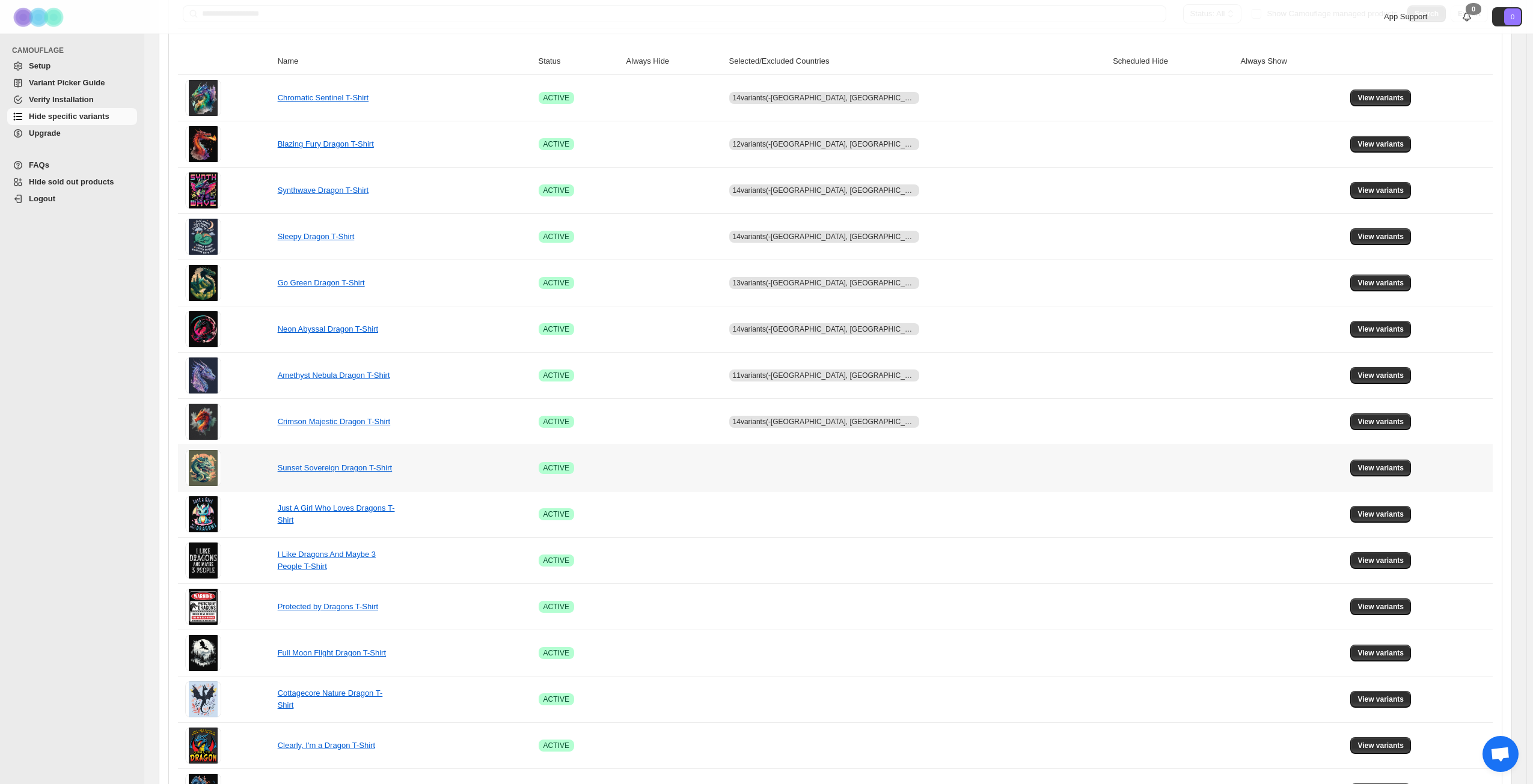
scroll to position [180, 0]
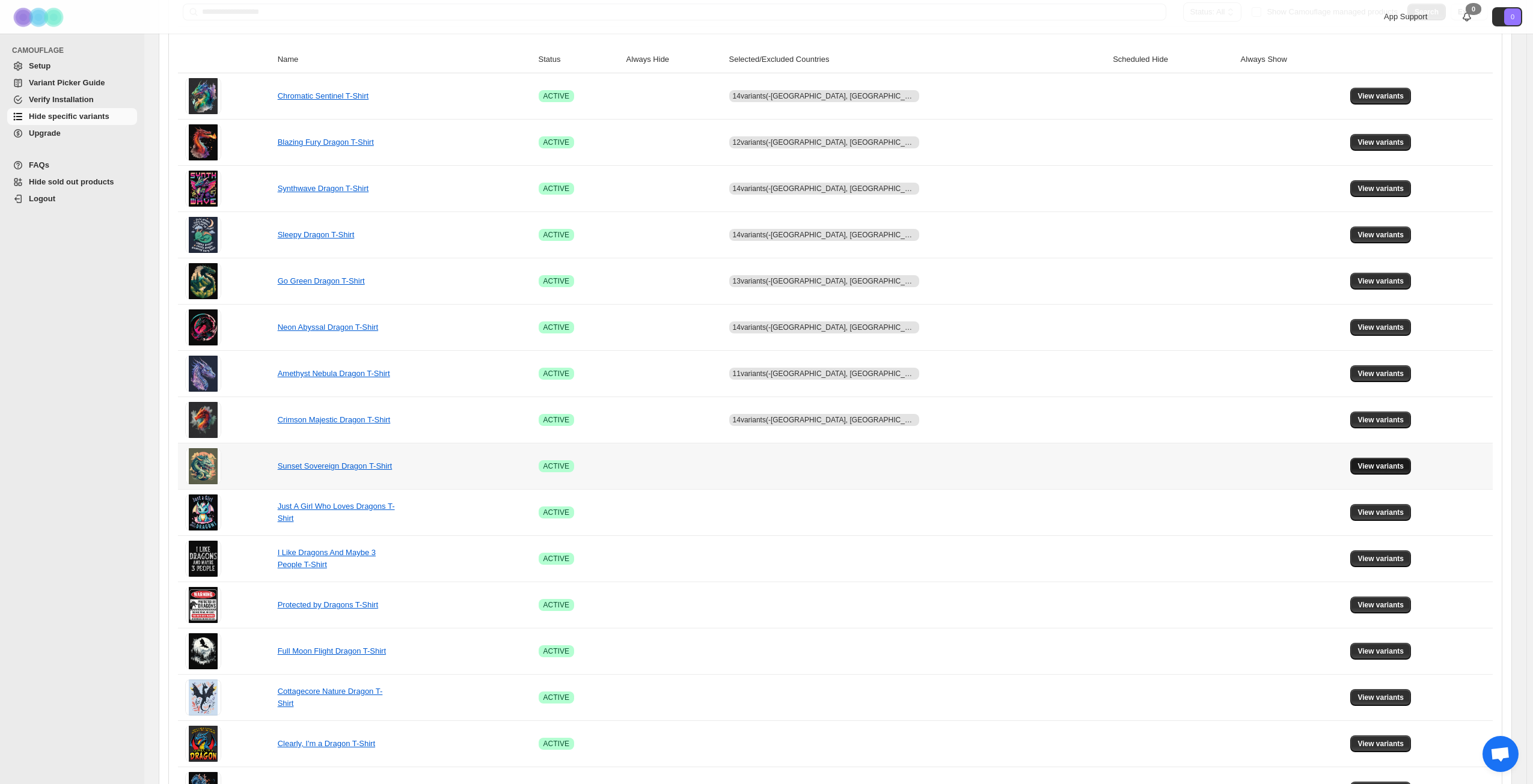
click at [1362, 469] on span "View variants" at bounding box center [1380, 466] width 46 height 10
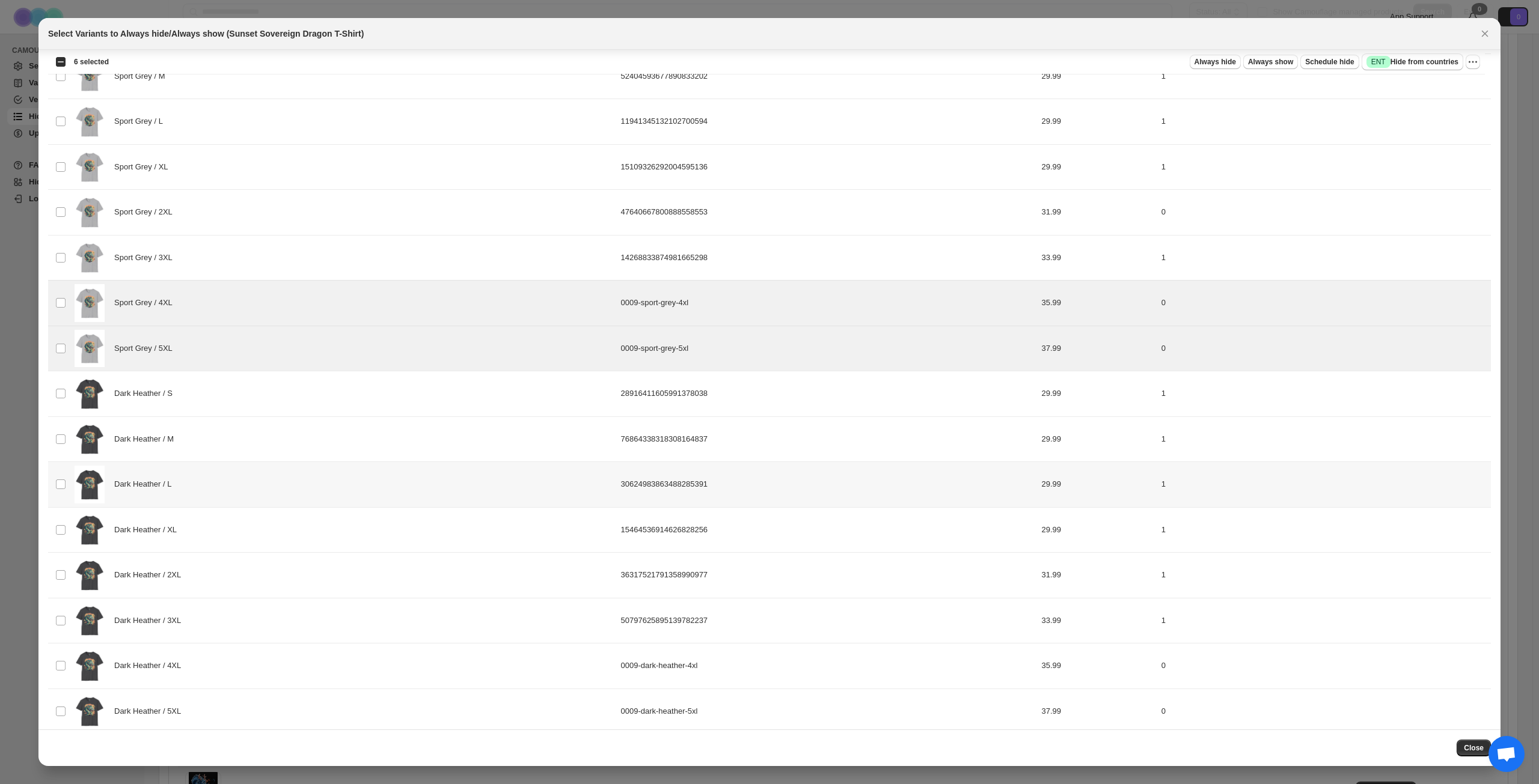
scroll to position [1109, 0]
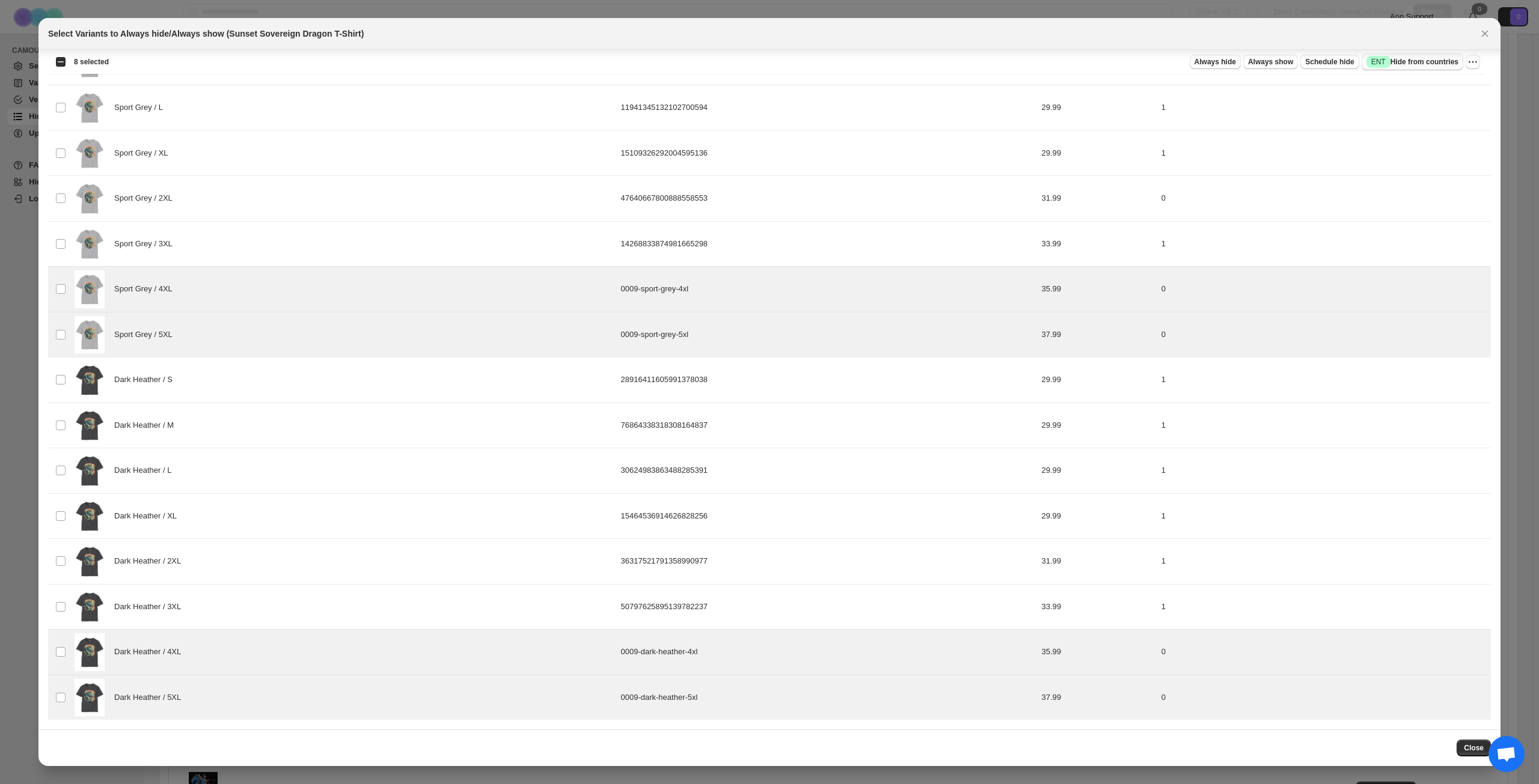
click at [1442, 61] on span "Success ENT Hide from countries" at bounding box center [1413, 62] width 92 height 12
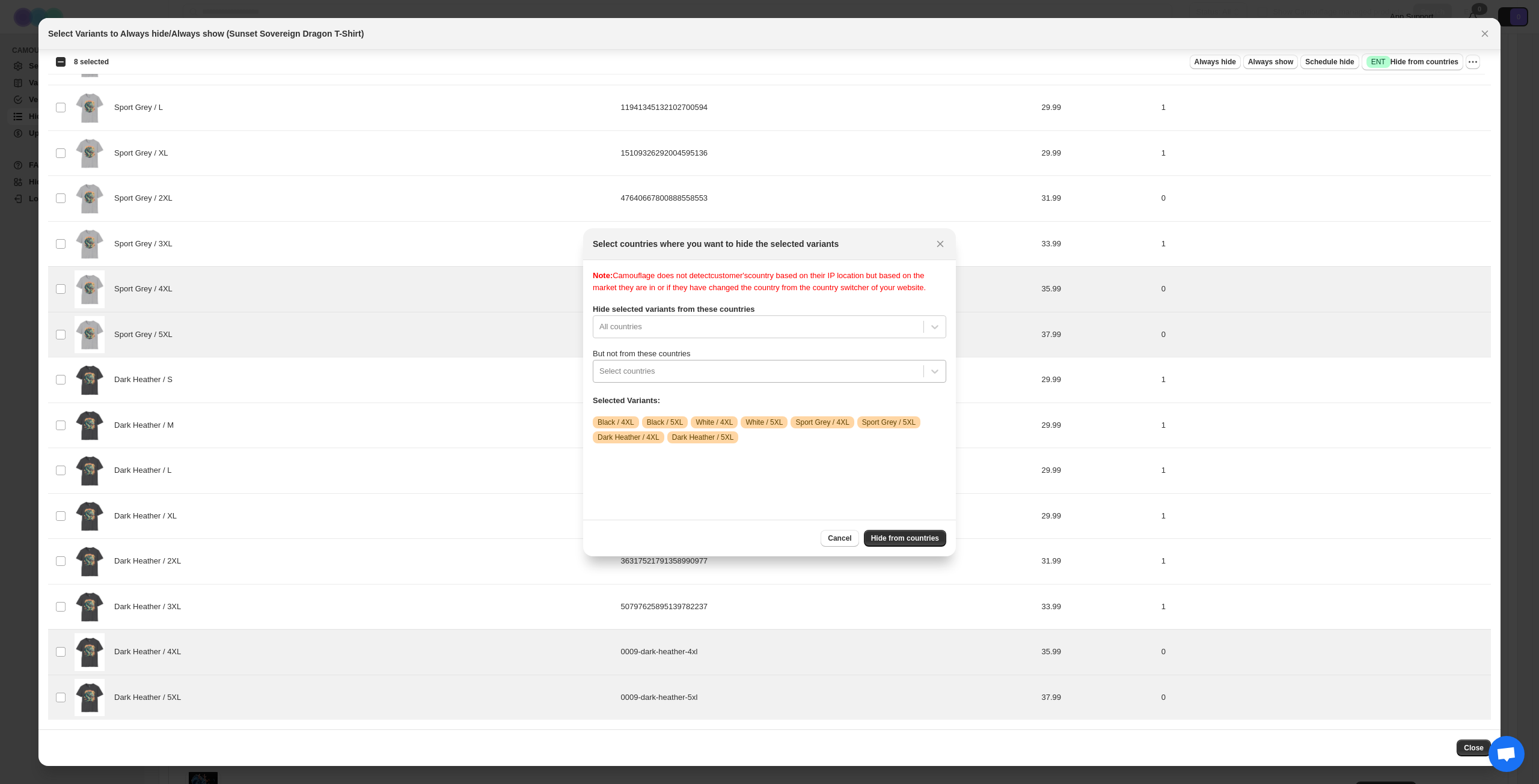
click at [845, 379] on div ":r20s:" at bounding box center [758, 371] width 318 height 14
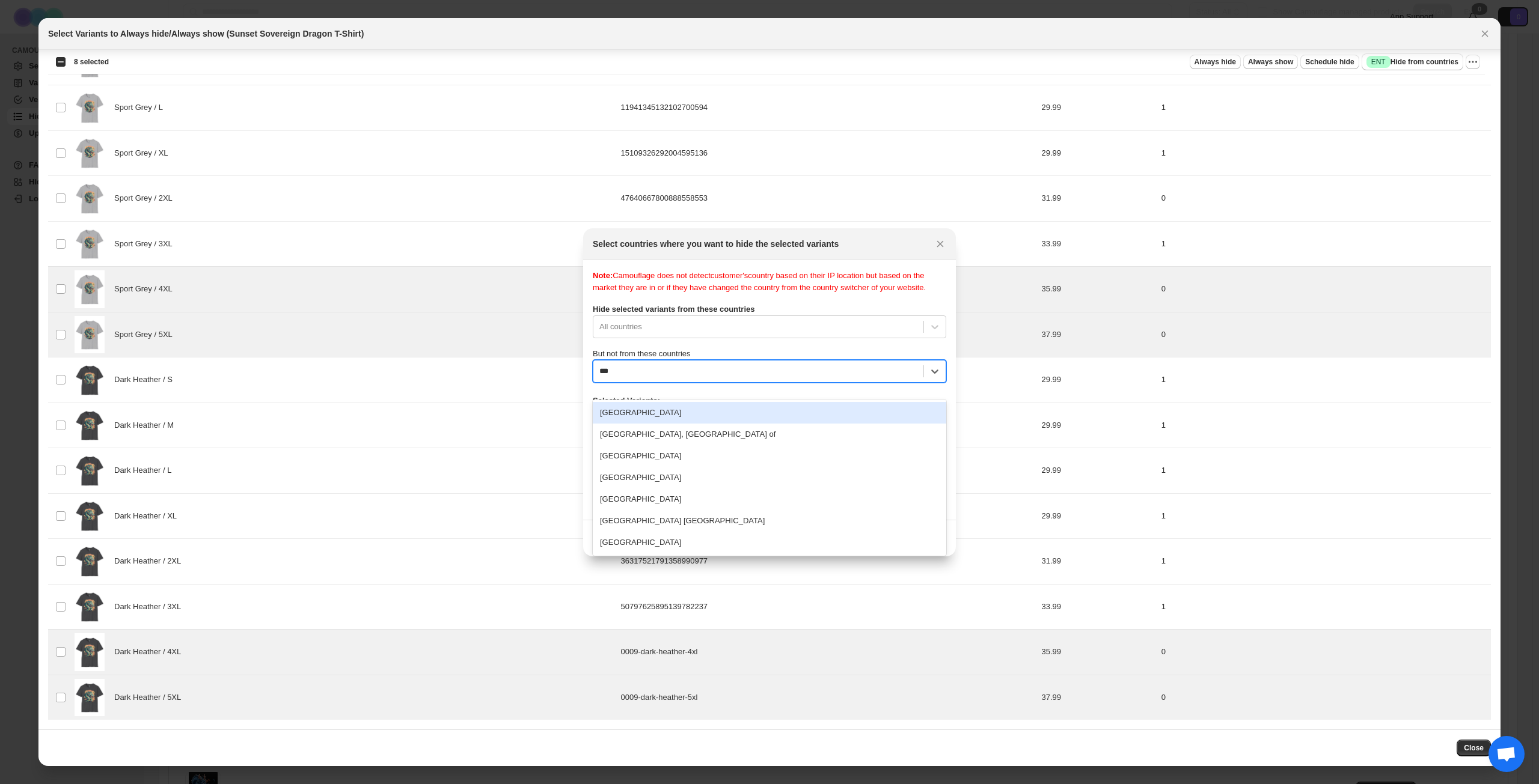
type input "****"
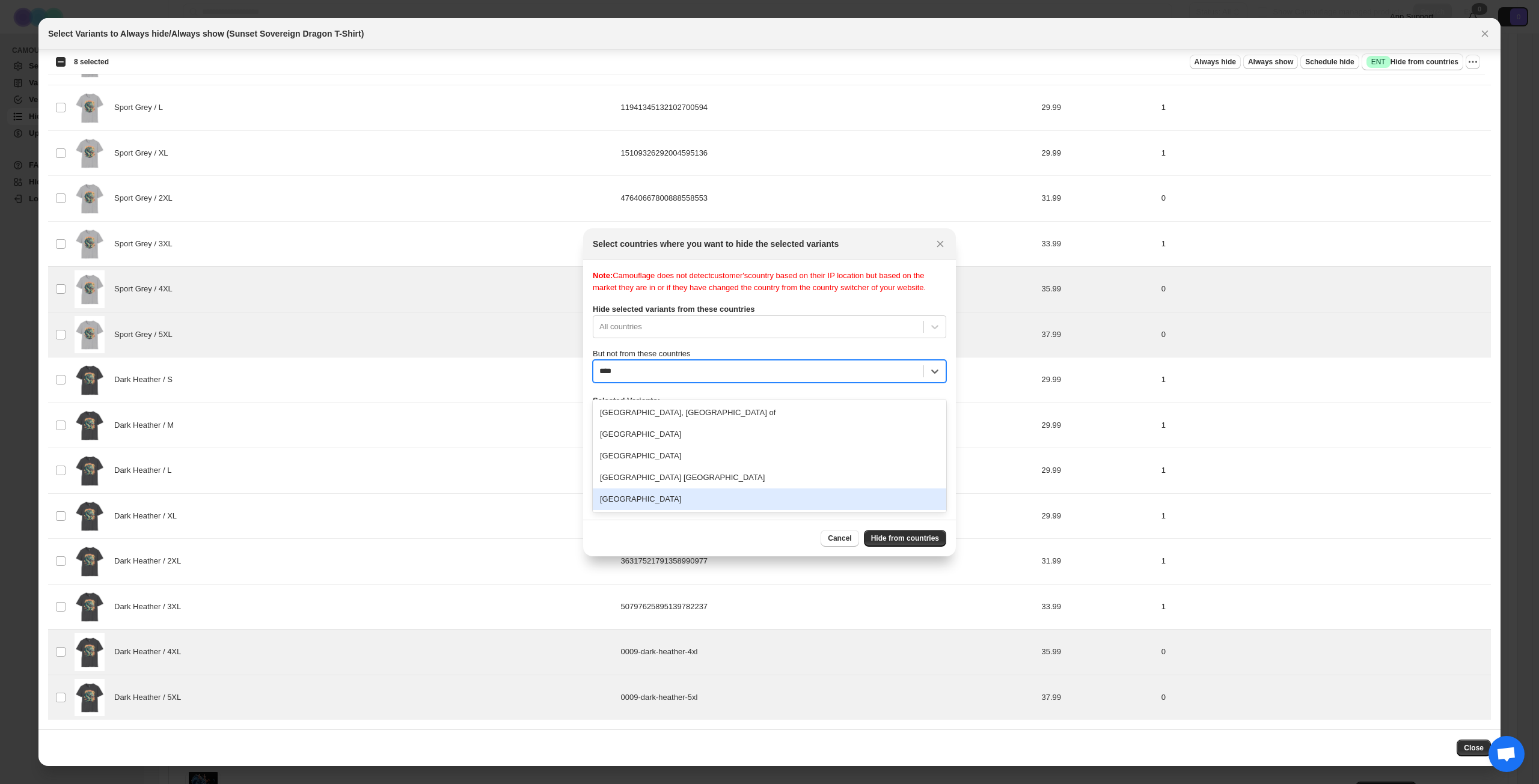
click at [676, 496] on div "[GEOGRAPHIC_DATA]" at bounding box center [770, 499] width 354 height 21
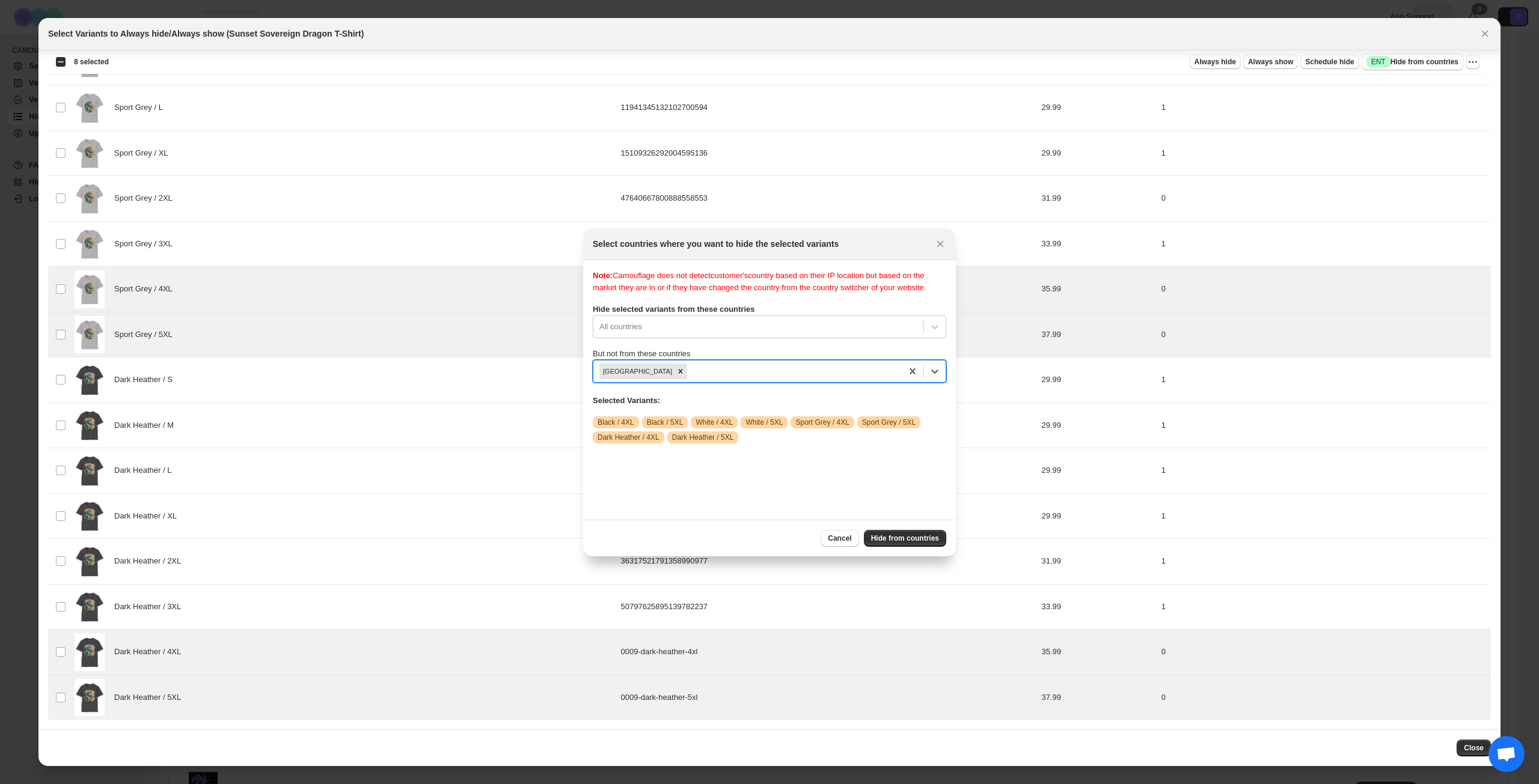
click at [768, 489] on div "Note: Camouflage does not detect customer's country based on their IP location …" at bounding box center [770, 390] width 354 height 240
click at [894, 536] on span "Hide from countries" at bounding box center [905, 538] width 68 height 10
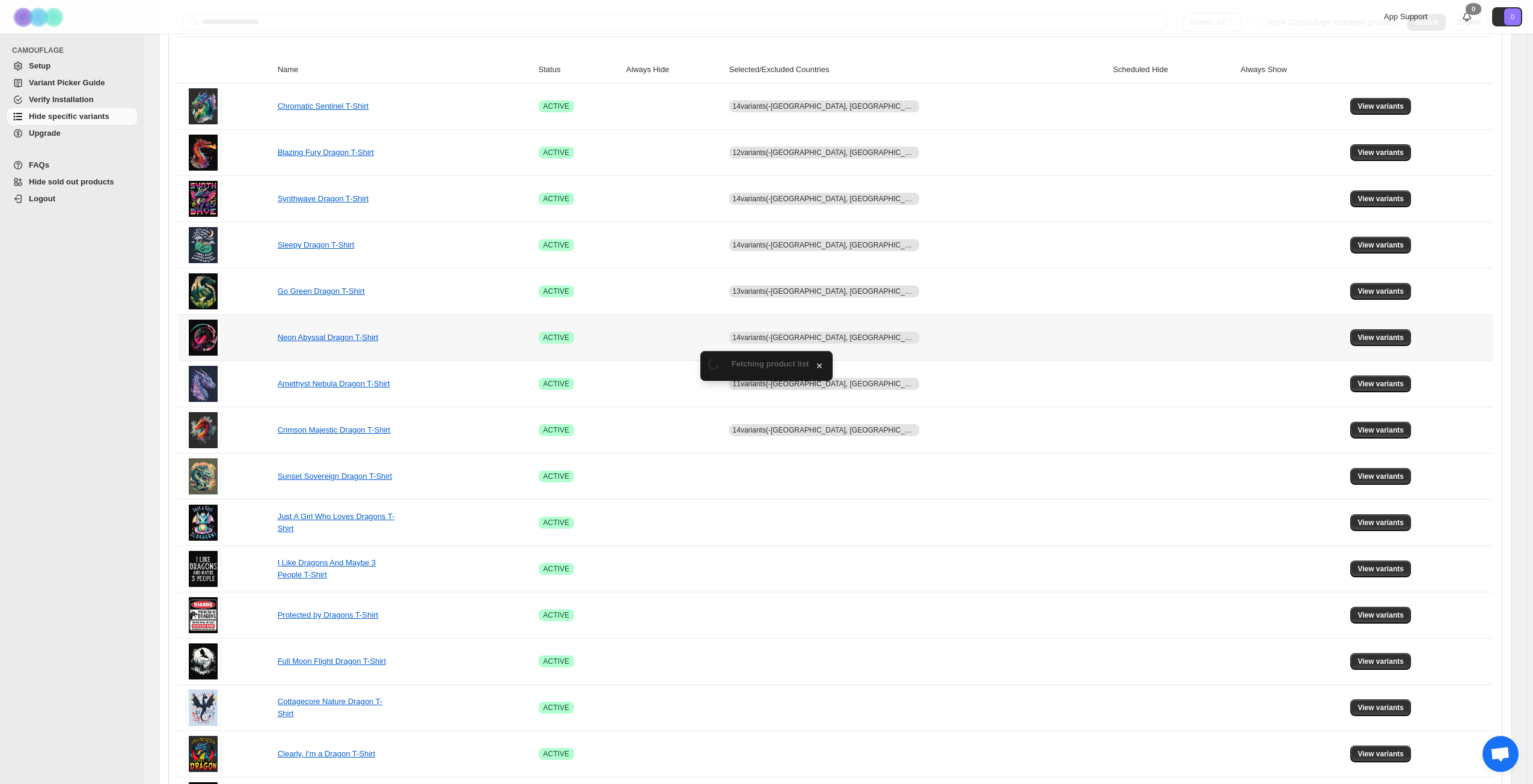
scroll to position [180, 0]
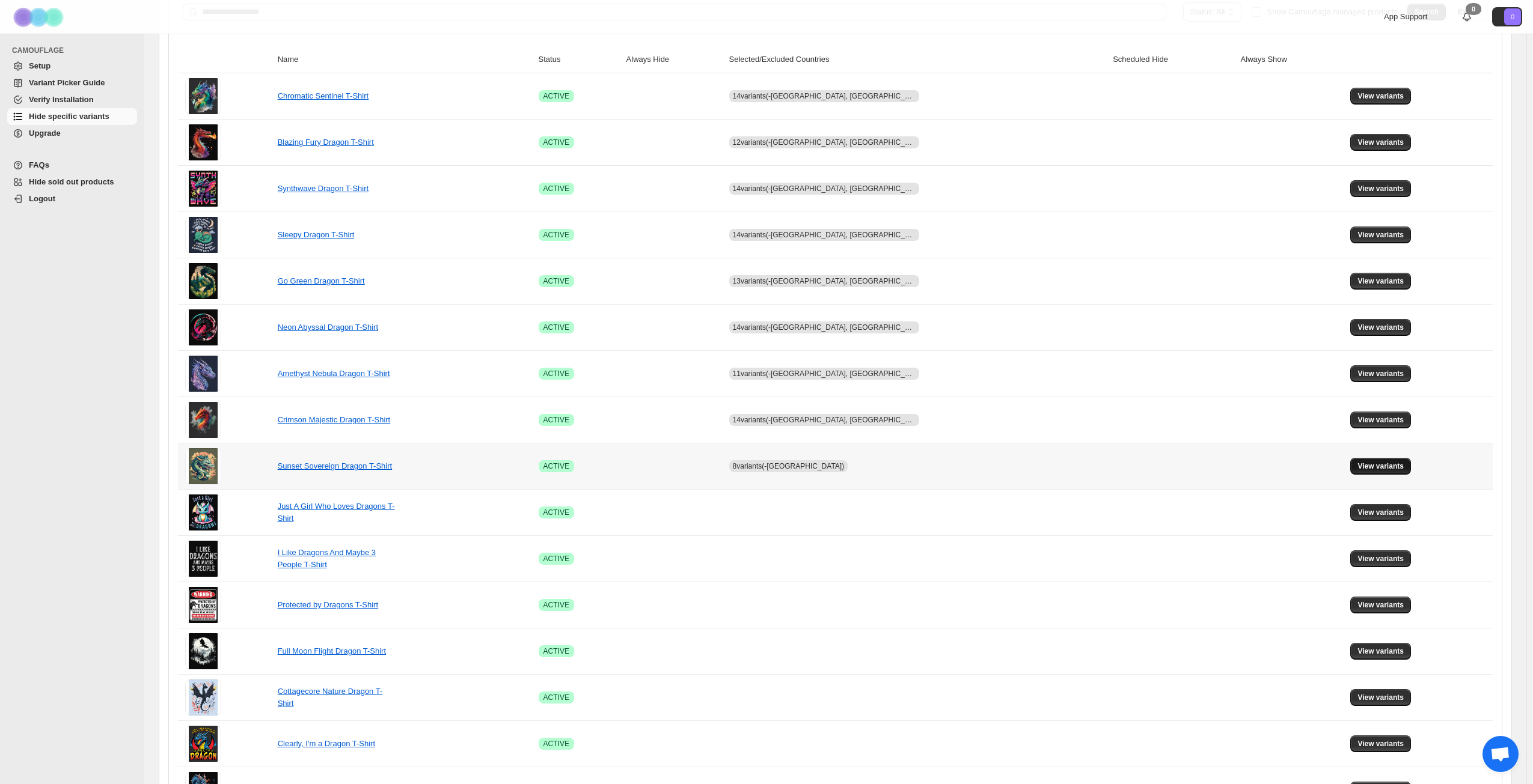
click at [1358, 469] on span "View variants" at bounding box center [1380, 466] width 46 height 10
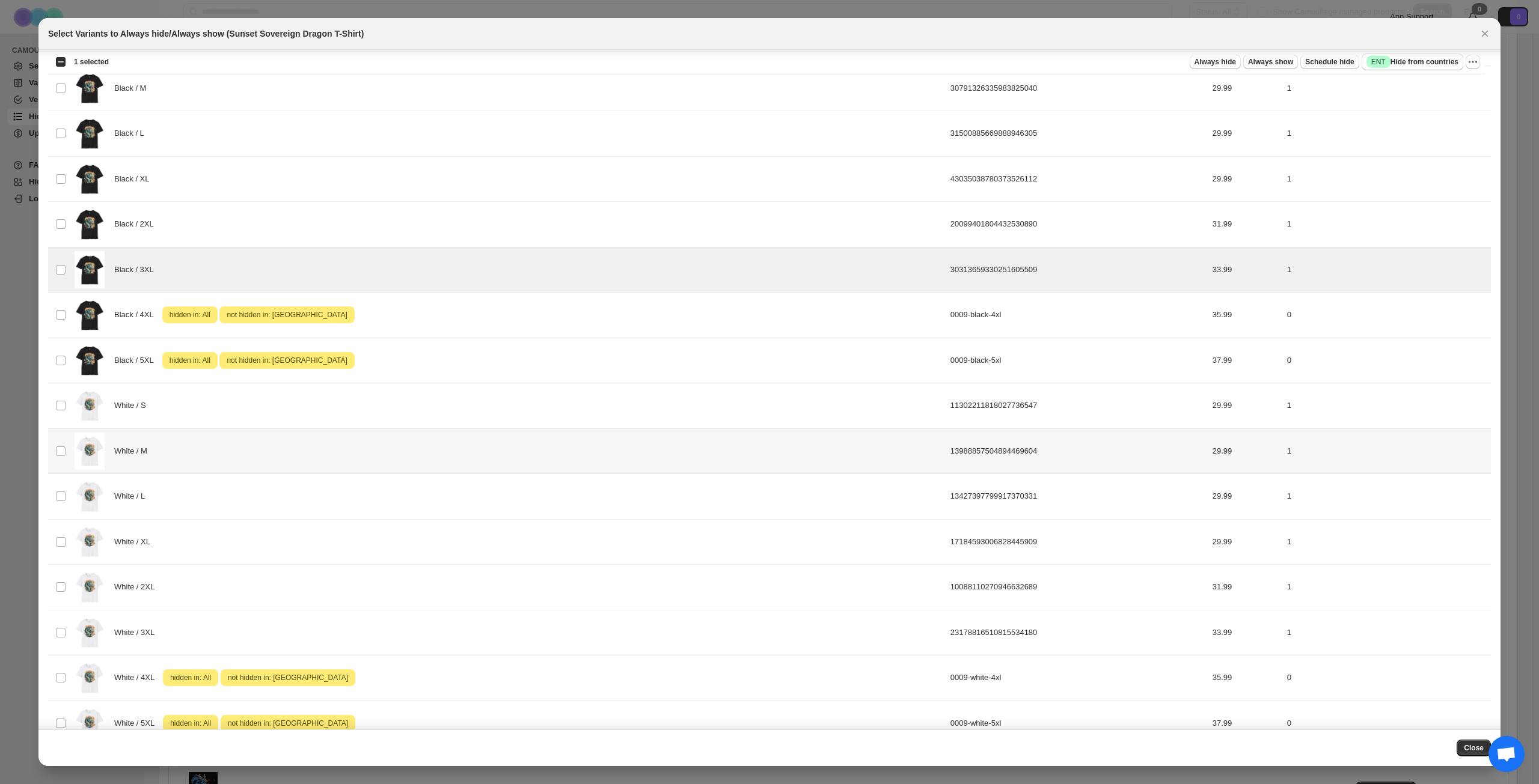
scroll to position [361, 0]
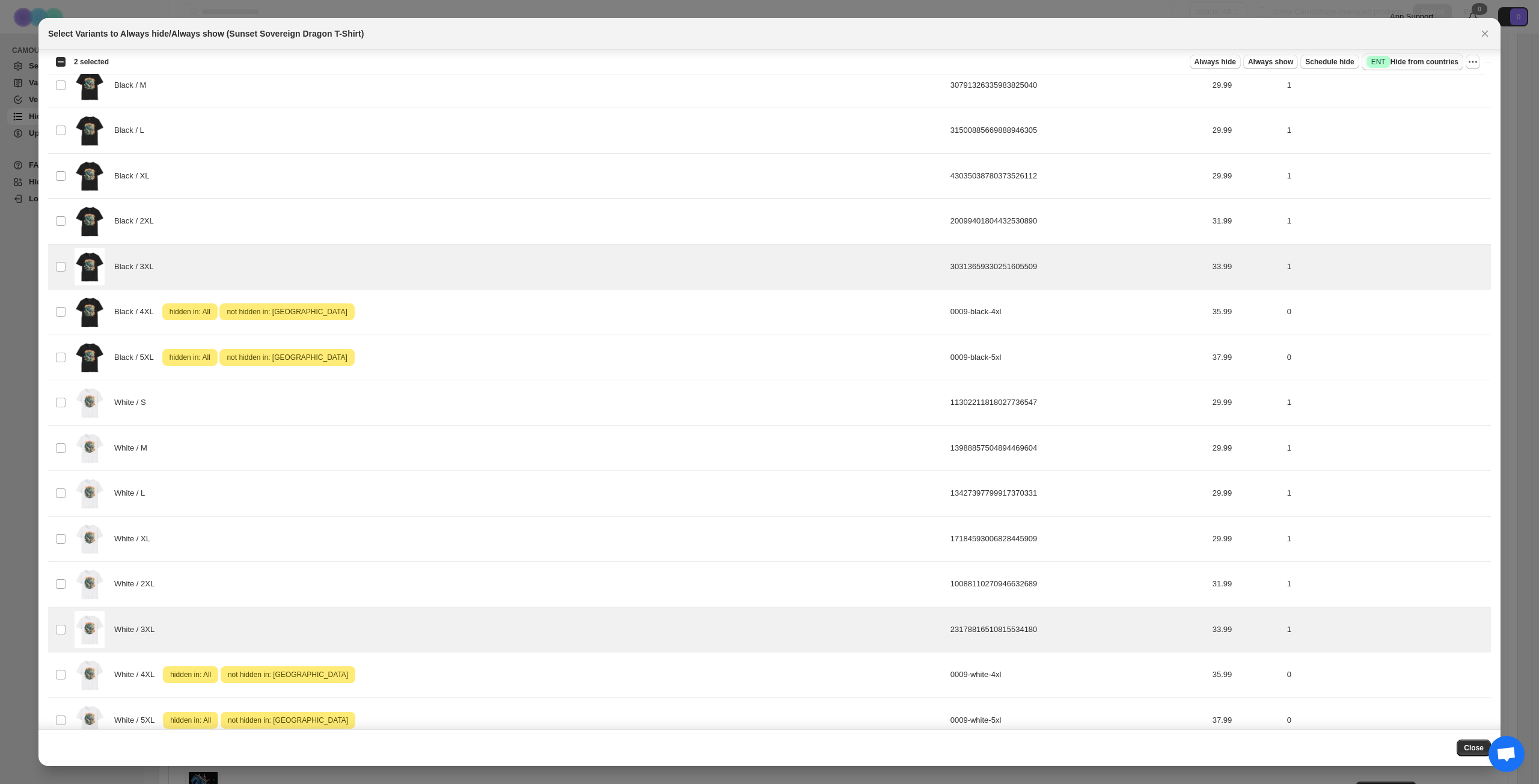
click at [1426, 63] on span "Success ENT Hide from countries" at bounding box center [1413, 62] width 92 height 12
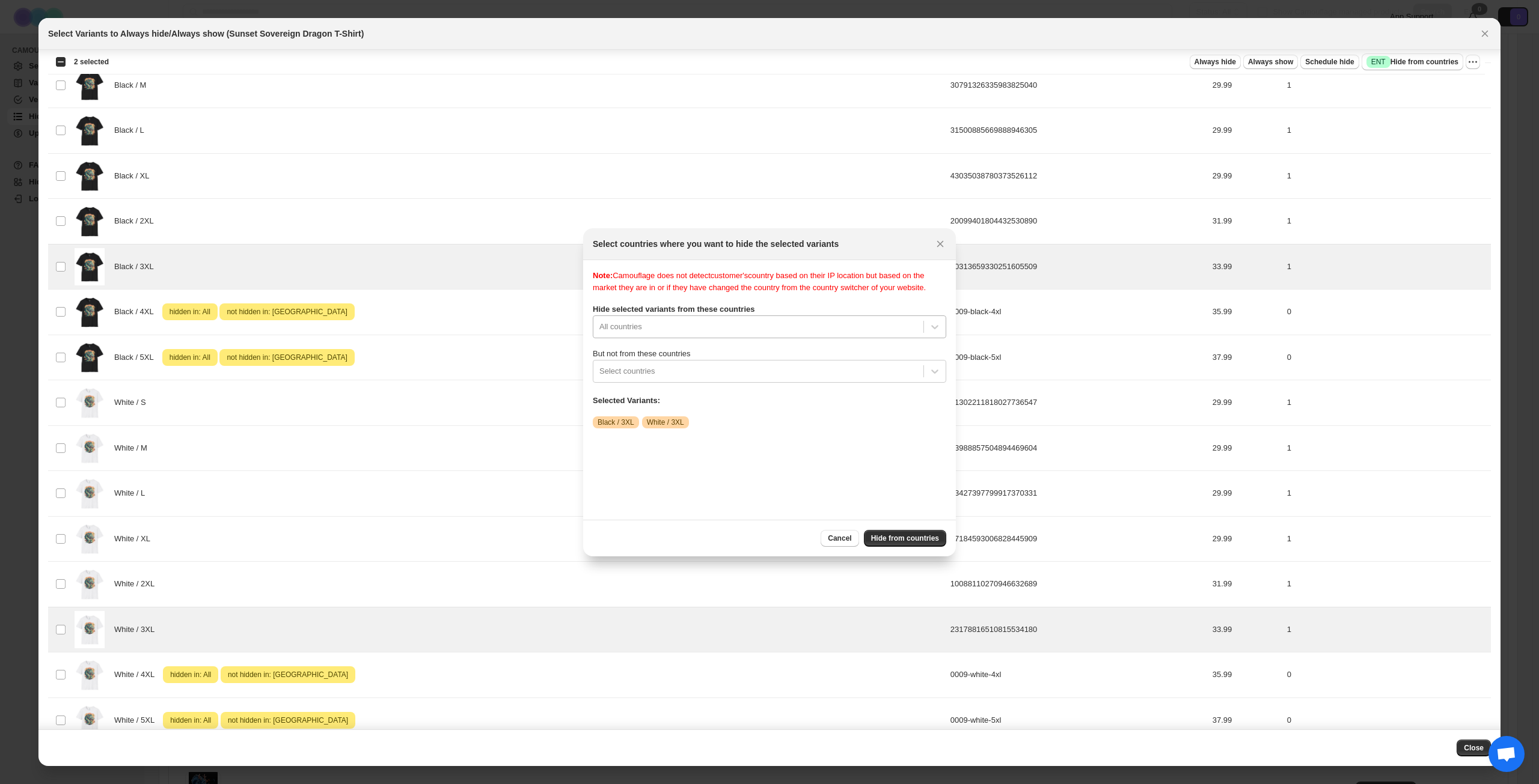
scroll to position [16, 0]
click at [817, 336] on div "Note: Camouflage does not detect customer's country based on their IP location …" at bounding box center [770, 390] width 354 height 240
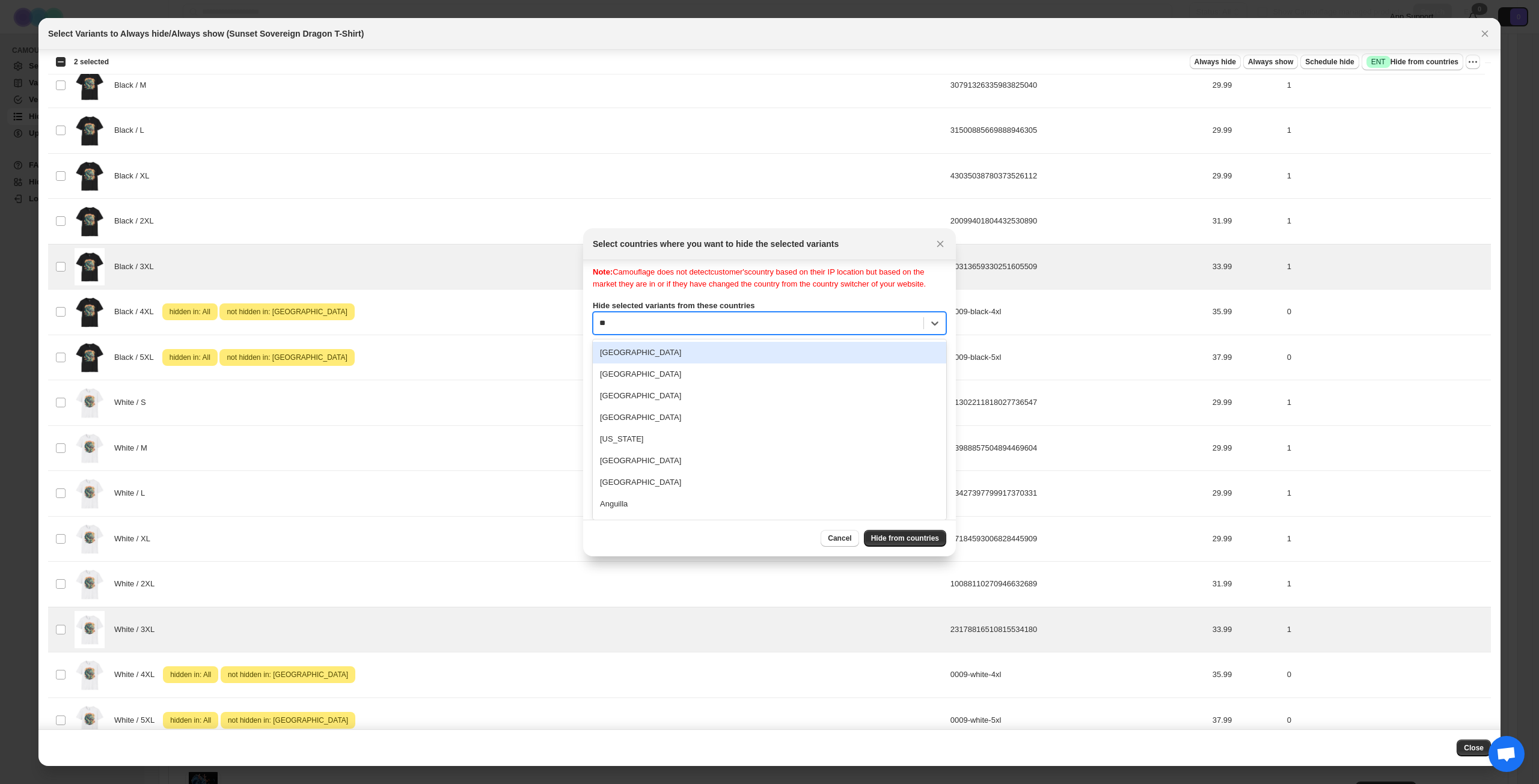
type input "***"
click at [773, 366] on div "[GEOGRAPHIC_DATA]" at bounding box center [770, 356] width 354 height 21
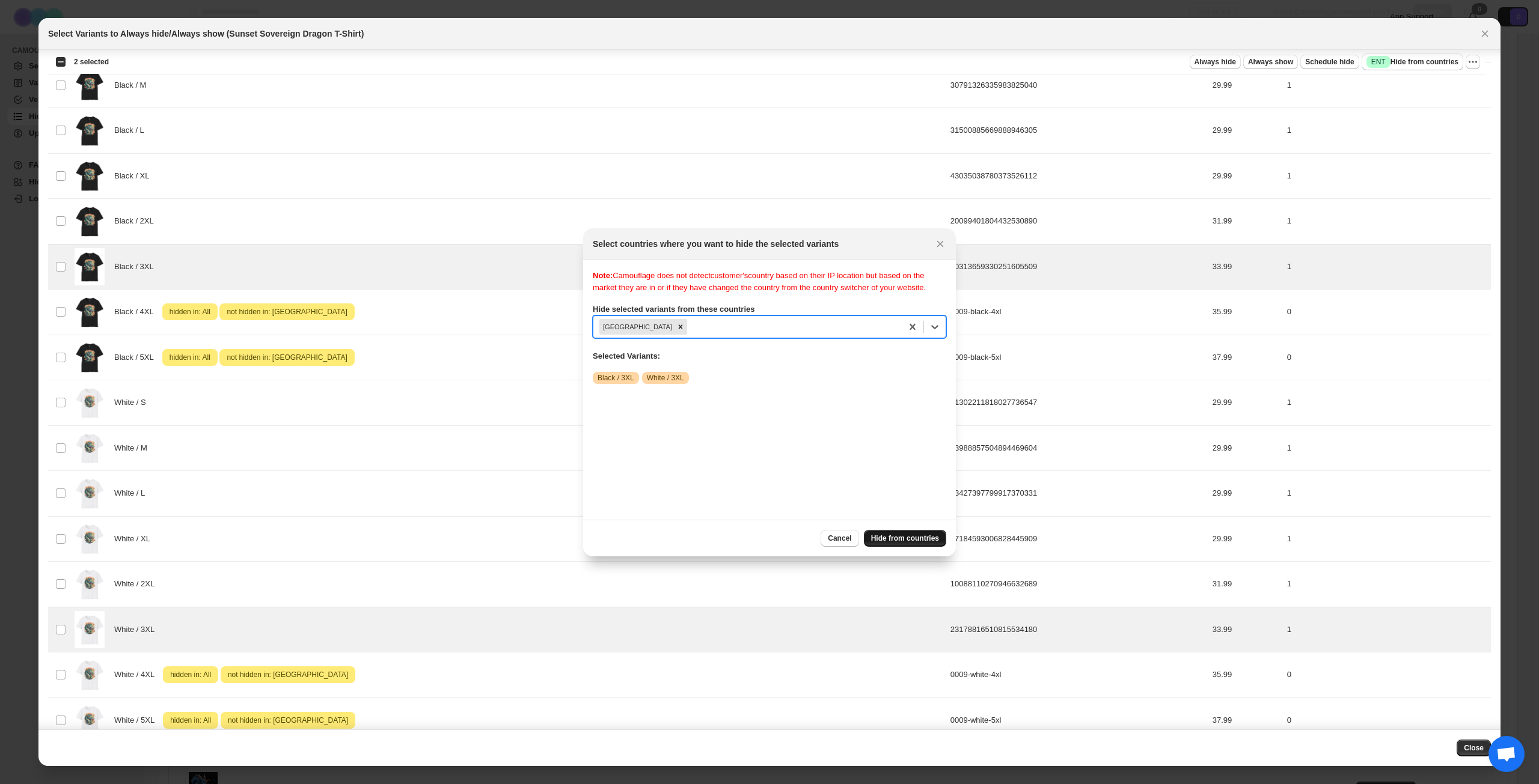
click at [888, 543] on span "Hide from countries" at bounding box center [905, 538] width 68 height 10
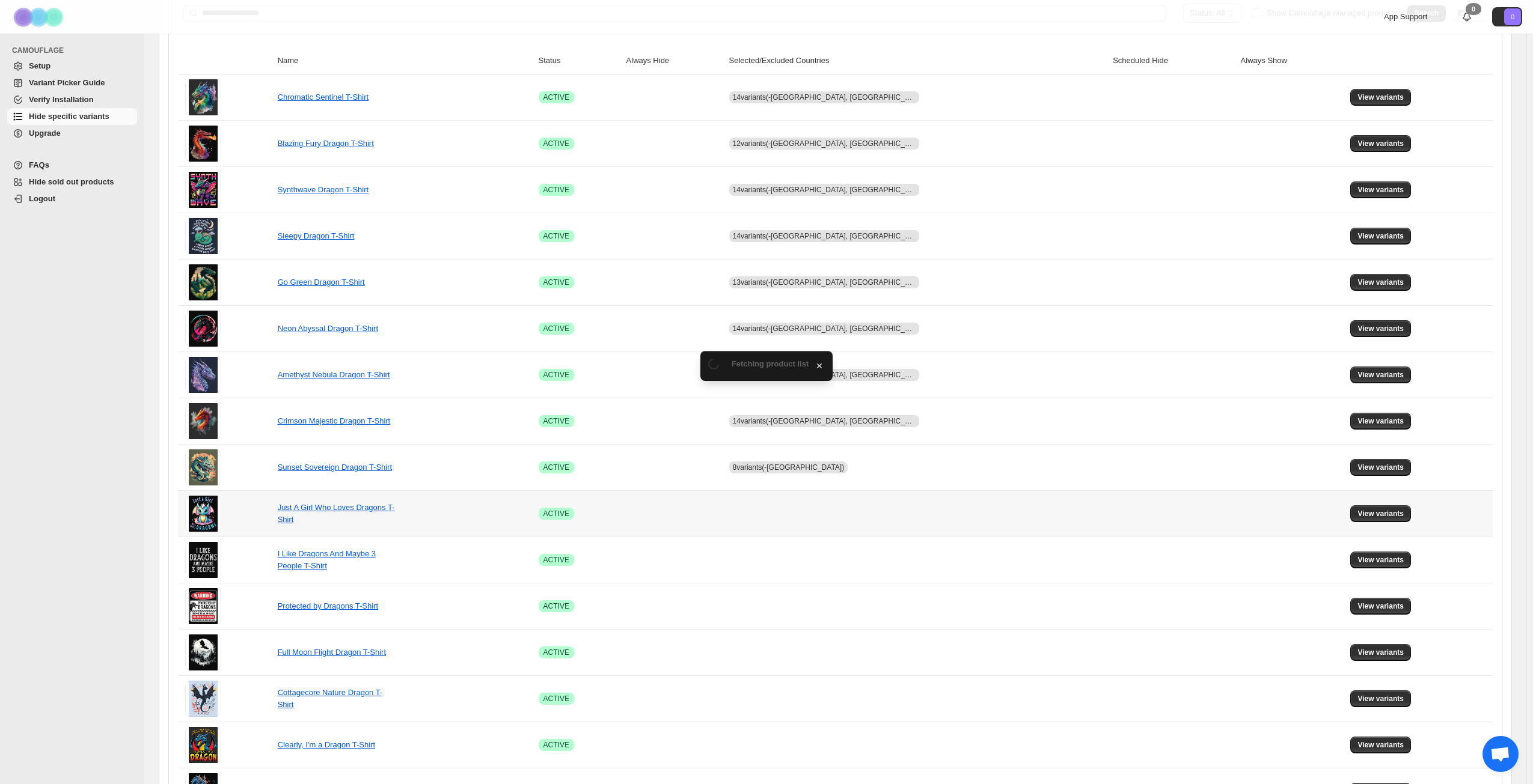
scroll to position [180, 0]
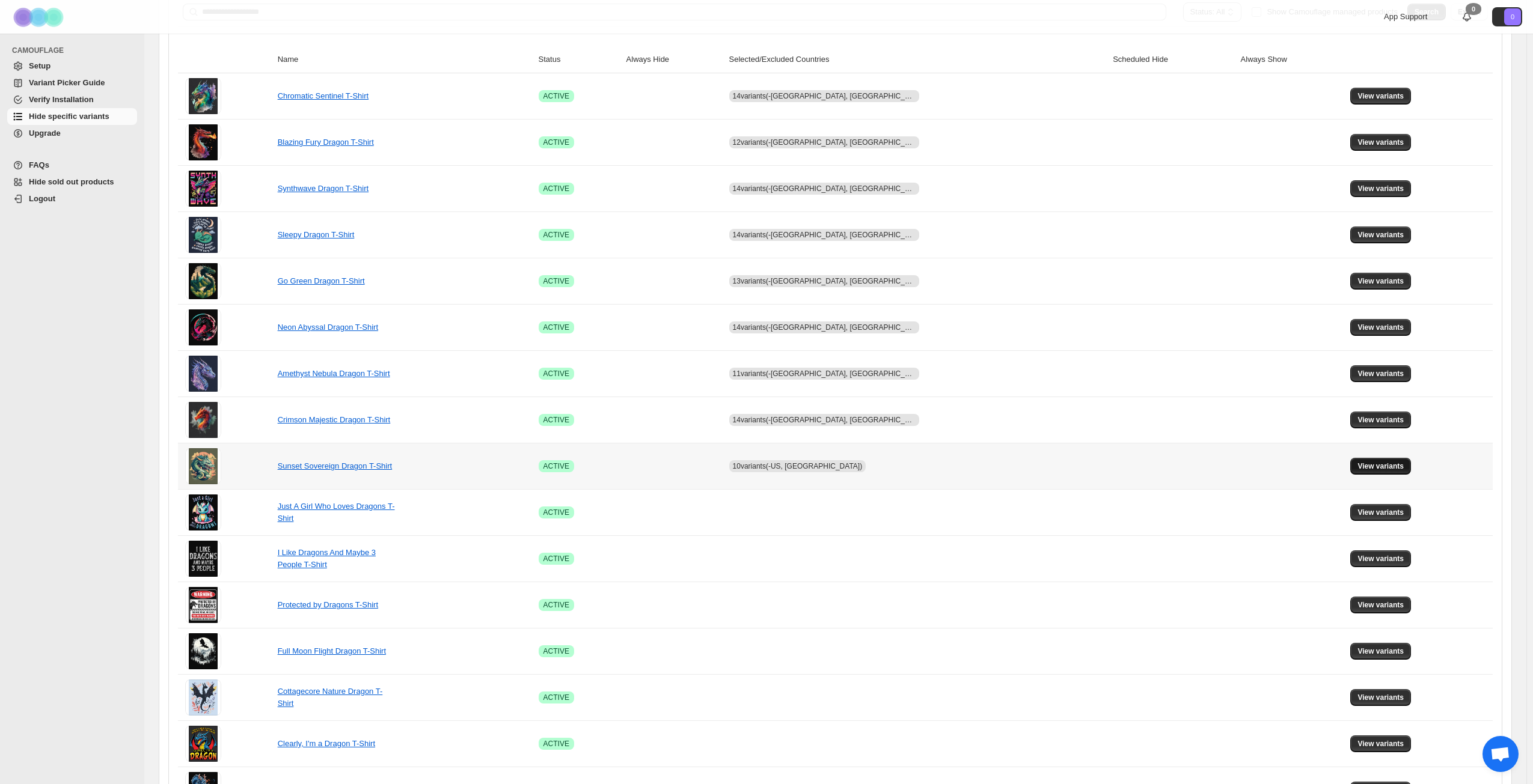
click at [1357, 467] on span "View variants" at bounding box center [1380, 466] width 46 height 10
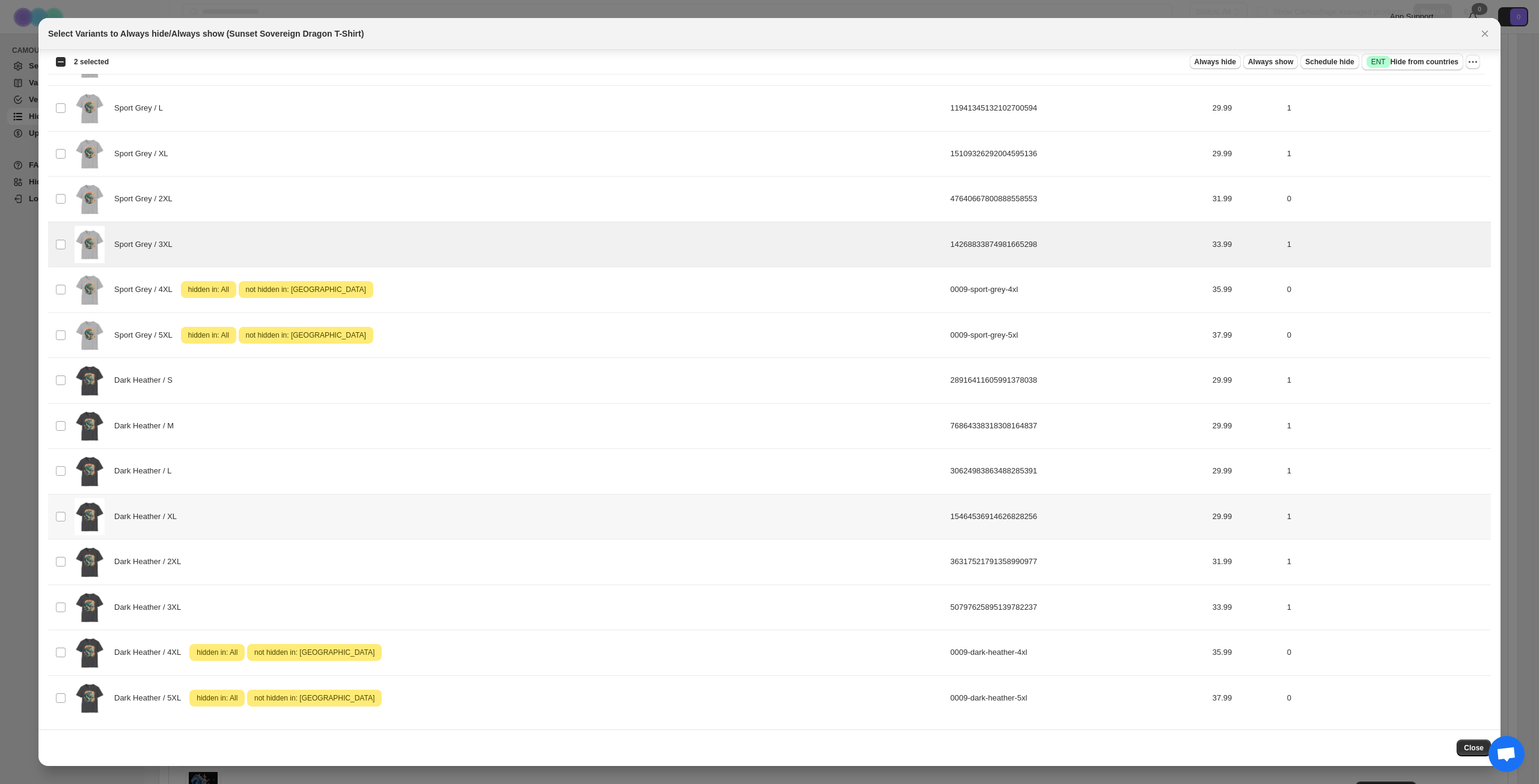
scroll to position [1109, 0]
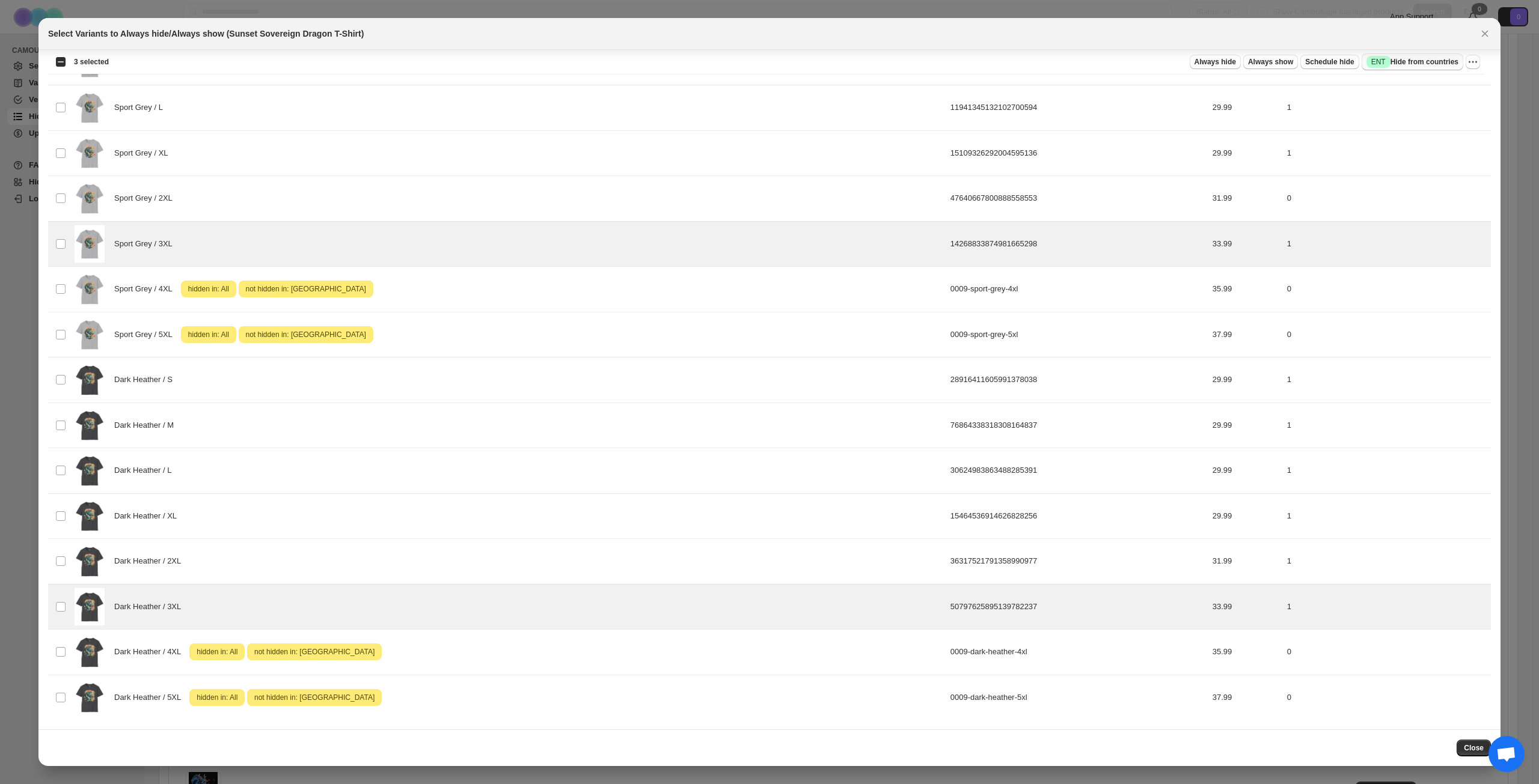
click at [1415, 62] on span "Success ENT Hide from countries" at bounding box center [1413, 62] width 92 height 12
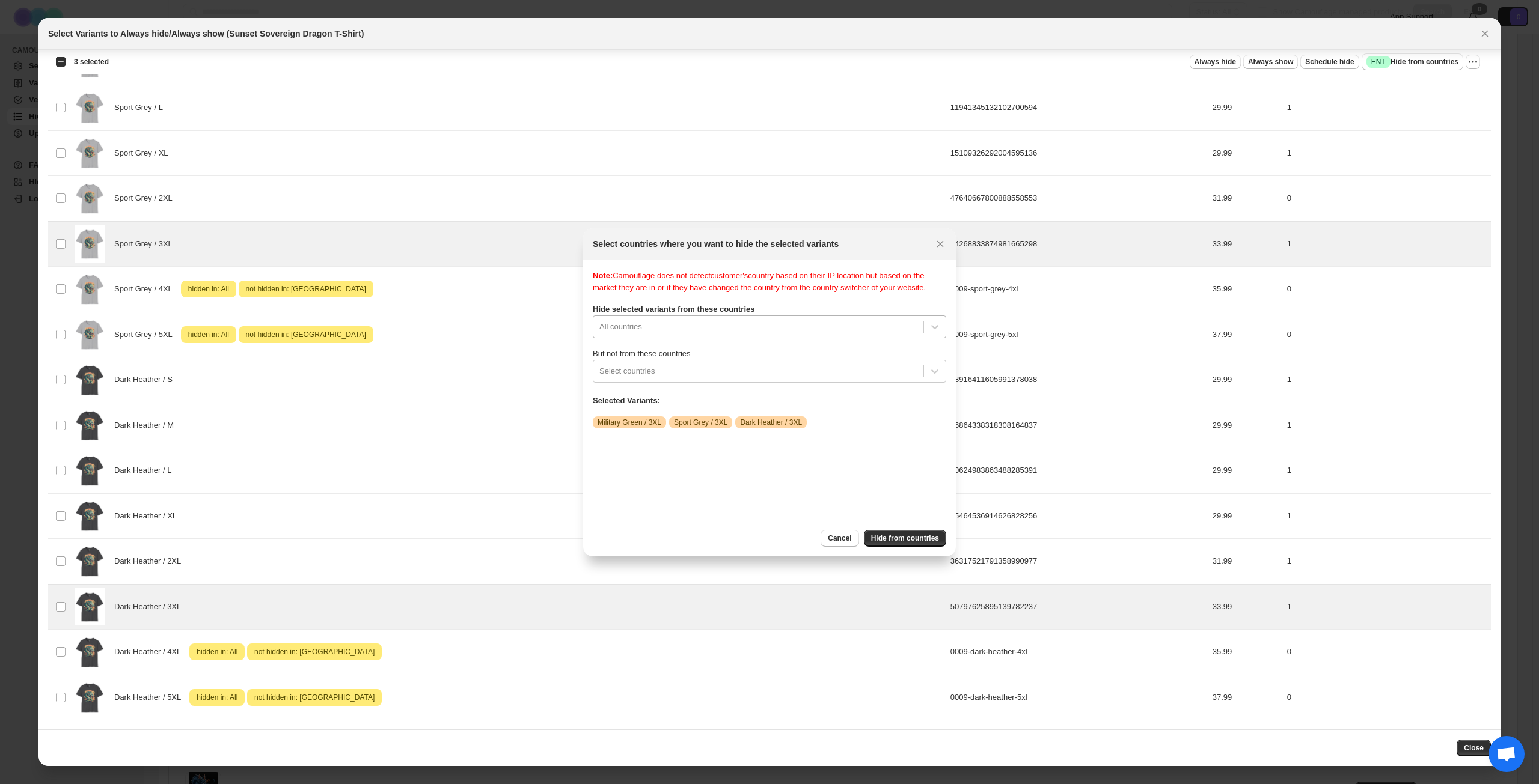
scroll to position [16, 0]
click at [774, 339] on div "All countries" at bounding box center [770, 326] width 354 height 23
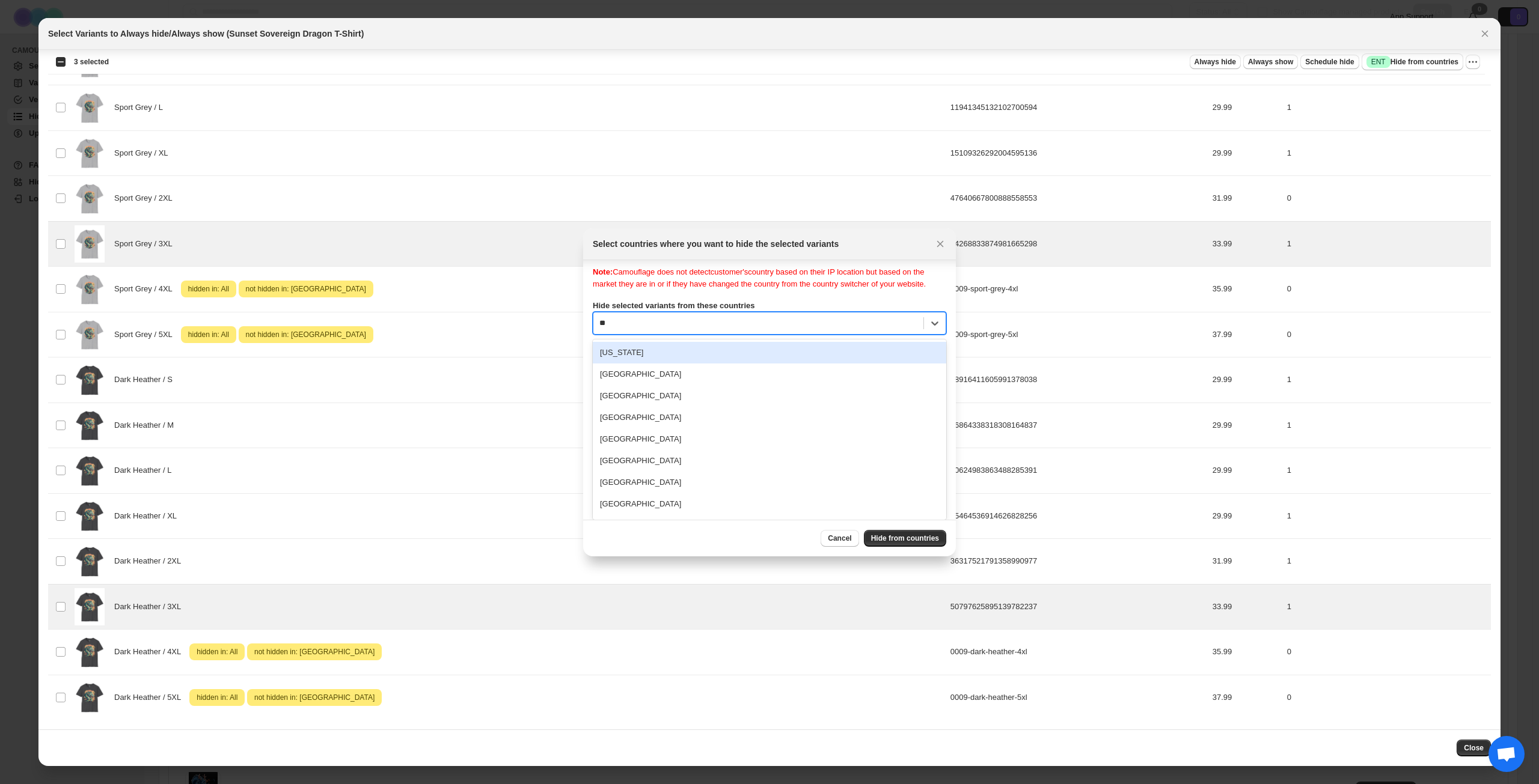
type input "***"
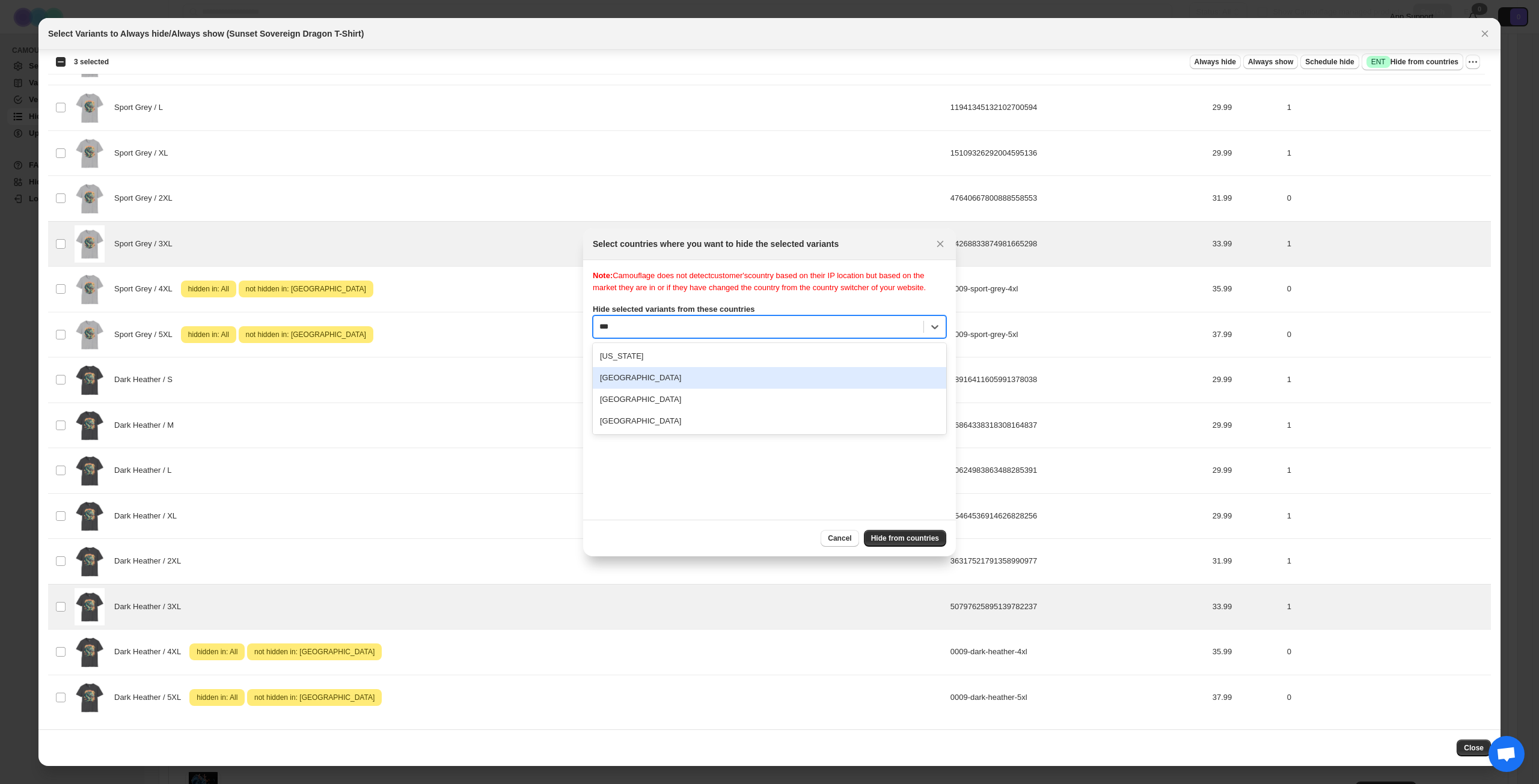
click at [711, 384] on div "[GEOGRAPHIC_DATA]" at bounding box center [770, 377] width 354 height 21
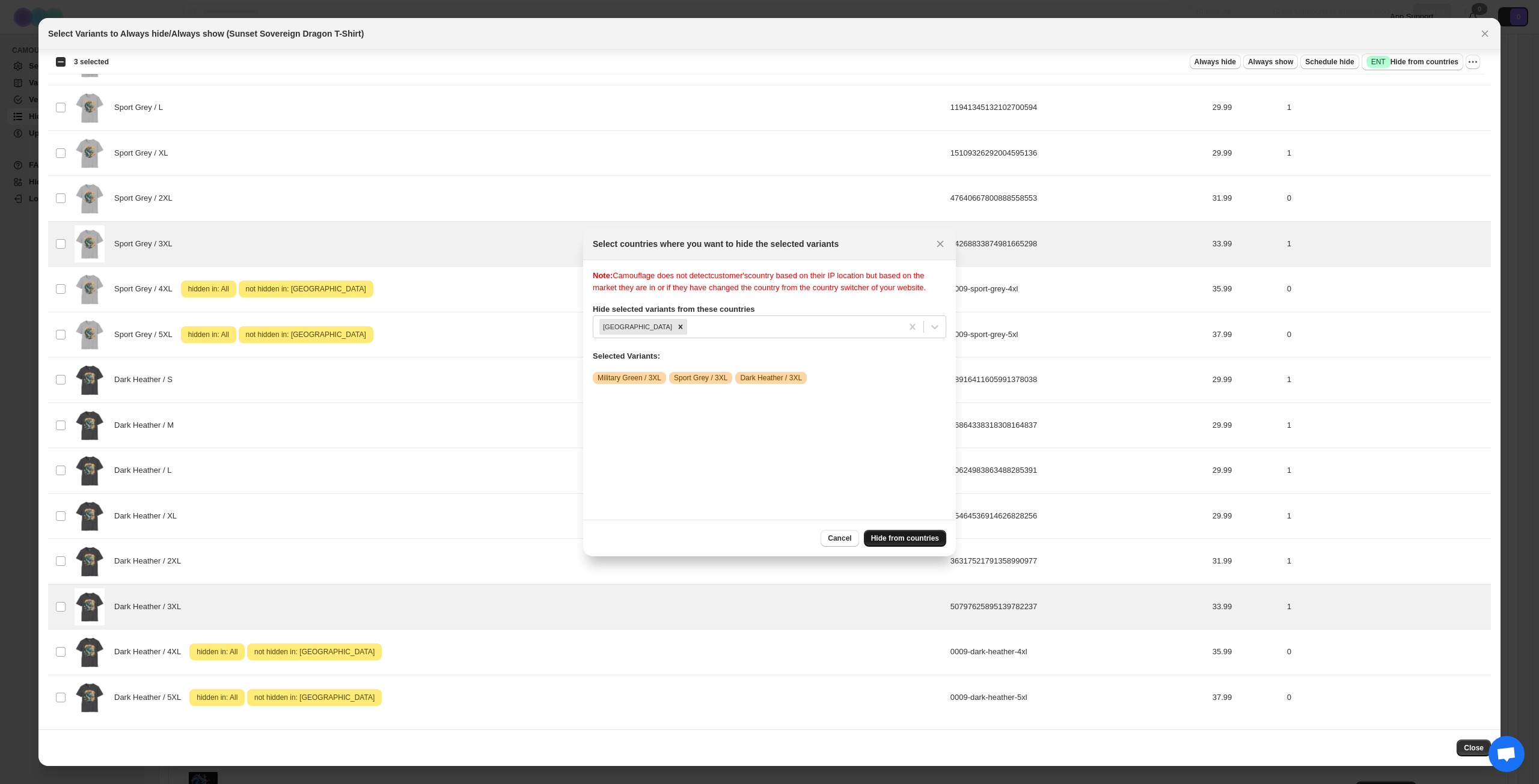
click at [900, 535] on span "Hide from countries" at bounding box center [905, 538] width 68 height 10
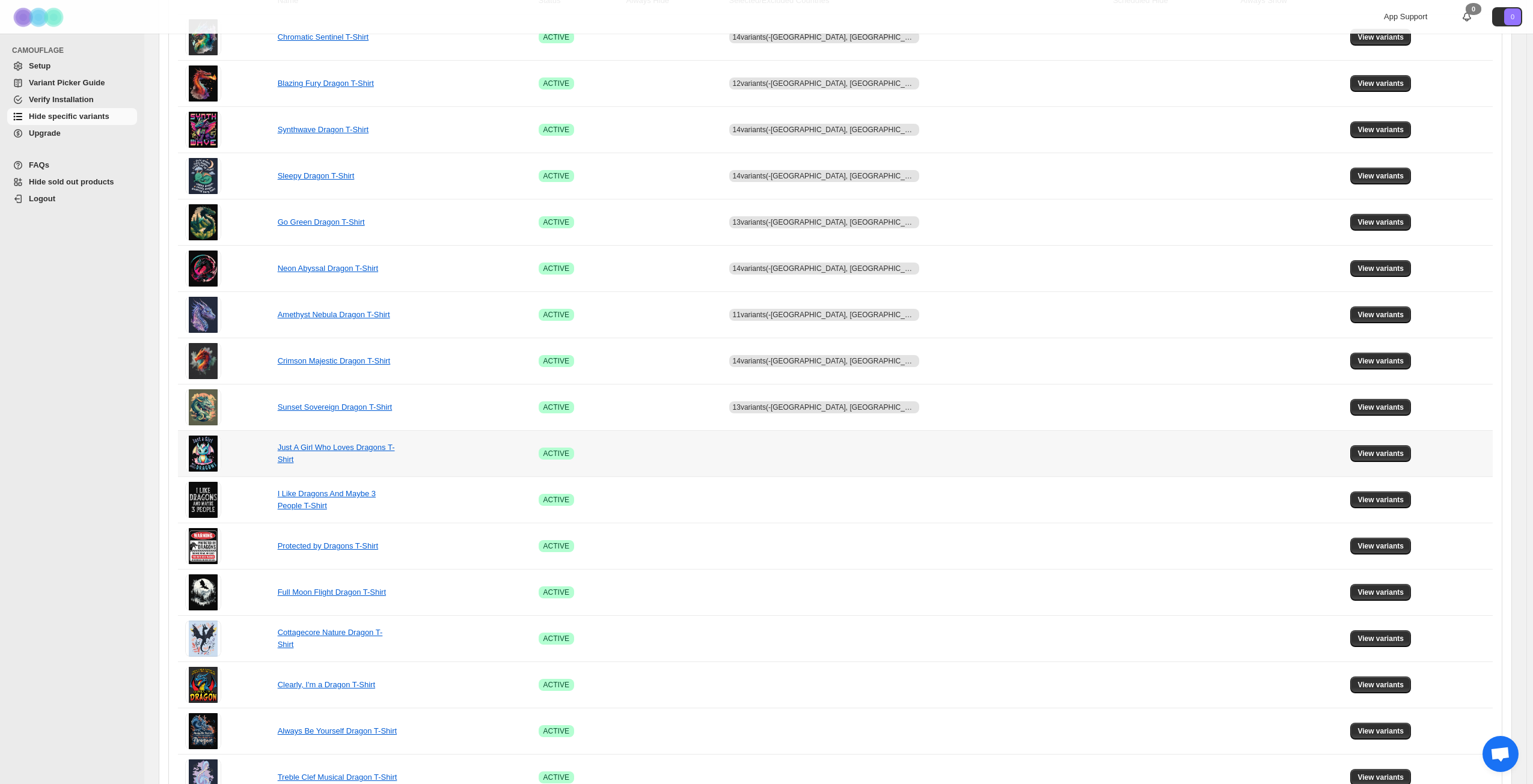
scroll to position [240, 0]
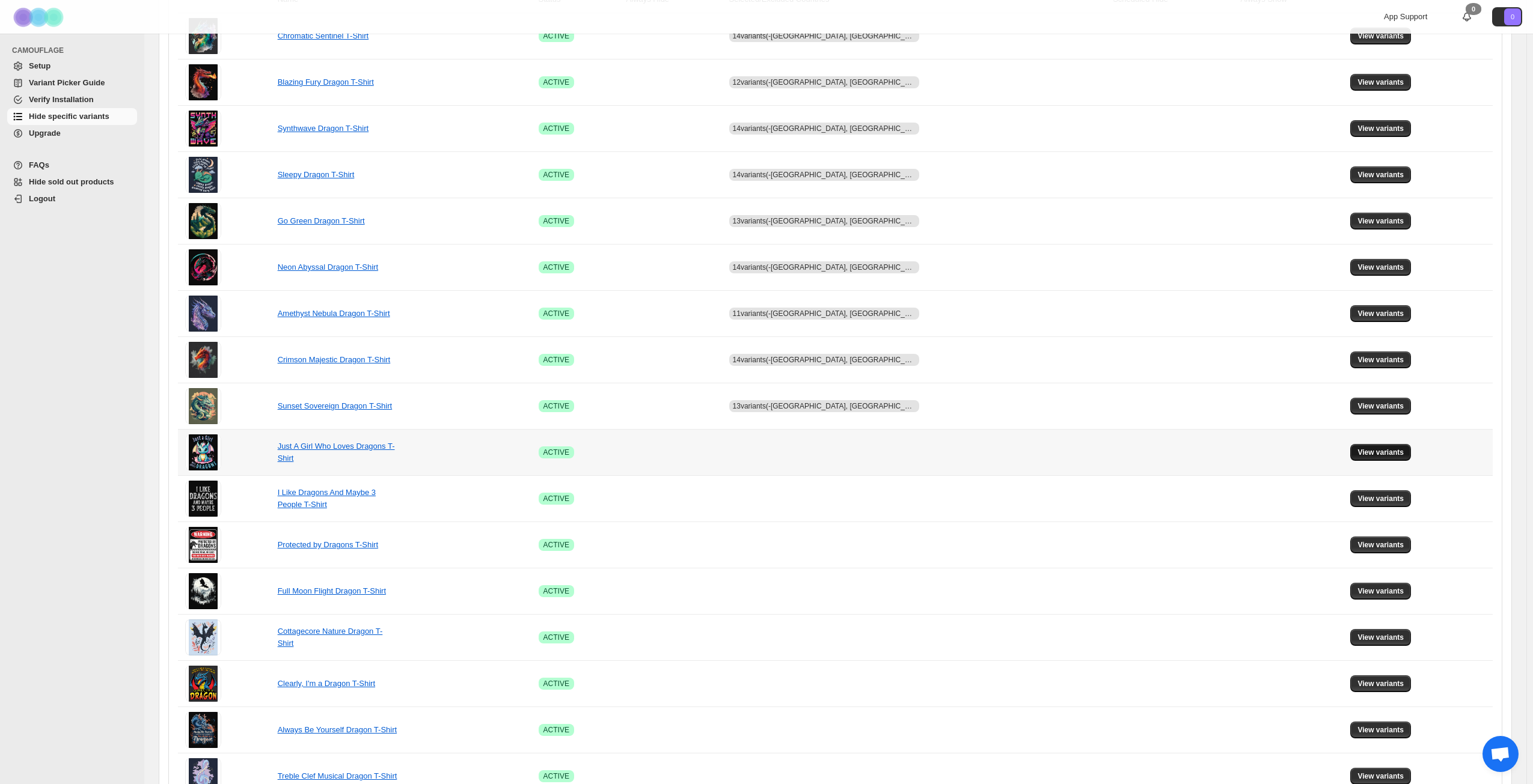
click at [1356, 447] on button "View variants" at bounding box center [1381, 453] width 61 height 17
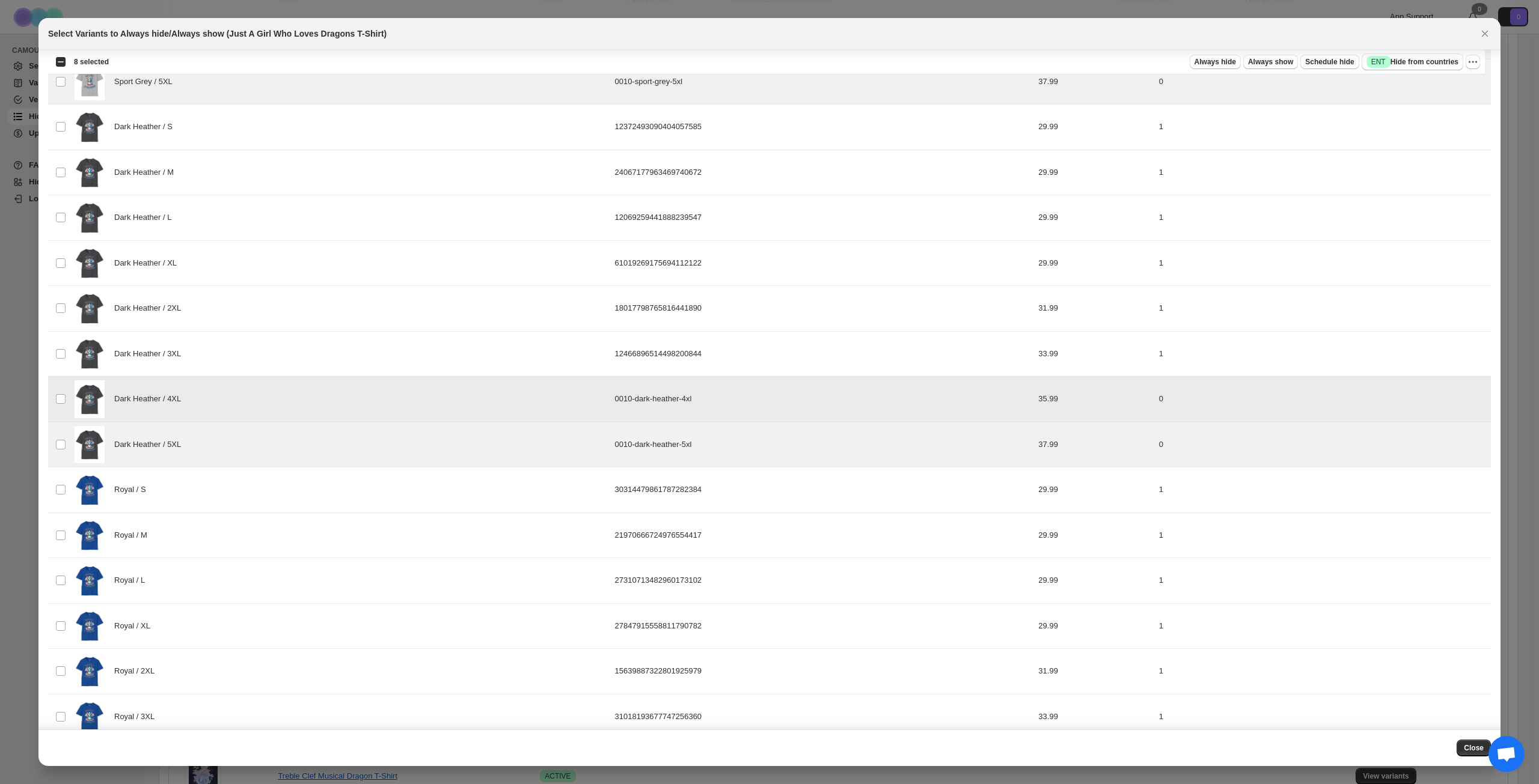
scroll to position [1200, 0]
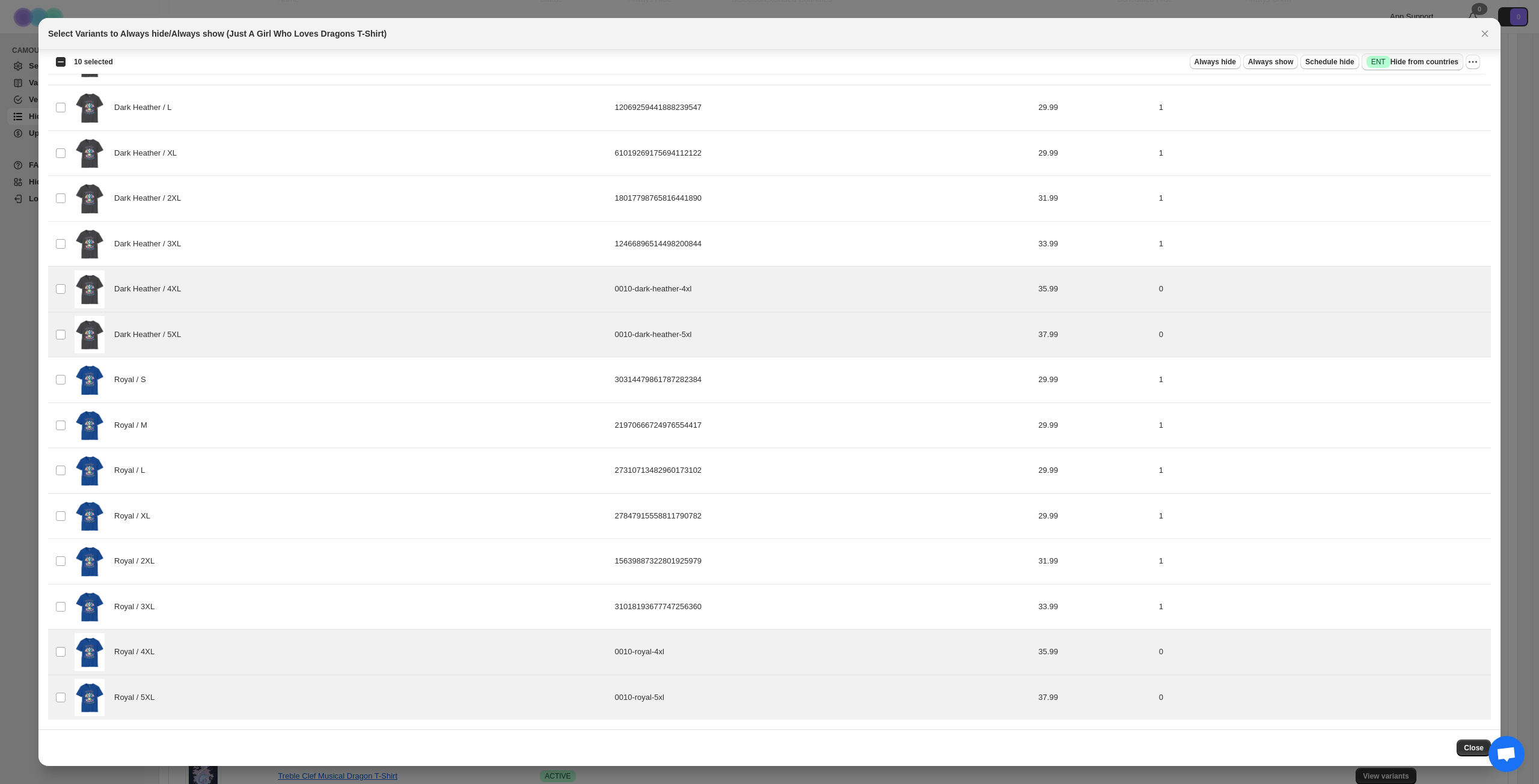
click at [1414, 63] on span "Success ENT Hide from countries" at bounding box center [1413, 62] width 92 height 12
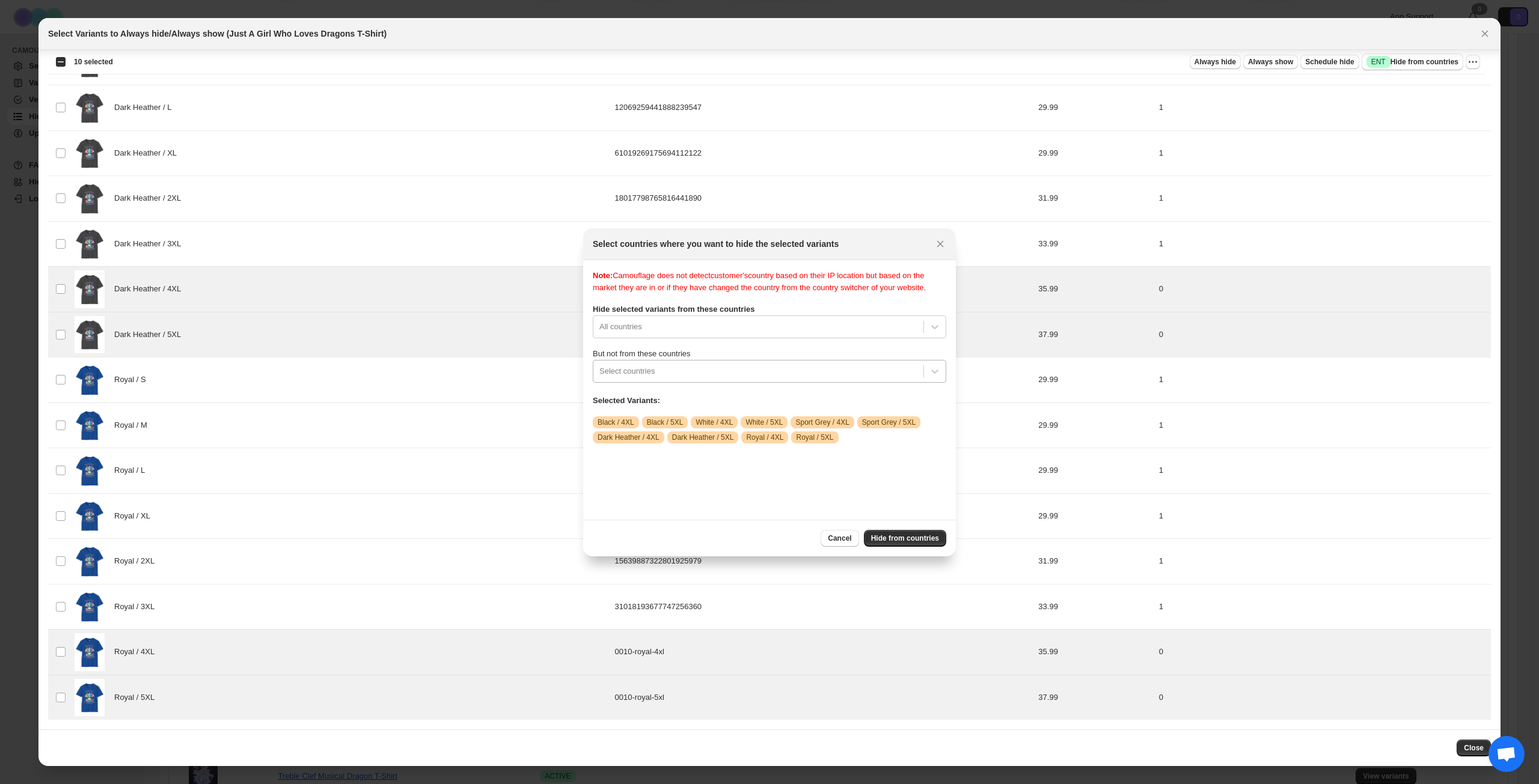
click at [737, 379] on div ":r26c:" at bounding box center [758, 371] width 318 height 14
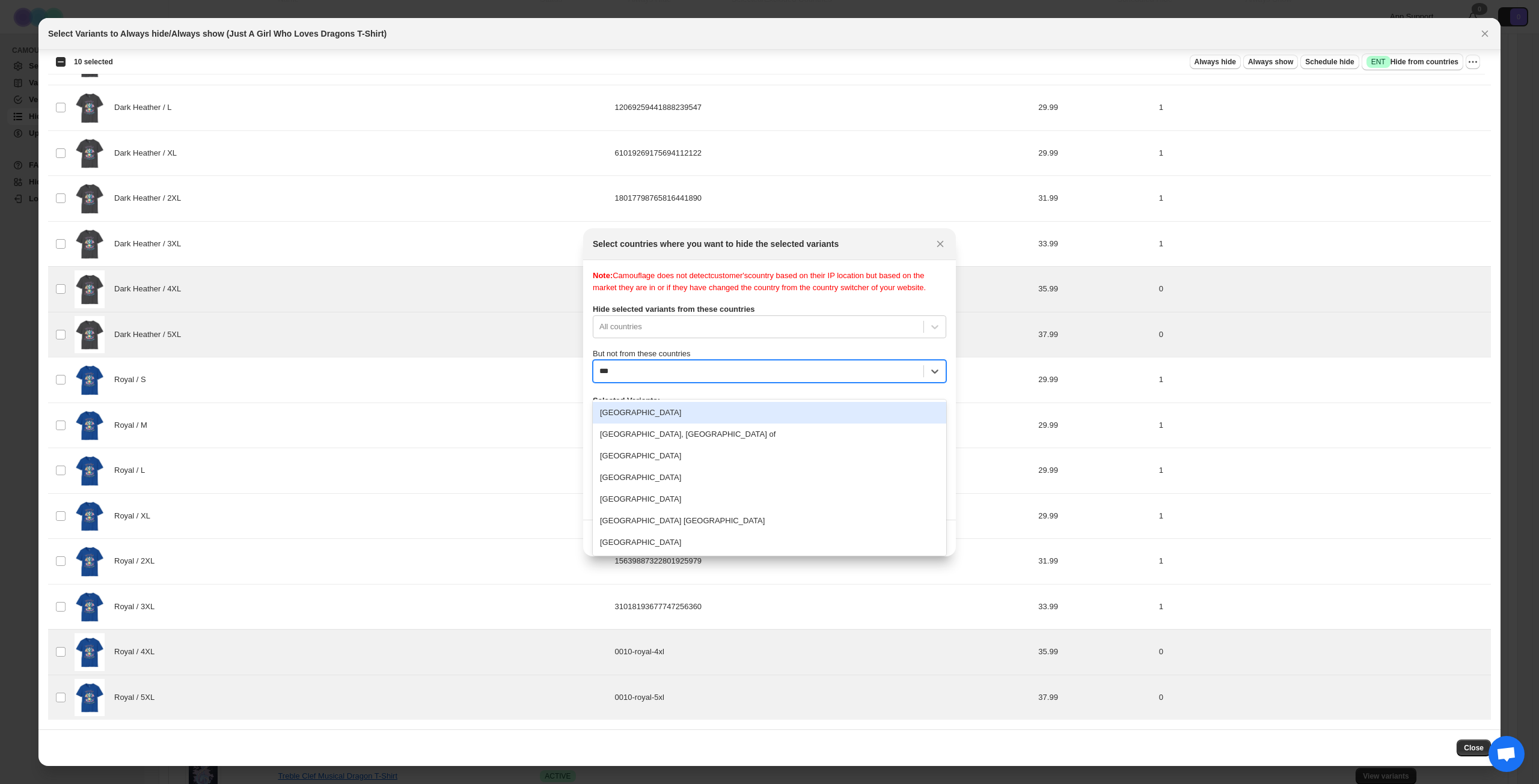
type input "****"
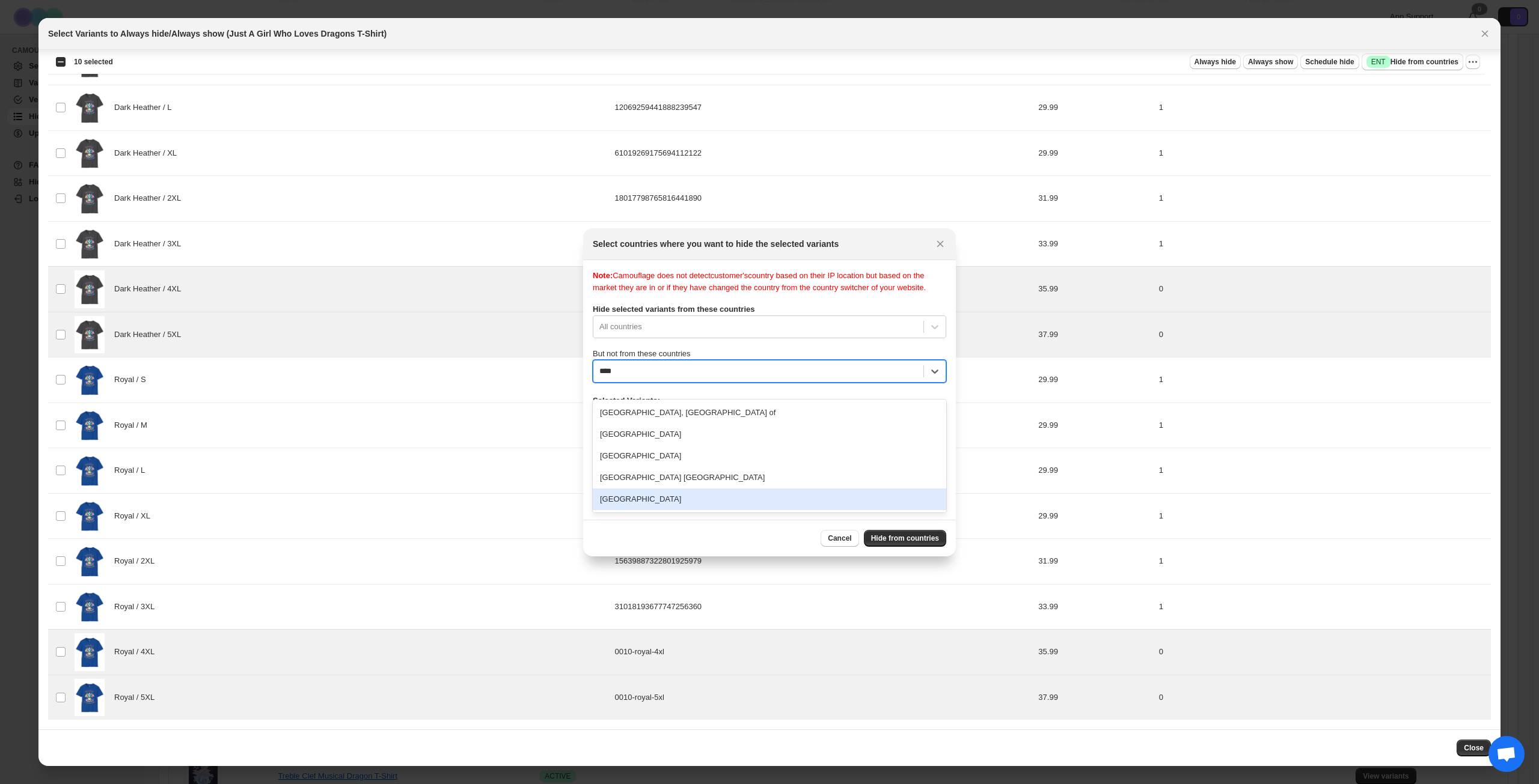
click at [692, 497] on div "[GEOGRAPHIC_DATA]" at bounding box center [770, 499] width 354 height 21
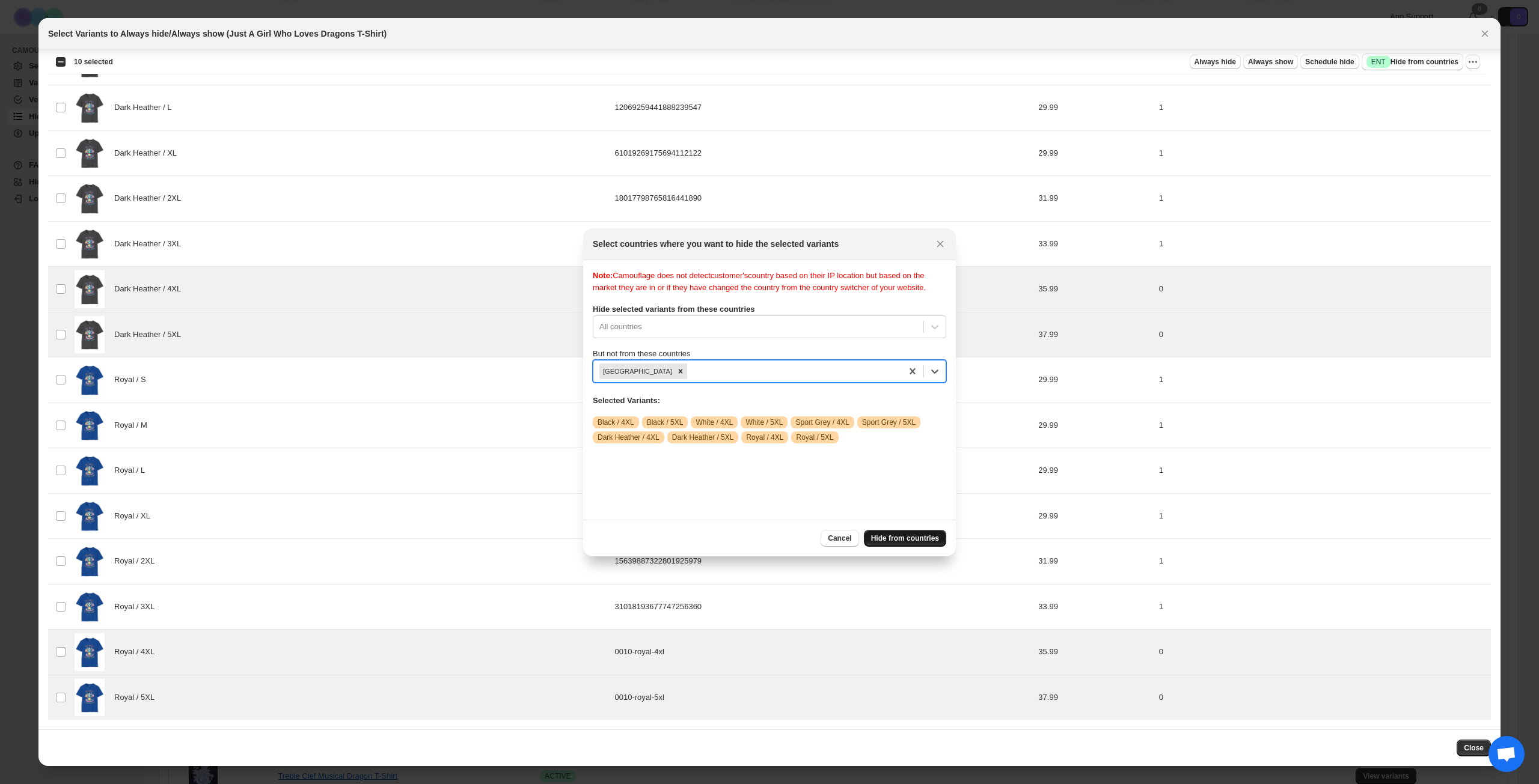
click at [900, 538] on span "Hide from countries" at bounding box center [905, 538] width 68 height 10
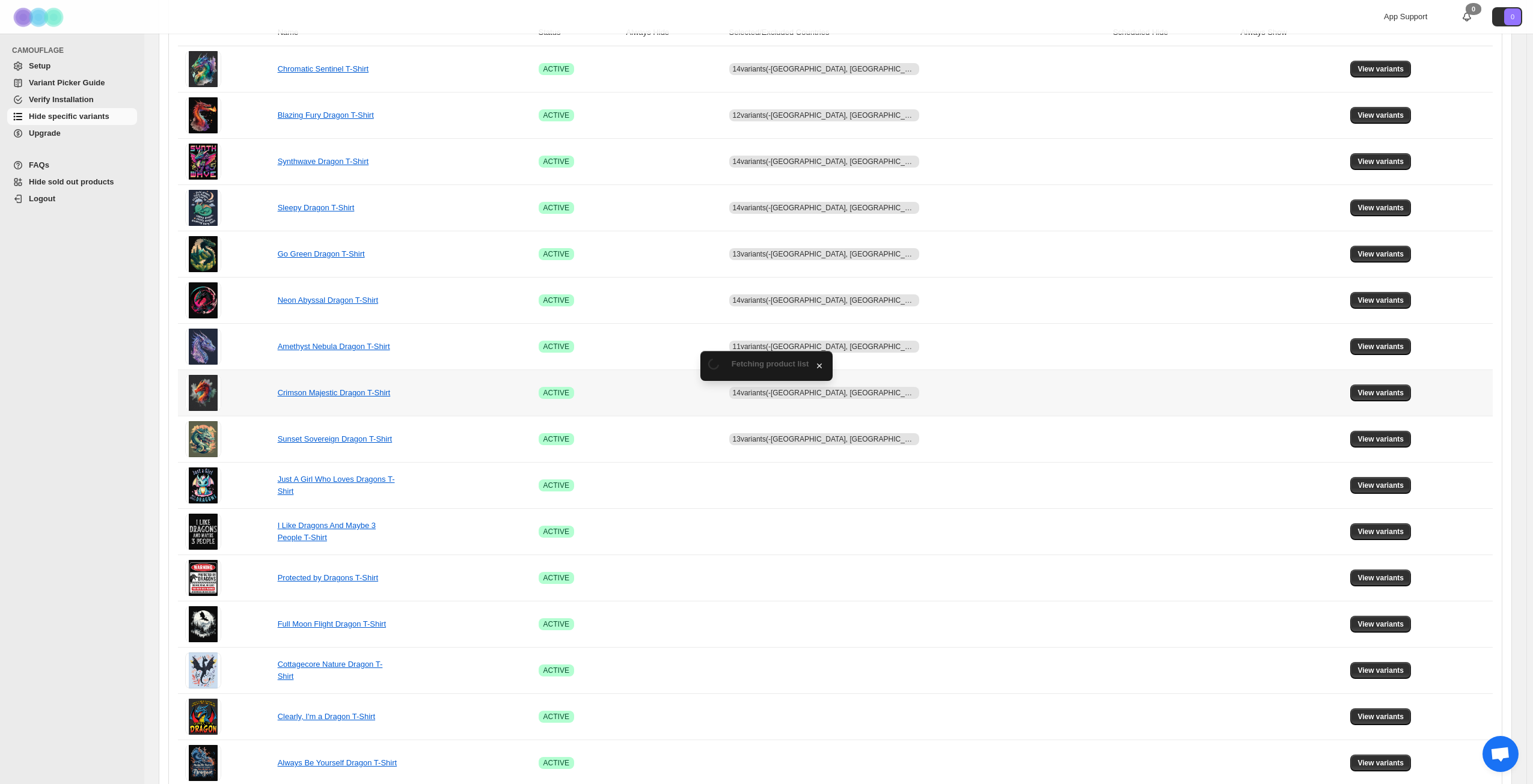
scroll to position [240, 0]
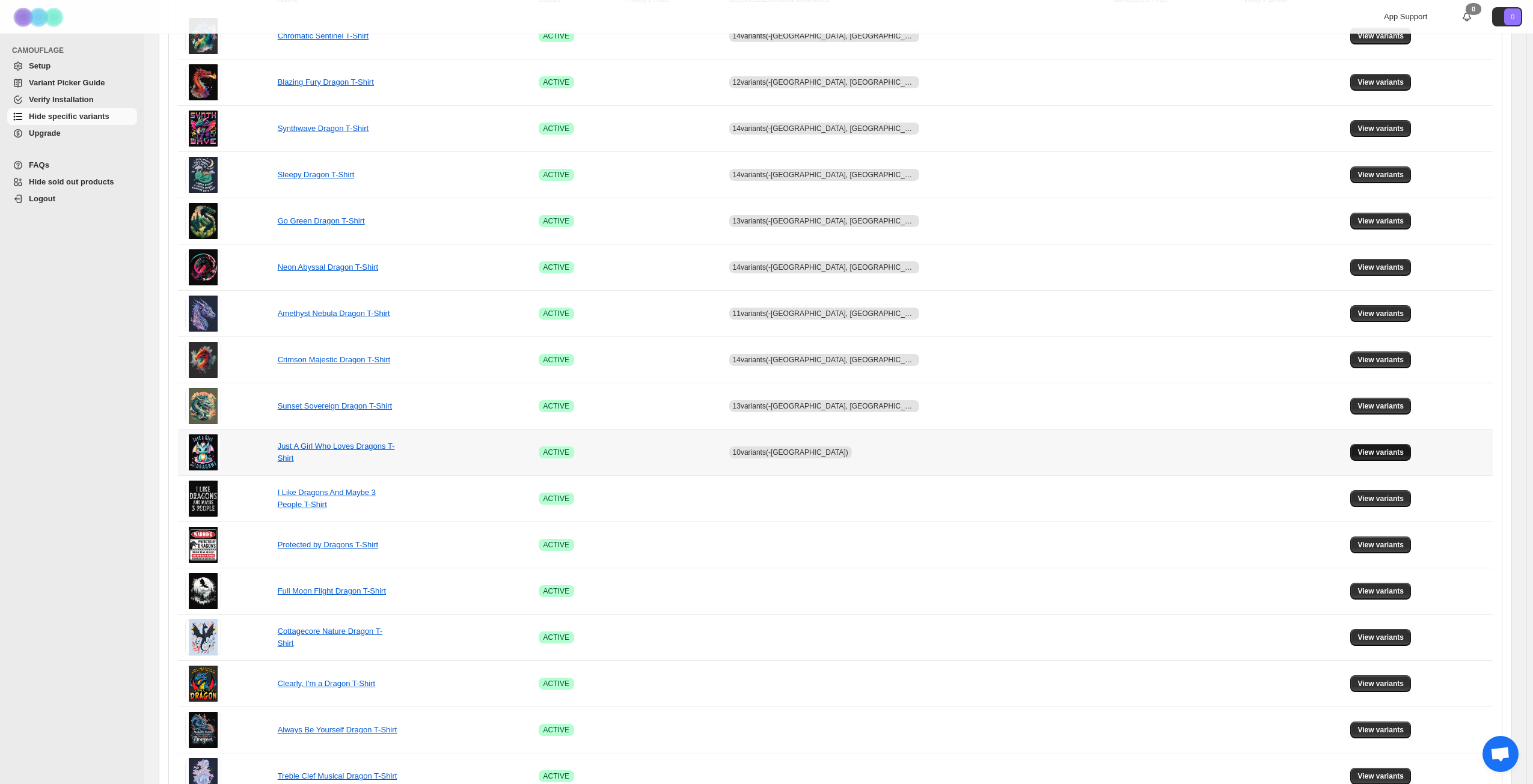
click at [1363, 453] on span "View variants" at bounding box center [1380, 452] width 46 height 10
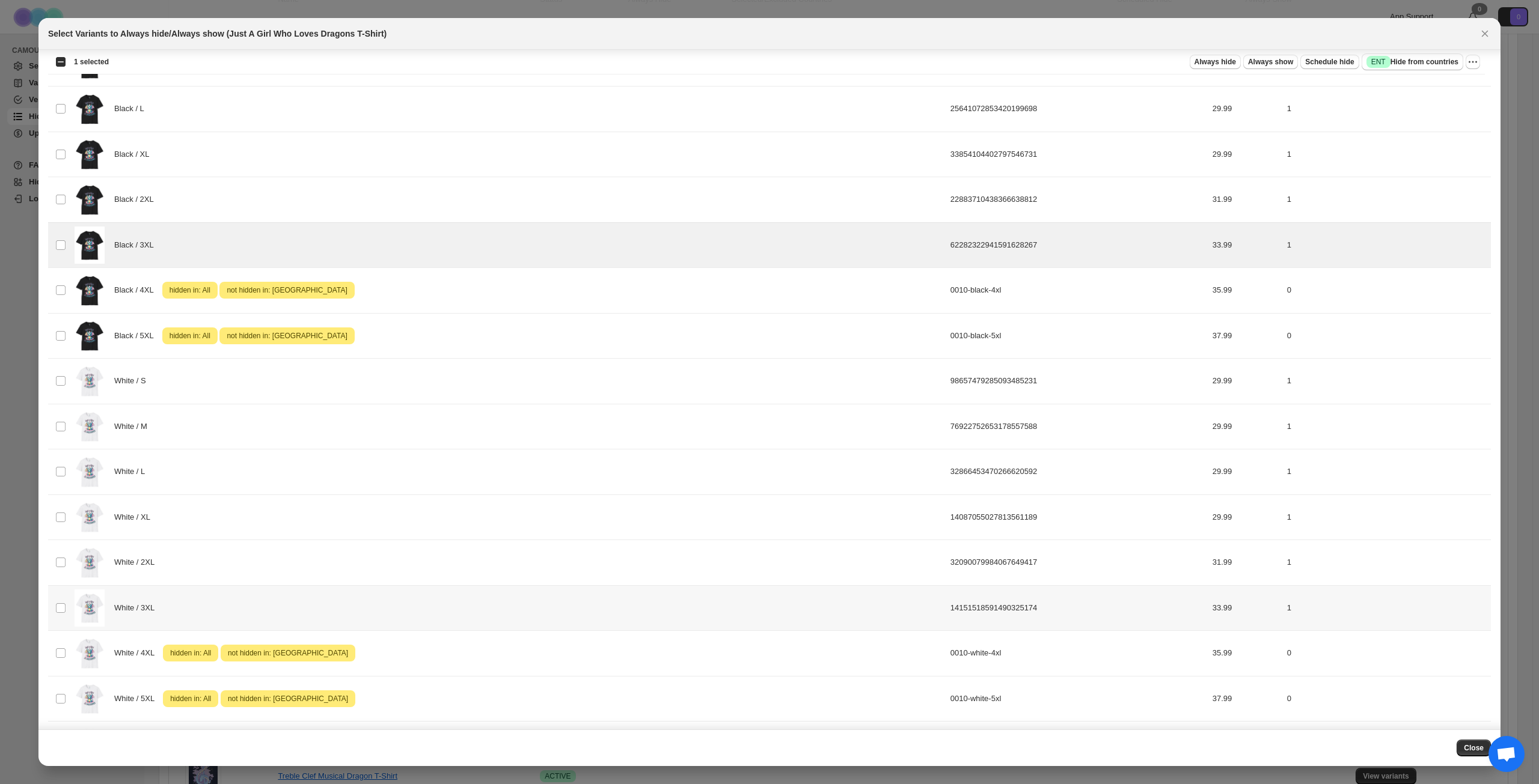
scroll to position [120, 0]
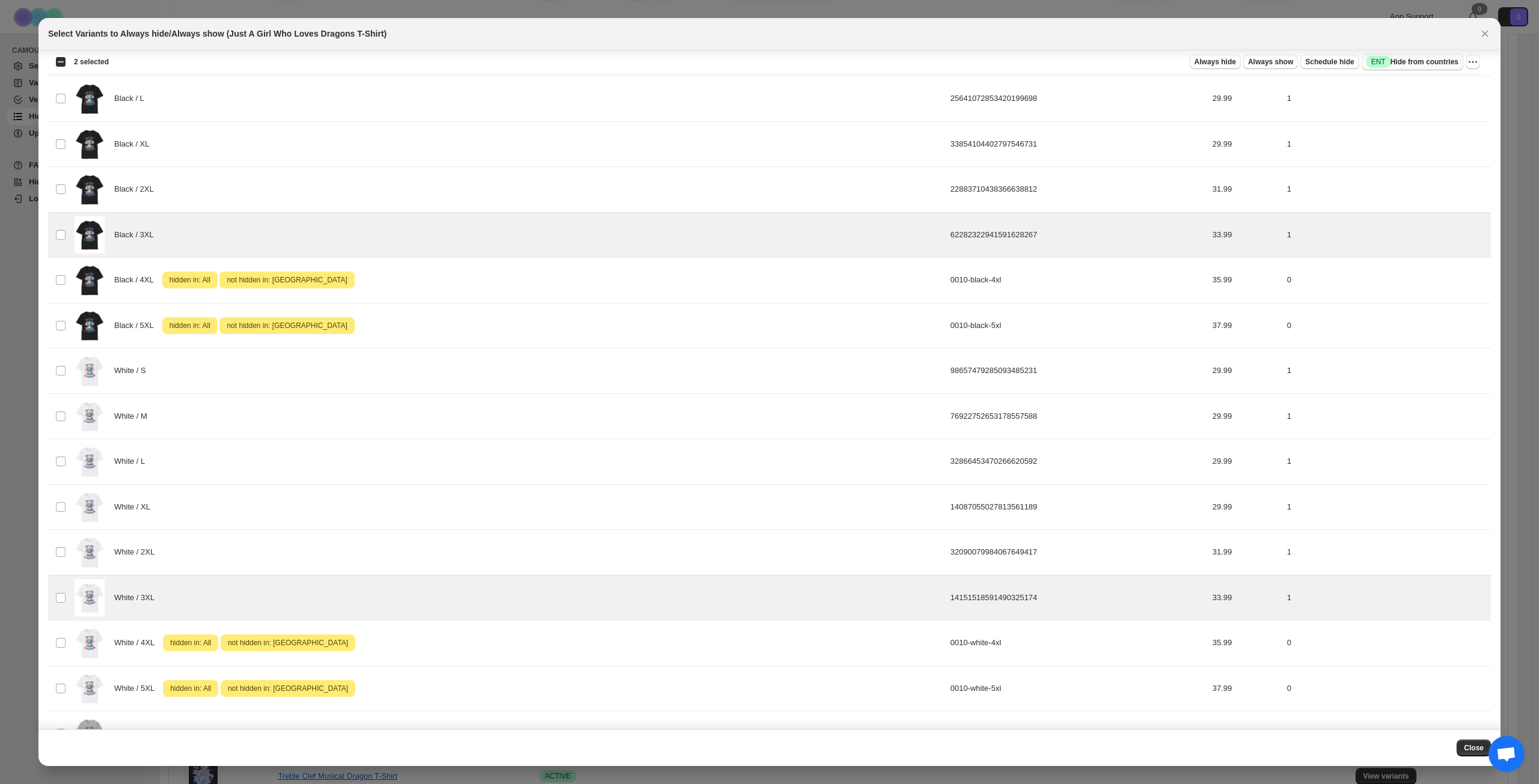
click at [1431, 68] on button "Success ENT Hide from countries" at bounding box center [1412, 62] width 102 height 17
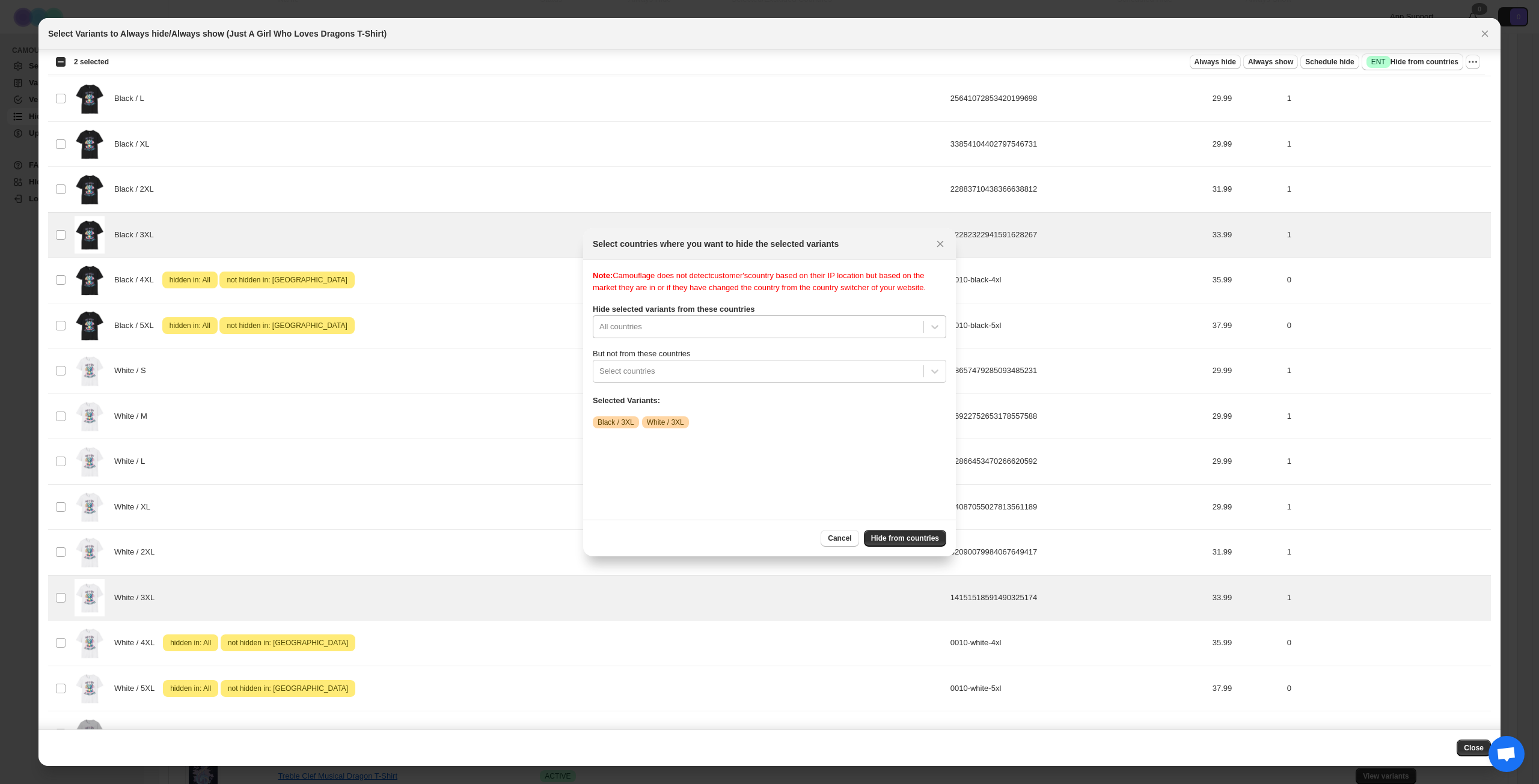
click at [734, 338] on div "Note: Camouflage does not detect customer's country based on their IP location …" at bounding box center [770, 390] width 354 height 240
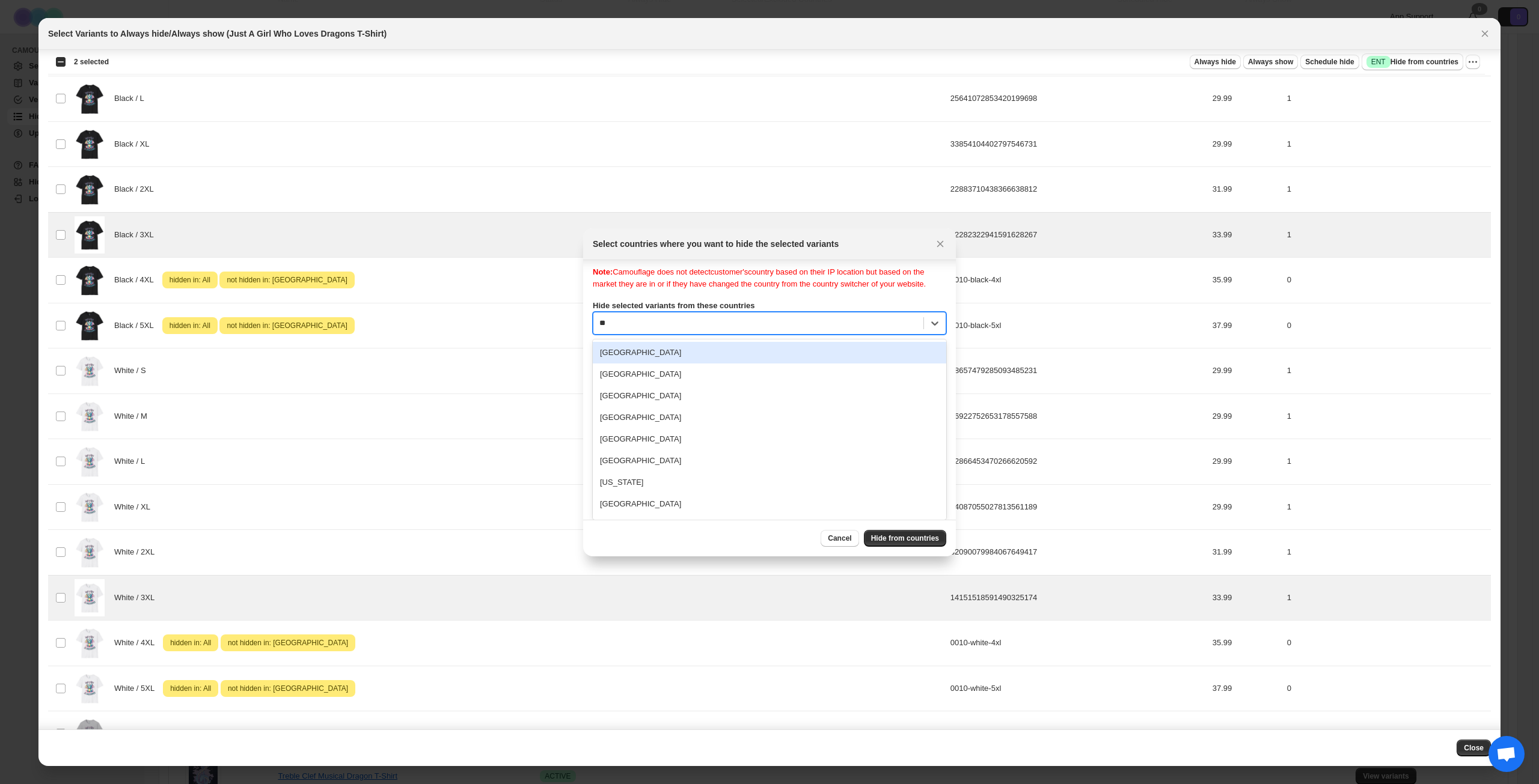
type input "***"
click at [682, 367] on div "[GEOGRAPHIC_DATA]" at bounding box center [770, 356] width 354 height 21
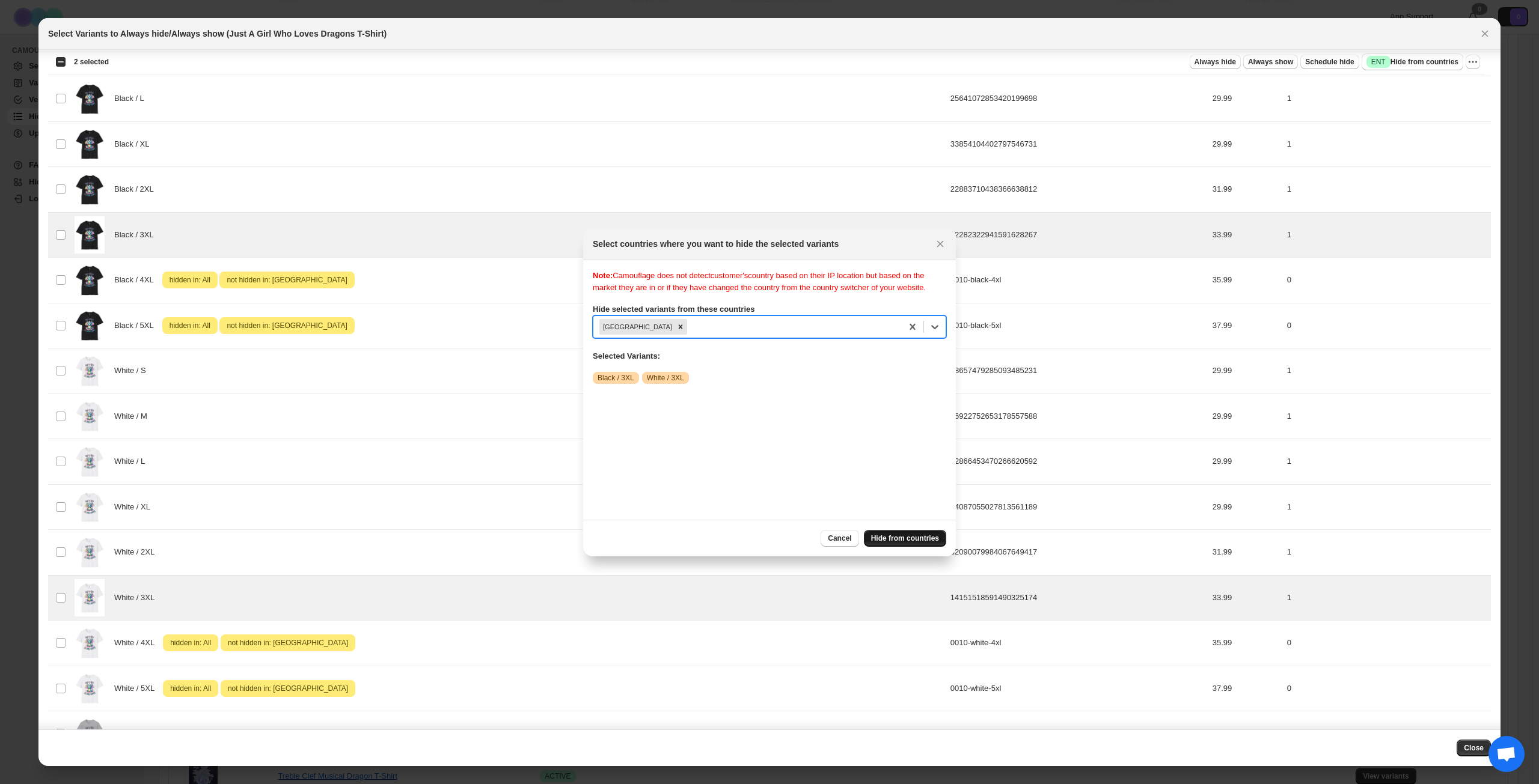
click at [911, 536] on span "Hide from countries" at bounding box center [905, 538] width 68 height 10
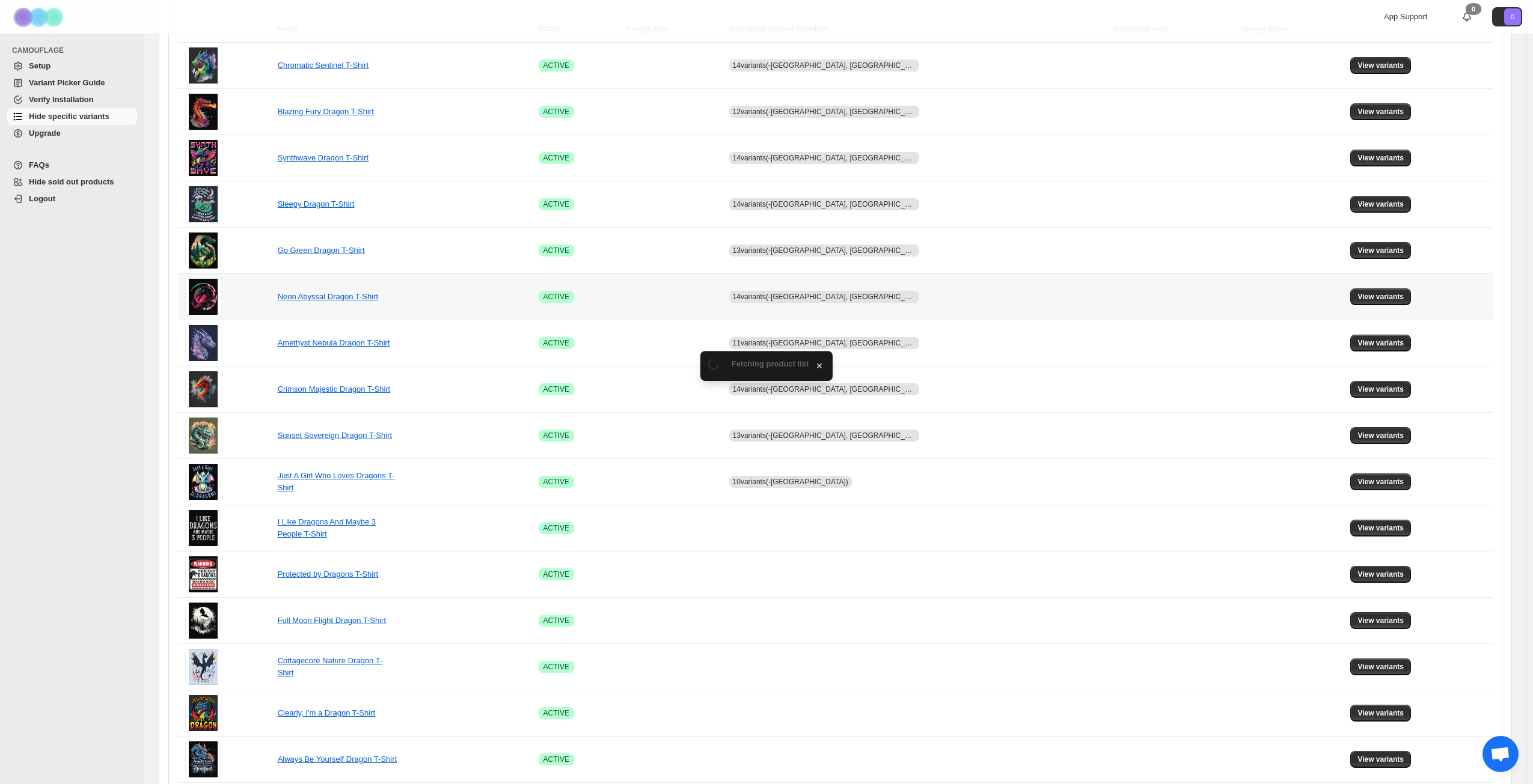
scroll to position [240, 0]
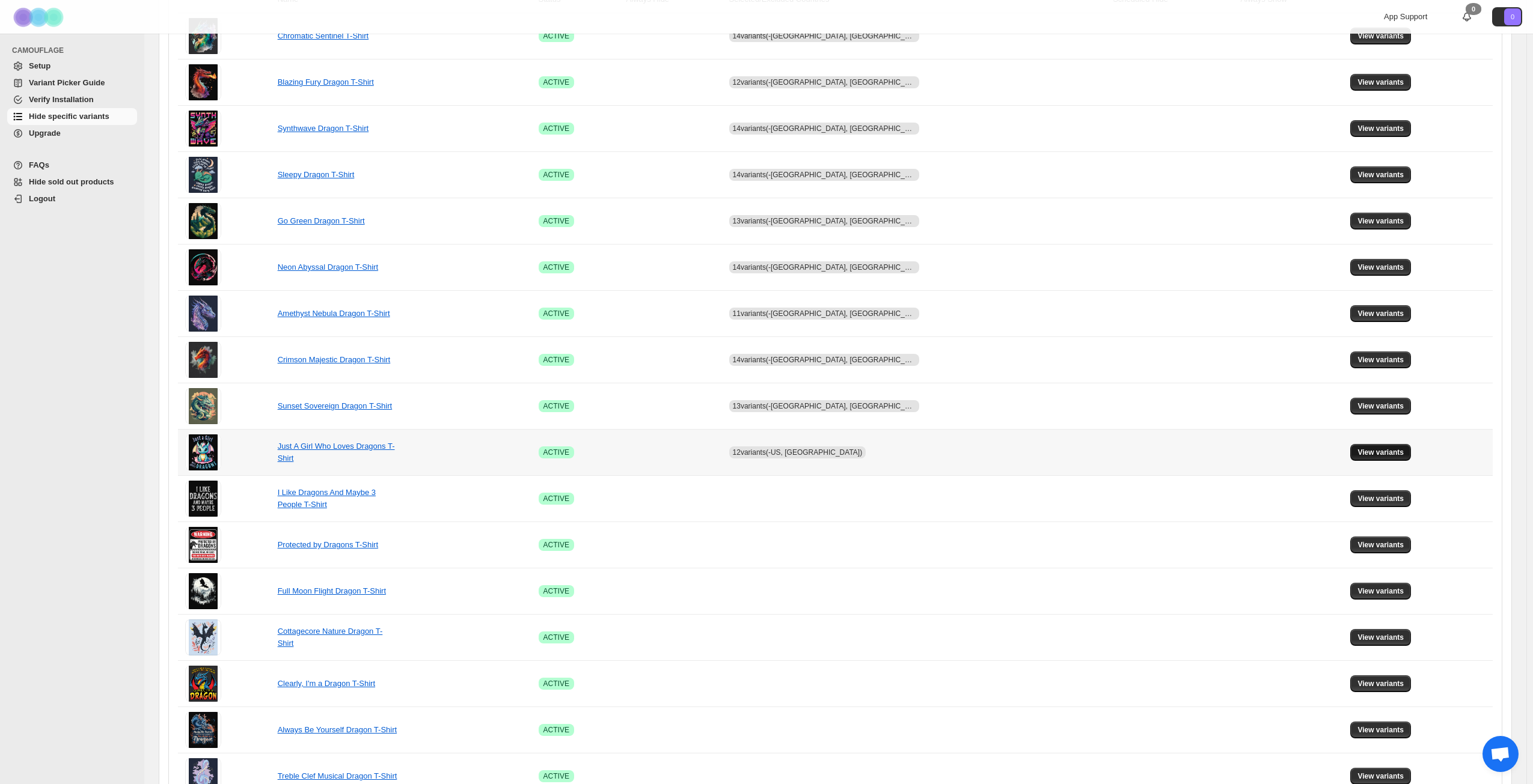
click at [1374, 456] on span "View variants" at bounding box center [1380, 452] width 46 height 10
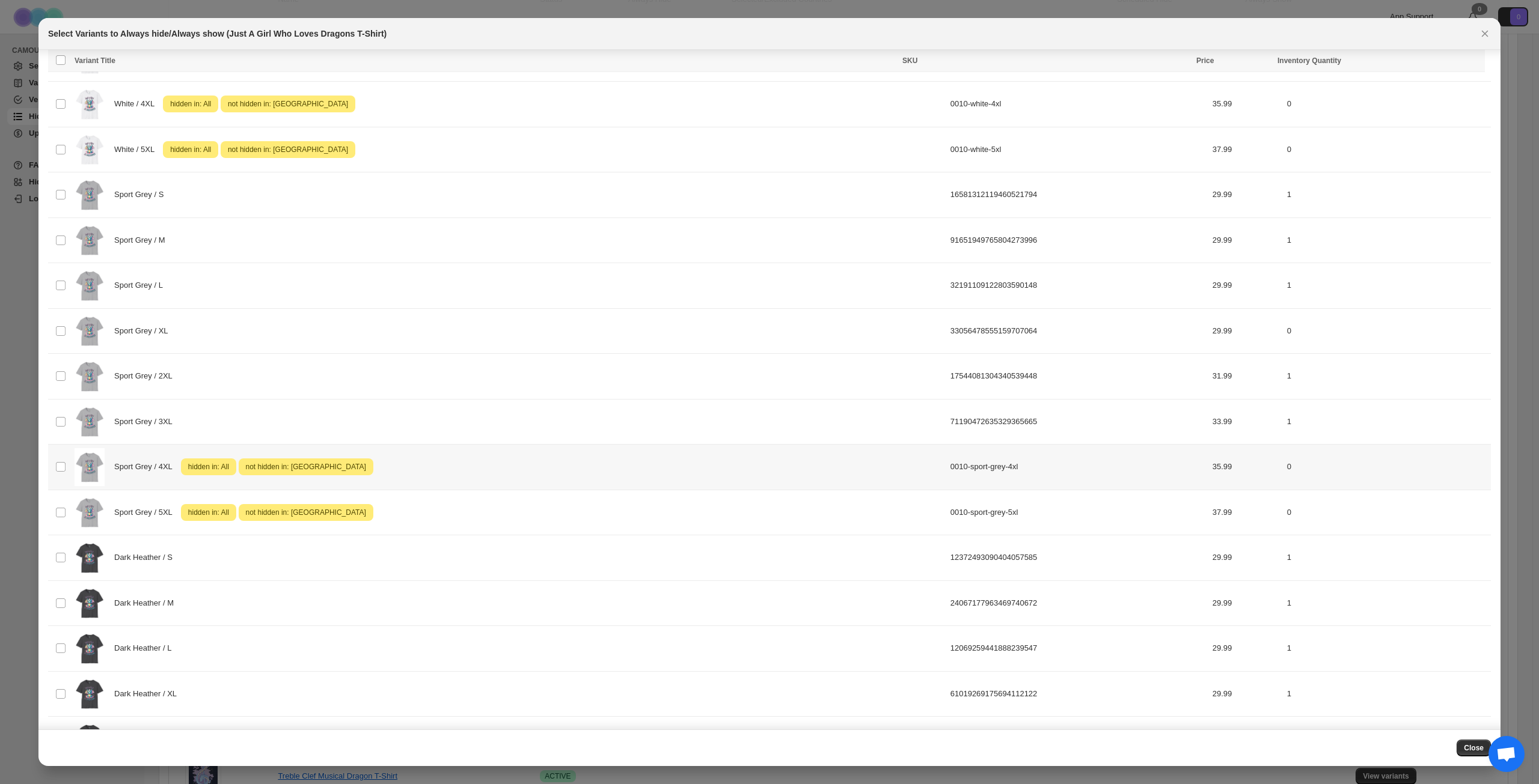
scroll to position [661, 0]
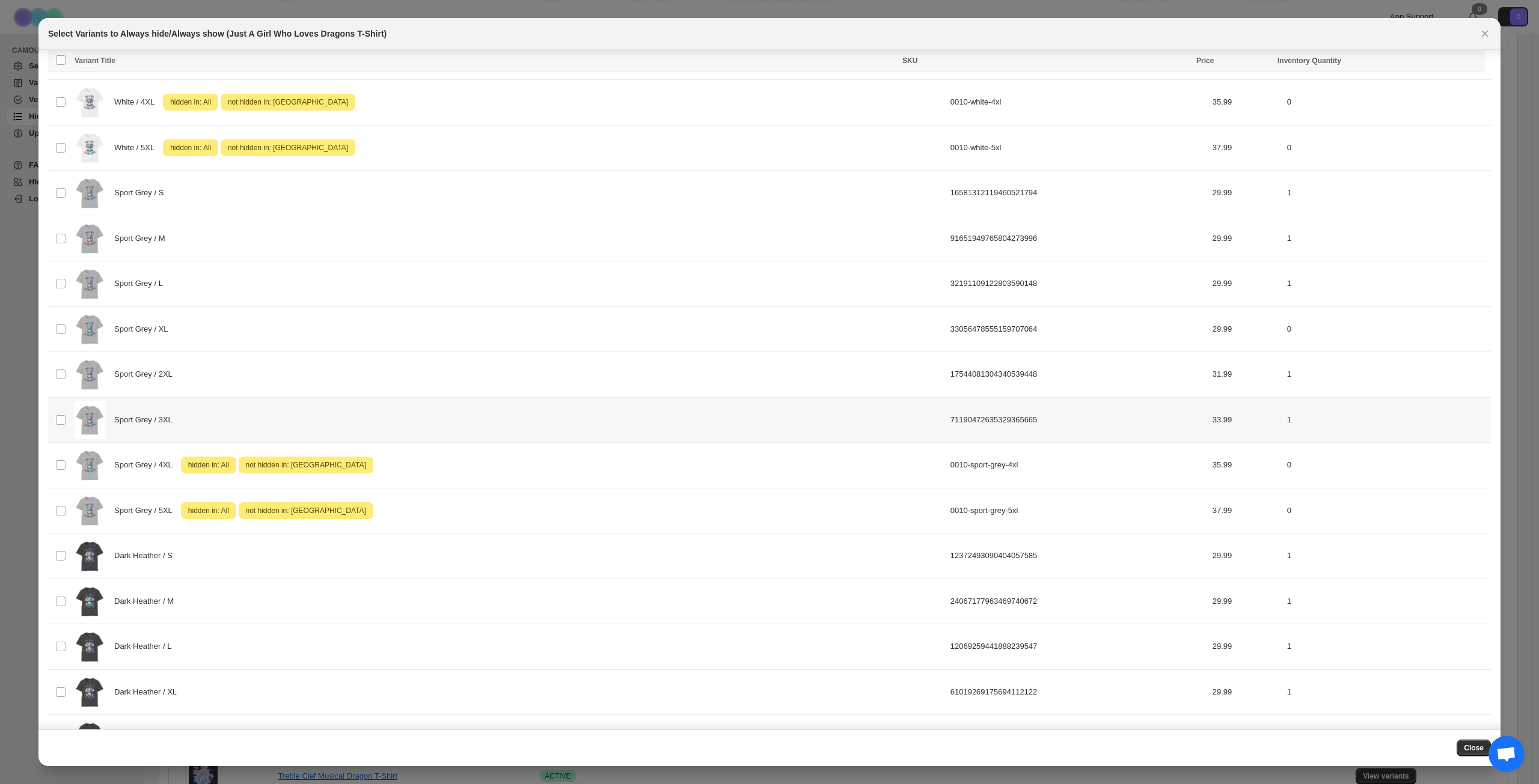
click at [67, 421] on td "Select product variant" at bounding box center [59, 420] width 23 height 46
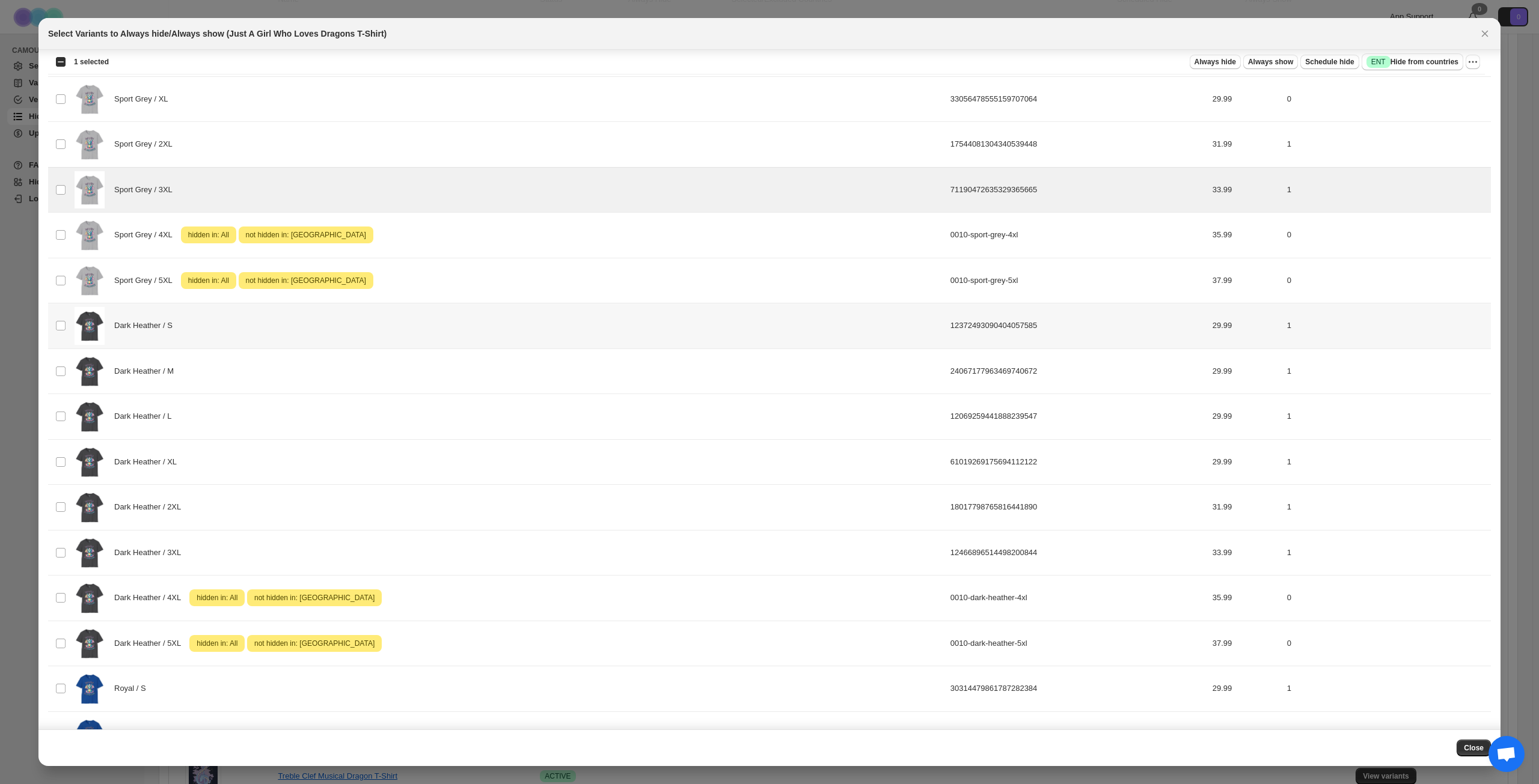
scroll to position [901, 0]
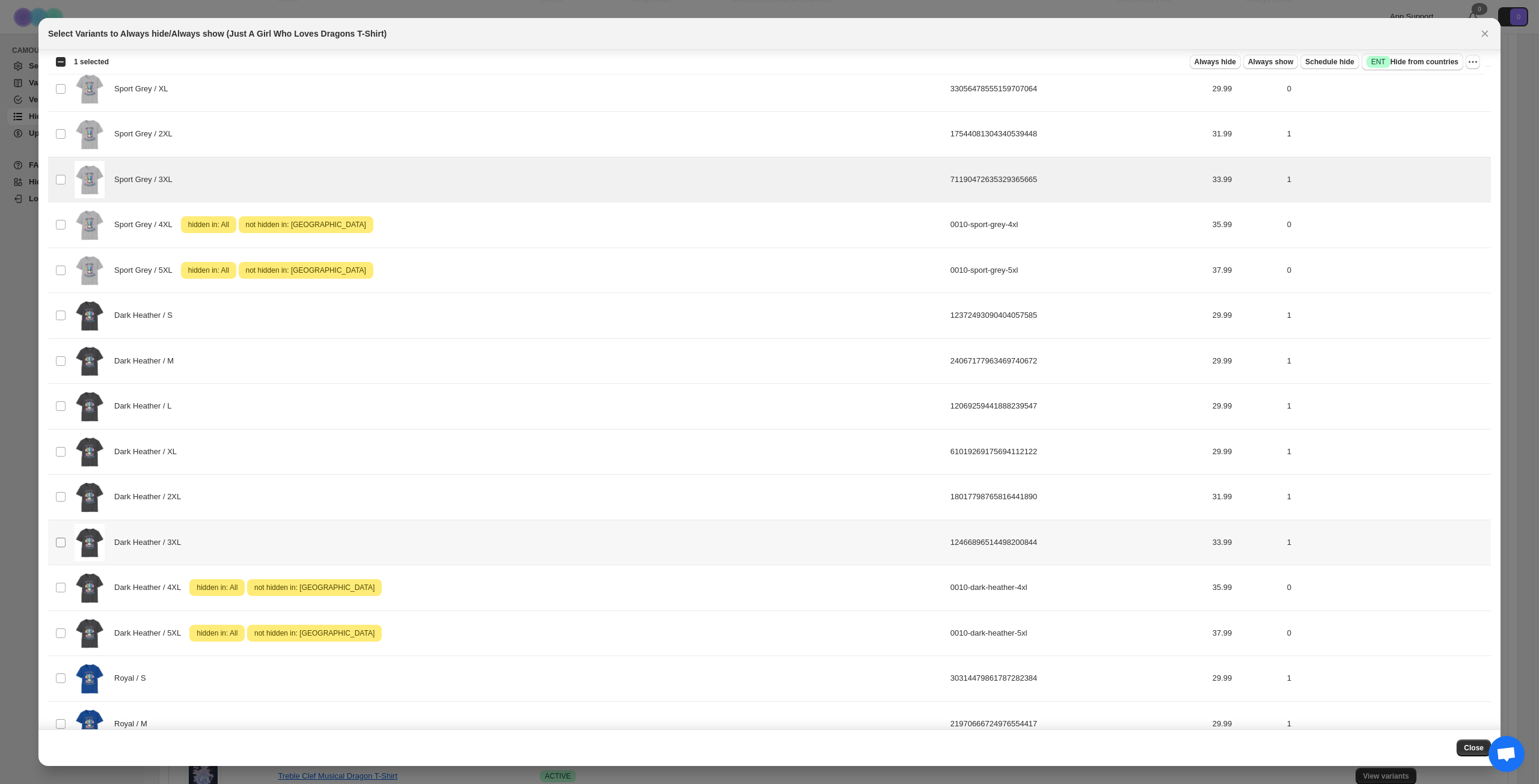
click at [65, 540] on span ":r28e:" at bounding box center [60, 543] width 11 height 11
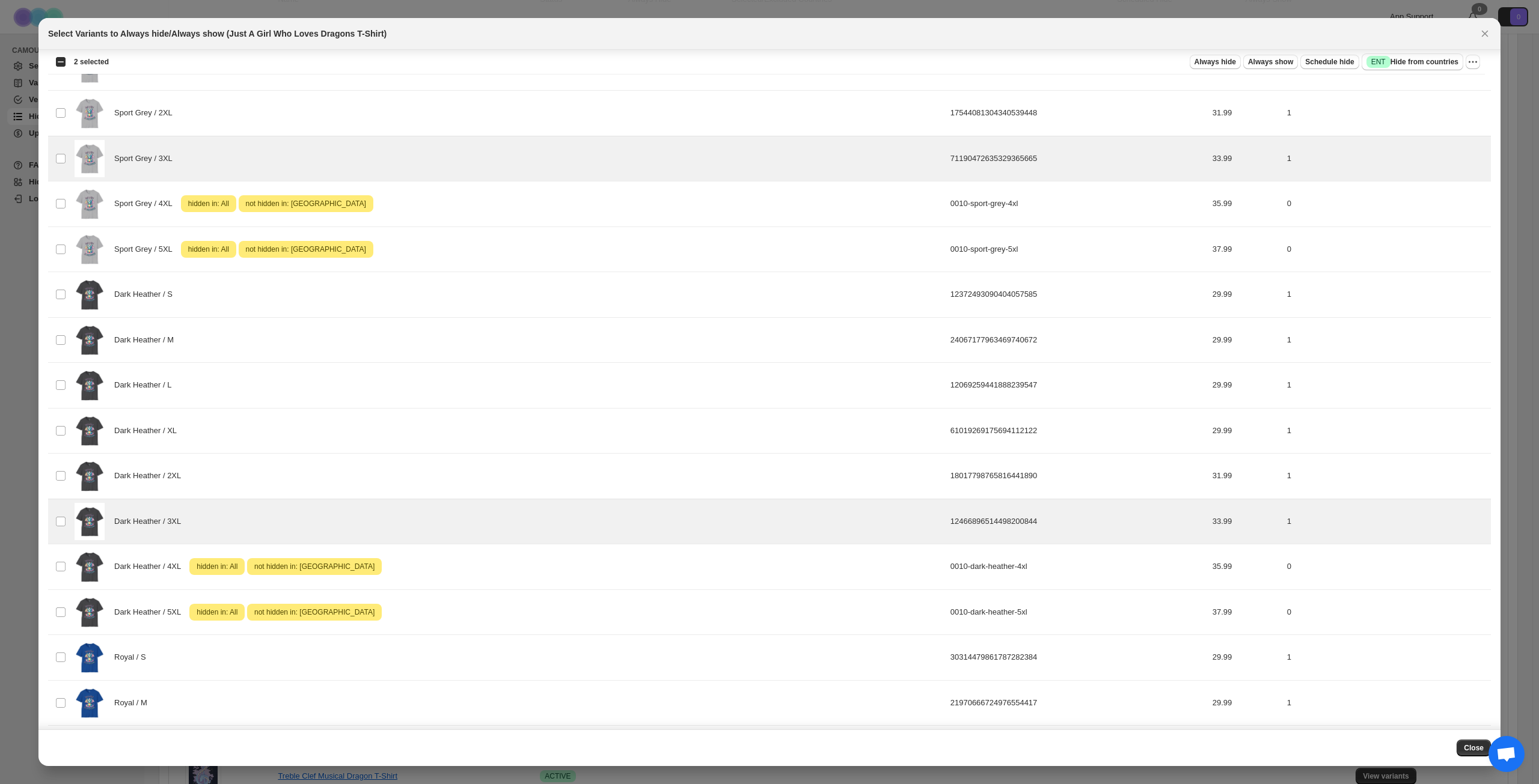
scroll to position [899, 0]
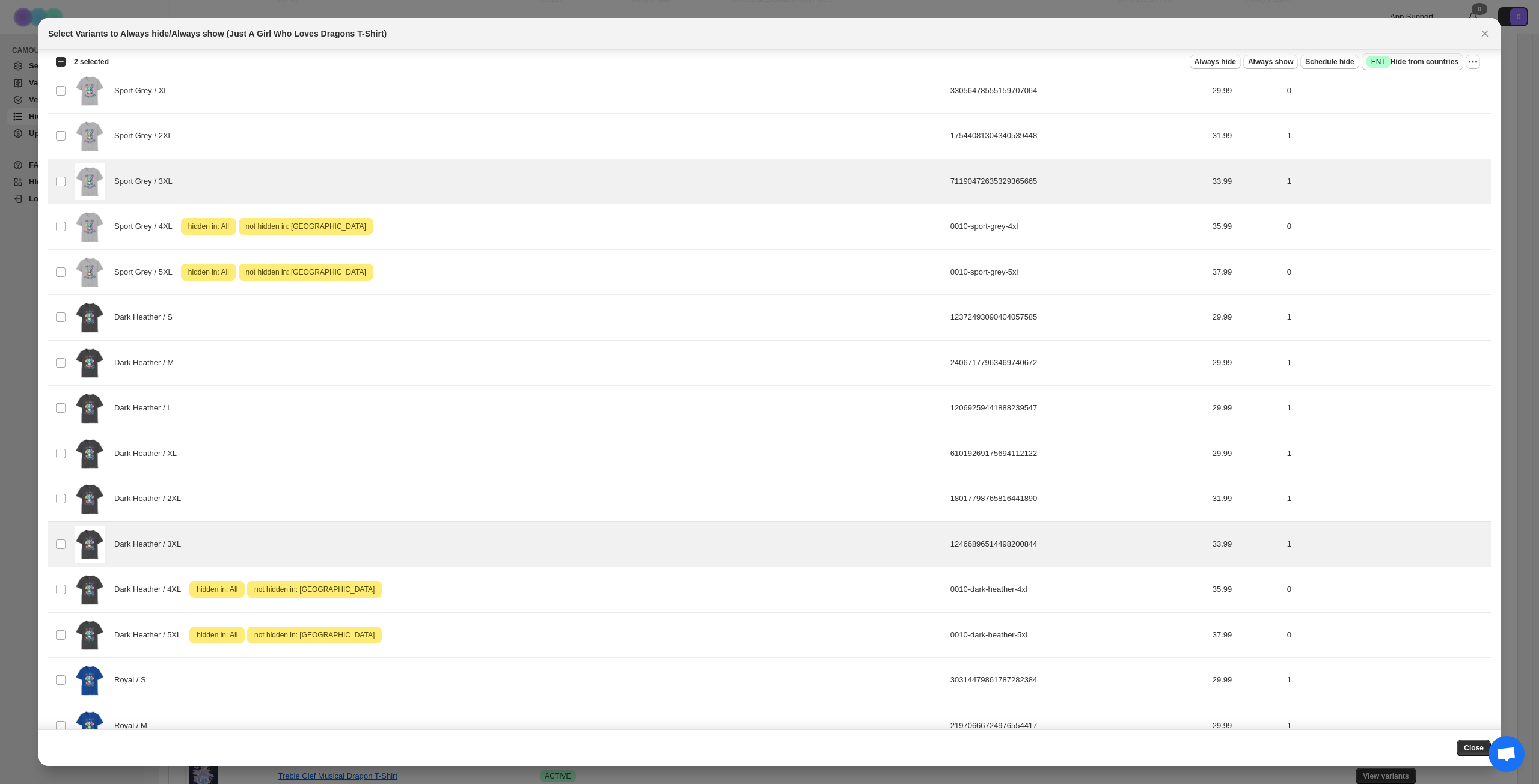
click at [1425, 60] on span "Success ENT Hide from countries" at bounding box center [1413, 62] width 92 height 12
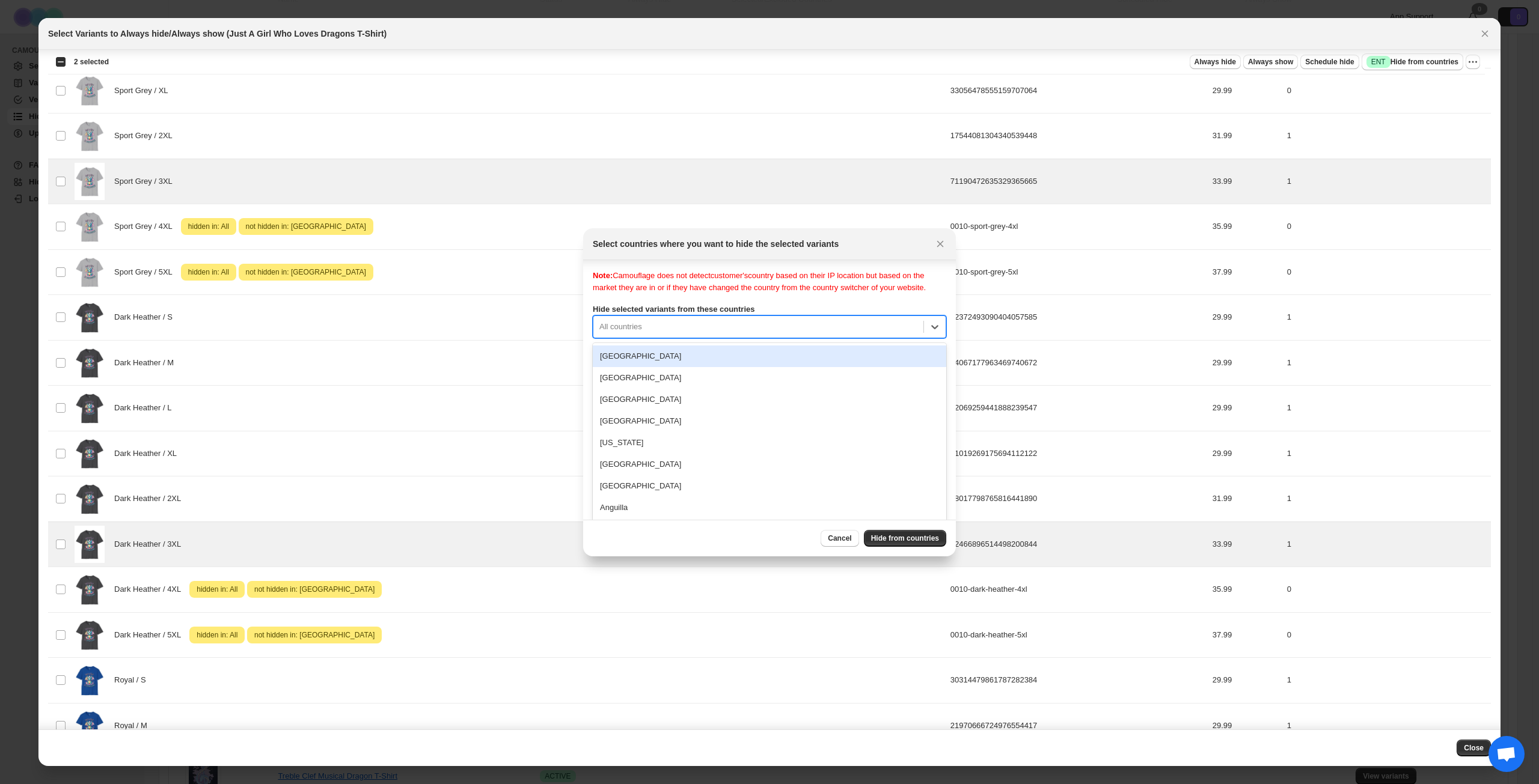
scroll to position [16, 0]
click at [772, 335] on div "Note: Camouflage does not detect customer's country based on their IP location …" at bounding box center [770, 386] width 354 height 240
type input "***"
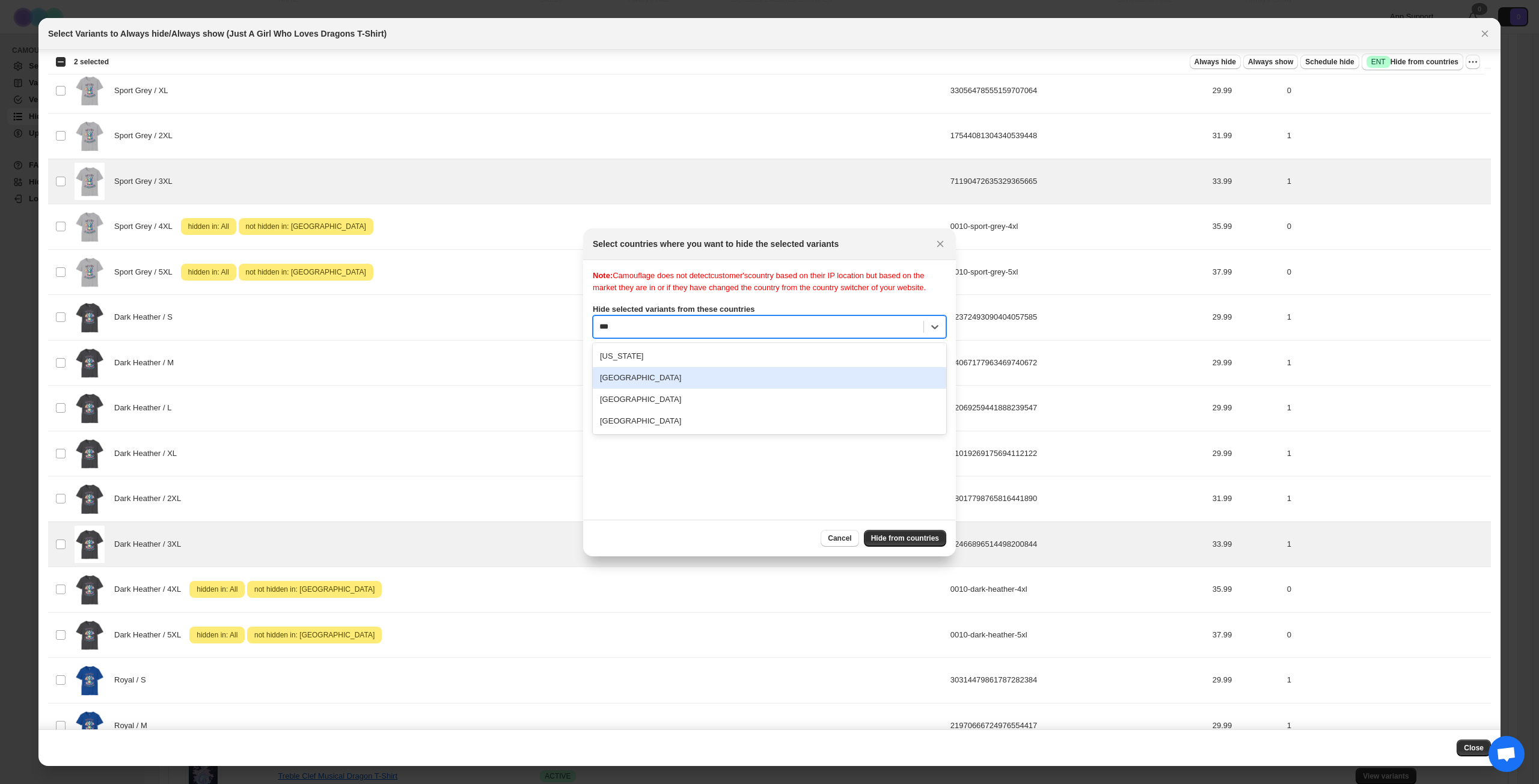
click at [712, 388] on div "[GEOGRAPHIC_DATA]" at bounding box center [770, 377] width 354 height 21
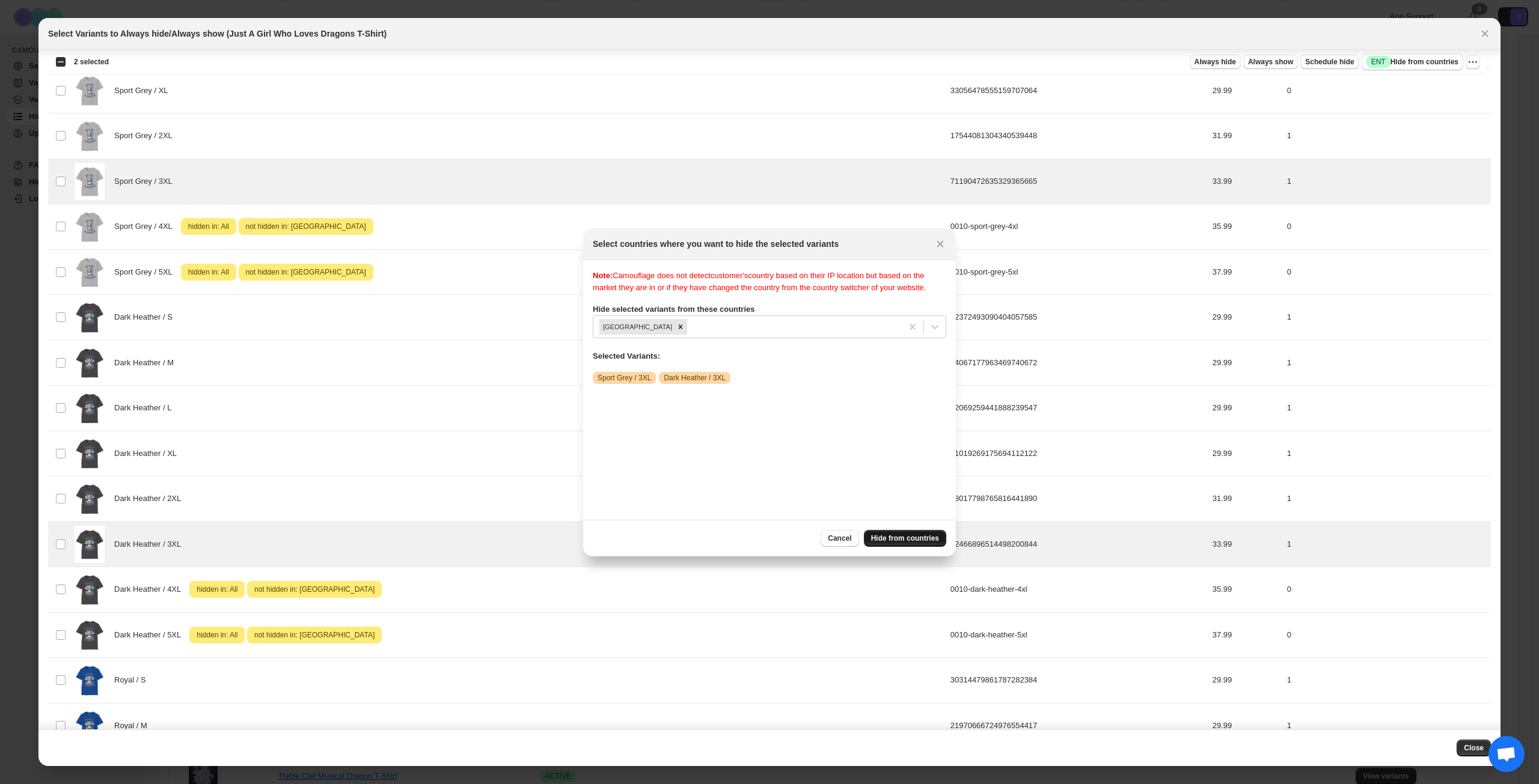
click at [896, 537] on span "Hide from countries" at bounding box center [905, 538] width 68 height 10
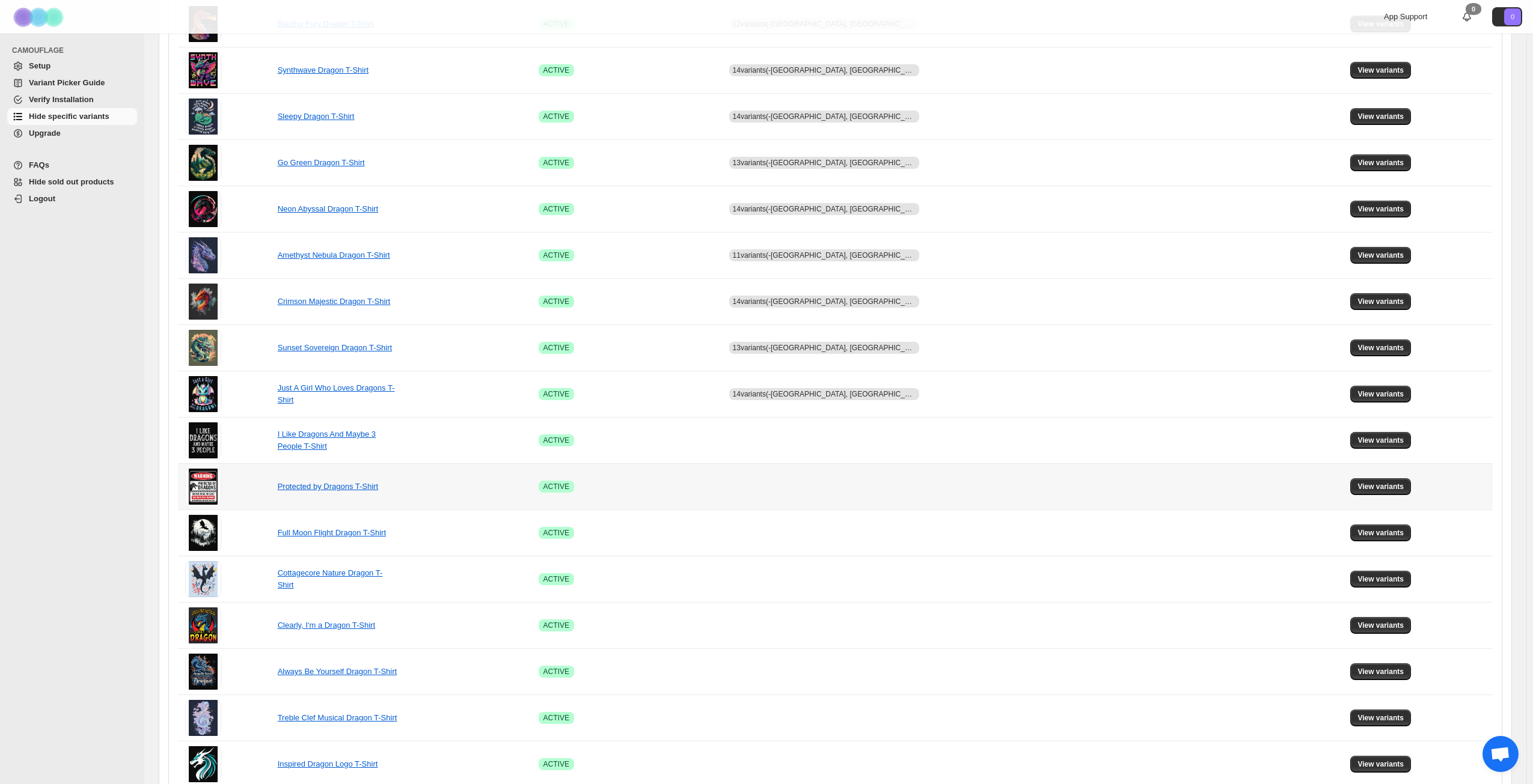
scroll to position [300, 0]
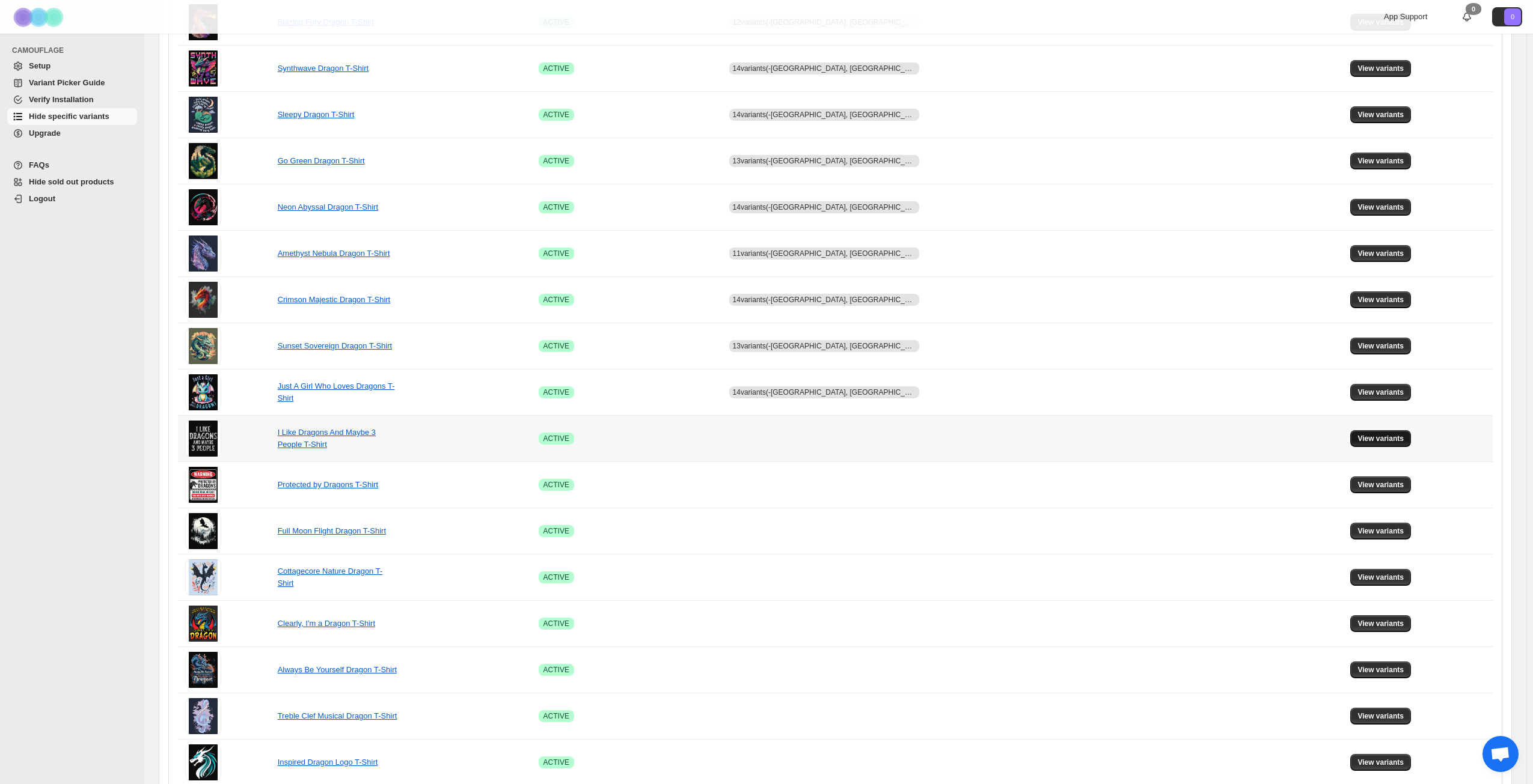
click at [1374, 434] on span "View variants" at bounding box center [1380, 438] width 46 height 10
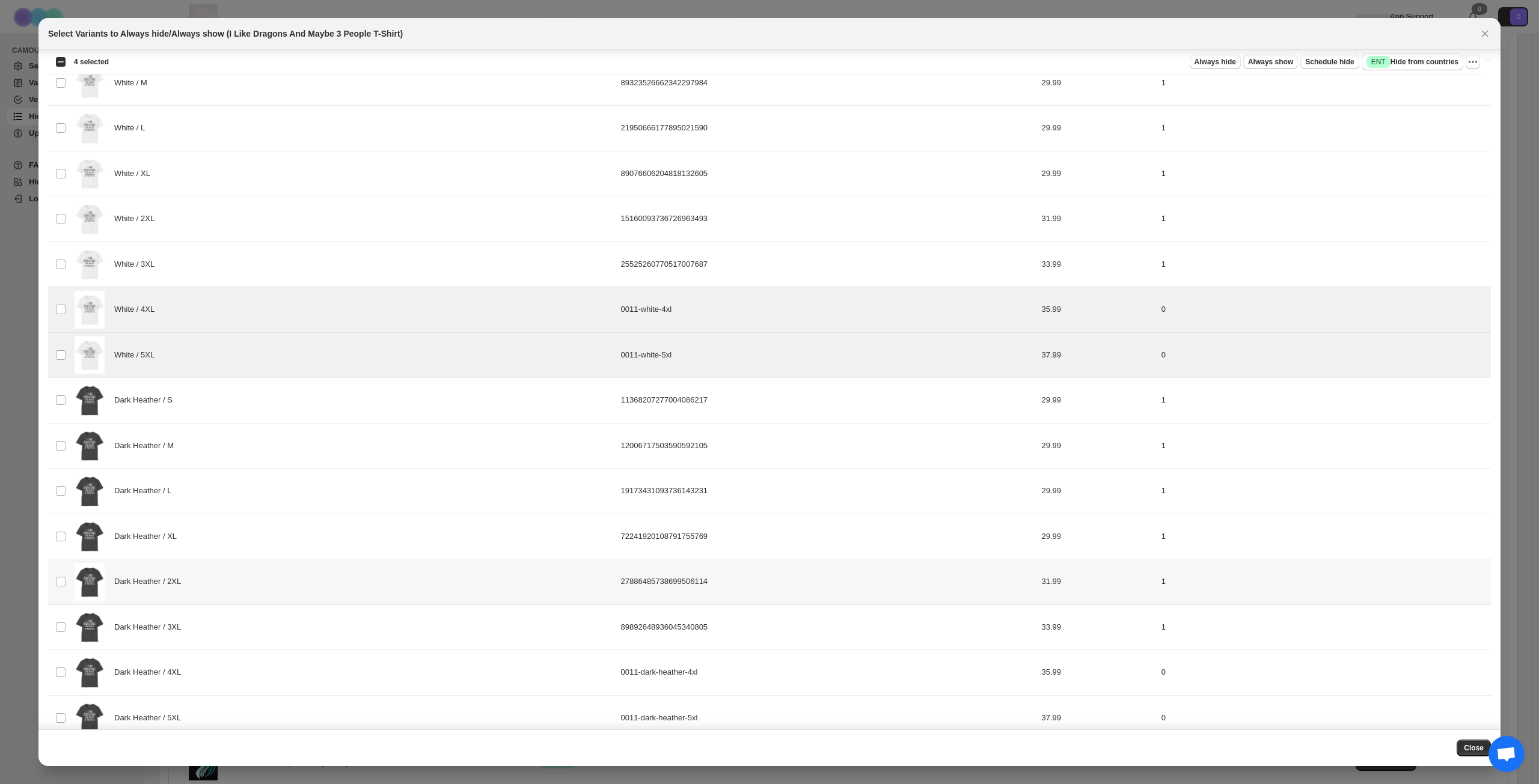
scroll to position [481, 0]
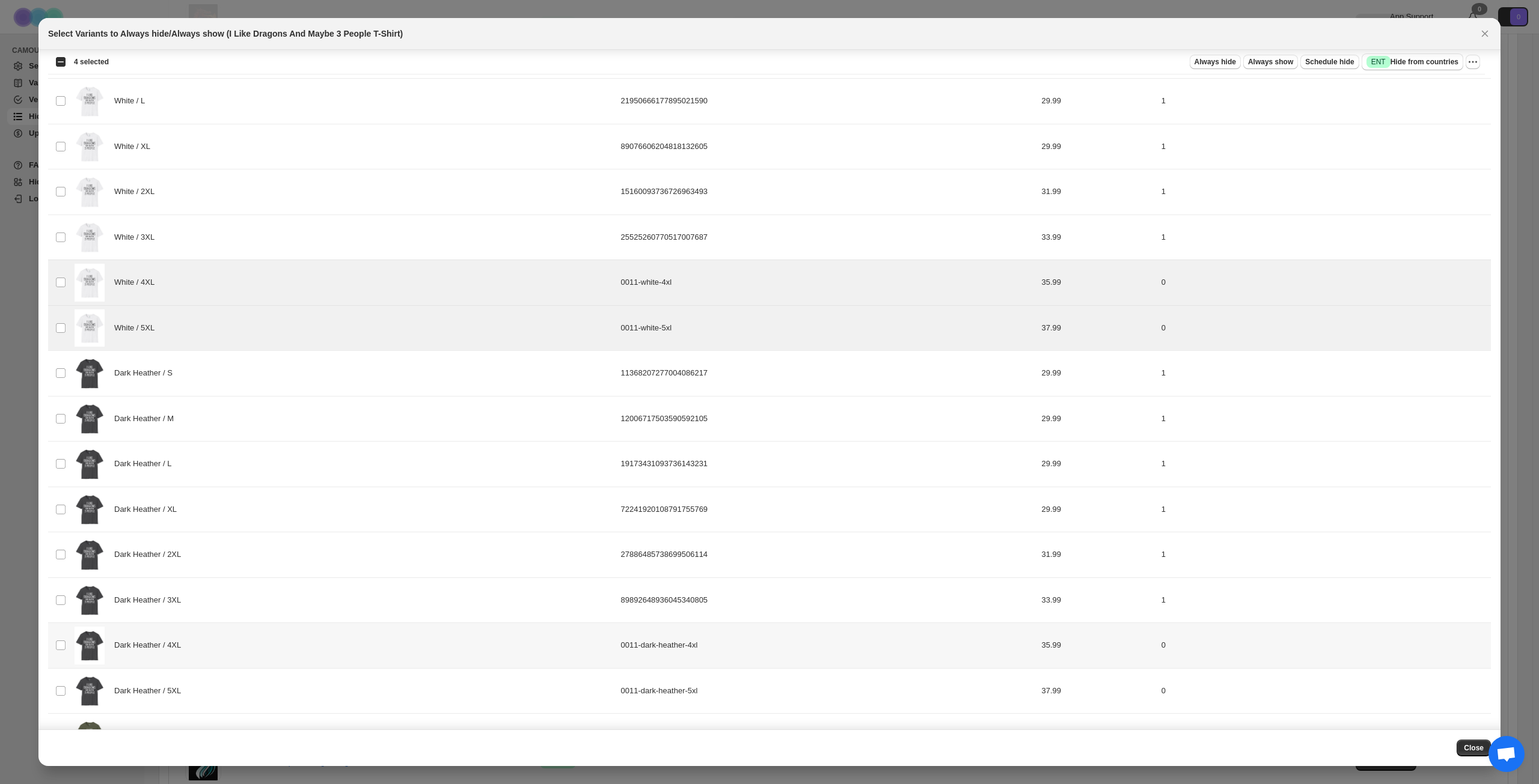
click at [251, 656] on div "Dark Heather / 4XL" at bounding box center [344, 645] width 540 height 38
click at [251, 695] on div "Dark Heather / 5XL" at bounding box center [344, 691] width 540 height 38
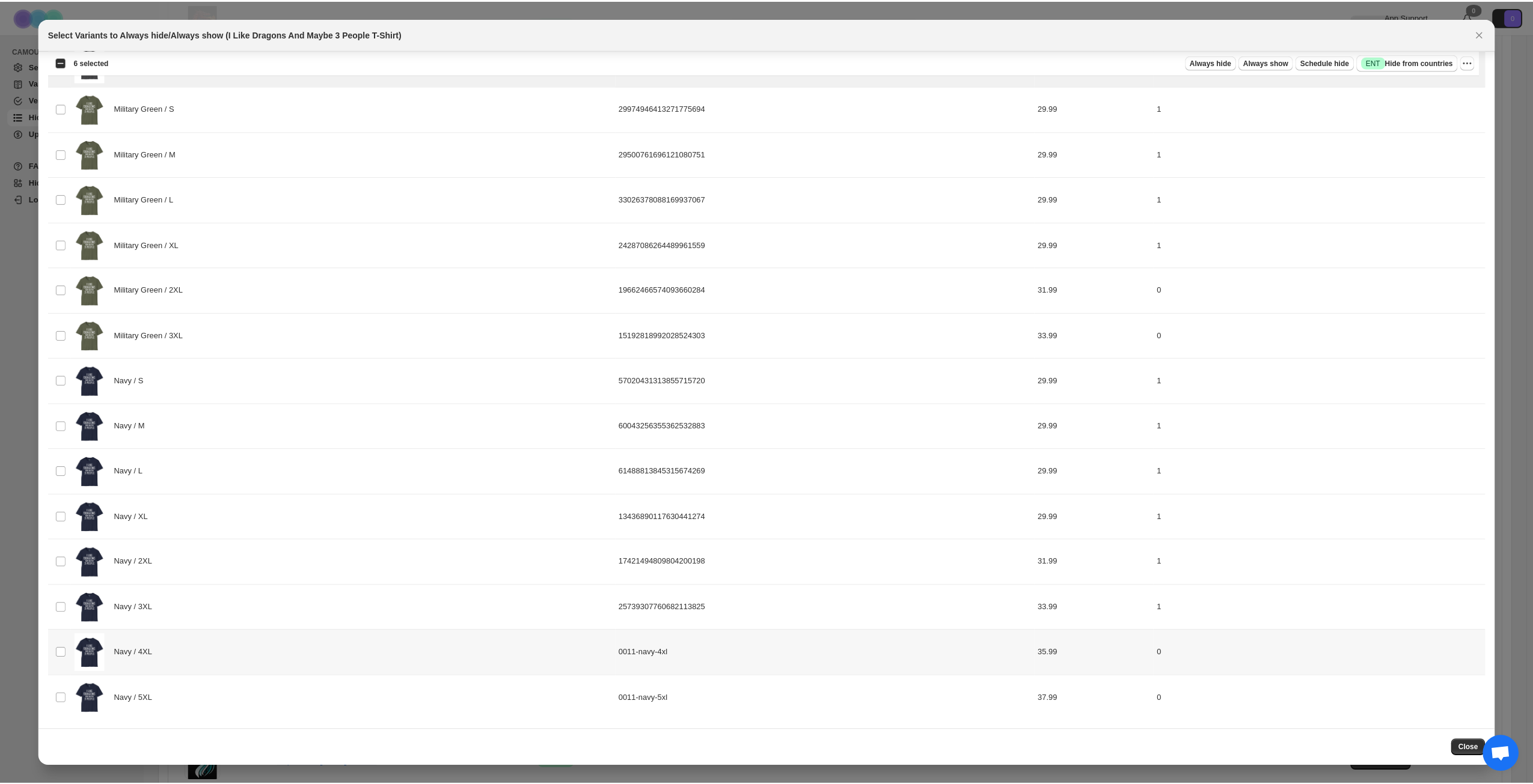
scroll to position [1109, 0]
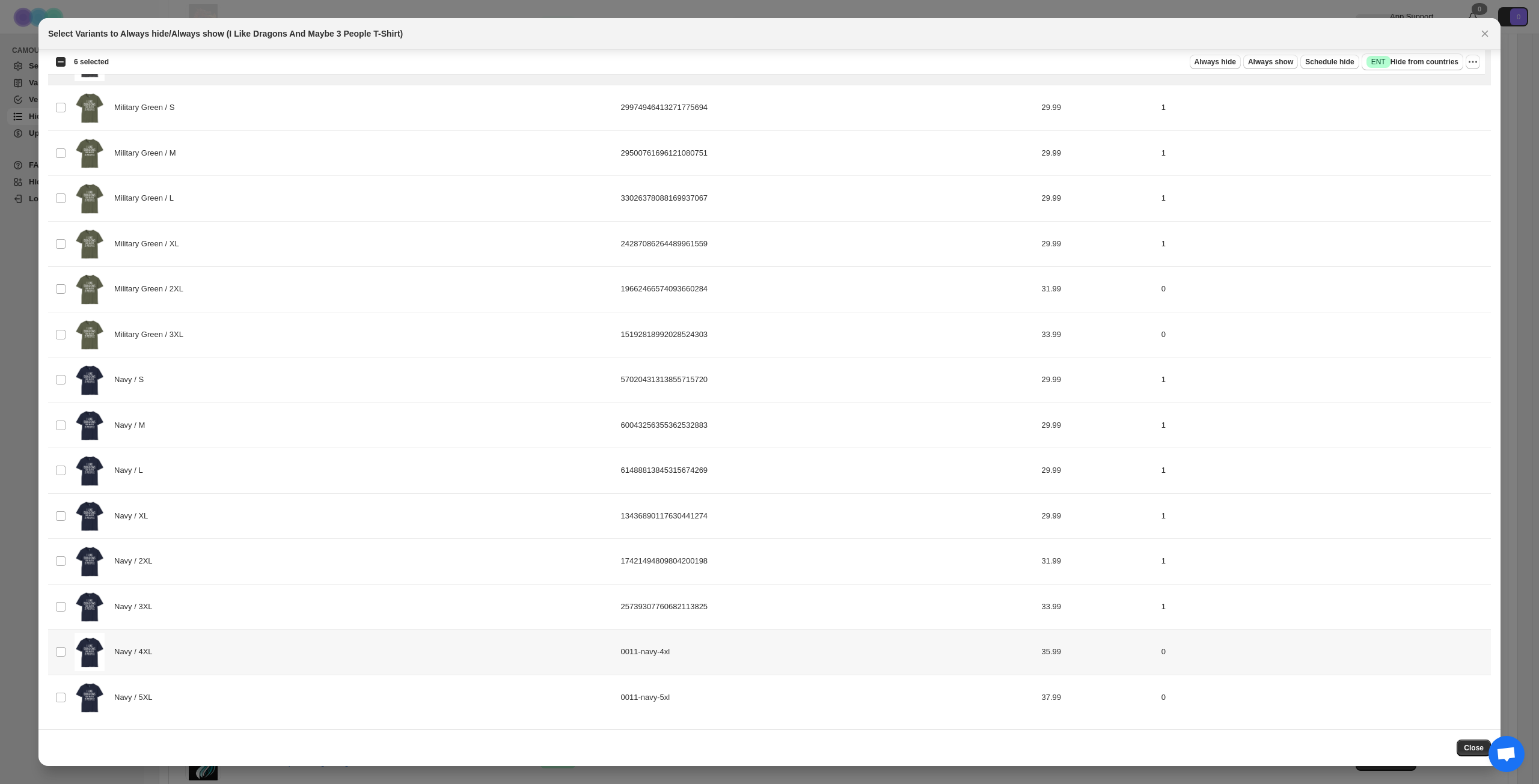
click at [268, 656] on div "Navy / 4XL" at bounding box center [344, 652] width 540 height 38
click at [269, 700] on div "Navy / 5XL" at bounding box center [344, 698] width 540 height 38
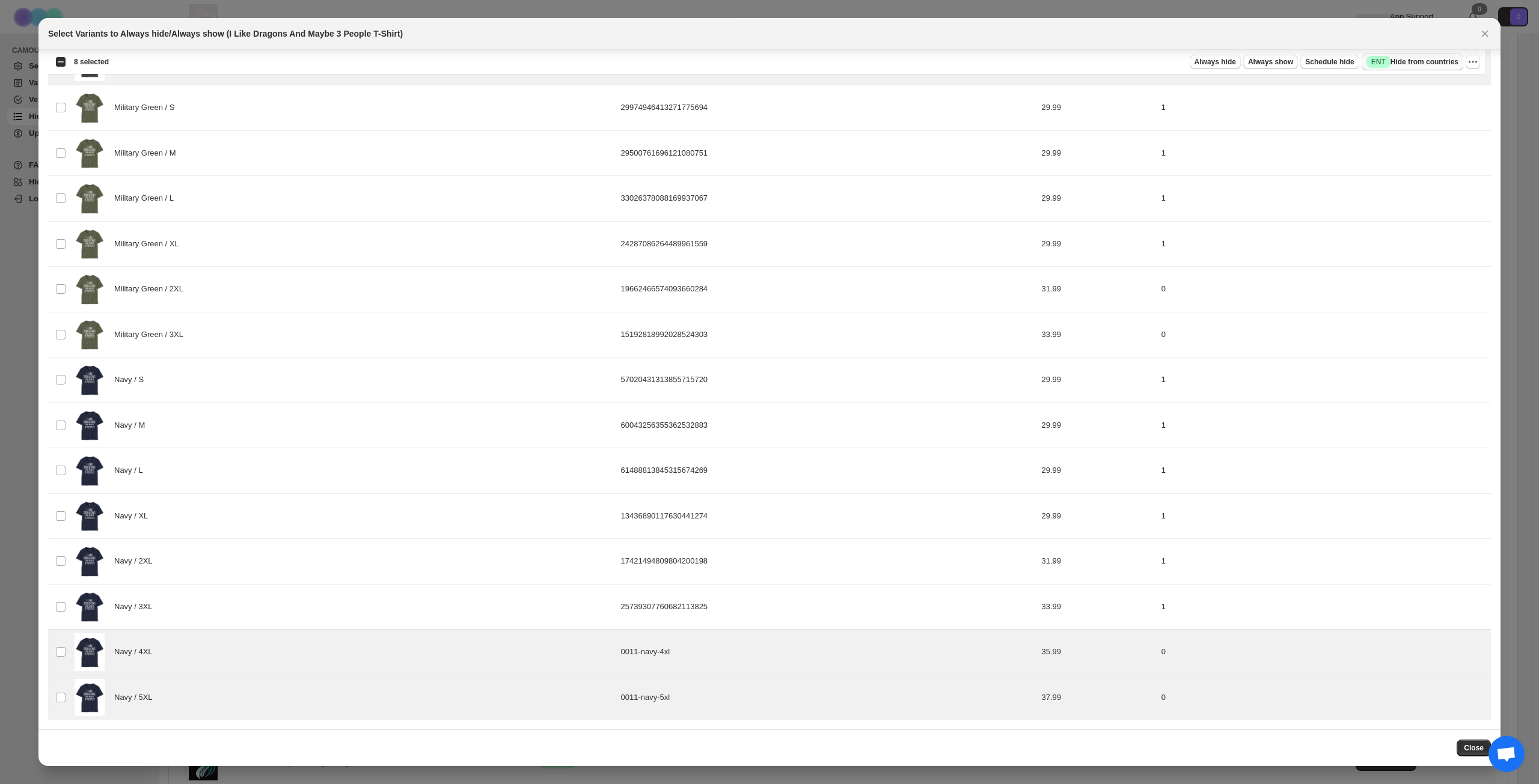
click at [1422, 63] on span "Success ENT Hide from countries" at bounding box center [1413, 62] width 92 height 12
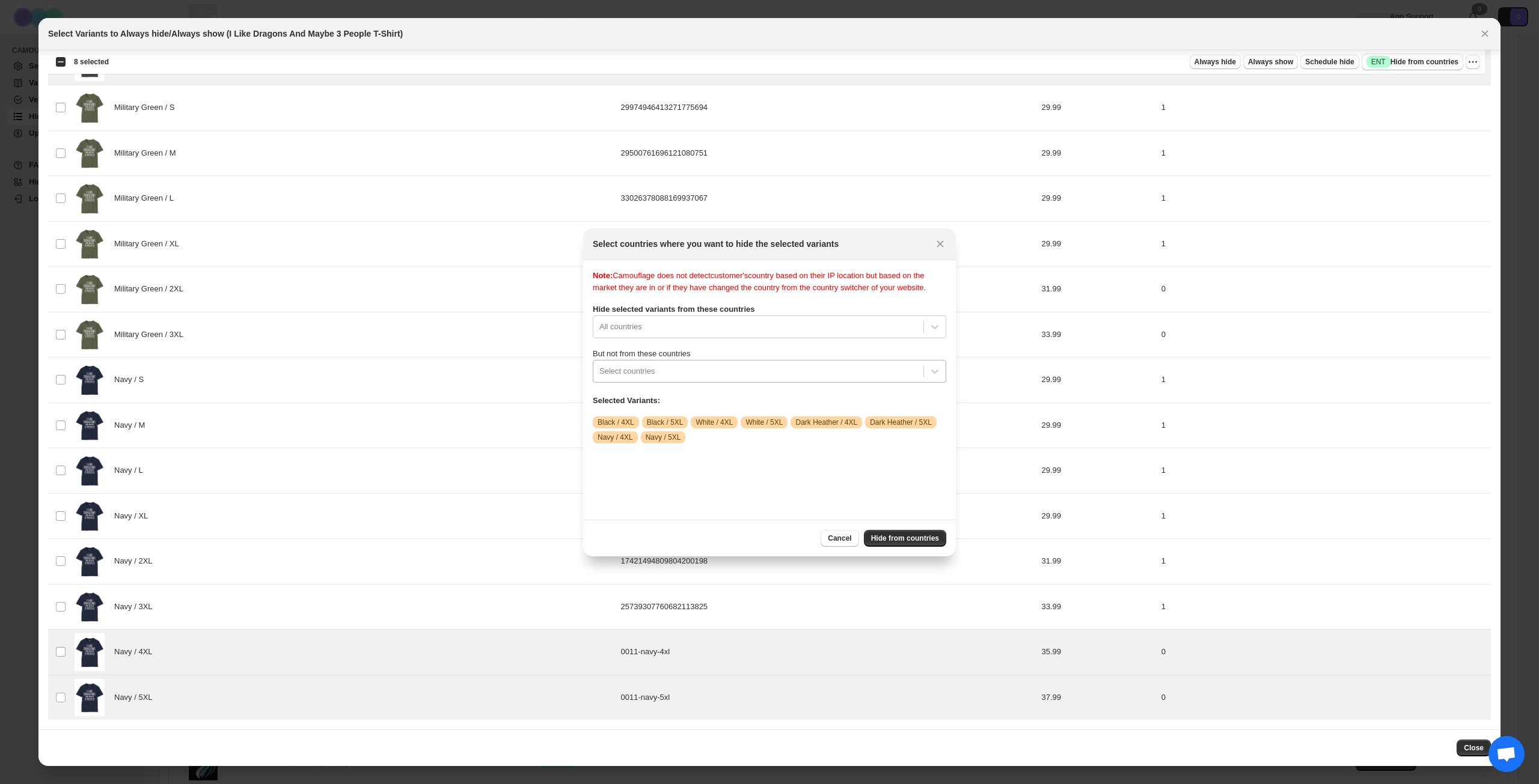
click at [799, 379] on div ":r2bu:" at bounding box center [758, 371] width 318 height 14
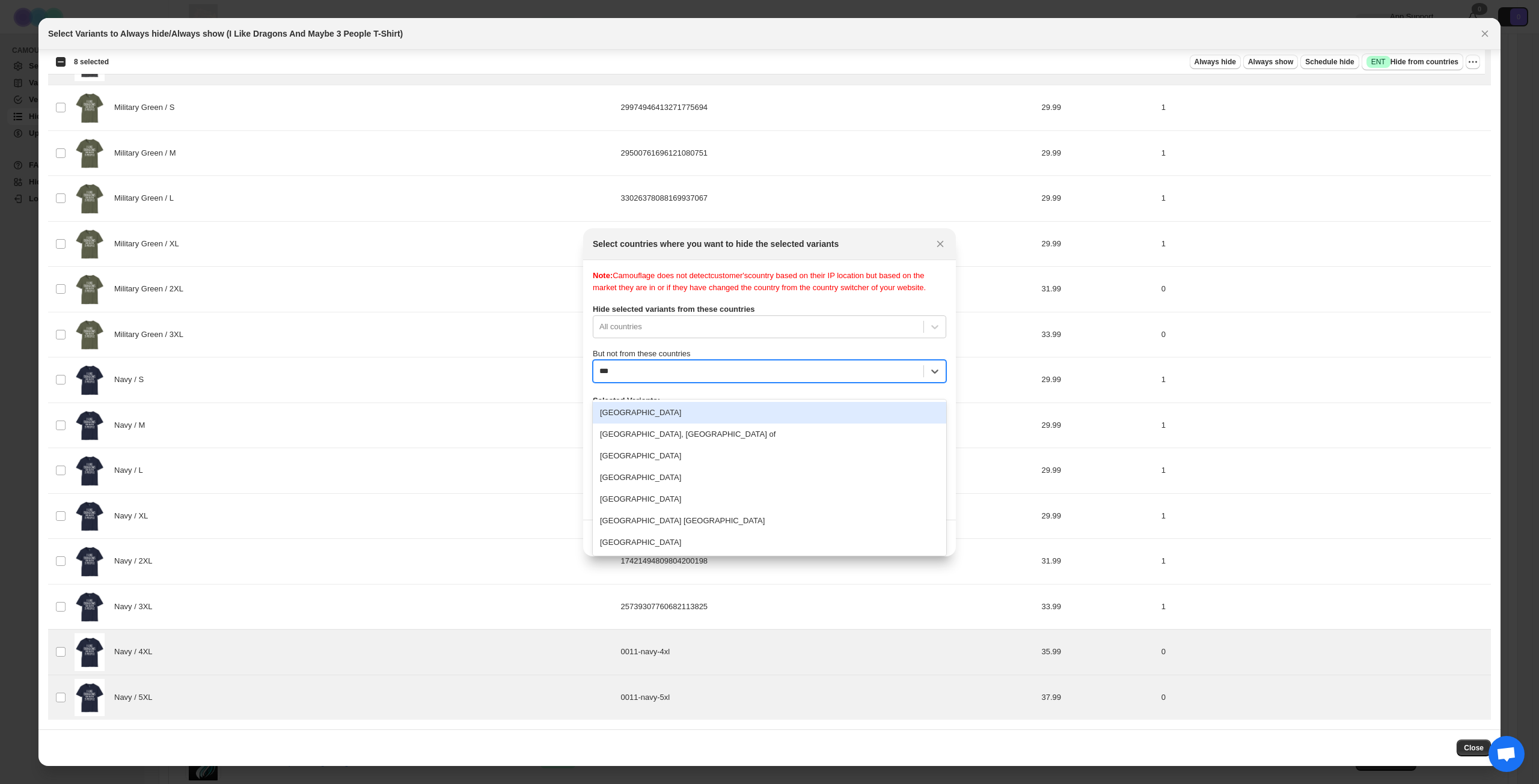
type input "****"
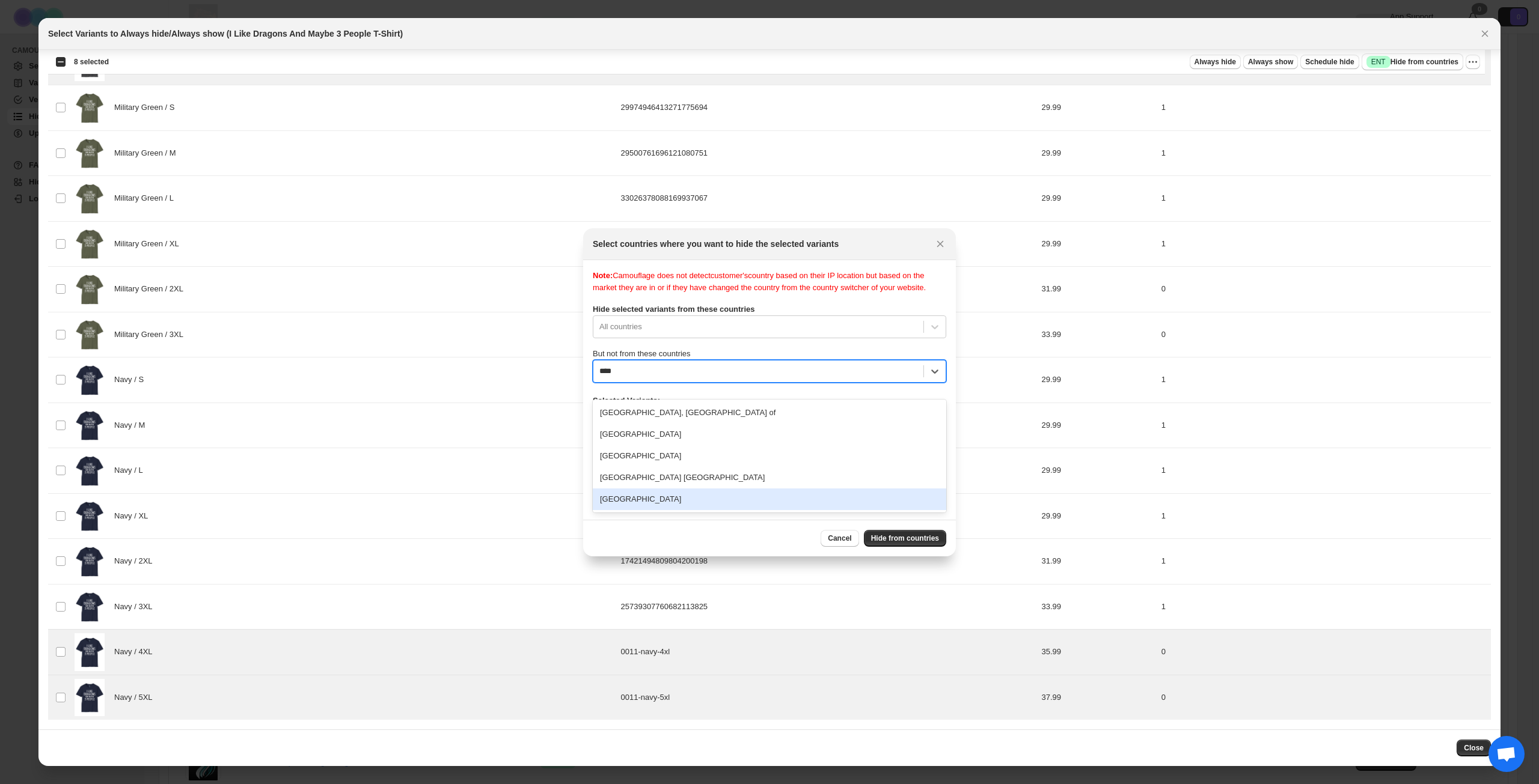
click at [710, 502] on div "[GEOGRAPHIC_DATA]" at bounding box center [770, 499] width 354 height 21
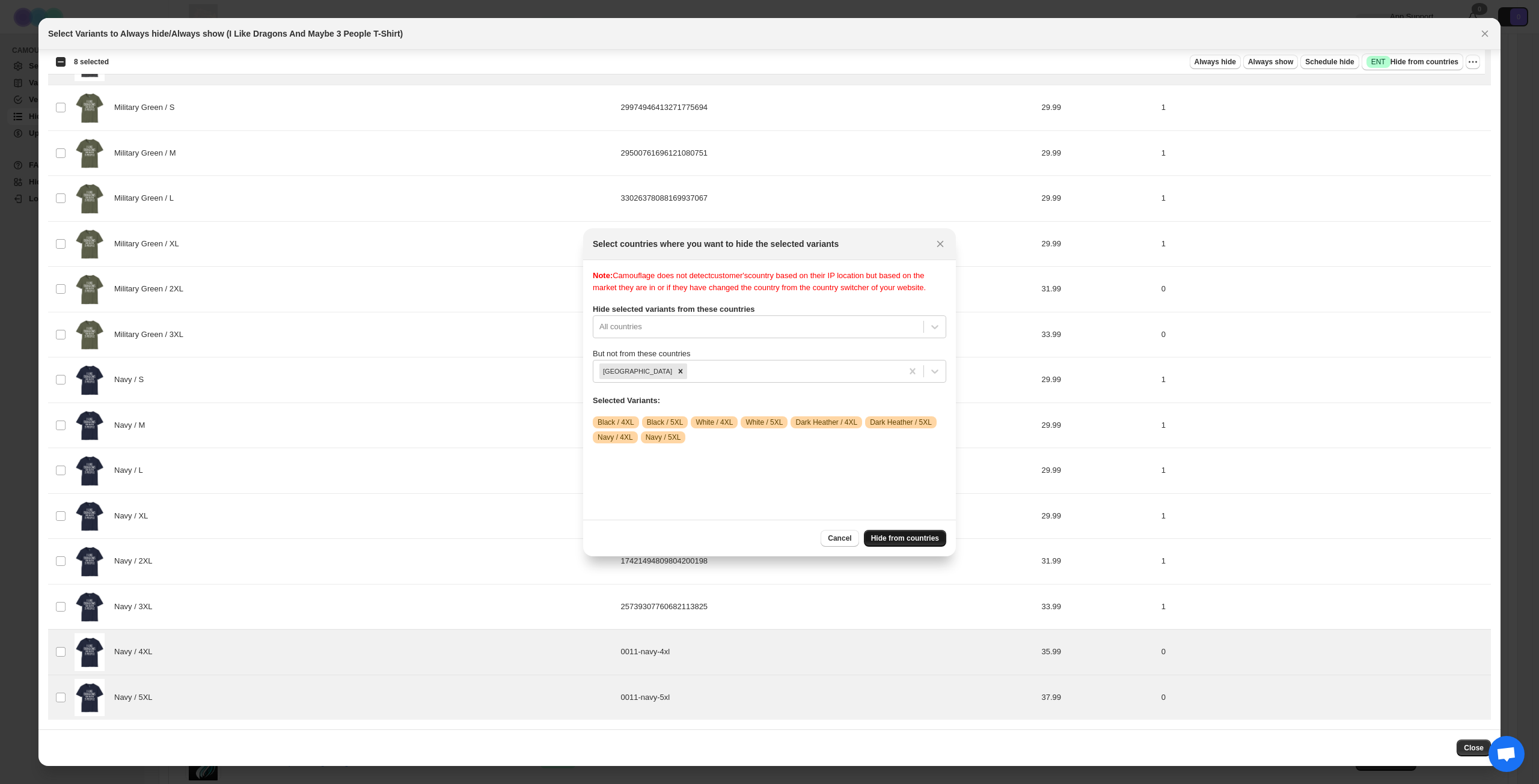
click at [915, 539] on span "Hide from countries" at bounding box center [905, 538] width 68 height 10
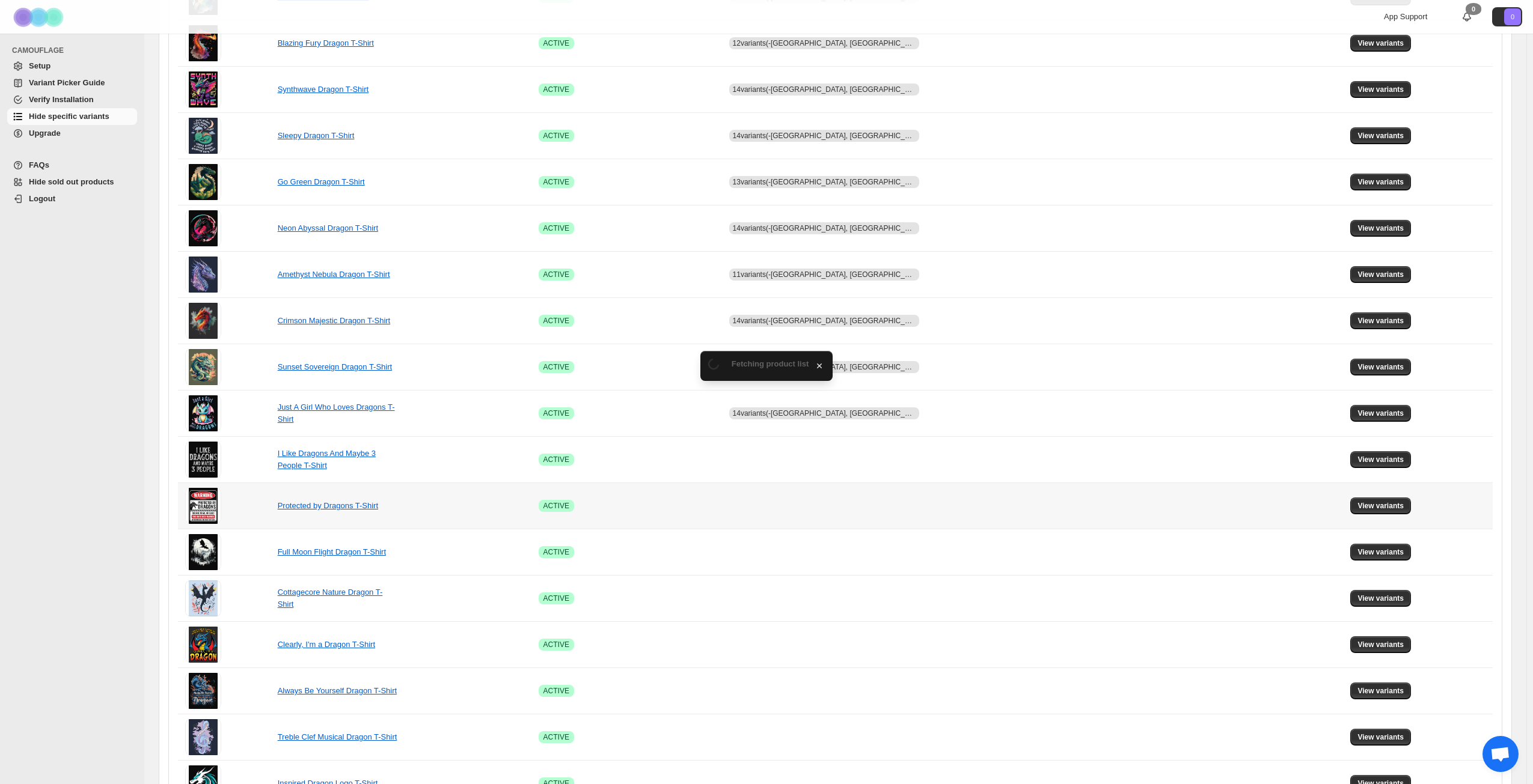
scroll to position [300, 0]
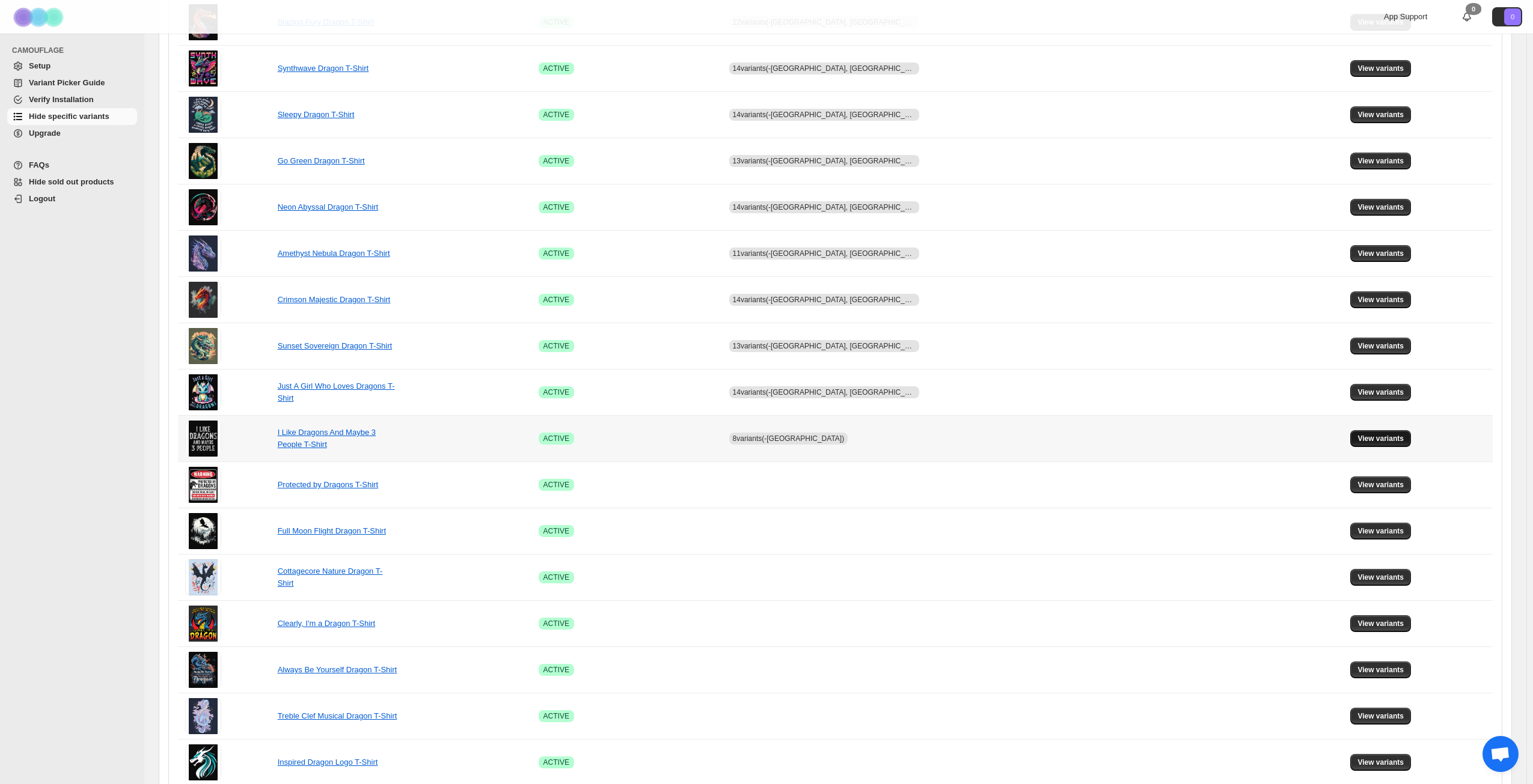
click at [1350, 438] on button "View variants" at bounding box center [1381, 439] width 61 height 17
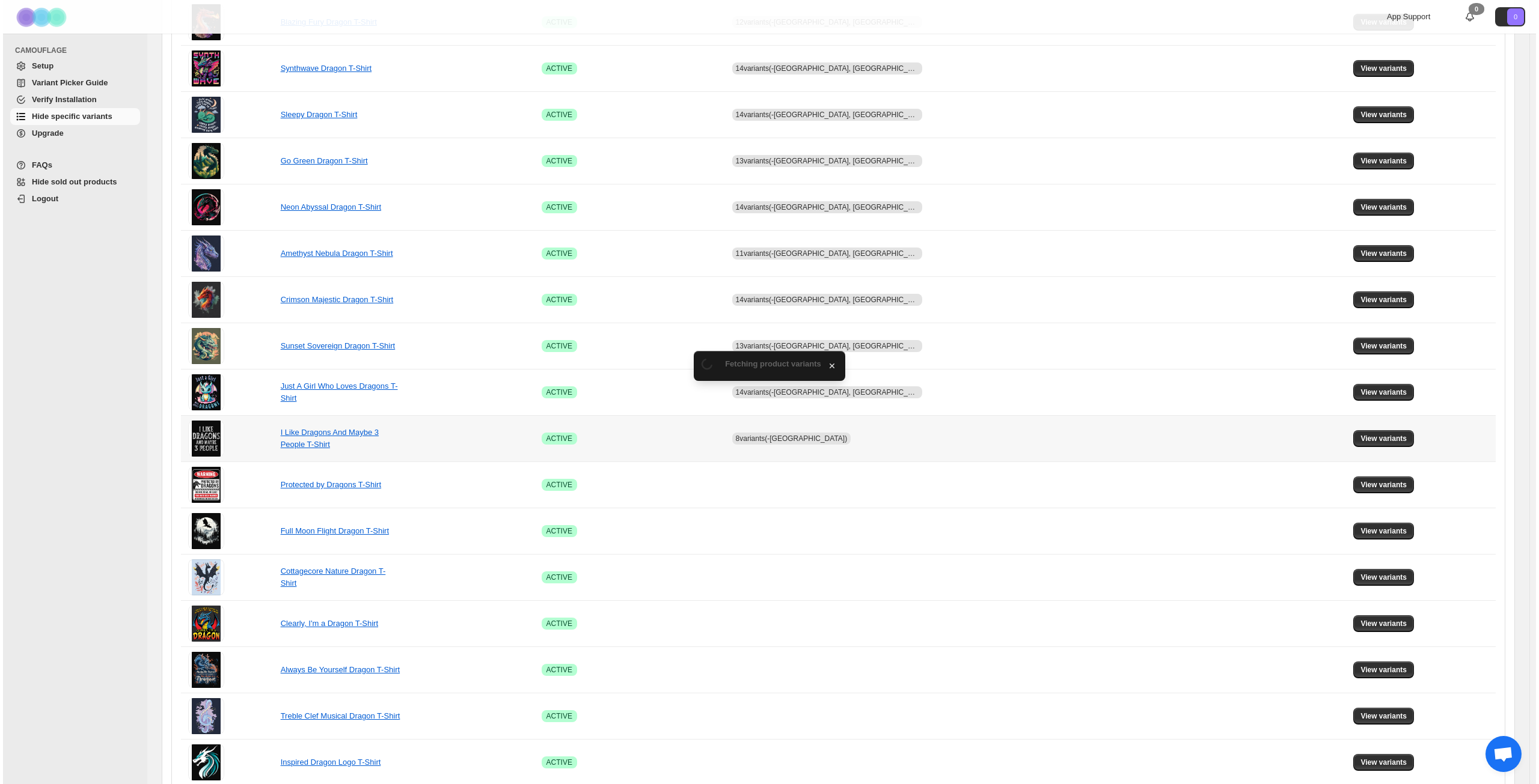
scroll to position [0, 0]
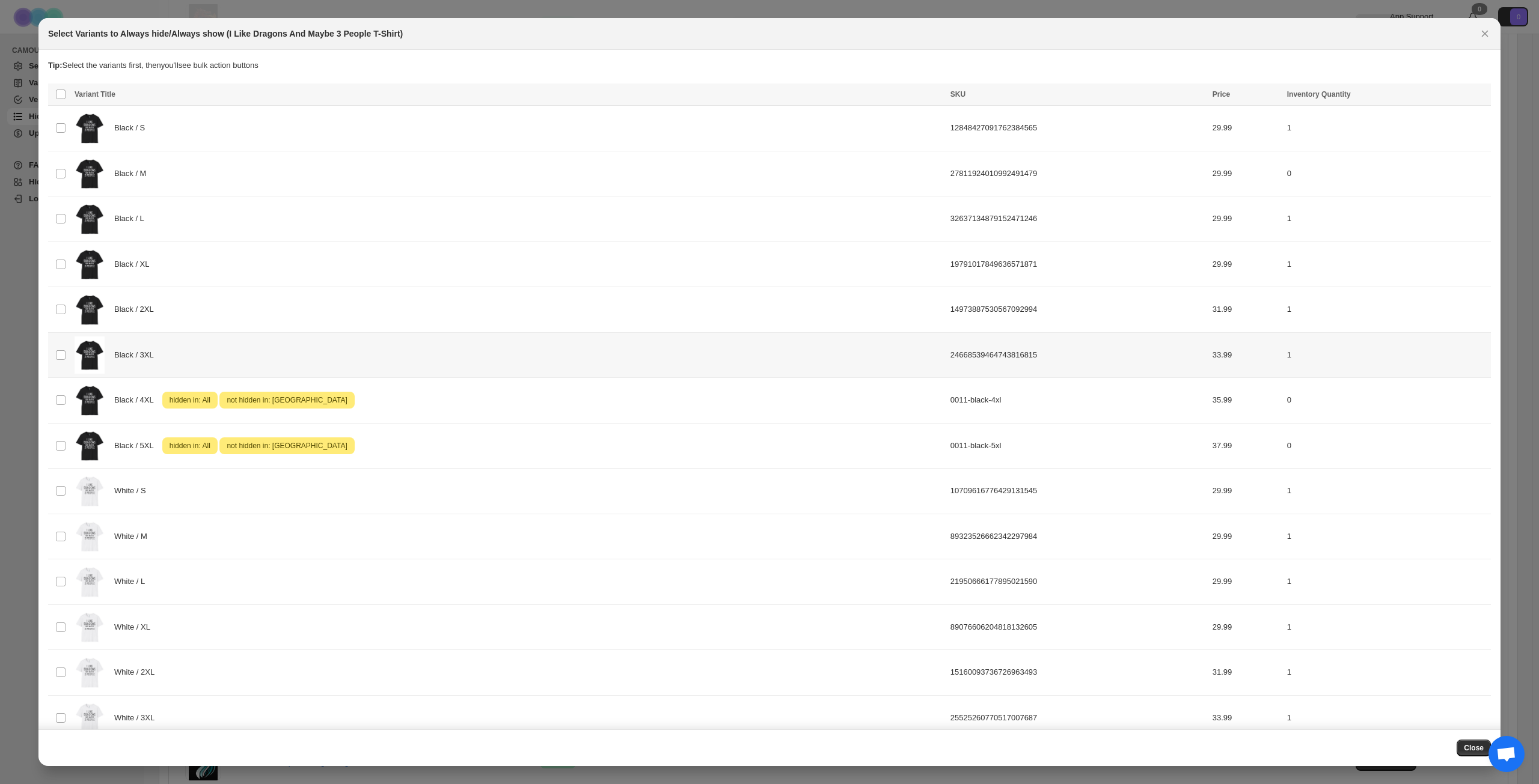
click at [269, 352] on div "Black / 3XL" at bounding box center [508, 355] width 869 height 38
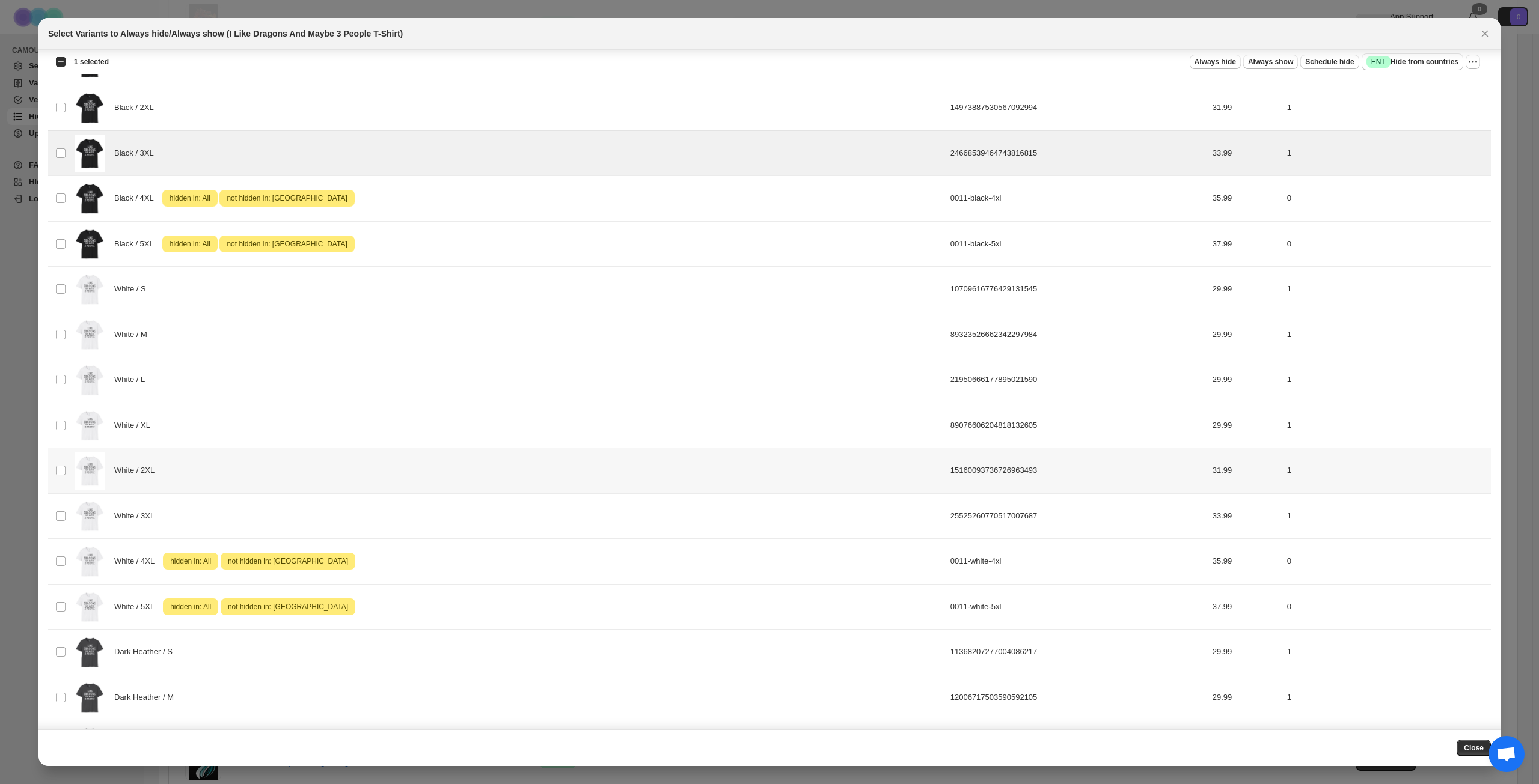
scroll to position [205, 0]
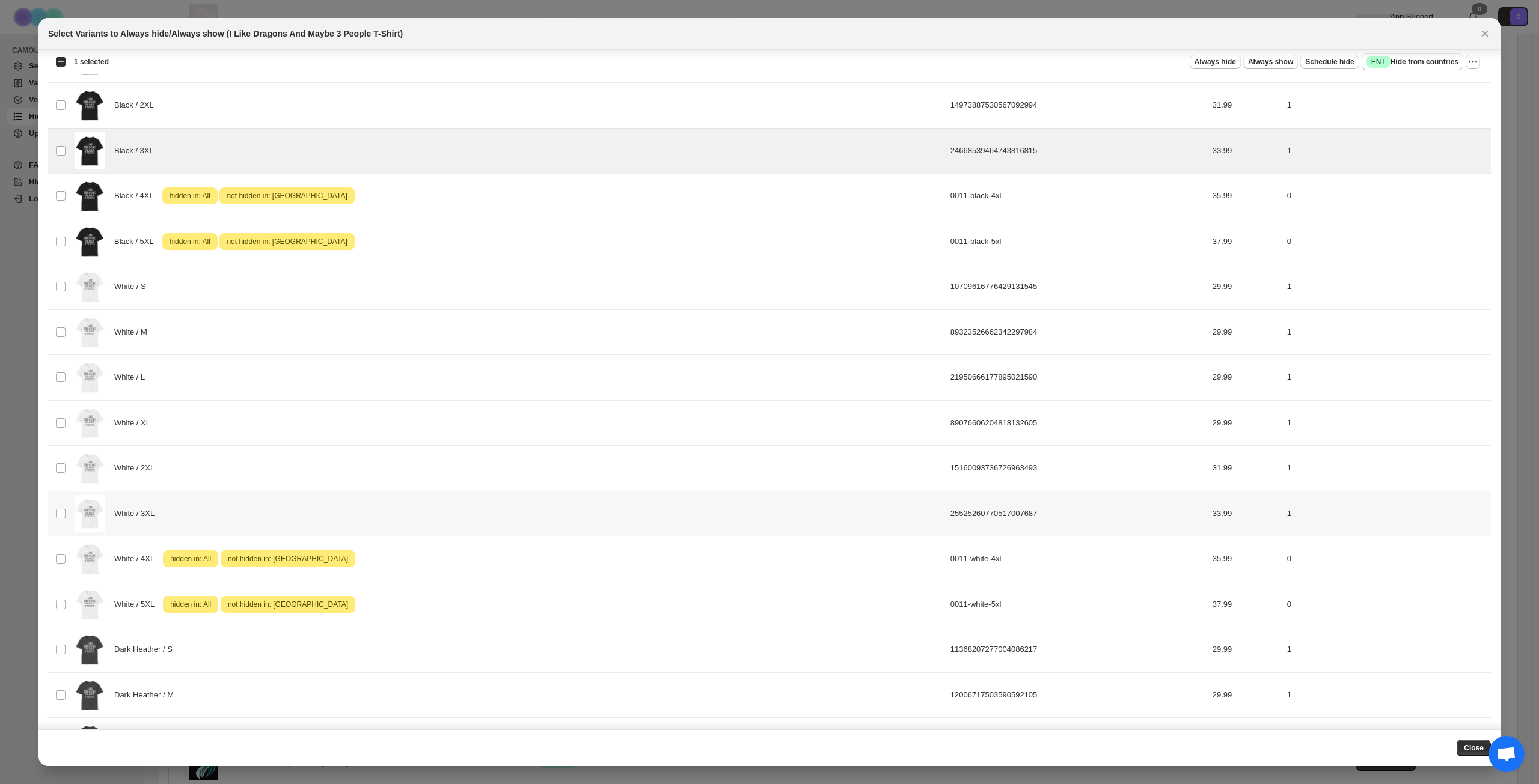
click at [416, 521] on div "White / 3XL" at bounding box center [508, 514] width 869 height 38
click at [1401, 55] on button "Success ENT Hide from countries" at bounding box center [1412, 62] width 102 height 17
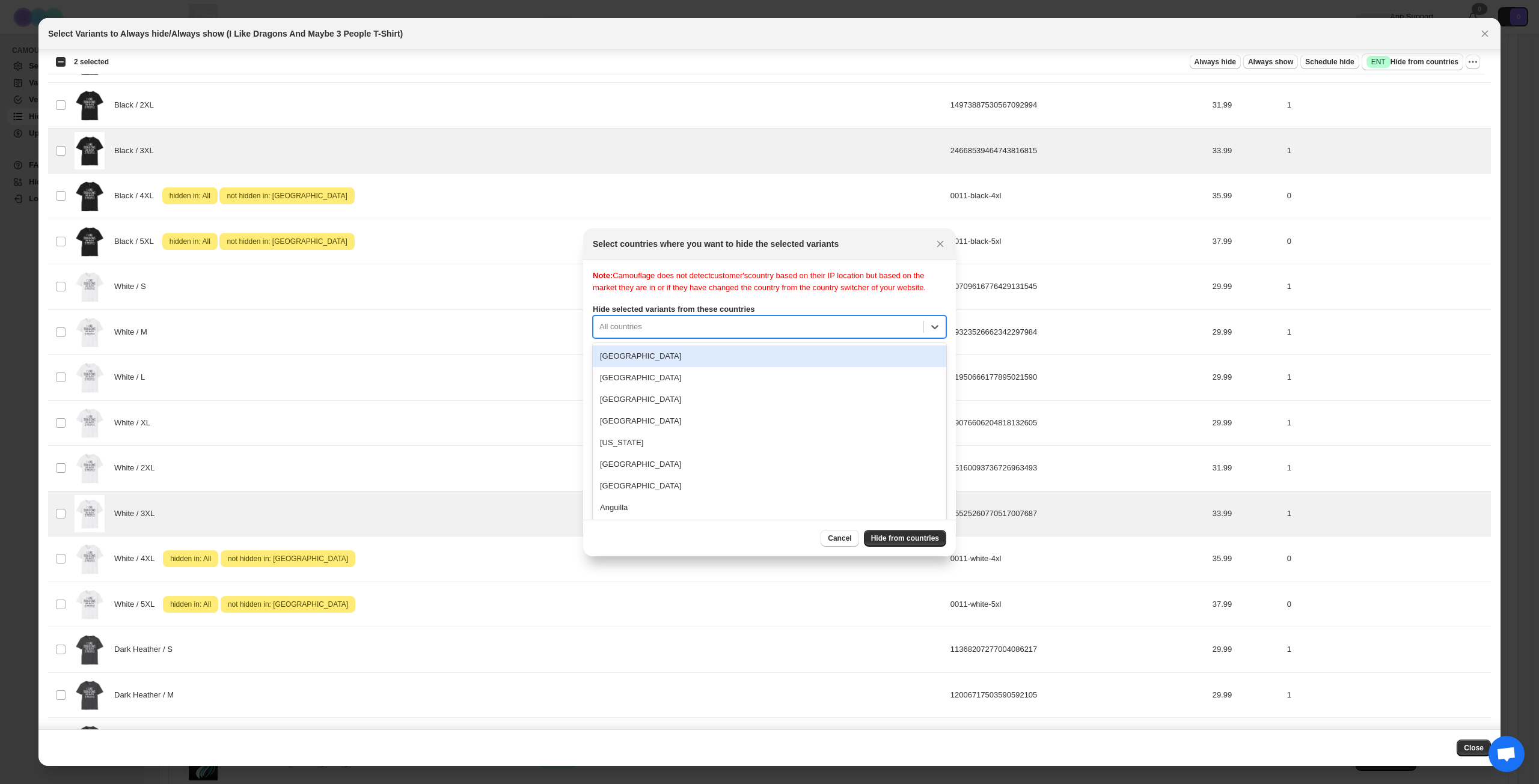
click at [768, 334] on div "All countries" at bounding box center [770, 326] width 354 height 23
type input "***"
click at [808, 367] on div "[GEOGRAPHIC_DATA]" at bounding box center [770, 356] width 354 height 21
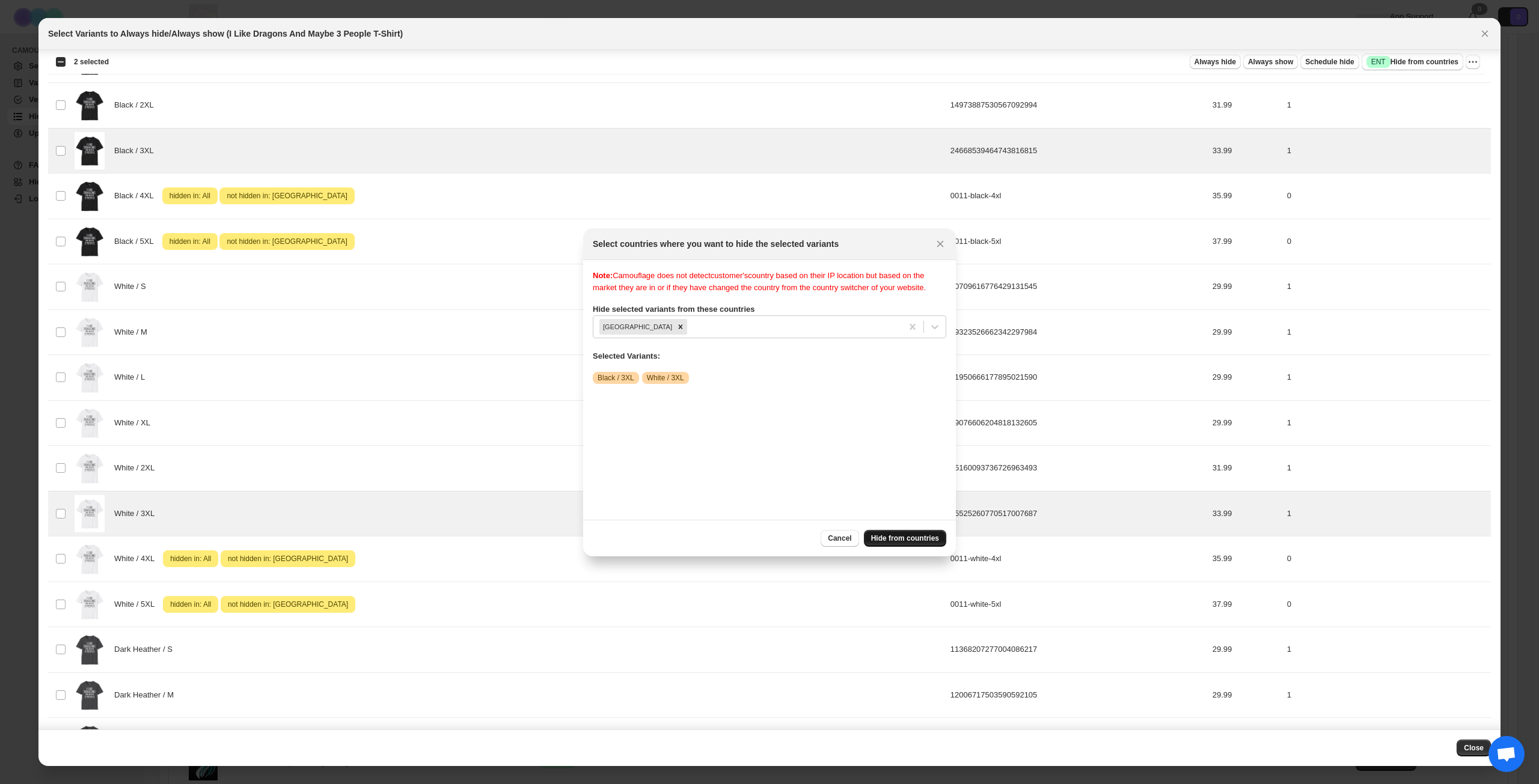
click at [923, 538] on span "Hide from countries" at bounding box center [905, 538] width 68 height 10
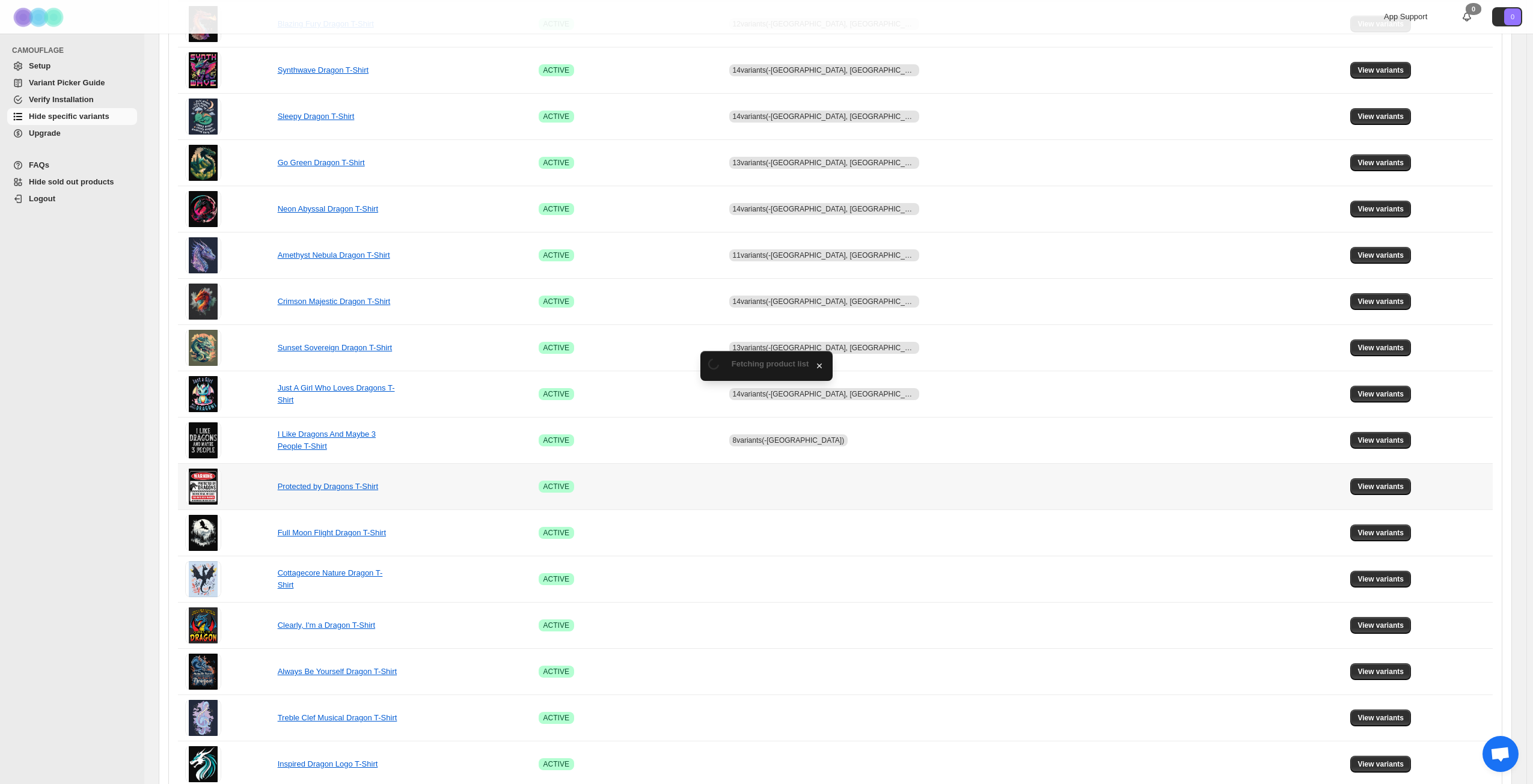
scroll to position [300, 0]
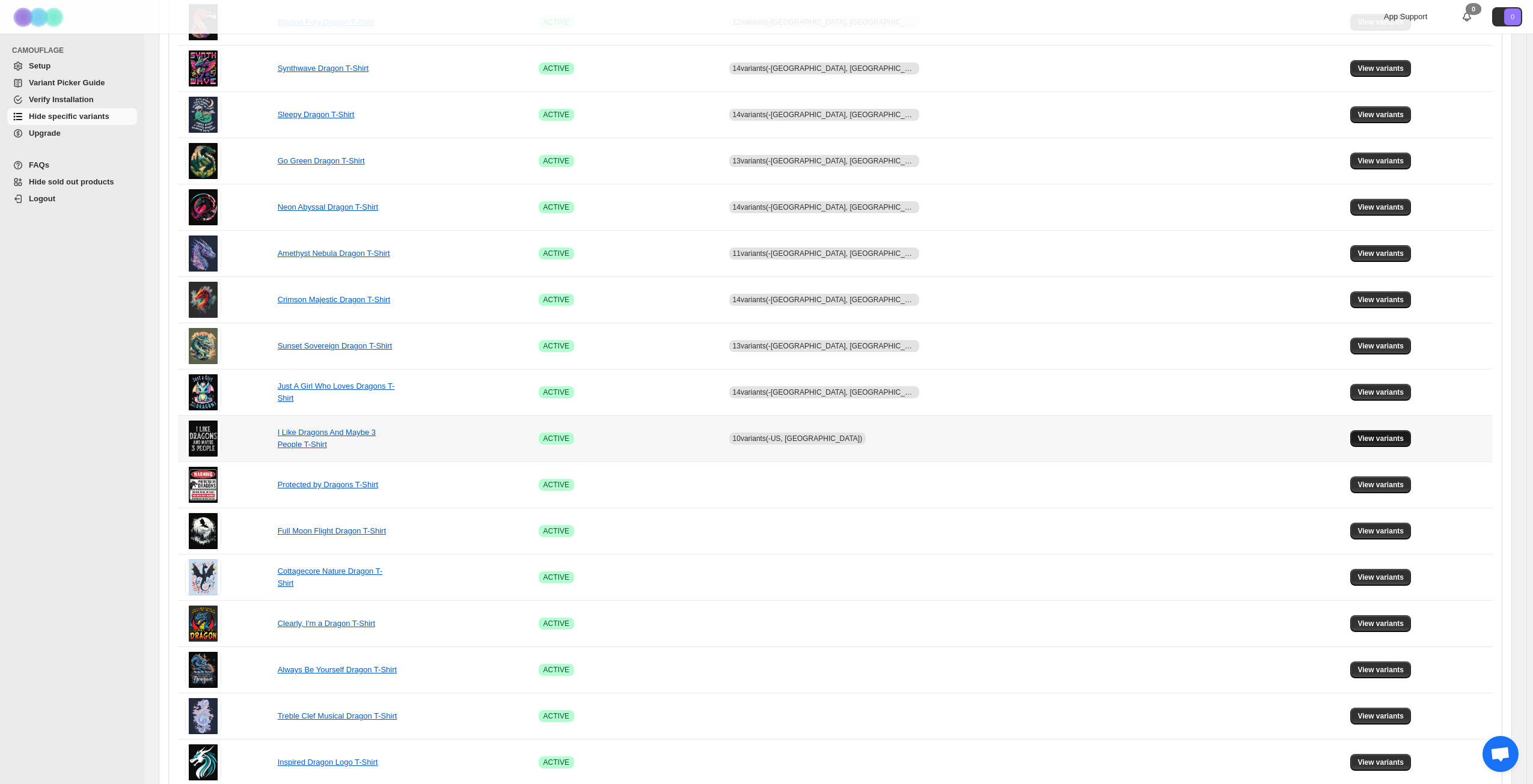
click at [1372, 439] on span "View variants" at bounding box center [1380, 438] width 46 height 10
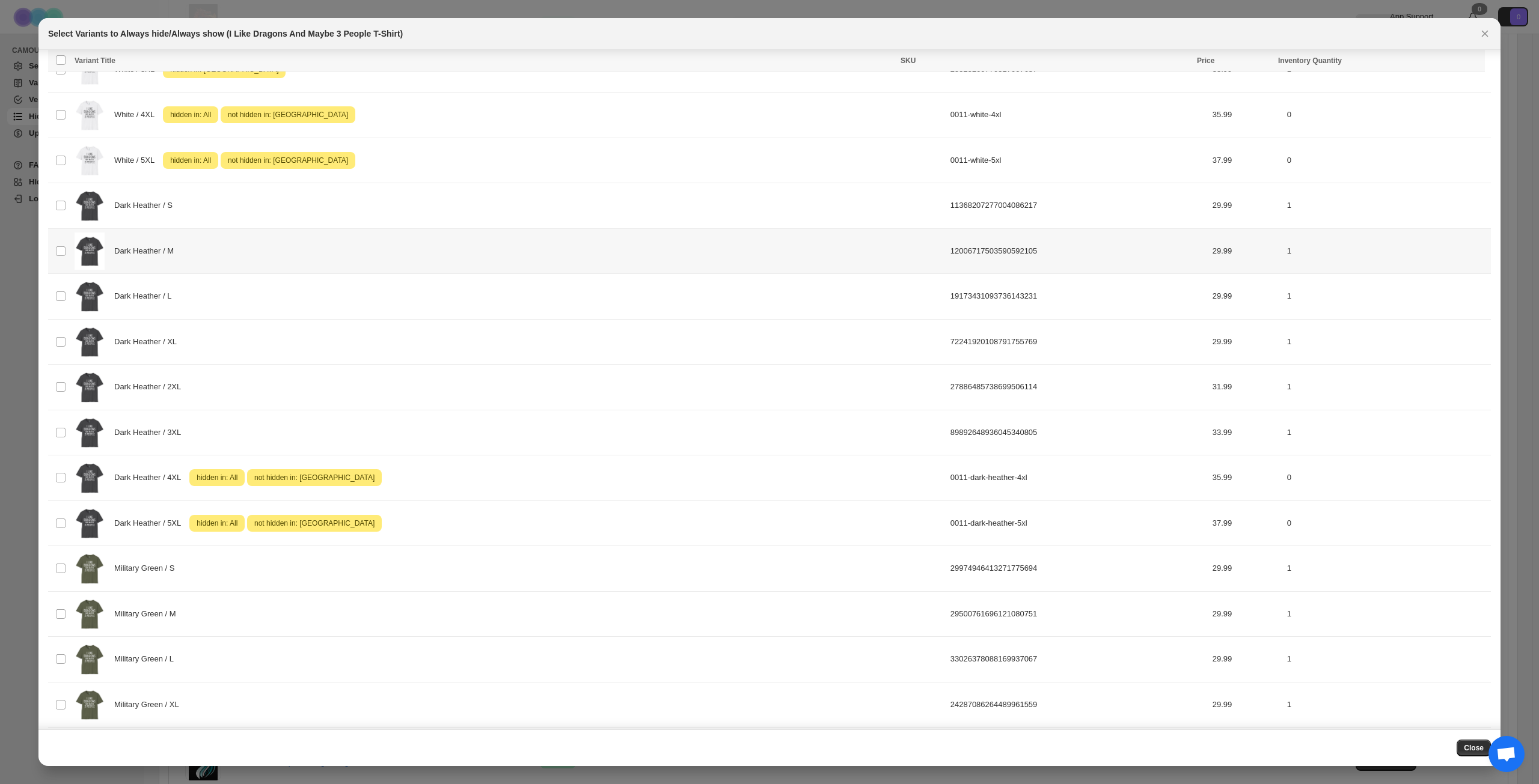
scroll to position [661, 0]
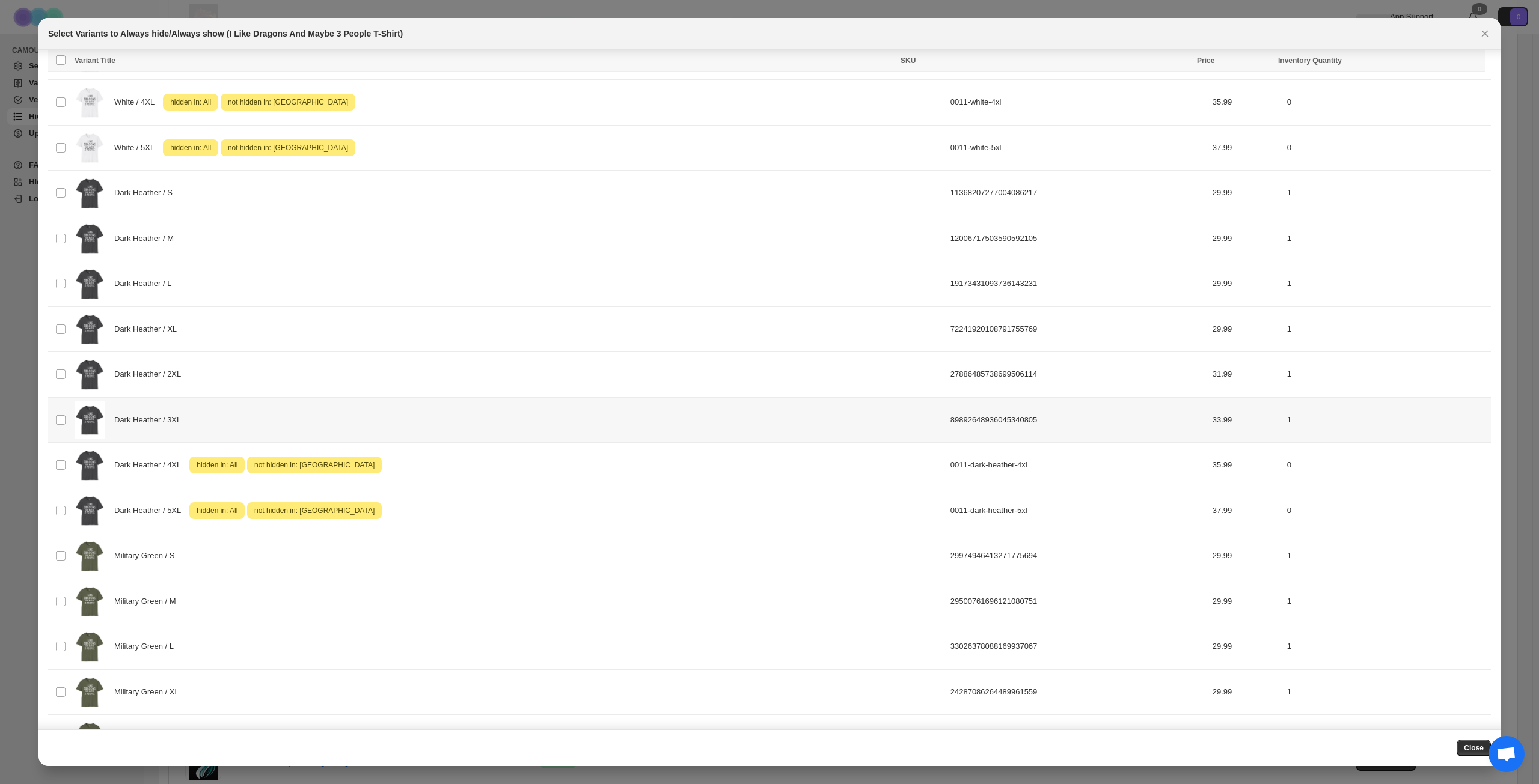
click at [308, 412] on div "Dark Heather / 3XL" at bounding box center [508, 420] width 869 height 38
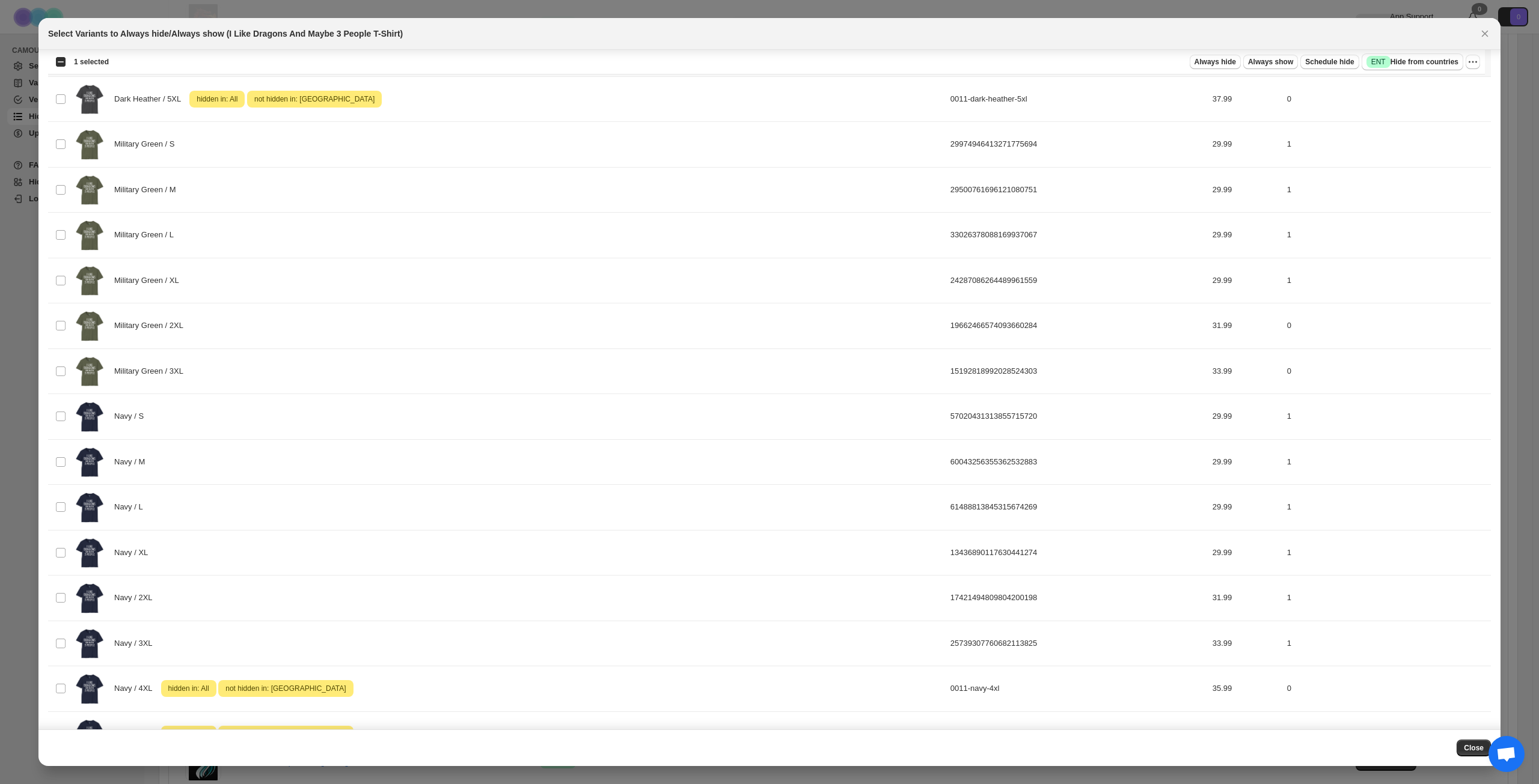
scroll to position [1082, 0]
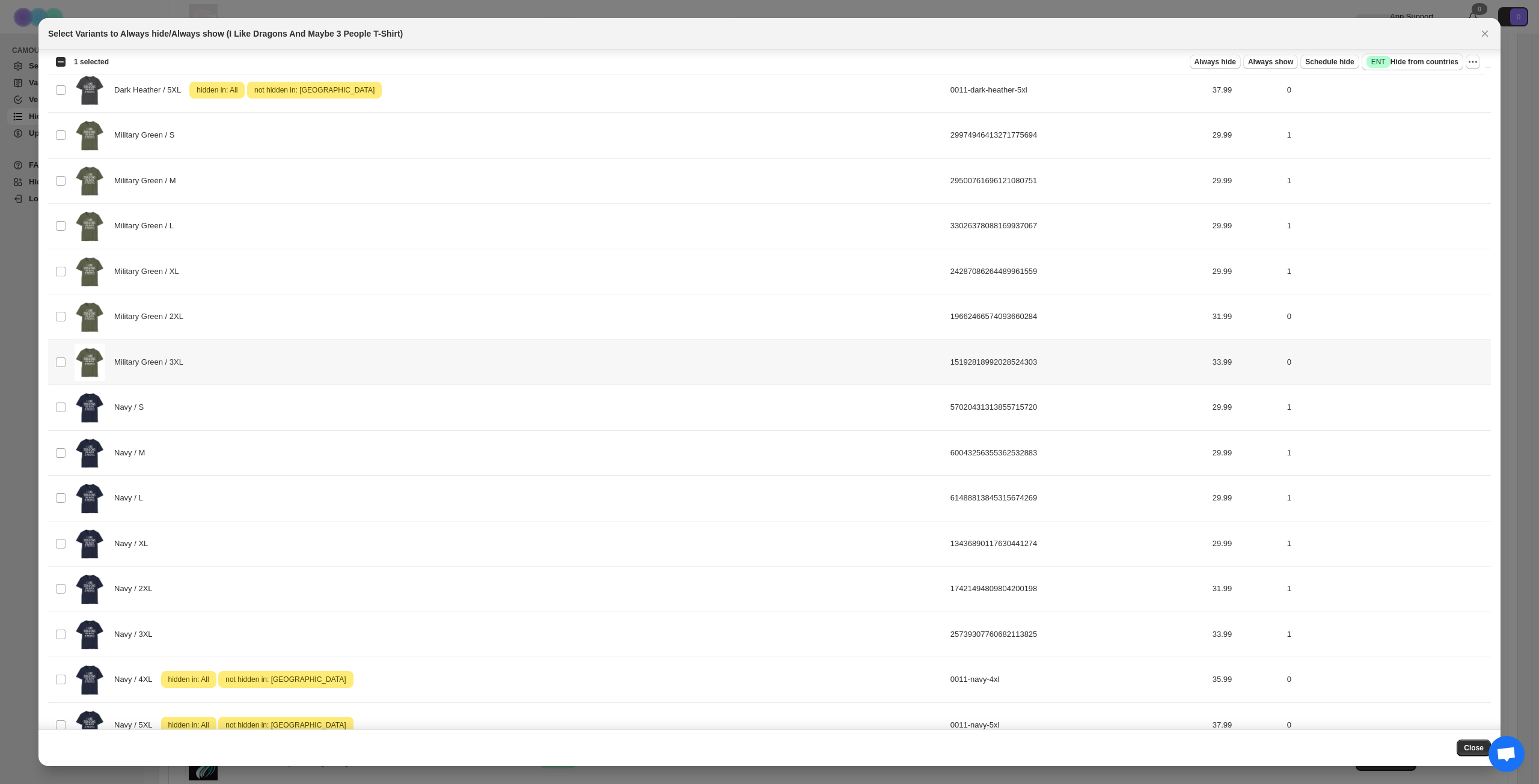
click at [473, 364] on div "Military Green / 3XL" at bounding box center [508, 363] width 869 height 38
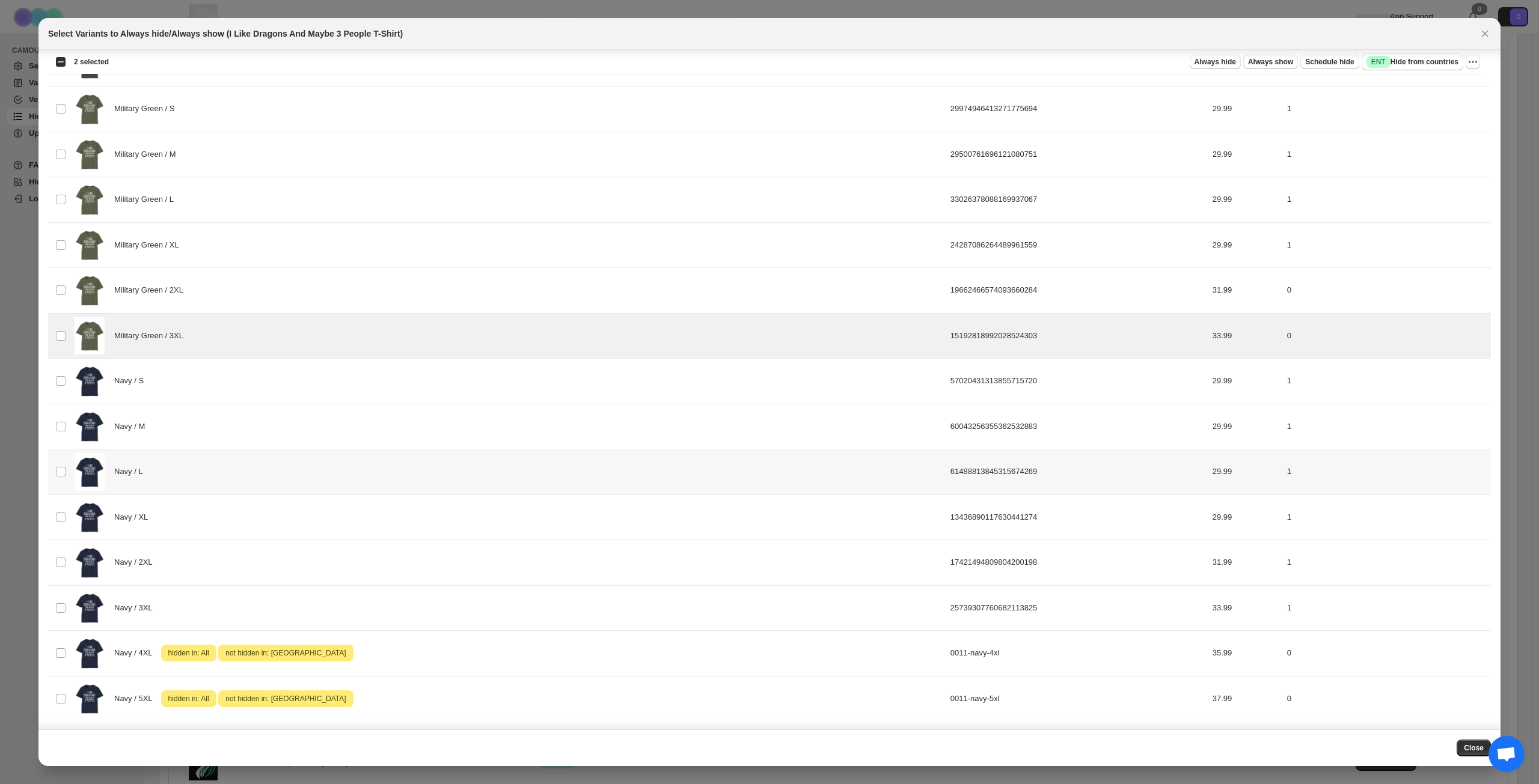
scroll to position [1109, 0]
click at [1418, 60] on span "Success ENT Hide from countries" at bounding box center [1413, 62] width 92 height 12
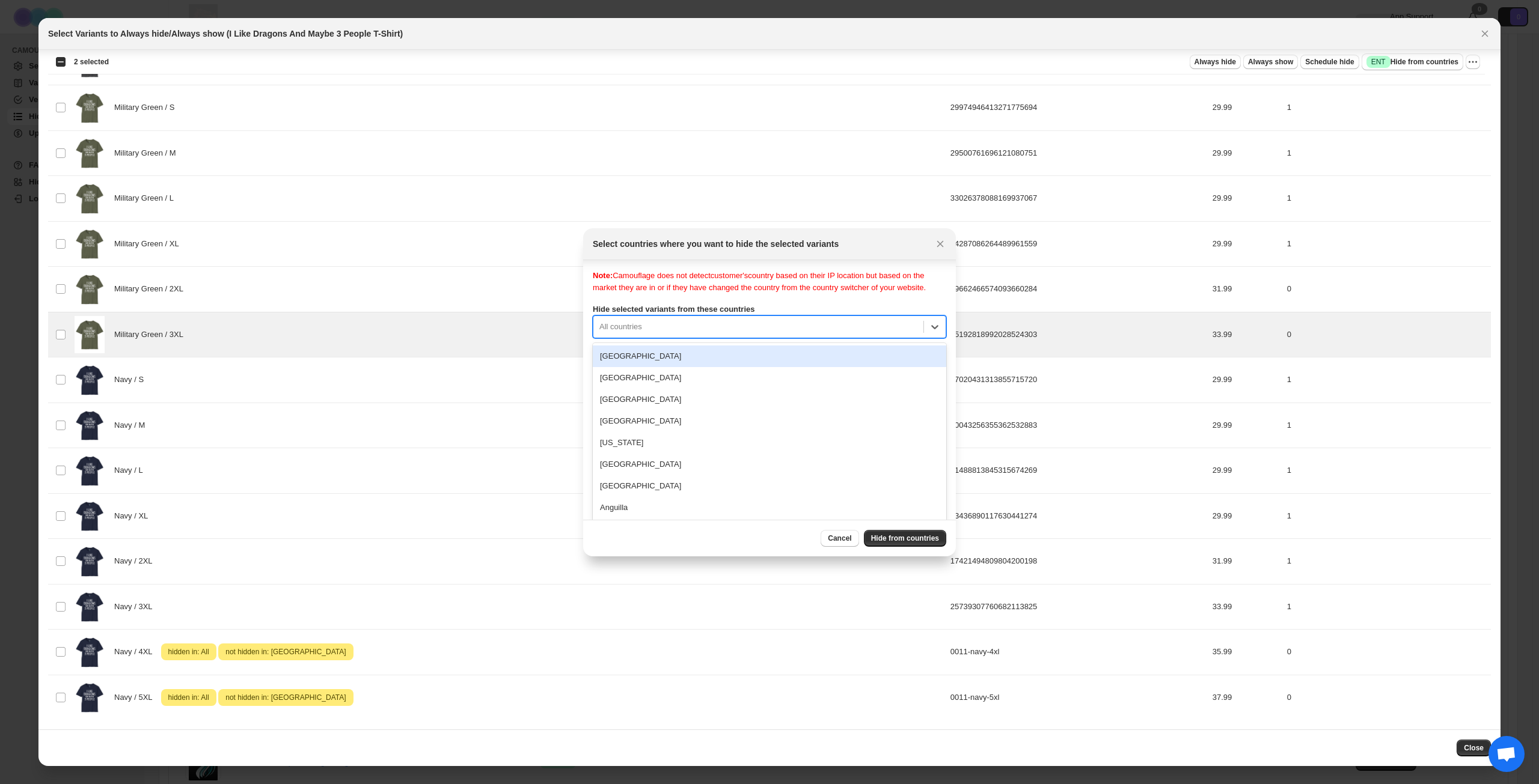
scroll to position [16, 0]
click at [716, 333] on div "All countries" at bounding box center [770, 323] width 354 height 23
type input "***"
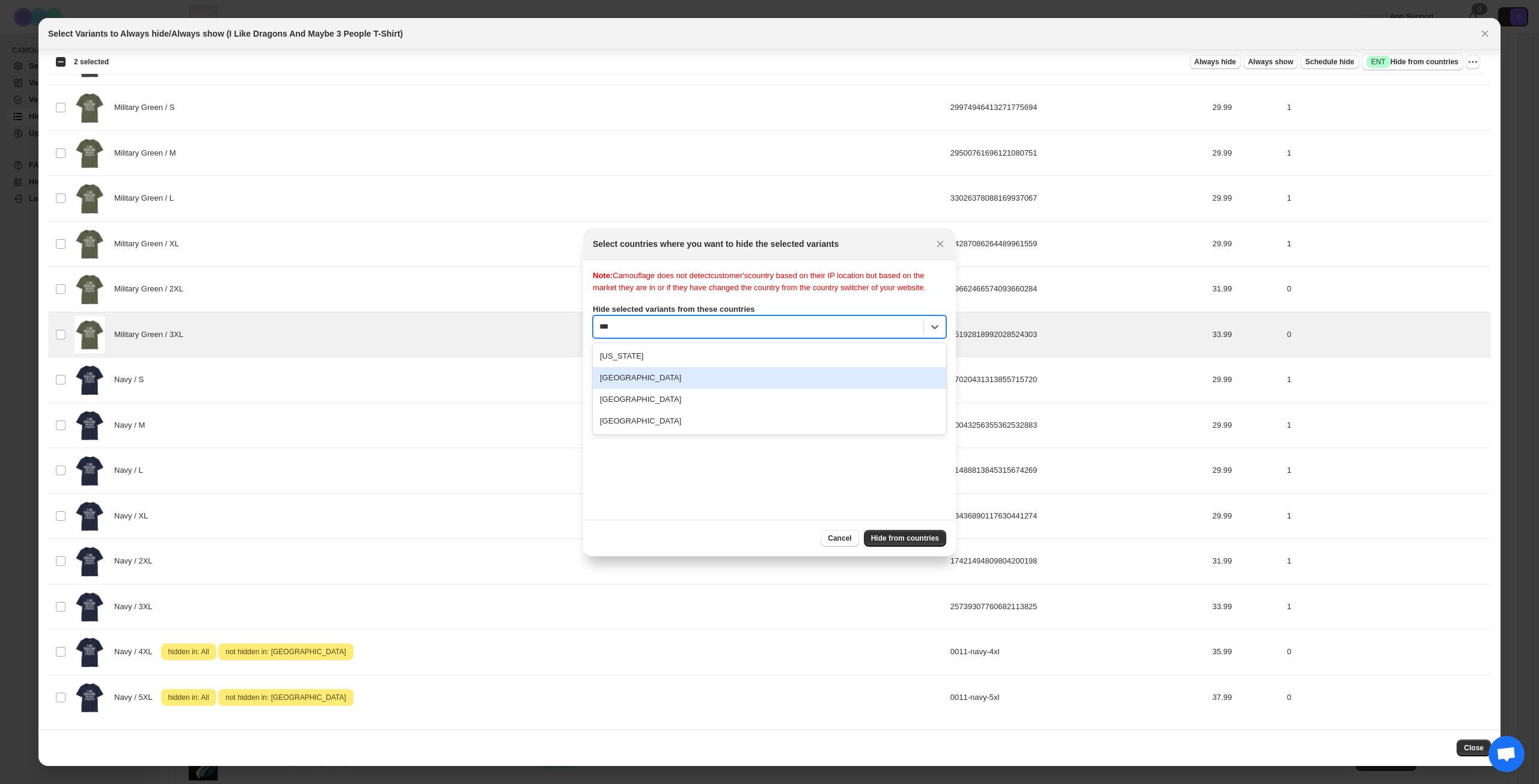
click at [690, 389] on div "[GEOGRAPHIC_DATA]" at bounding box center [770, 377] width 354 height 21
click at [884, 539] on span "Hide from countries" at bounding box center [905, 538] width 68 height 10
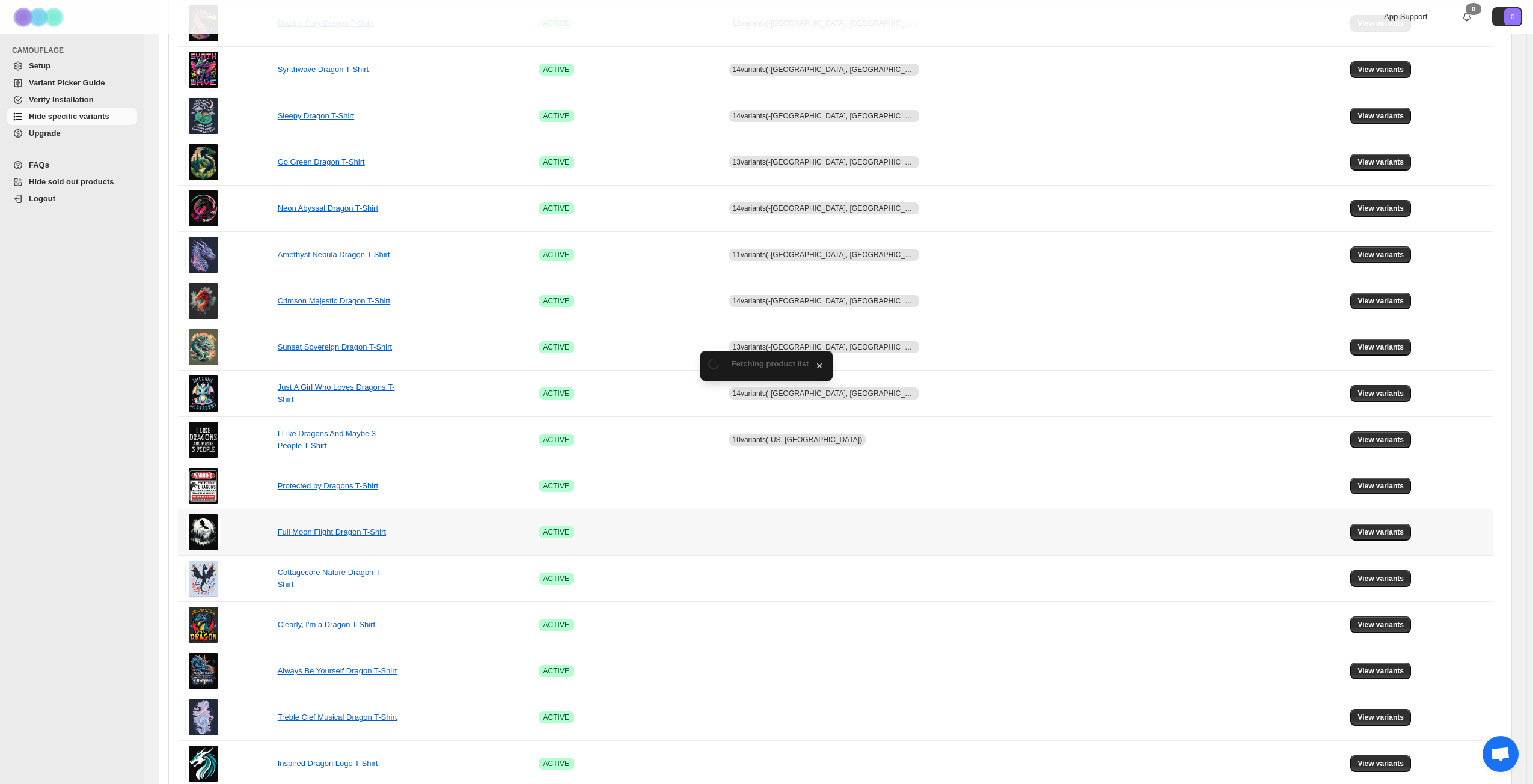
scroll to position [300, 0]
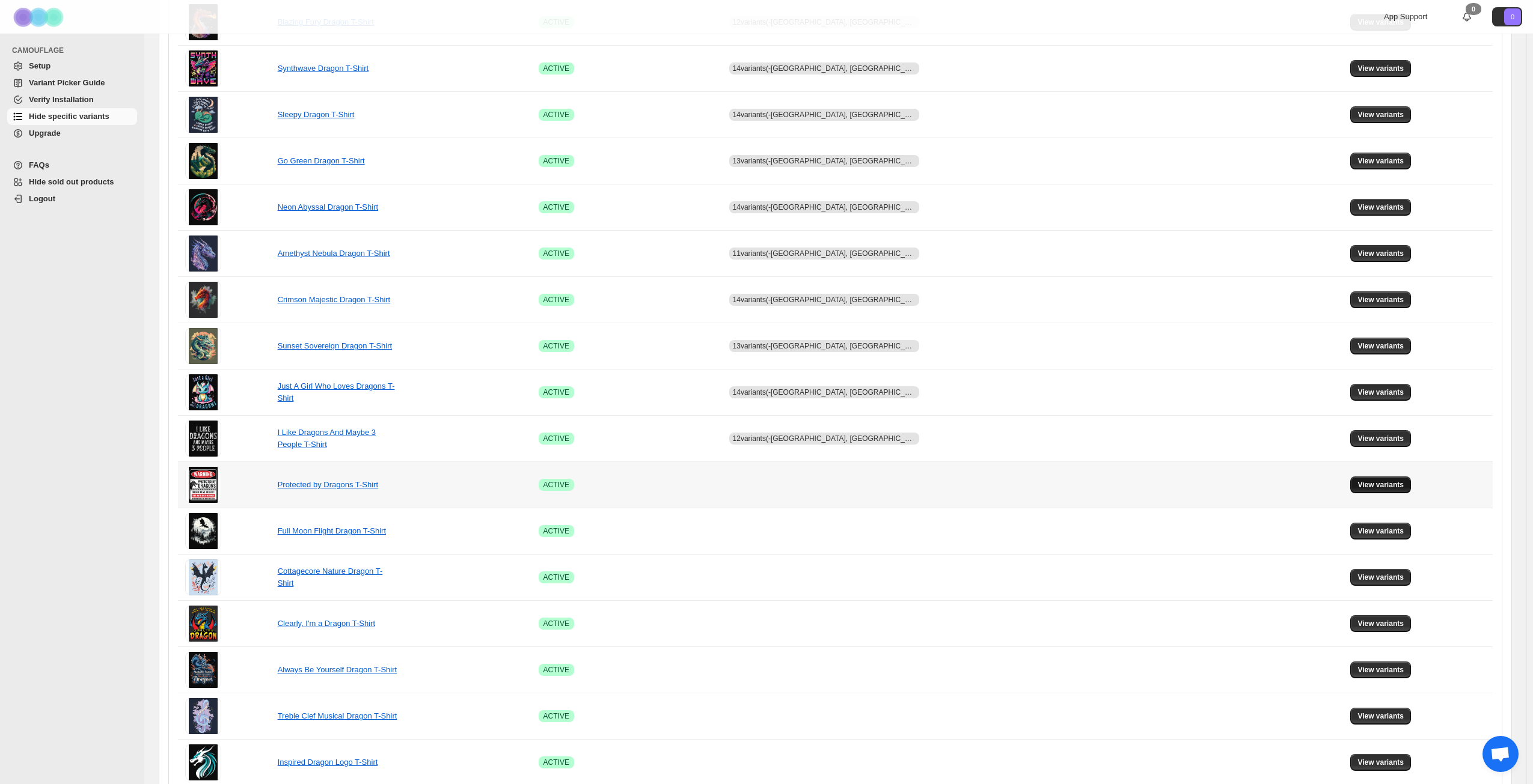
click at [1370, 490] on button "View variants" at bounding box center [1381, 485] width 61 height 17
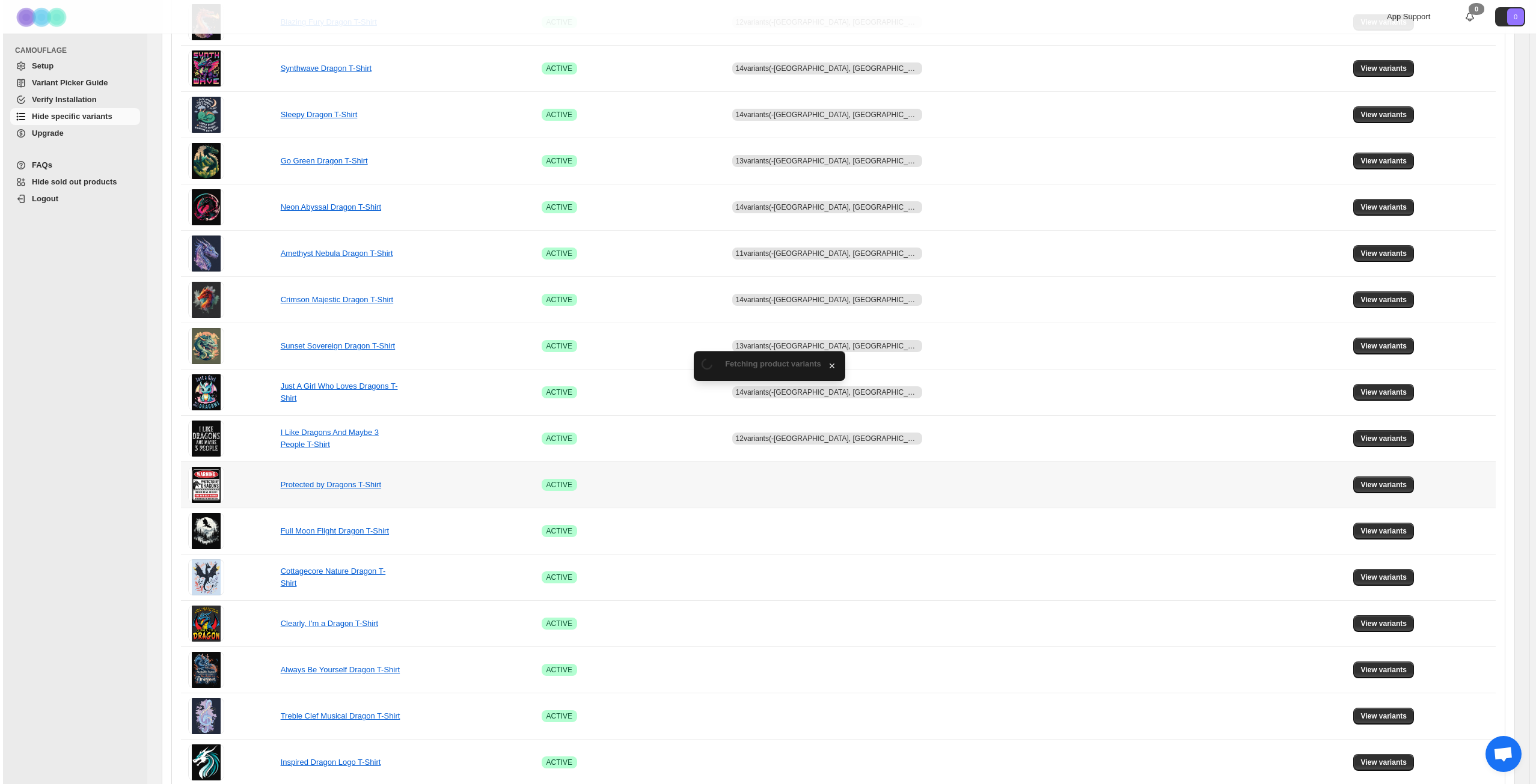
scroll to position [0, 0]
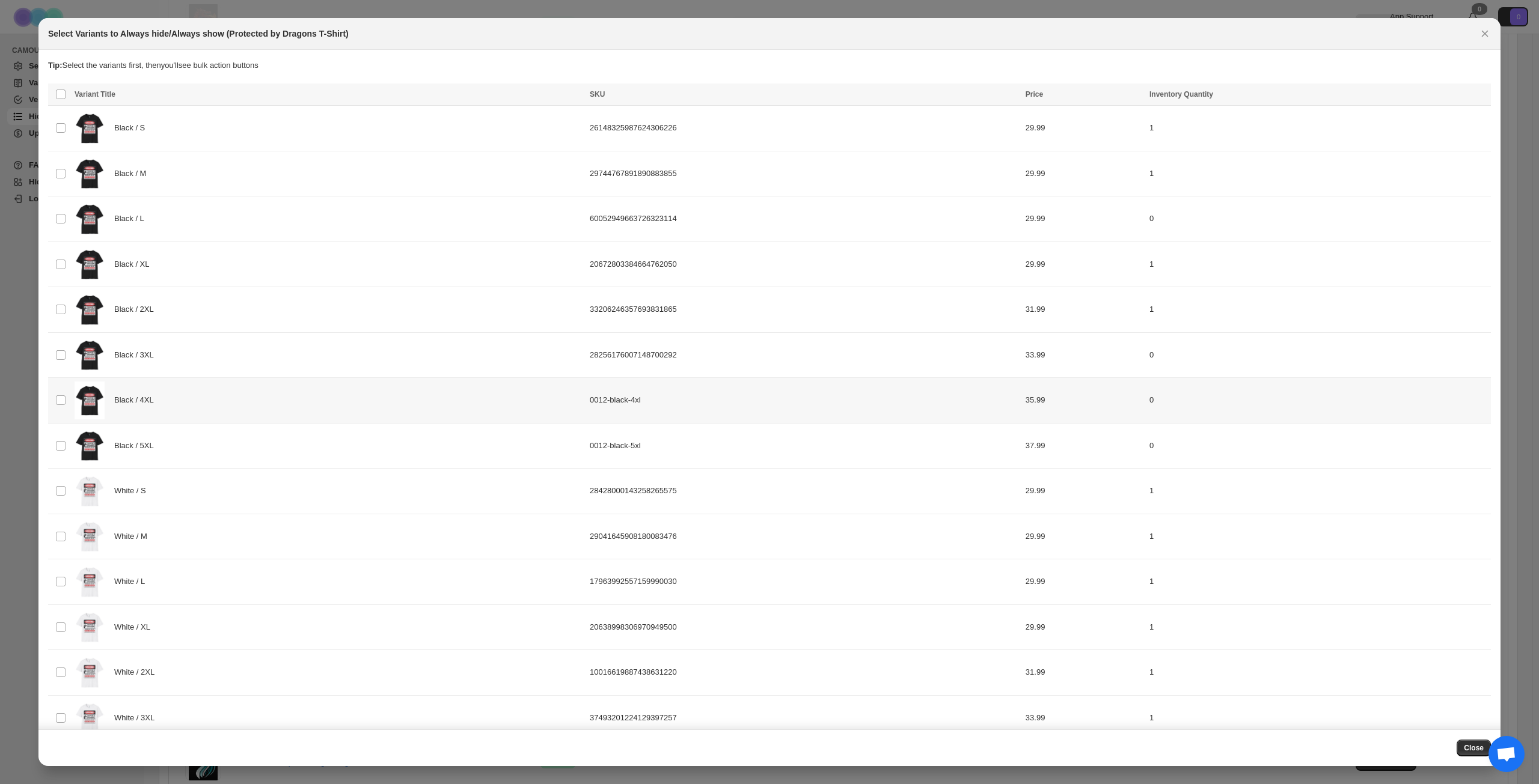
click at [337, 400] on div "Black / 4XL" at bounding box center [328, 400] width 508 height 38
click at [345, 444] on div "Black / 5XL" at bounding box center [328, 446] width 508 height 38
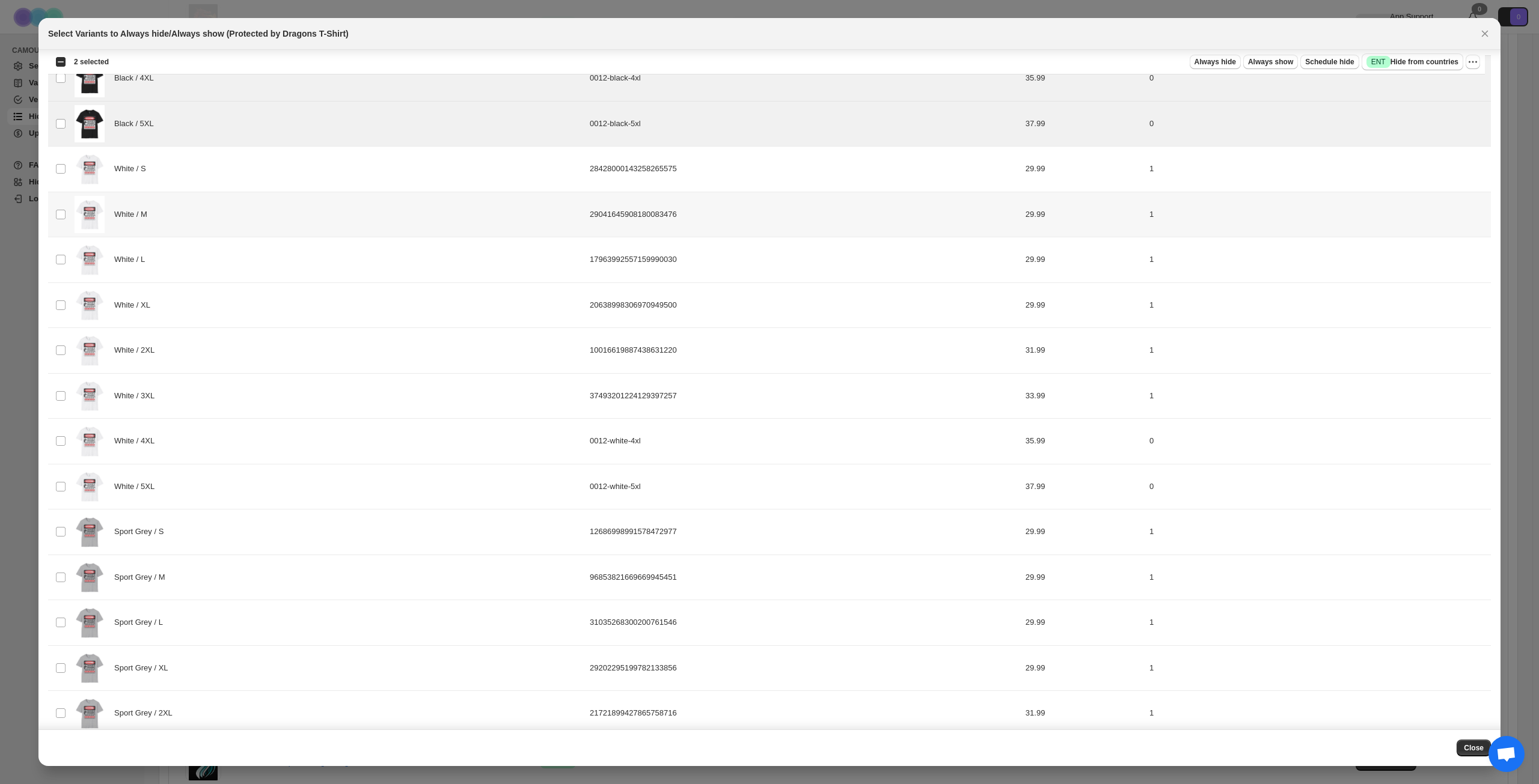
scroll to position [324, 0]
click at [352, 433] on div "White / 4XL" at bounding box center [328, 439] width 508 height 38
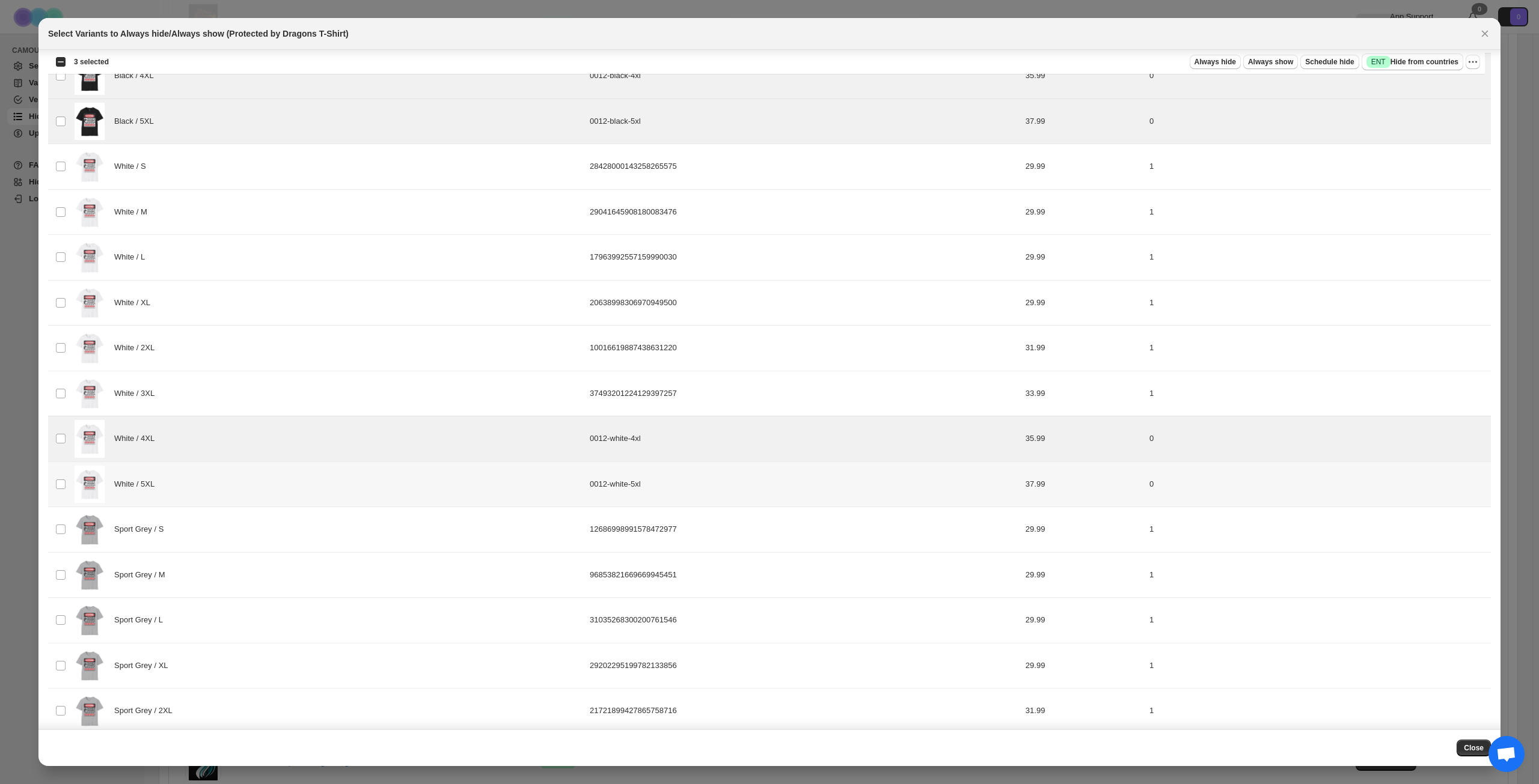
click at [343, 473] on div "White / 5XL" at bounding box center [328, 484] width 508 height 38
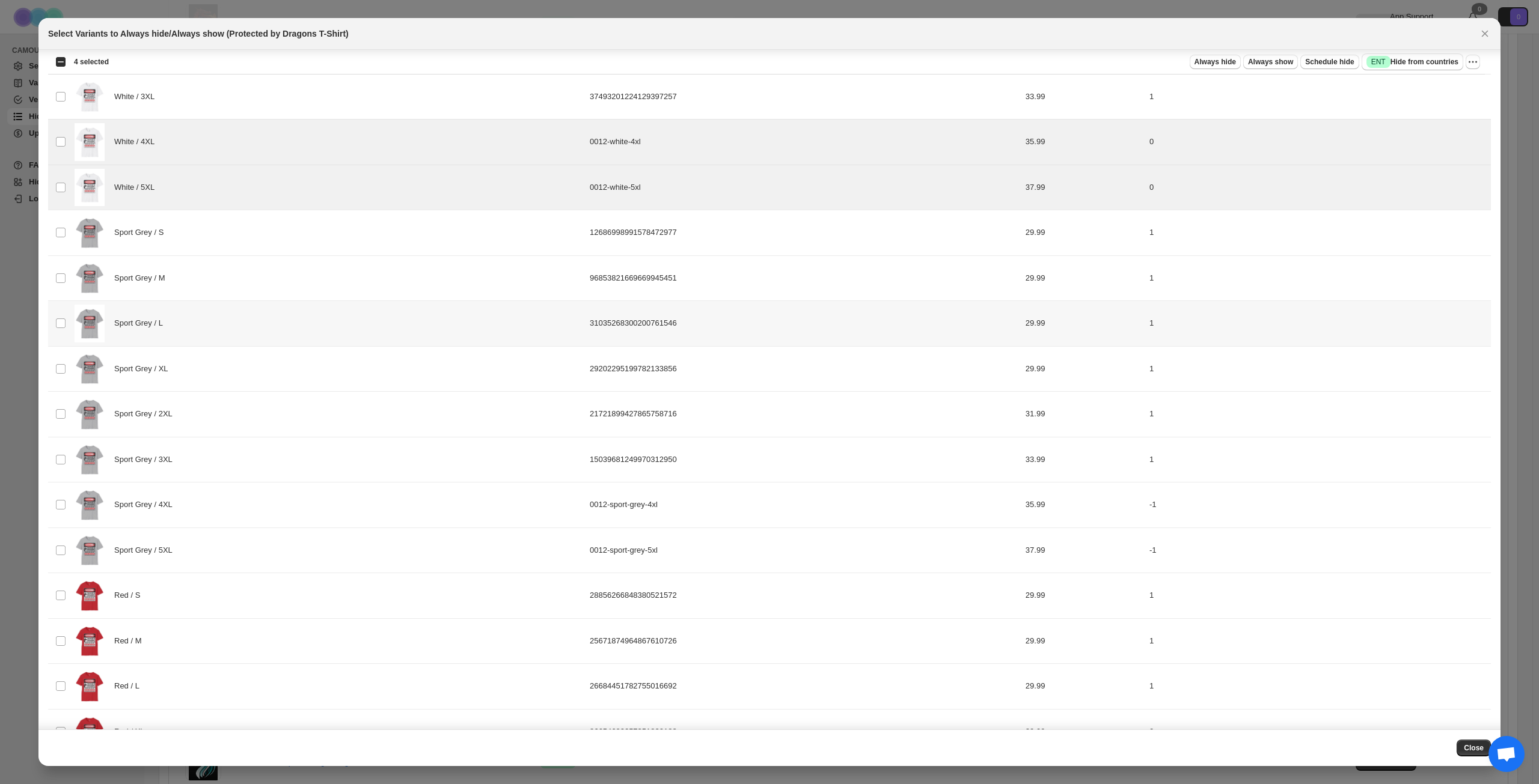
scroll to position [625, 0]
click at [337, 503] on div "Sport Grey / 4XL" at bounding box center [328, 501] width 508 height 38
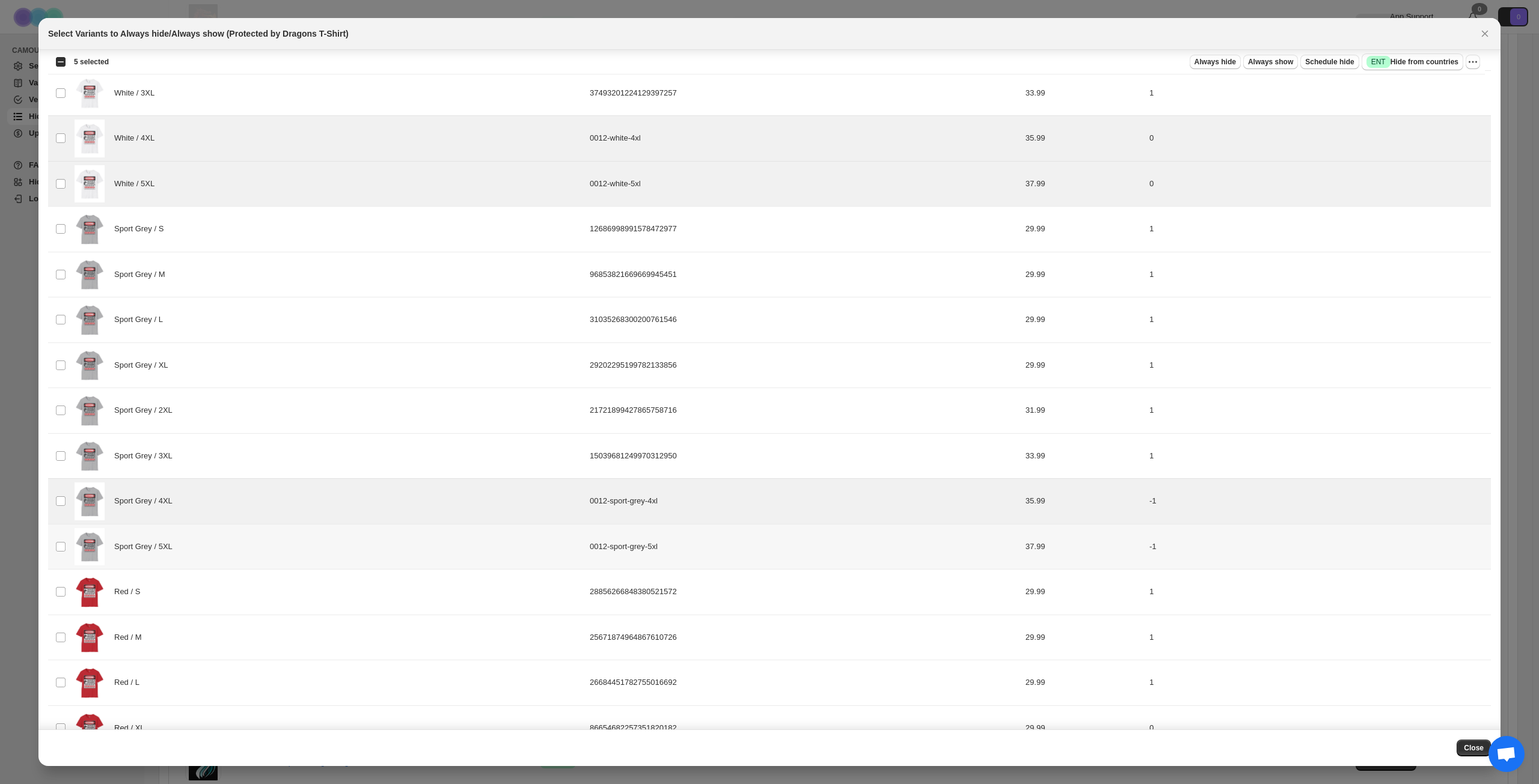
click at [335, 532] on div "Sport Grey / 5XL" at bounding box center [328, 547] width 508 height 38
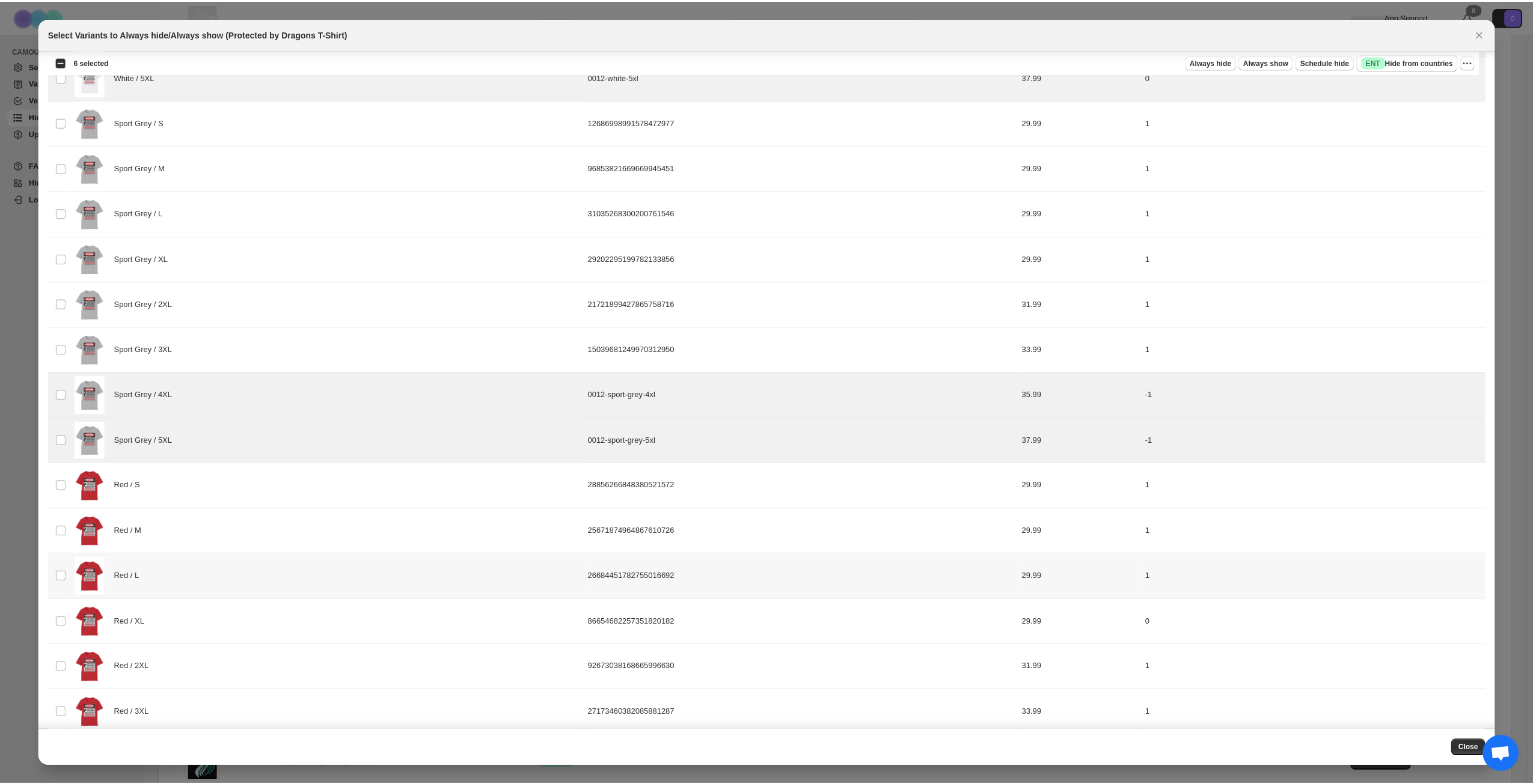
scroll to position [837, 0]
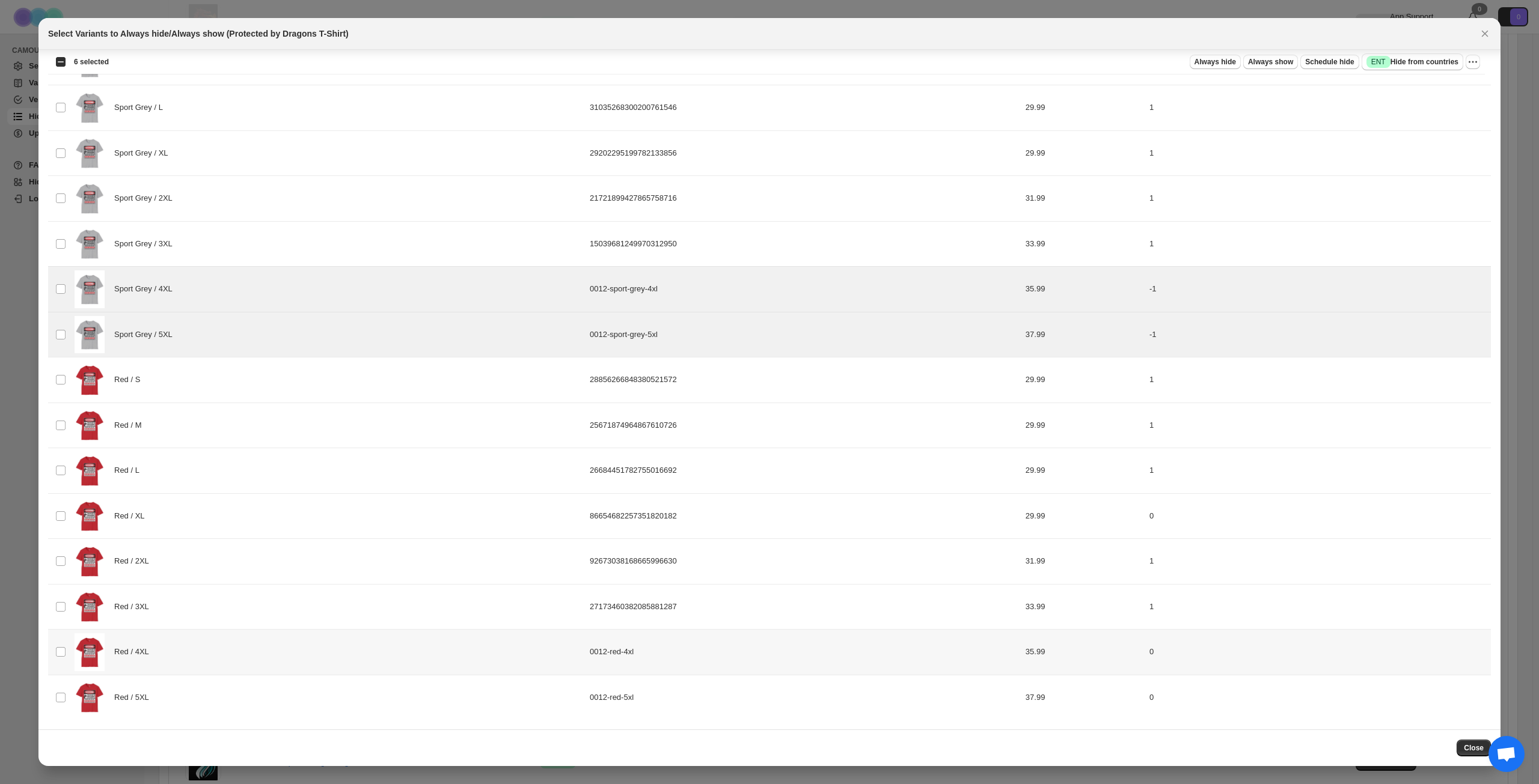
click at [312, 655] on div "Red / 4XL" at bounding box center [328, 652] width 508 height 38
click at [314, 693] on div "Red / 5XL" at bounding box center [328, 698] width 508 height 38
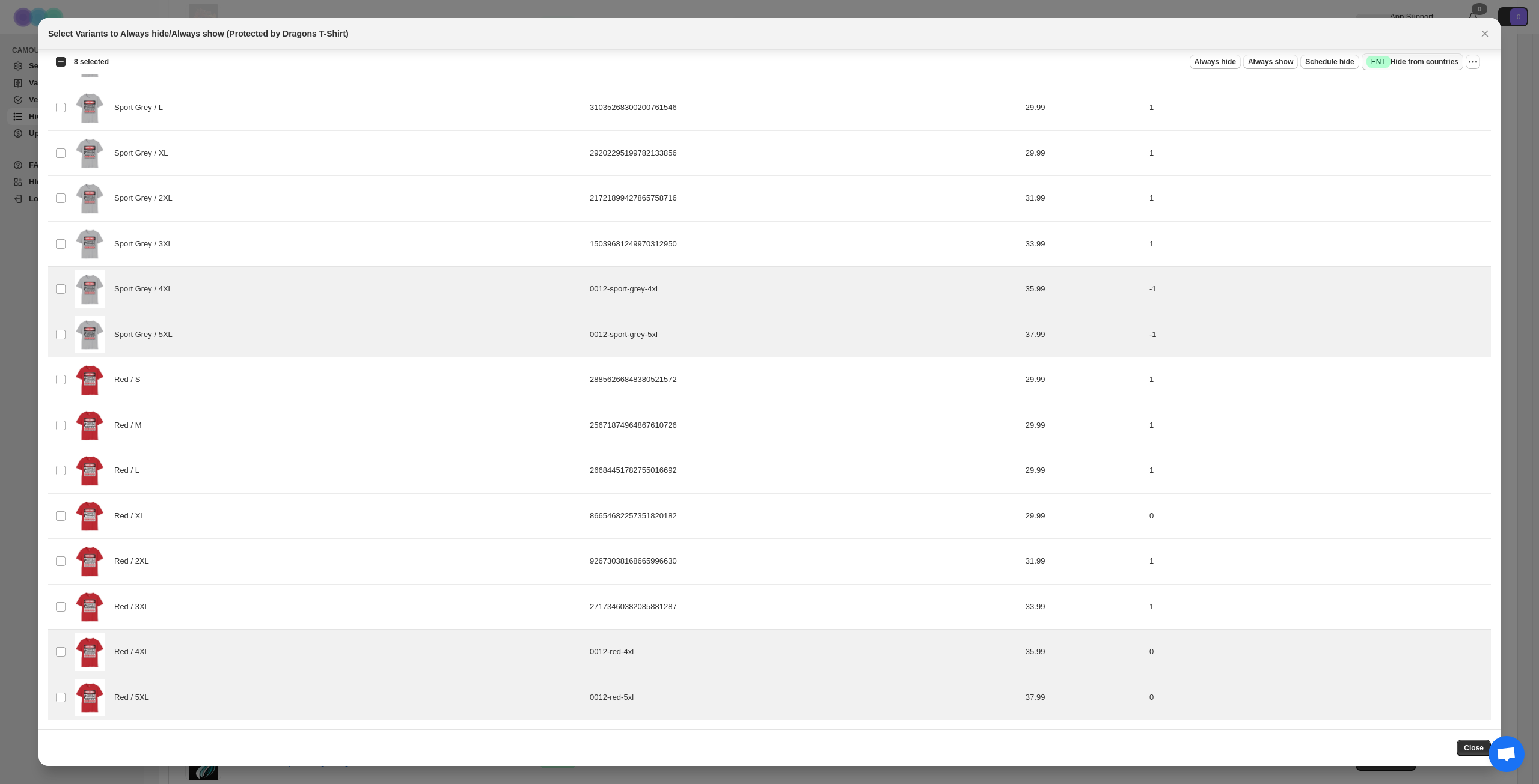
click at [1420, 66] on span "Success ENT Hide from countries" at bounding box center [1413, 62] width 92 height 12
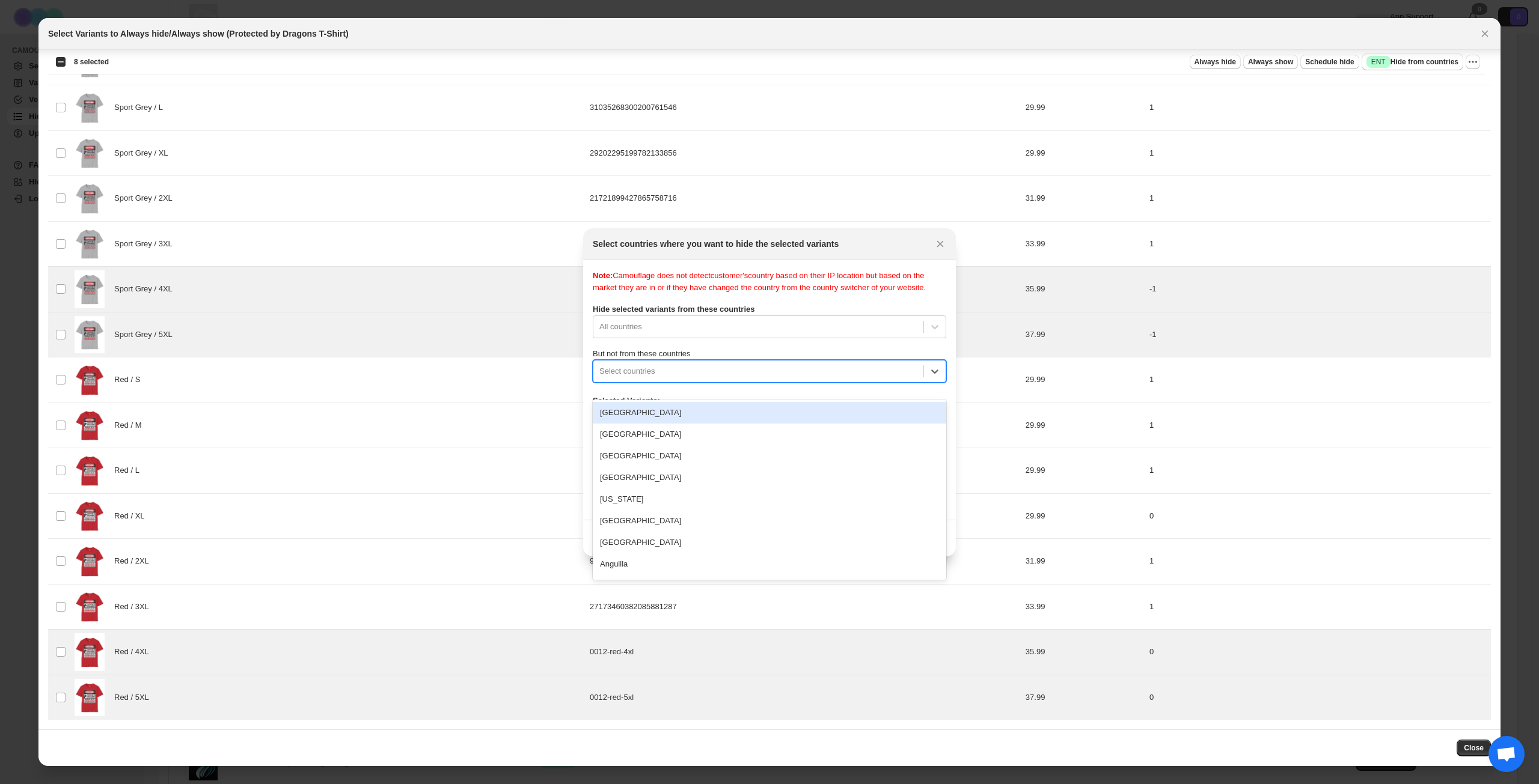
click at [732, 379] on div ":r2h6:" at bounding box center [758, 371] width 318 height 14
type input "****"
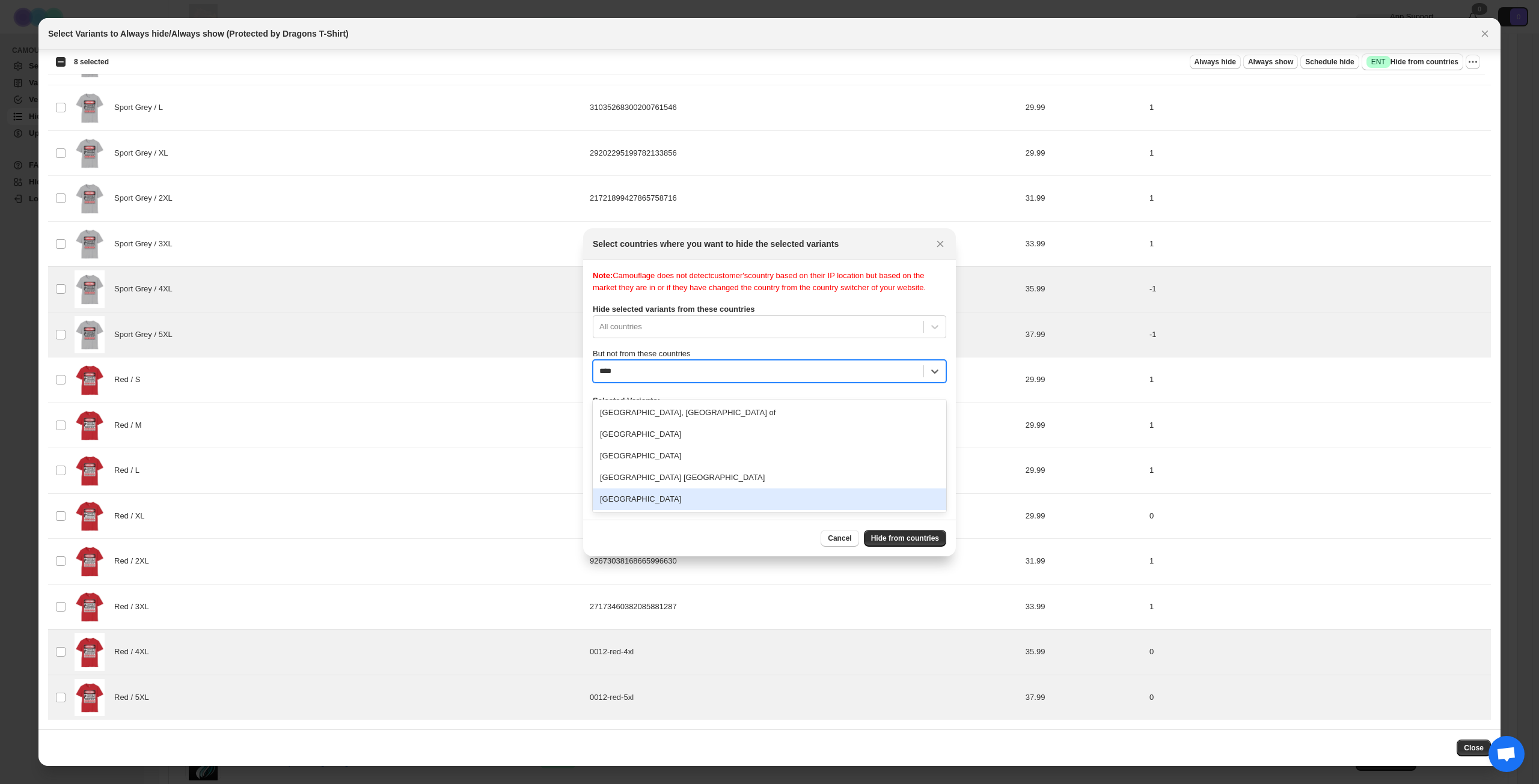
click at [667, 506] on div "[GEOGRAPHIC_DATA]" at bounding box center [770, 499] width 354 height 21
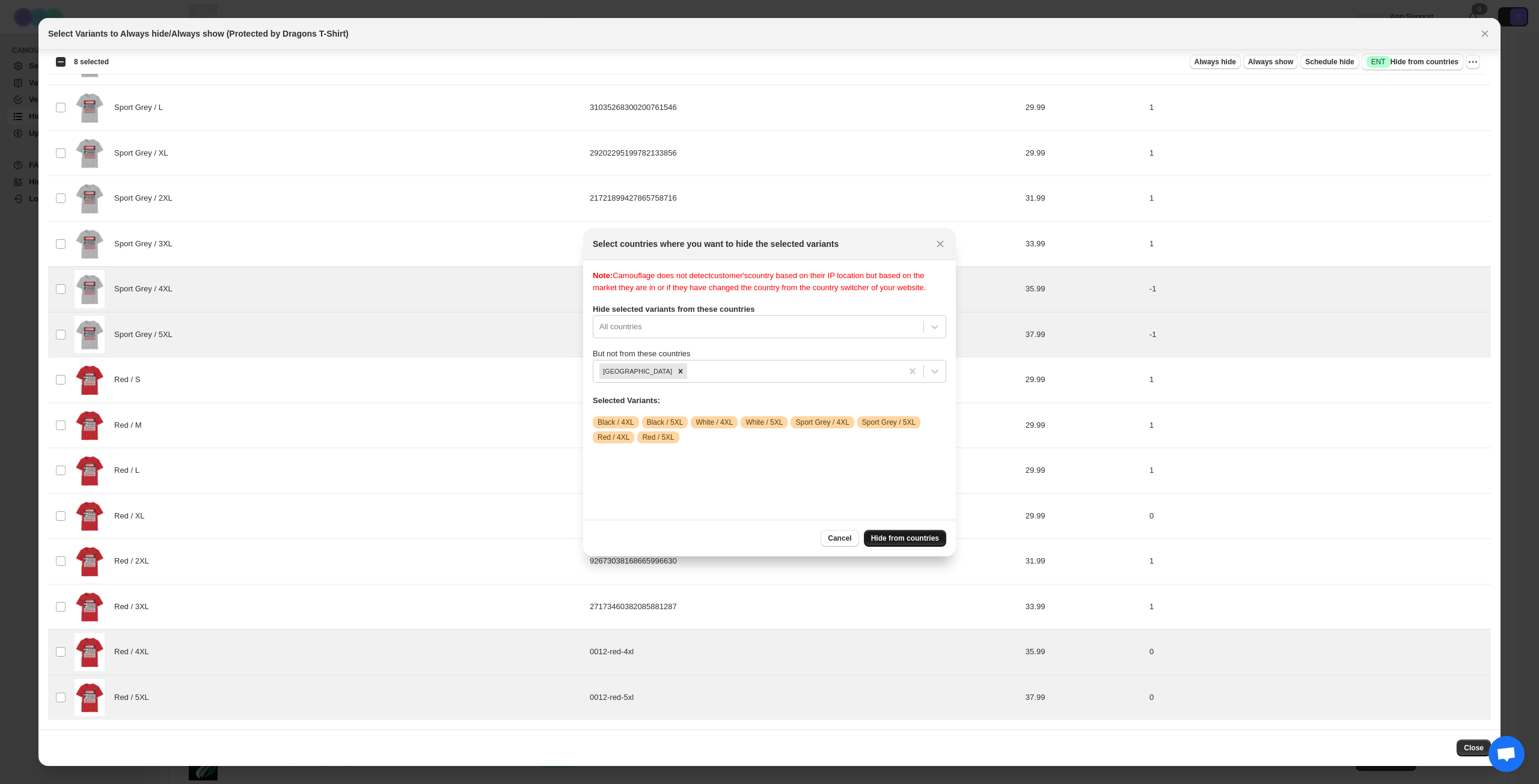
click at [903, 542] on span "Hide from countries" at bounding box center [905, 538] width 68 height 10
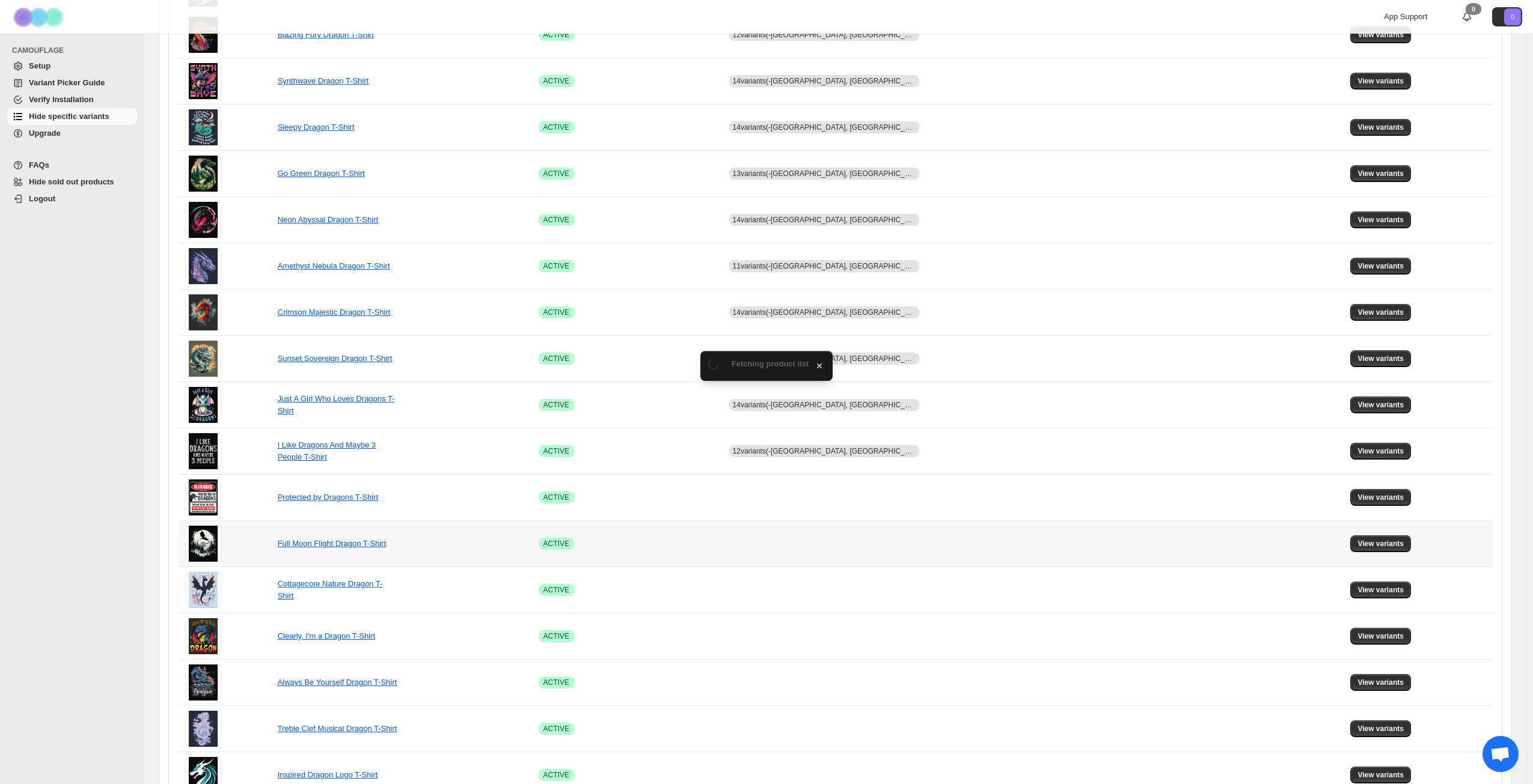
scroll to position [300, 0]
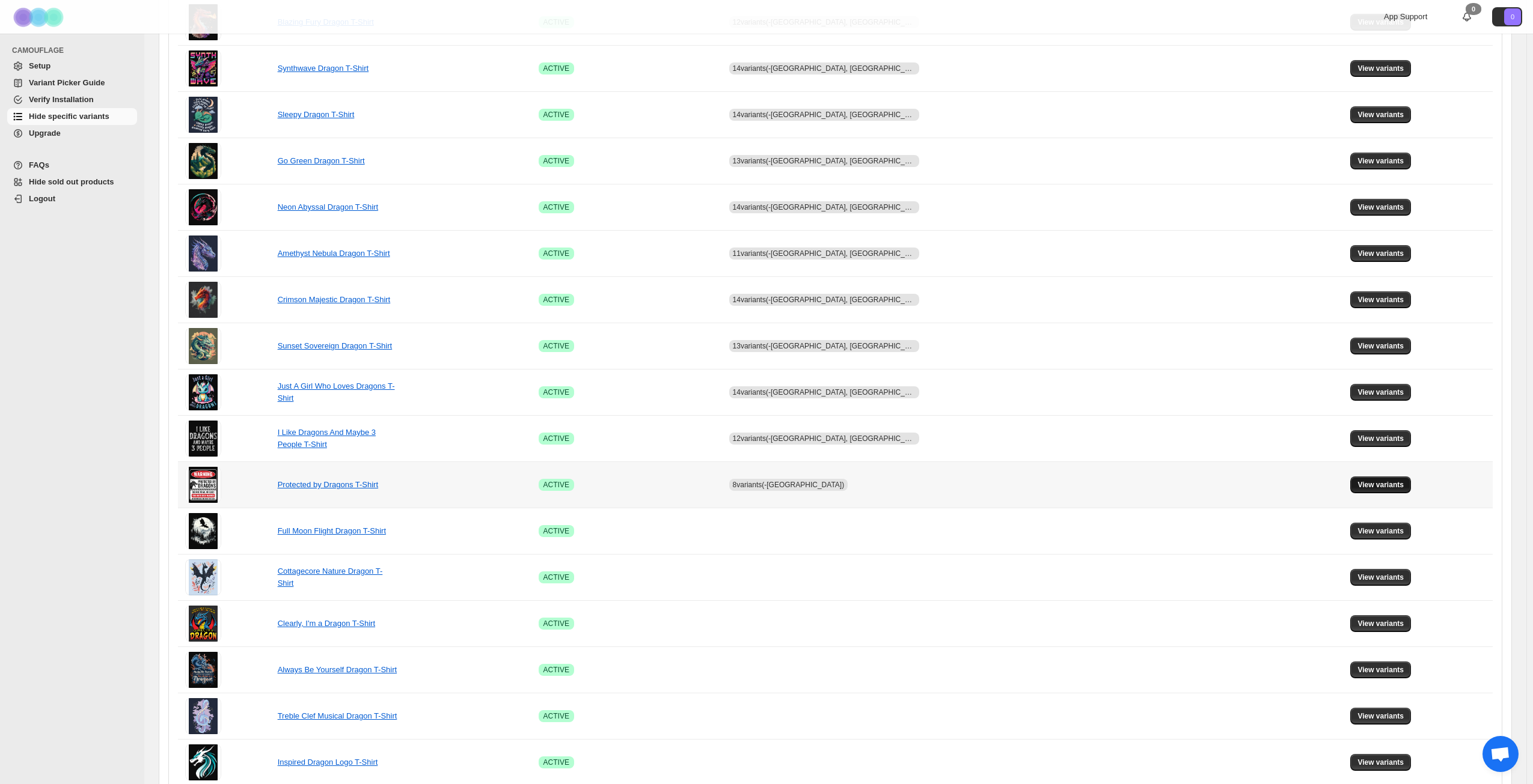
click at [1357, 482] on span "View variants" at bounding box center [1380, 485] width 46 height 10
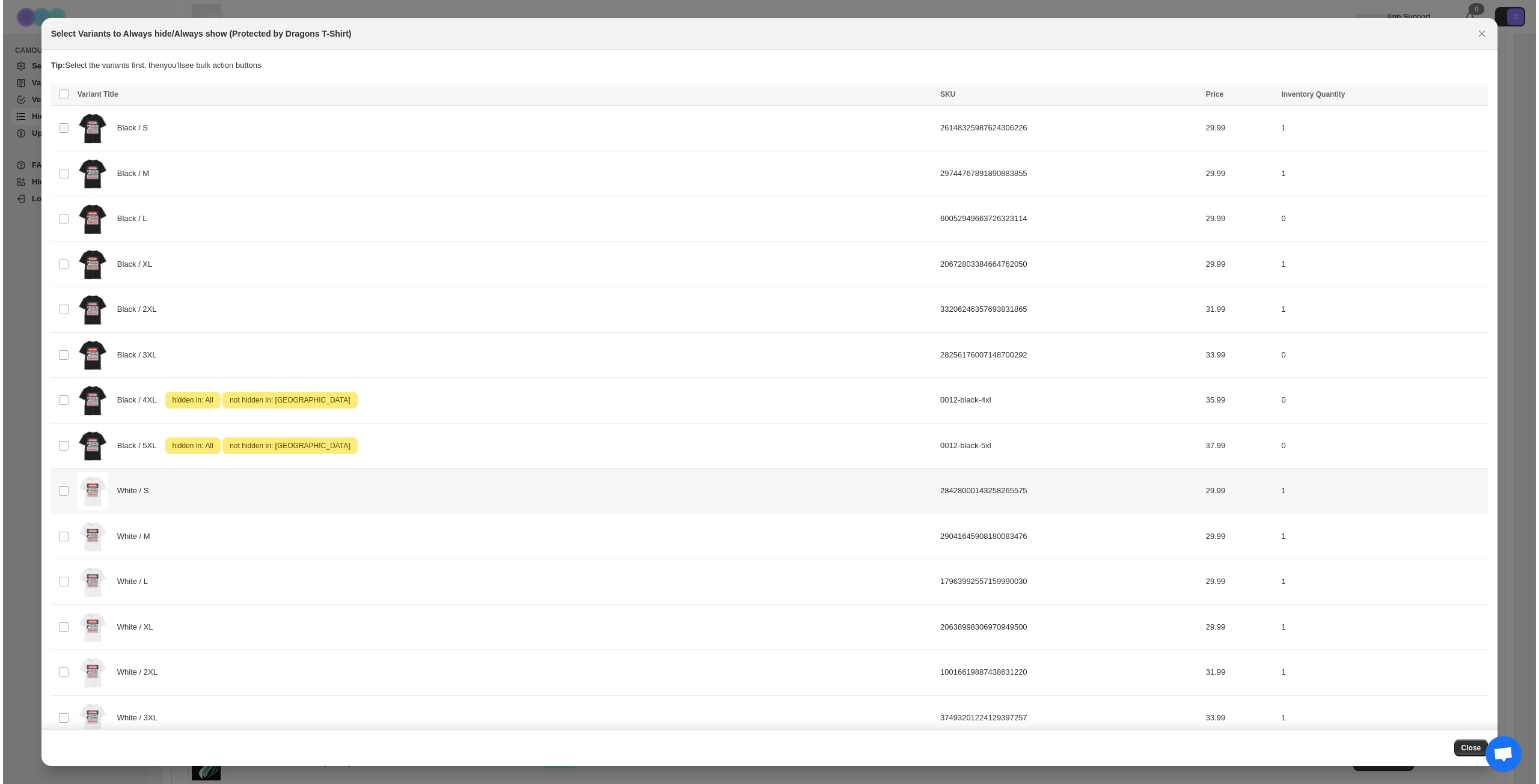
scroll to position [0, 0]
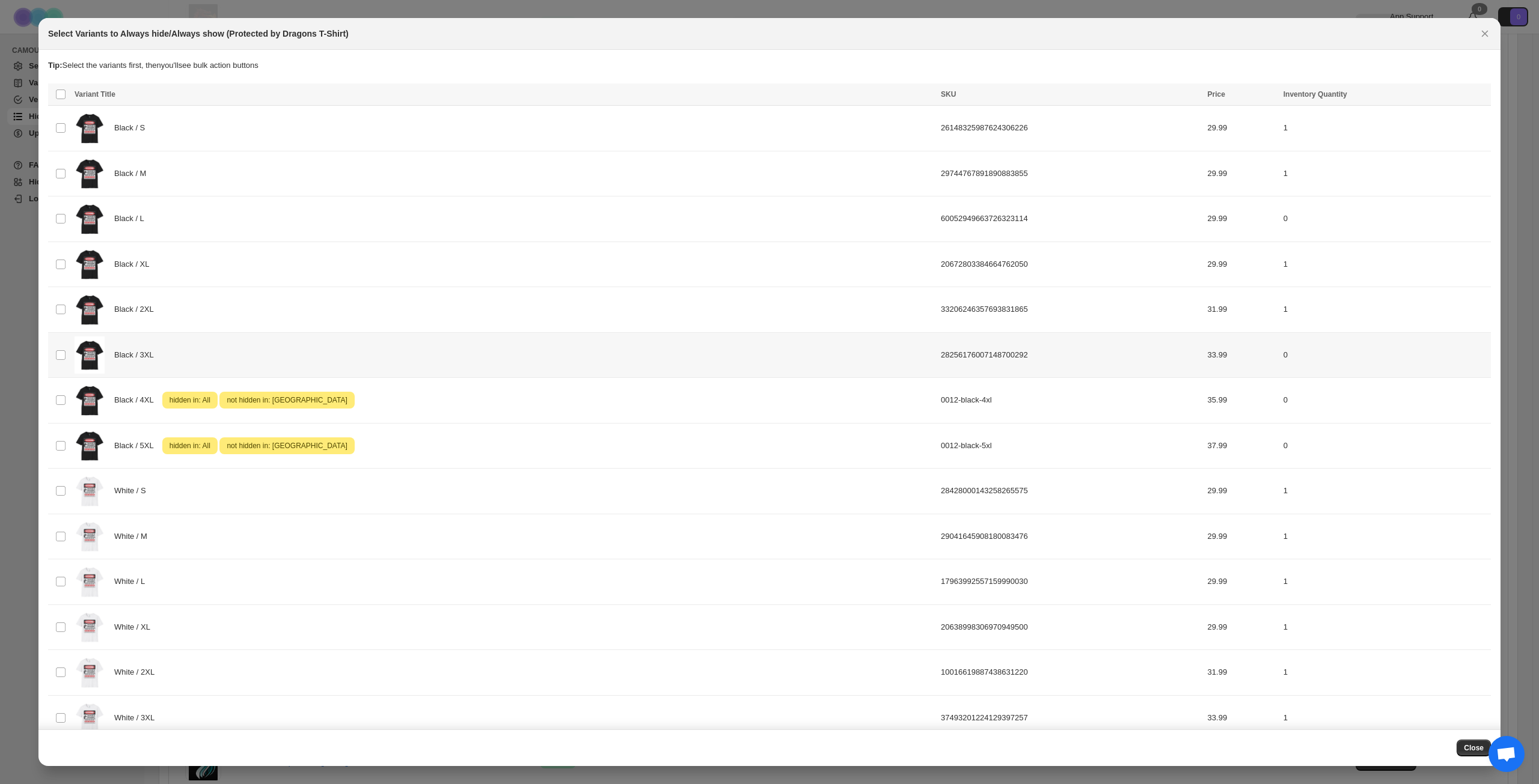
click at [449, 353] on div "Black / 3XL" at bounding box center [504, 355] width 859 height 38
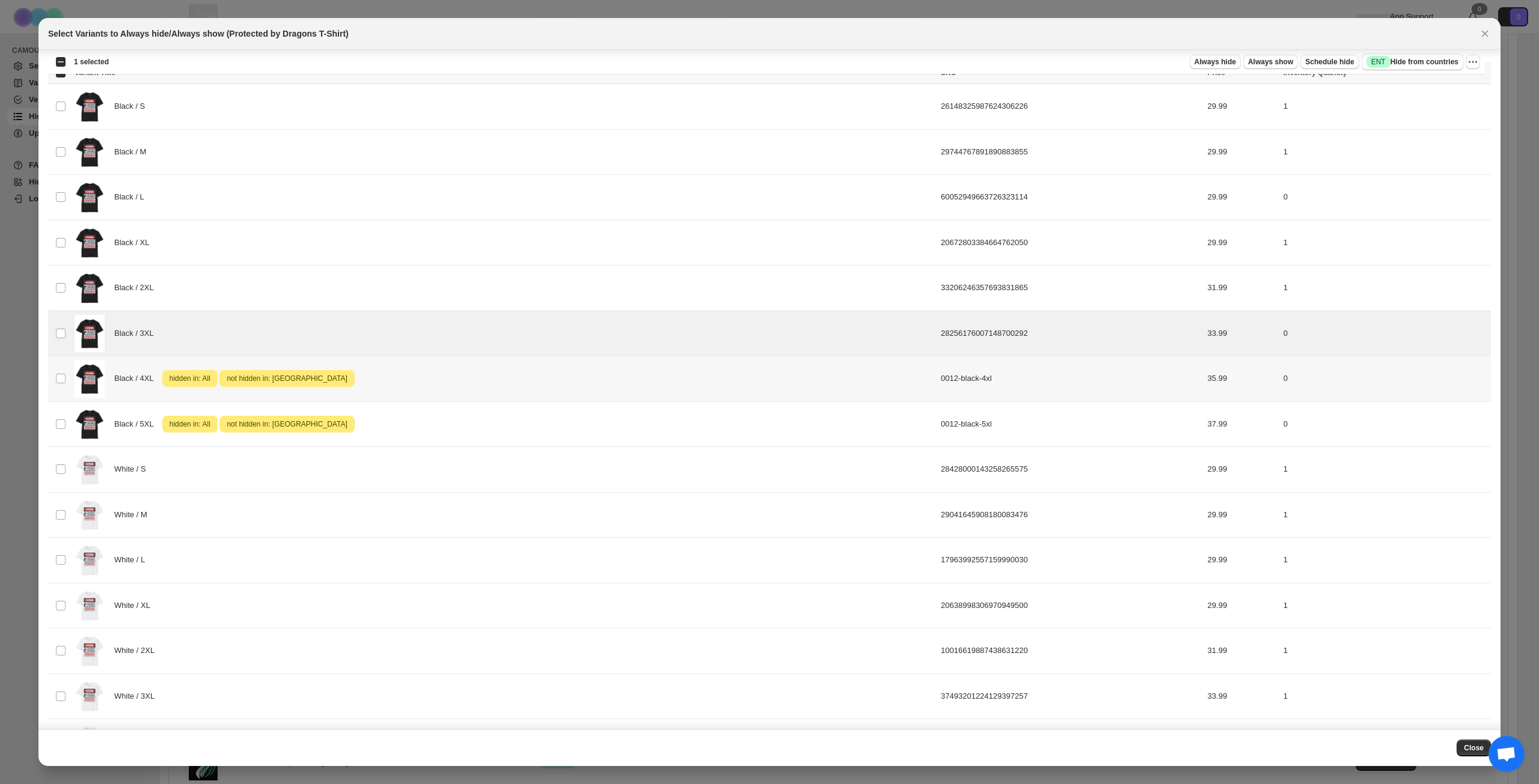
scroll to position [60, 0]
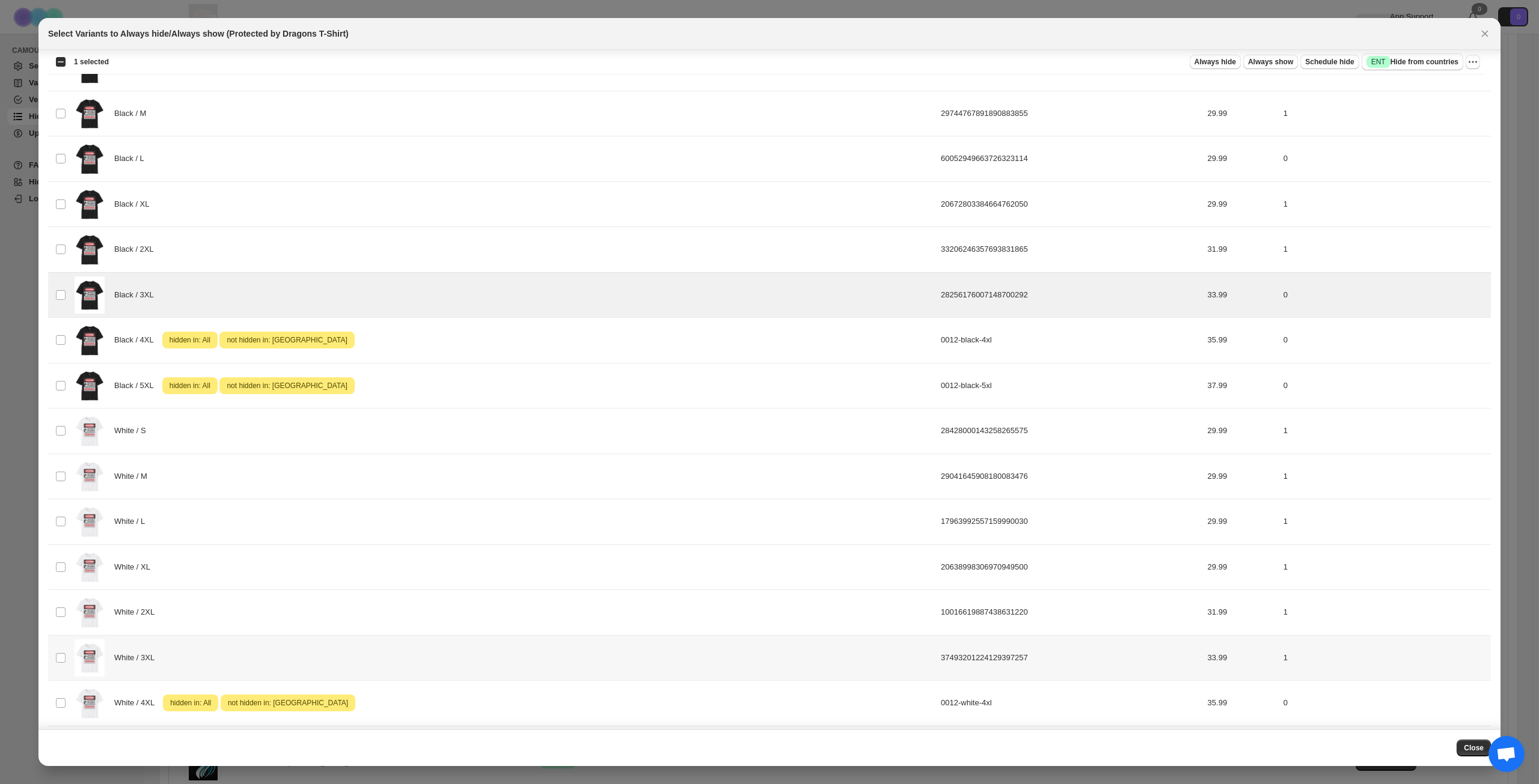
click at [439, 651] on div "White / 3XL" at bounding box center [504, 658] width 859 height 38
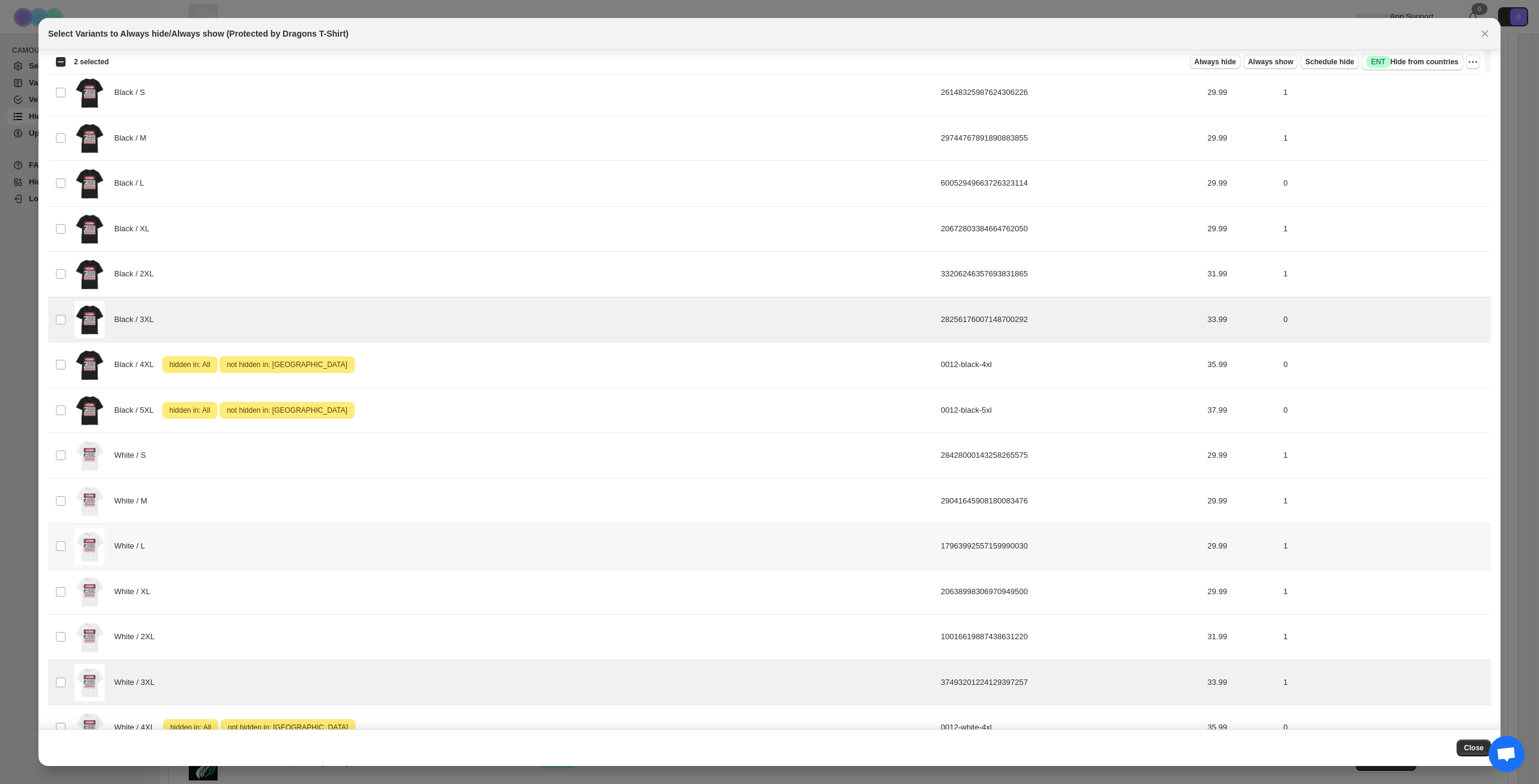
scroll to position [0, 0]
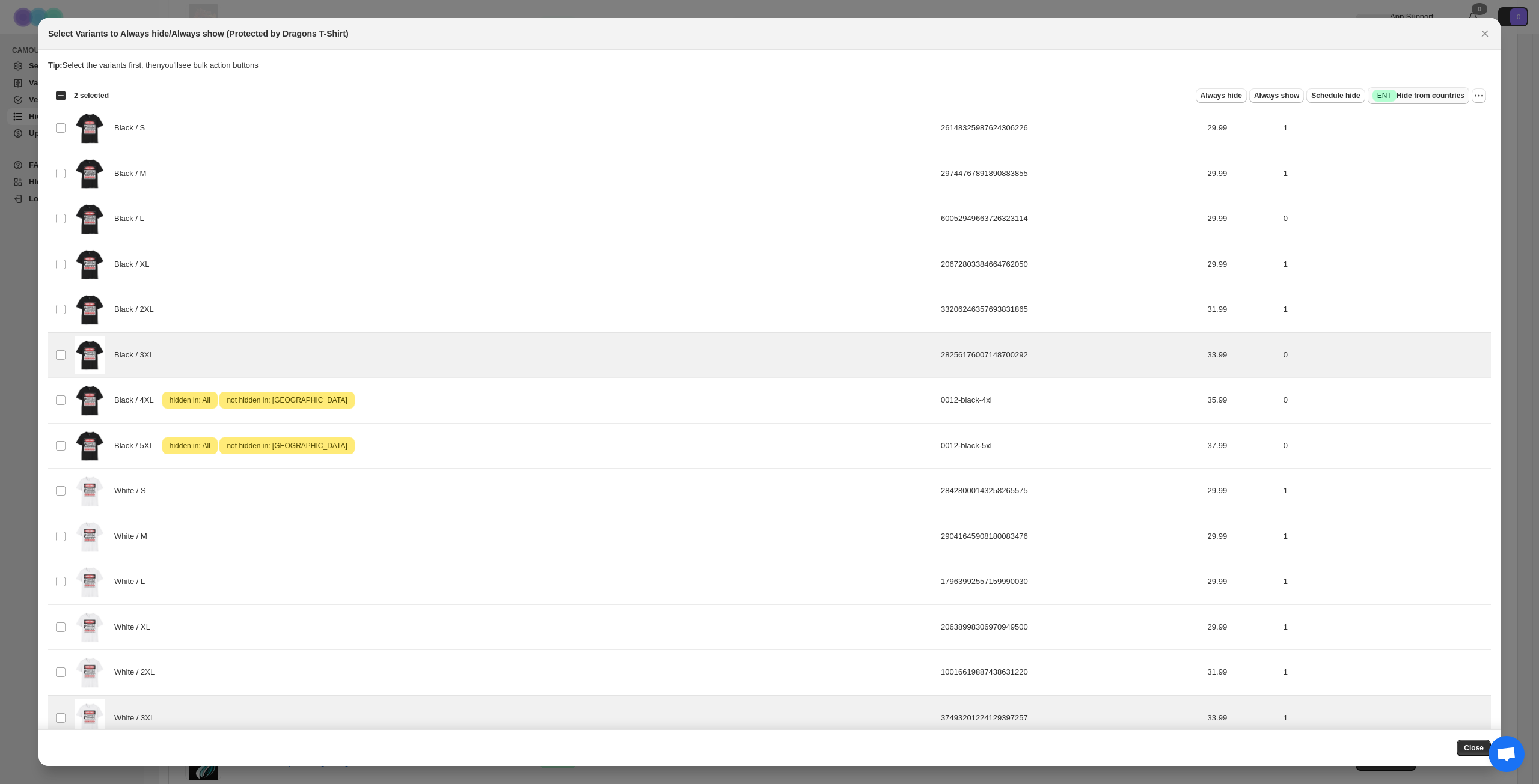
click at [1417, 94] on span "Success ENT Hide from countries" at bounding box center [1419, 95] width 92 height 12
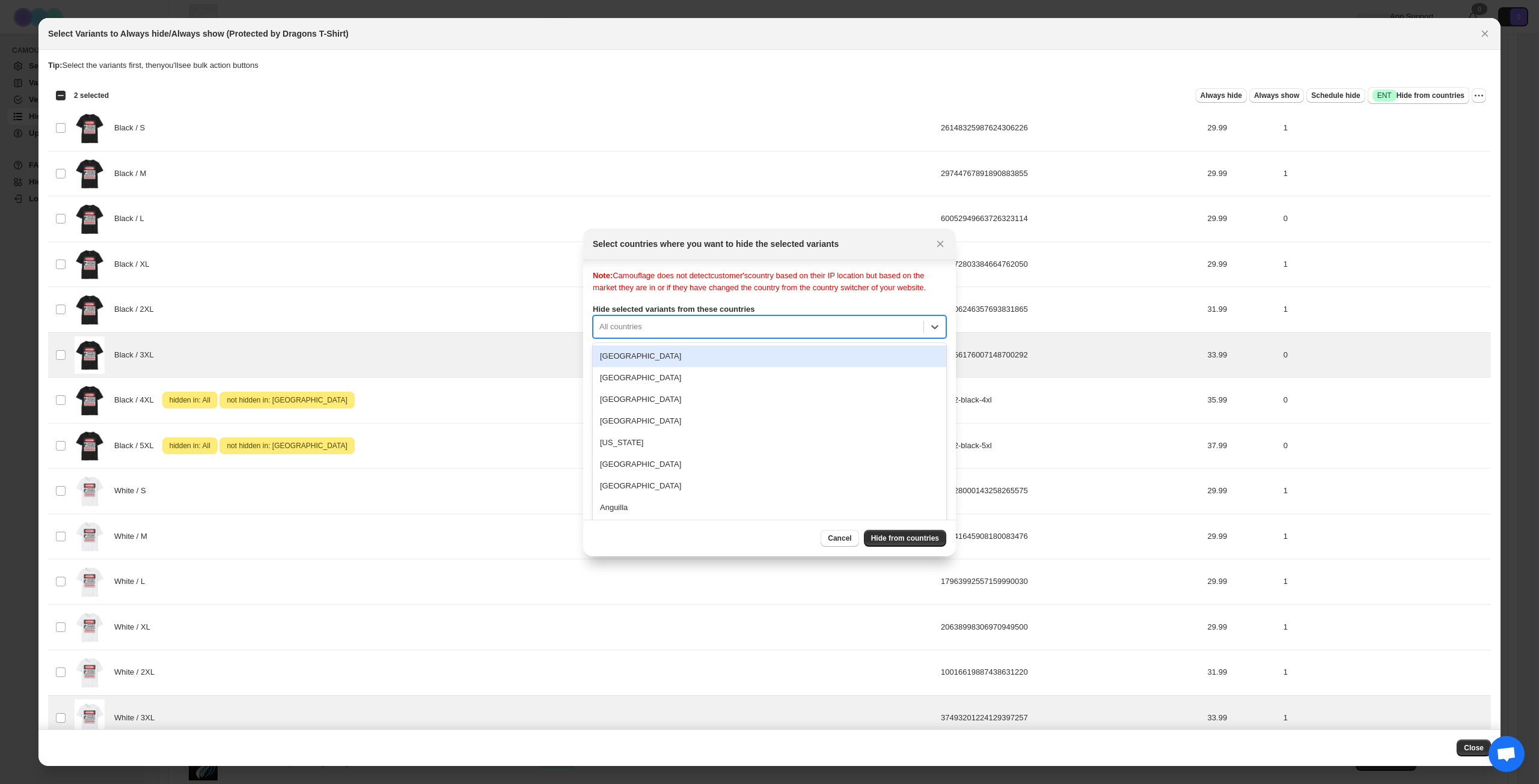
scroll to position [16, 0]
click at [773, 327] on div "All countries" at bounding box center [770, 323] width 354 height 23
type input "***"
click at [714, 367] on div "[GEOGRAPHIC_DATA]" at bounding box center [770, 356] width 354 height 21
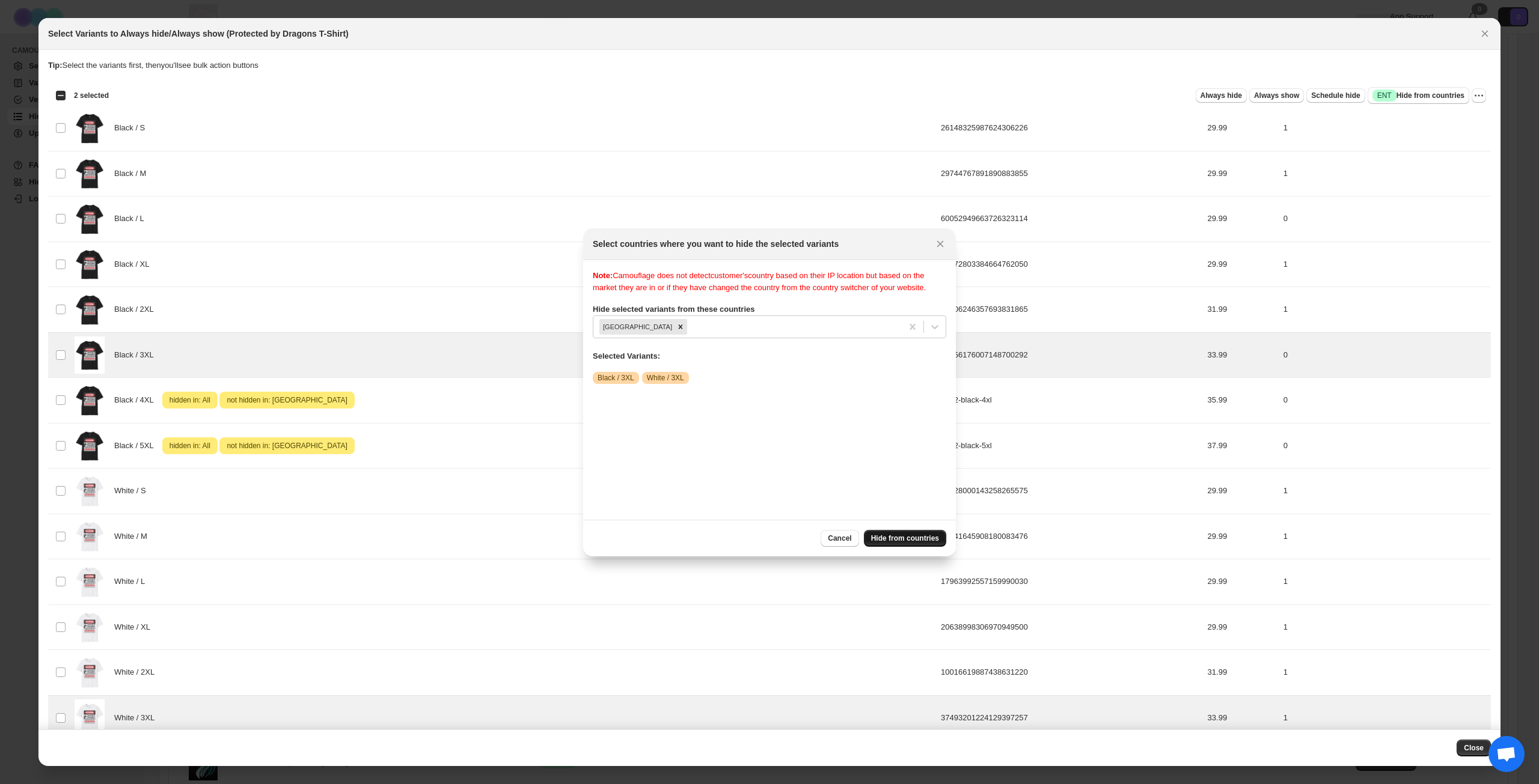
click at [900, 541] on span "Hide from countries" at bounding box center [905, 538] width 68 height 10
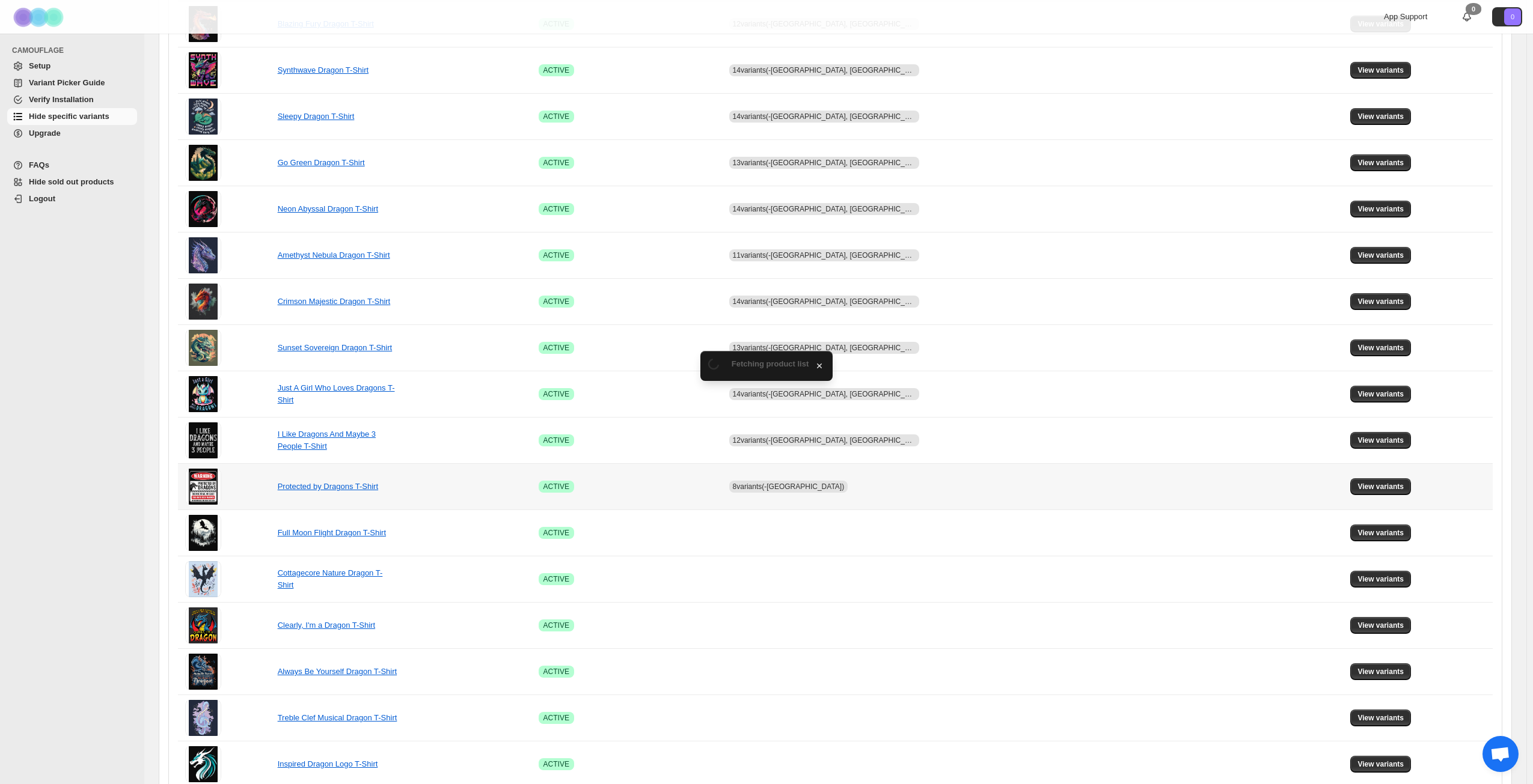
scroll to position [300, 0]
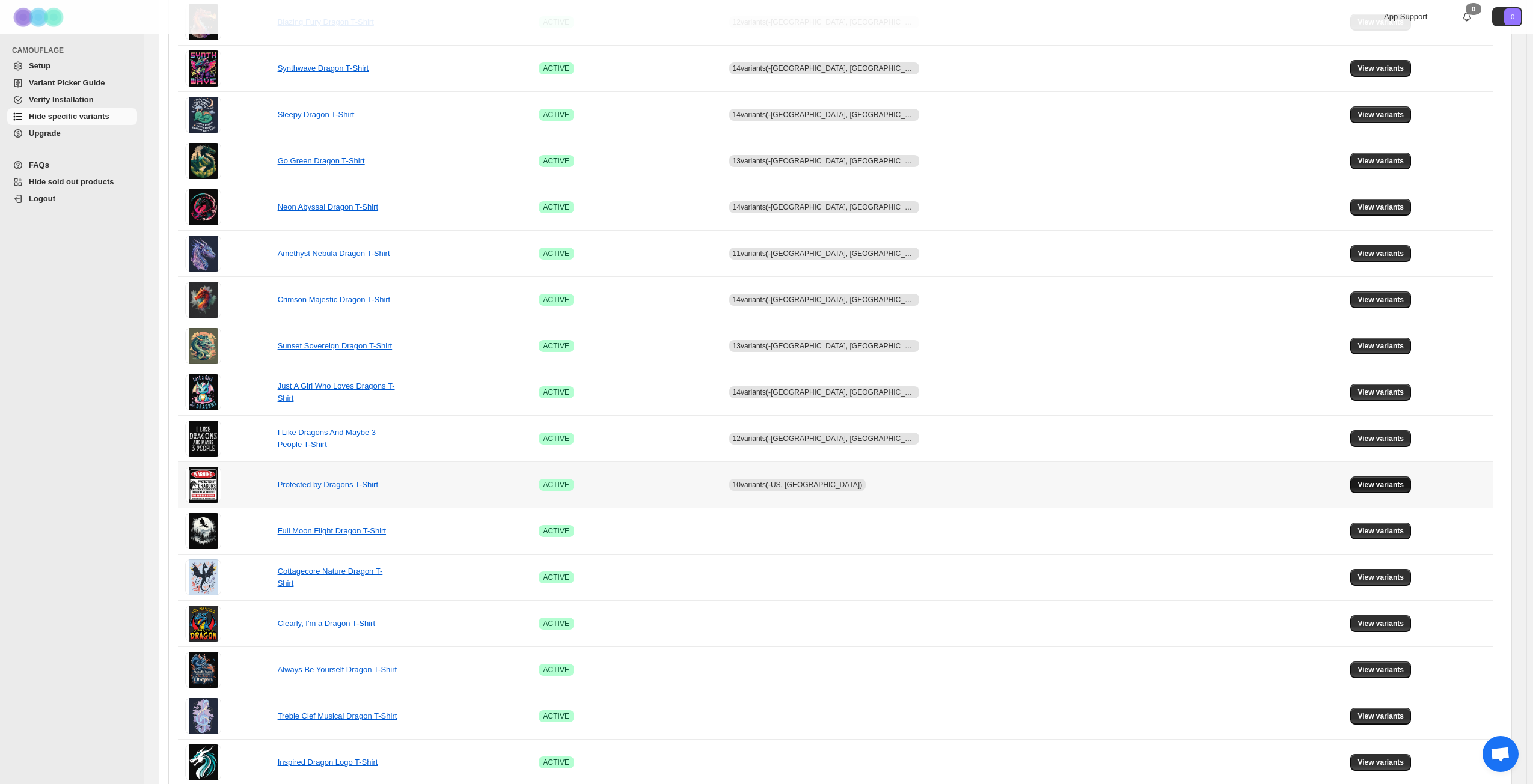
click at [1365, 486] on span "View variants" at bounding box center [1380, 485] width 46 height 10
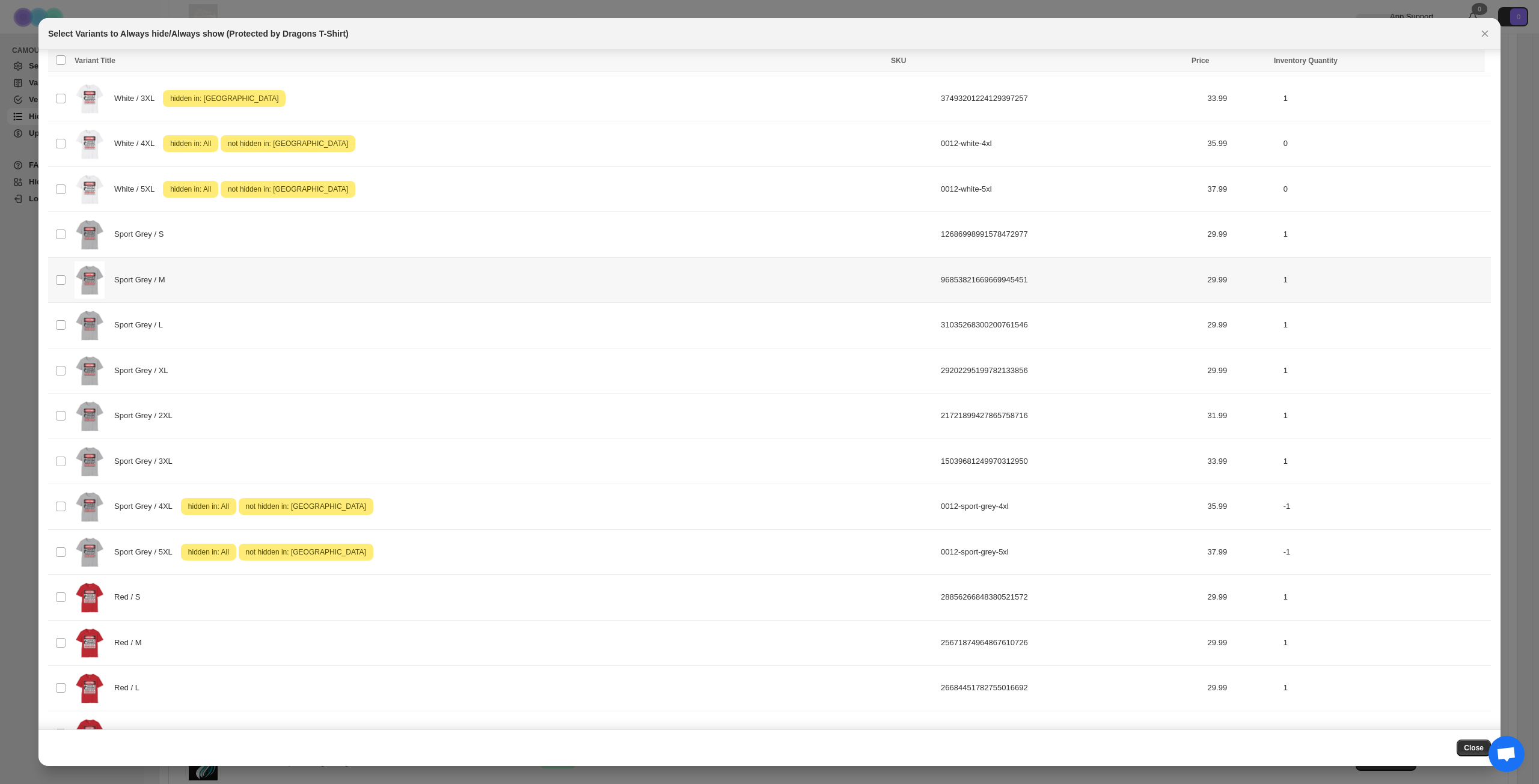
scroll to position [623, 0]
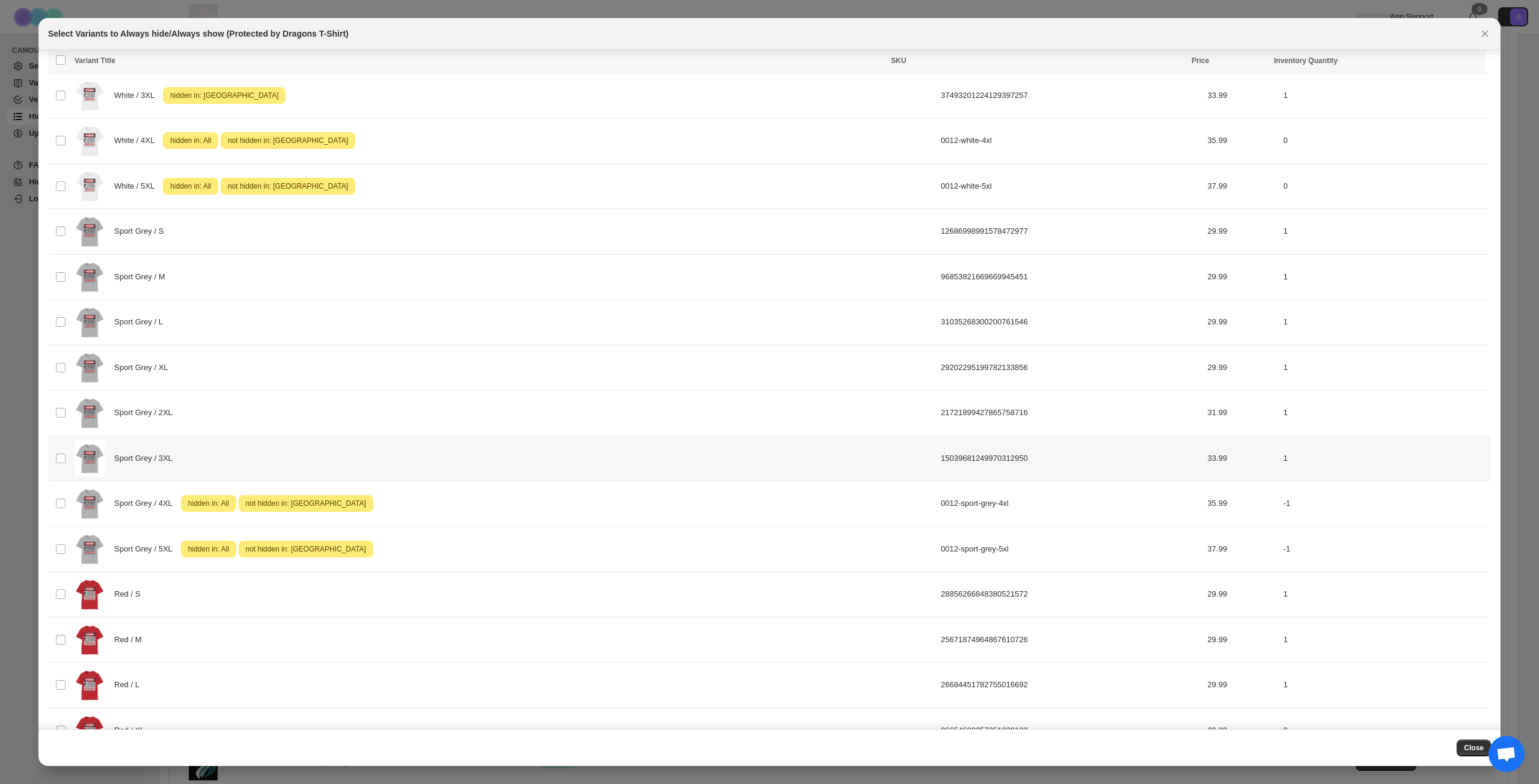
click at [262, 443] on div "Sport Grey / 3XL" at bounding box center [504, 458] width 859 height 38
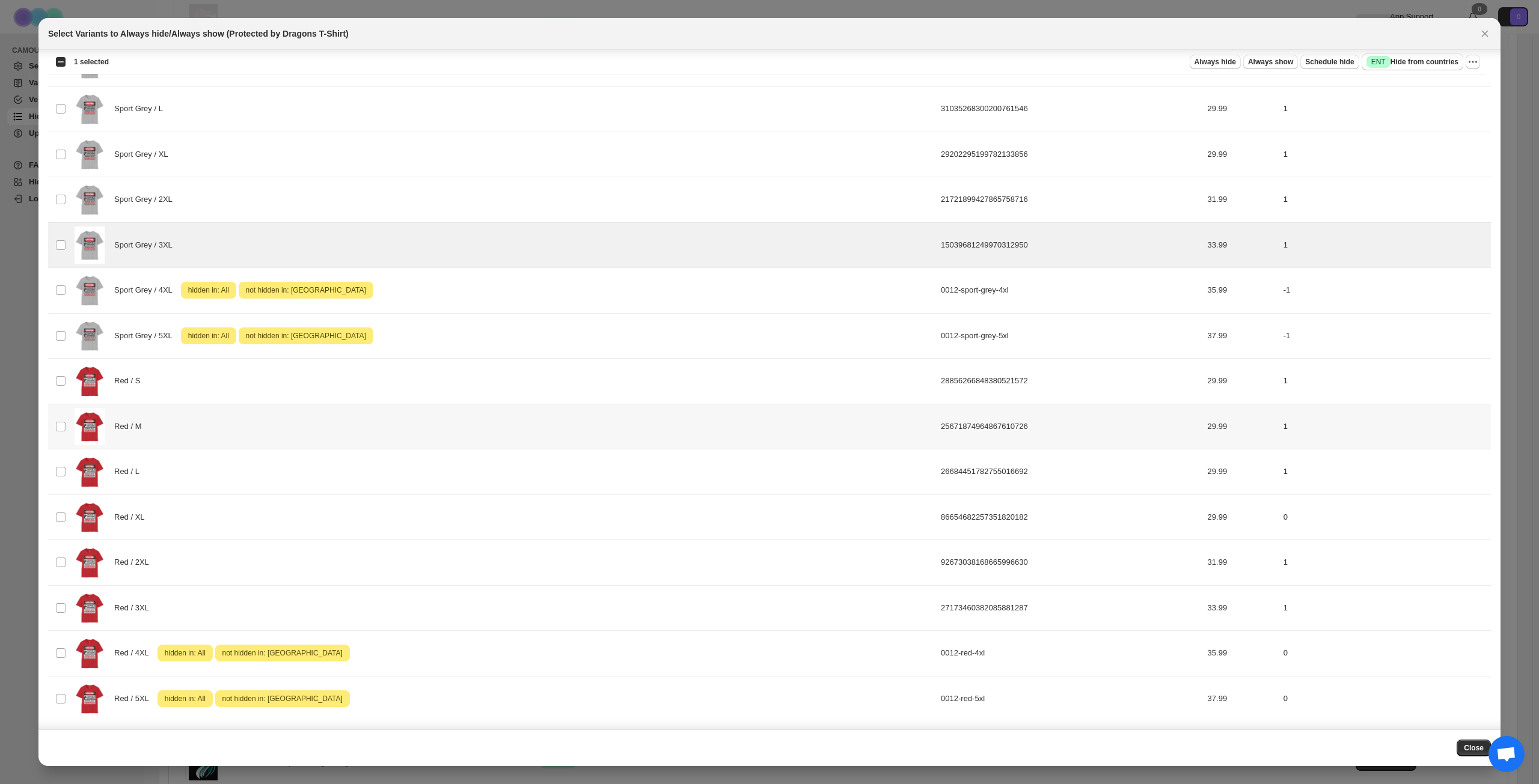
scroll to position [837, 0]
click at [1424, 61] on span "Success ENT Hide from countries" at bounding box center [1413, 62] width 92 height 12
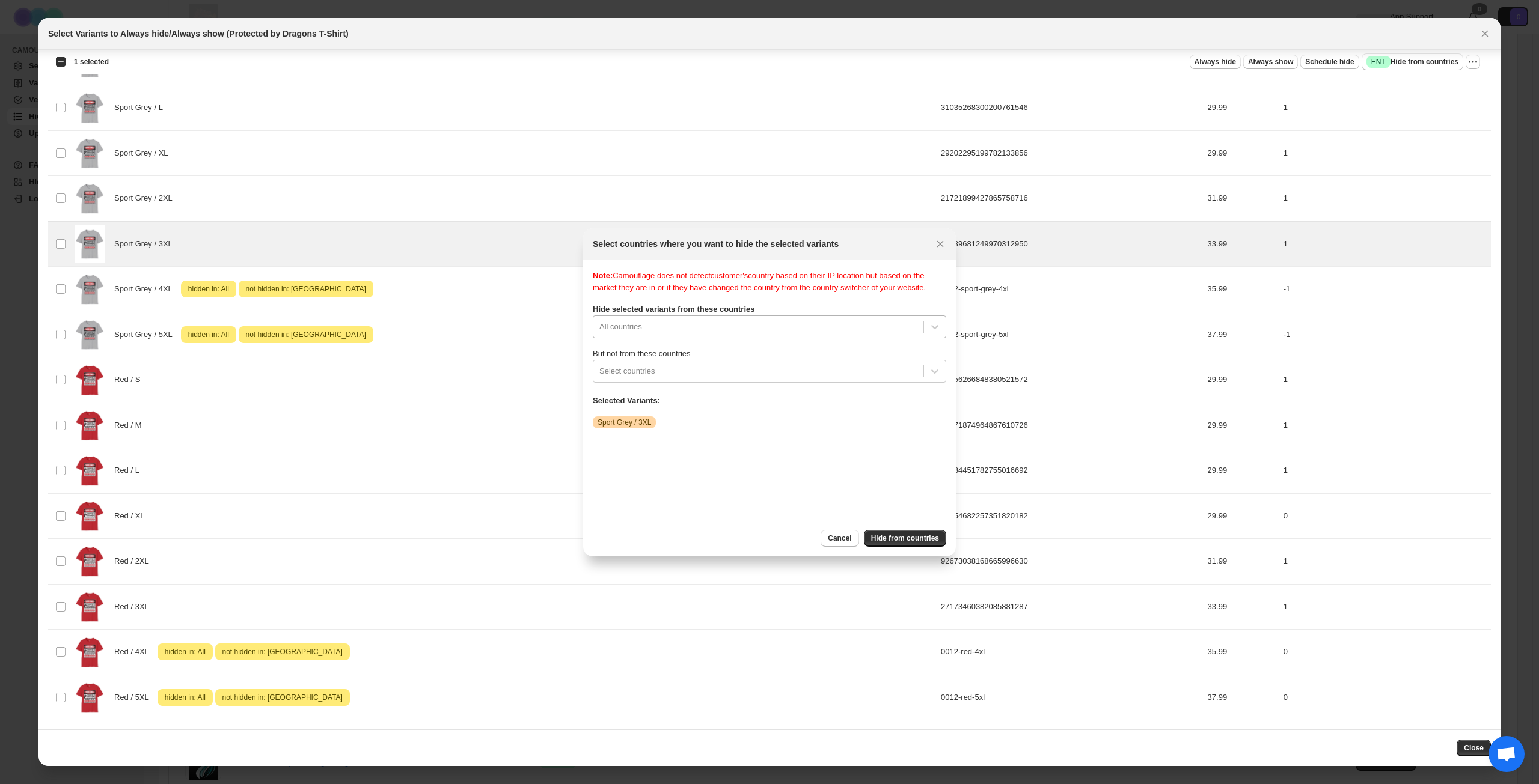
scroll to position [16, 0]
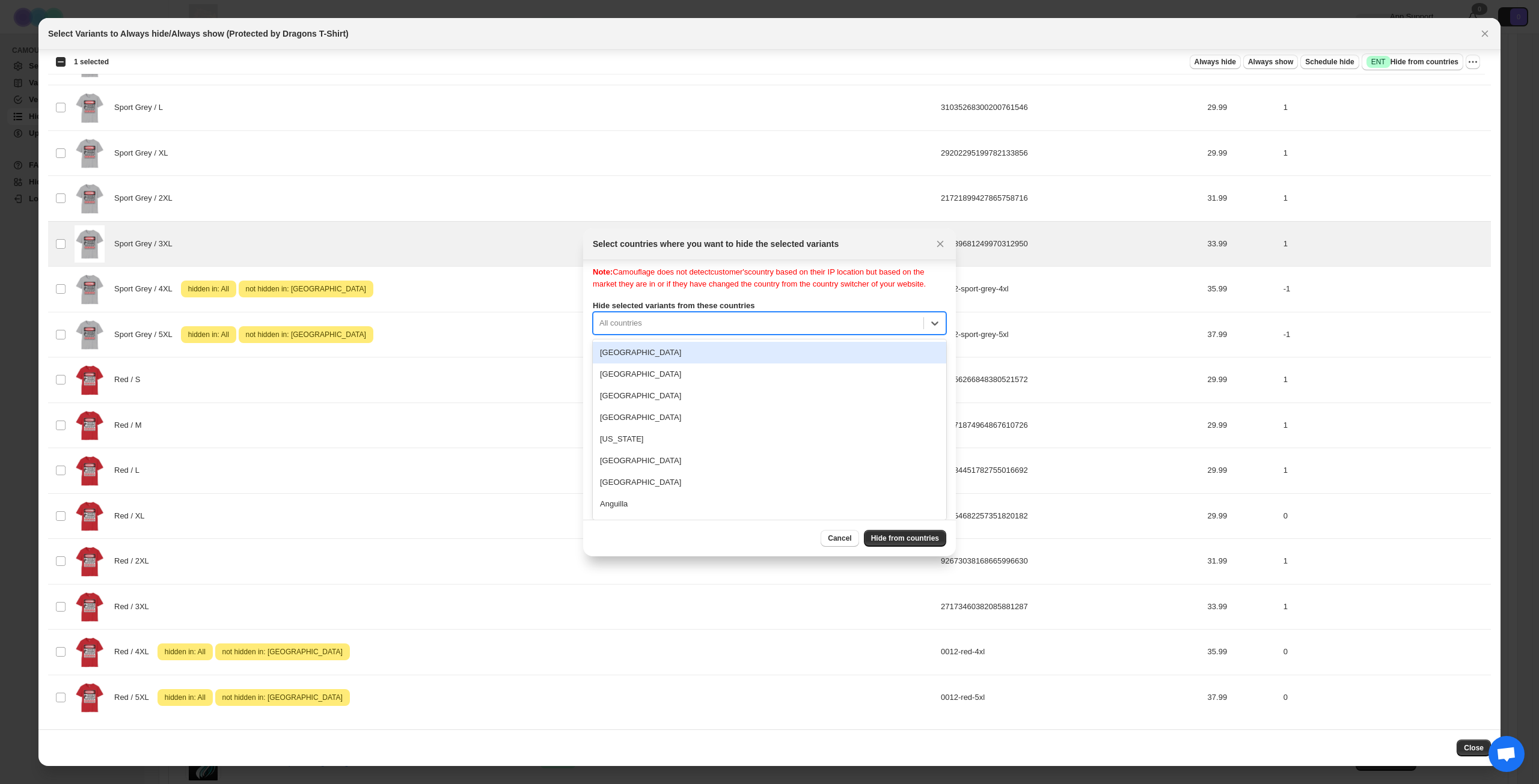
click at [736, 335] on div "250 results available. Use Up and Down to choose options, press Enter to select…" at bounding box center [770, 323] width 354 height 23
type input "***"
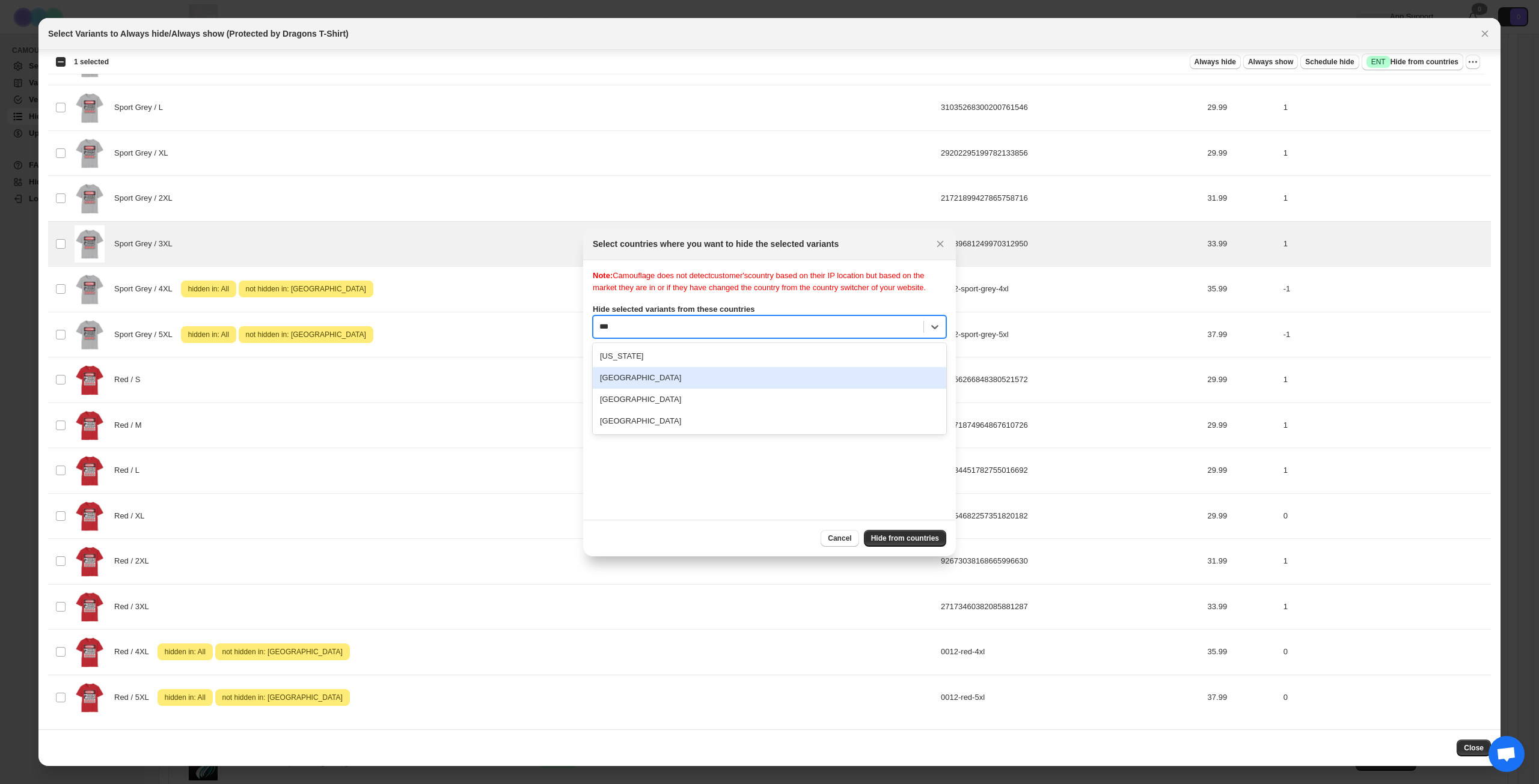
click at [699, 389] on div "[GEOGRAPHIC_DATA]" at bounding box center [770, 377] width 354 height 21
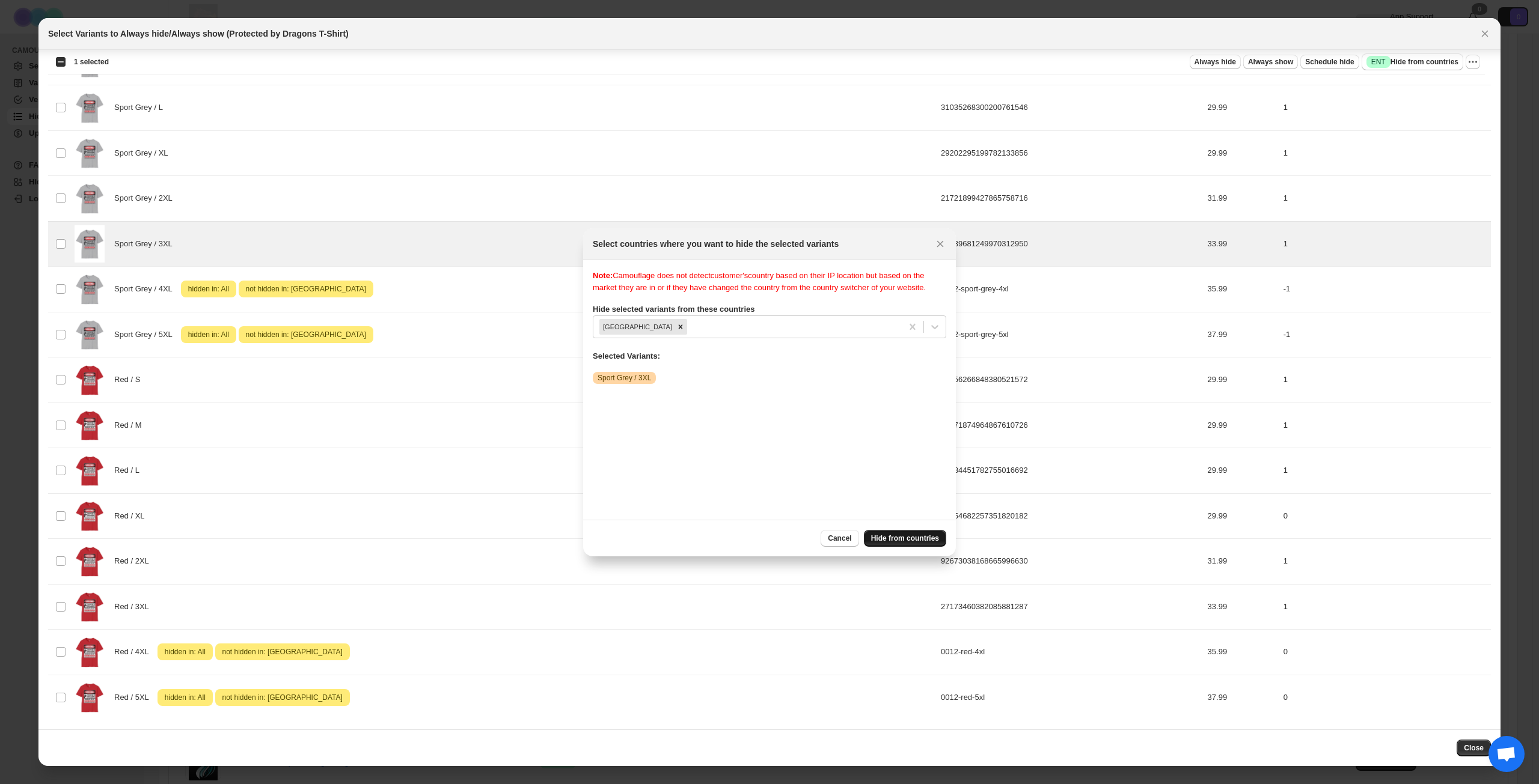
click at [887, 537] on span "Hide from countries" at bounding box center [905, 538] width 68 height 10
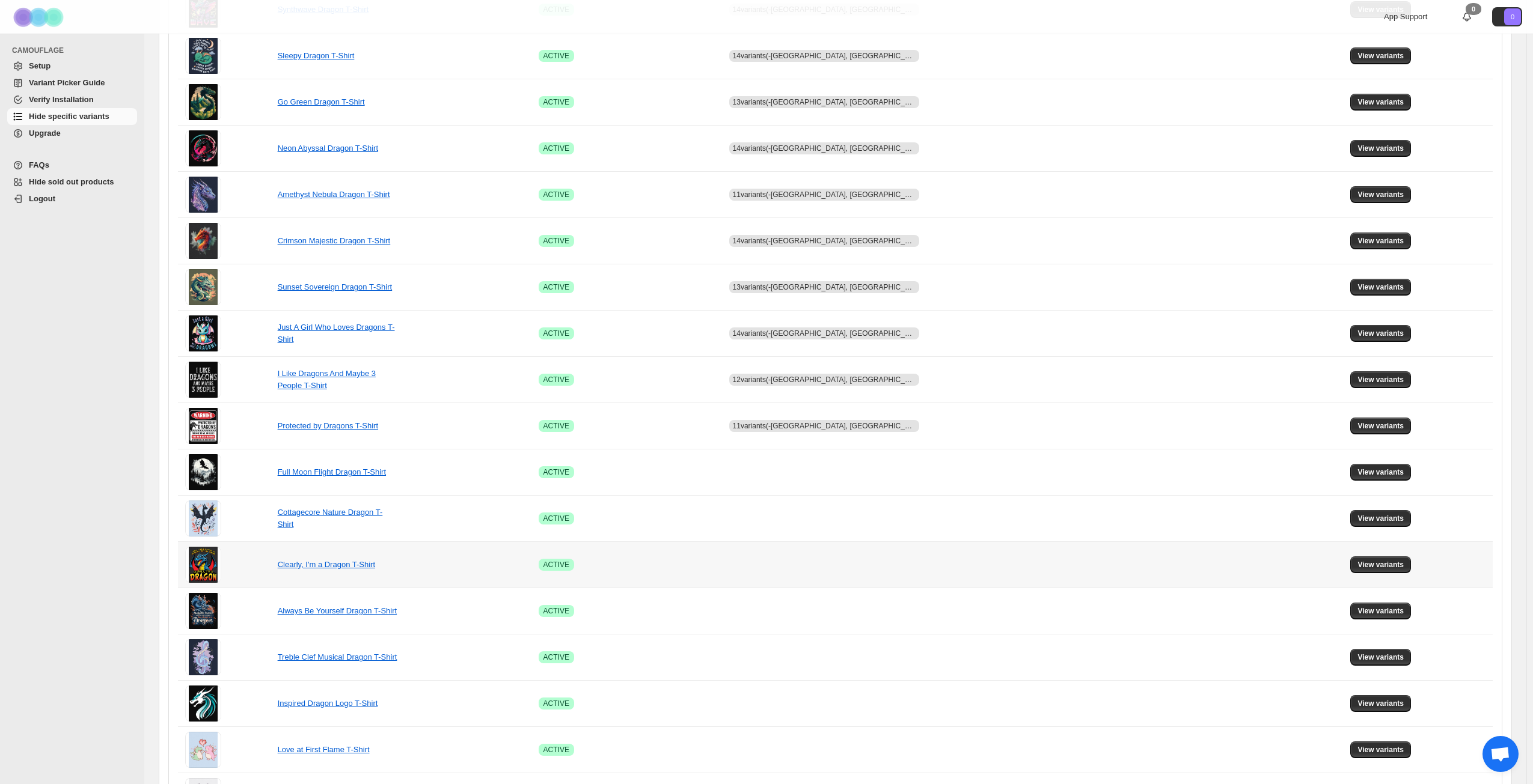
scroll to position [361, 0]
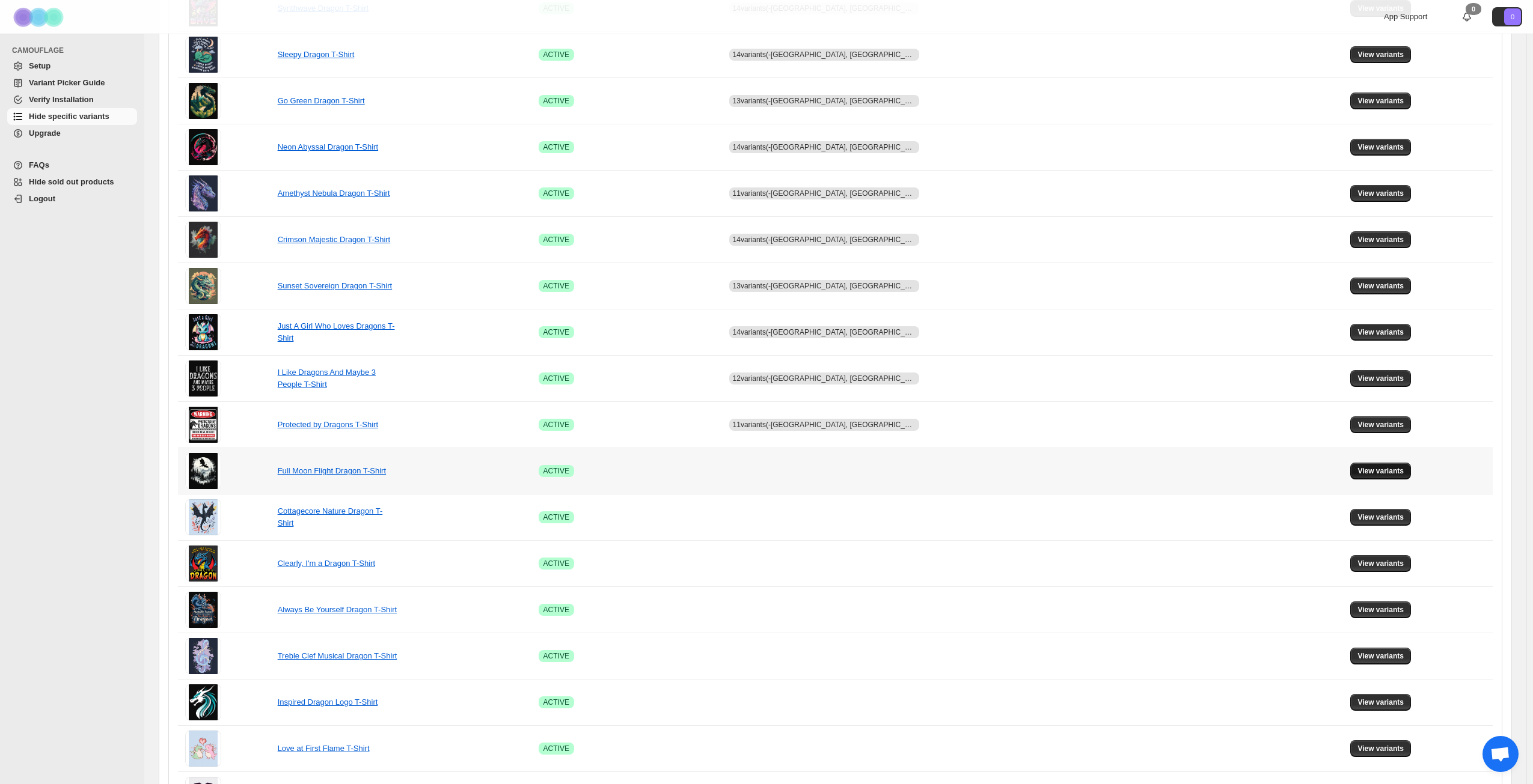
click at [1383, 471] on span "View variants" at bounding box center [1380, 471] width 46 height 10
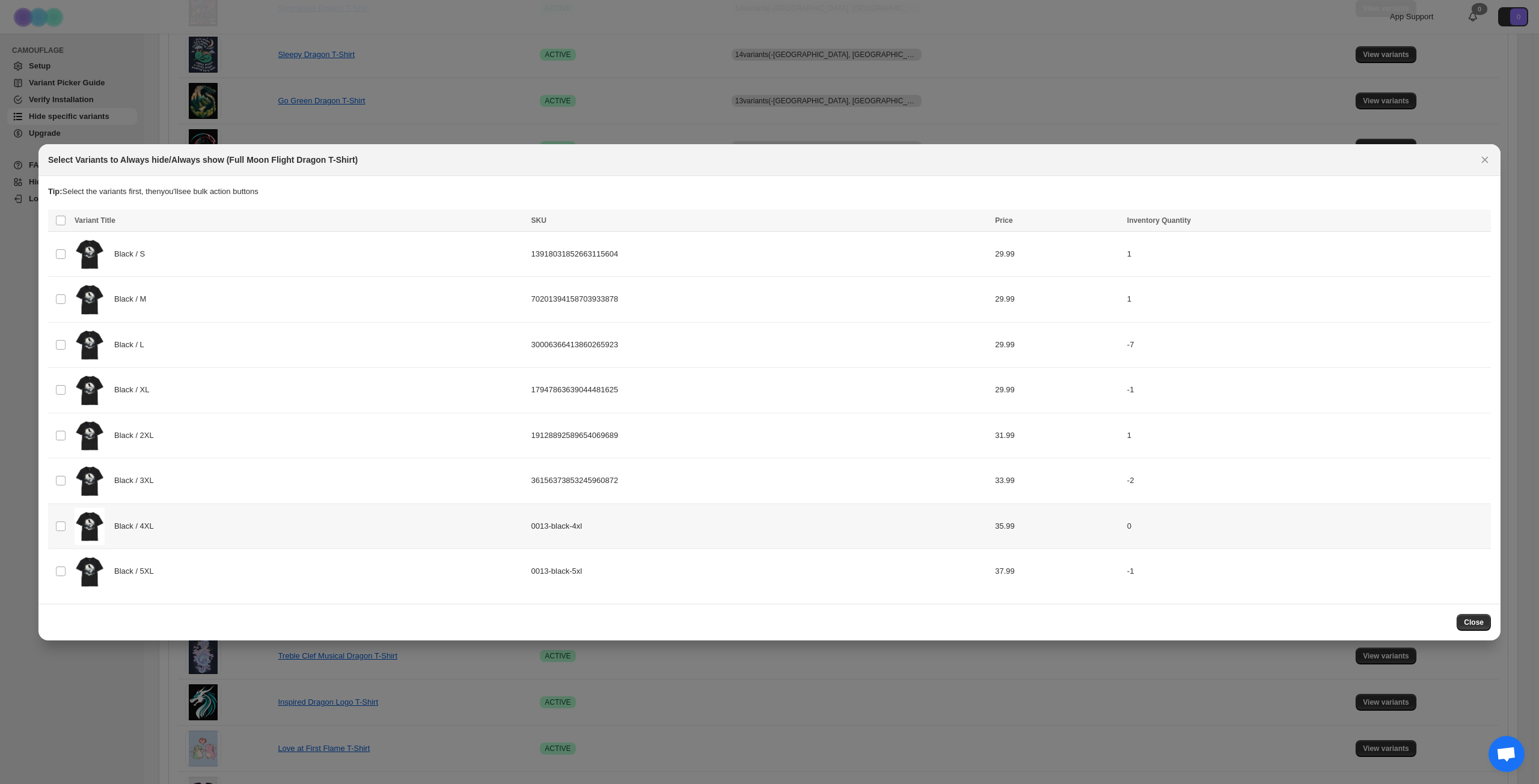
click at [255, 533] on div "Black / 4XL" at bounding box center [299, 526] width 450 height 38
click at [248, 580] on div "Black / 5XL" at bounding box center [299, 572] width 450 height 38
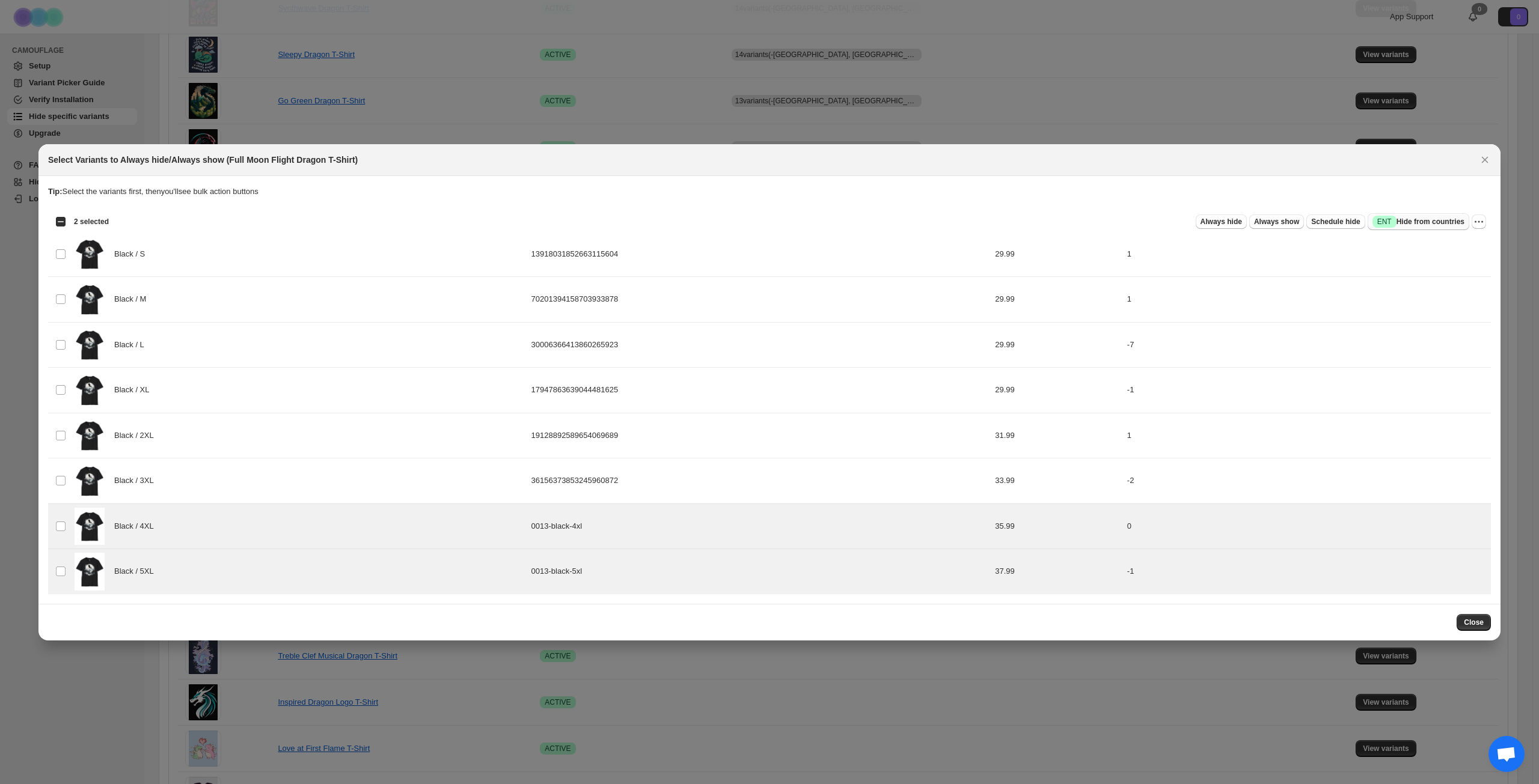
click at [1432, 217] on span "Success ENT Hide from countries" at bounding box center [1419, 221] width 92 height 12
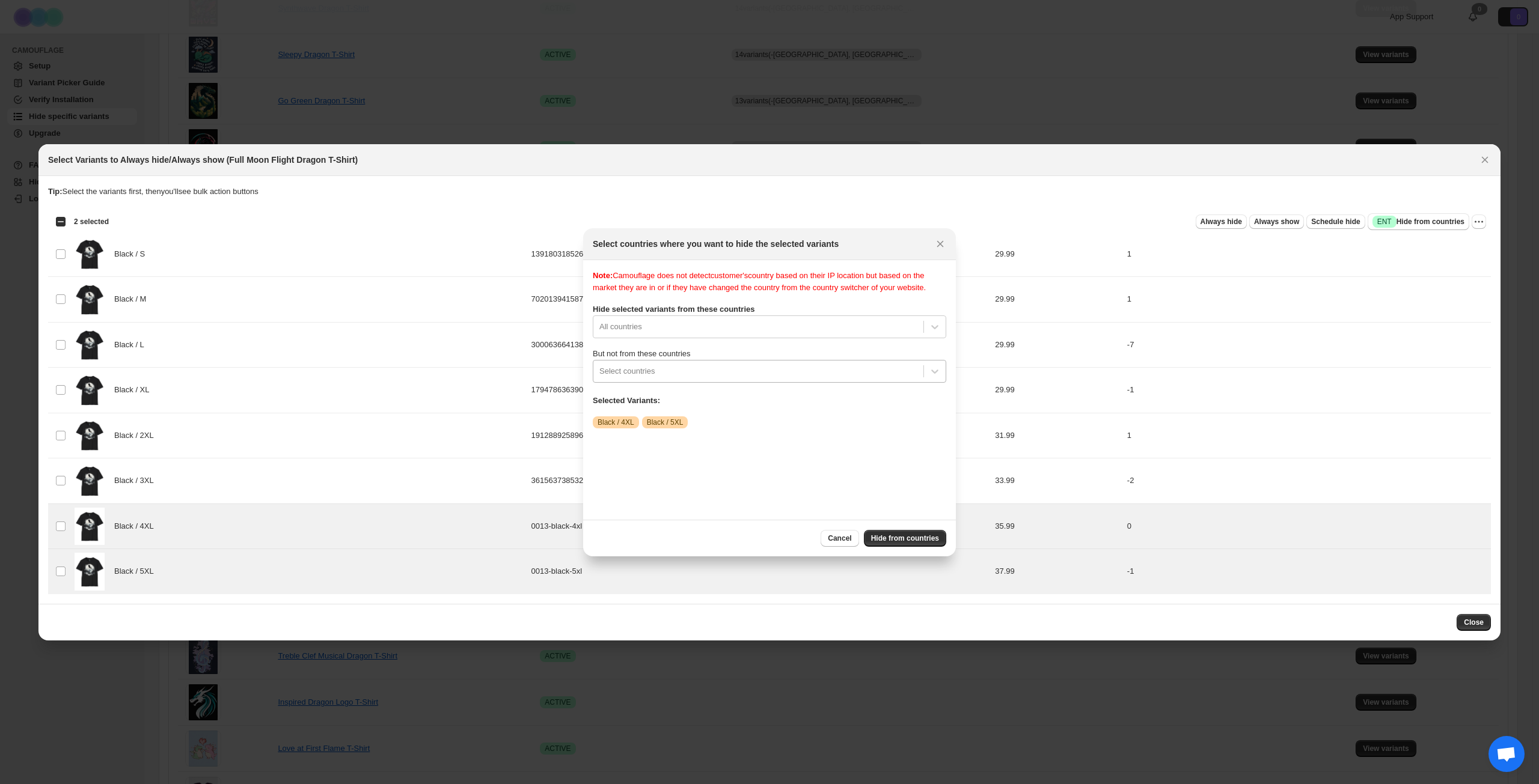
click at [812, 379] on div ":r2la:" at bounding box center [758, 371] width 318 height 14
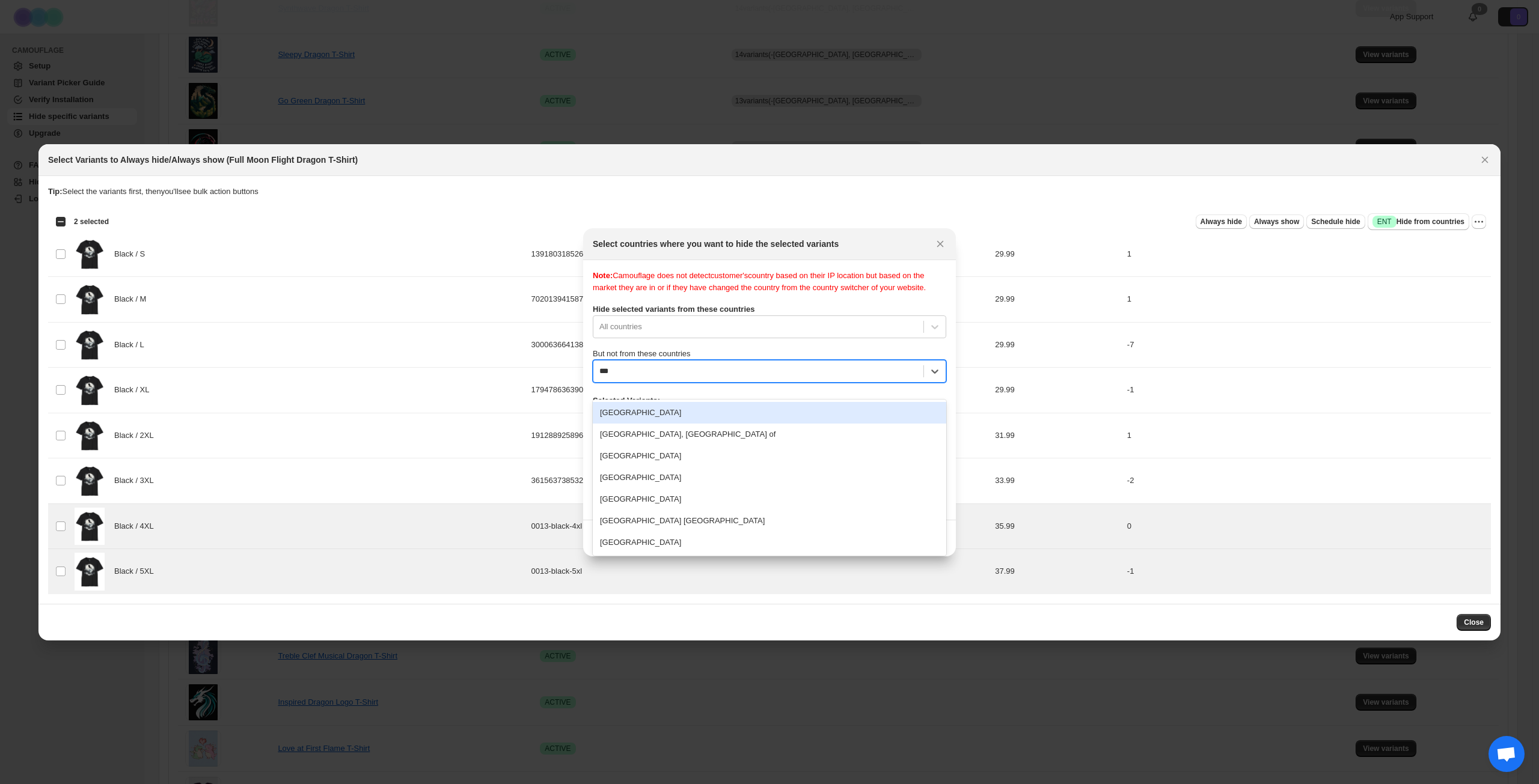
type input "****"
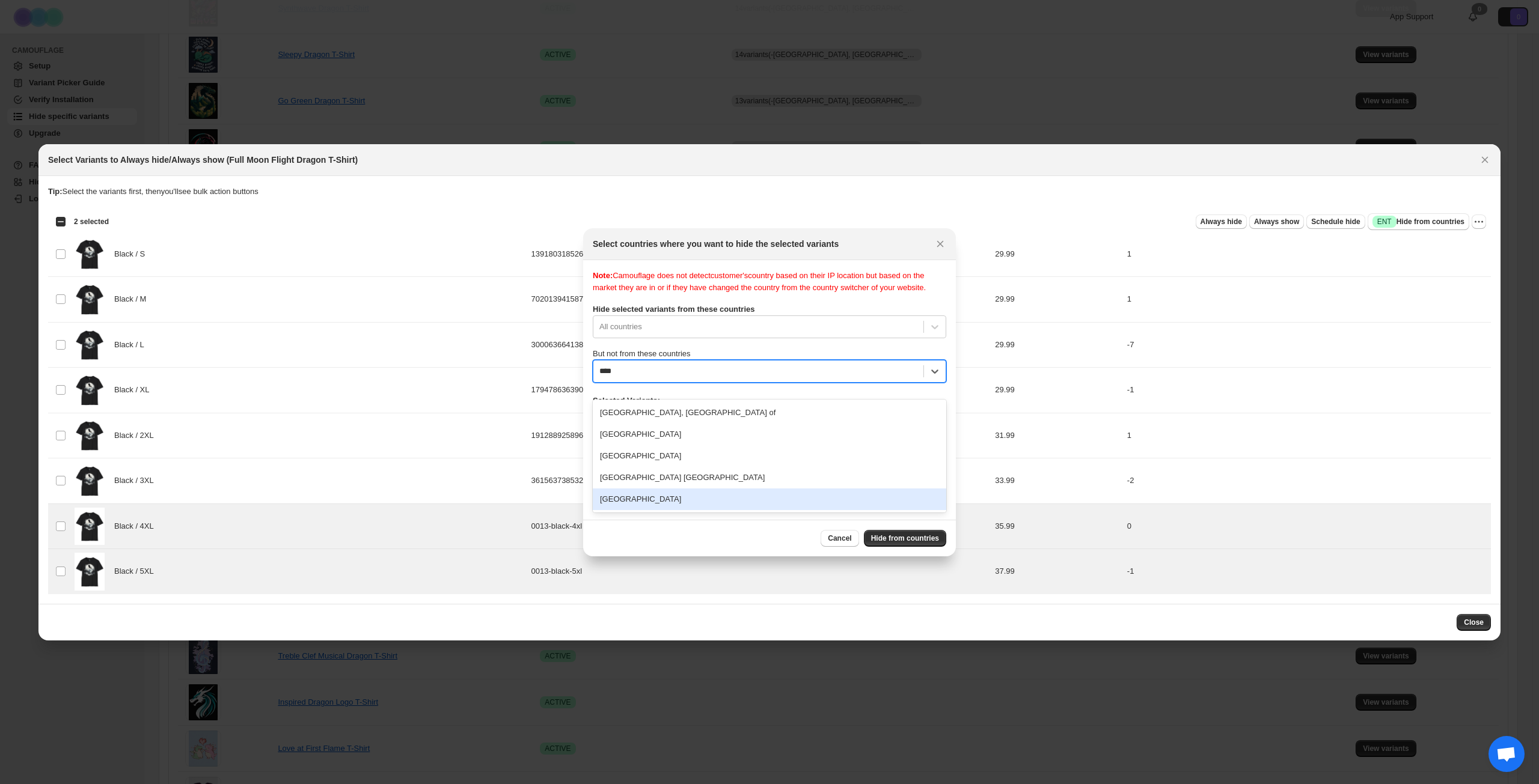
click at [666, 499] on div "[GEOGRAPHIC_DATA]" at bounding box center [770, 499] width 354 height 21
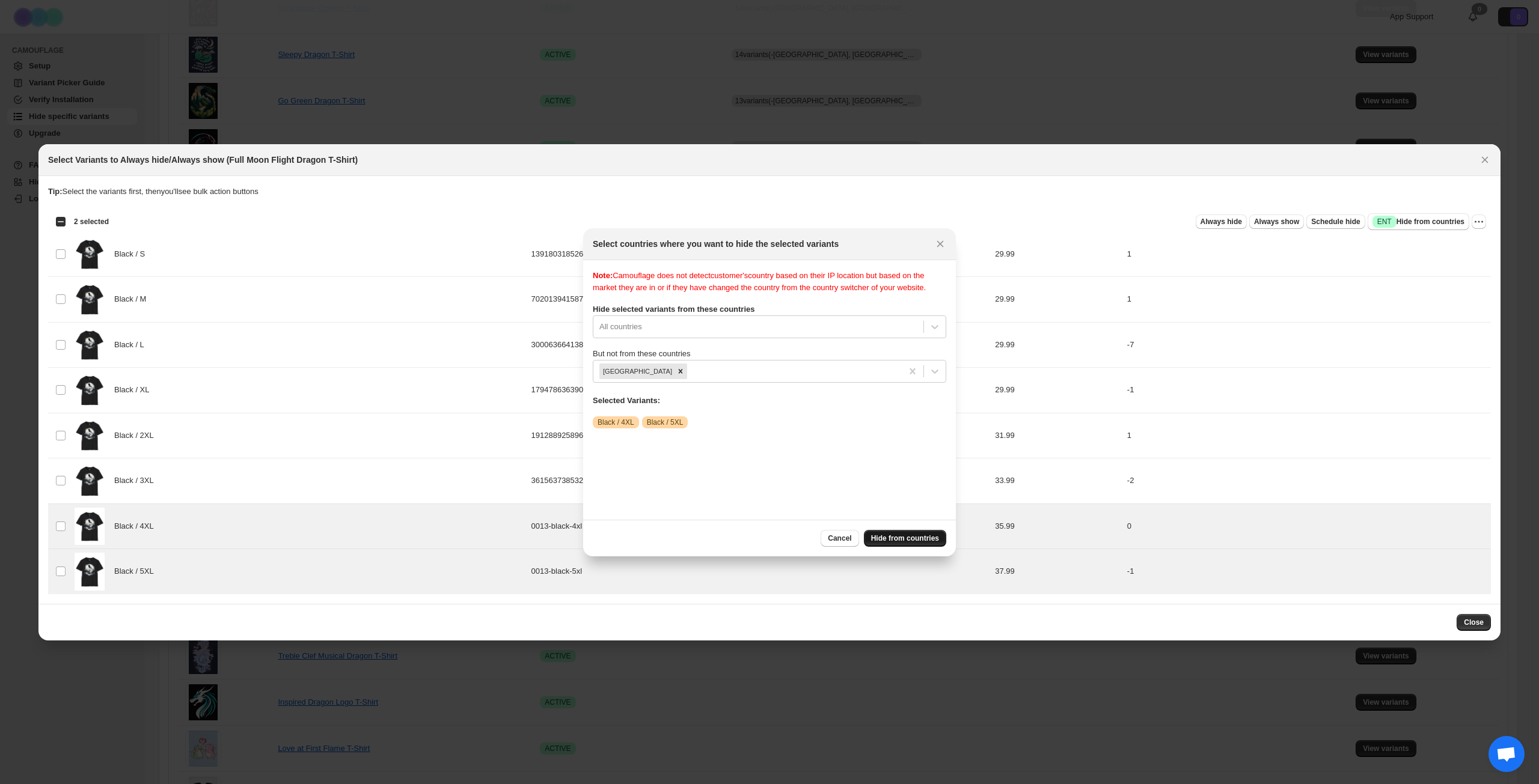
click at [893, 533] on span "Hide from countries" at bounding box center [905, 538] width 68 height 10
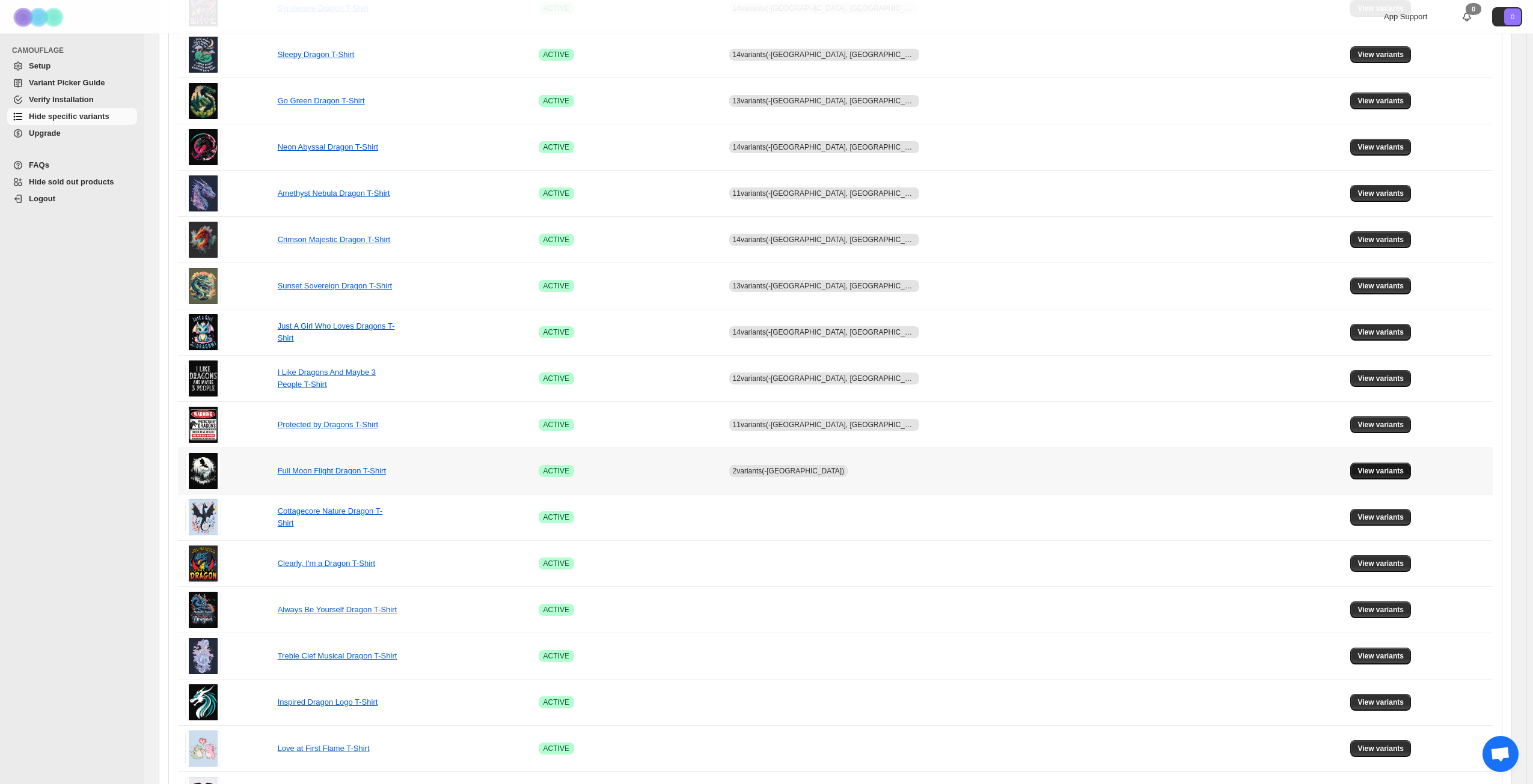
click at [1378, 469] on span "View variants" at bounding box center [1380, 471] width 46 height 10
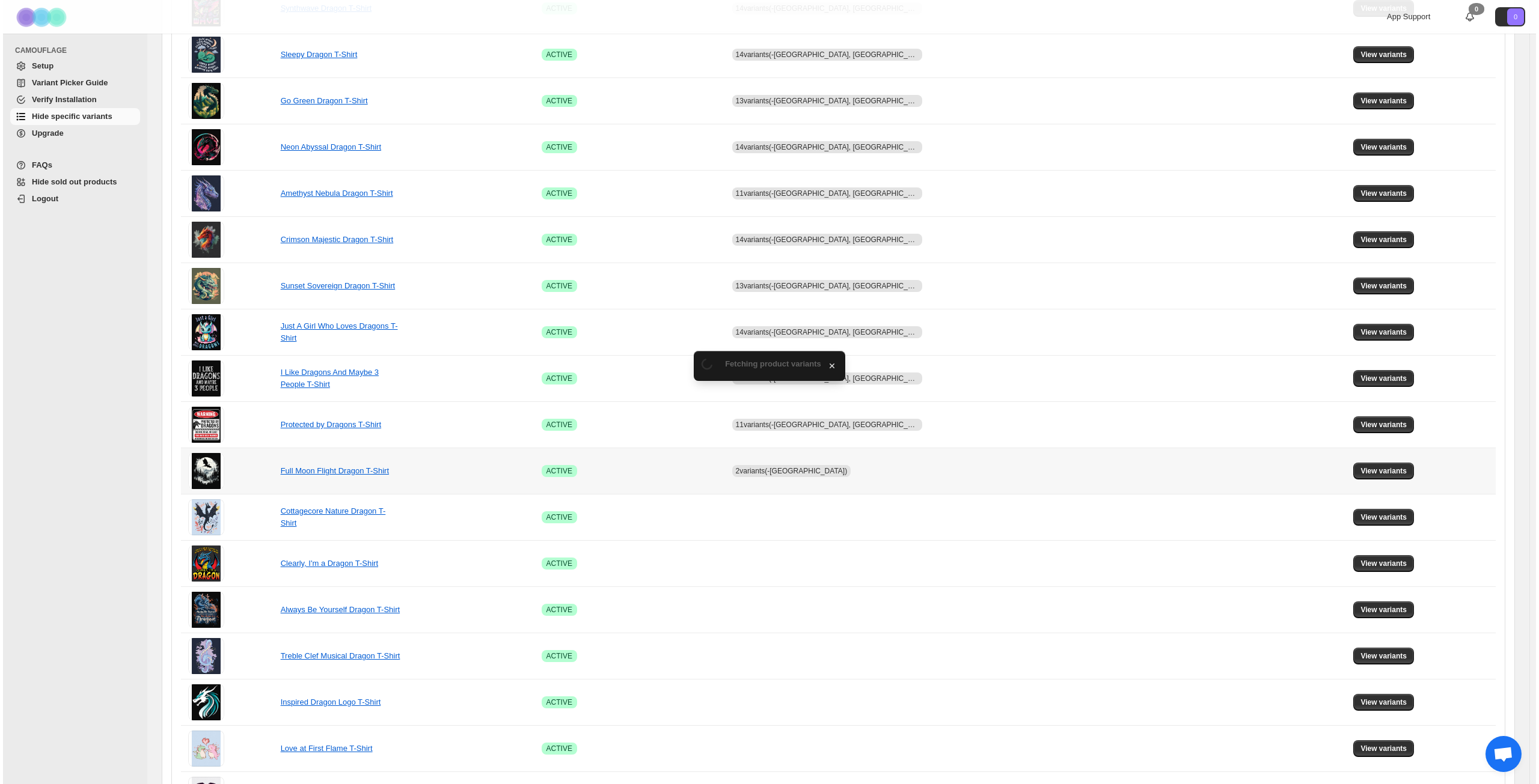
scroll to position [0, 0]
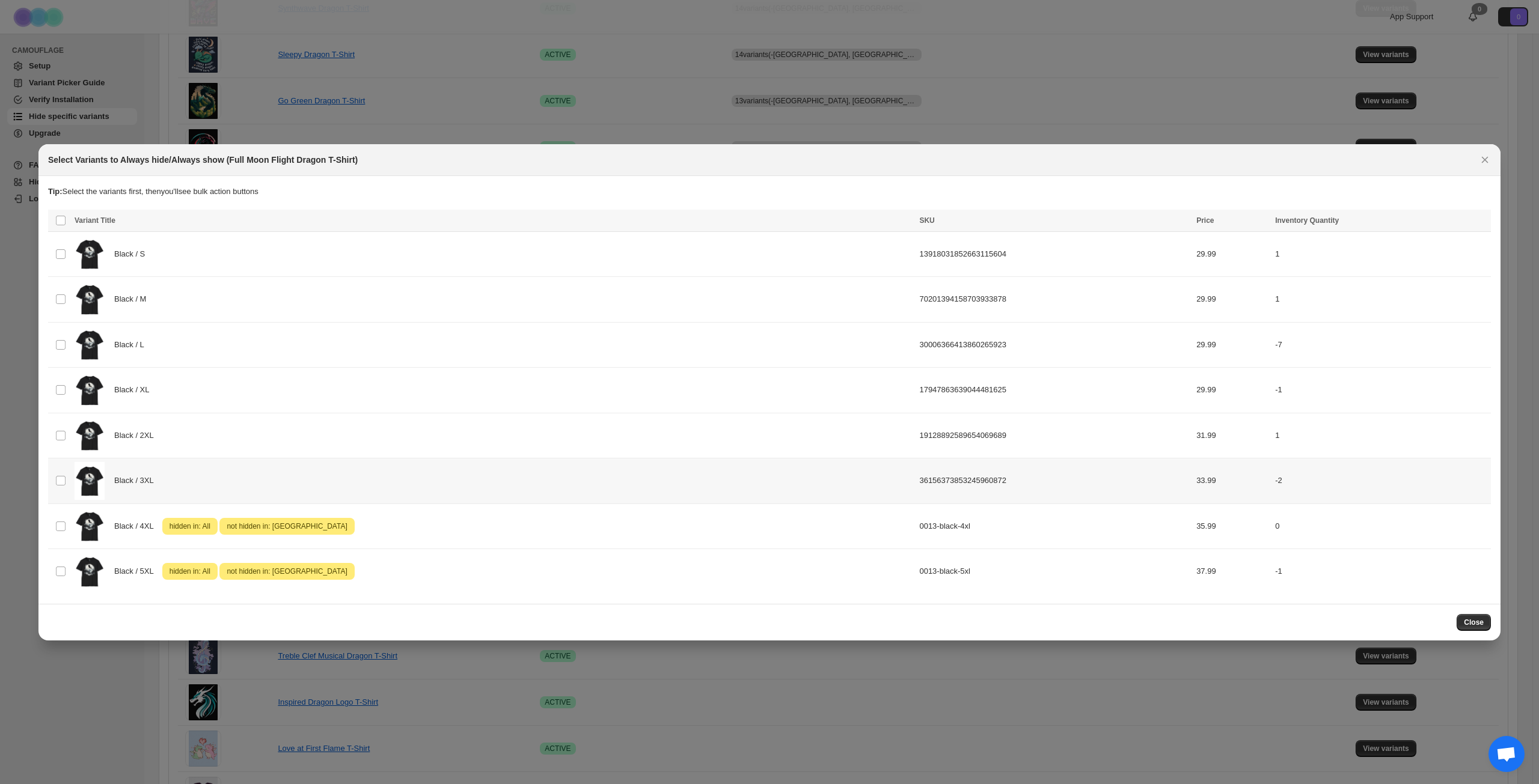
click at [441, 480] on div "Black / 3XL" at bounding box center [493, 481] width 838 height 38
click at [1430, 218] on span "Success ENT Hide from countries" at bounding box center [1419, 221] width 92 height 12
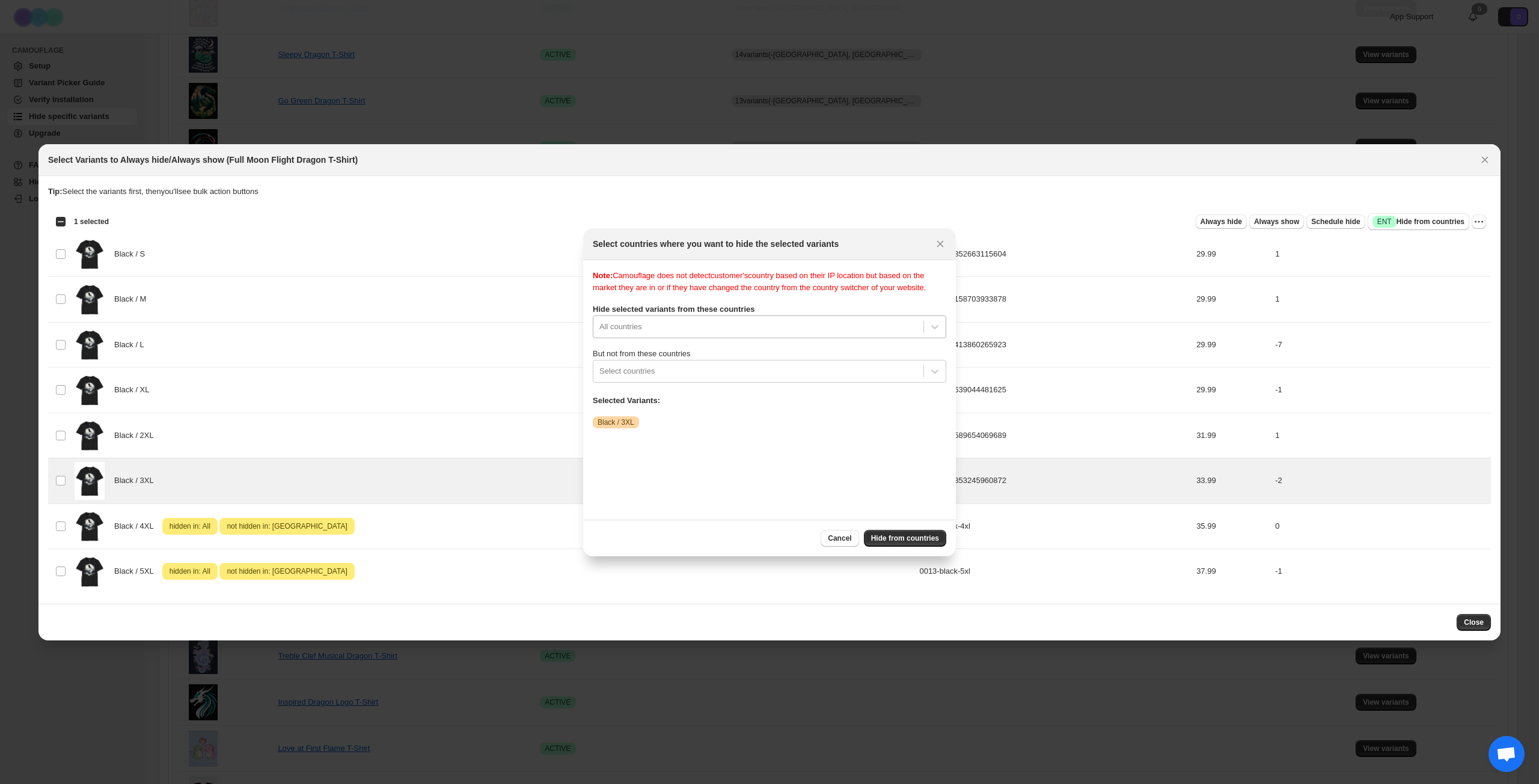
scroll to position [16, 0]
click at [747, 339] on div "All countries" at bounding box center [770, 326] width 354 height 23
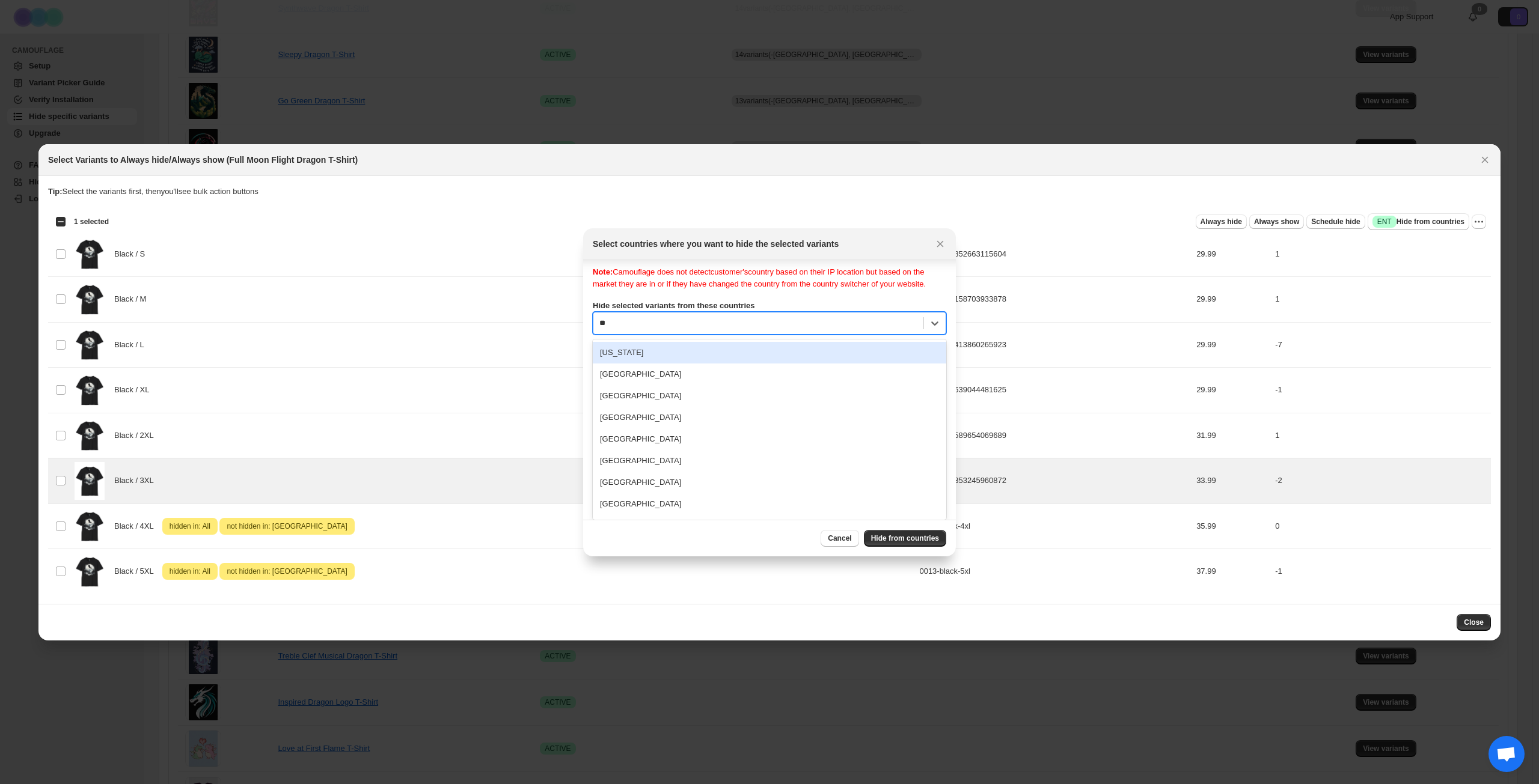
type input "***"
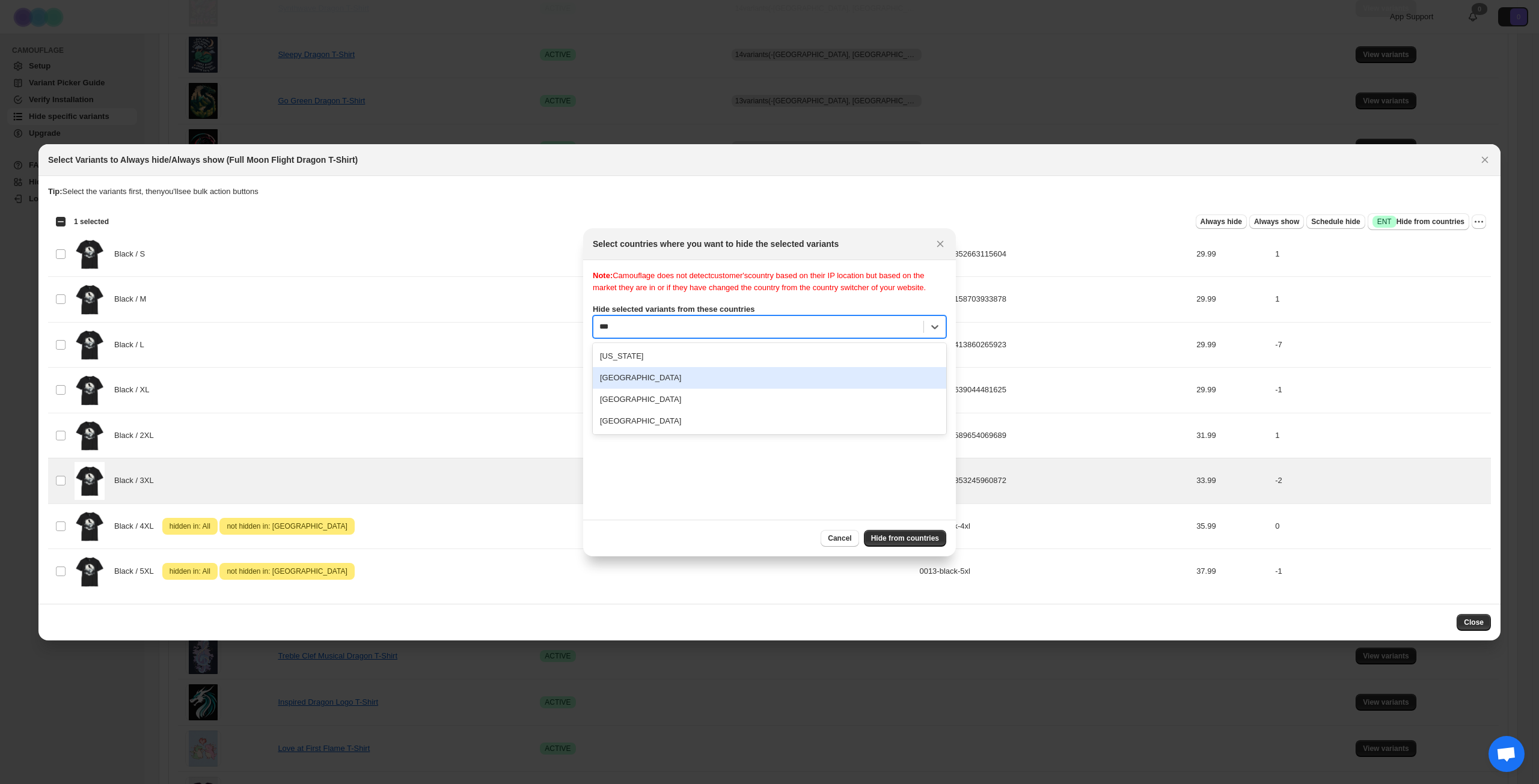
click at [696, 389] on div "[GEOGRAPHIC_DATA]" at bounding box center [770, 377] width 354 height 21
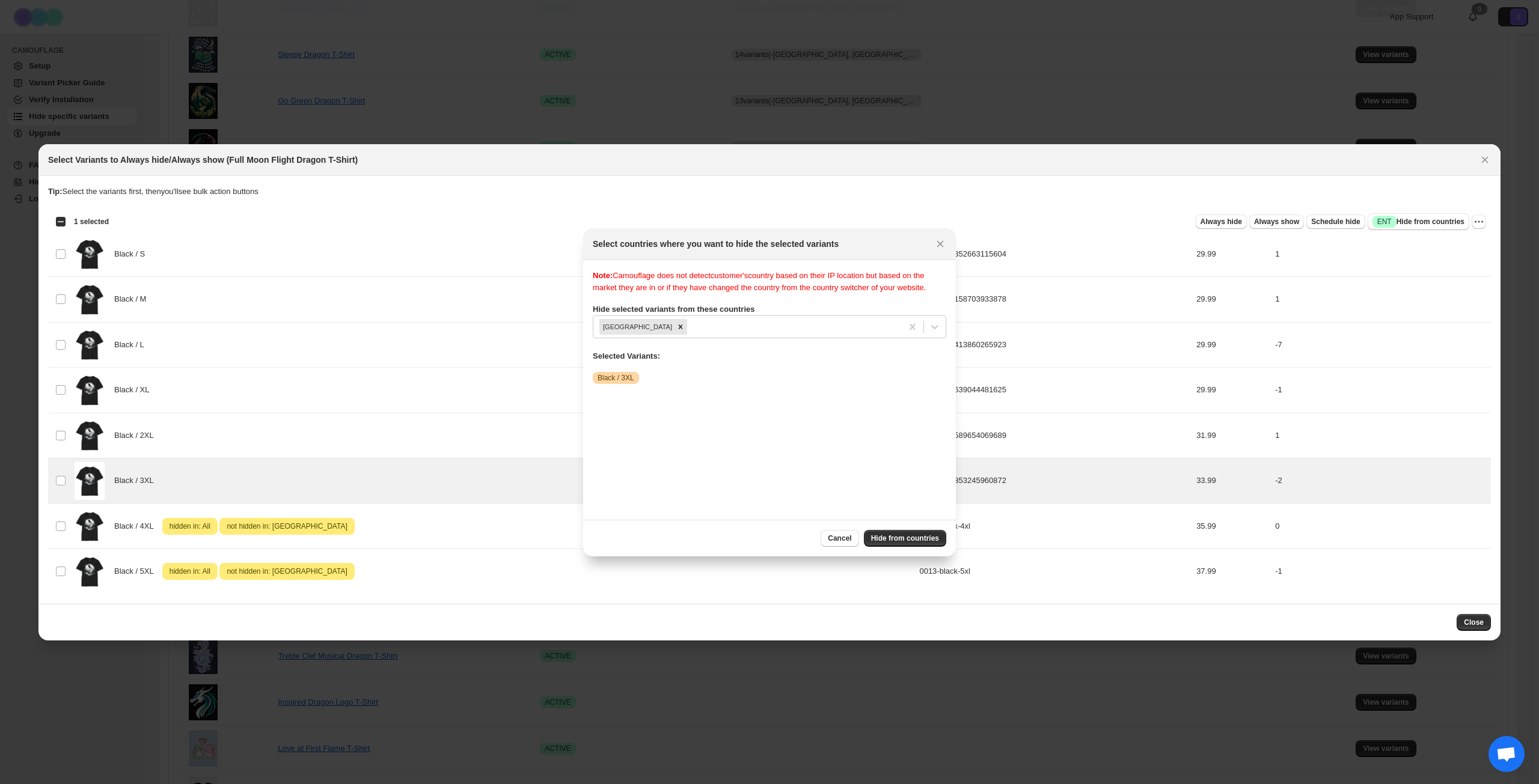
click at [758, 477] on div "Note: Camouflage does not detect customer's country based on their IP location …" at bounding box center [770, 390] width 354 height 240
click at [902, 544] on button "Hide from countries" at bounding box center [905, 539] width 82 height 17
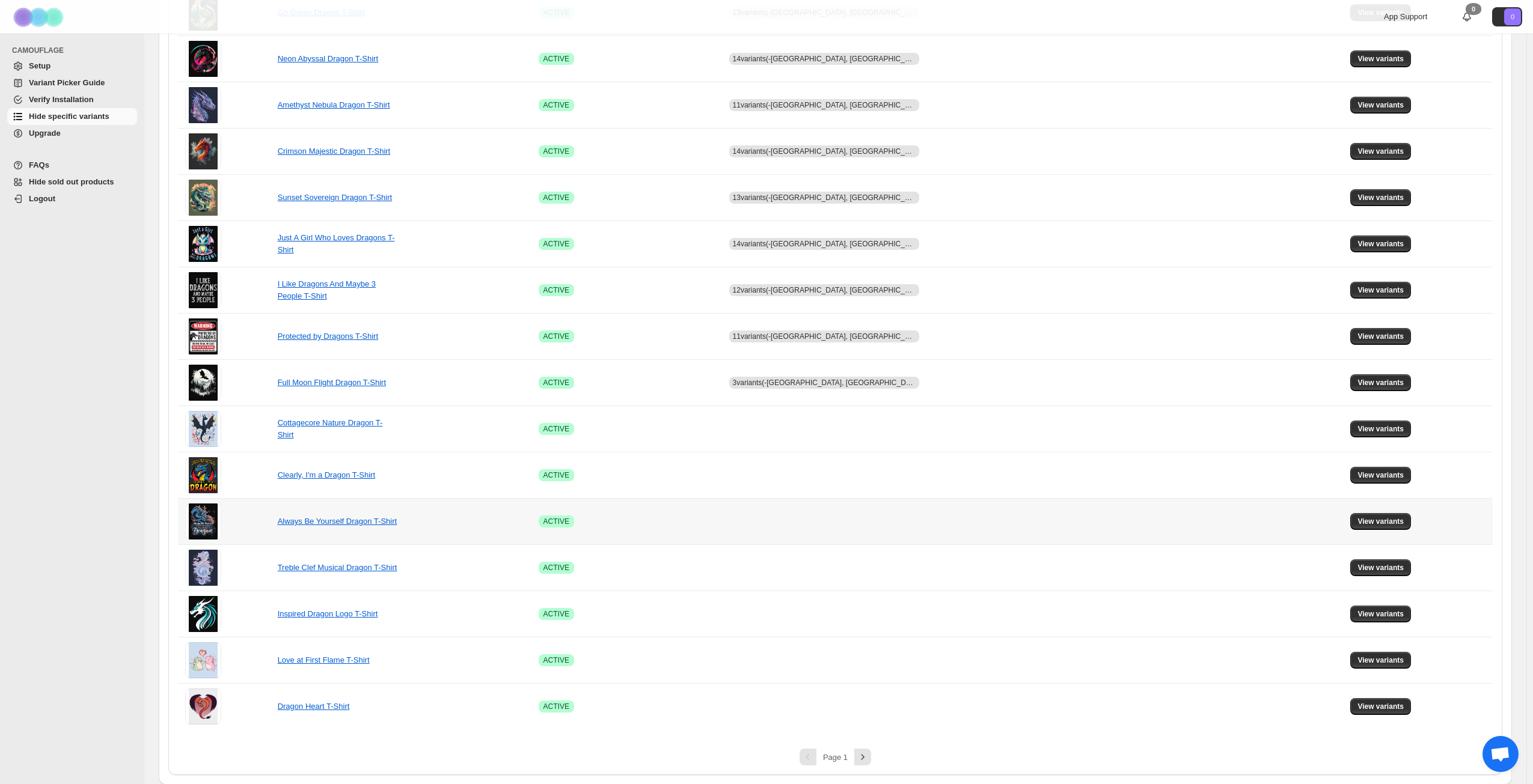
scroll to position [449, 0]
click at [1384, 422] on button "View variants" at bounding box center [1381, 429] width 61 height 17
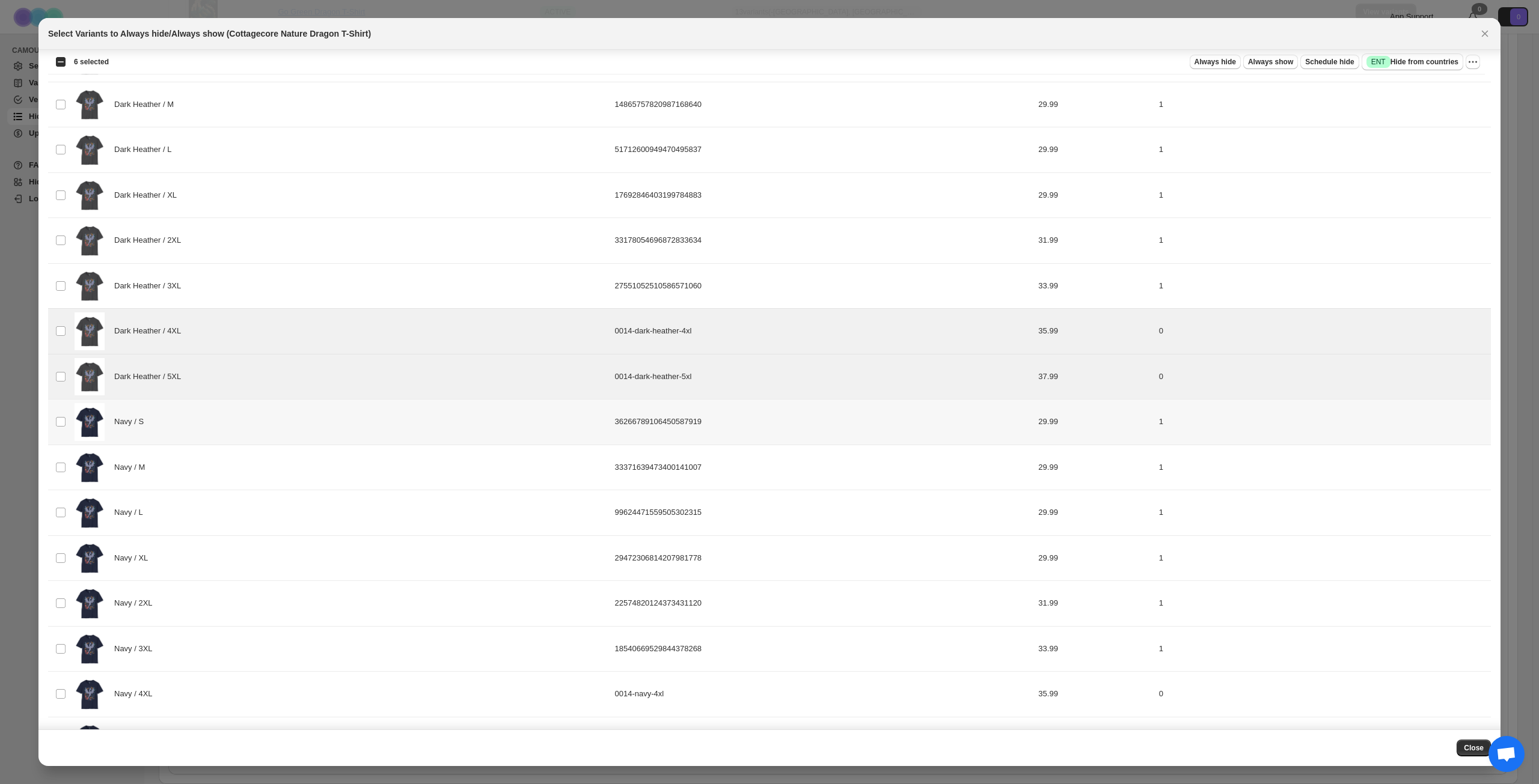
scroll to position [1109, 0]
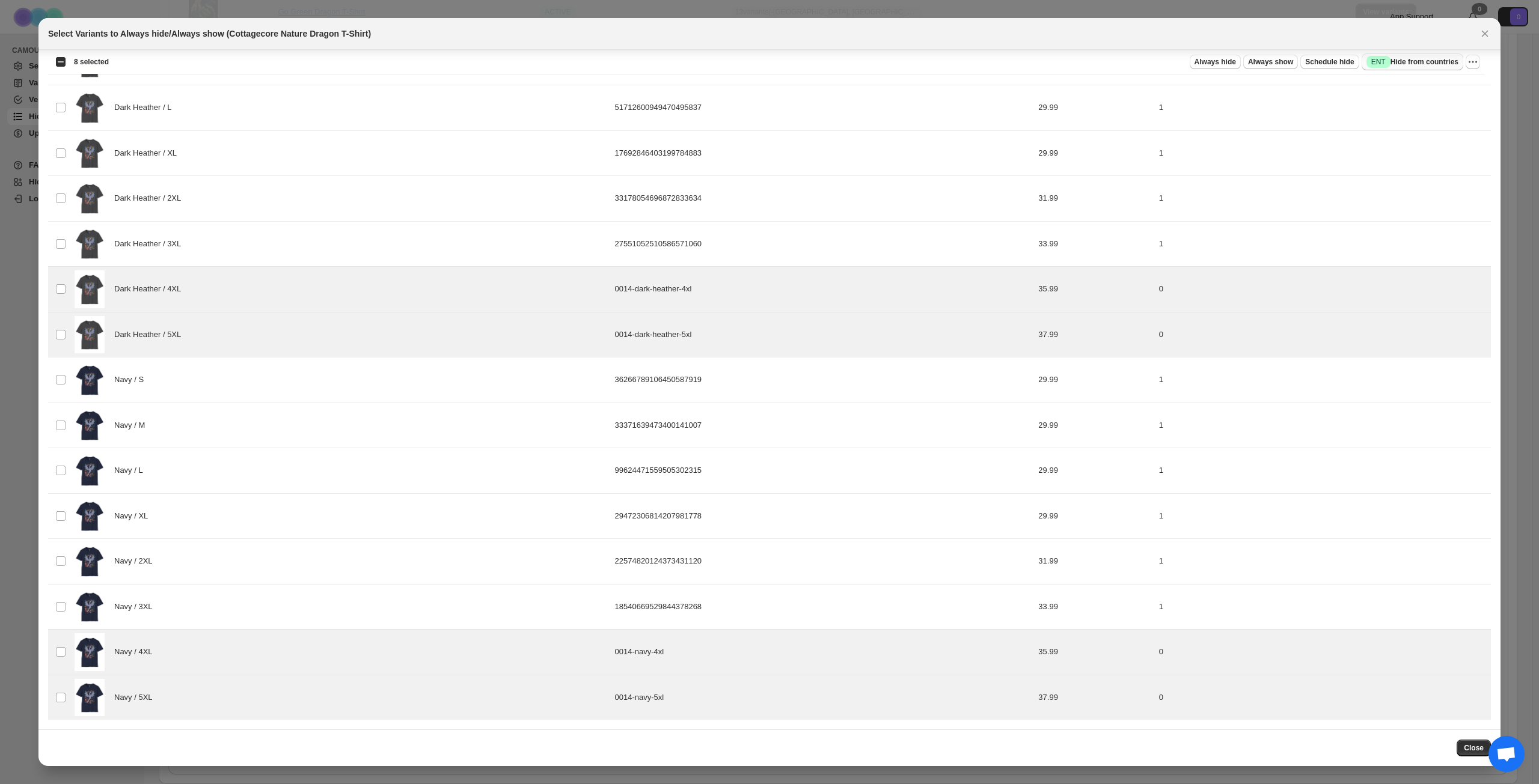
click at [1417, 63] on span "Success ENT Hide from countries" at bounding box center [1413, 62] width 92 height 12
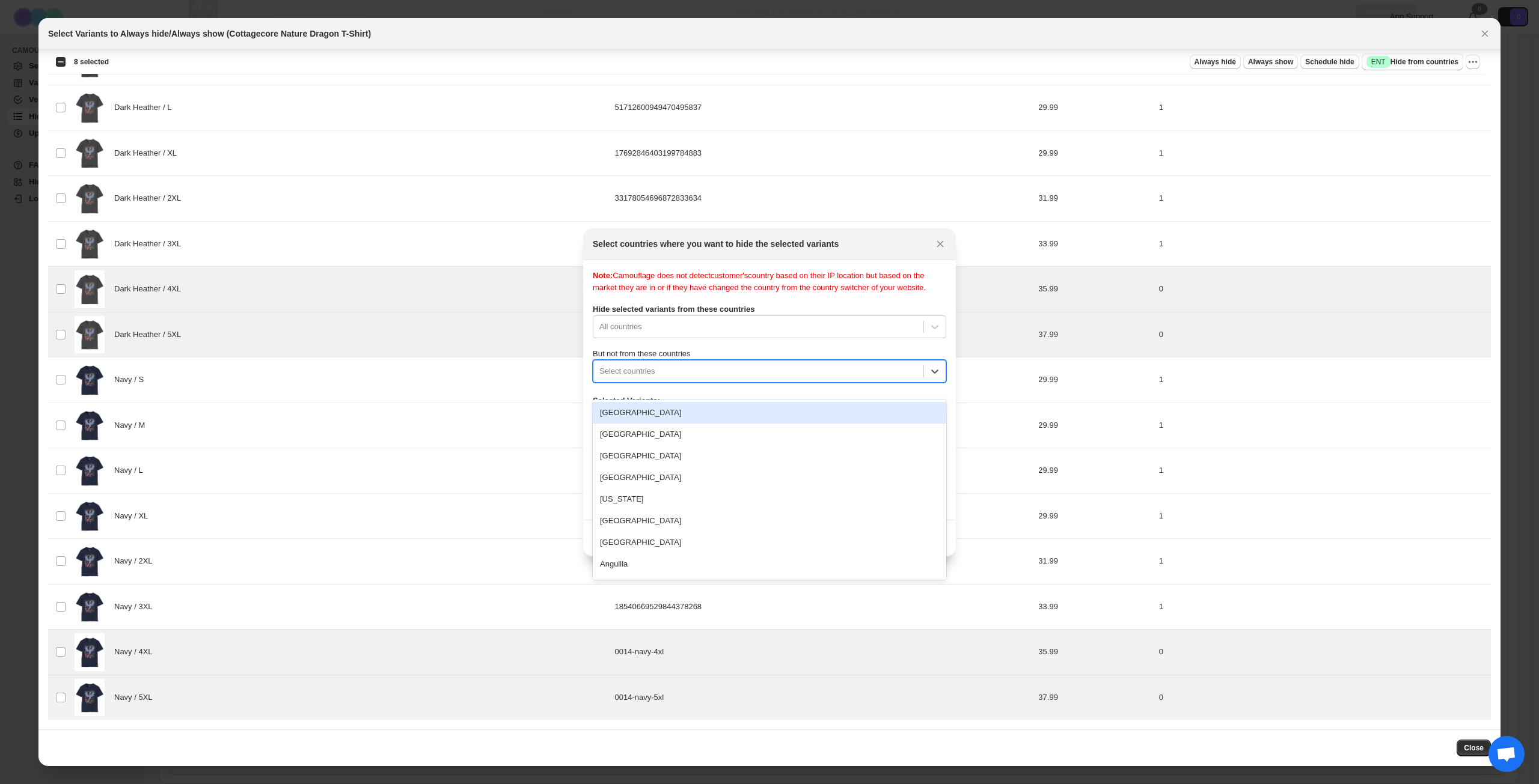
click at [805, 373] on div "Select countries" at bounding box center [758, 372] width 330 height 19
type input "****"
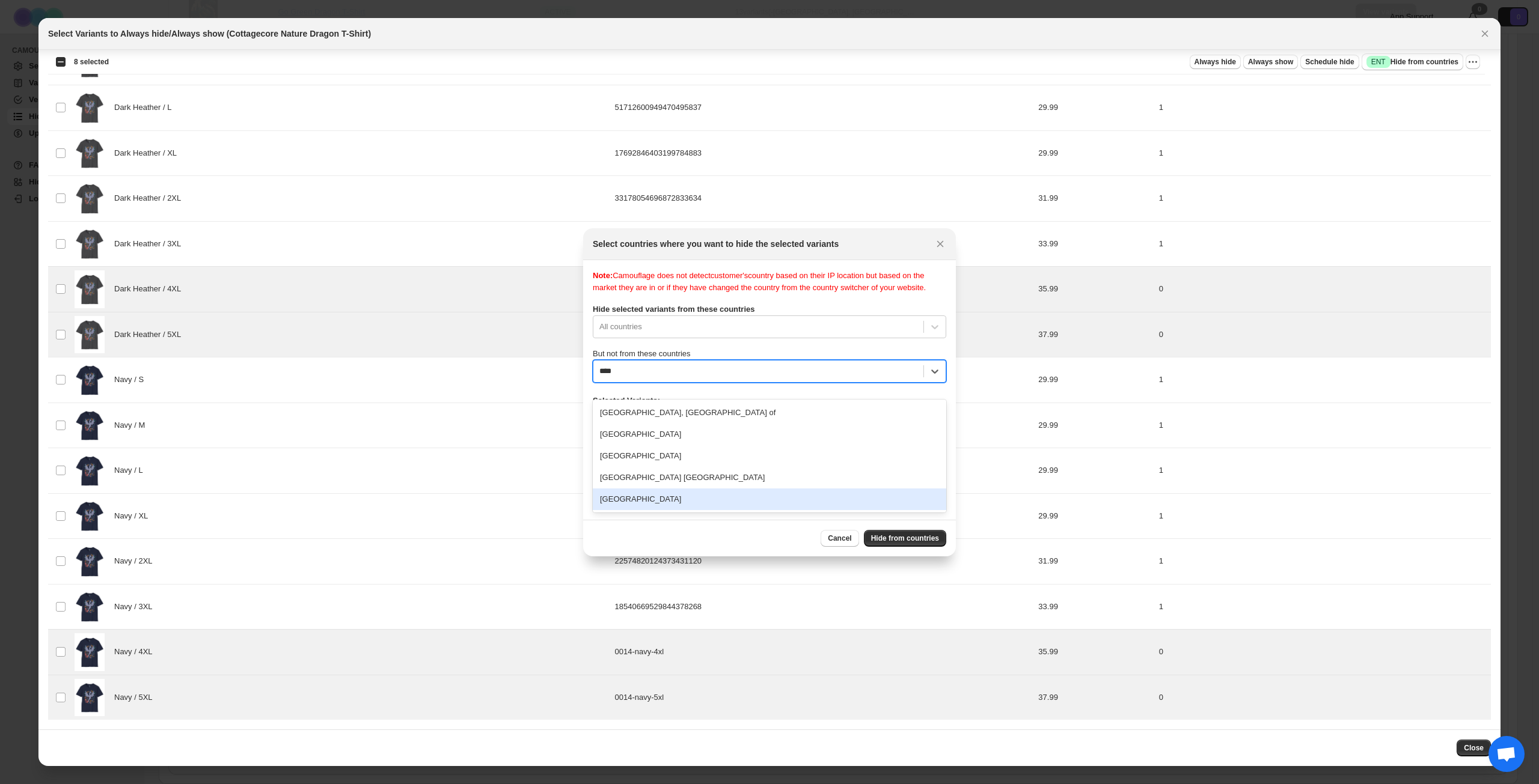
click at [720, 501] on div "[GEOGRAPHIC_DATA]" at bounding box center [770, 499] width 354 height 21
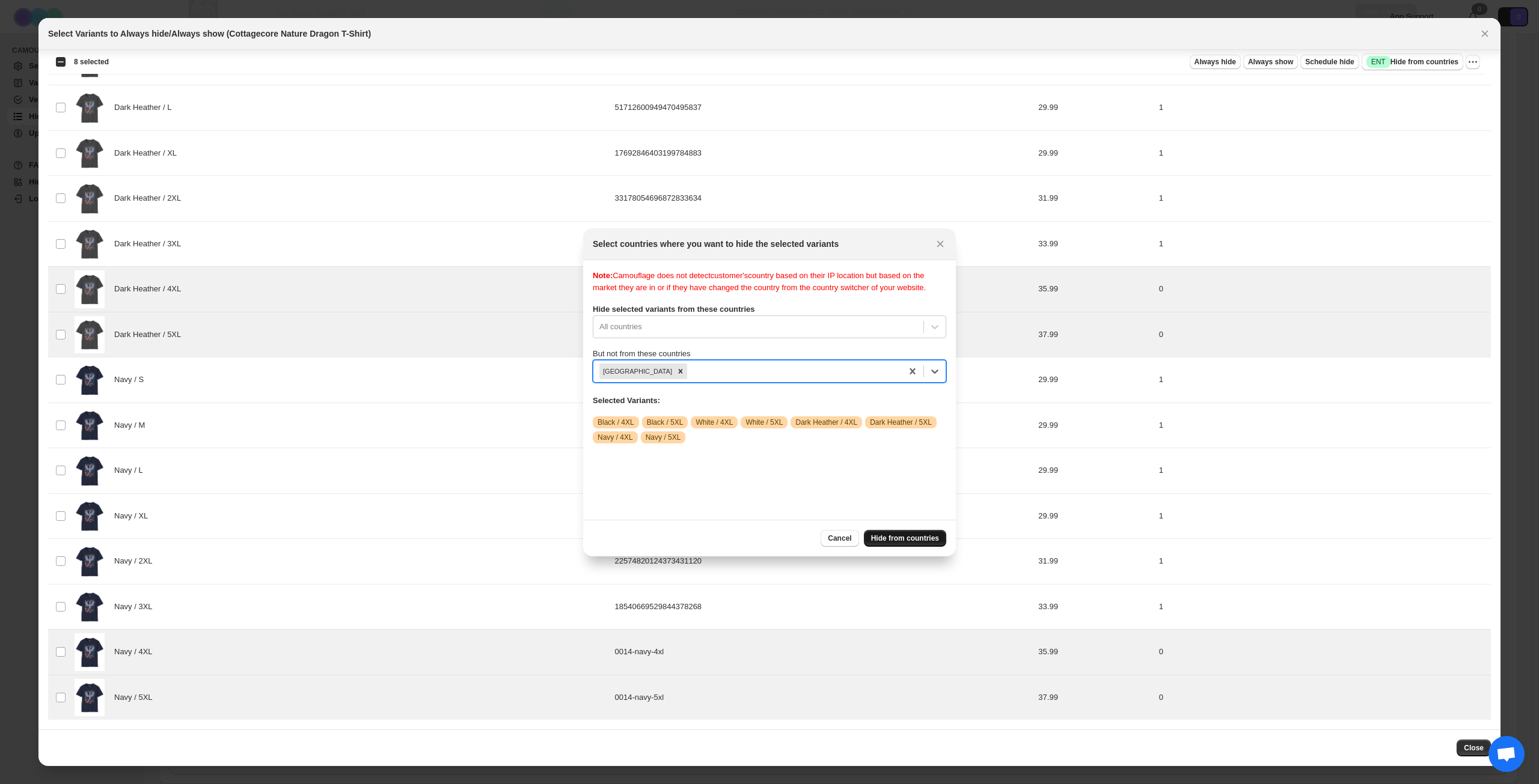
click at [904, 537] on span "Hide from countries" at bounding box center [905, 538] width 68 height 10
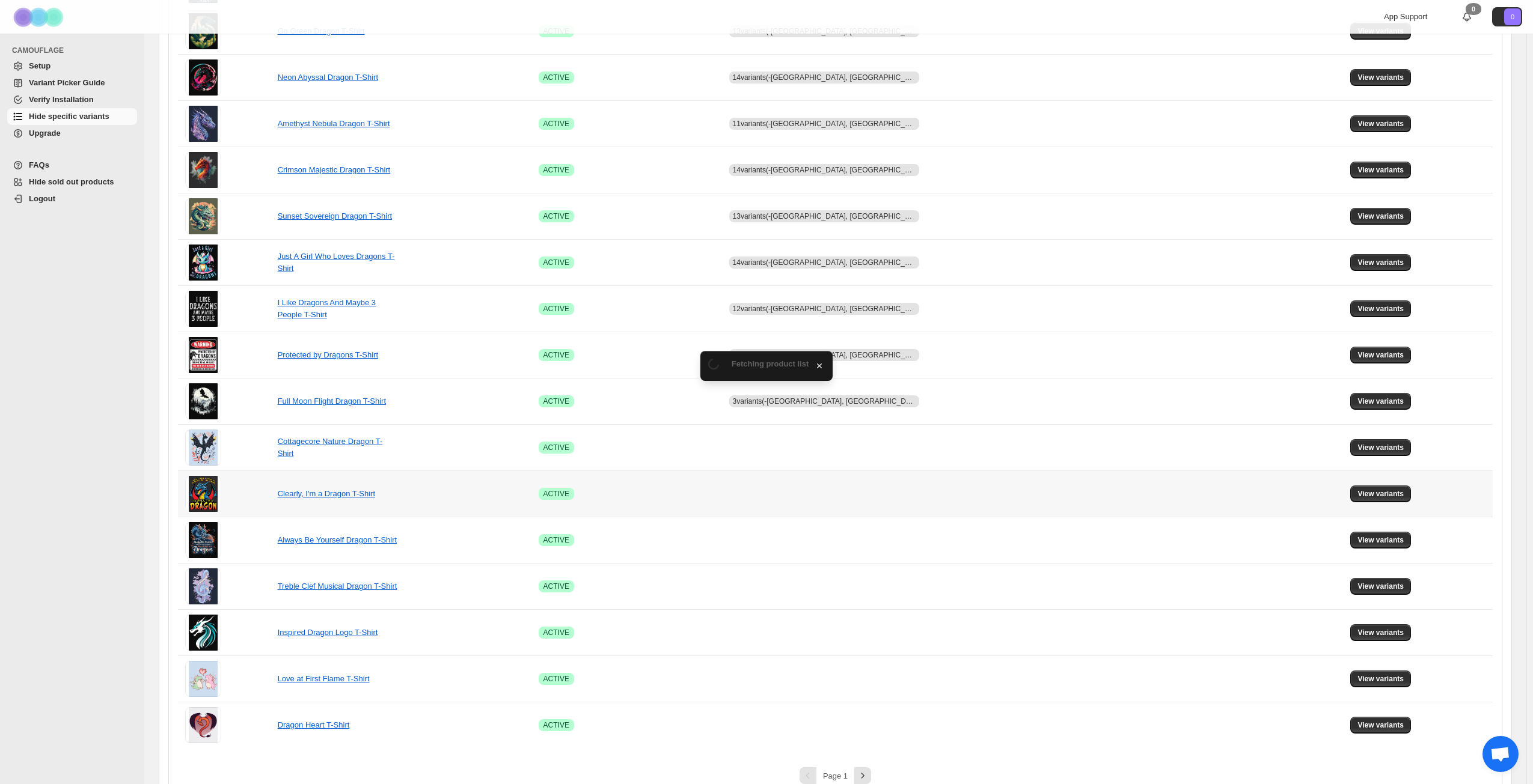
scroll to position [449, 0]
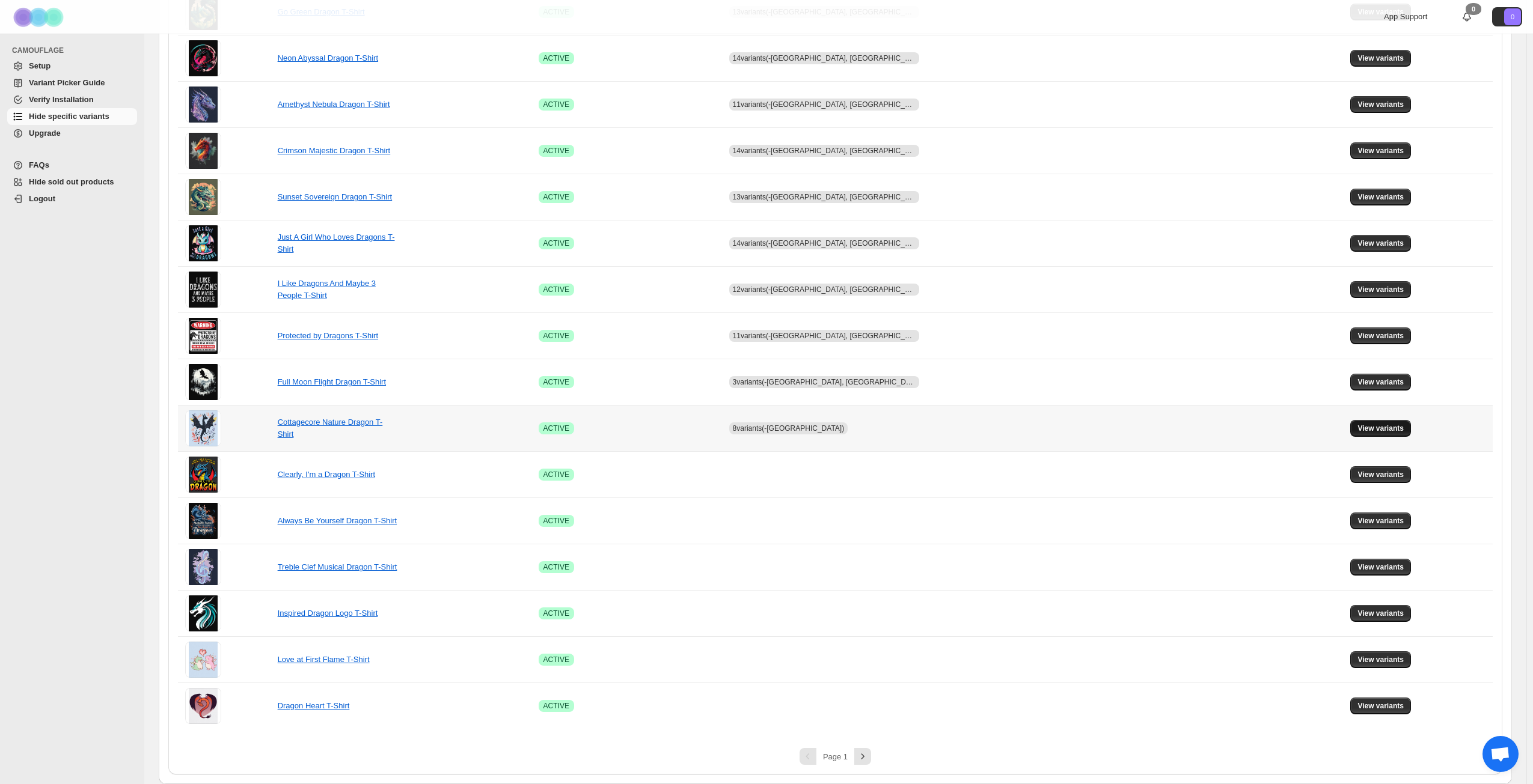
click at [1353, 421] on button "View variants" at bounding box center [1381, 429] width 61 height 17
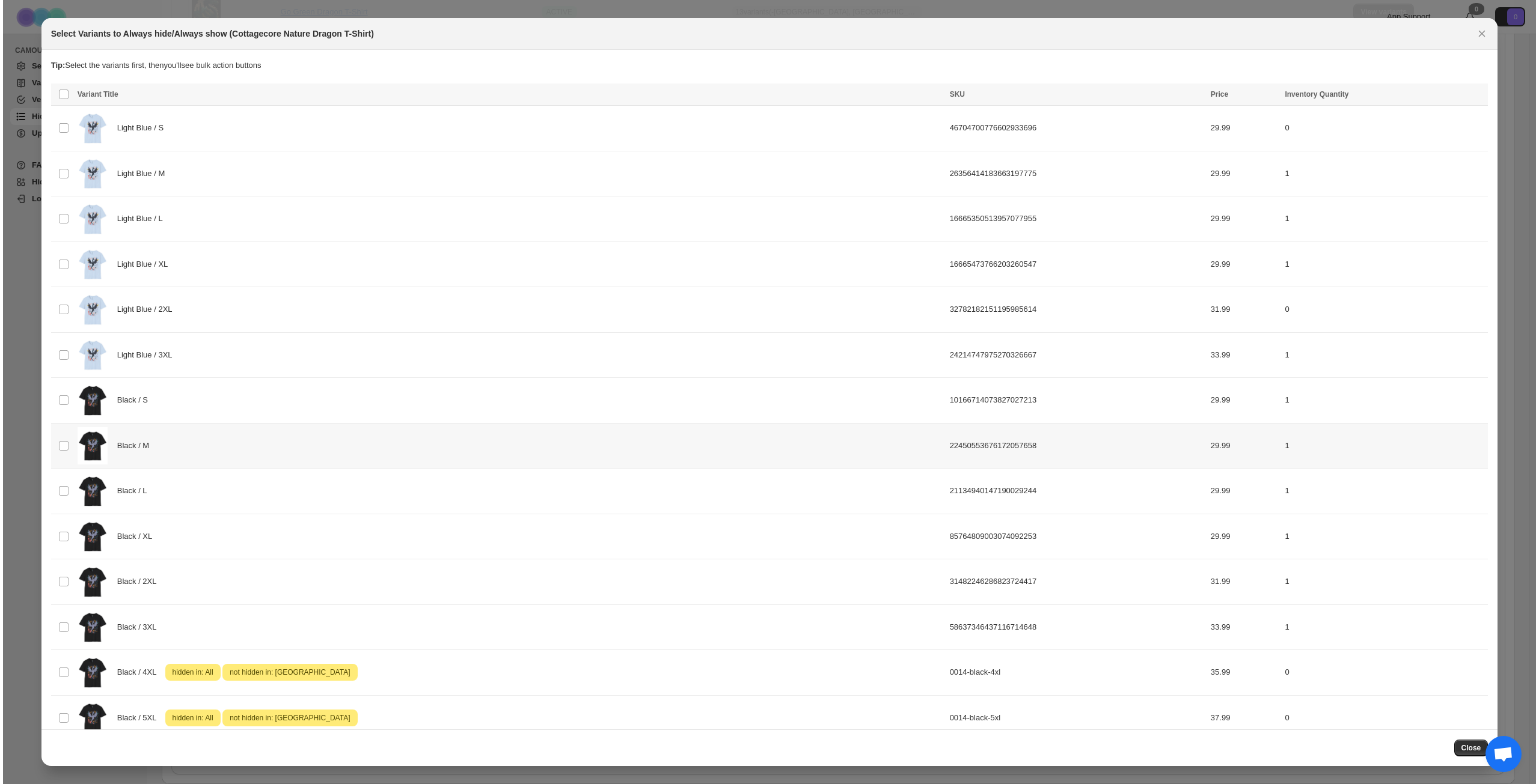
scroll to position [0, 0]
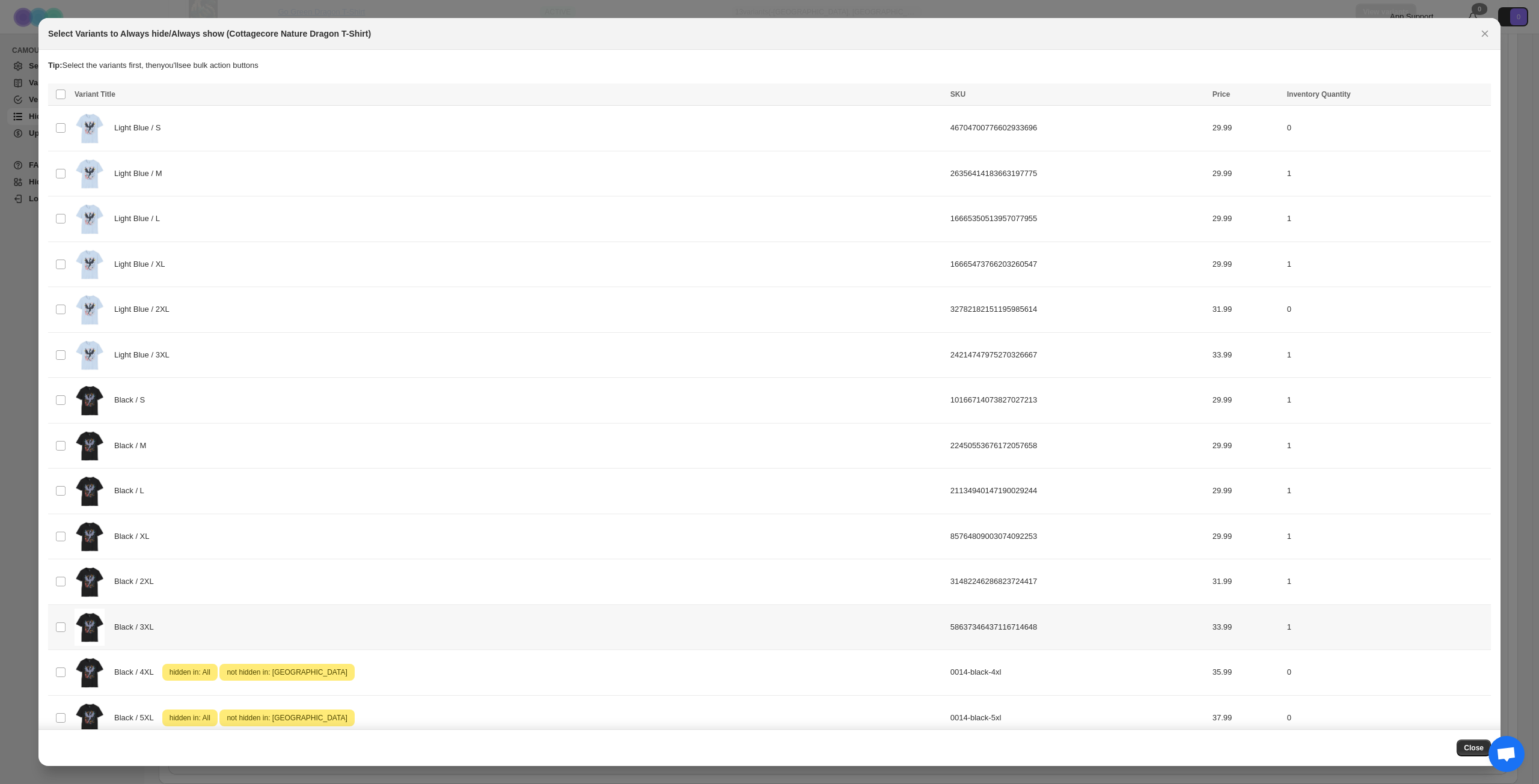
click at [229, 618] on div "Black / 3XL" at bounding box center [508, 627] width 869 height 38
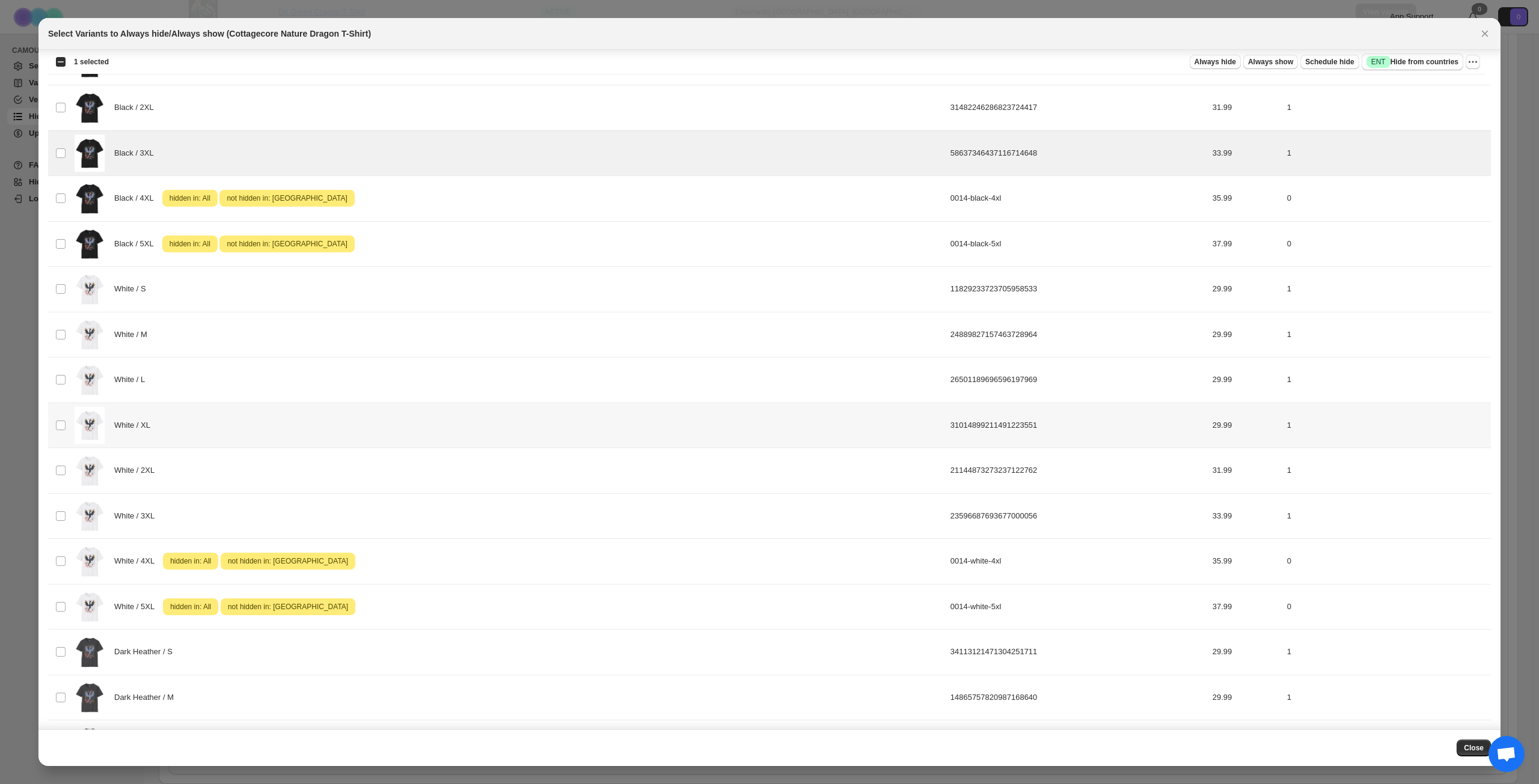
scroll to position [481, 0]
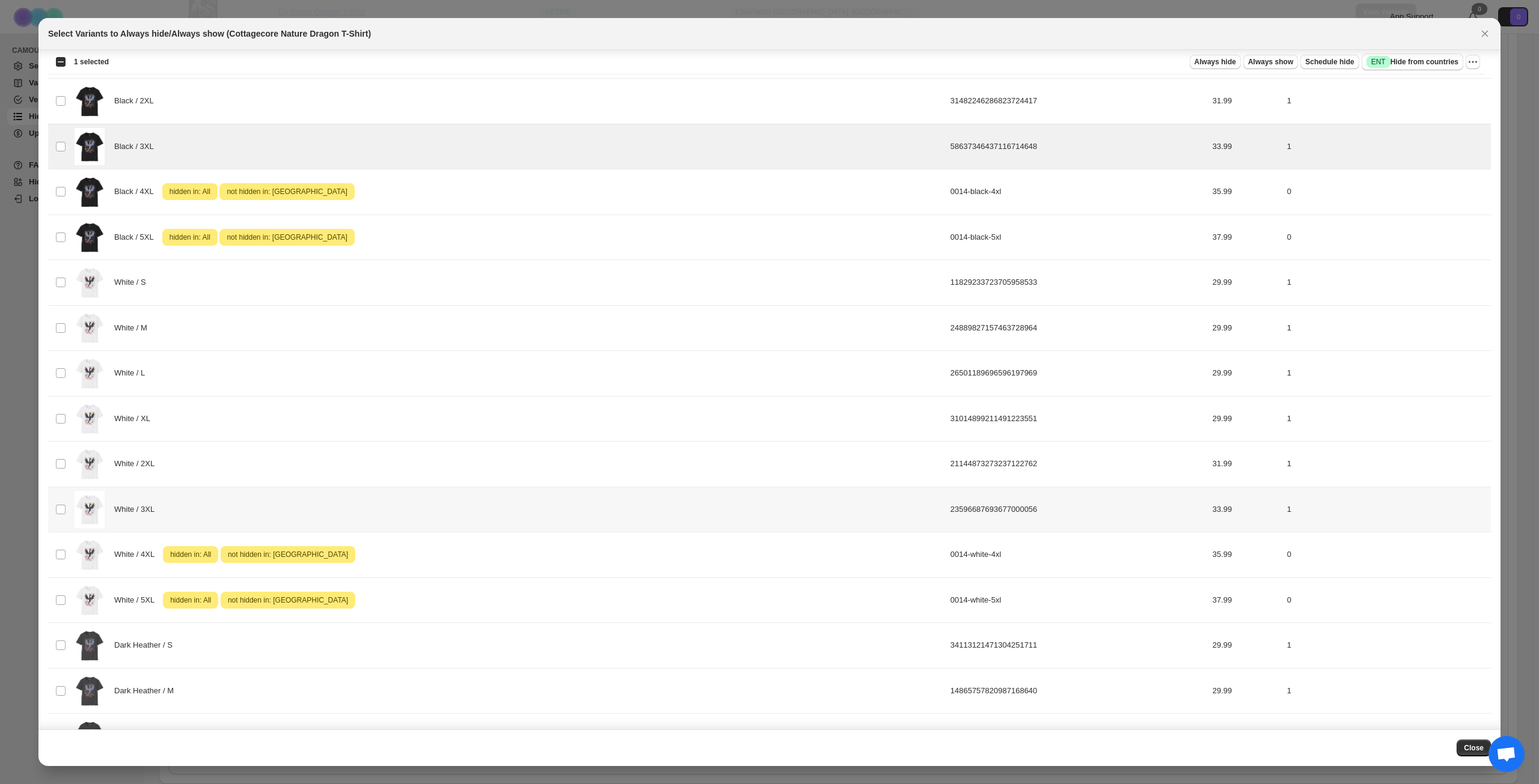
click at [290, 519] on div "White / 3XL" at bounding box center [508, 510] width 869 height 38
click at [1404, 63] on span "Success ENT Hide from countries" at bounding box center [1413, 62] width 92 height 12
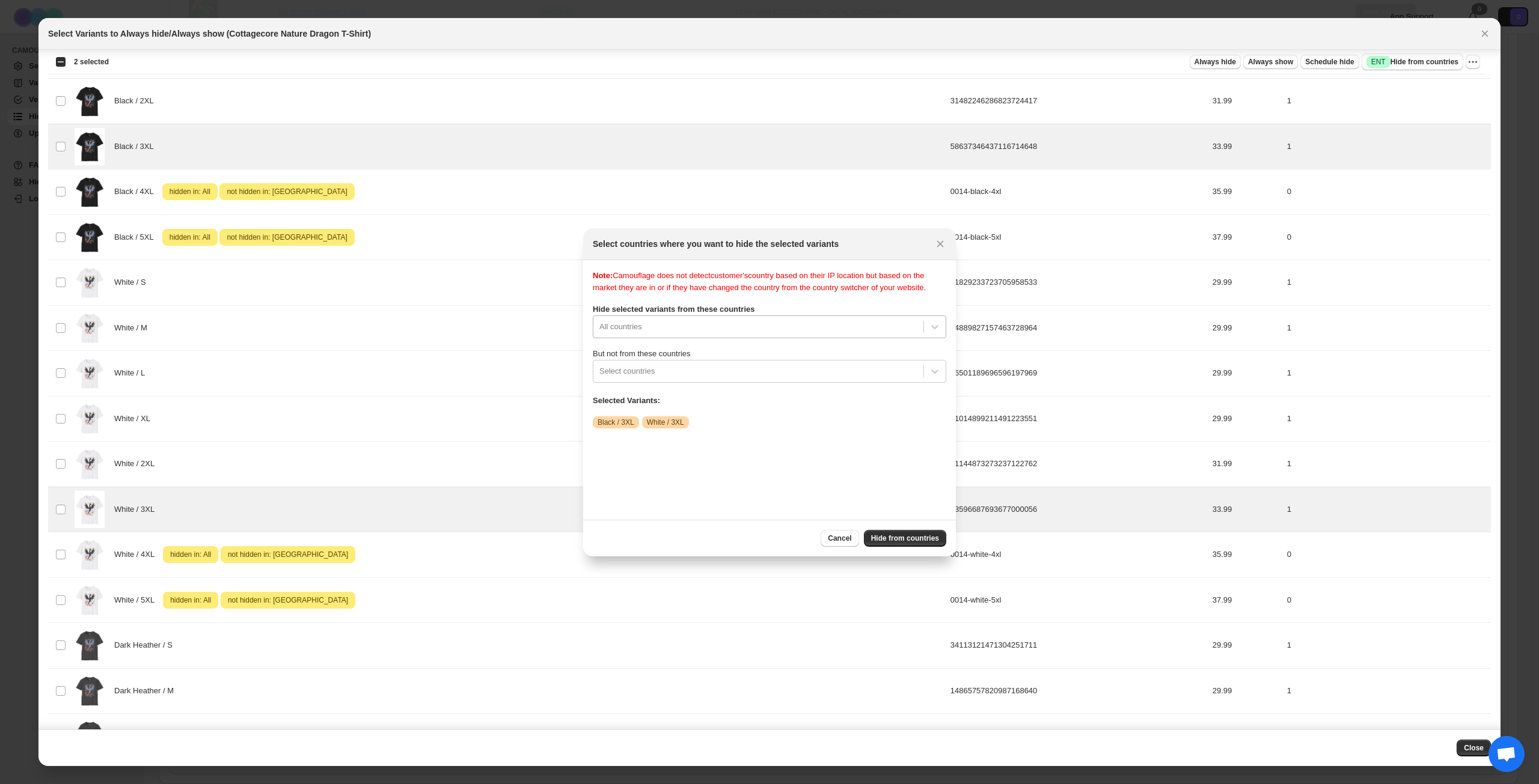
click at [723, 336] on div "Note: Camouflage does not detect customer's country based on their IP location …" at bounding box center [770, 390] width 354 height 240
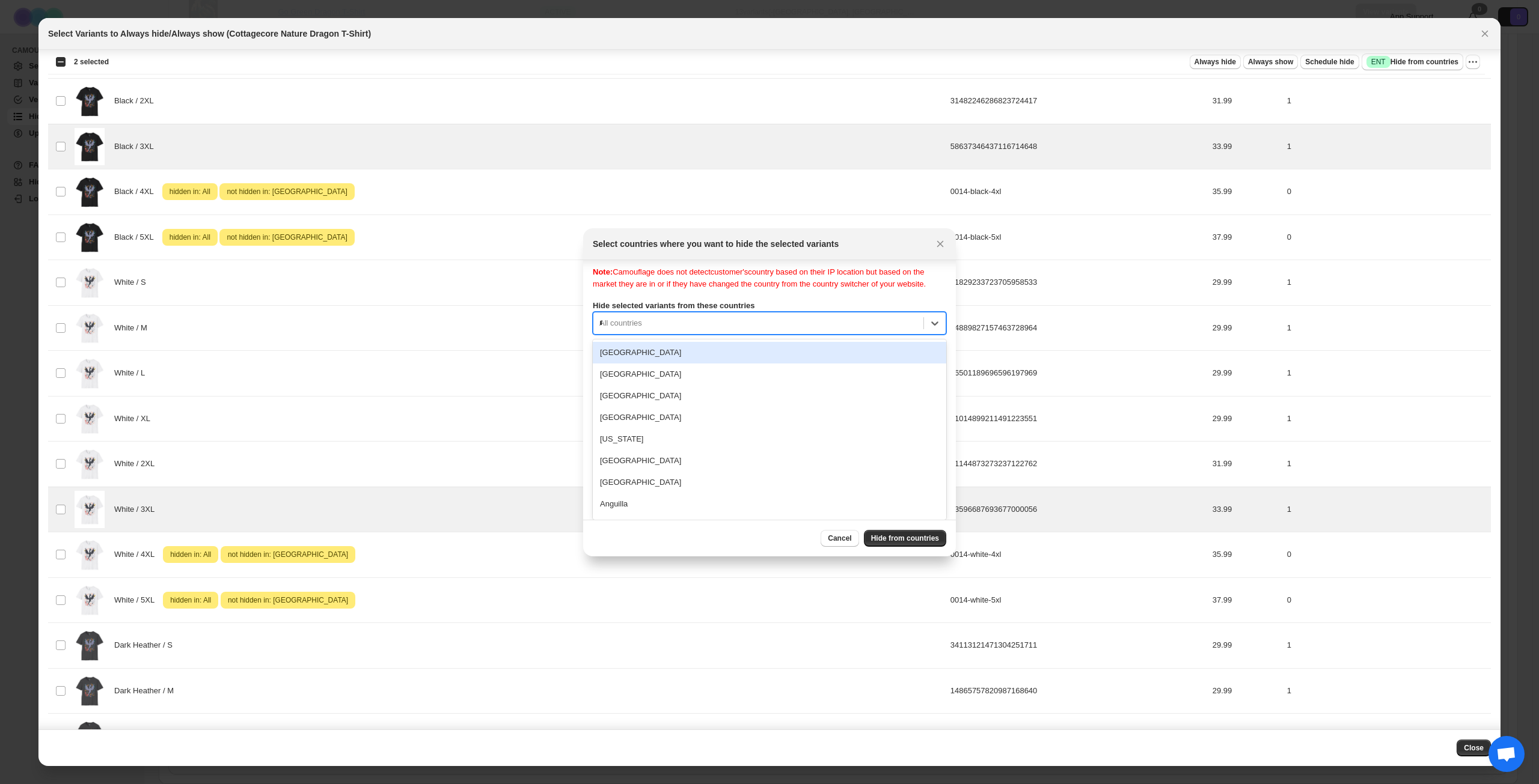
type input "***"
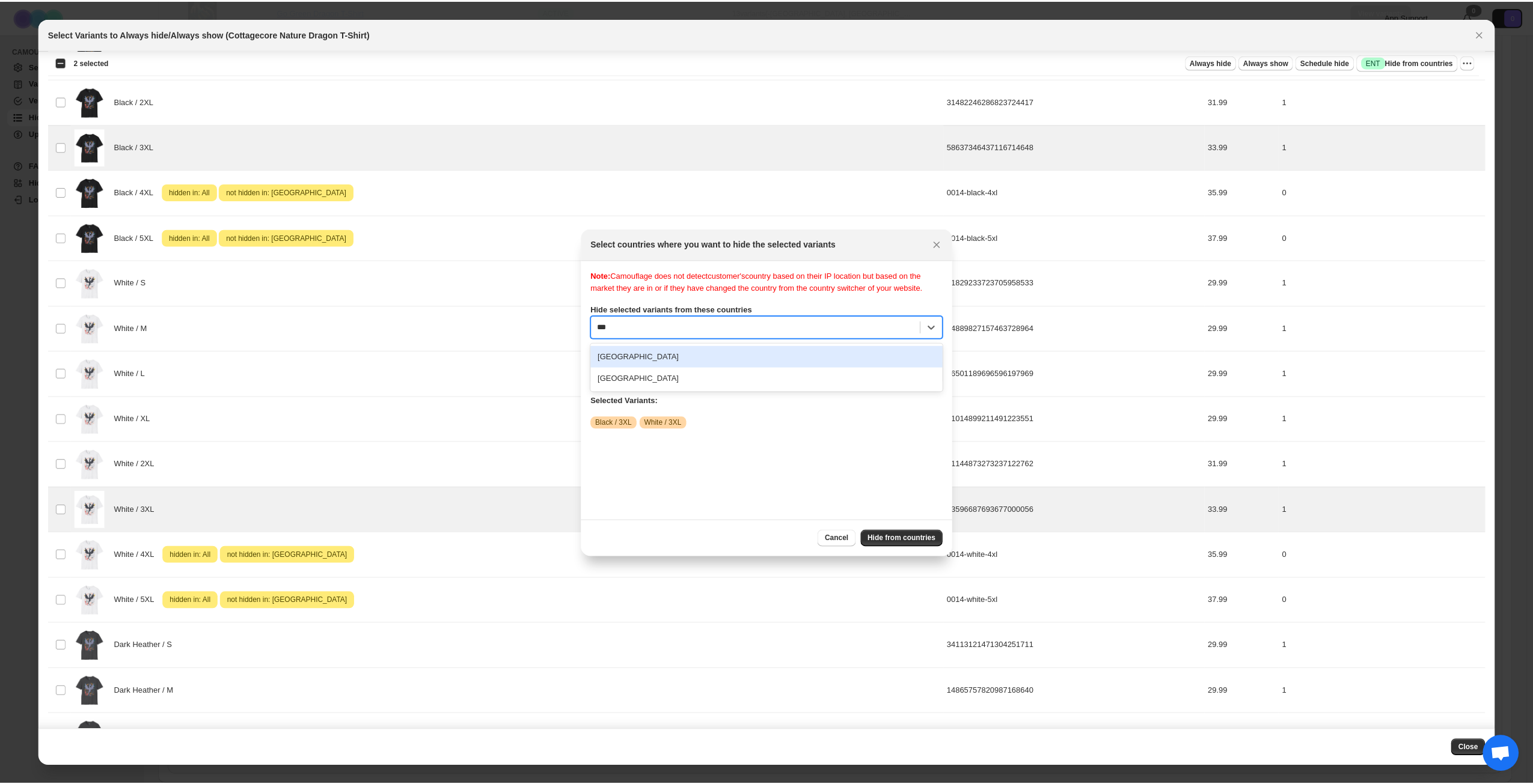
scroll to position [0, 0]
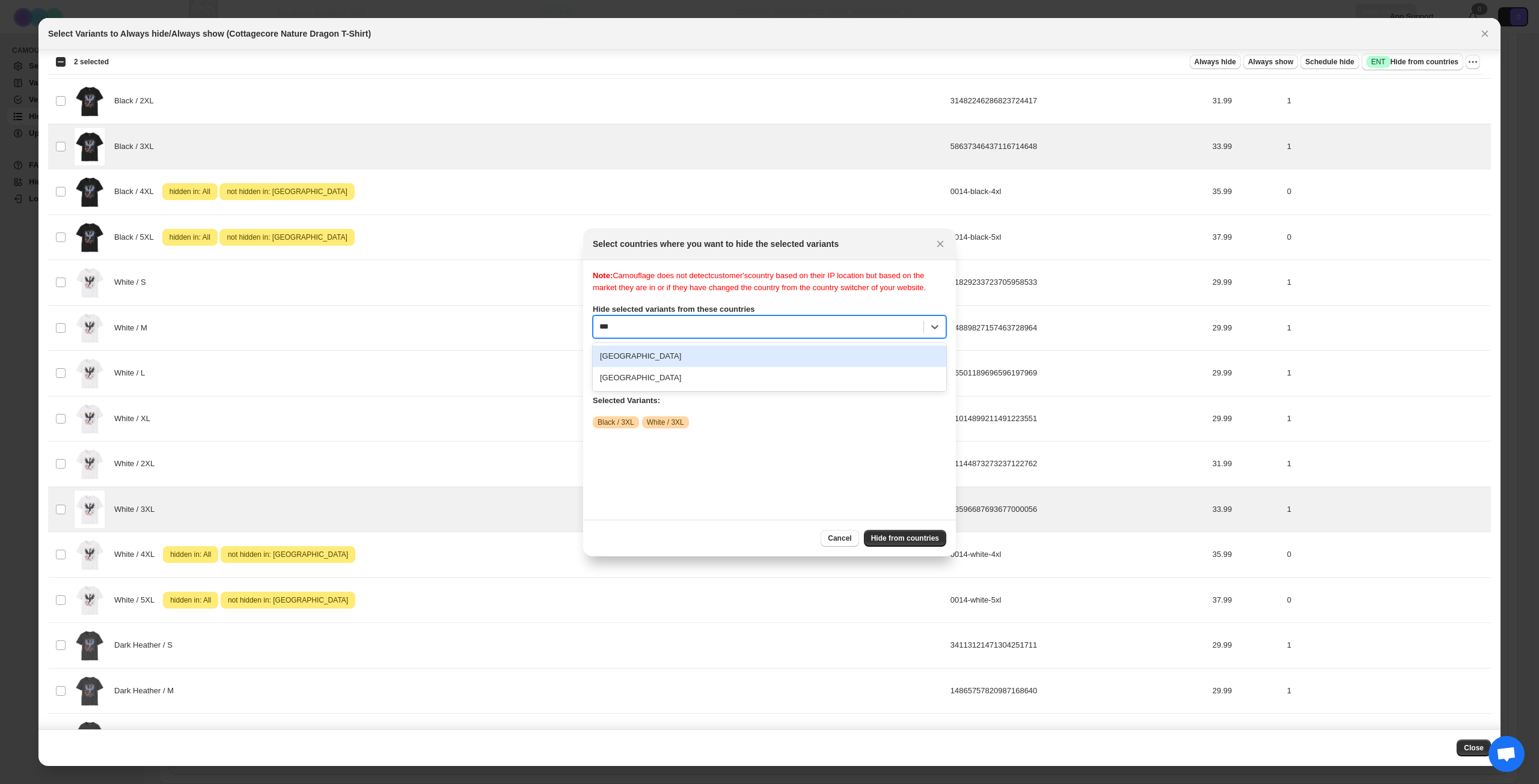
click at [714, 366] on div "[GEOGRAPHIC_DATA]" at bounding box center [770, 356] width 354 height 21
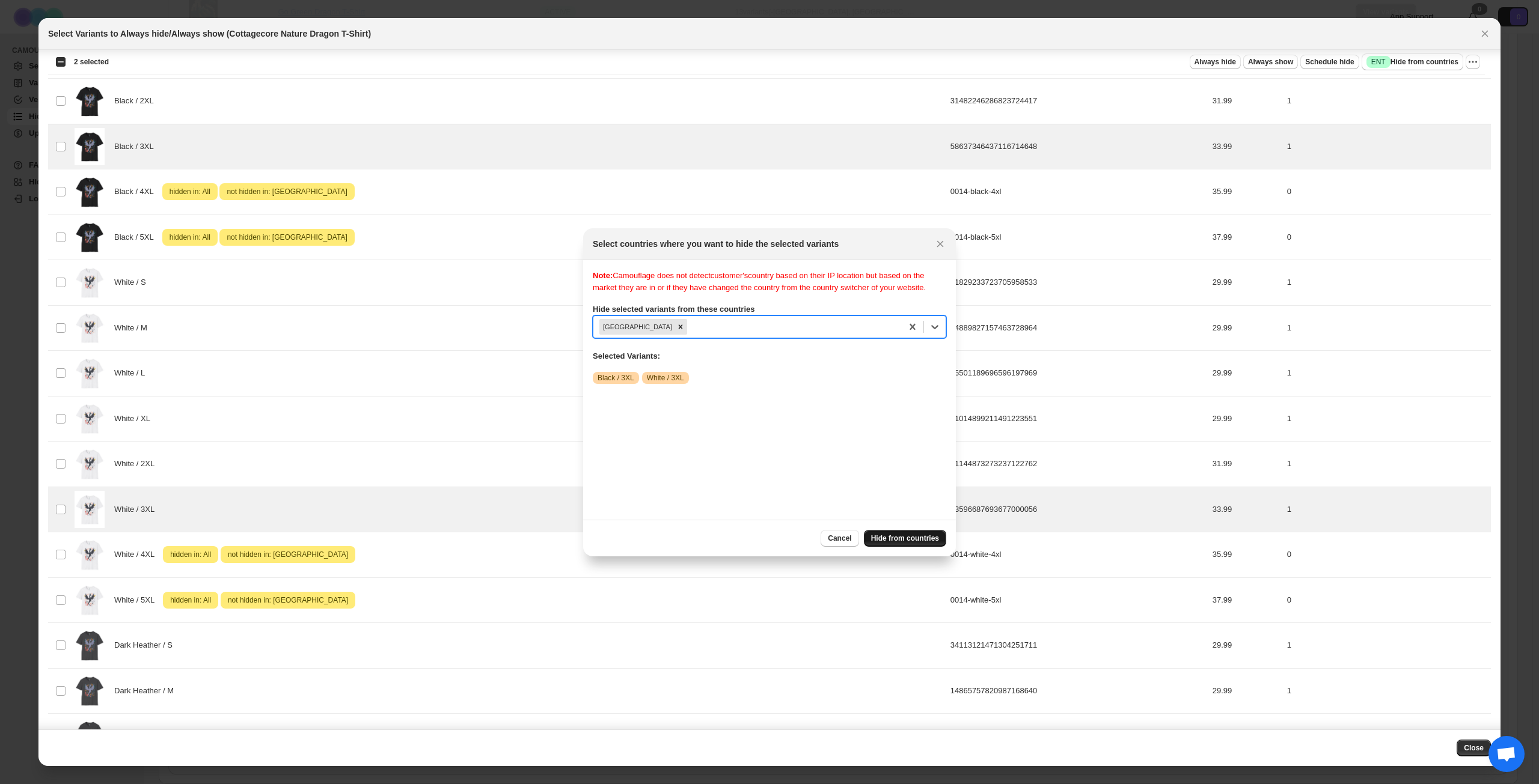
click at [893, 545] on button "Hide from countries" at bounding box center [905, 539] width 82 height 17
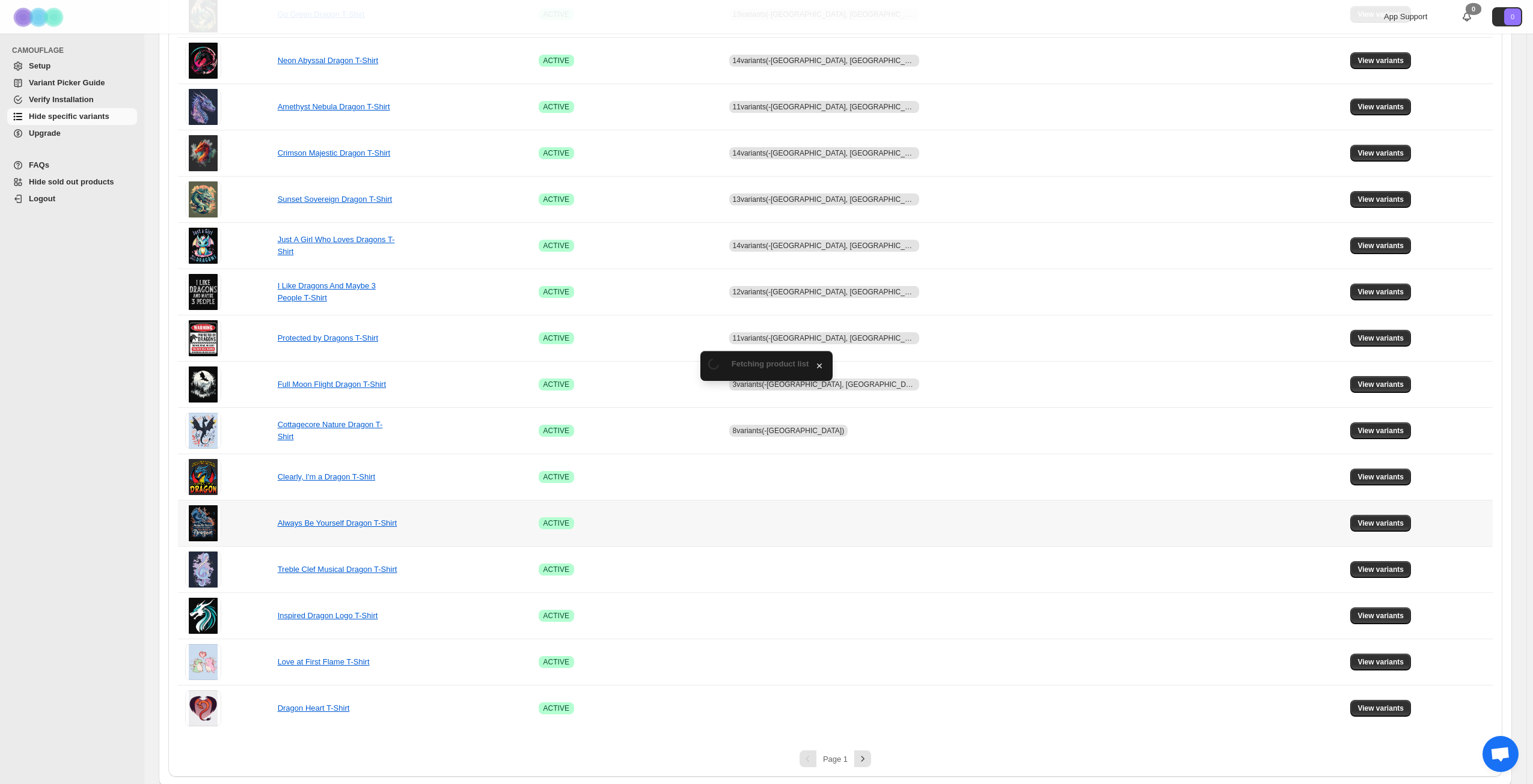
scroll to position [449, 0]
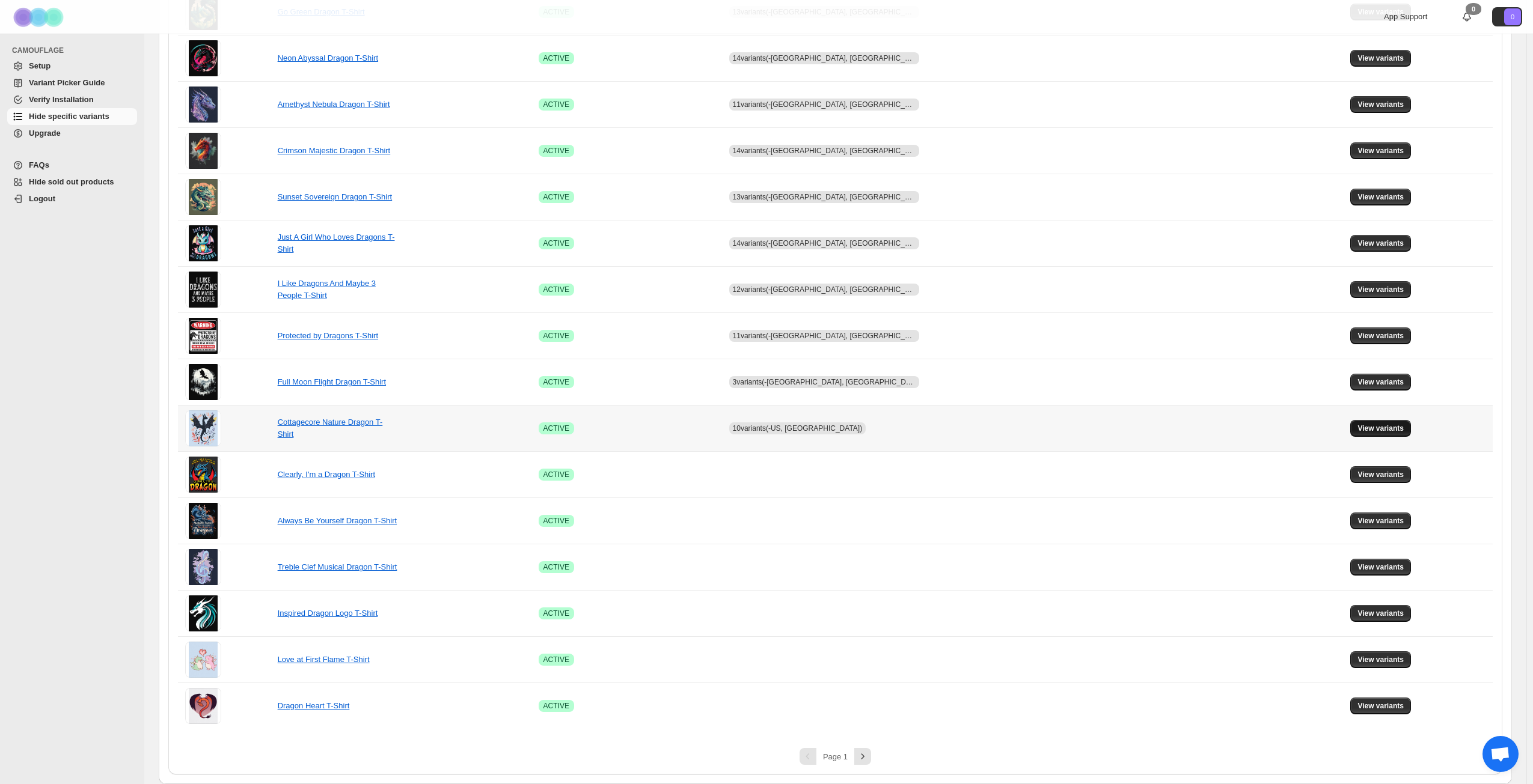
click at [1364, 429] on span "View variants" at bounding box center [1380, 428] width 46 height 10
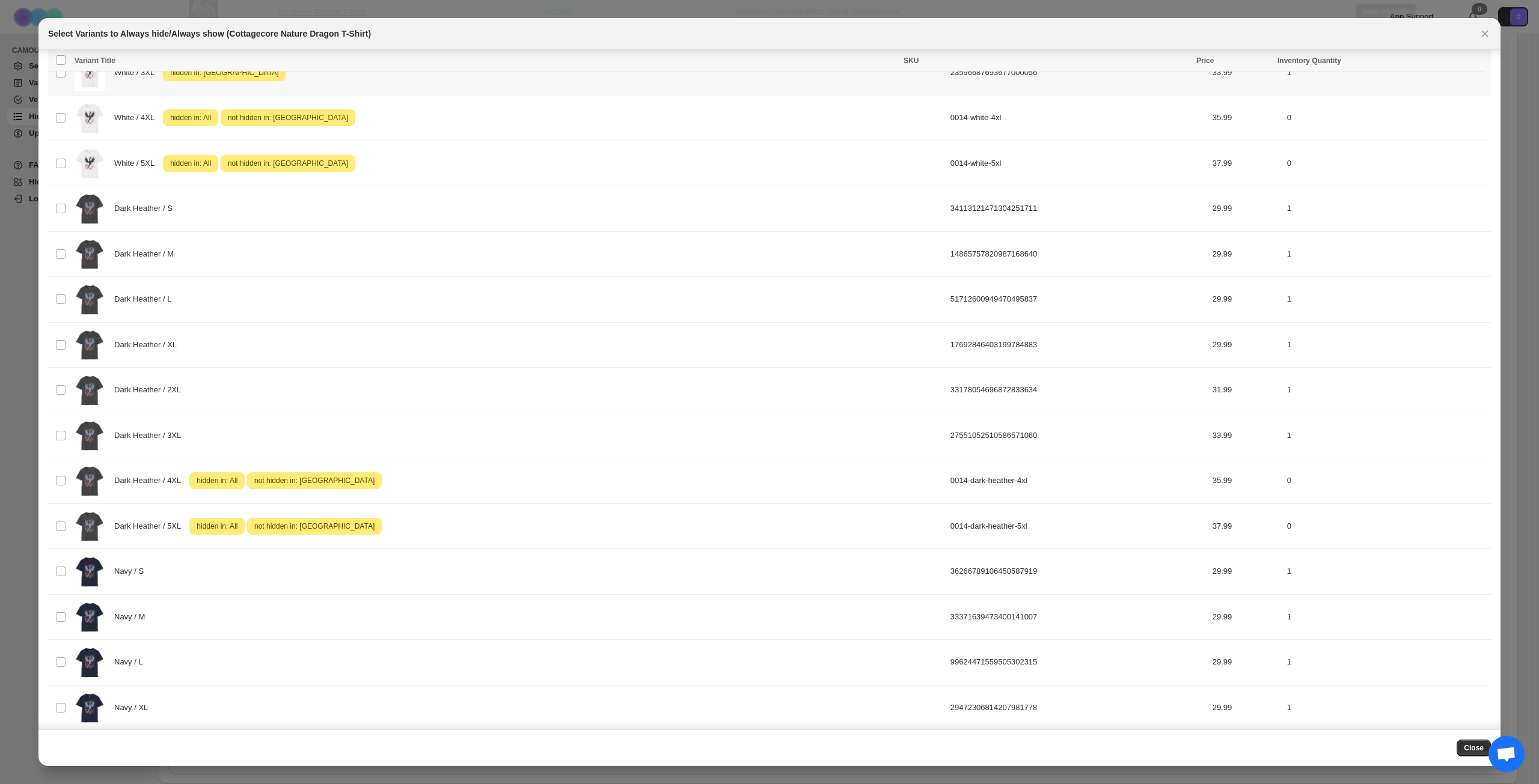
scroll to position [923, 0]
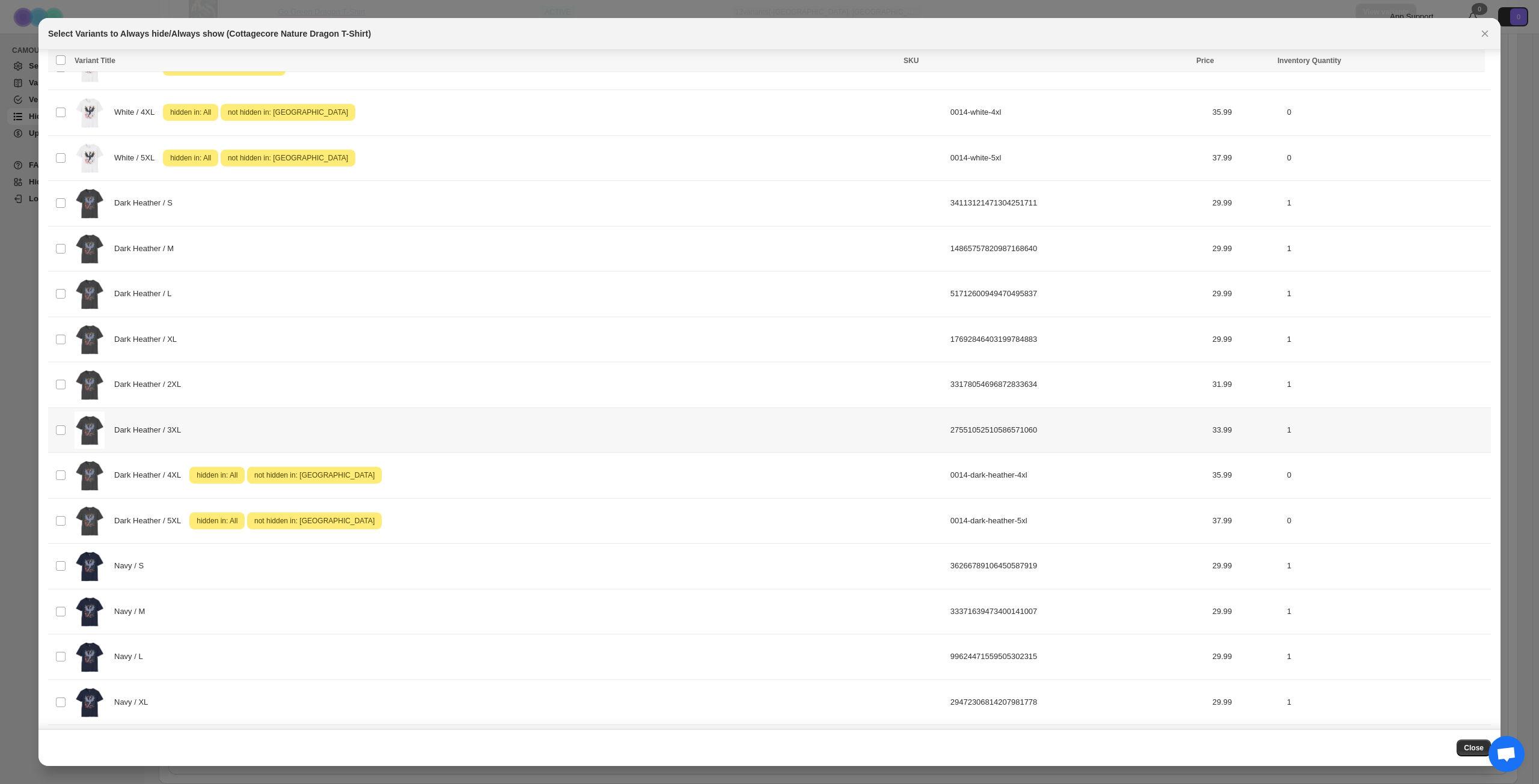
click at [330, 432] on div "Dark Heather / 3XL" at bounding box center [508, 431] width 869 height 38
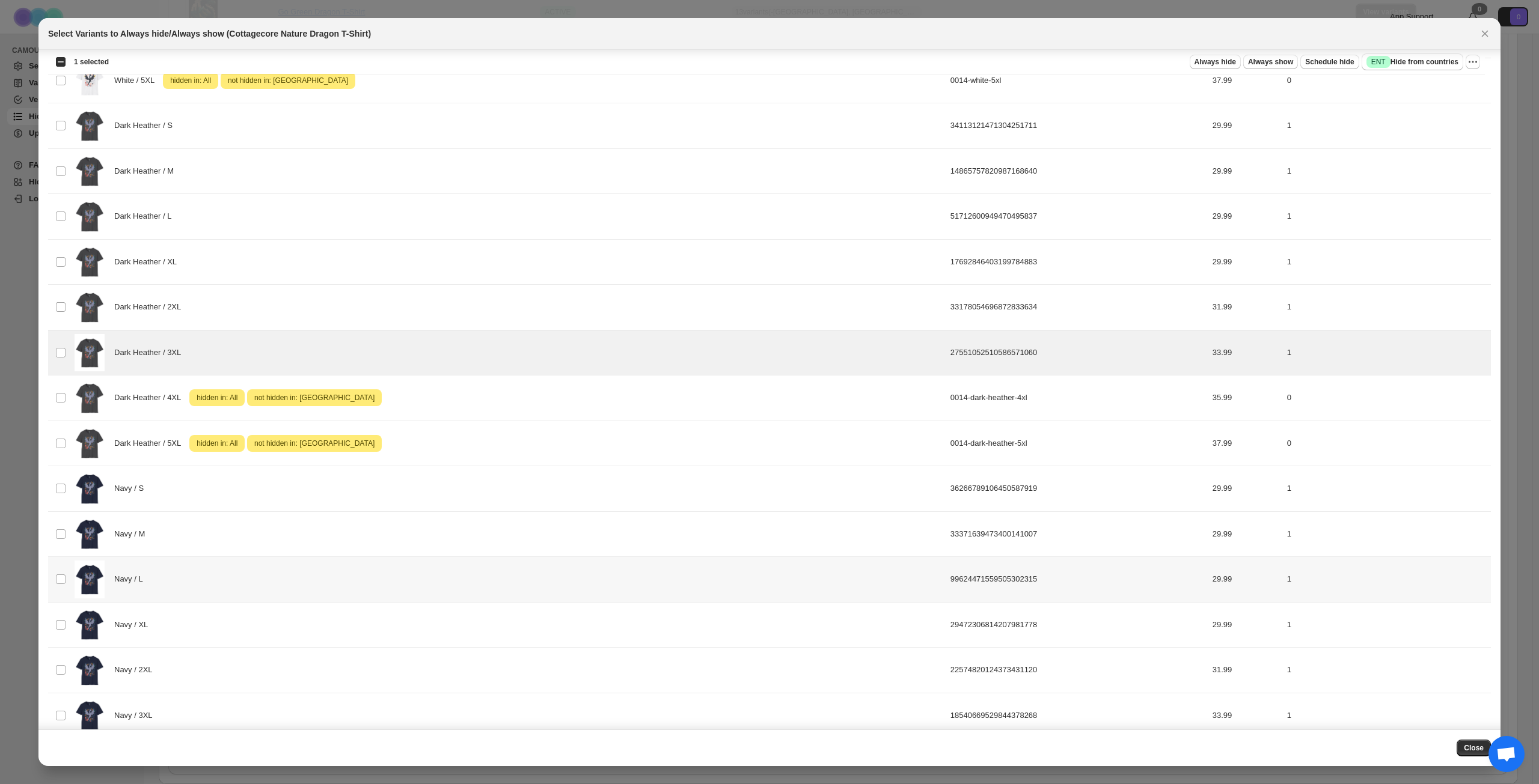
scroll to position [929, 0]
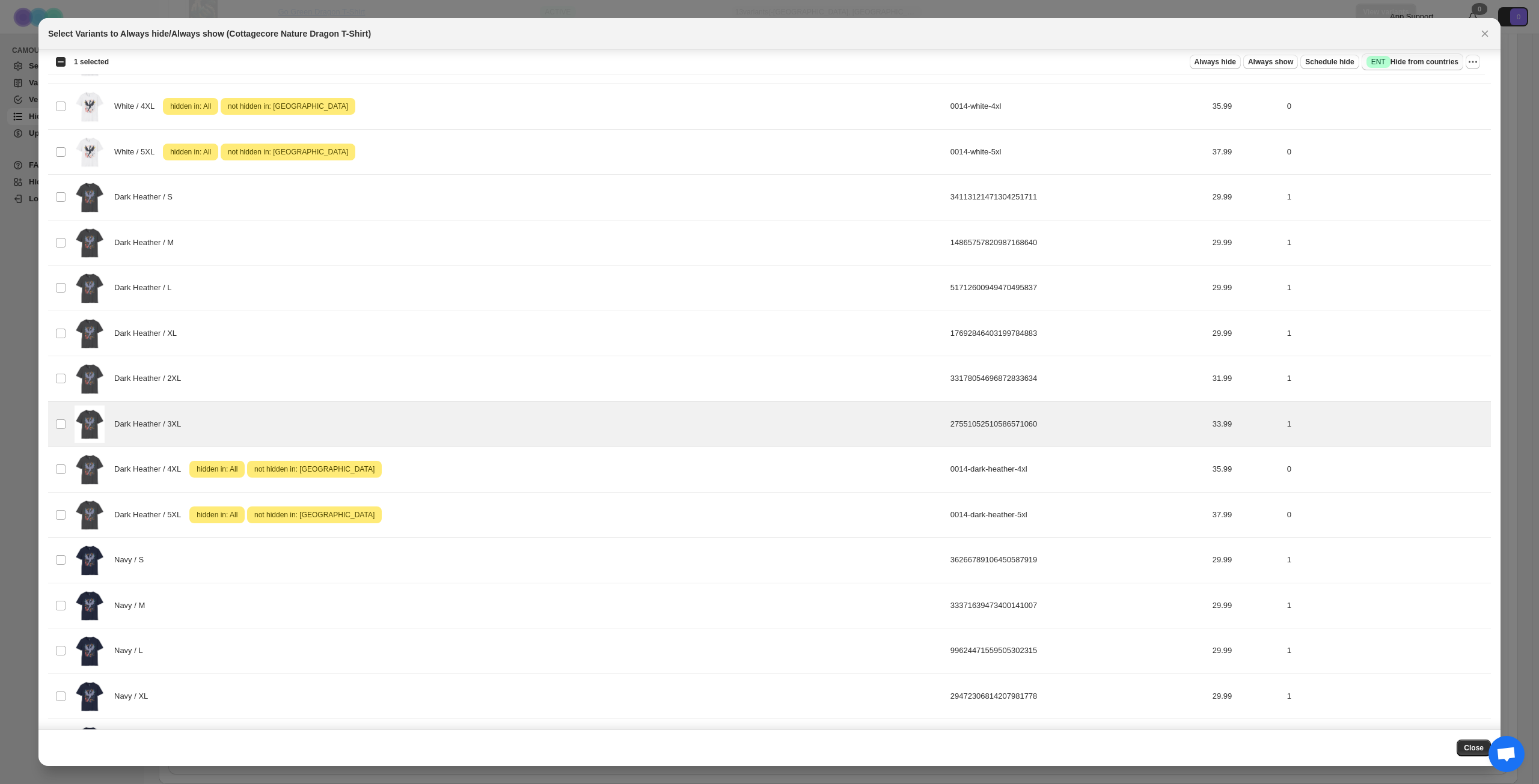
click at [1410, 65] on span "Success ENT Hide from countries" at bounding box center [1413, 62] width 92 height 12
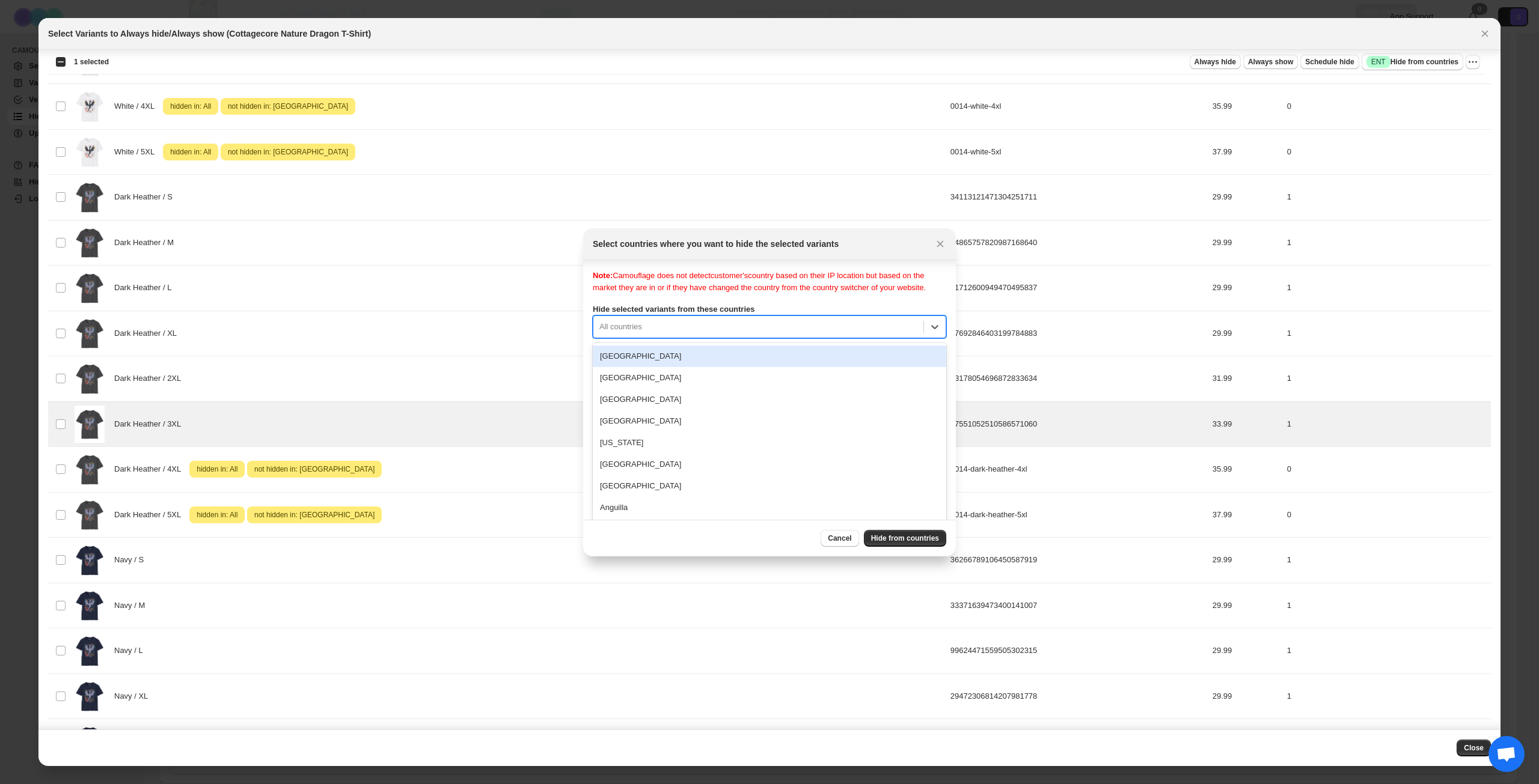
scroll to position [16, 0]
click at [746, 334] on div "All countries" at bounding box center [770, 323] width 354 height 23
type input "***"
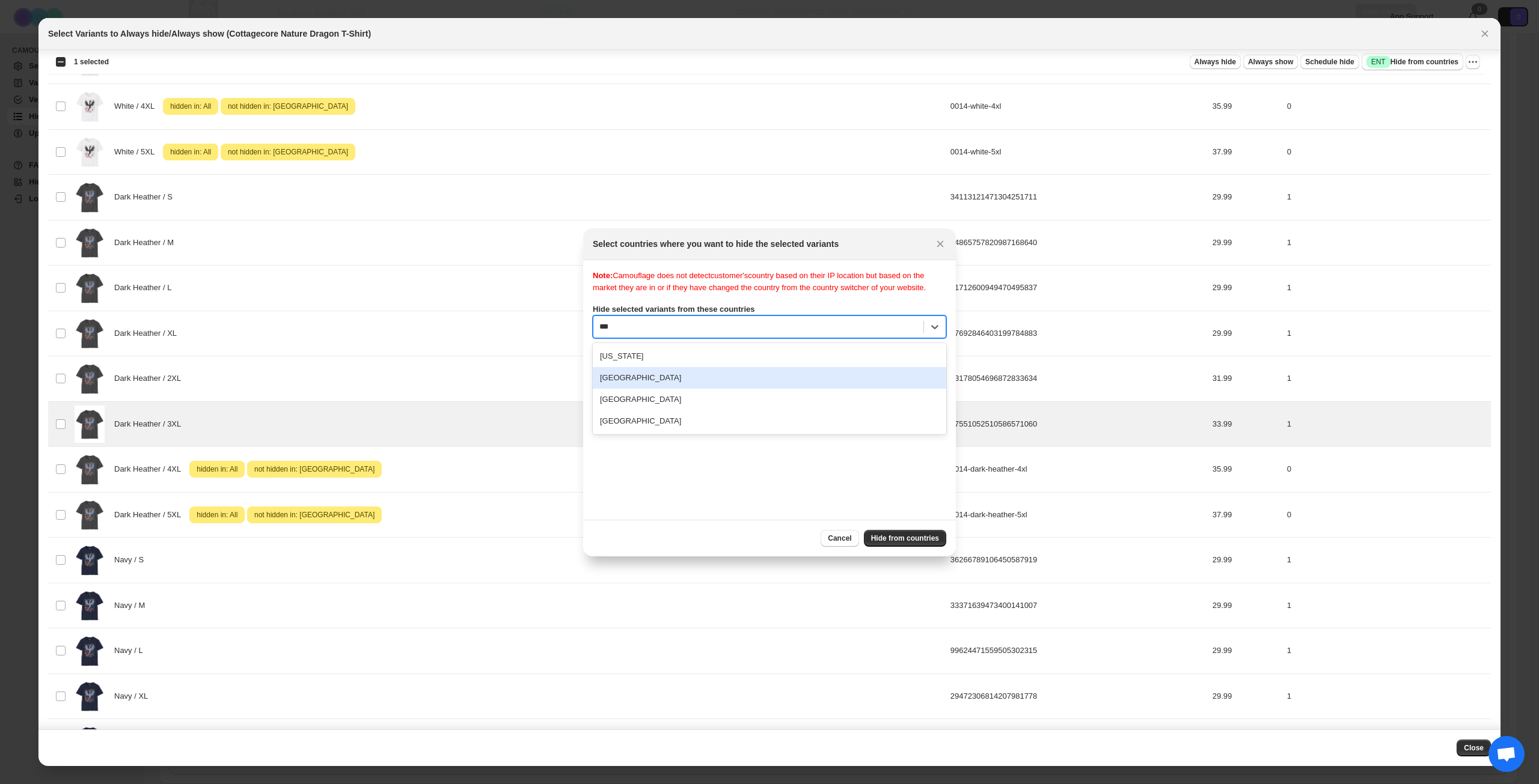
click at [683, 388] on div "[GEOGRAPHIC_DATA]" at bounding box center [770, 377] width 354 height 21
click at [901, 537] on span "Hide from countries" at bounding box center [905, 538] width 68 height 10
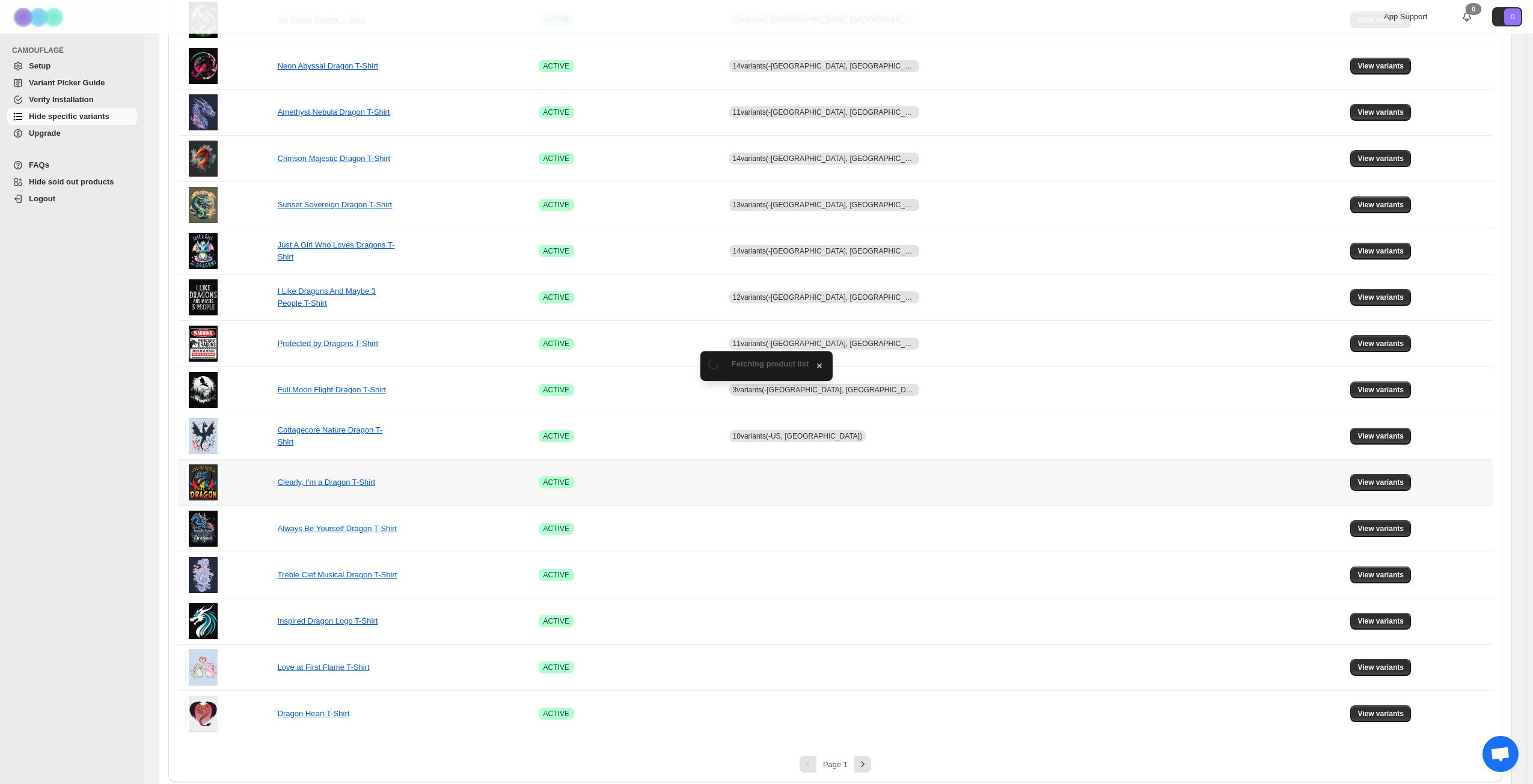
scroll to position [449, 0]
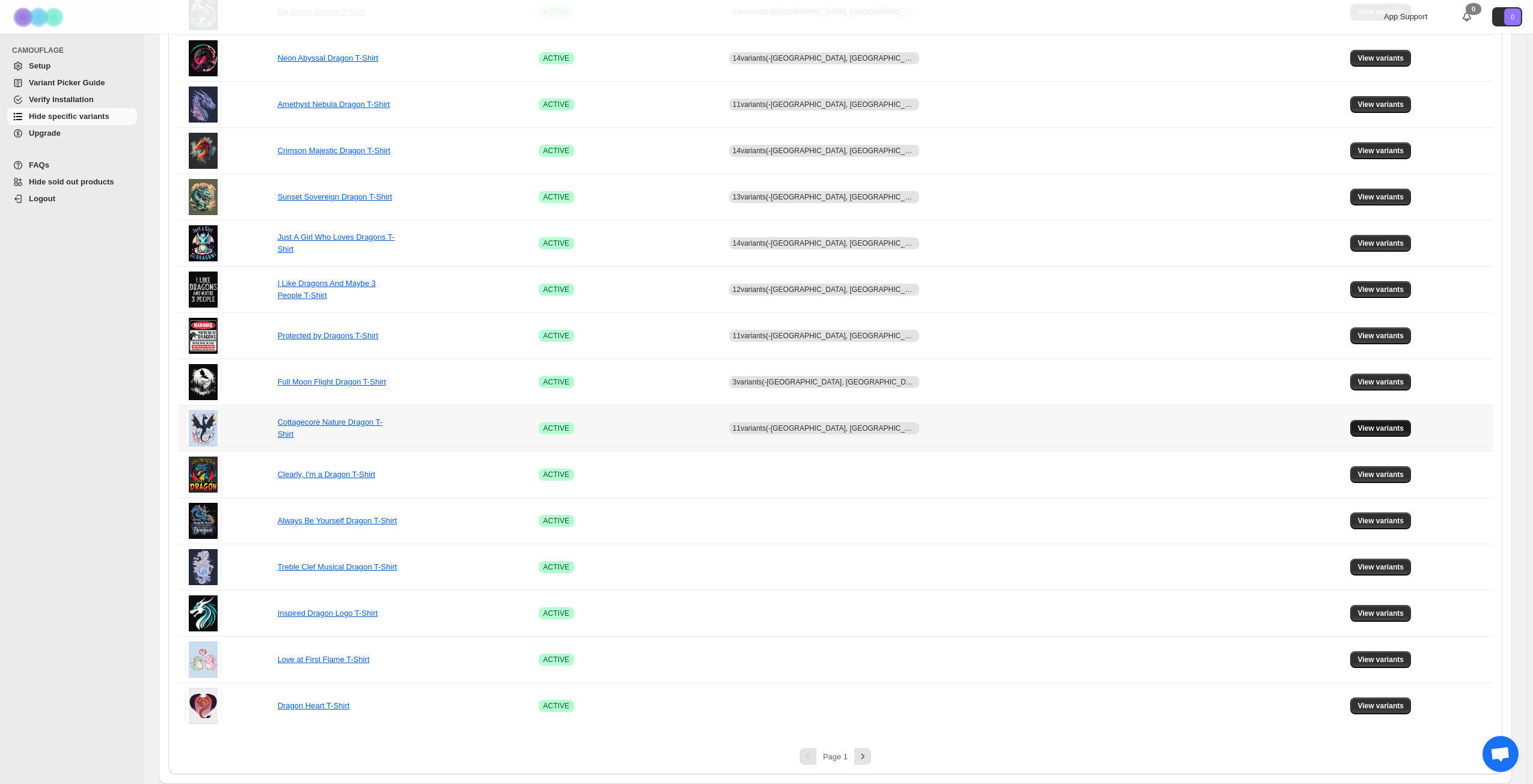
click at [1360, 429] on span "View variants" at bounding box center [1380, 428] width 46 height 10
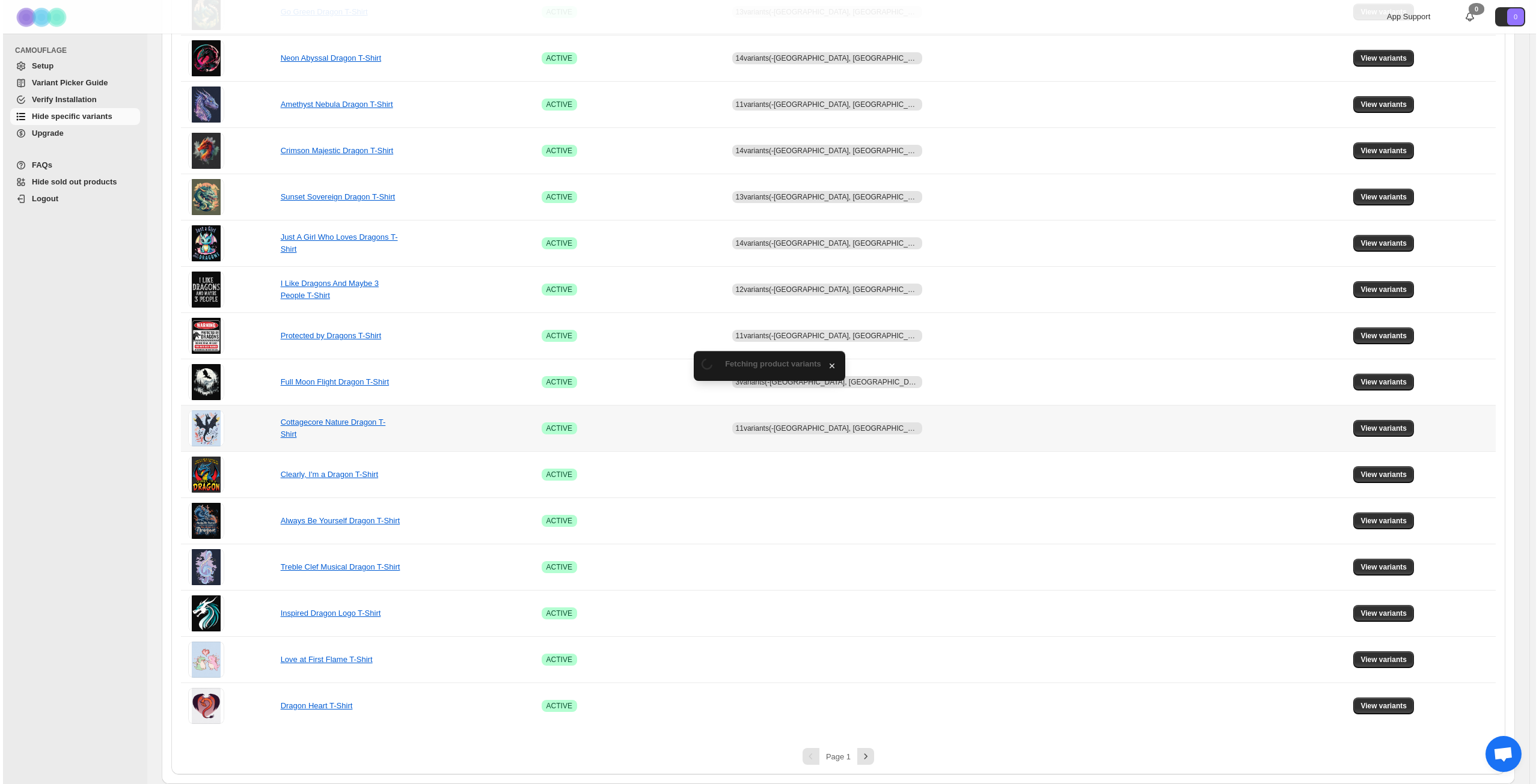
scroll to position [0, 0]
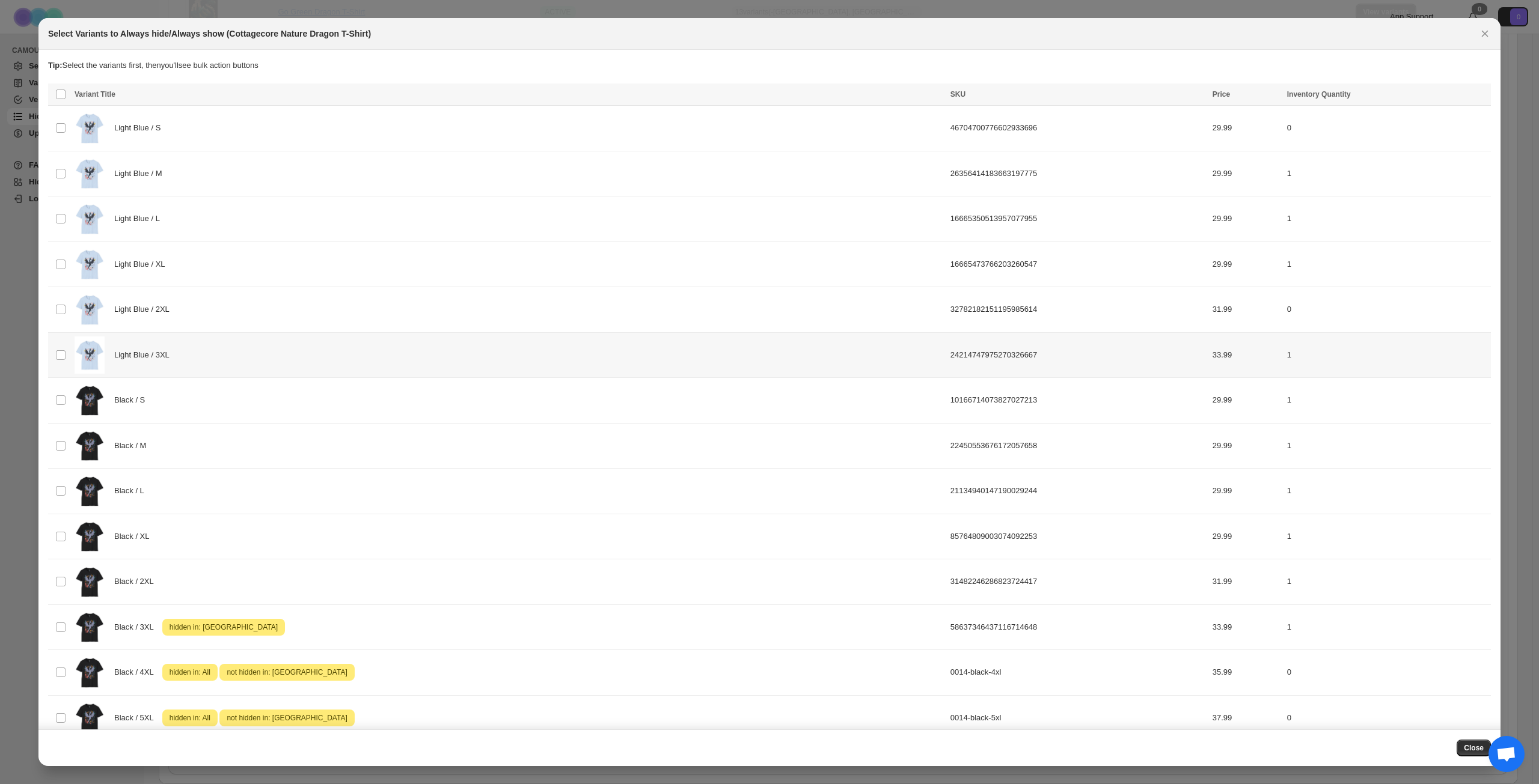
click at [242, 350] on div "Light Blue / 3XL" at bounding box center [508, 355] width 869 height 38
click at [1411, 91] on span "Success ENT Hide from countries" at bounding box center [1419, 95] width 92 height 12
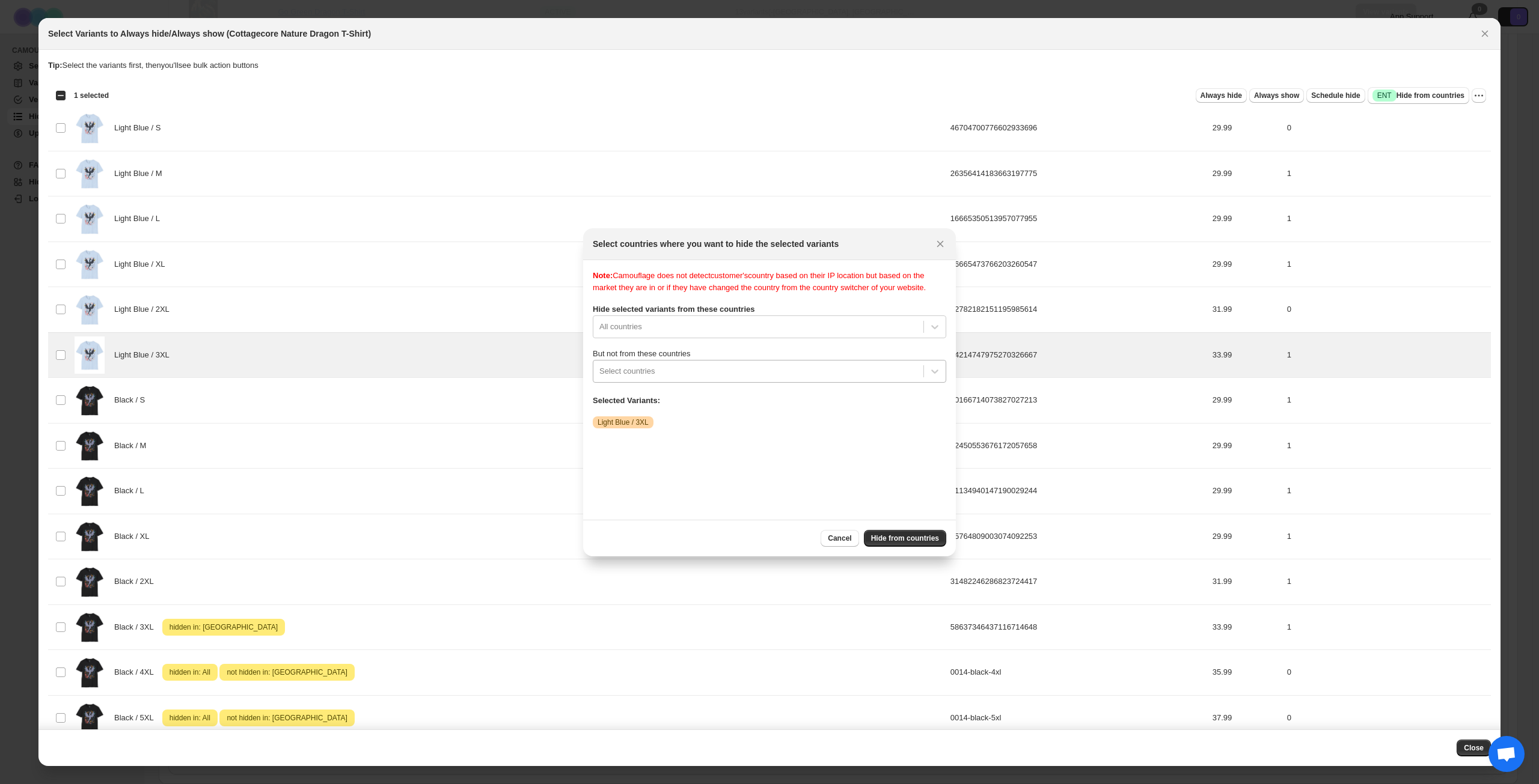
click at [726, 375] on div ":r2te:" at bounding box center [758, 371] width 318 height 14
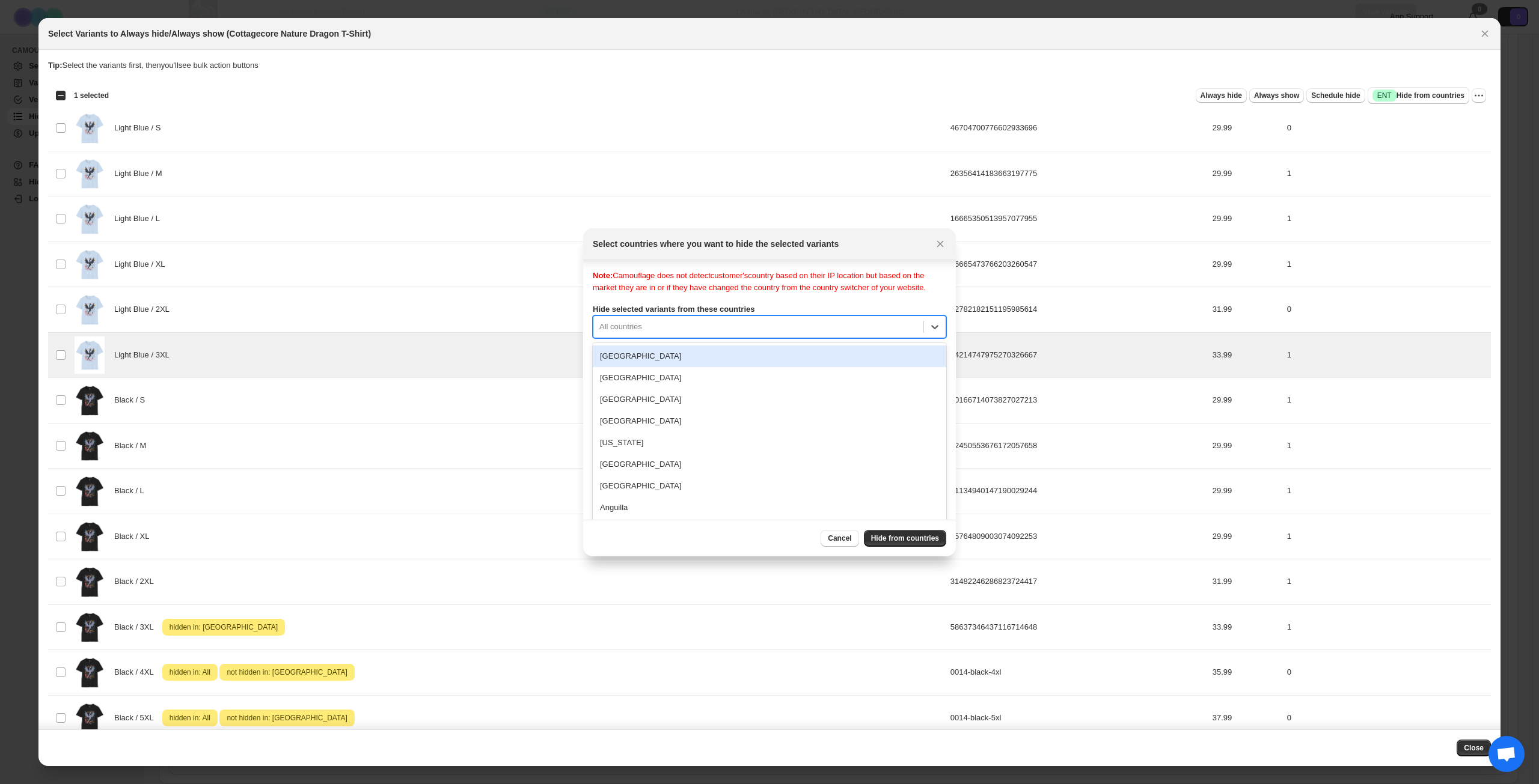
scroll to position [16, 0]
click at [735, 332] on div "All countries" at bounding box center [758, 323] width 330 height 19
type input "****"
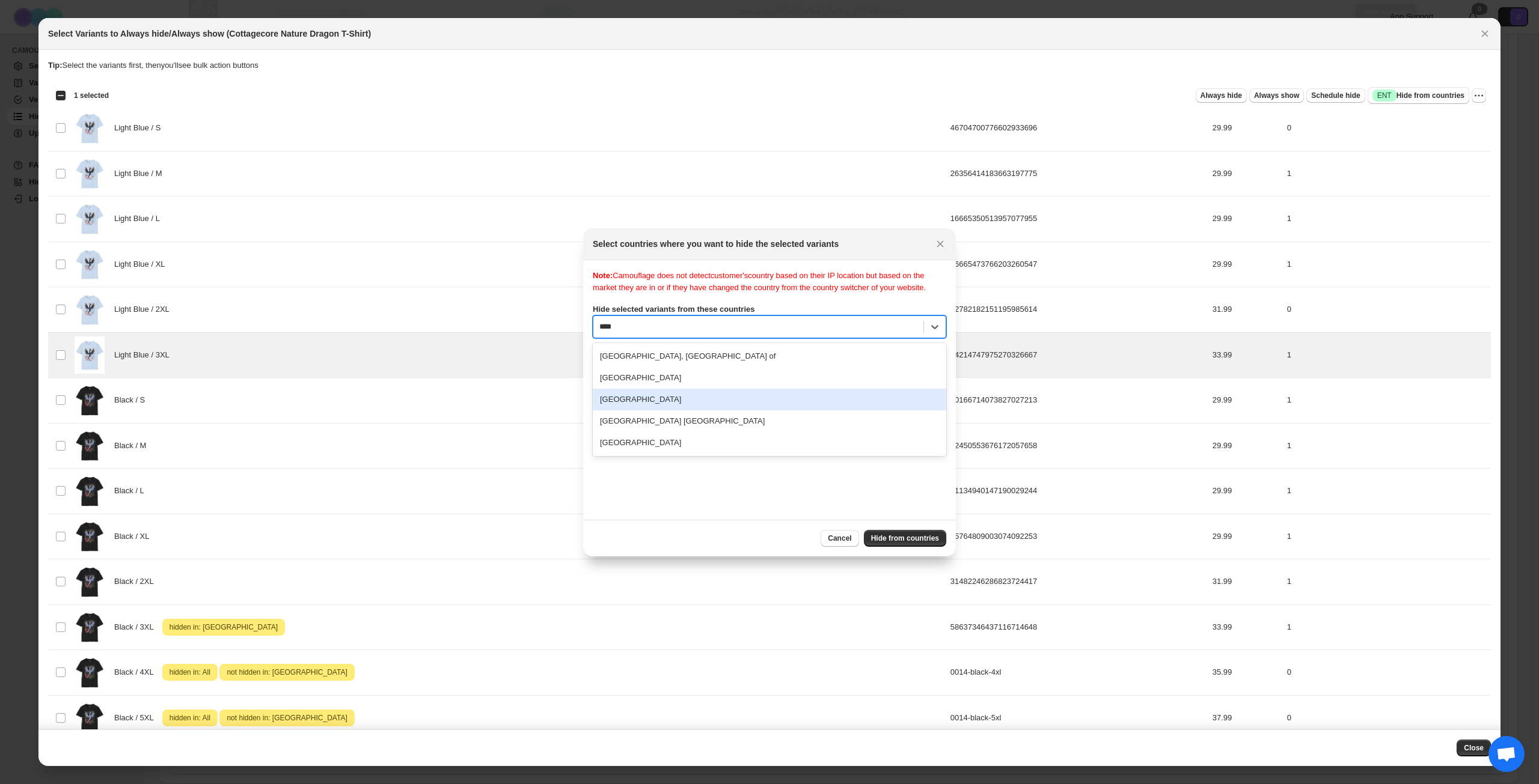
click at [681, 403] on div "[GEOGRAPHIC_DATA]" at bounding box center [770, 399] width 354 height 21
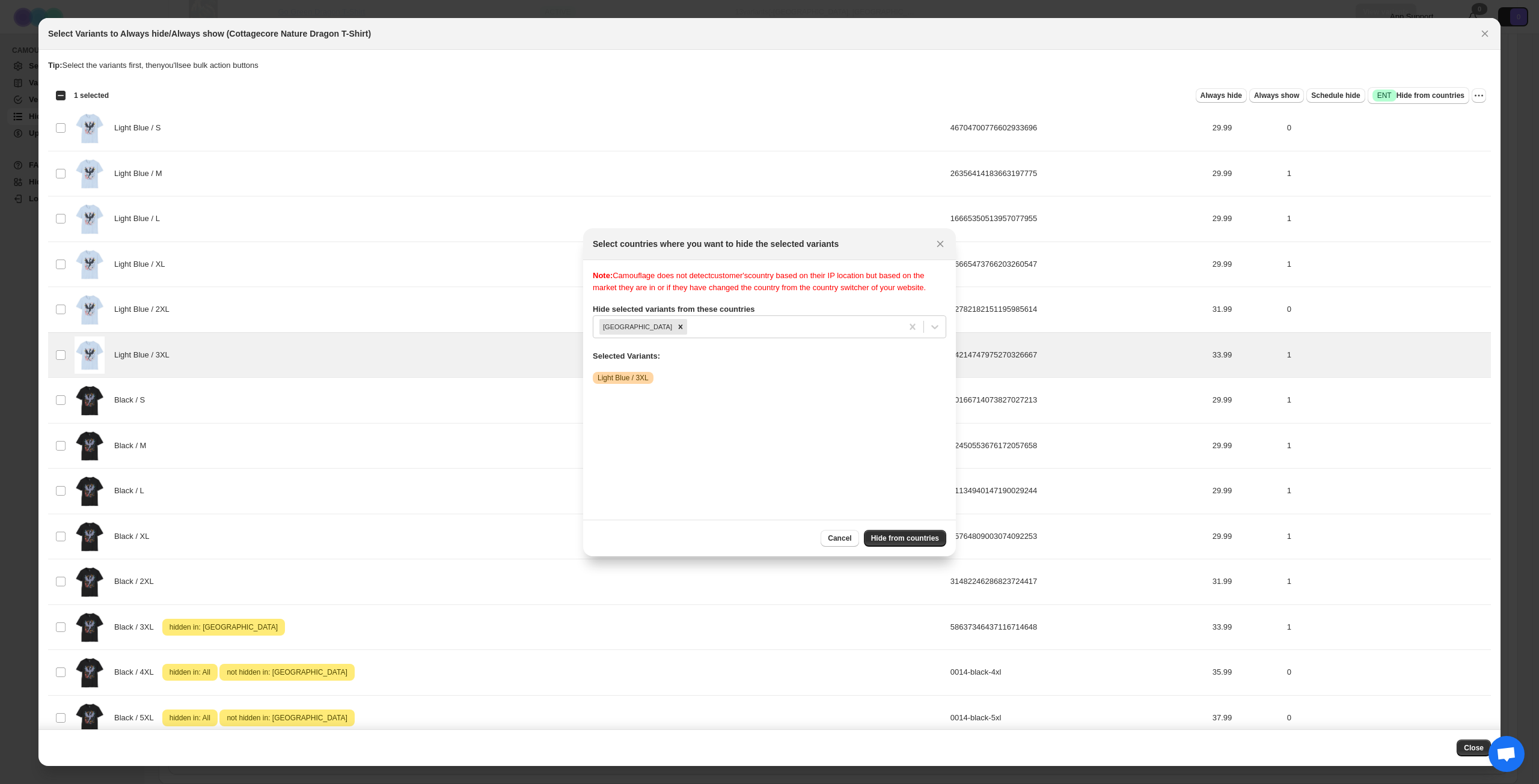
click at [727, 449] on div "Note: Camouflage does not detect customer's country based on their IP location …" at bounding box center [770, 390] width 354 height 240
click at [885, 532] on button "Hide from countries" at bounding box center [905, 539] width 82 height 17
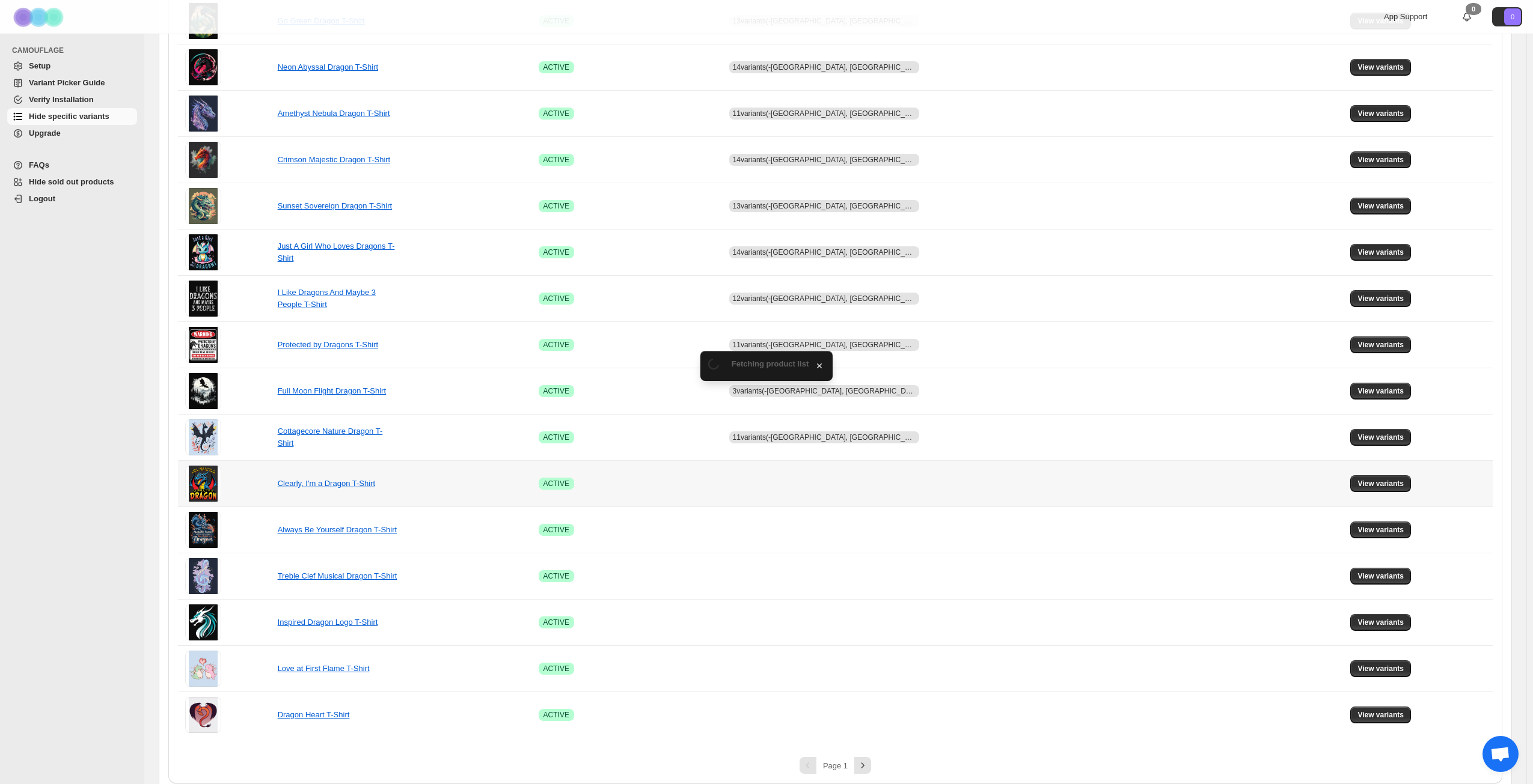
scroll to position [449, 0]
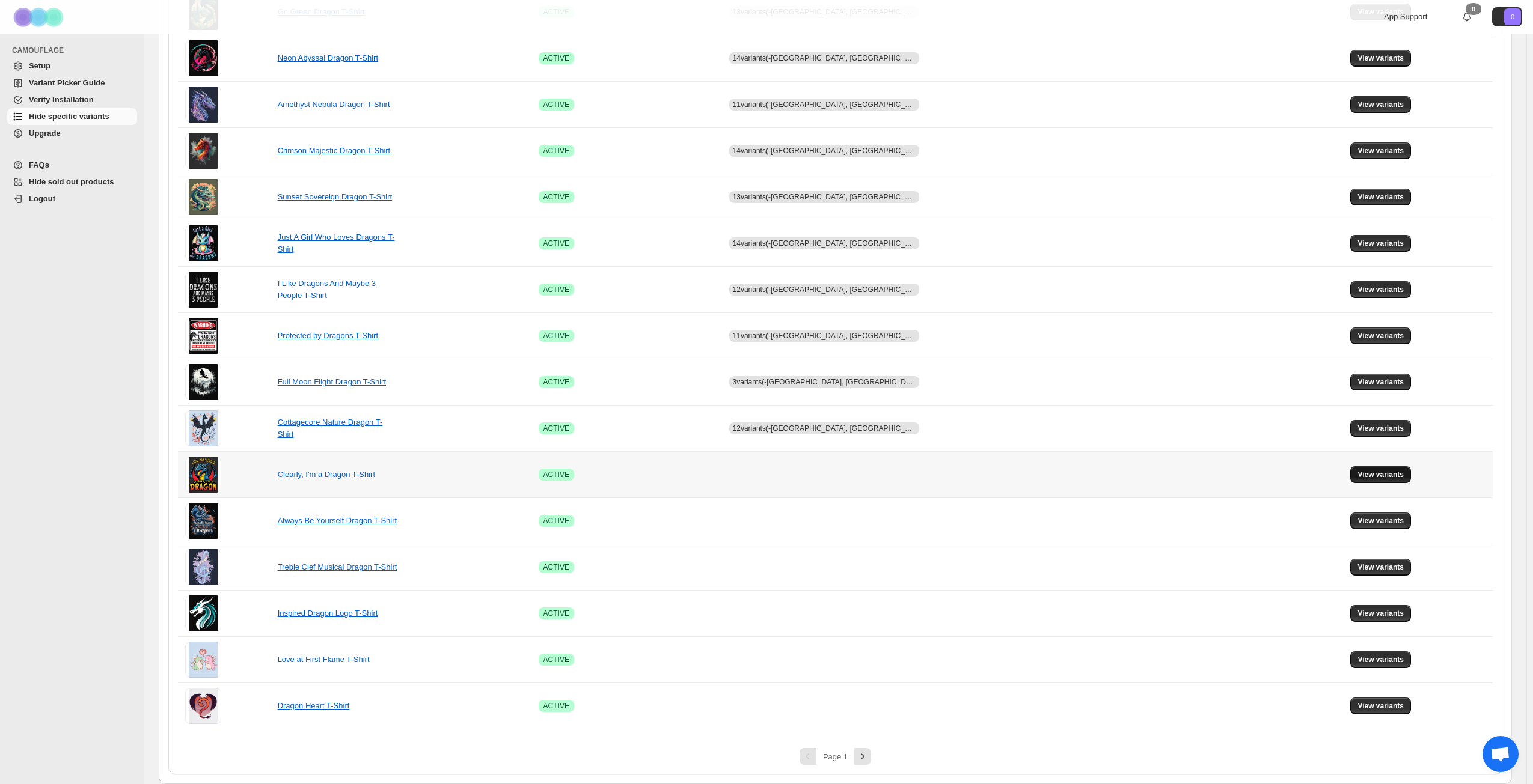
click at [1350, 471] on button "View variants" at bounding box center [1381, 475] width 61 height 17
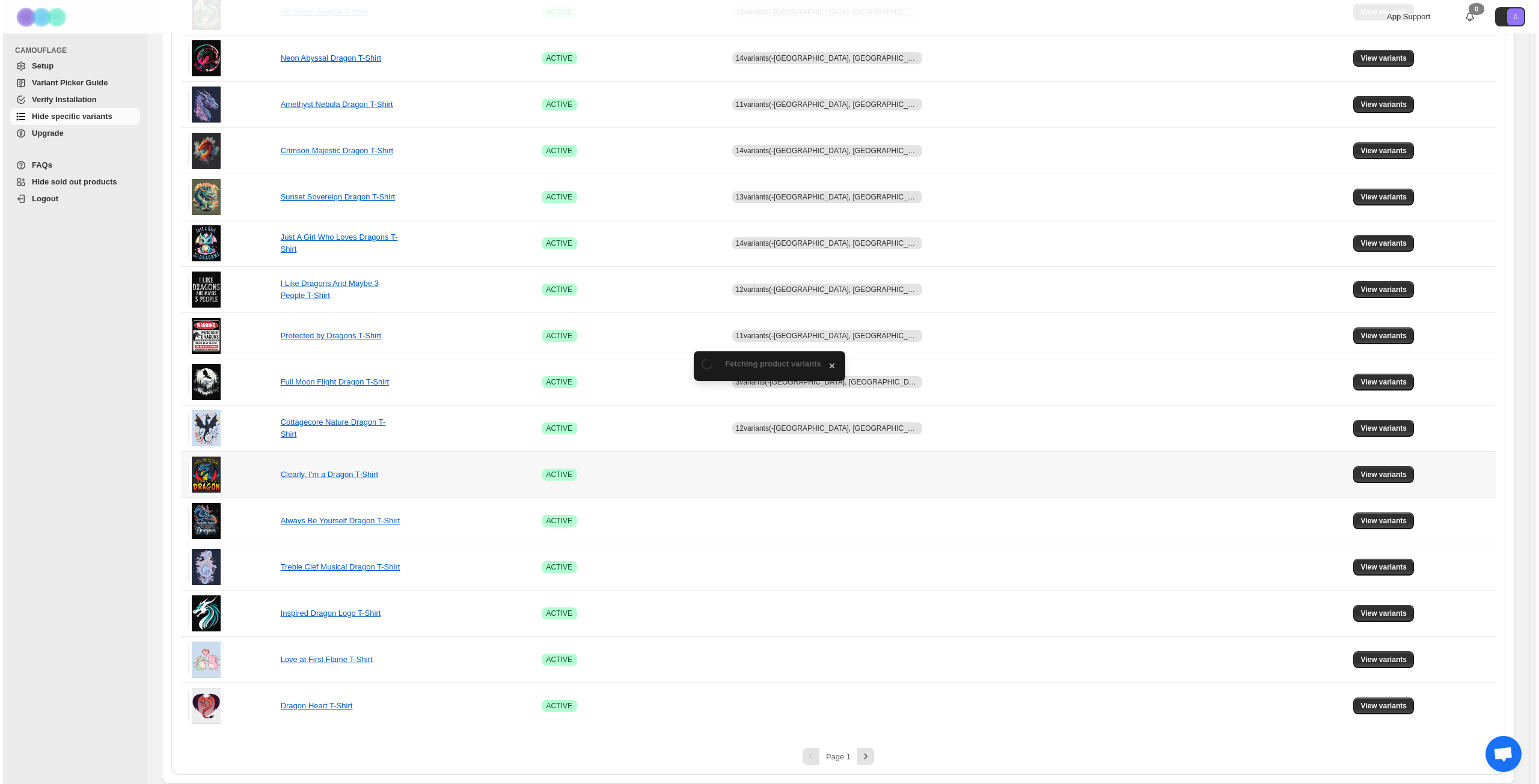
scroll to position [0, 0]
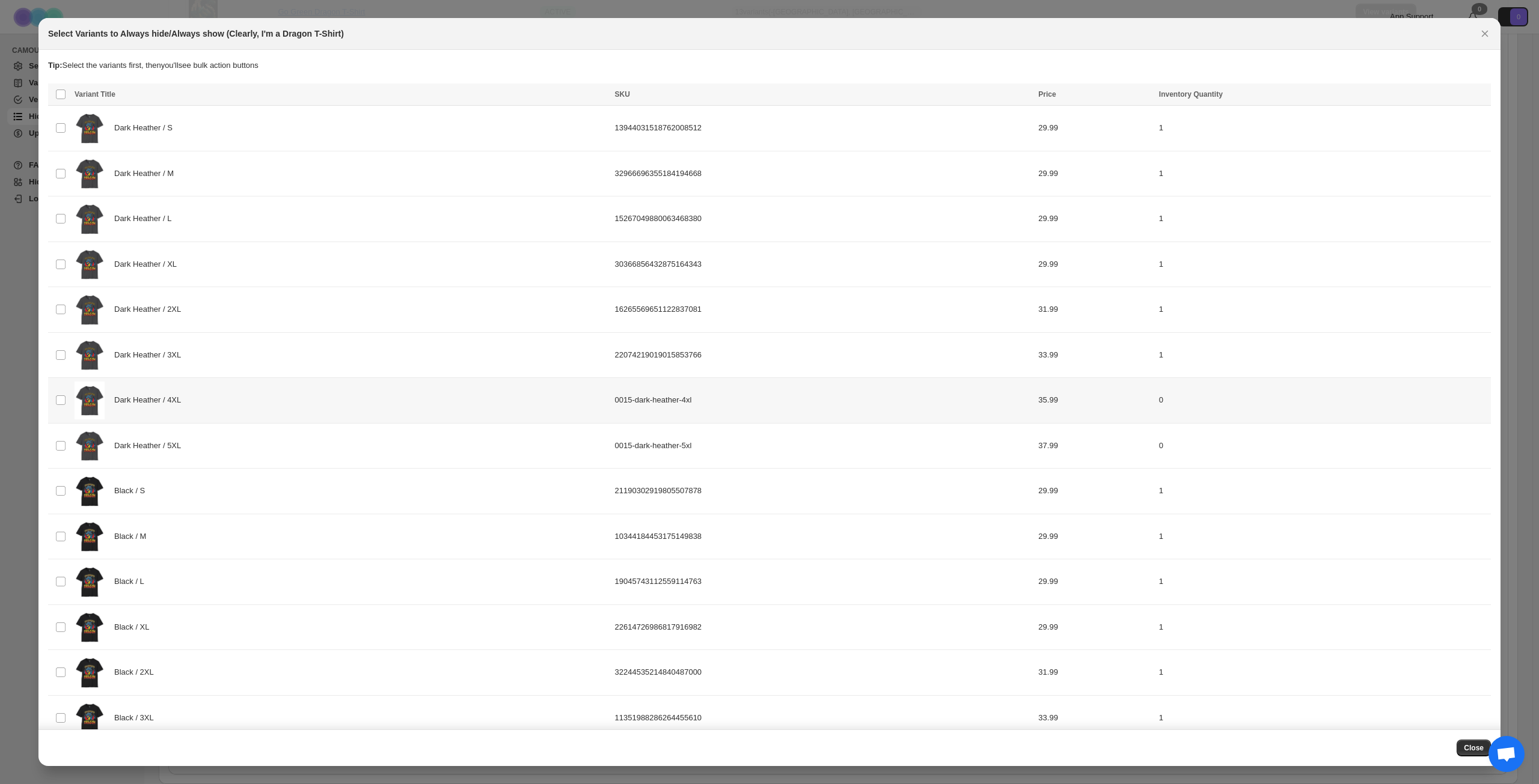
click at [62, 409] on td "Select product variant" at bounding box center [59, 401] width 23 height 46
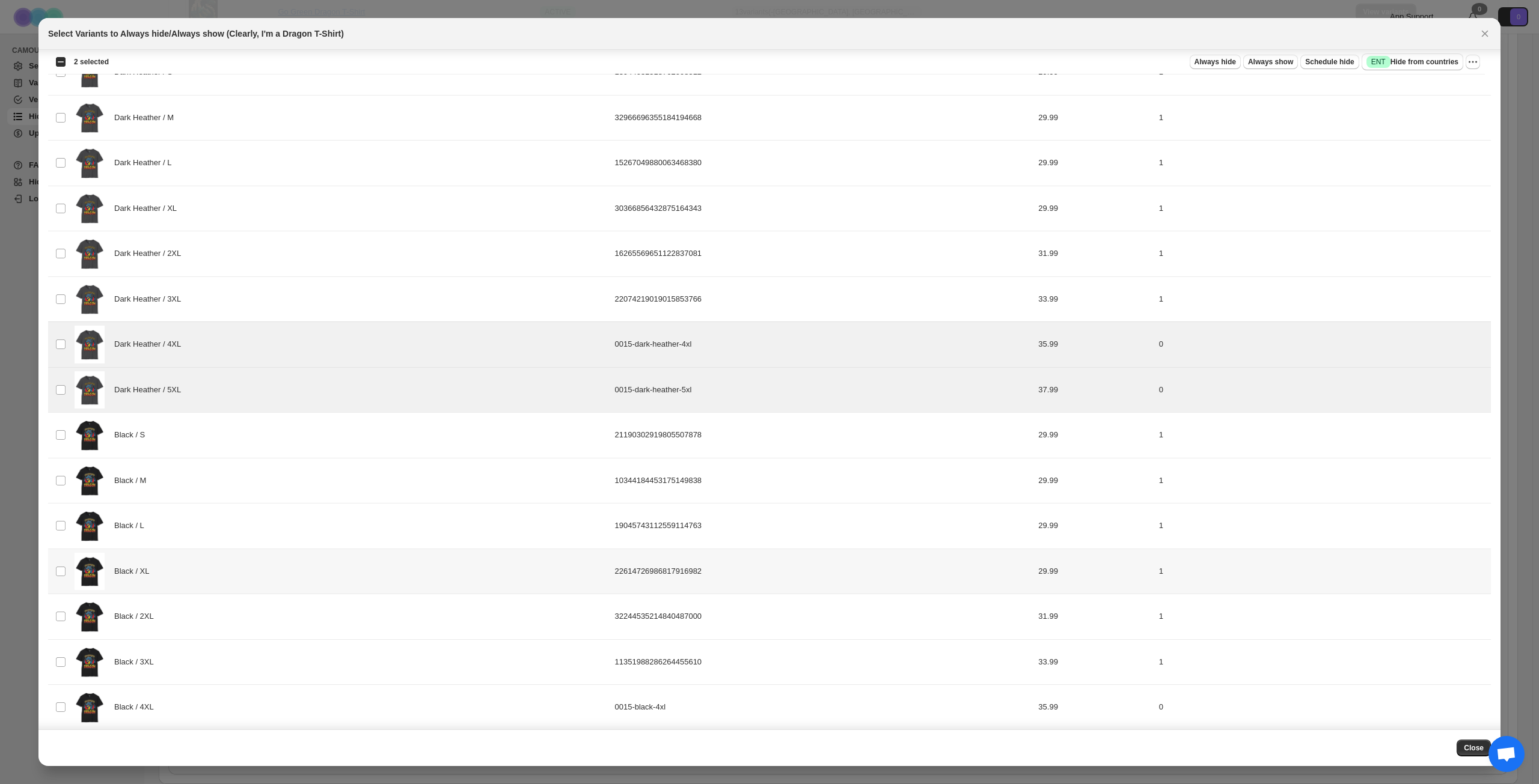
scroll to position [300, 0]
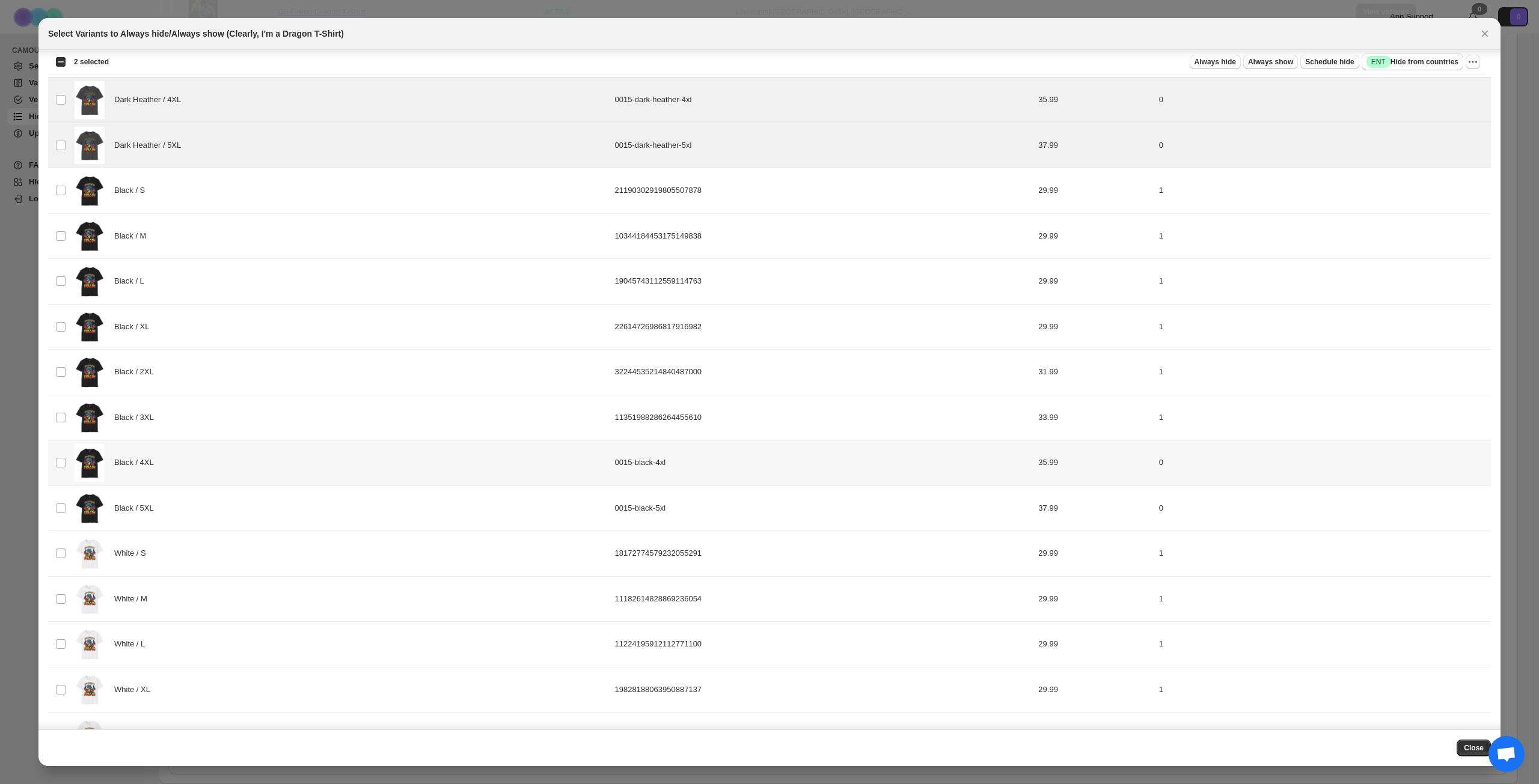
click at [281, 456] on div "Black / 4XL" at bounding box center [341, 463] width 533 height 38
click at [281, 491] on div "Black / 5XL" at bounding box center [341, 508] width 533 height 38
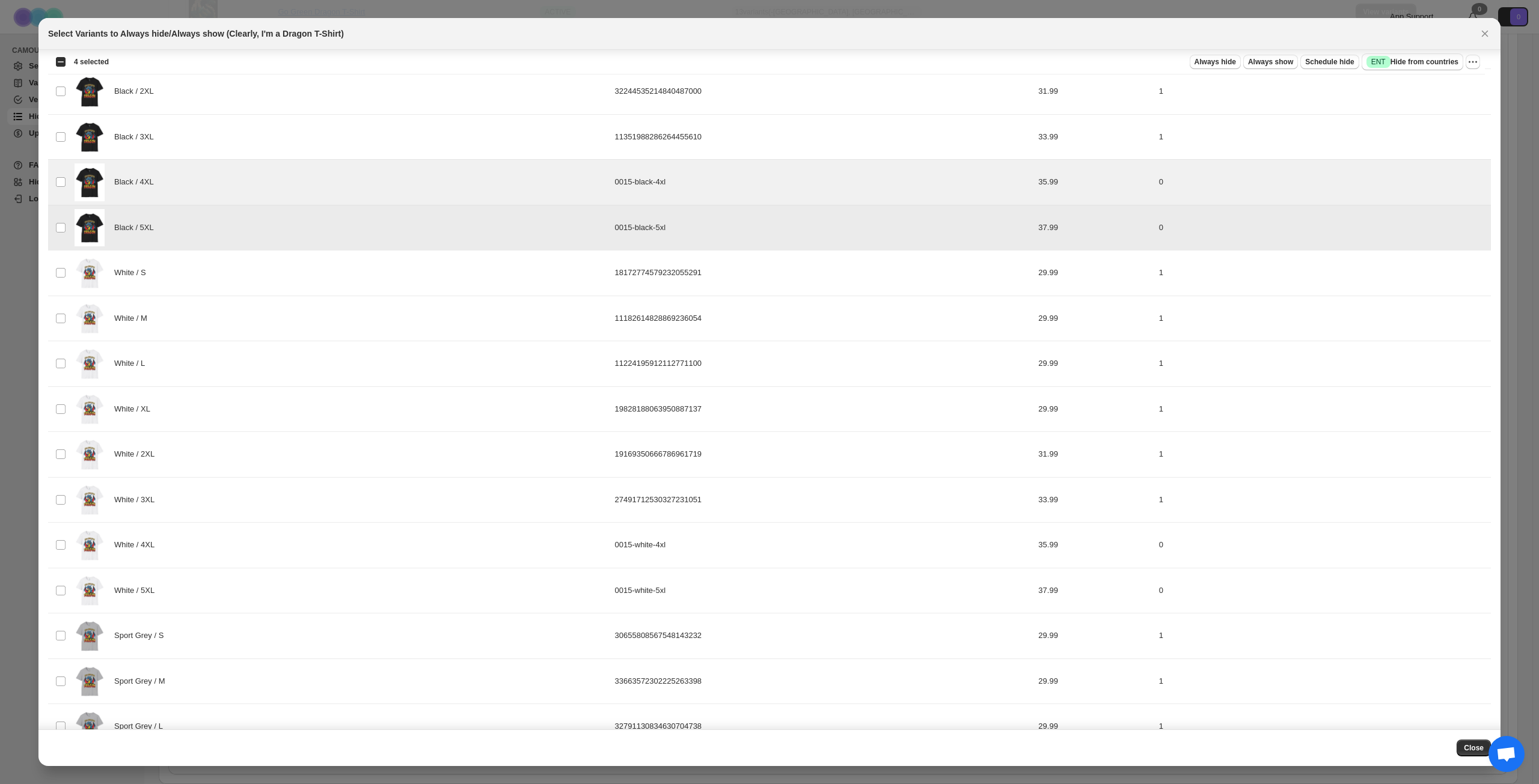
scroll to position [601, 0]
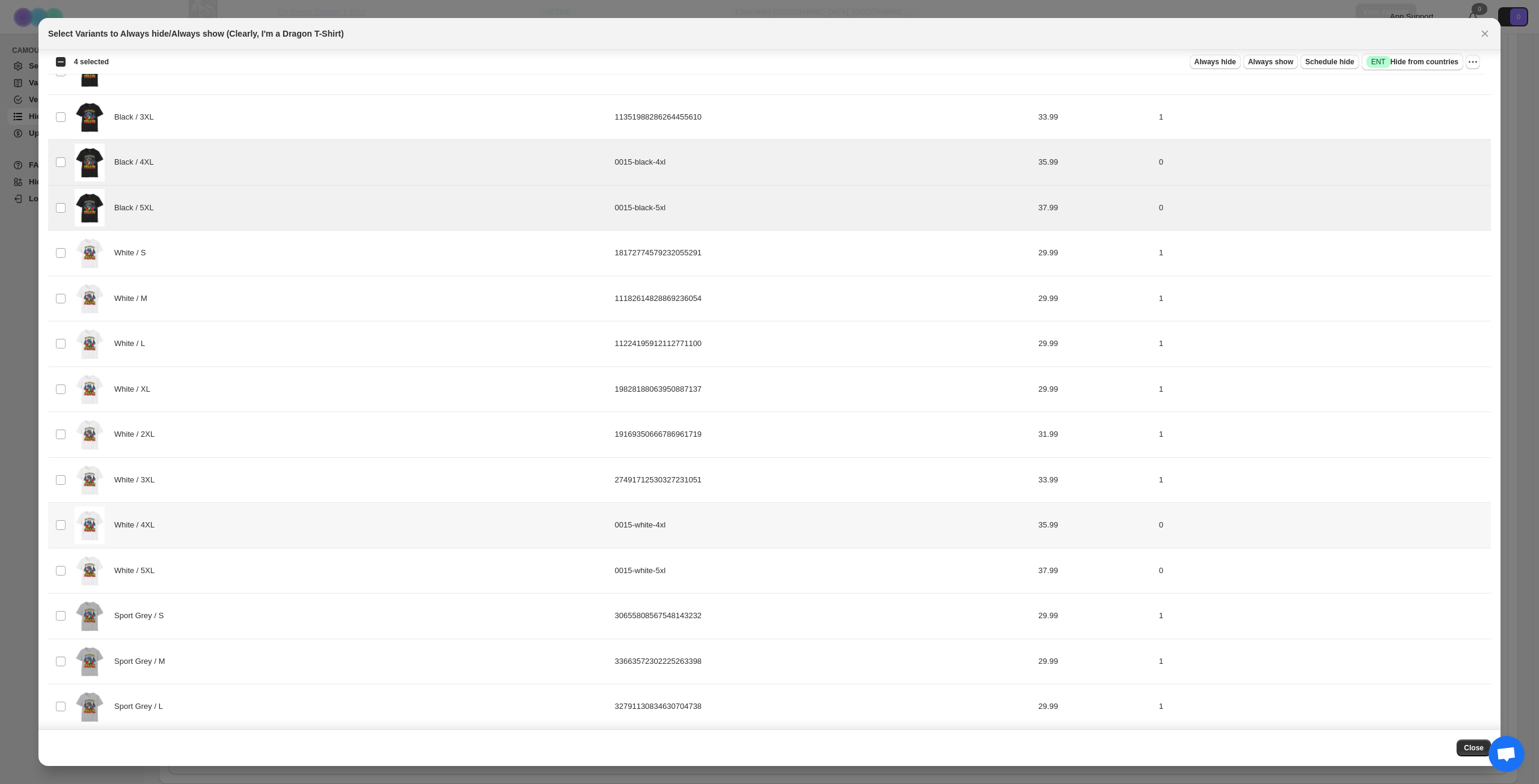
click at [279, 533] on div "White / 4XL" at bounding box center [341, 525] width 533 height 38
click at [280, 556] on div "White / 5XL" at bounding box center [341, 571] width 533 height 38
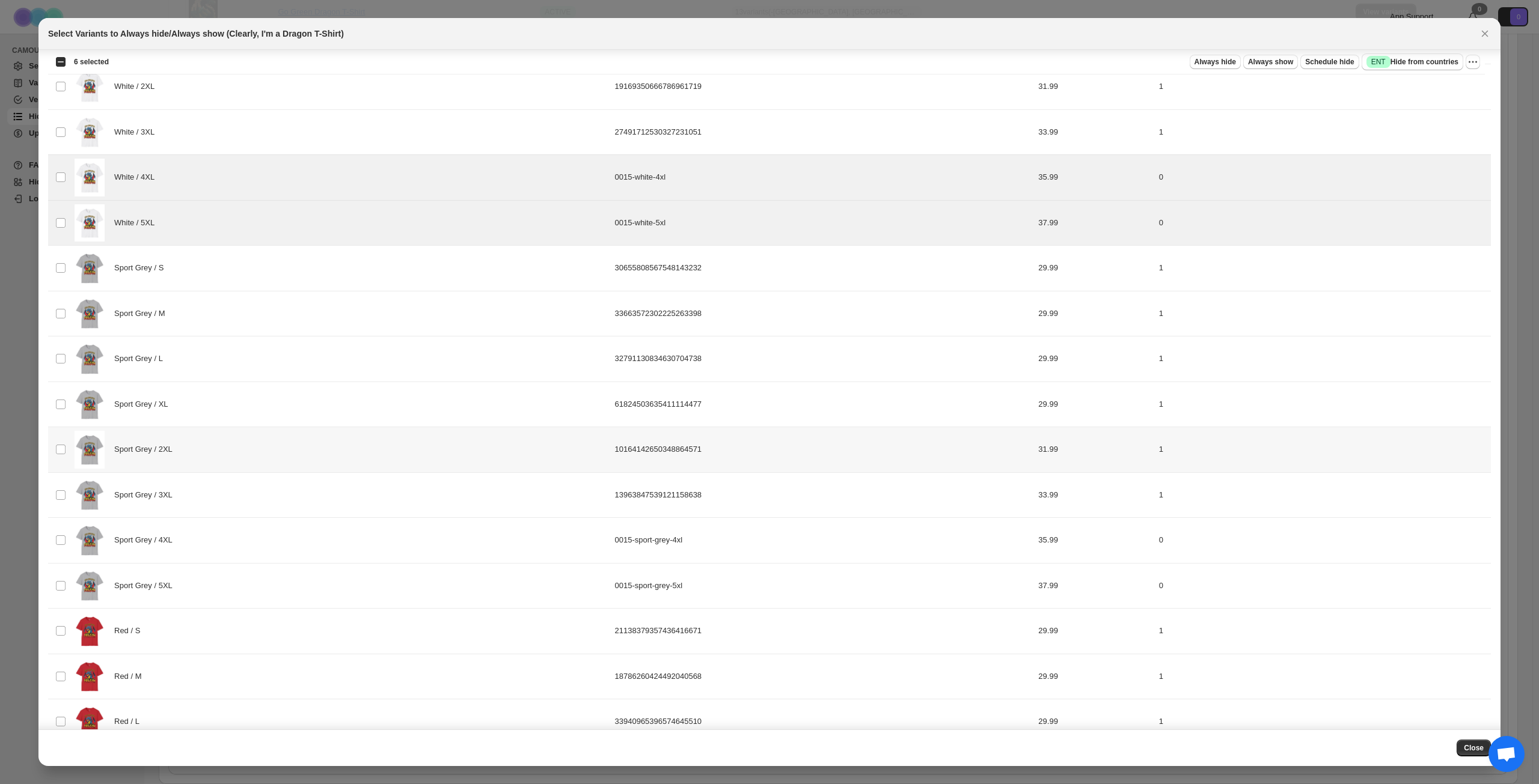
scroll to position [961, 0]
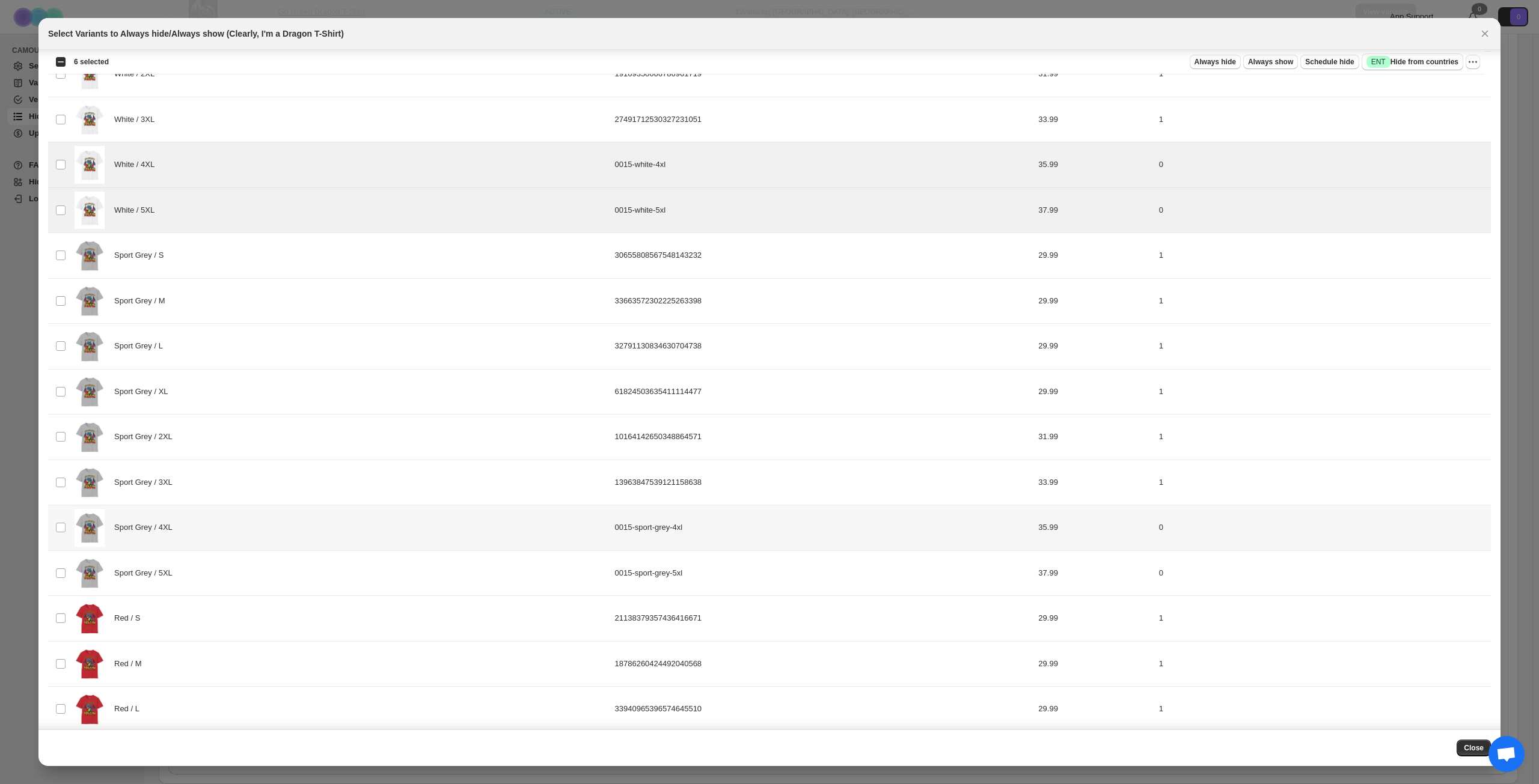
click at [293, 520] on div "Sport Grey / 4XL" at bounding box center [341, 528] width 533 height 38
click at [284, 558] on div "Sport Grey / 5XL" at bounding box center [341, 574] width 533 height 38
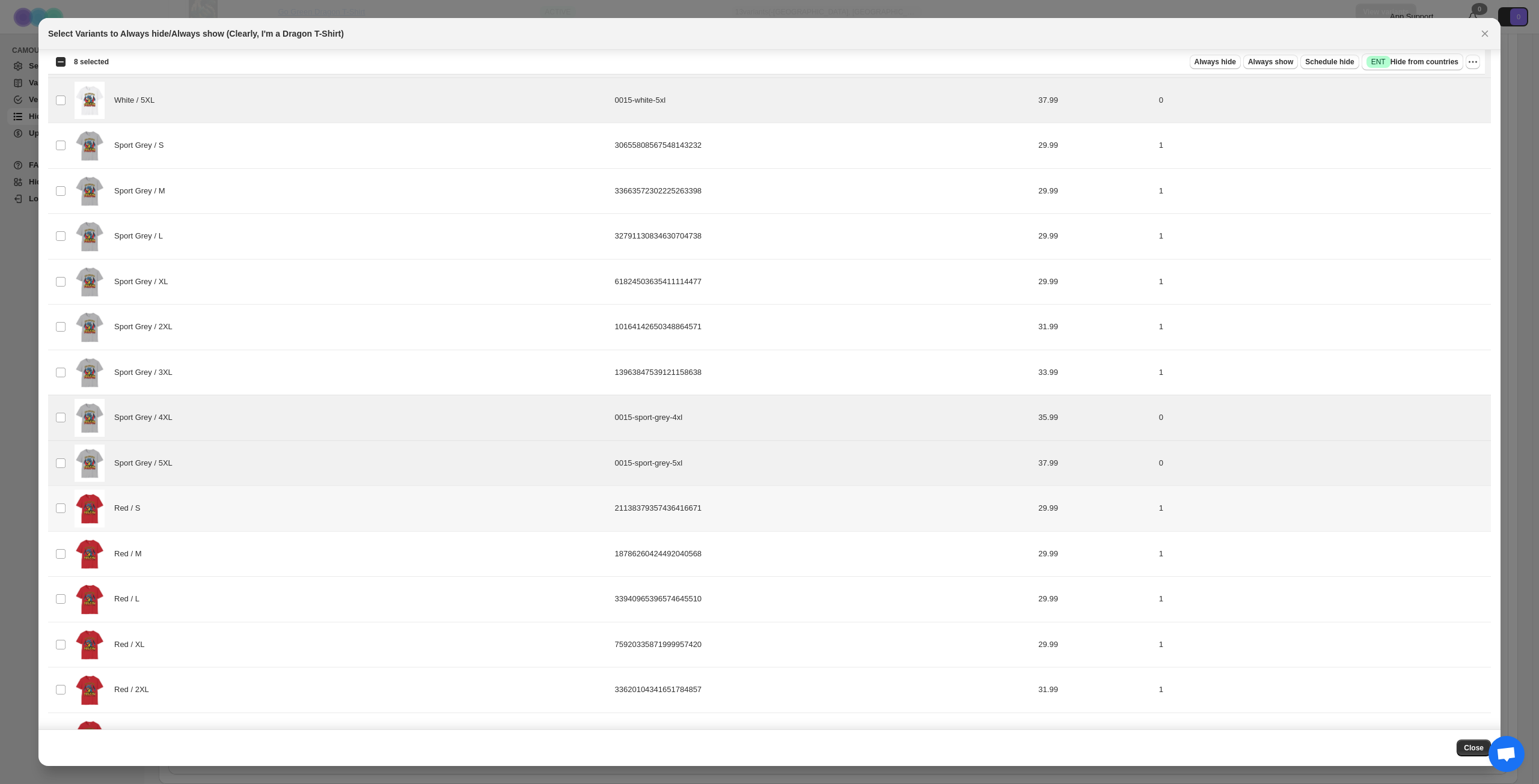
scroll to position [1200, 0]
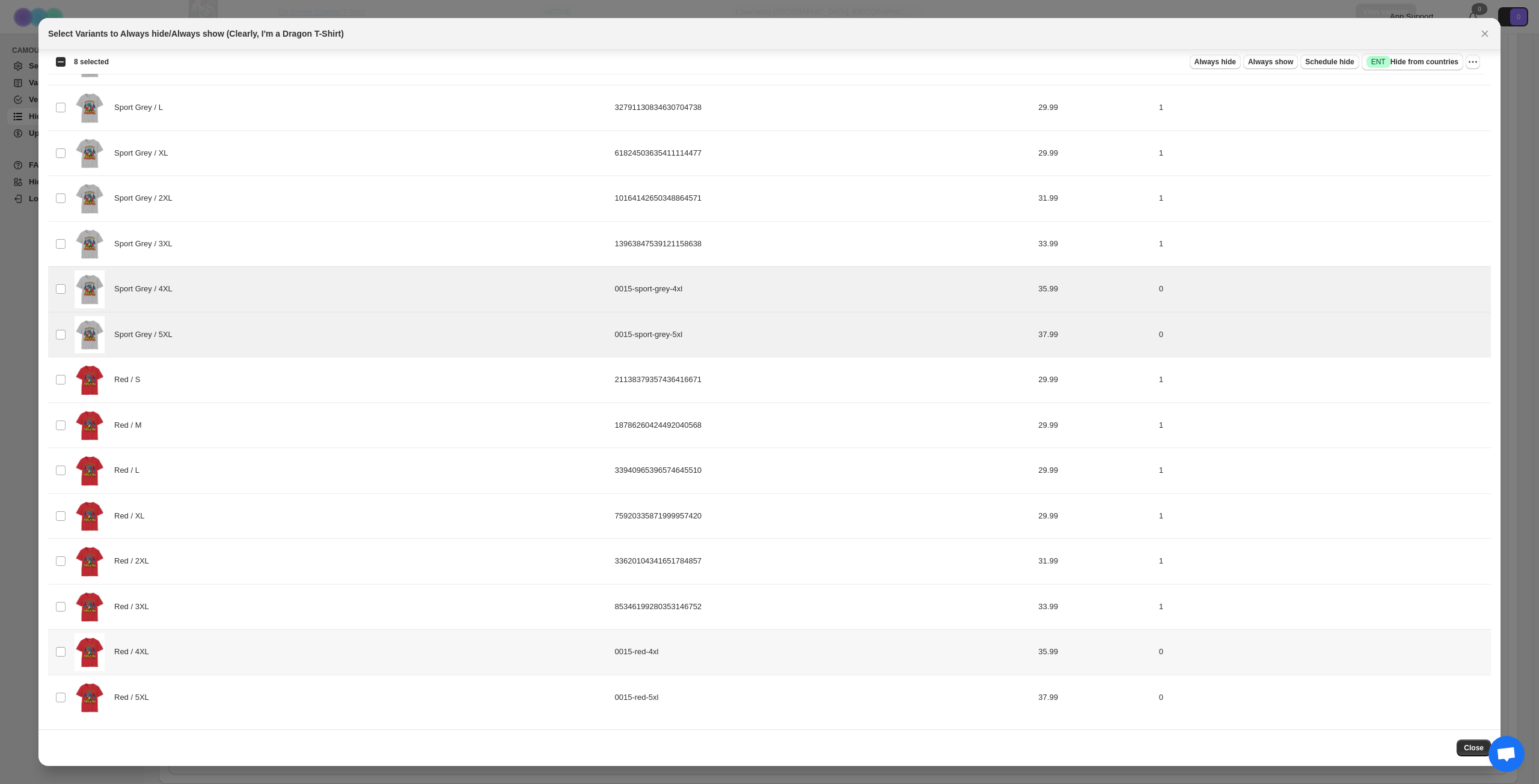
click at [280, 649] on div "Red / 4XL" at bounding box center [341, 652] width 533 height 38
click at [273, 690] on div "Red / 5XL" at bounding box center [341, 698] width 533 height 38
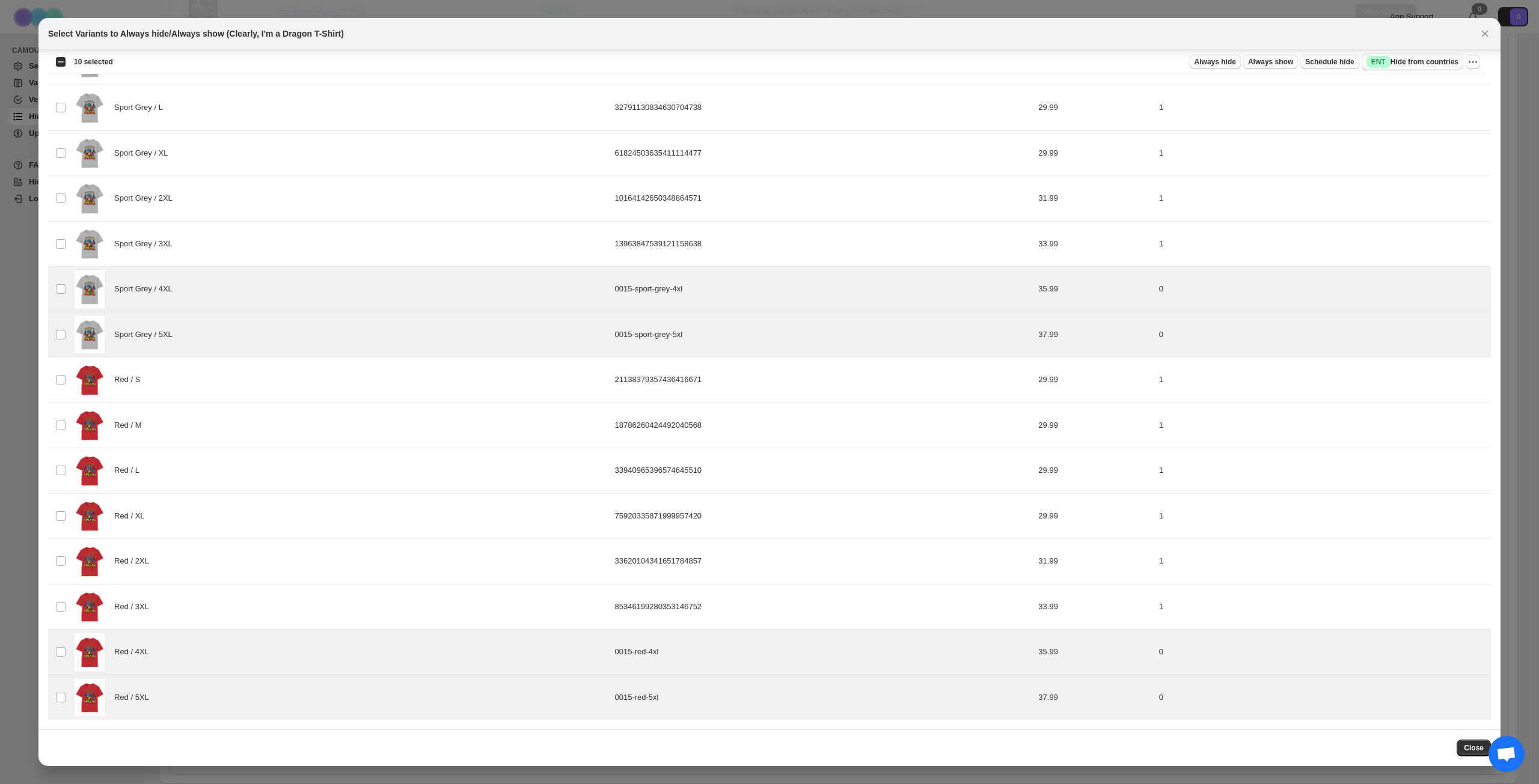
click at [1402, 65] on span "Success ENT Hide from countries" at bounding box center [1413, 62] width 92 height 12
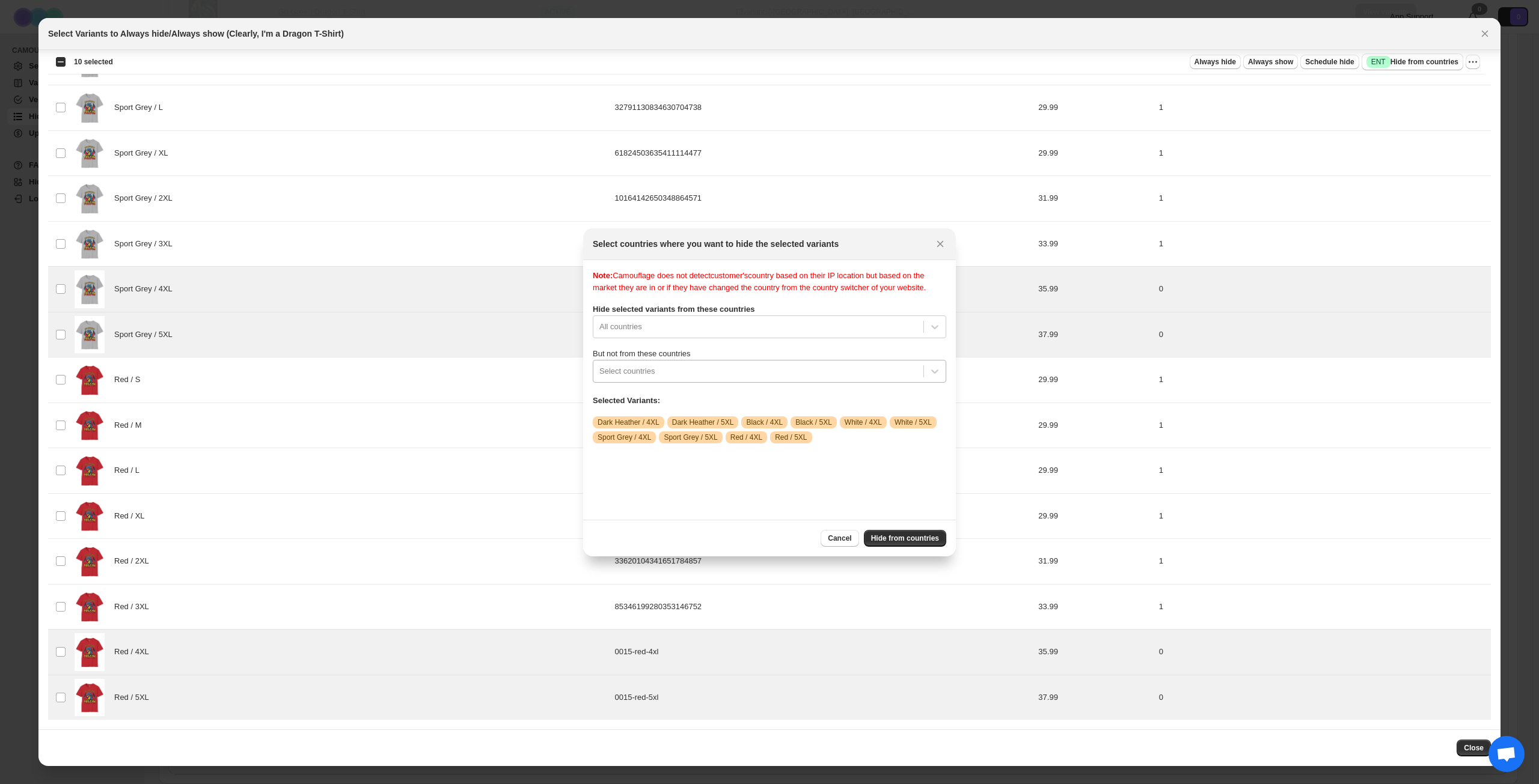
click at [786, 379] on div ":r2va:" at bounding box center [758, 371] width 318 height 14
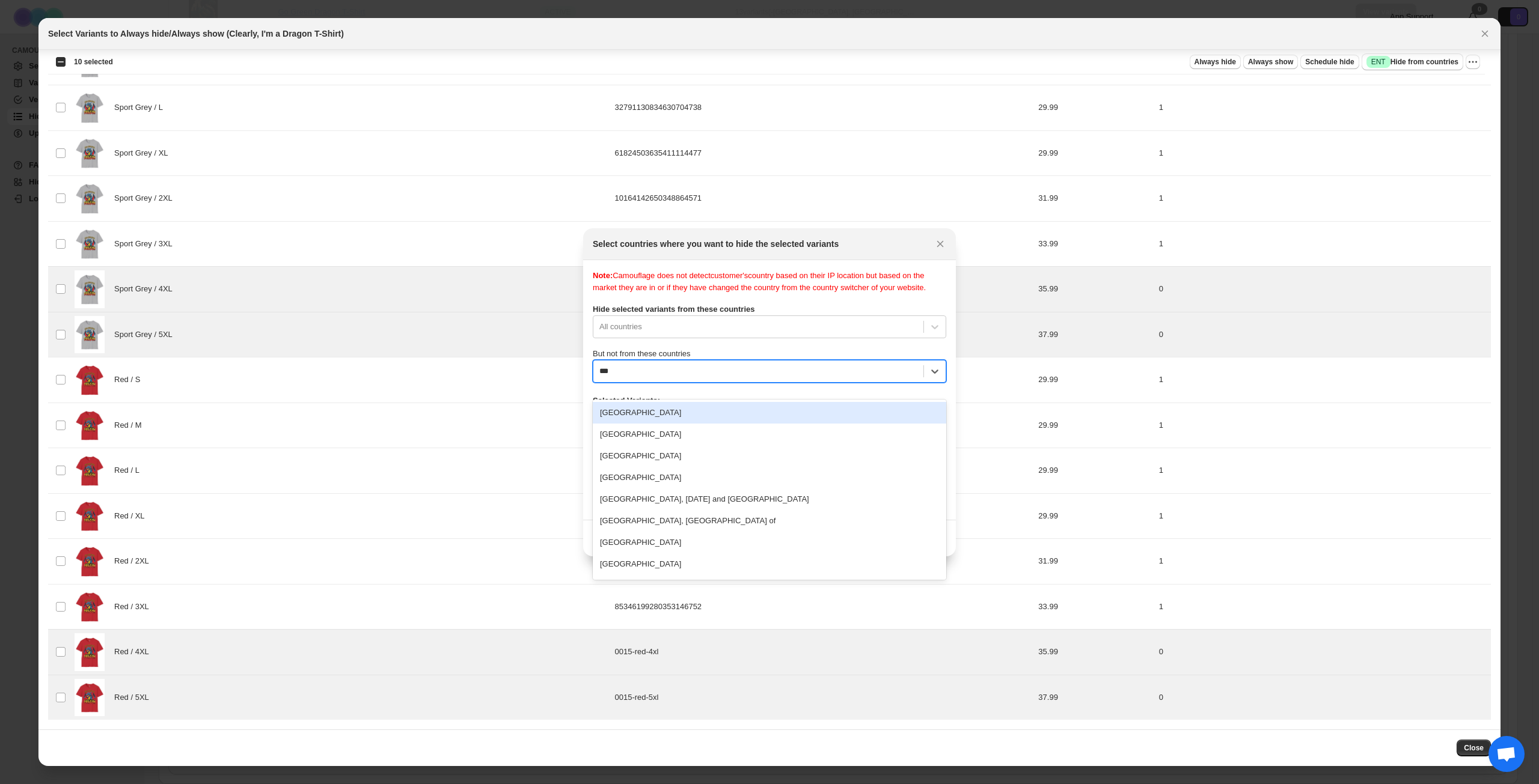
type input "****"
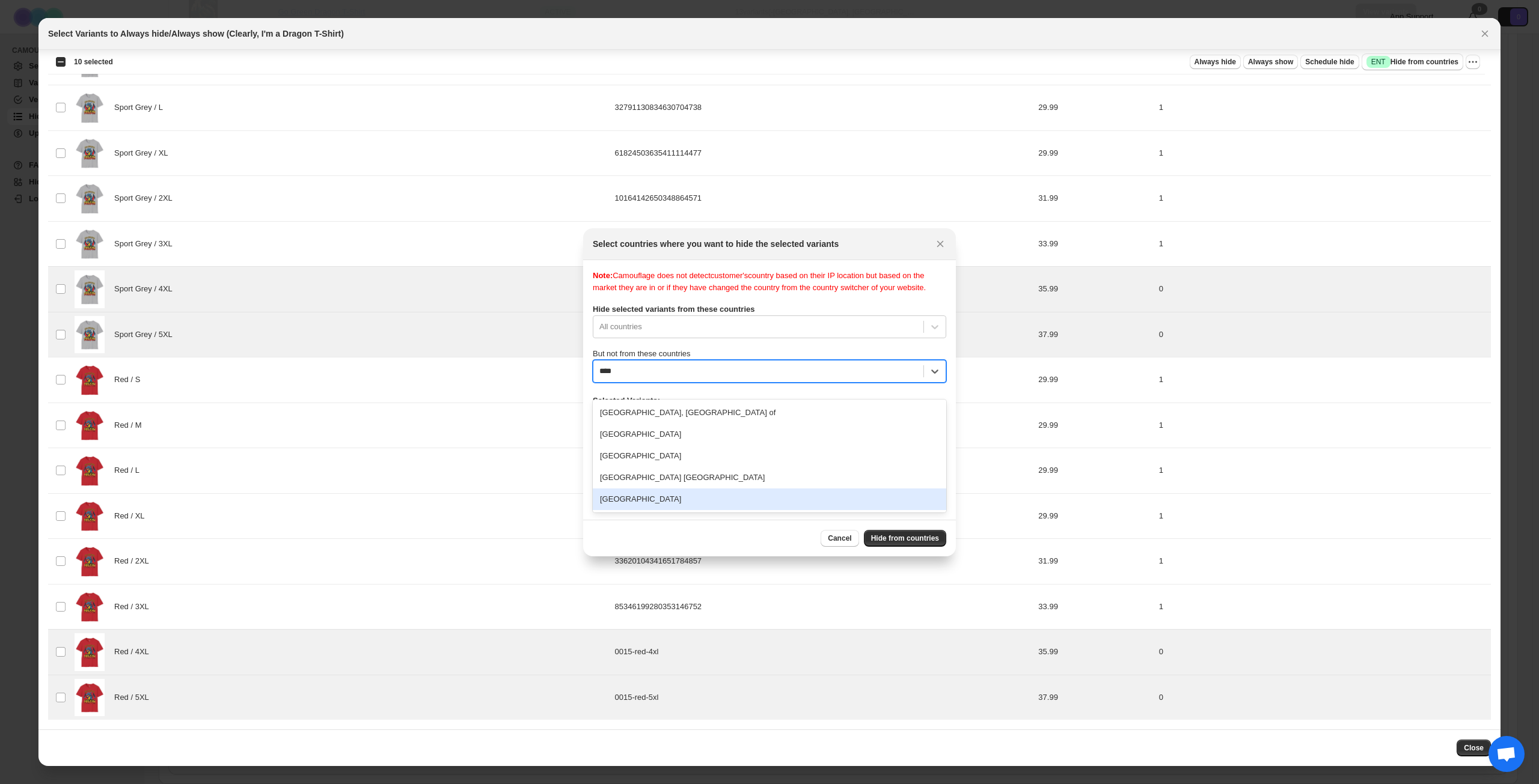
click at [702, 498] on div "[GEOGRAPHIC_DATA]" at bounding box center [770, 499] width 354 height 21
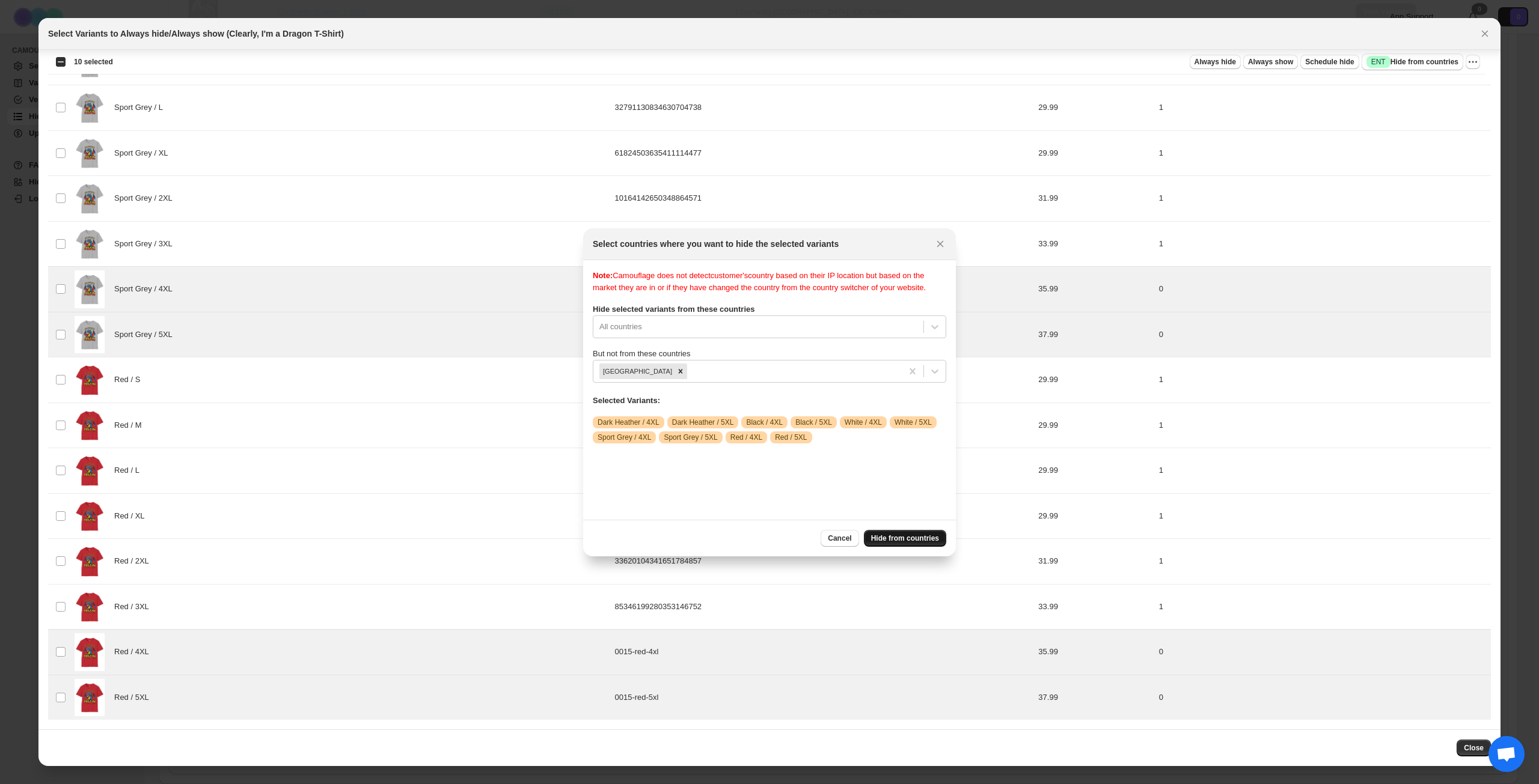
click at [907, 533] on span "Hide from countries" at bounding box center [905, 538] width 68 height 10
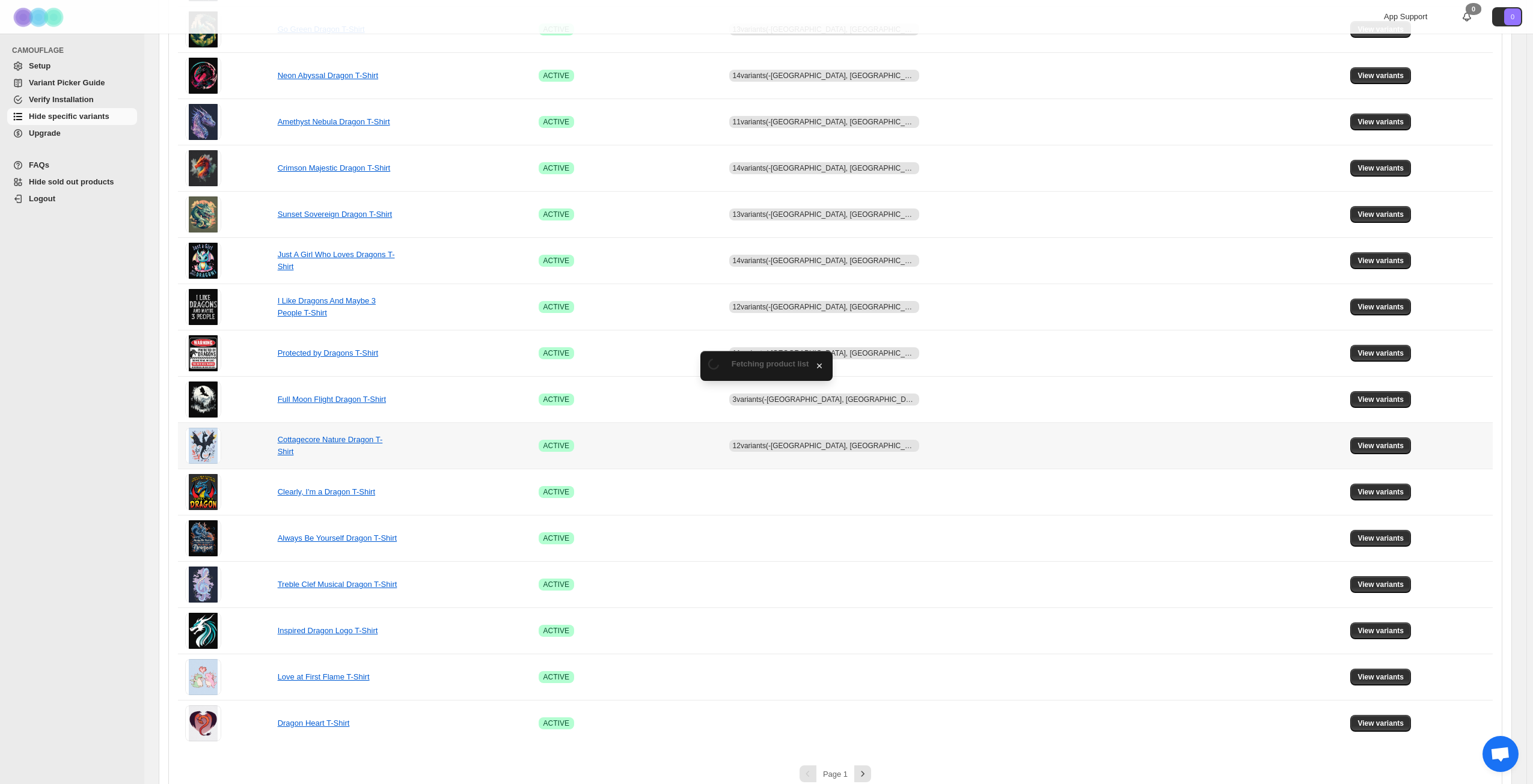
scroll to position [449, 0]
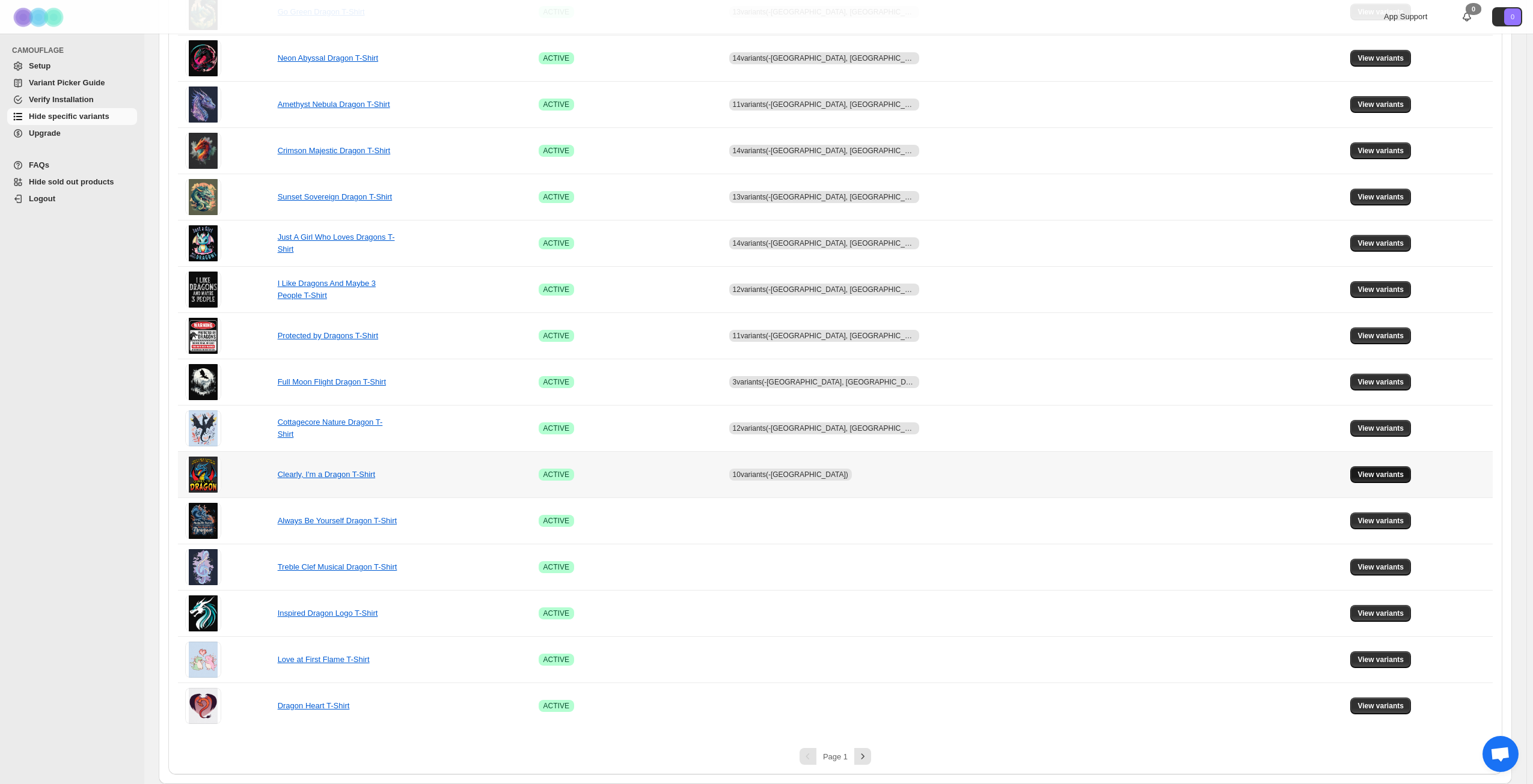
click at [1368, 477] on span "View variants" at bounding box center [1380, 475] width 46 height 10
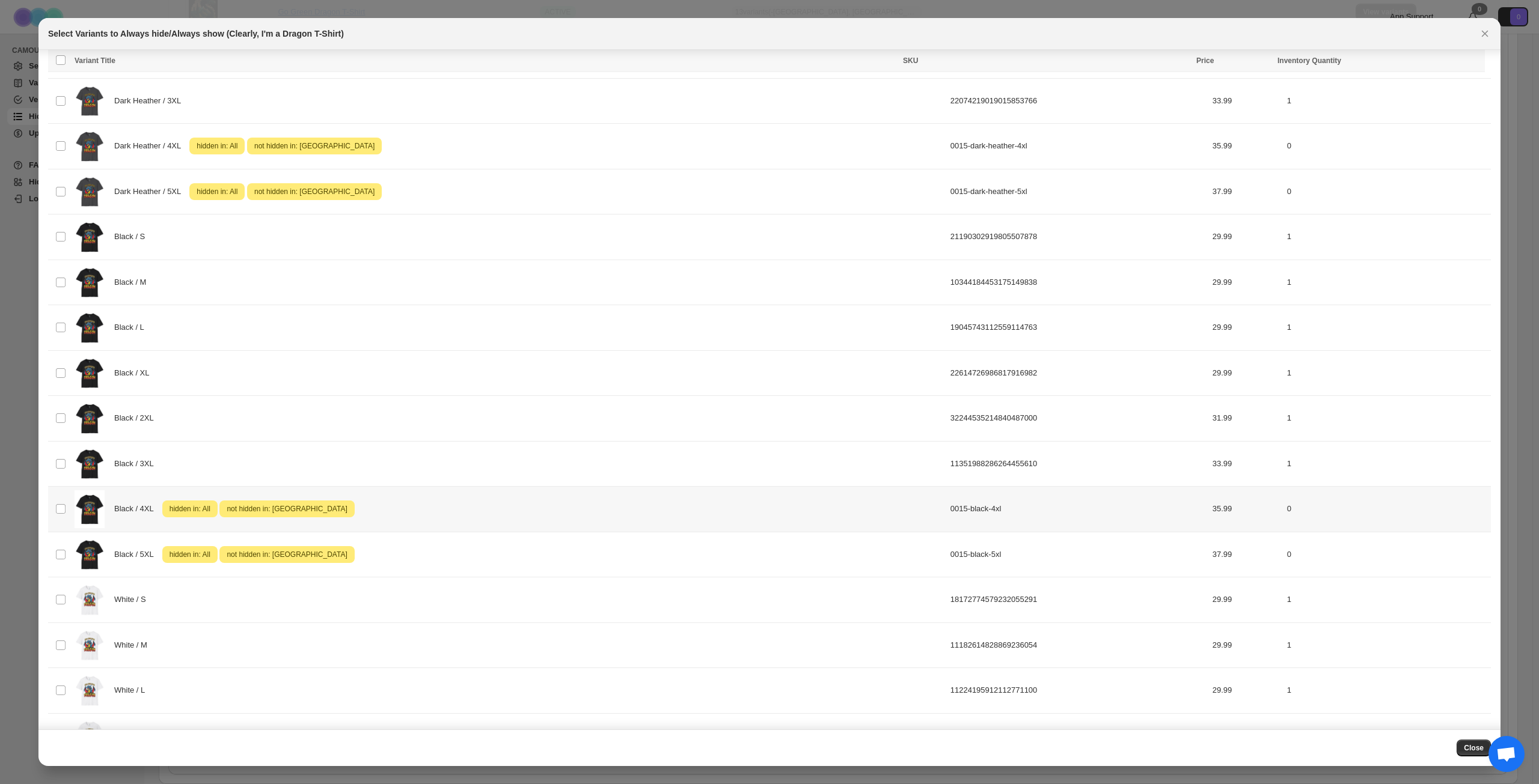
scroll to position [262, 0]
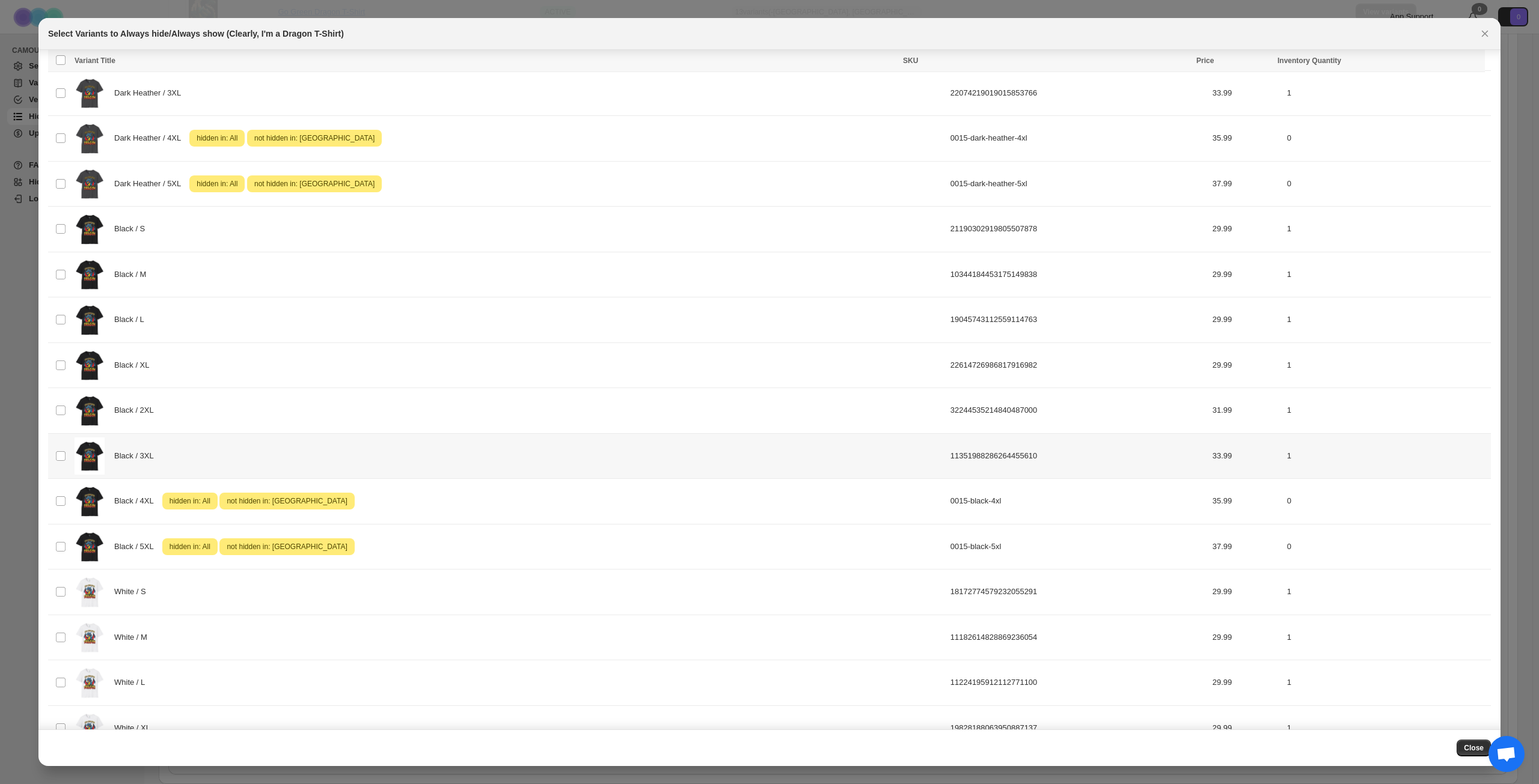
click at [222, 450] on div "Black / 3XL" at bounding box center [508, 456] width 869 height 38
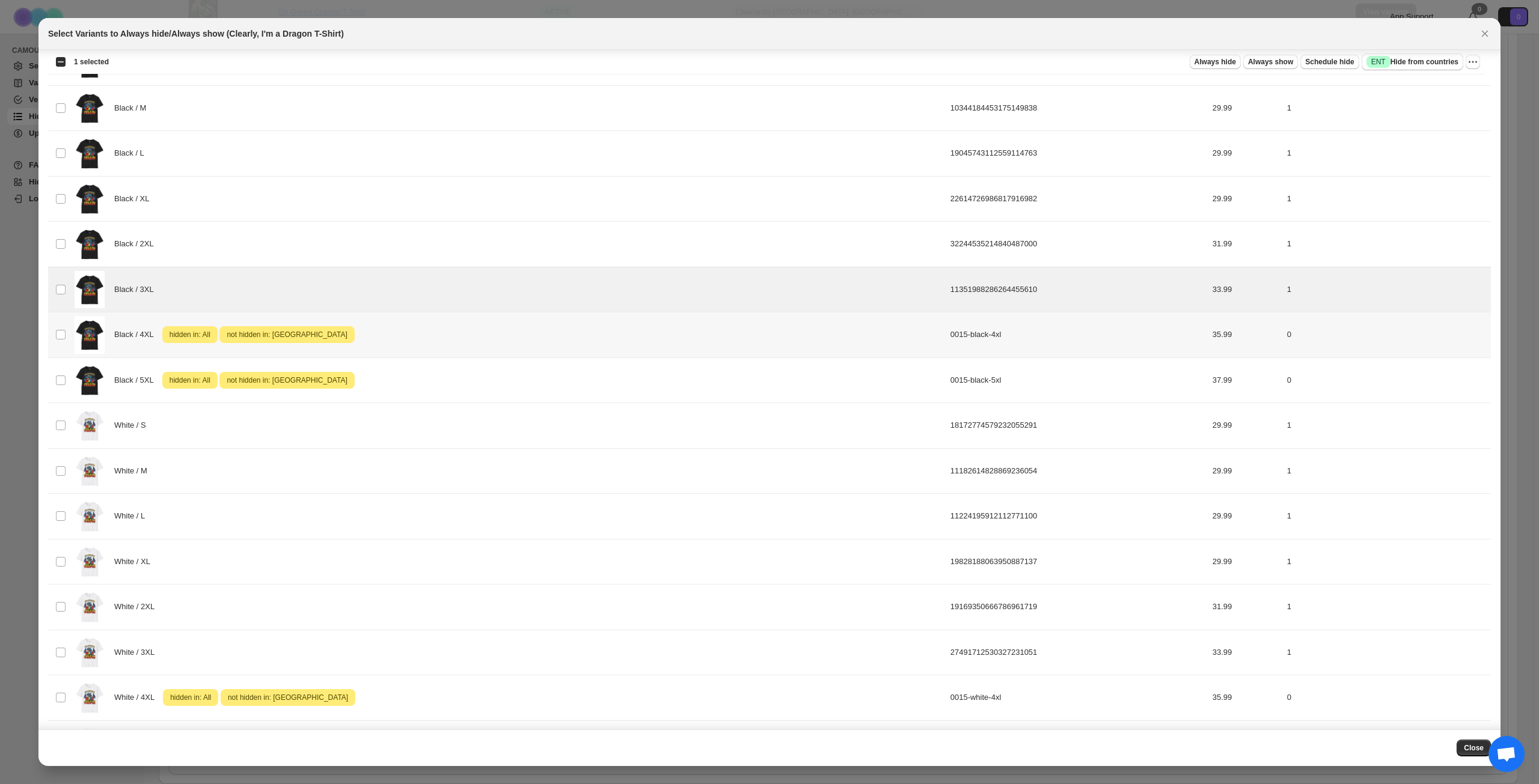
scroll to position [502, 0]
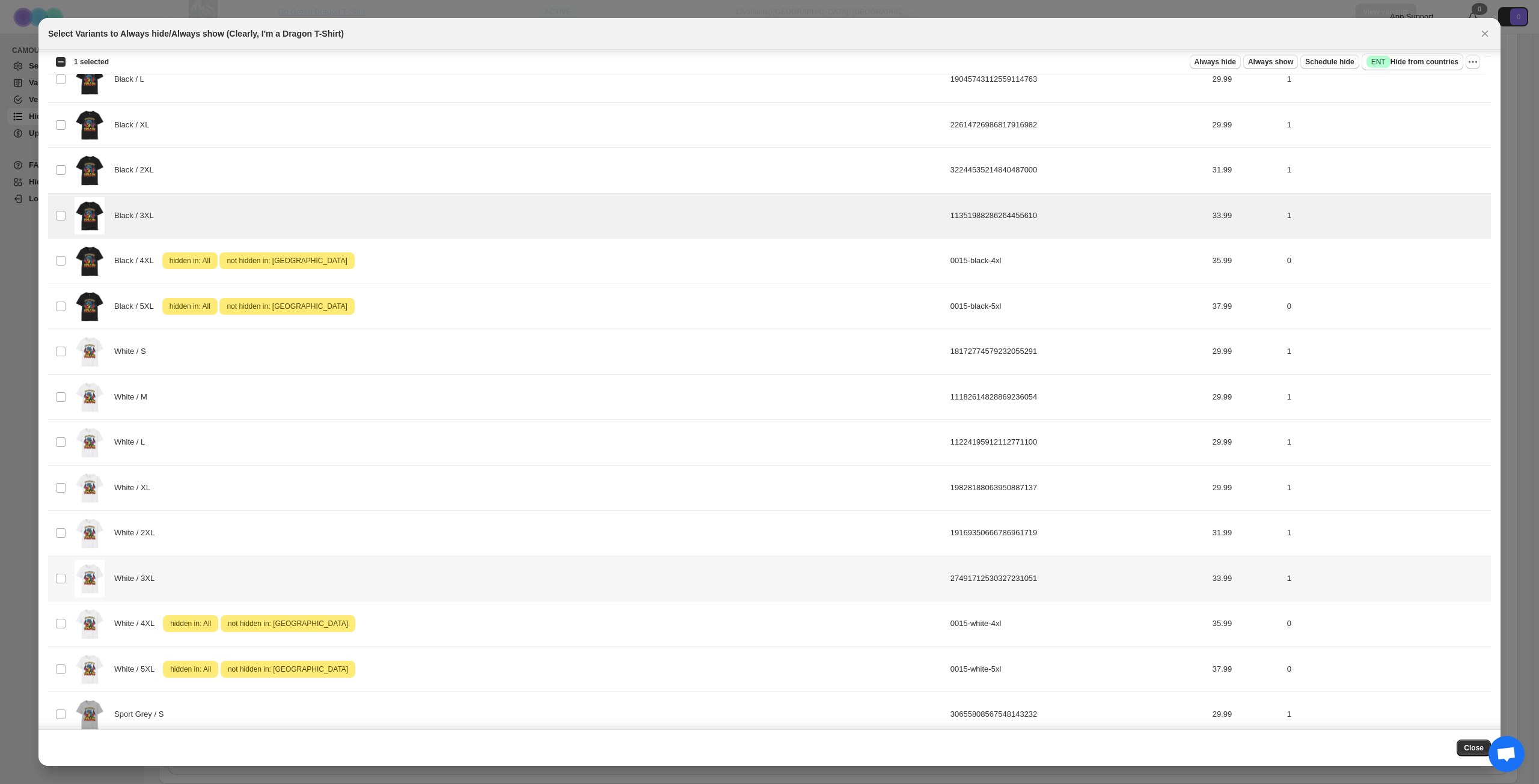
click at [255, 581] on div "White / 3XL" at bounding box center [508, 579] width 869 height 38
click at [1411, 64] on span "Success ENT Hide from countries" at bounding box center [1413, 62] width 92 height 12
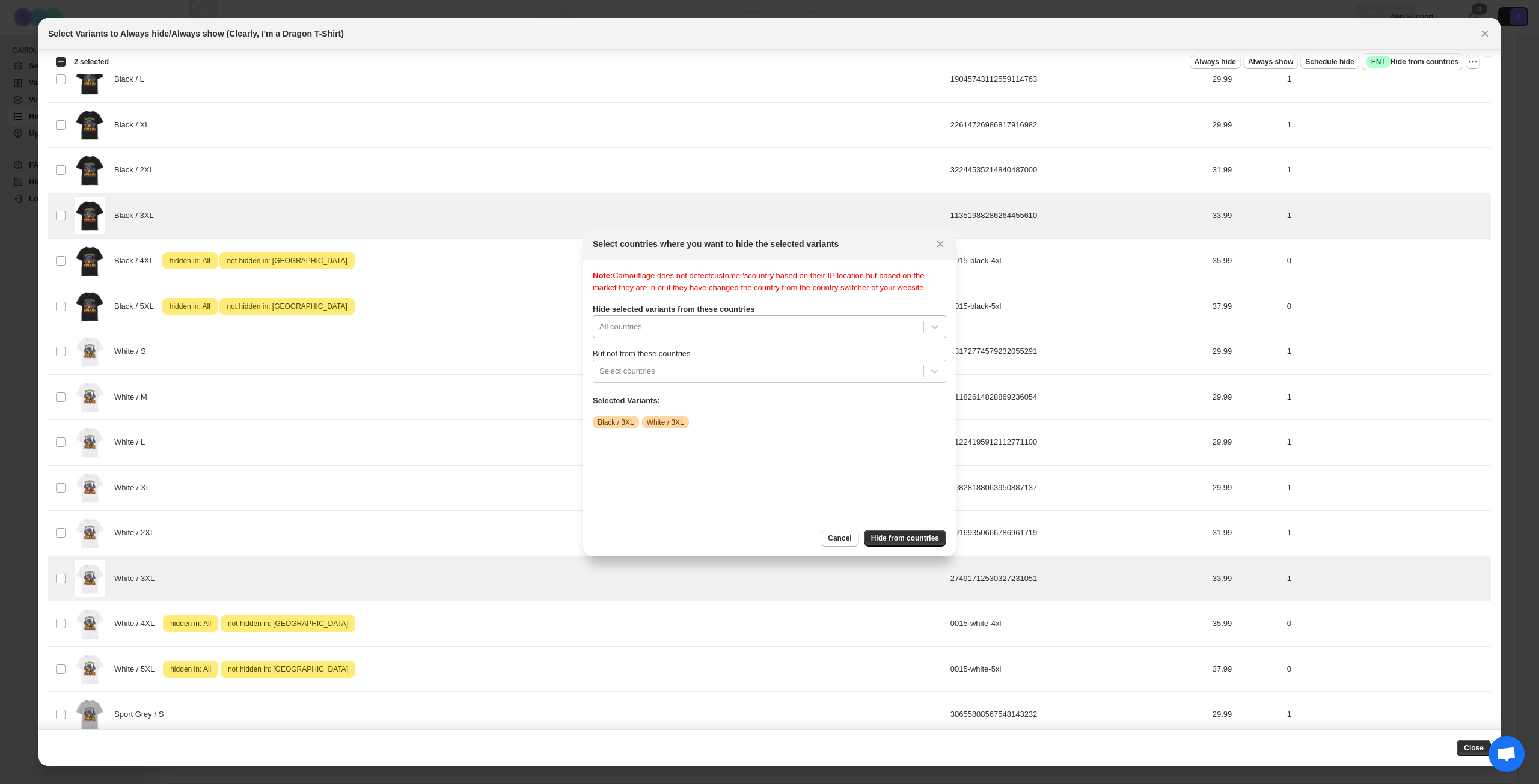
click at [740, 339] on div "All countries" at bounding box center [770, 326] width 354 height 23
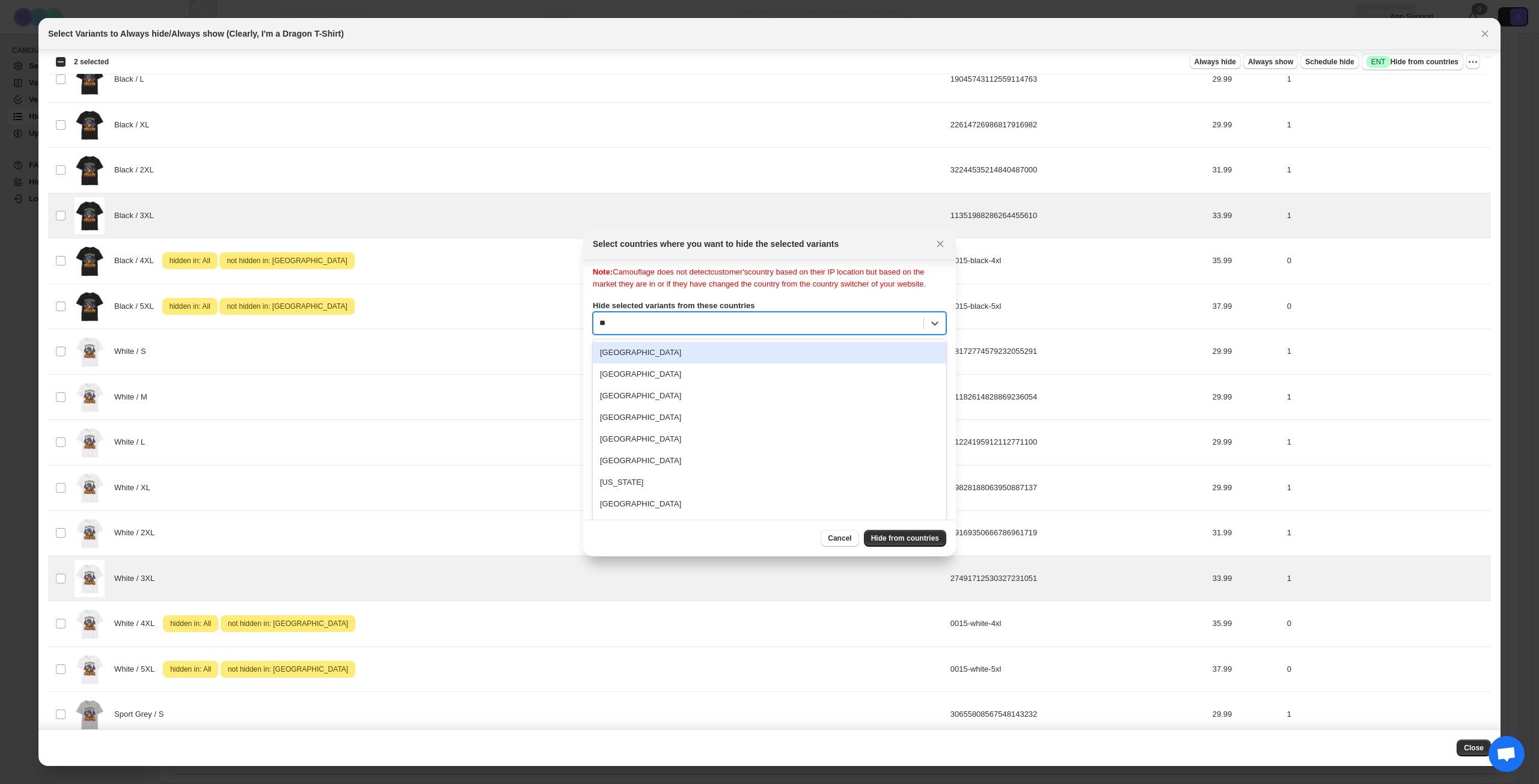
type input "***"
click at [715, 367] on div "[GEOGRAPHIC_DATA]" at bounding box center [770, 356] width 354 height 21
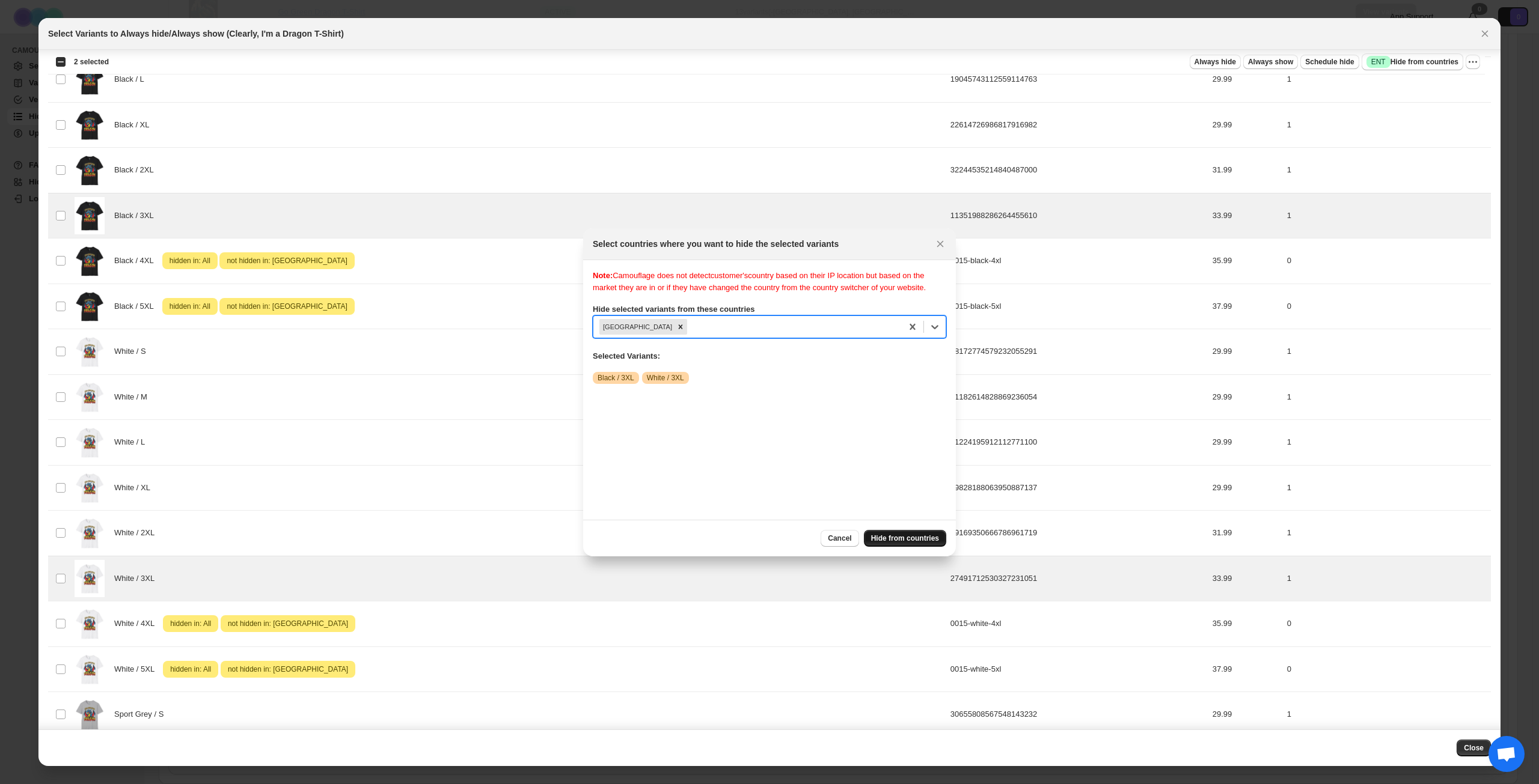
click at [898, 533] on span "Hide from countries" at bounding box center [905, 538] width 68 height 10
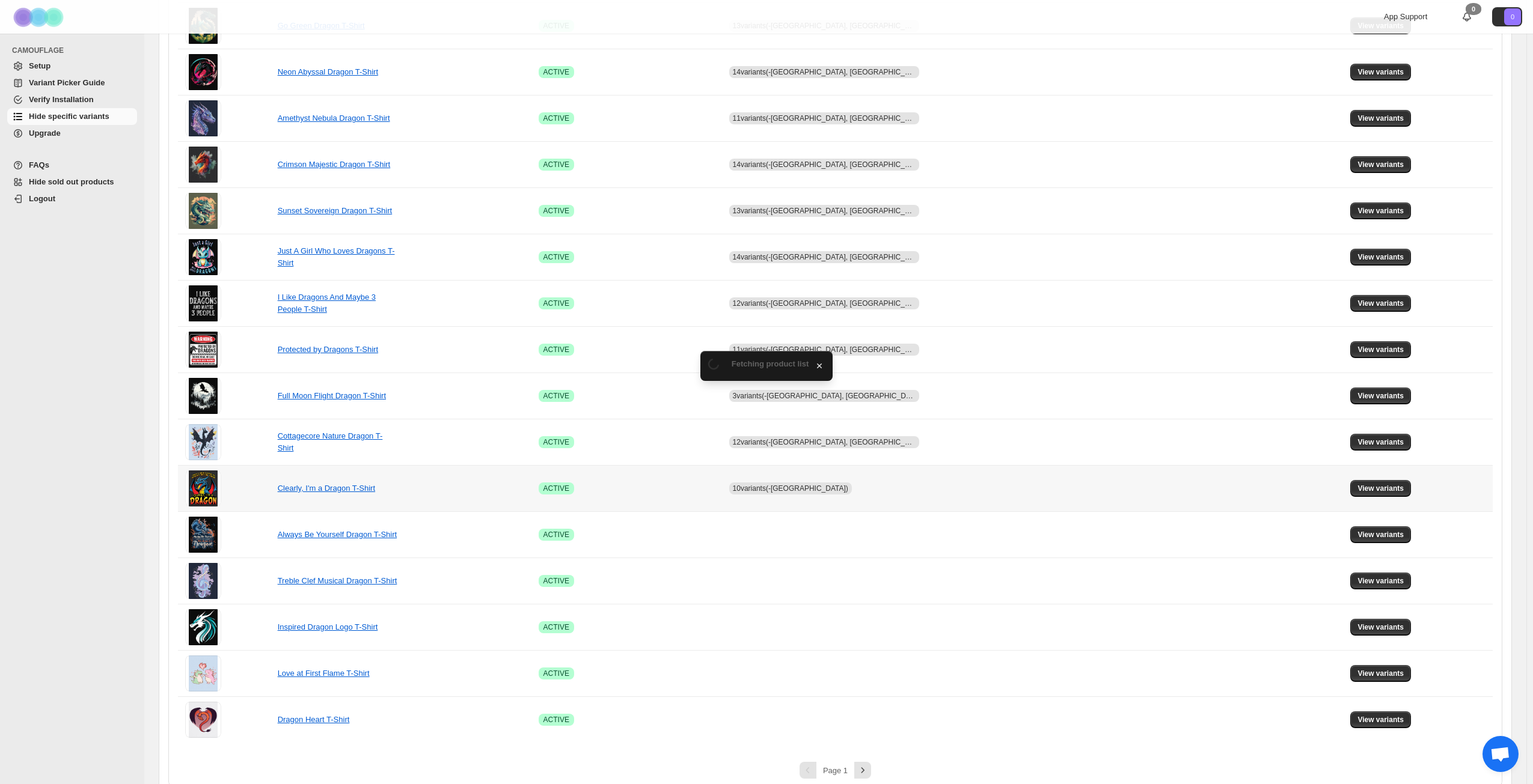
scroll to position [449, 0]
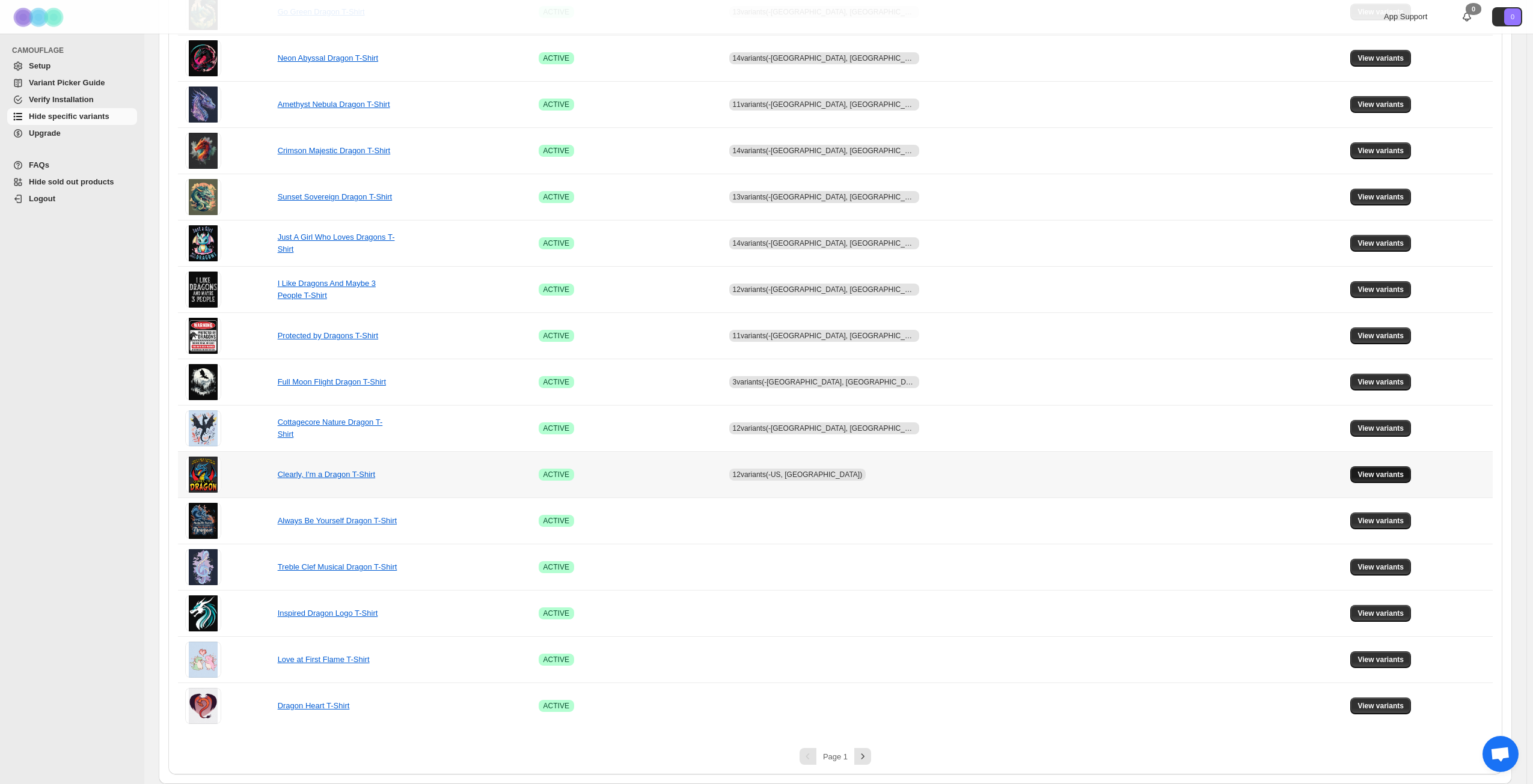
click at [1392, 469] on button "View variants" at bounding box center [1381, 475] width 61 height 17
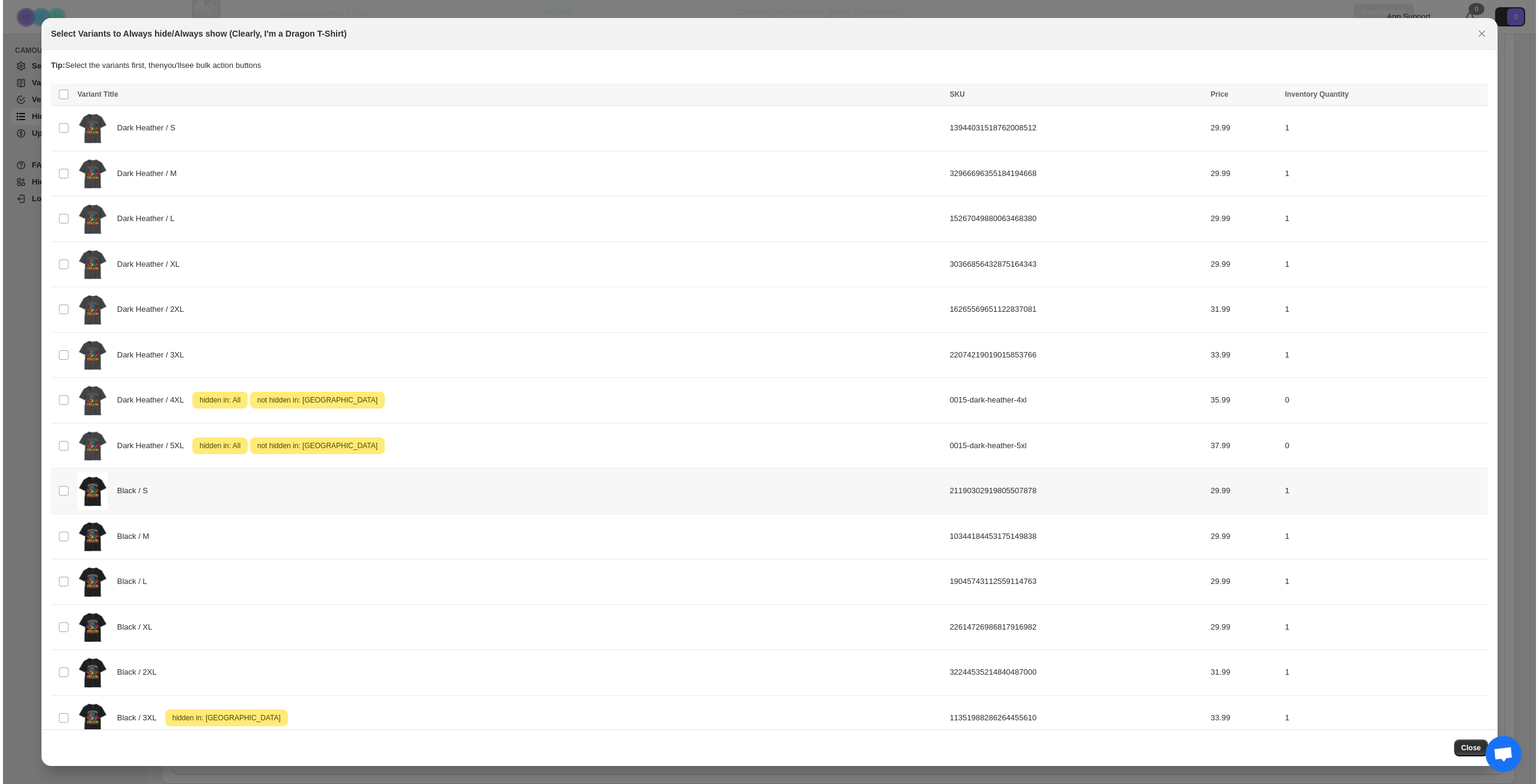
scroll to position [0, 0]
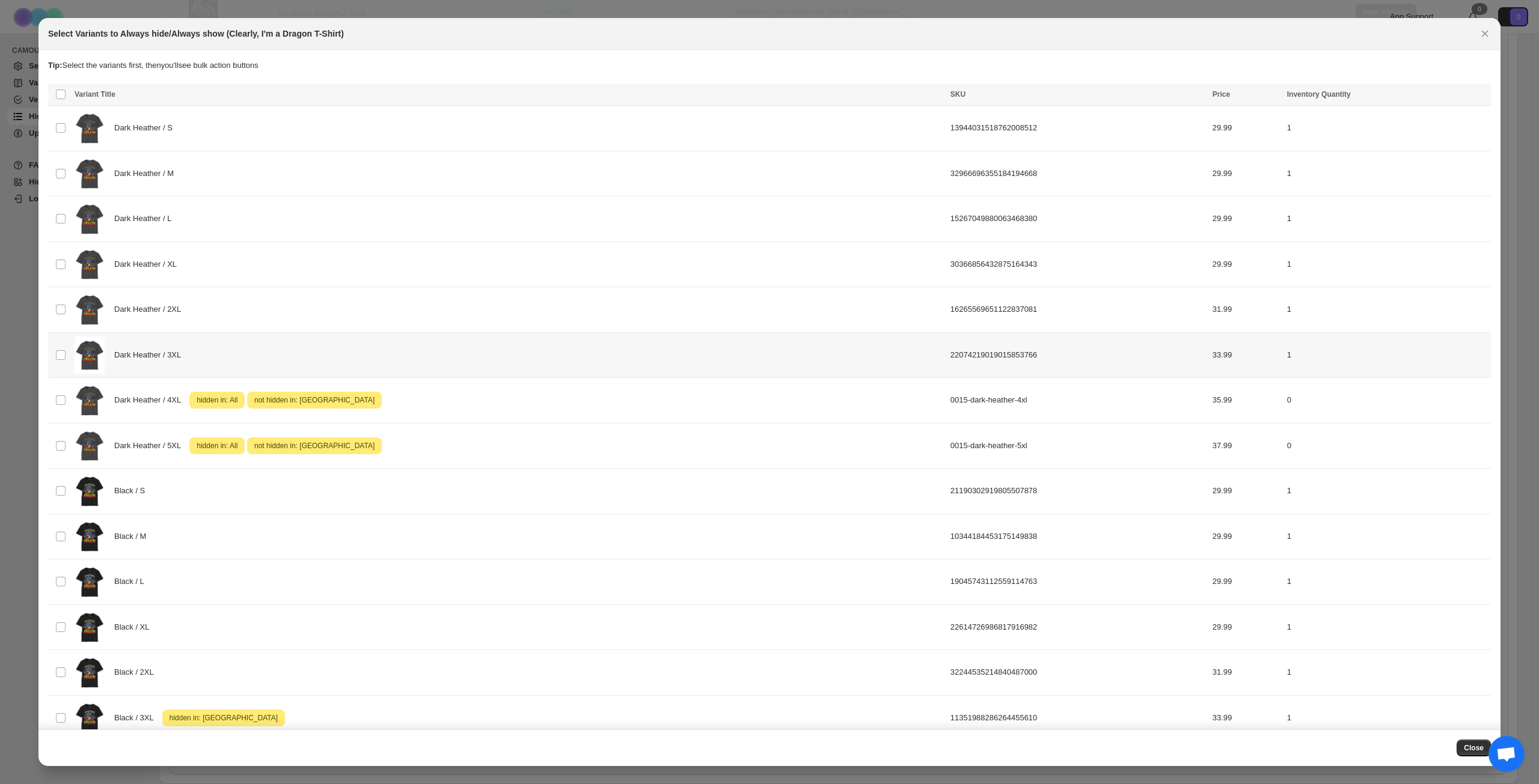
click at [350, 342] on div "Dark Heather / 3XL" at bounding box center [508, 355] width 869 height 38
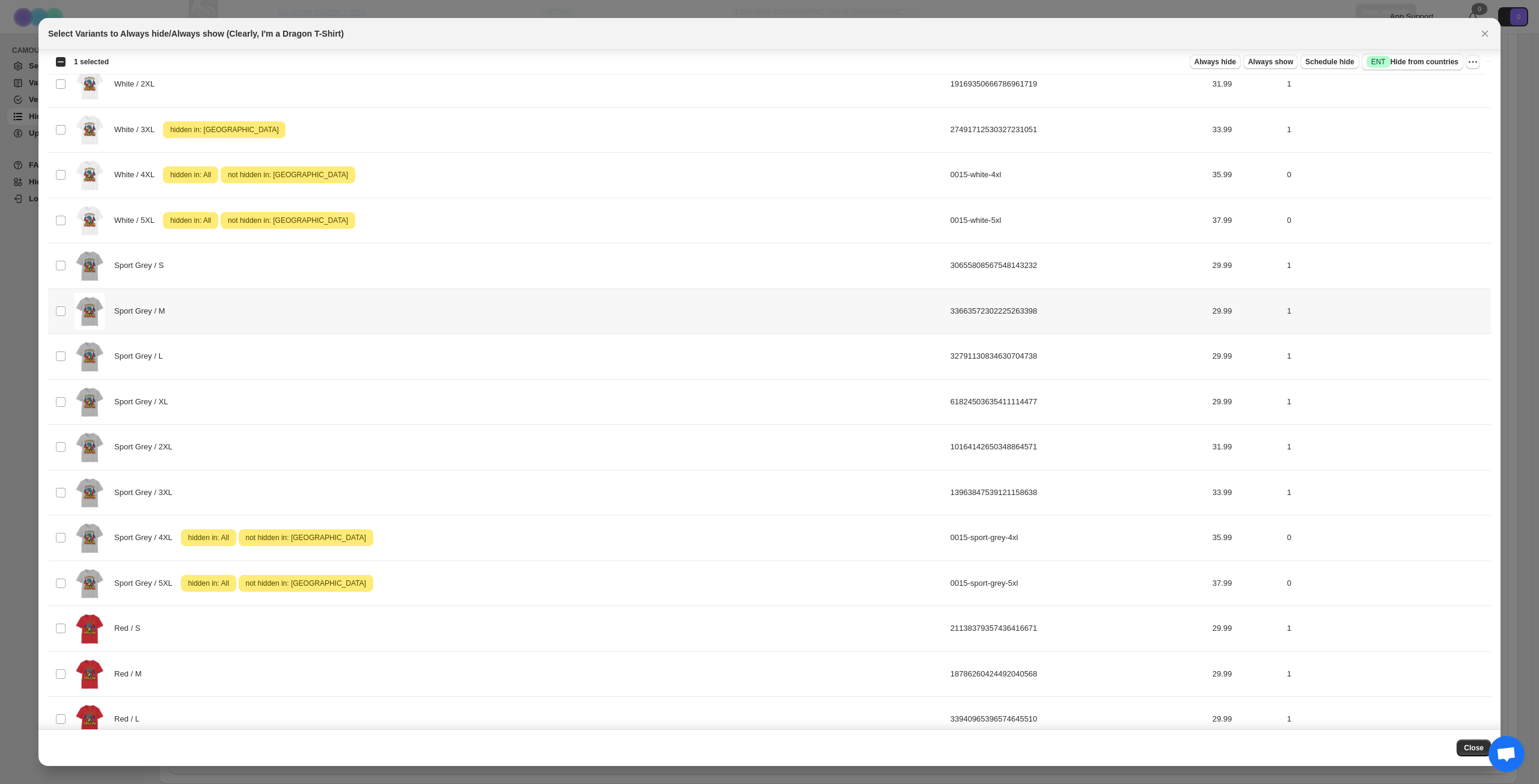
scroll to position [961, 0]
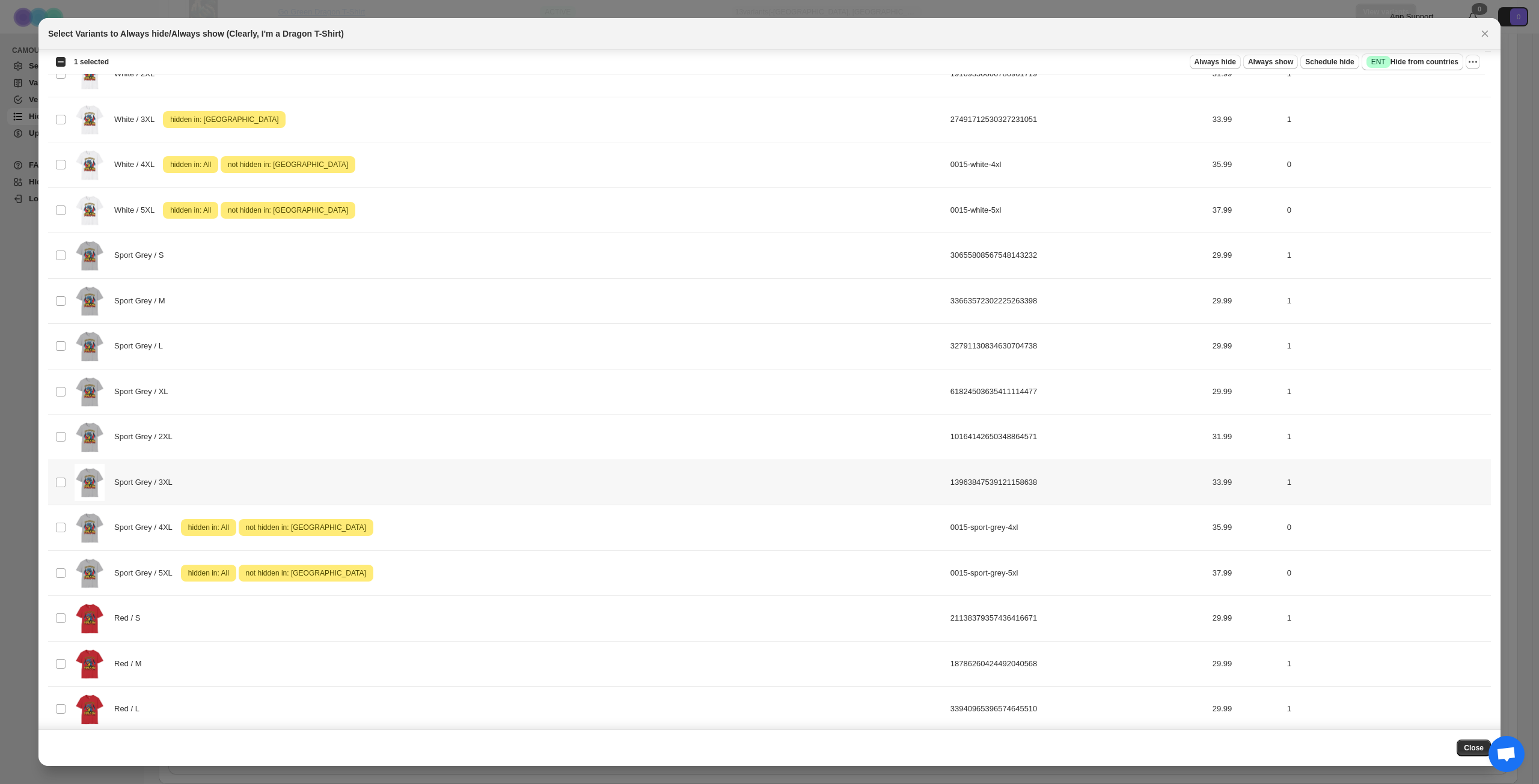
click at [321, 486] on div "Sport Grey / 3XL" at bounding box center [508, 483] width 869 height 38
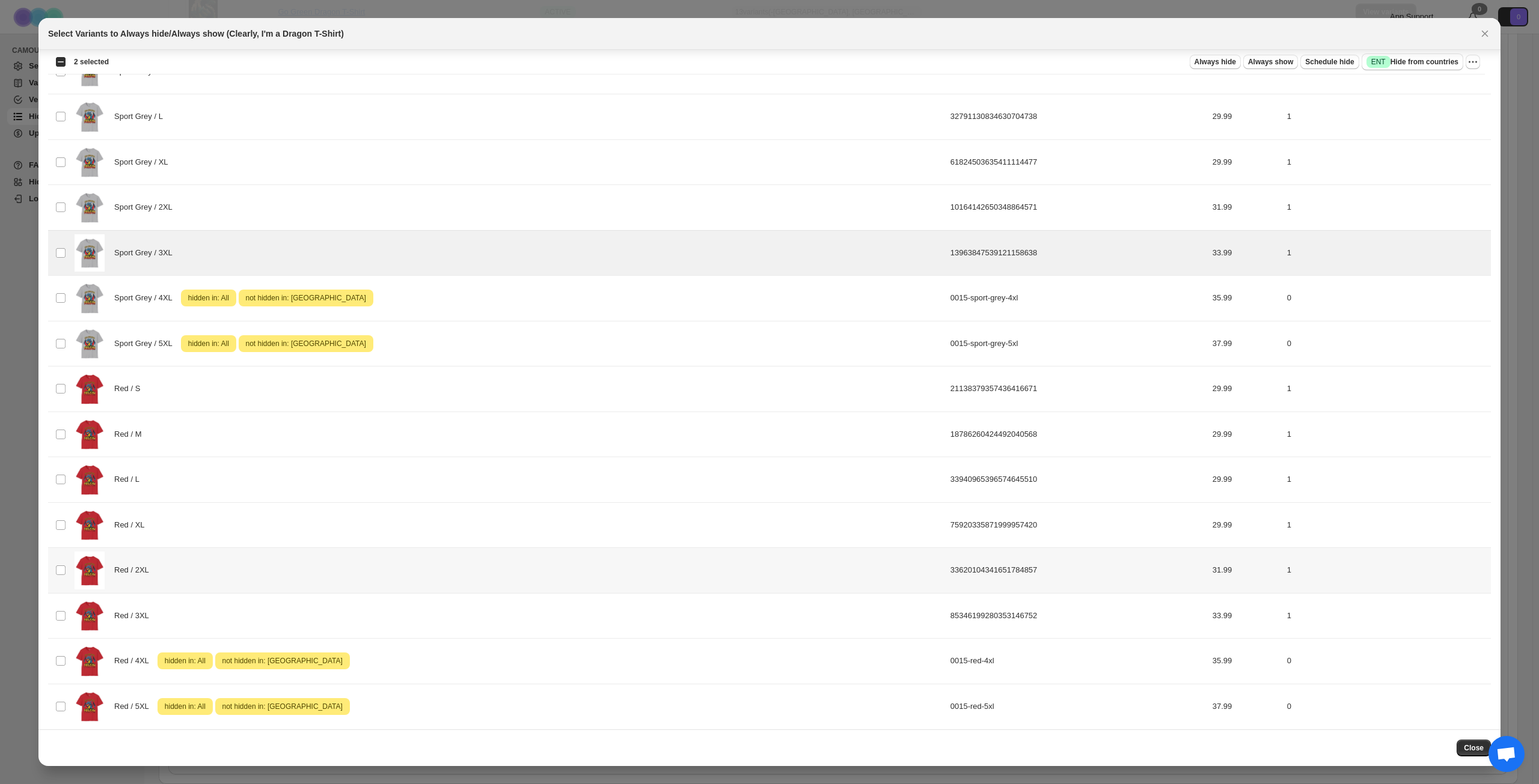
scroll to position [1200, 0]
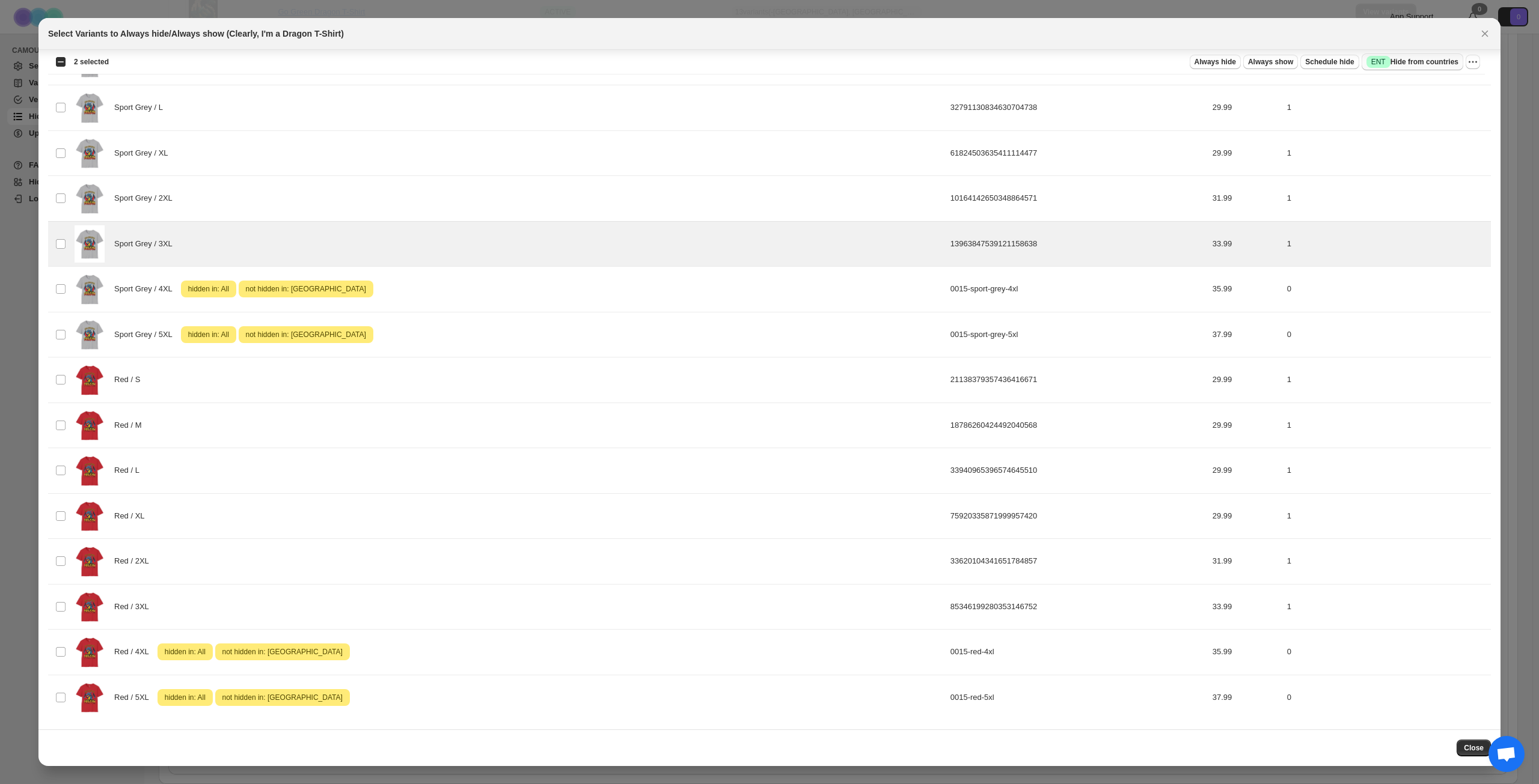
click at [1411, 63] on span "Success ENT Hide from countries" at bounding box center [1413, 62] width 92 height 12
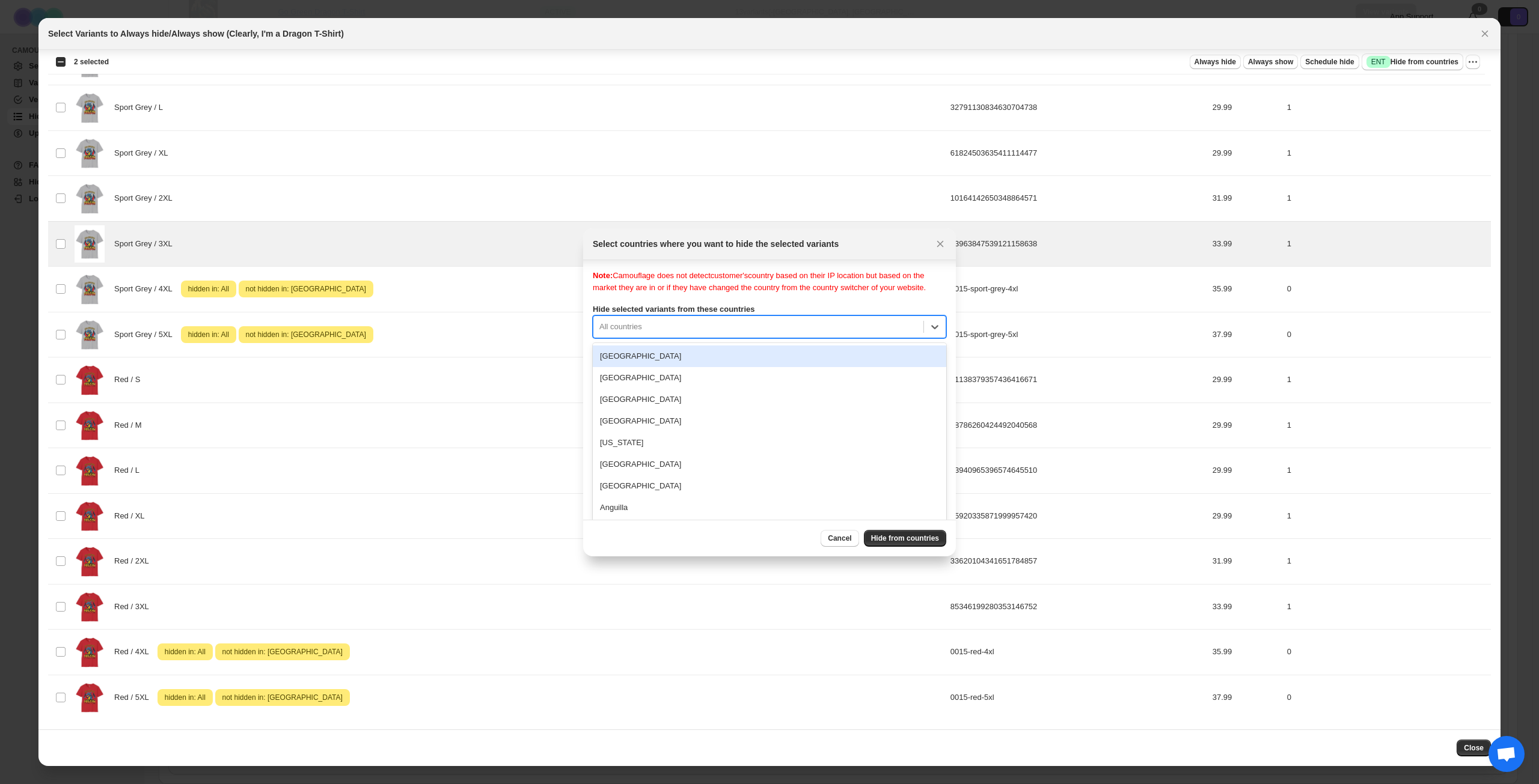
scroll to position [16, 0]
click at [751, 339] on div "Note: Camouflage does not detect customer's country based on their IP location …" at bounding box center [770, 386] width 354 height 240
type input "***"
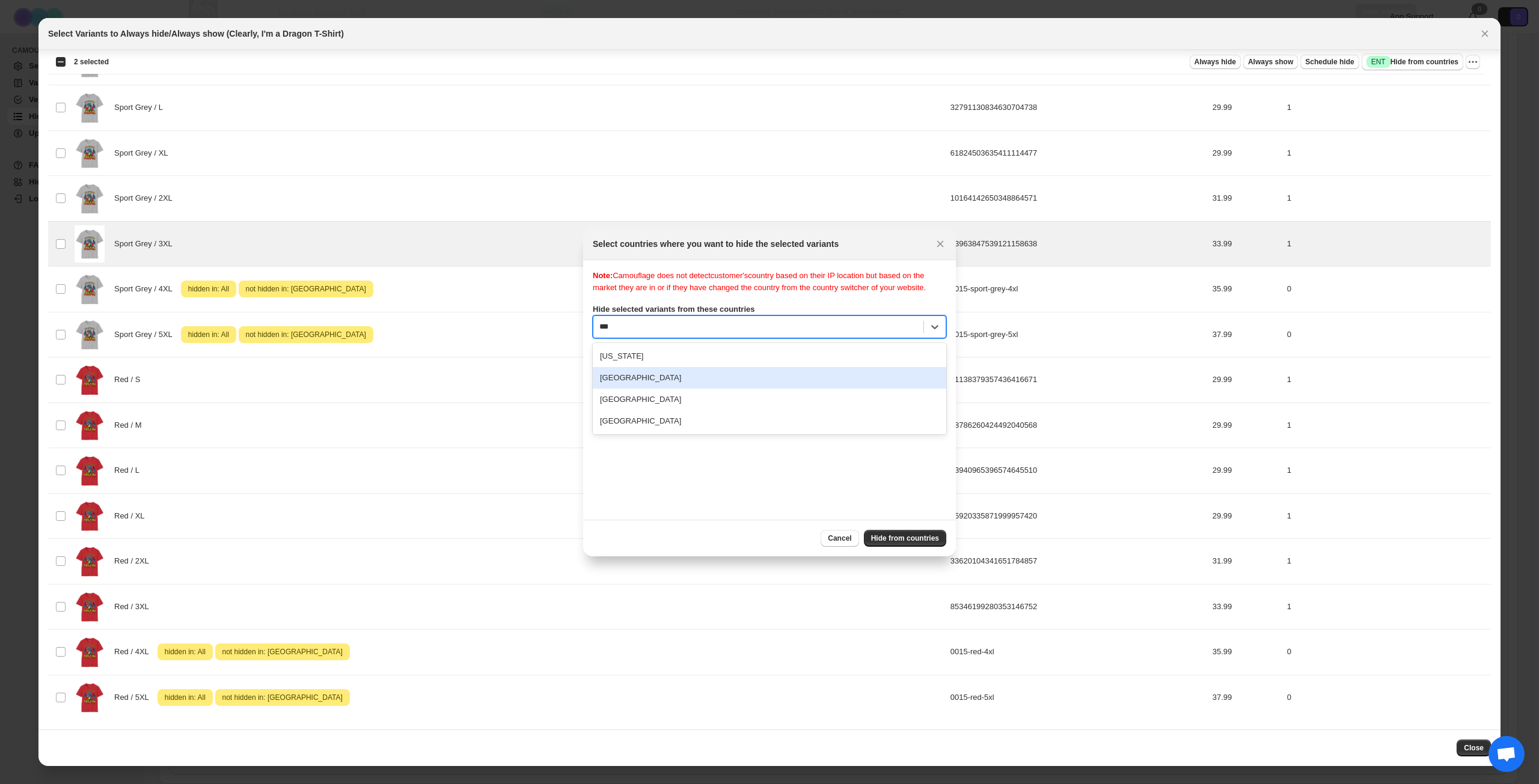
click at [715, 389] on div "[GEOGRAPHIC_DATA]" at bounding box center [770, 377] width 354 height 21
click at [898, 535] on span "Hide from countries" at bounding box center [905, 538] width 68 height 10
